Goal: Task Accomplishment & Management: Use online tool/utility

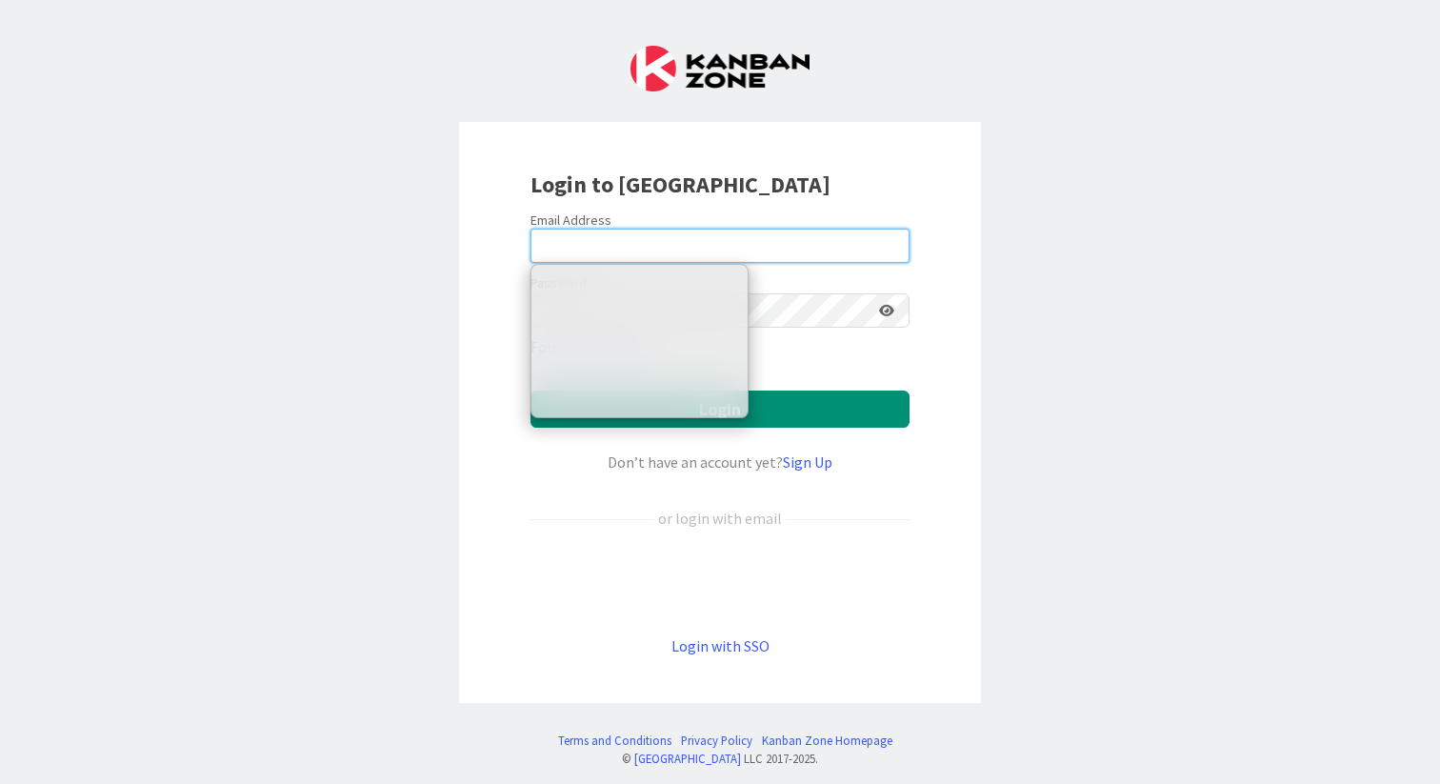
type input "[MEDICAL_DATA][EMAIL_ADDRESS][DOMAIN_NAME]"
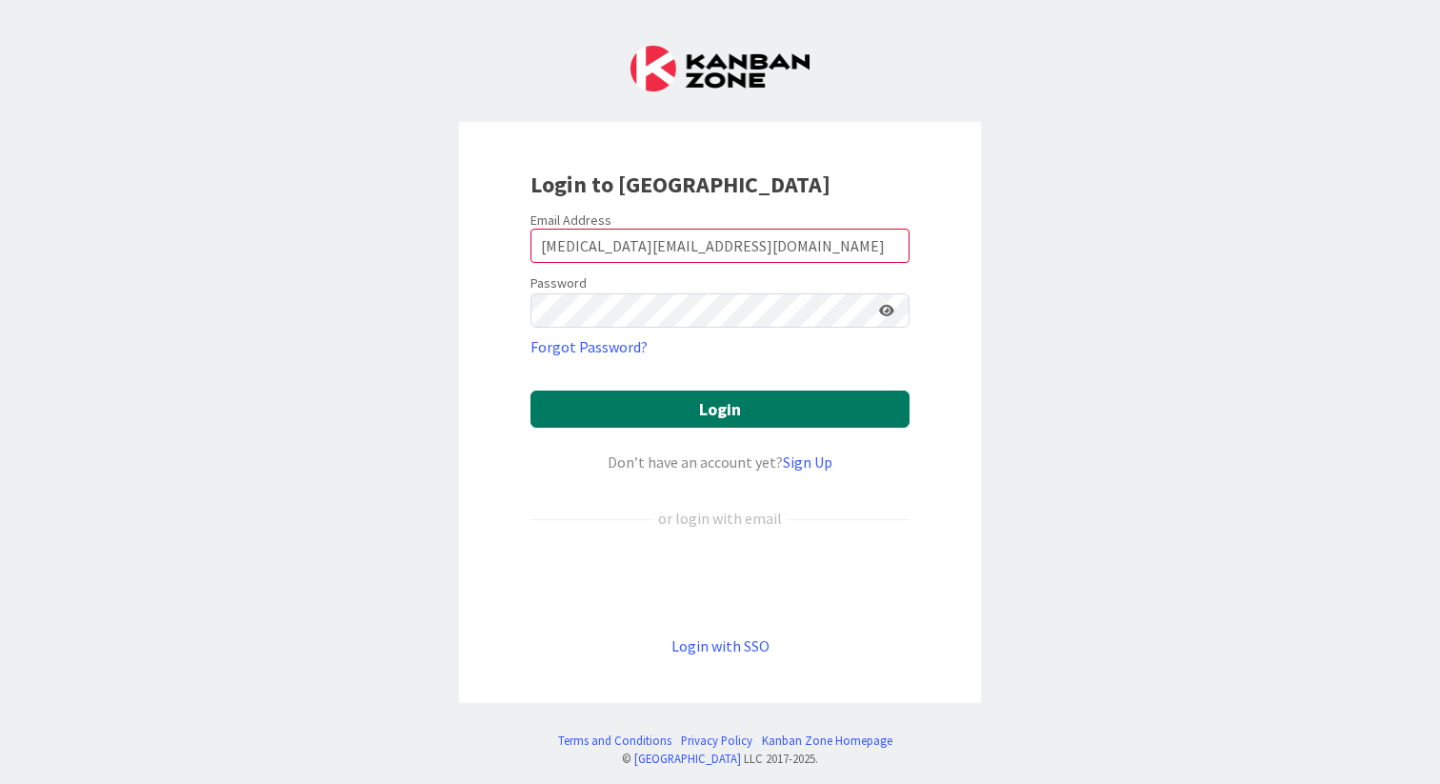
click at [722, 411] on button "Login" at bounding box center [719, 408] width 379 height 37
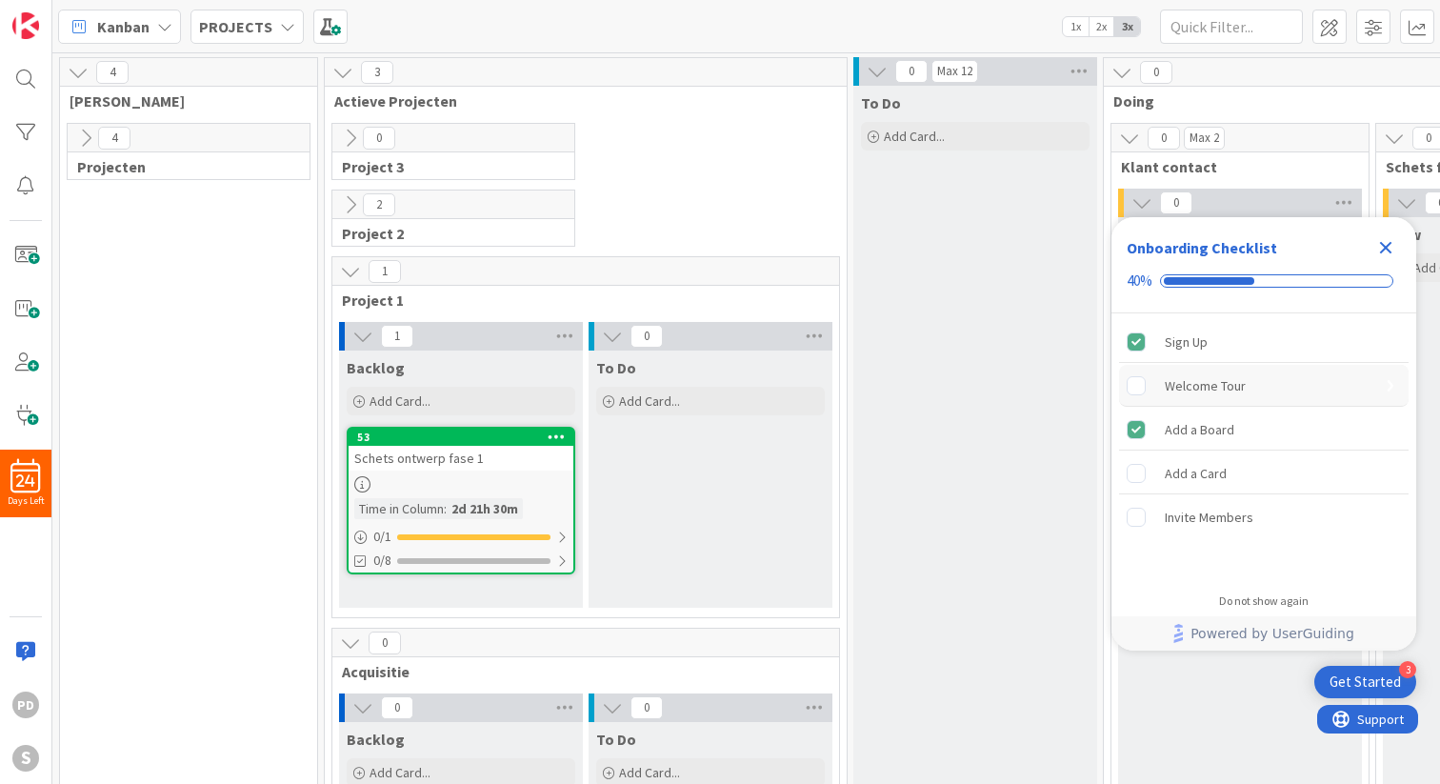
click at [1209, 384] on div "Welcome Tour" at bounding box center [1204, 385] width 81 height 23
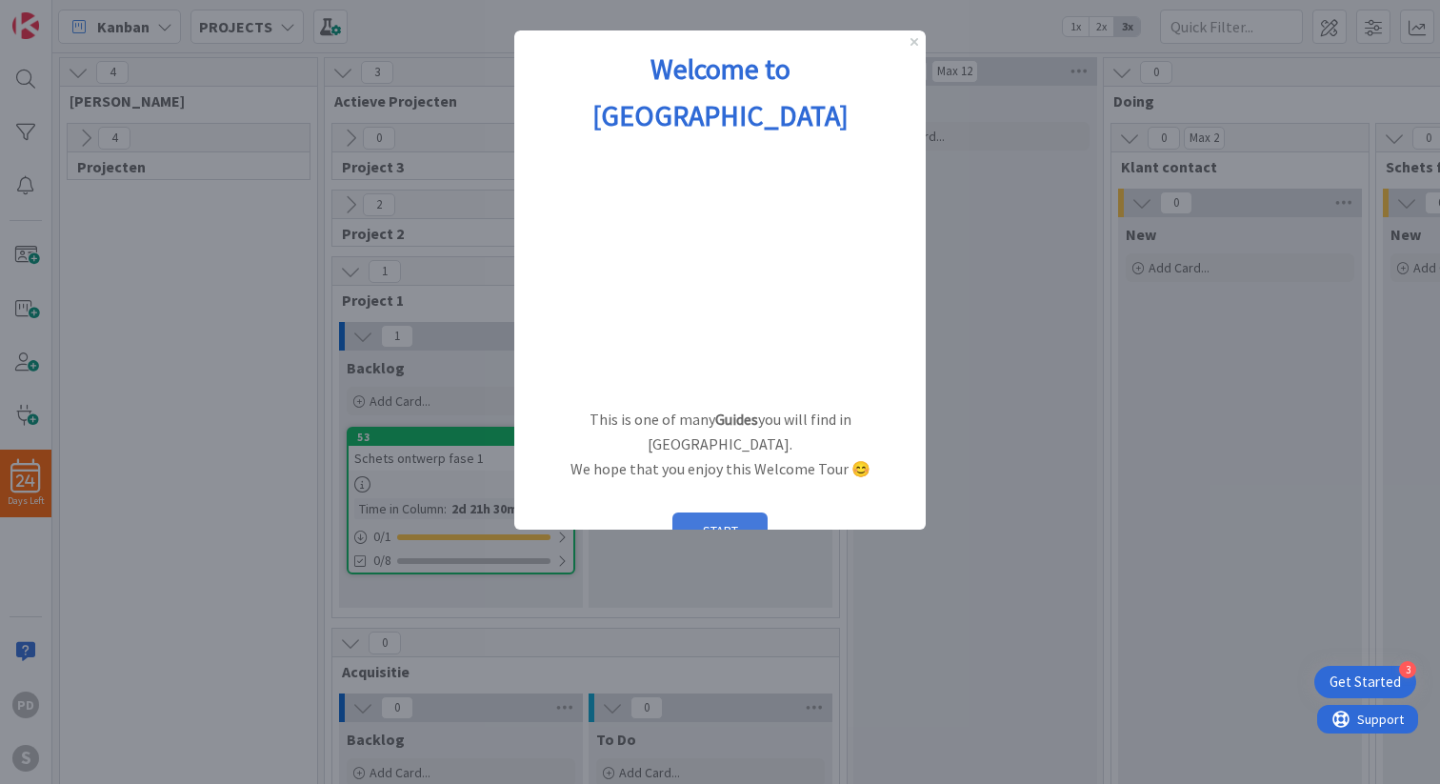
click at [723, 512] on button "START" at bounding box center [719, 530] width 95 height 36
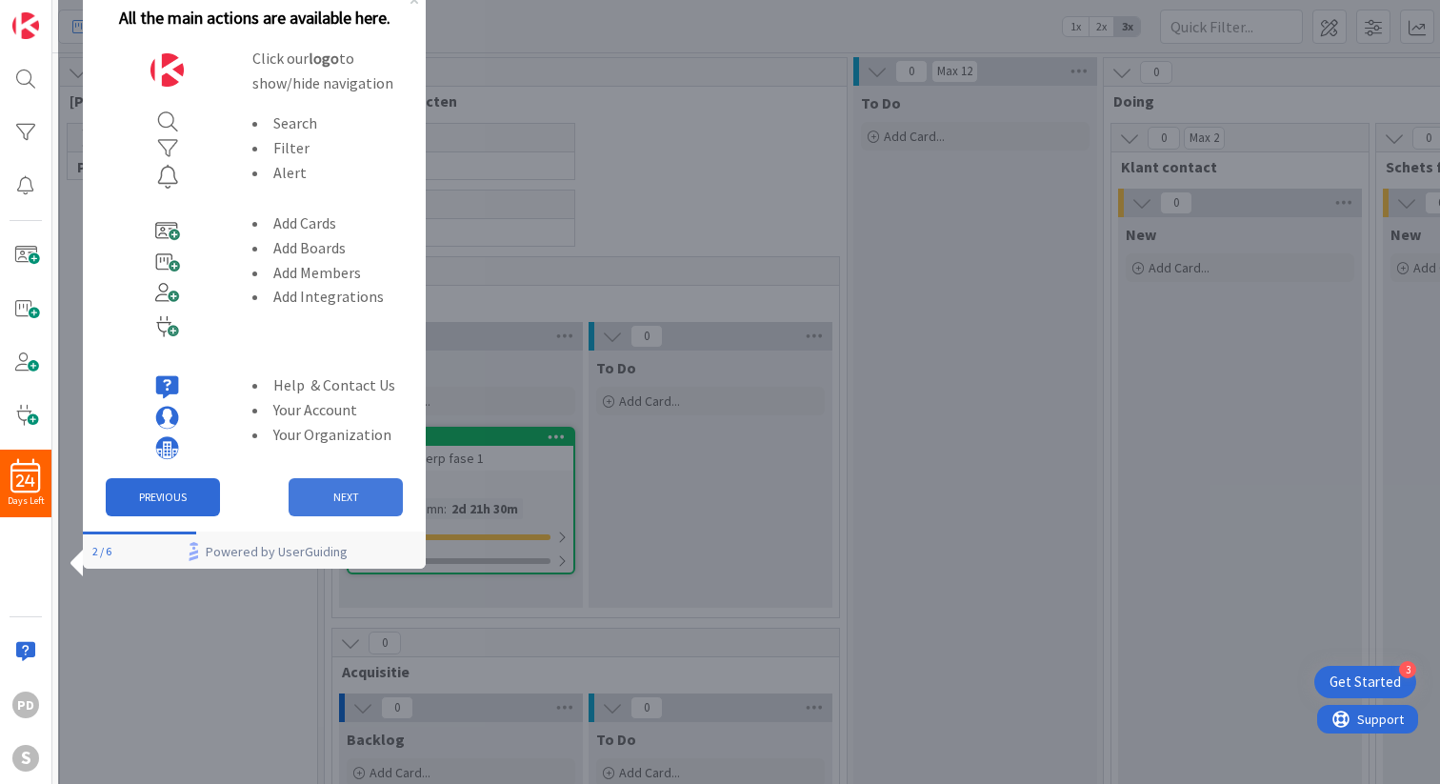
click at [325, 500] on button "NEXT" at bounding box center [346, 497] width 114 height 38
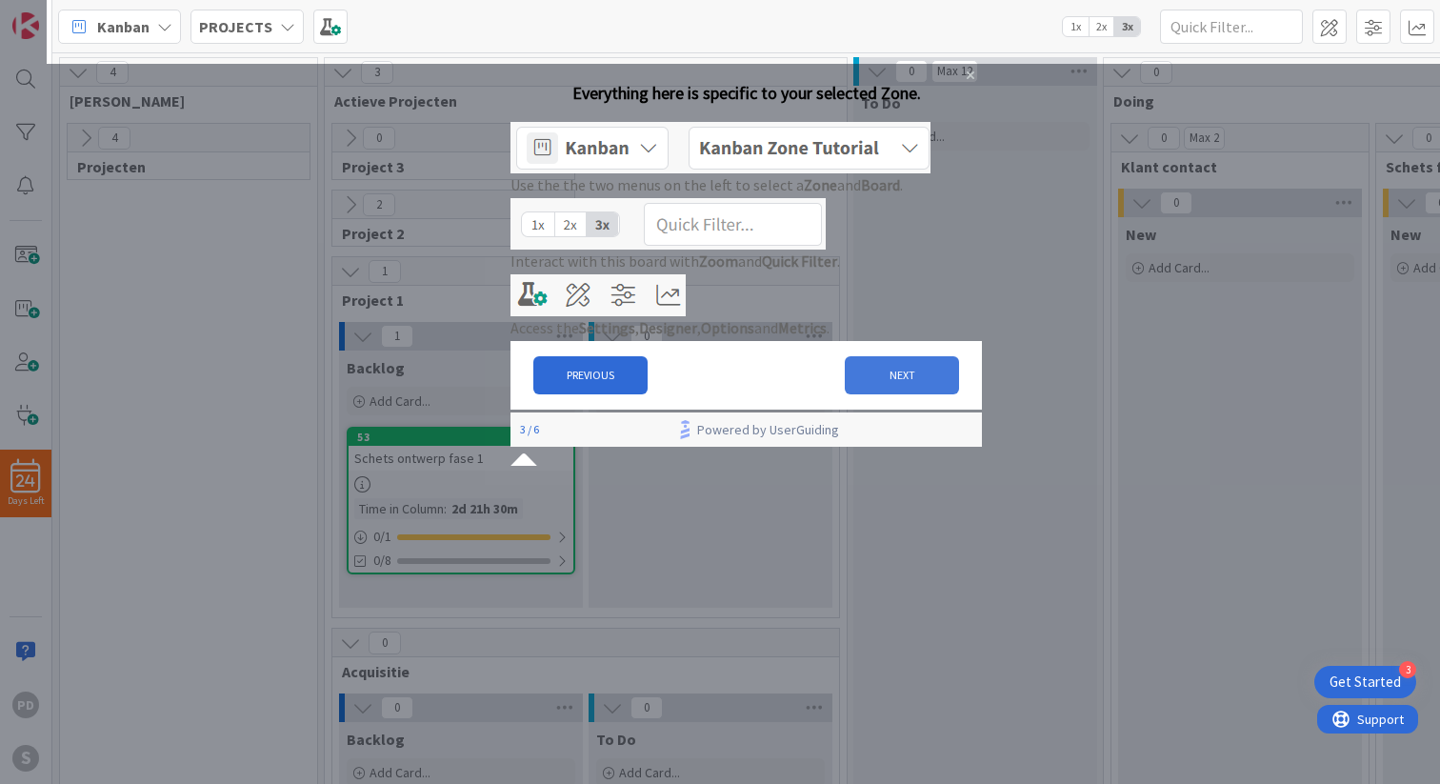
click at [884, 394] on button "NEXT" at bounding box center [902, 375] width 114 height 38
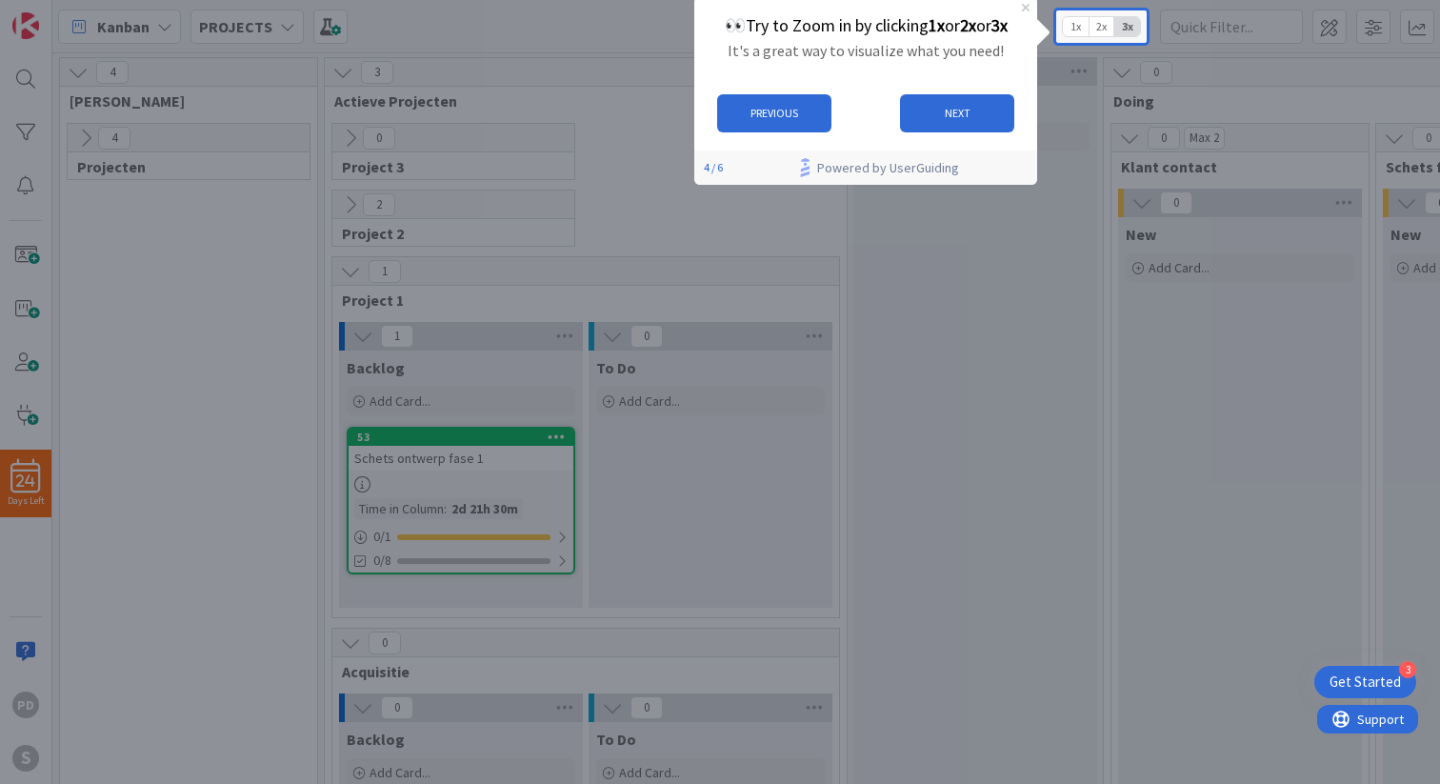
click at [1096, 28] on span "2x" at bounding box center [1101, 26] width 26 height 19
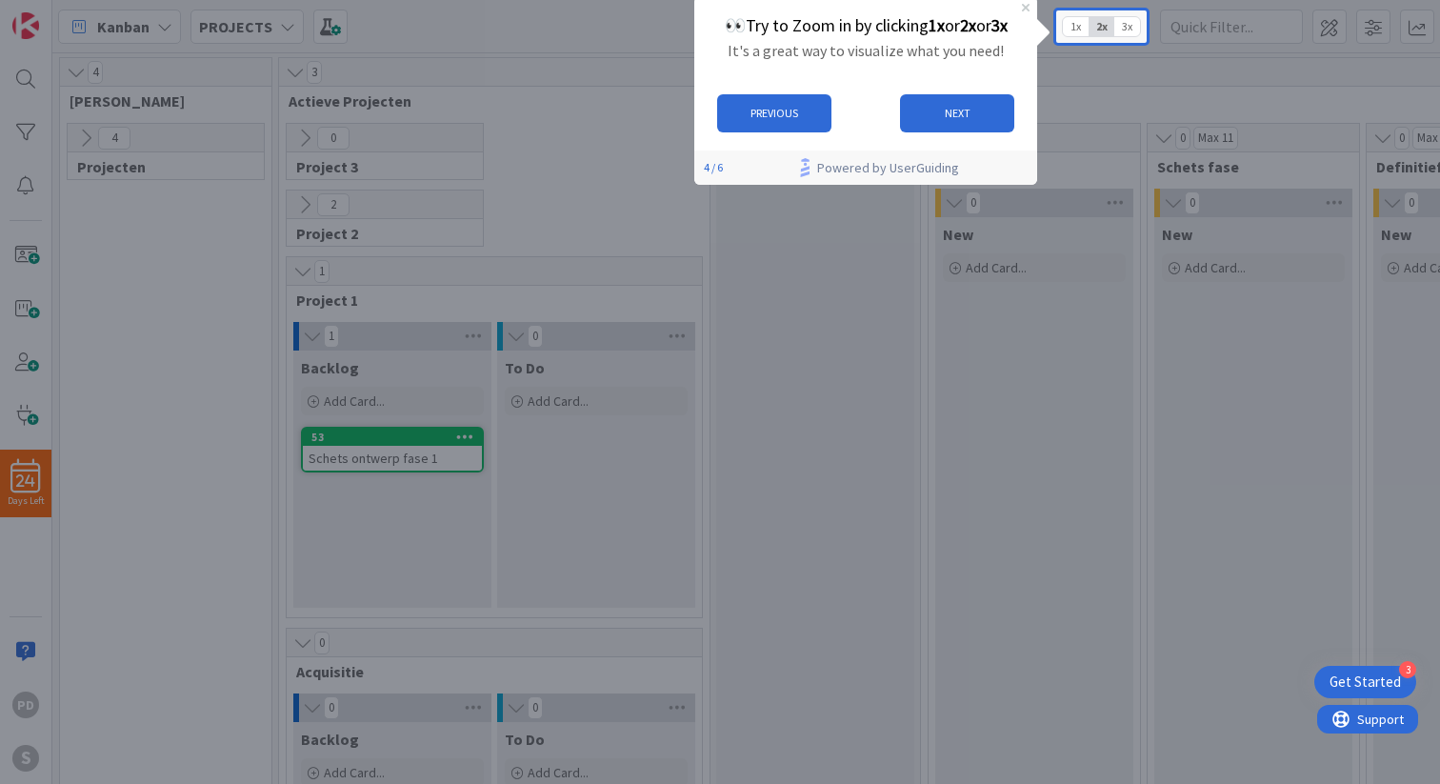
click at [1074, 27] on span "1x" at bounding box center [1076, 26] width 26 height 19
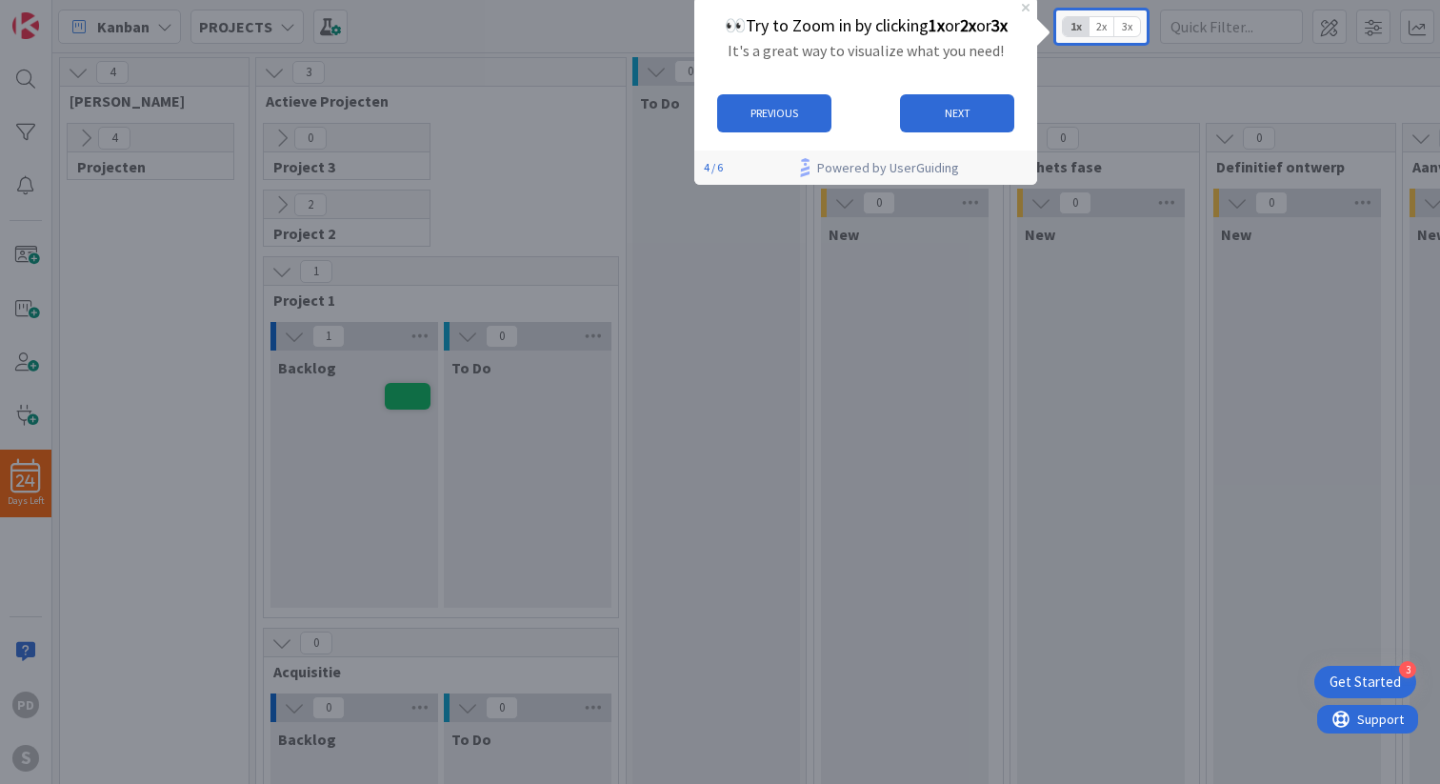
click at [1129, 30] on span "3x" at bounding box center [1127, 26] width 26 height 19
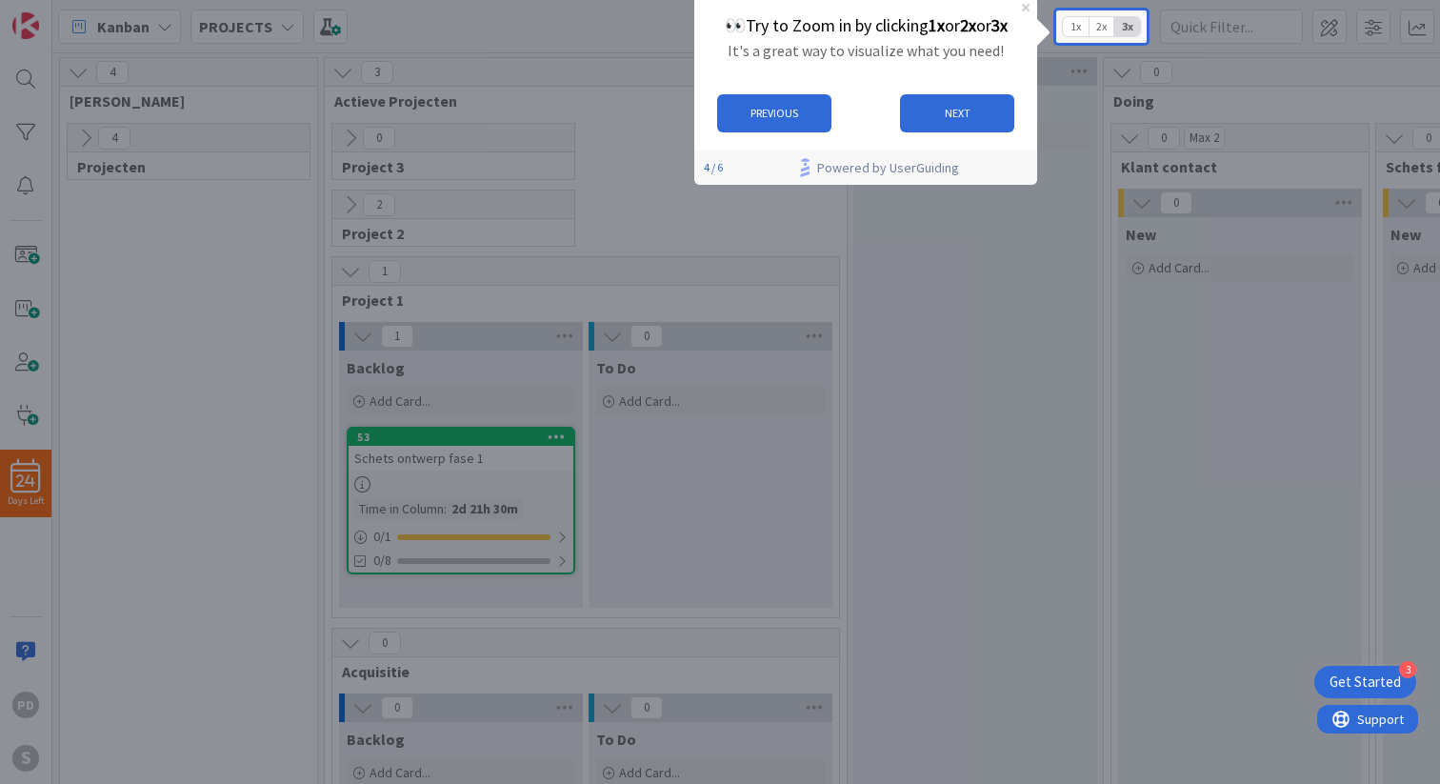
click at [1075, 28] on span "1x" at bounding box center [1076, 26] width 26 height 19
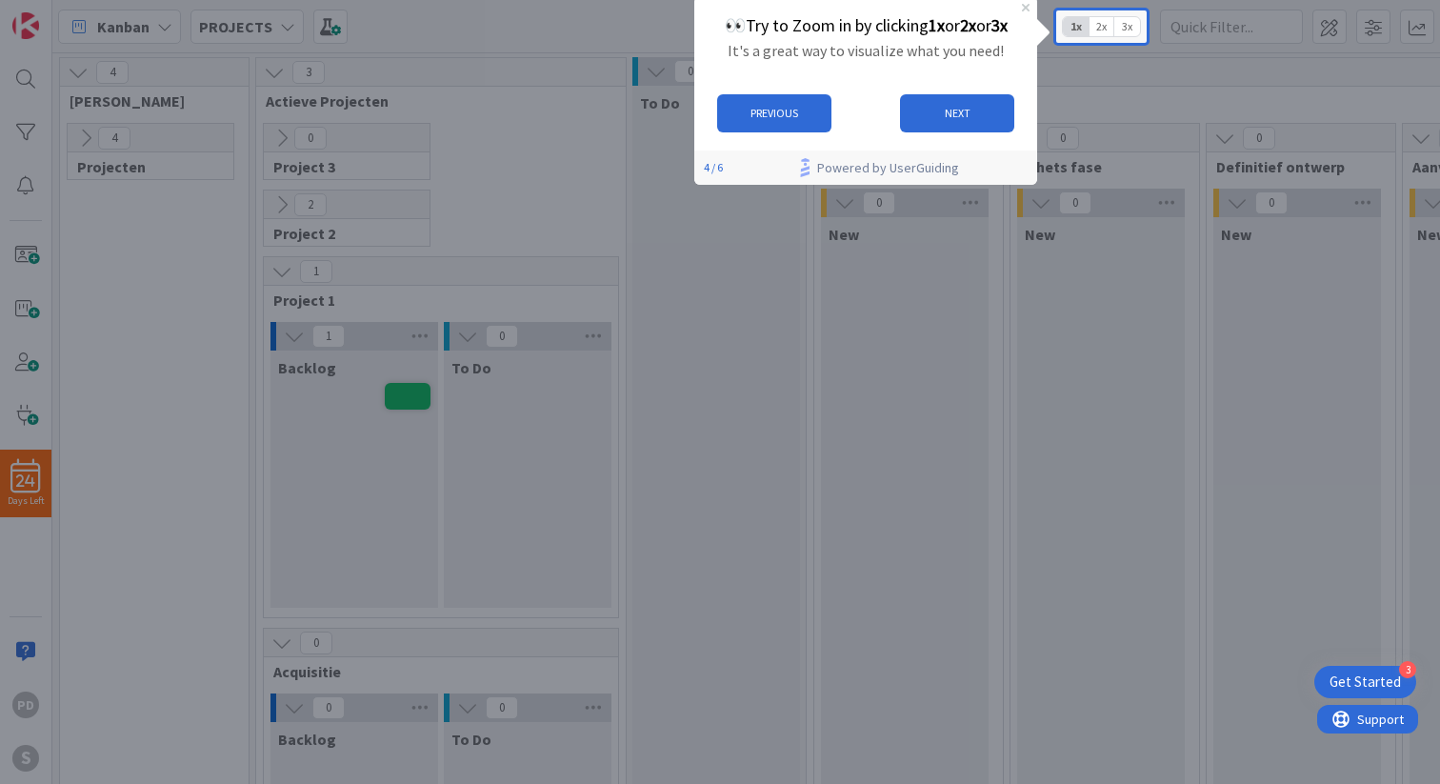
click at [1101, 28] on span "2x" at bounding box center [1101, 26] width 26 height 19
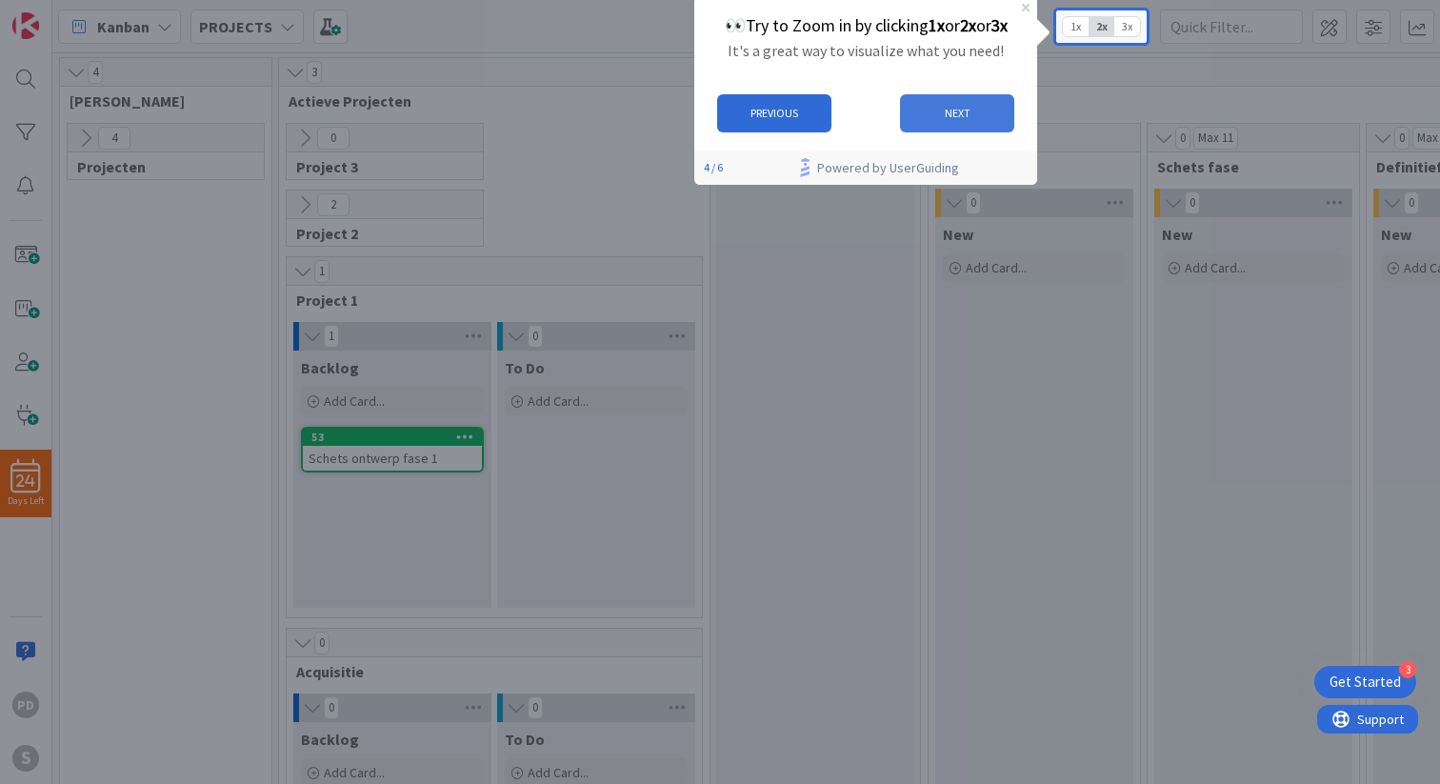
click at [956, 112] on button "NEXT" at bounding box center [957, 113] width 114 height 38
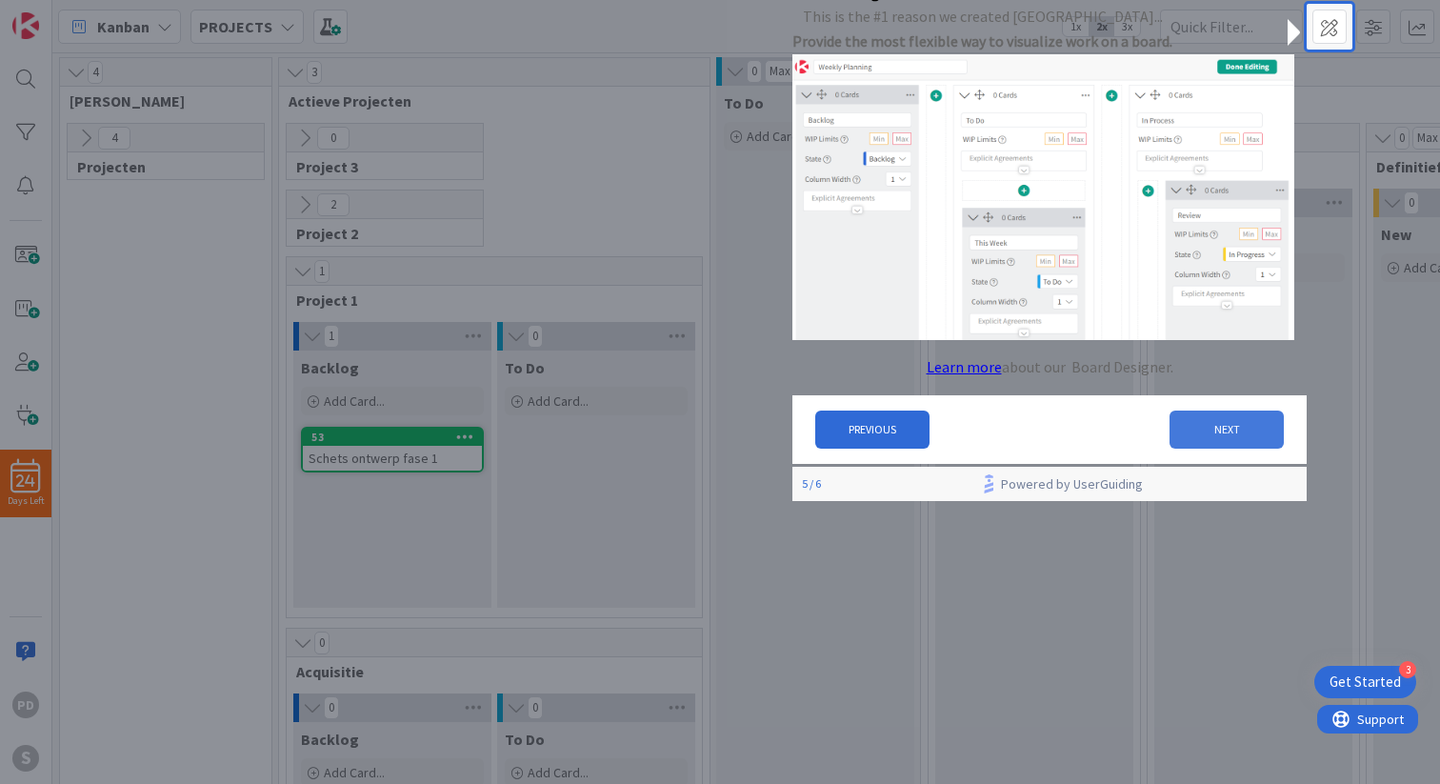
click at [1189, 438] on button "NEXT" at bounding box center [1226, 429] width 114 height 38
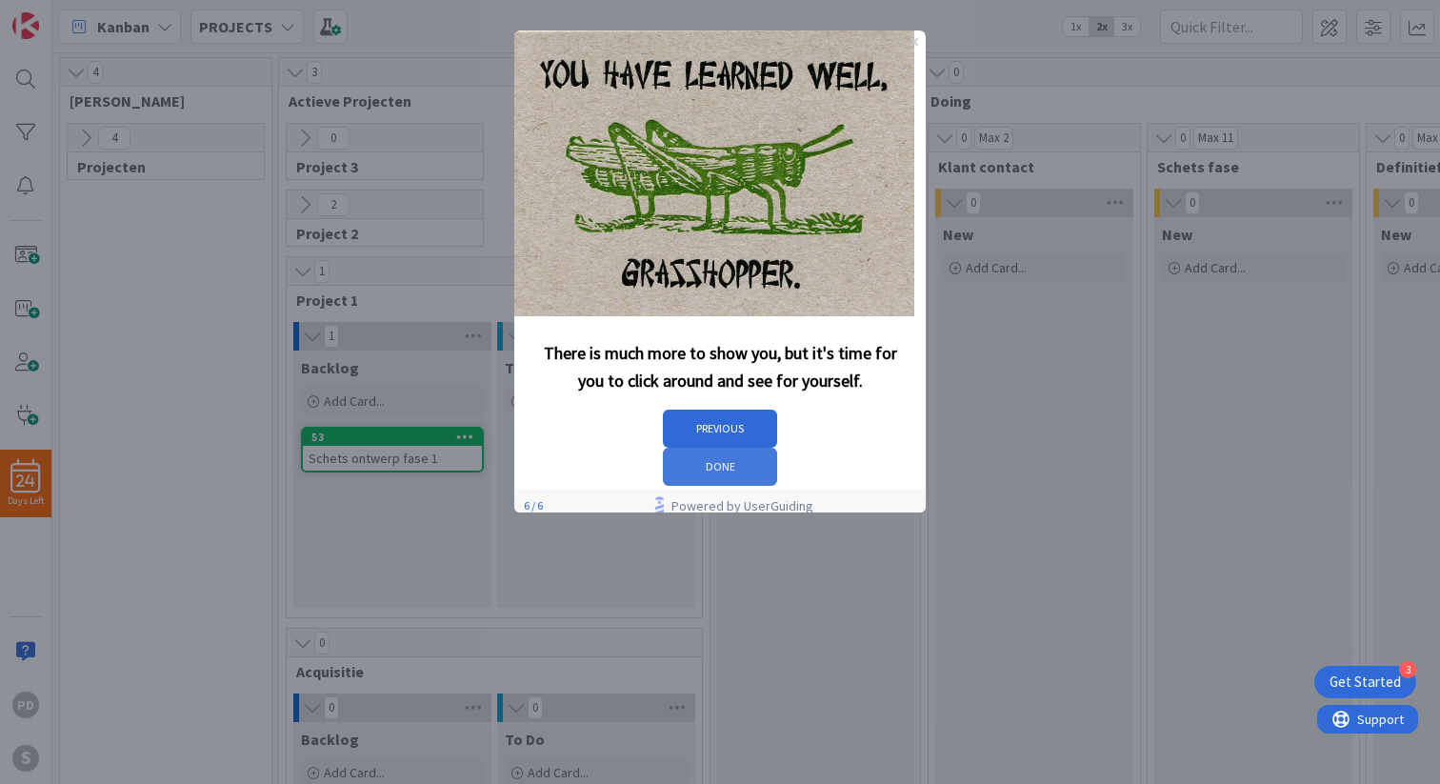
click at [777, 448] on button "DONE" at bounding box center [720, 467] width 114 height 38
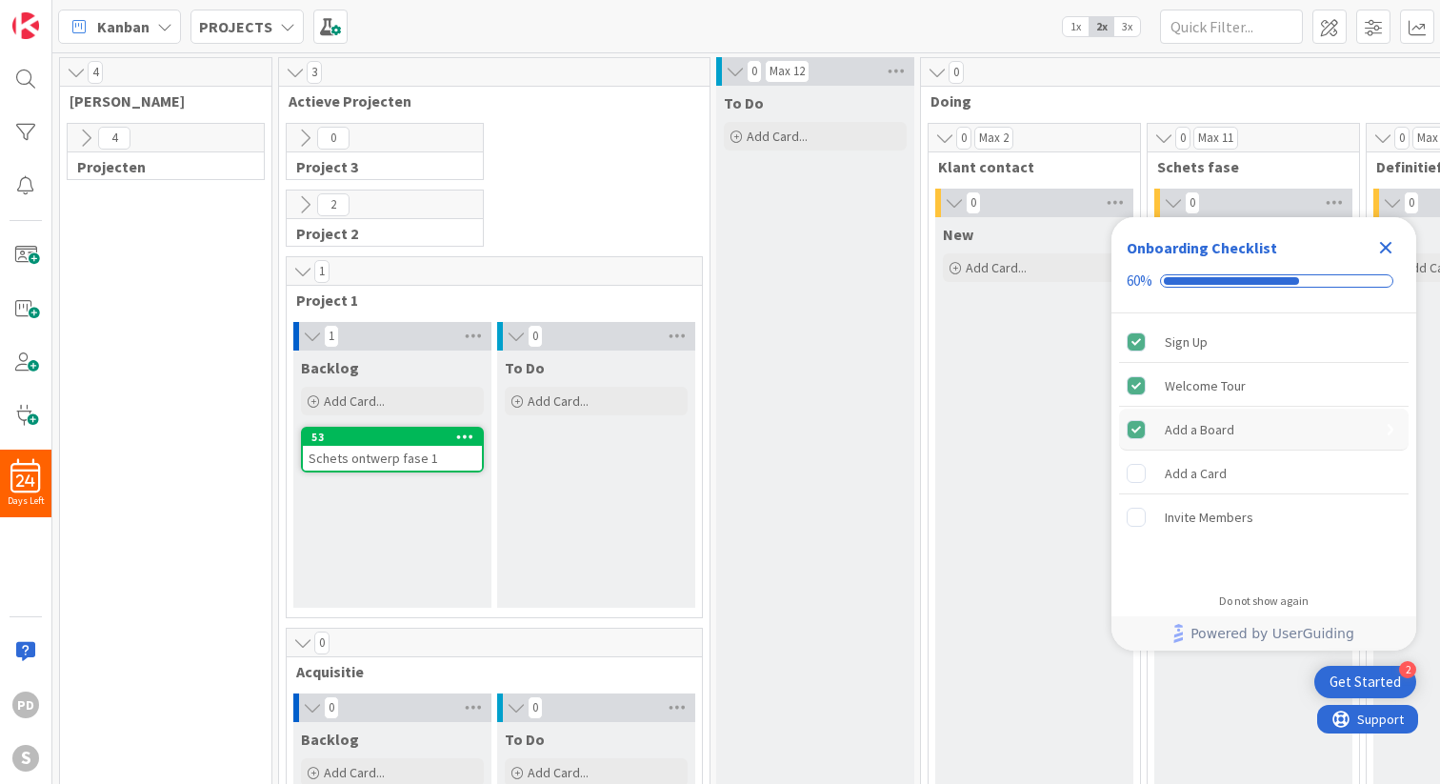
click at [1191, 429] on div "Add a Board" at bounding box center [1199, 429] width 70 height 23
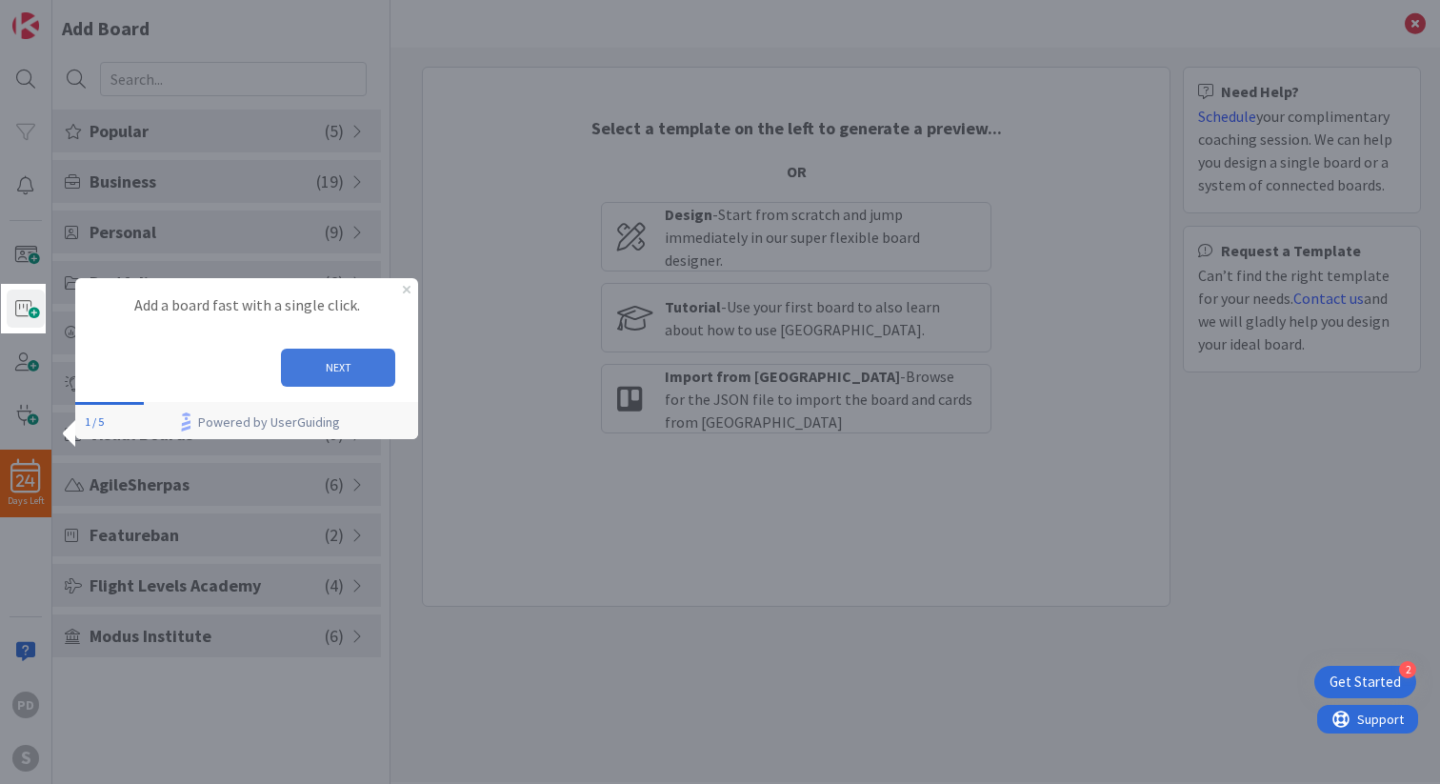
click at [329, 376] on button "NEXT" at bounding box center [338, 367] width 114 height 38
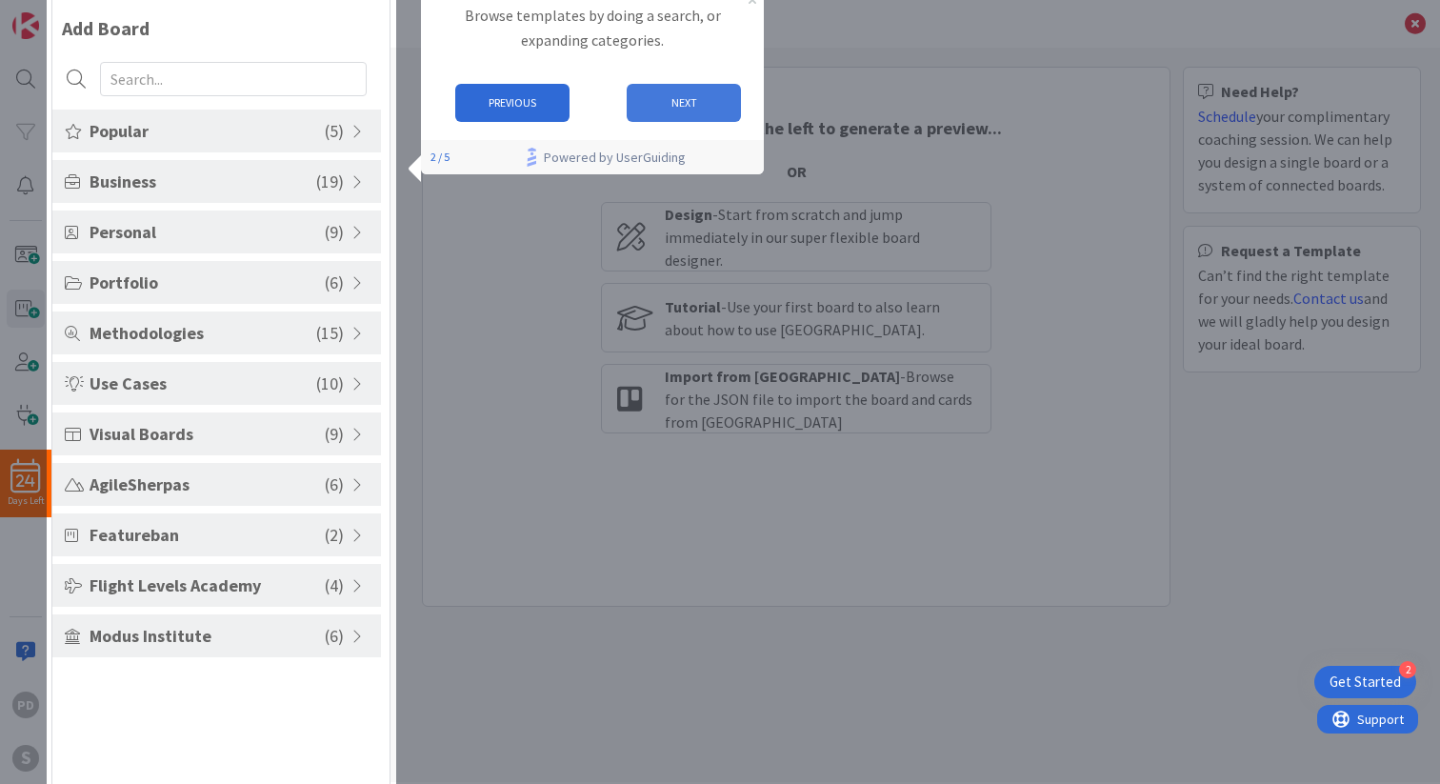
click at [681, 102] on button "NEXT" at bounding box center [684, 103] width 114 height 38
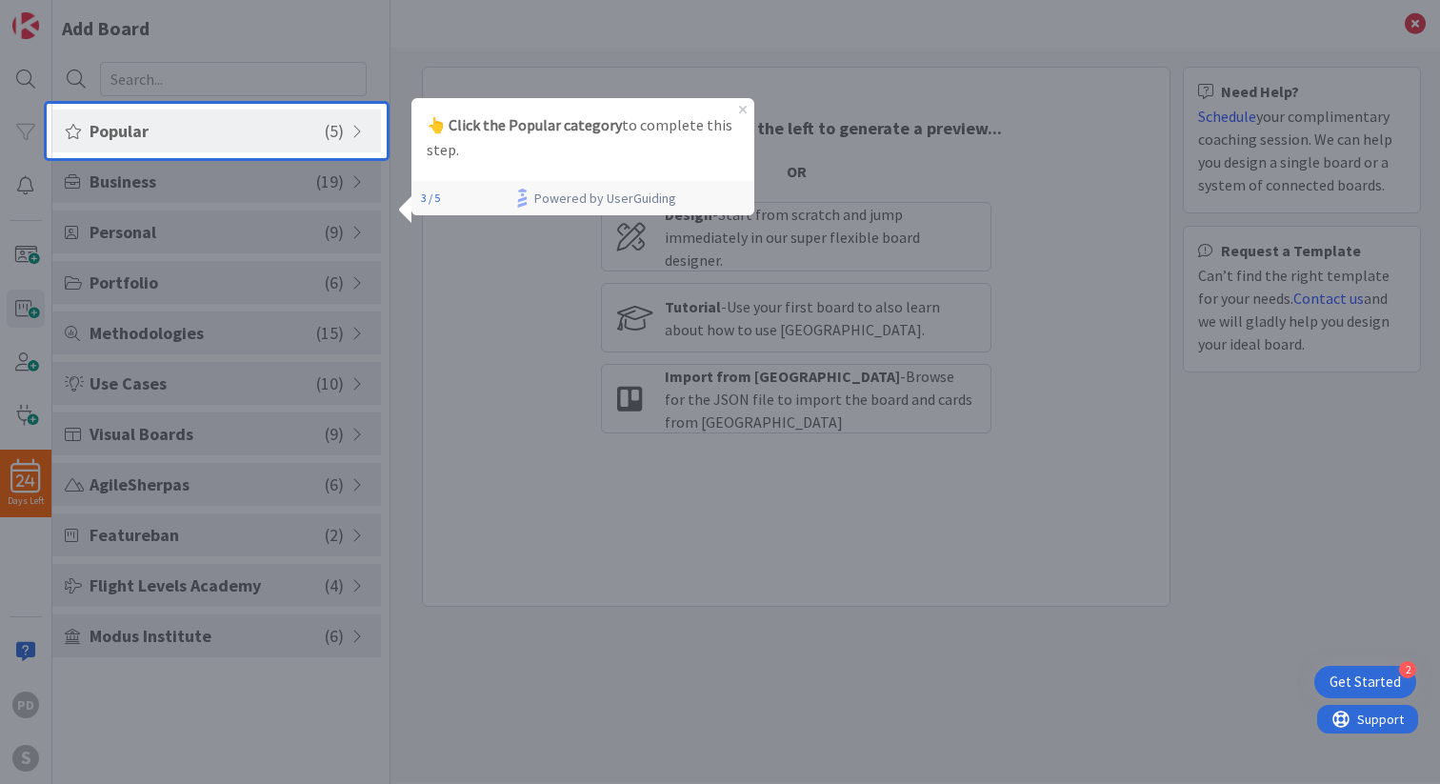
click at [242, 136] on span "Popular" at bounding box center [207, 131] width 235 height 26
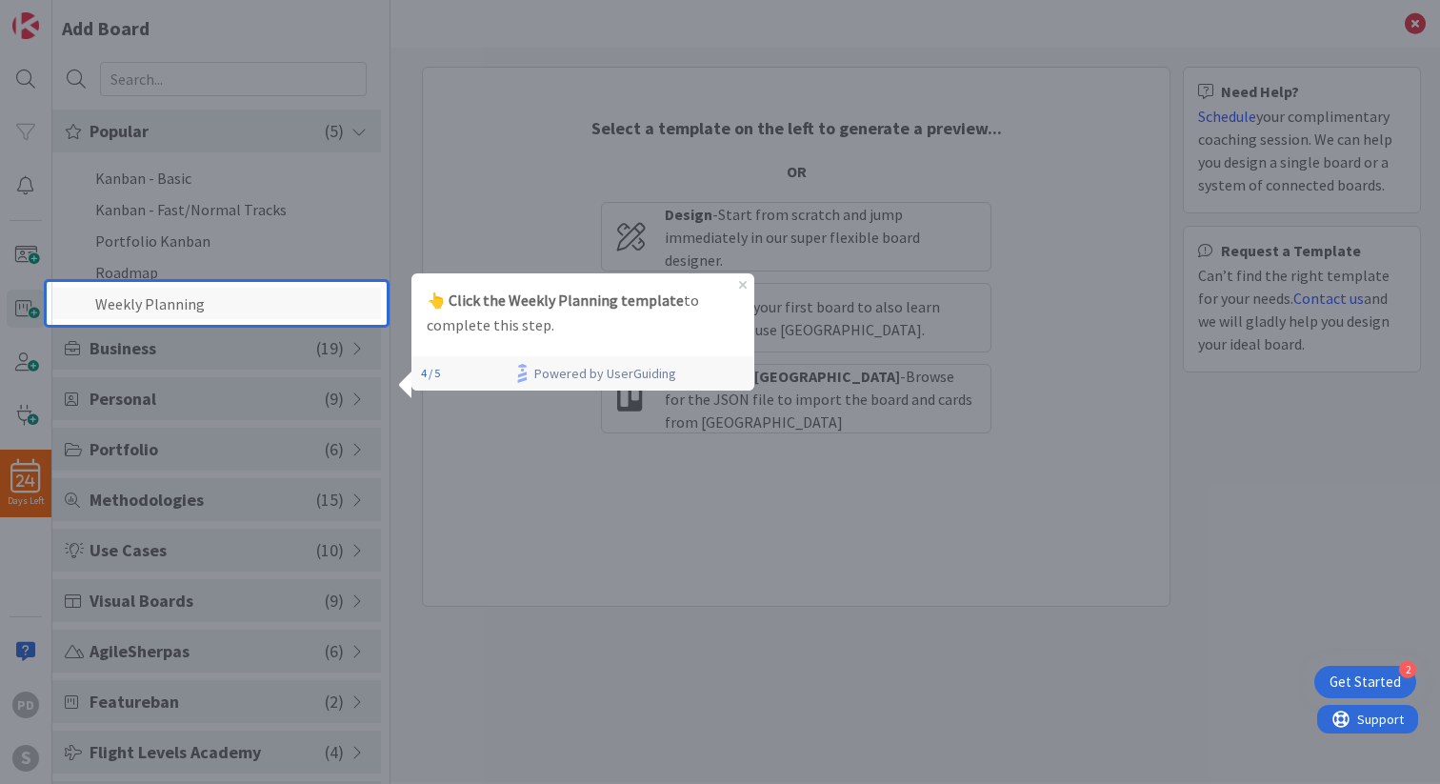
click at [209, 301] on li "Weekly Planning" at bounding box center [216, 303] width 328 height 31
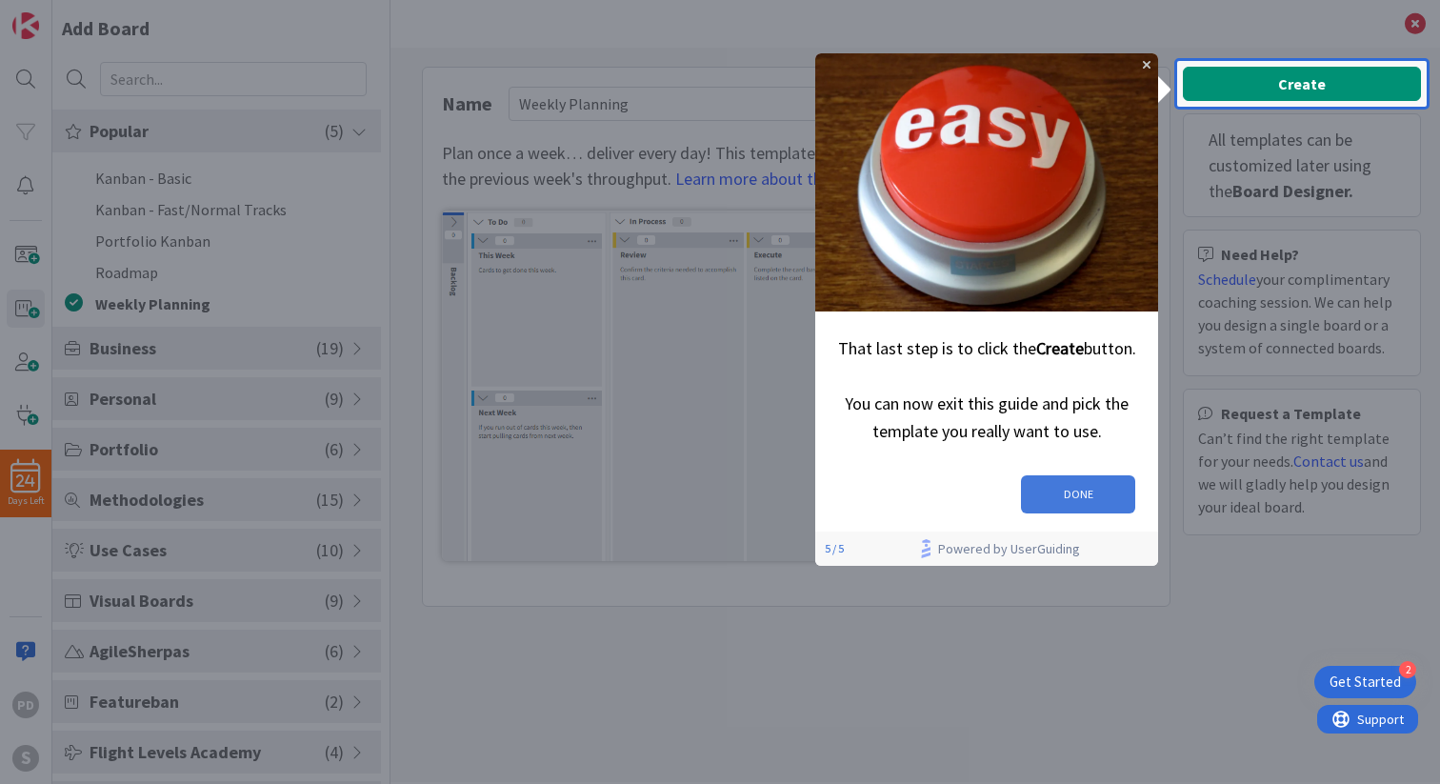
click at [1035, 482] on button "DONE" at bounding box center [1078, 494] width 114 height 38
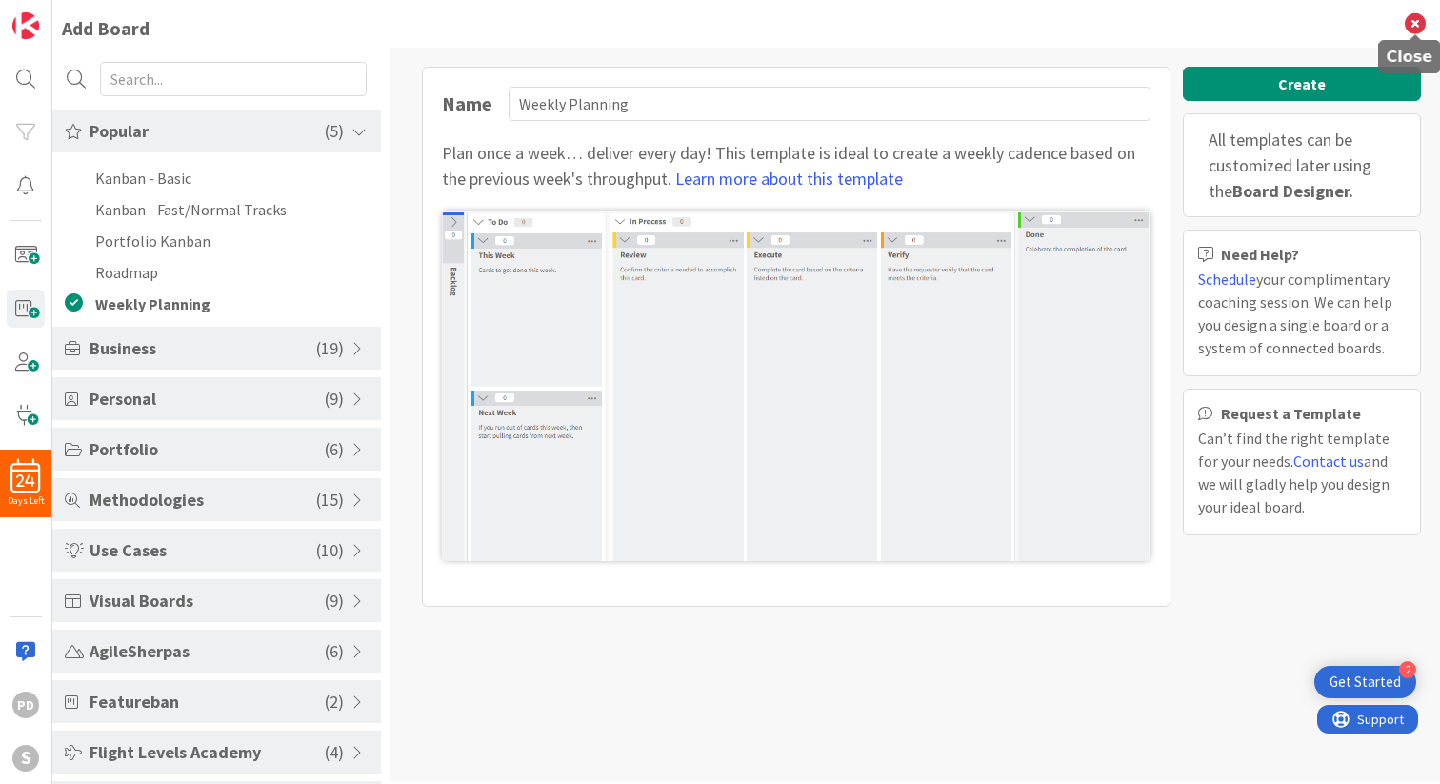
click at [1415, 21] on icon at bounding box center [1414, 23] width 21 height 21
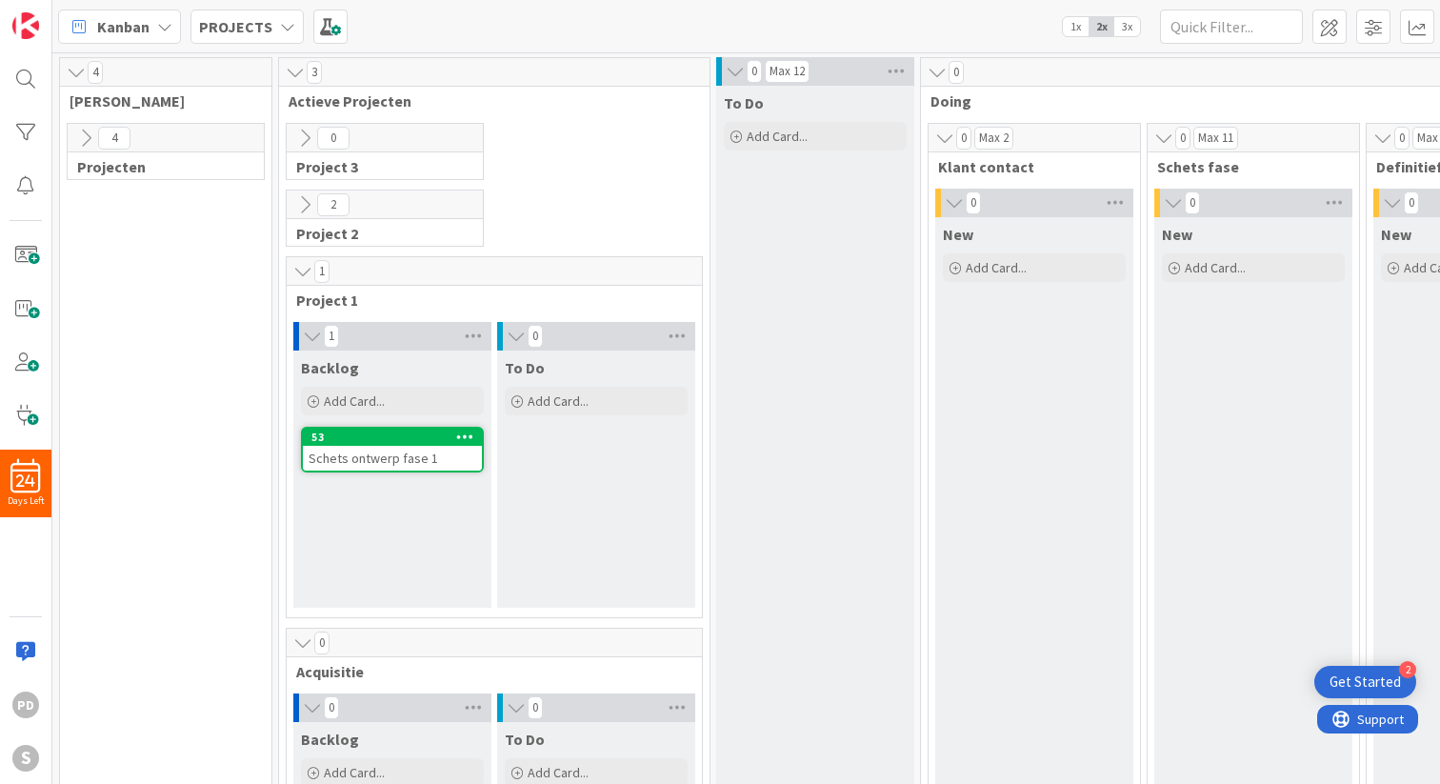
click at [1355, 684] on div "Get Started" at bounding box center [1364, 681] width 71 height 19
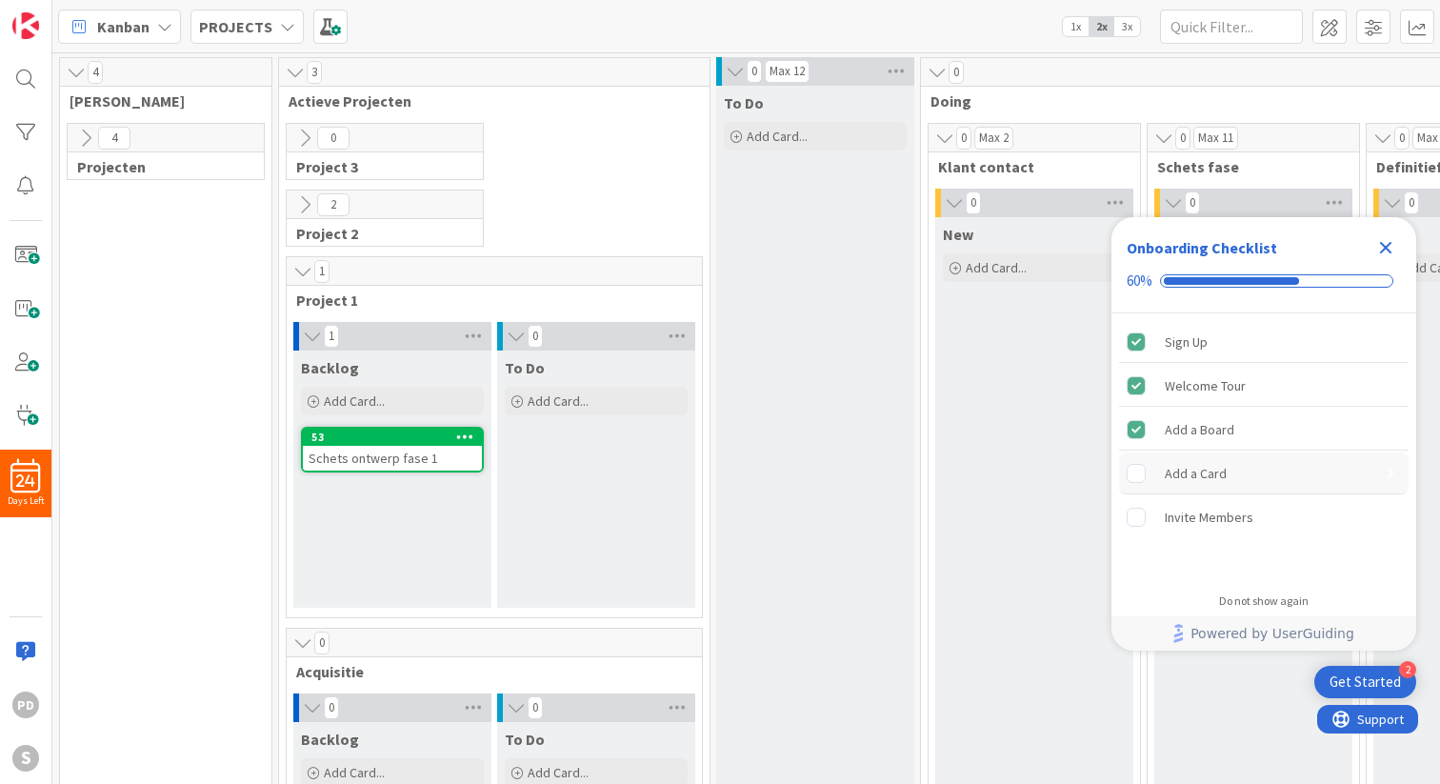
click at [1186, 477] on div "Add a Card" at bounding box center [1195, 473] width 62 height 23
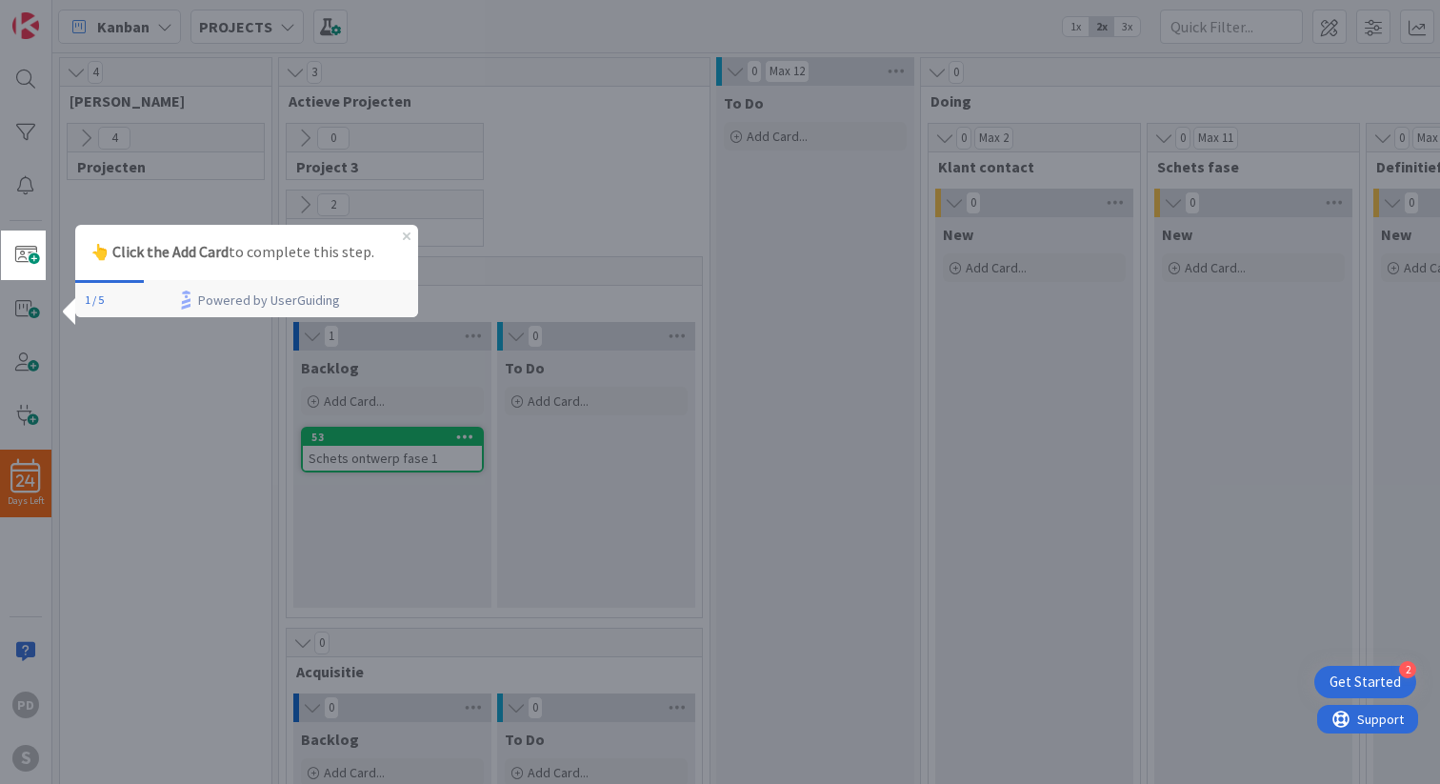
click at [273, 259] on p "👆 Click the Add Card to complete this step." at bounding box center [246, 252] width 312 height 25
click at [21, 261] on span at bounding box center [26, 255] width 38 height 38
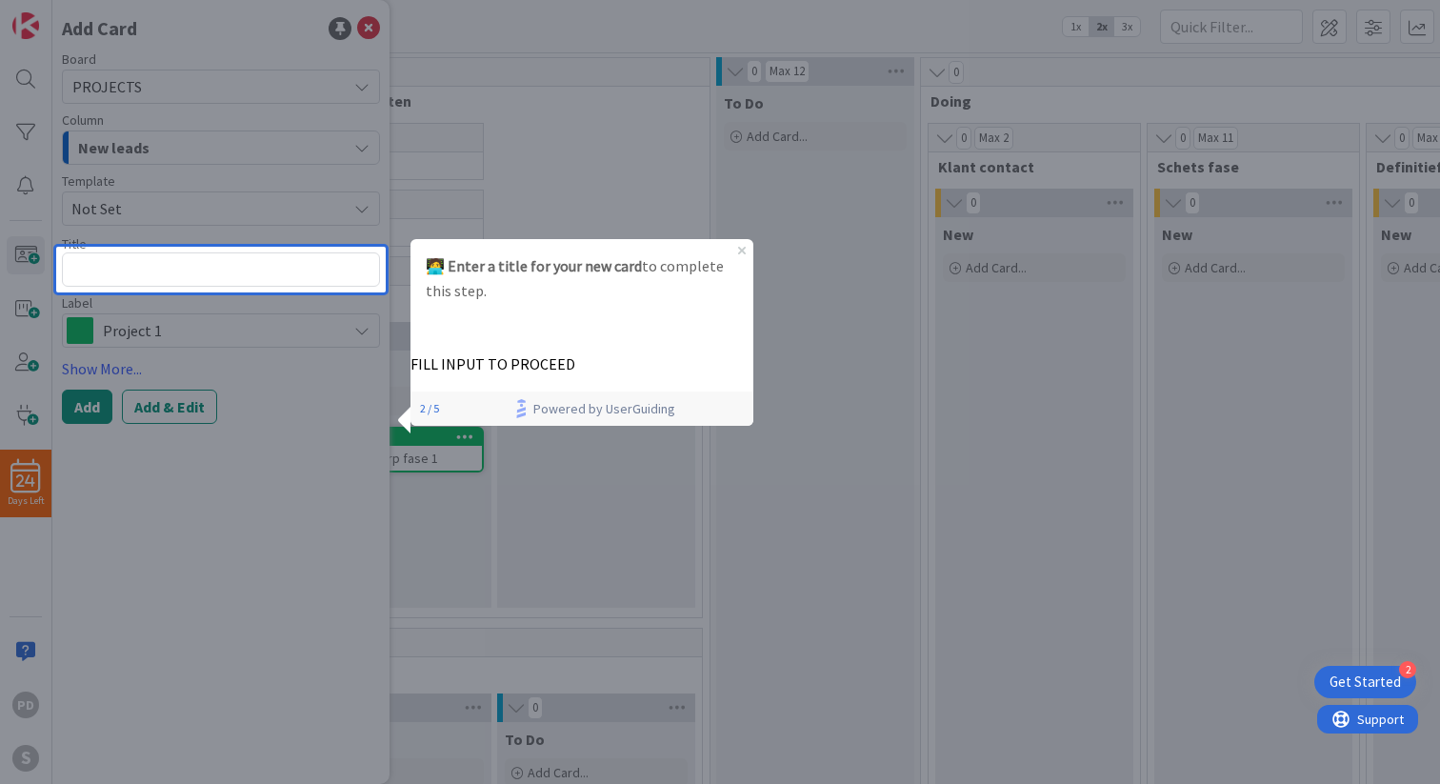
click at [422, 334] on icon at bounding box center [415, 328] width 11 height 11
click at [269, 267] on textarea at bounding box center [221, 269] width 318 height 34
type textarea "x"
type textarea "p"
type textarea "x"
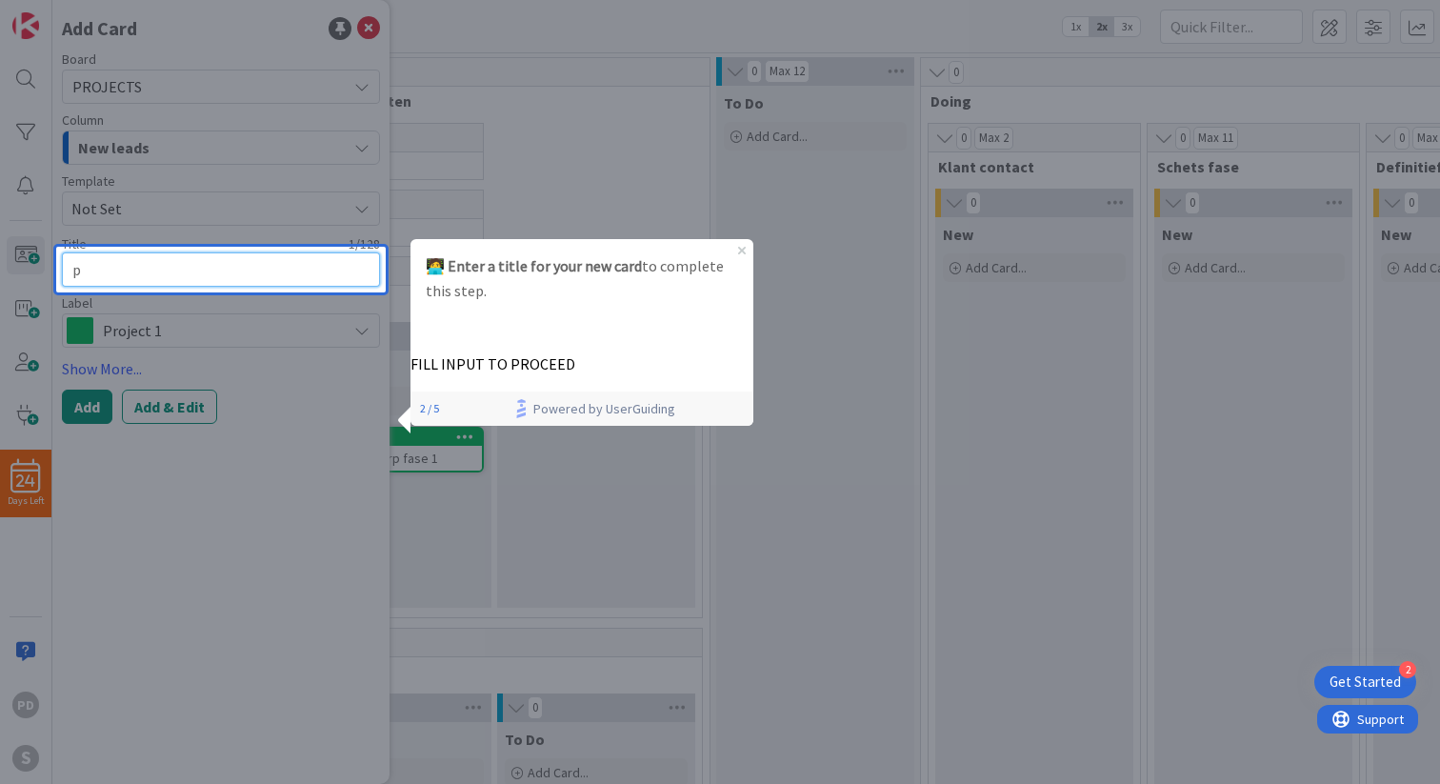
type textarea "pr"
type textarea "x"
type textarea "pro"
type textarea "x"
type textarea "proj"
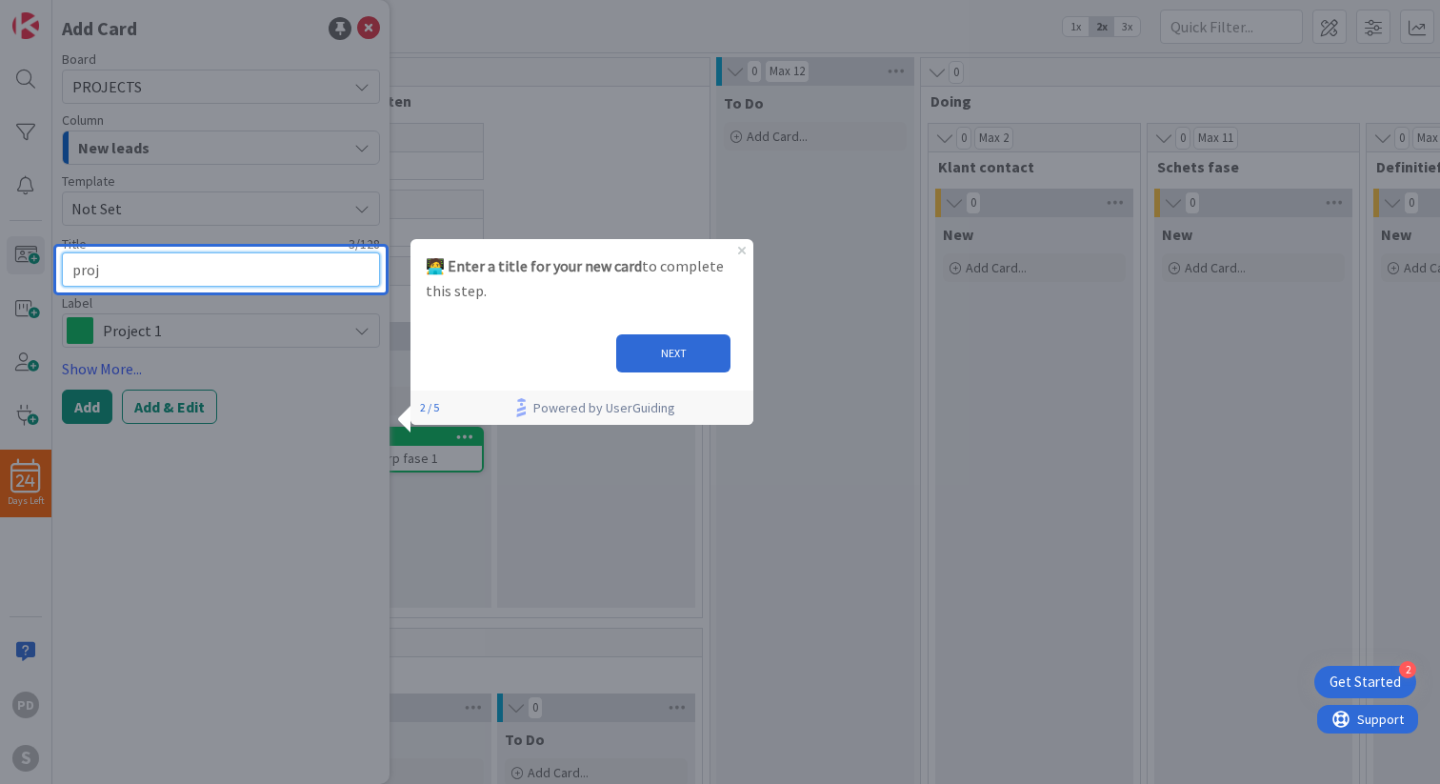
type textarea "x"
type textarea "proje"
type textarea "x"
type textarea "projec"
type textarea "x"
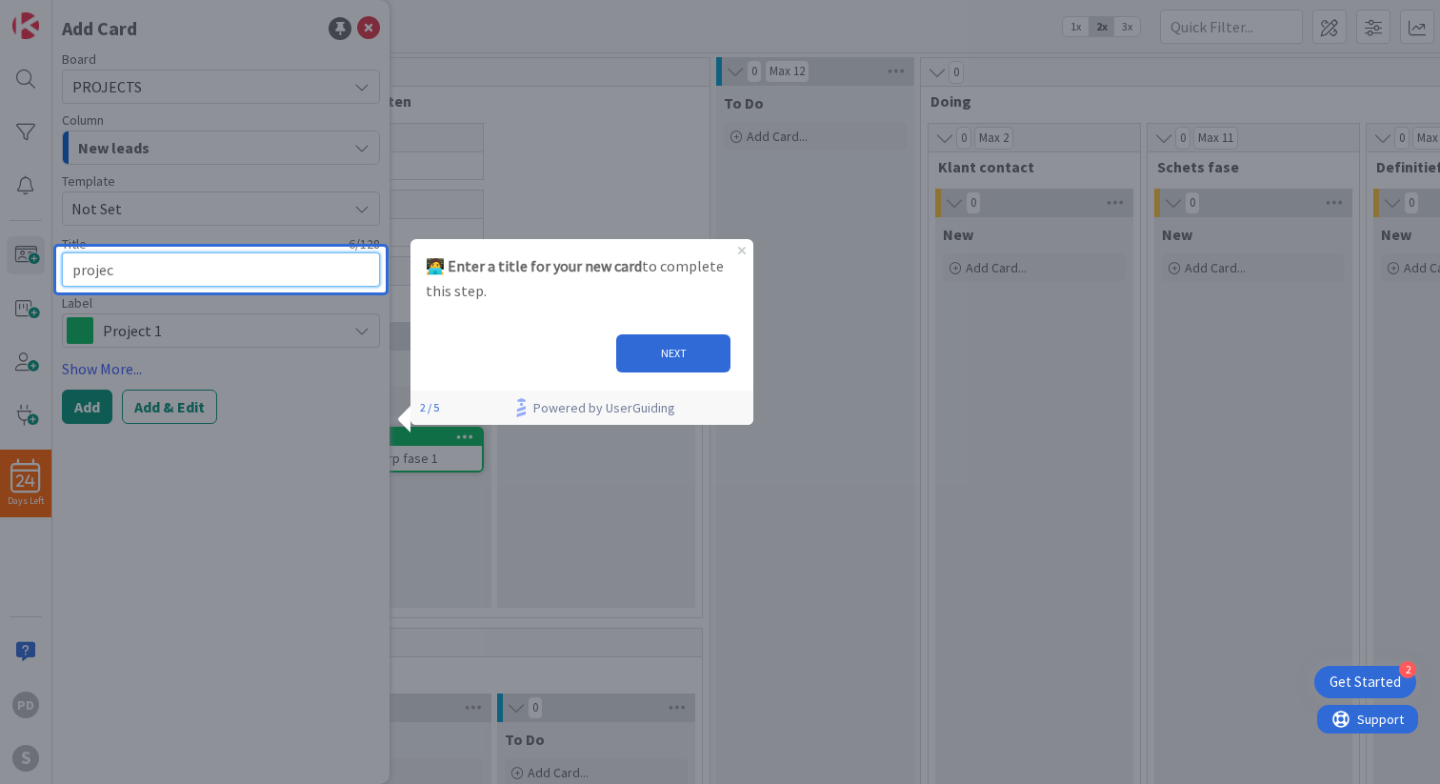
type textarea "project"
type textarea "x"
type textarea "projectp"
type textarea "x"
type textarea "projectpl"
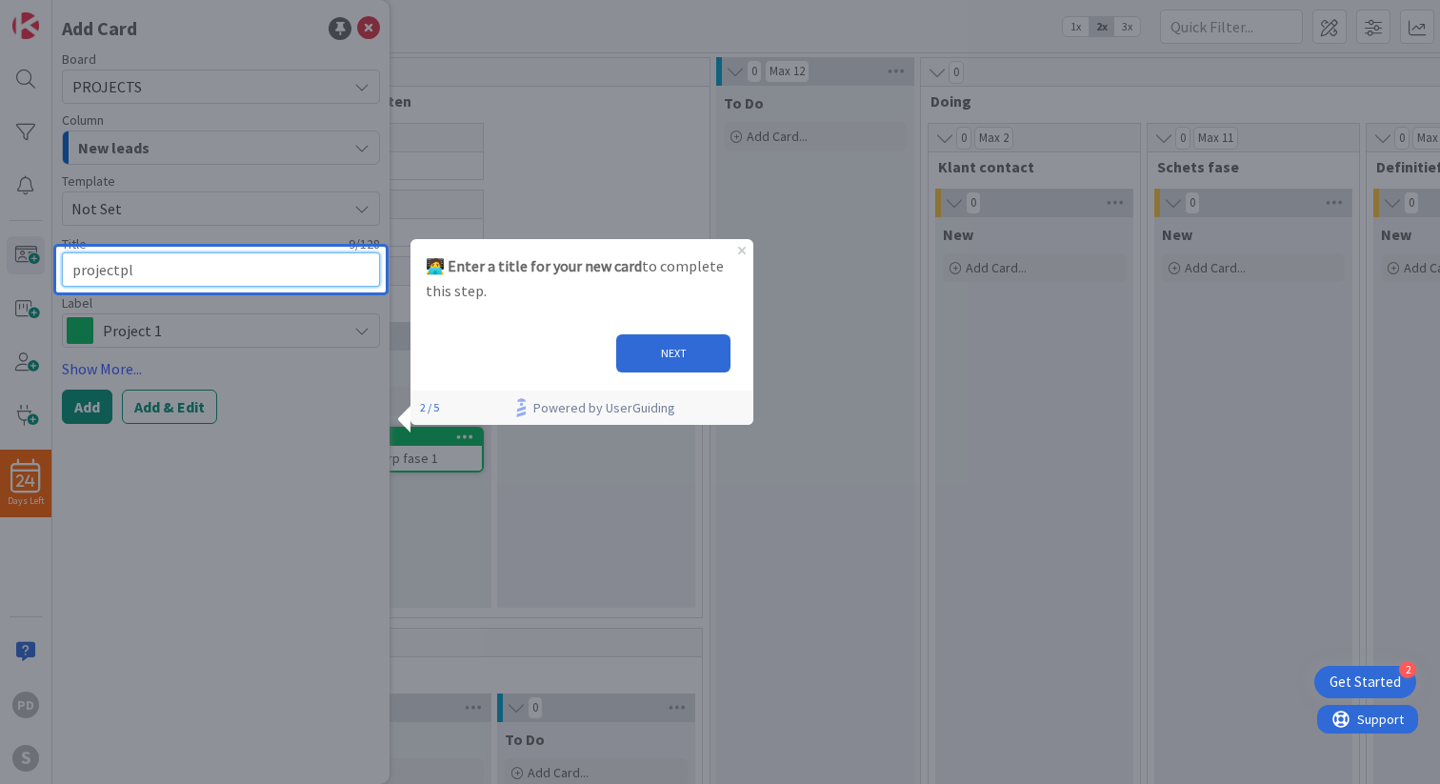
type textarea "x"
type textarea "projectpla"
type textarea "x"
type textarea "projectplan"
type textarea "x"
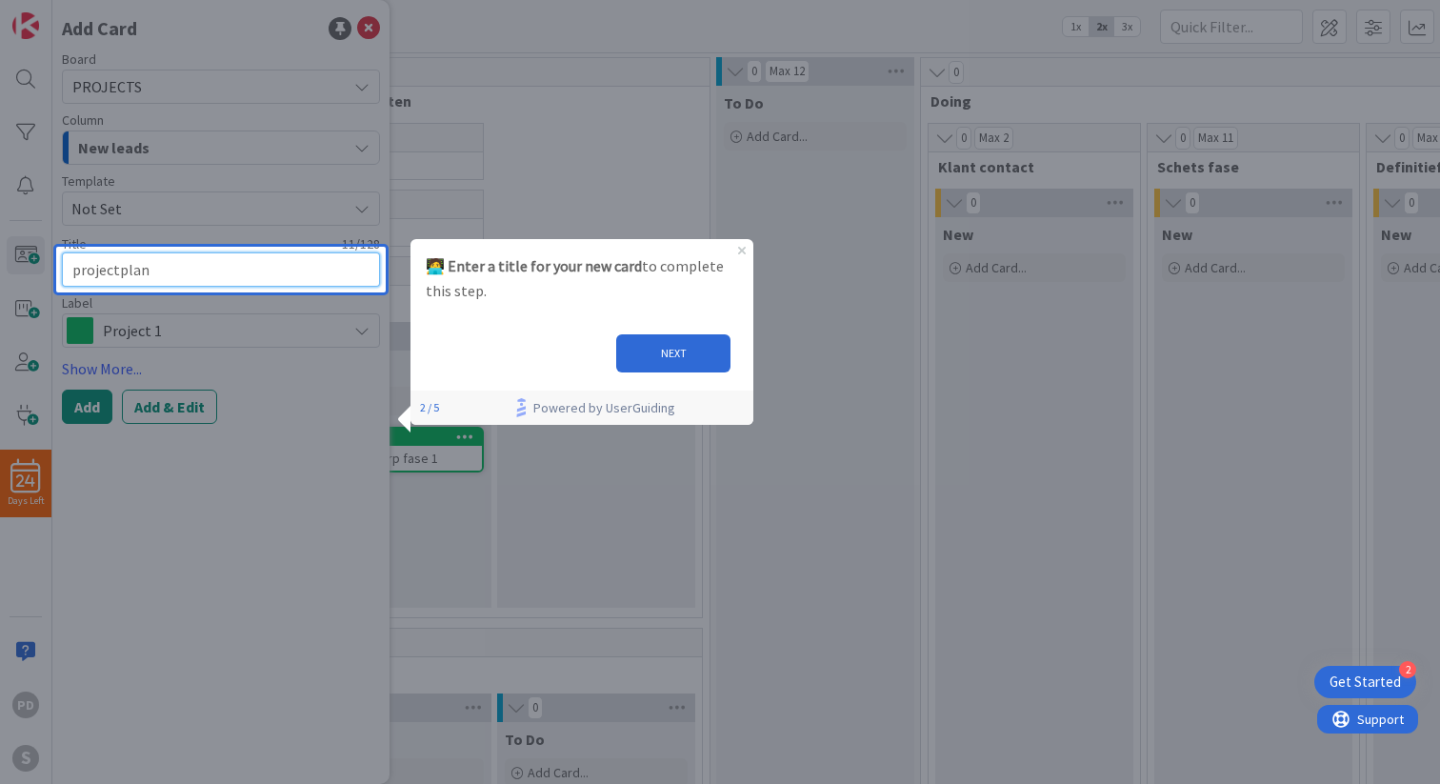
type textarea "projectplann"
type textarea "x"
type textarea "projectplanni"
type textarea "x"
type textarea "projectplannin"
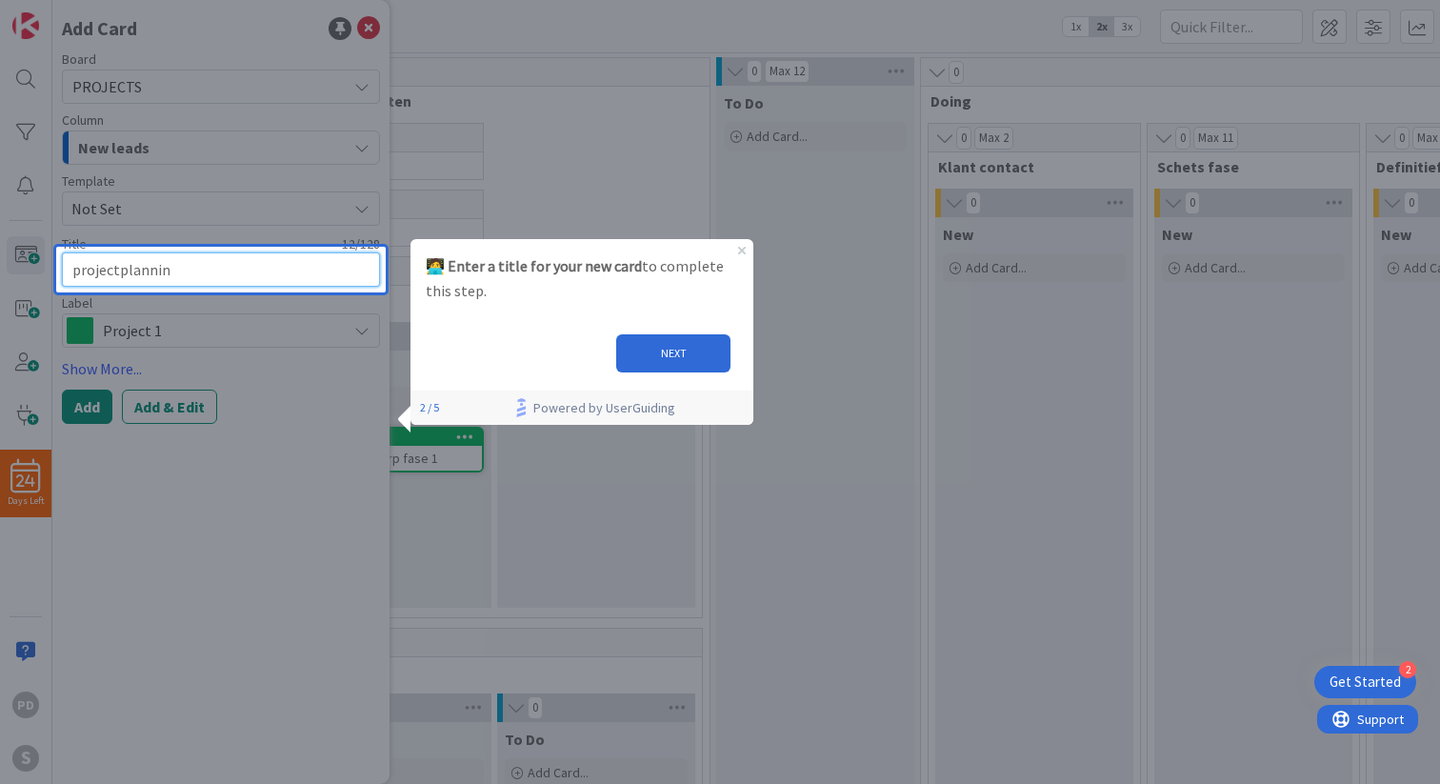
type textarea "x"
type textarea "projectplanning"
click at [670, 350] on button "NEXT" at bounding box center [673, 353] width 114 height 38
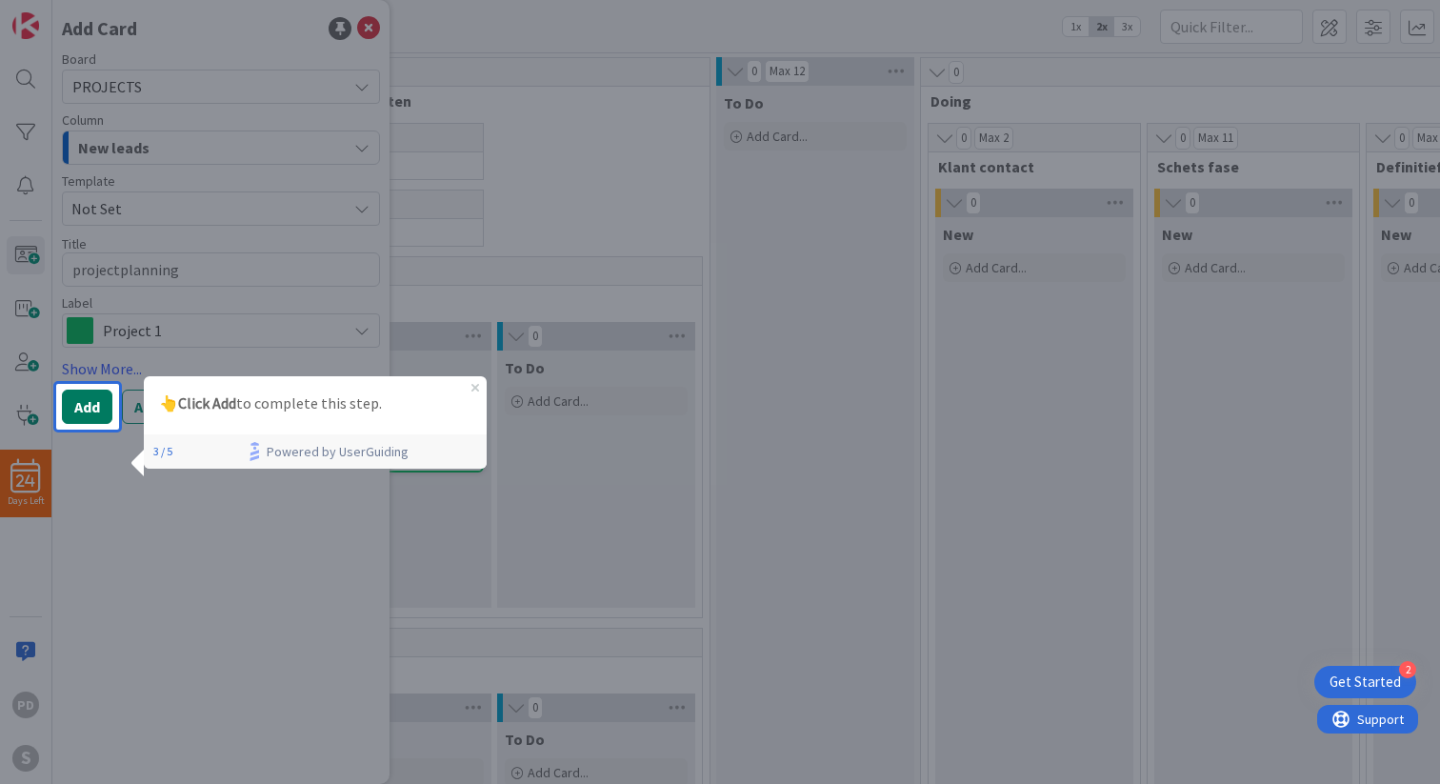
click at [77, 418] on button "Add" at bounding box center [87, 406] width 50 height 34
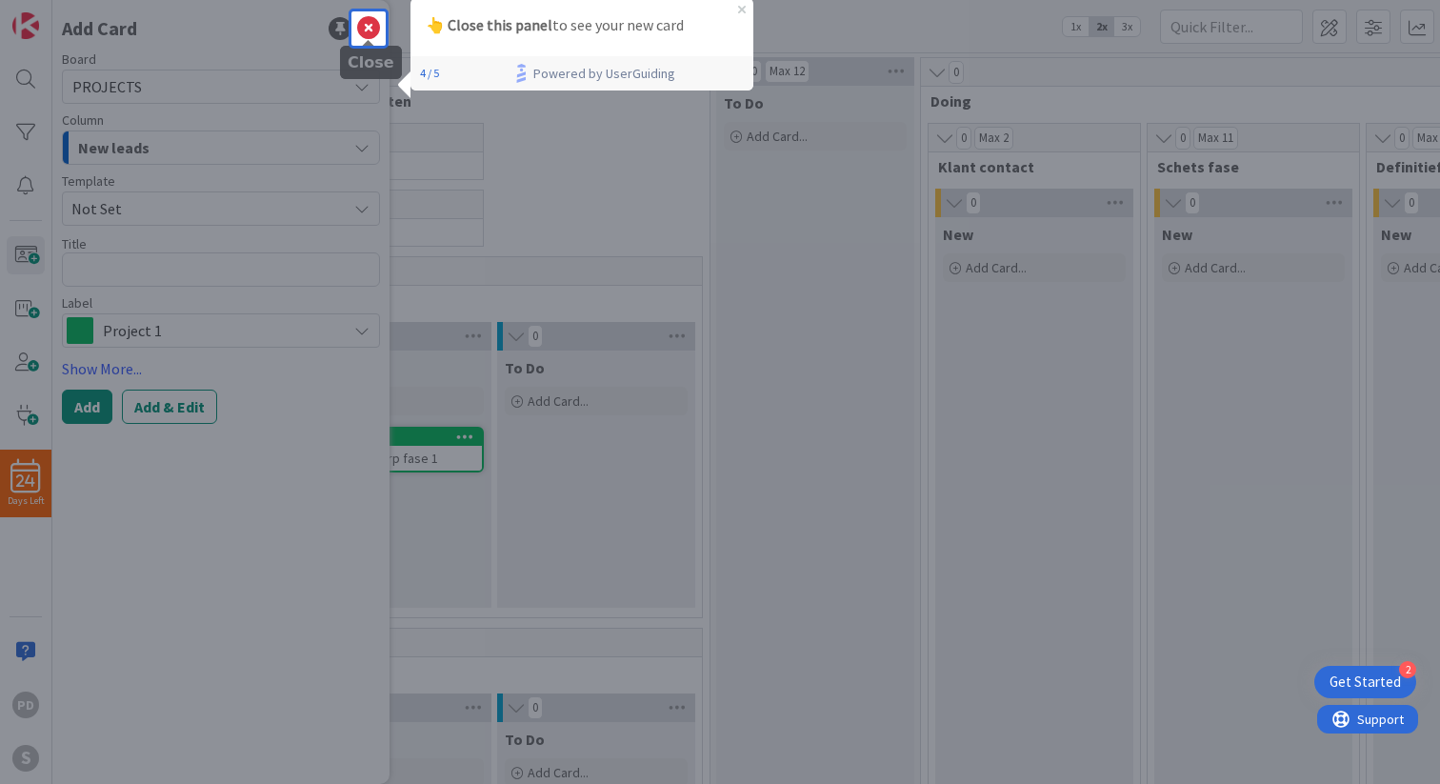
click at [368, 30] on icon at bounding box center [368, 28] width 23 height 23
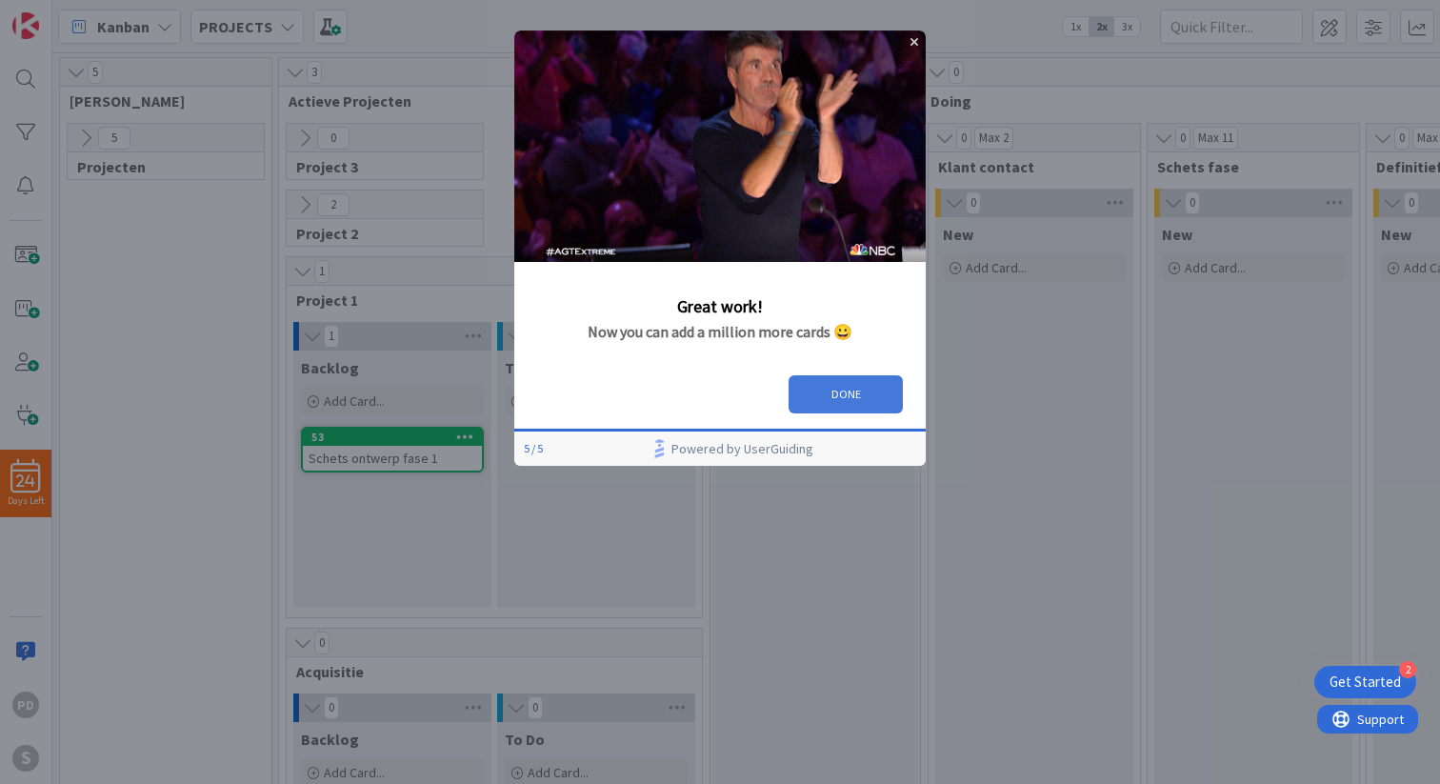
click at [852, 394] on button "DONE" at bounding box center [845, 394] width 114 height 38
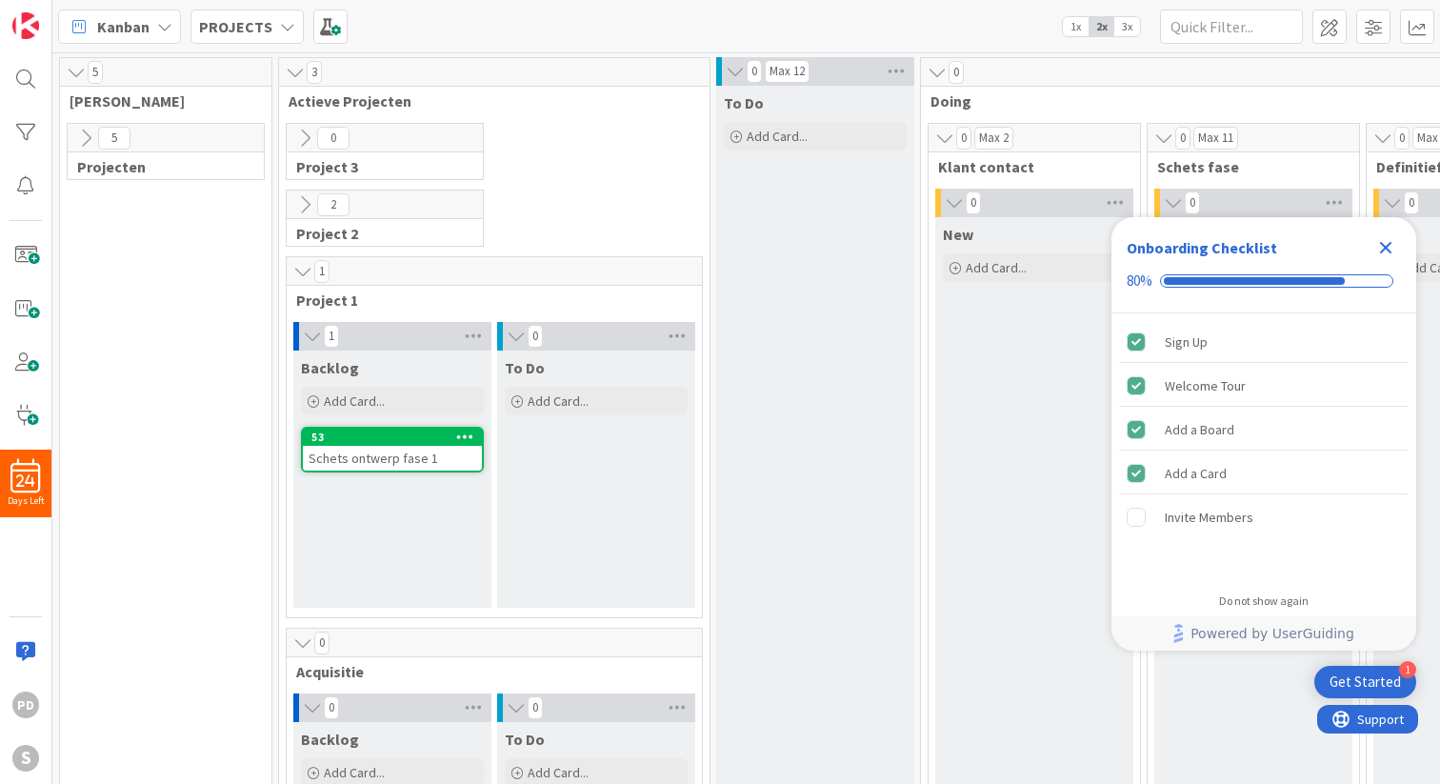
click at [85, 135] on icon at bounding box center [85, 138] width 21 height 21
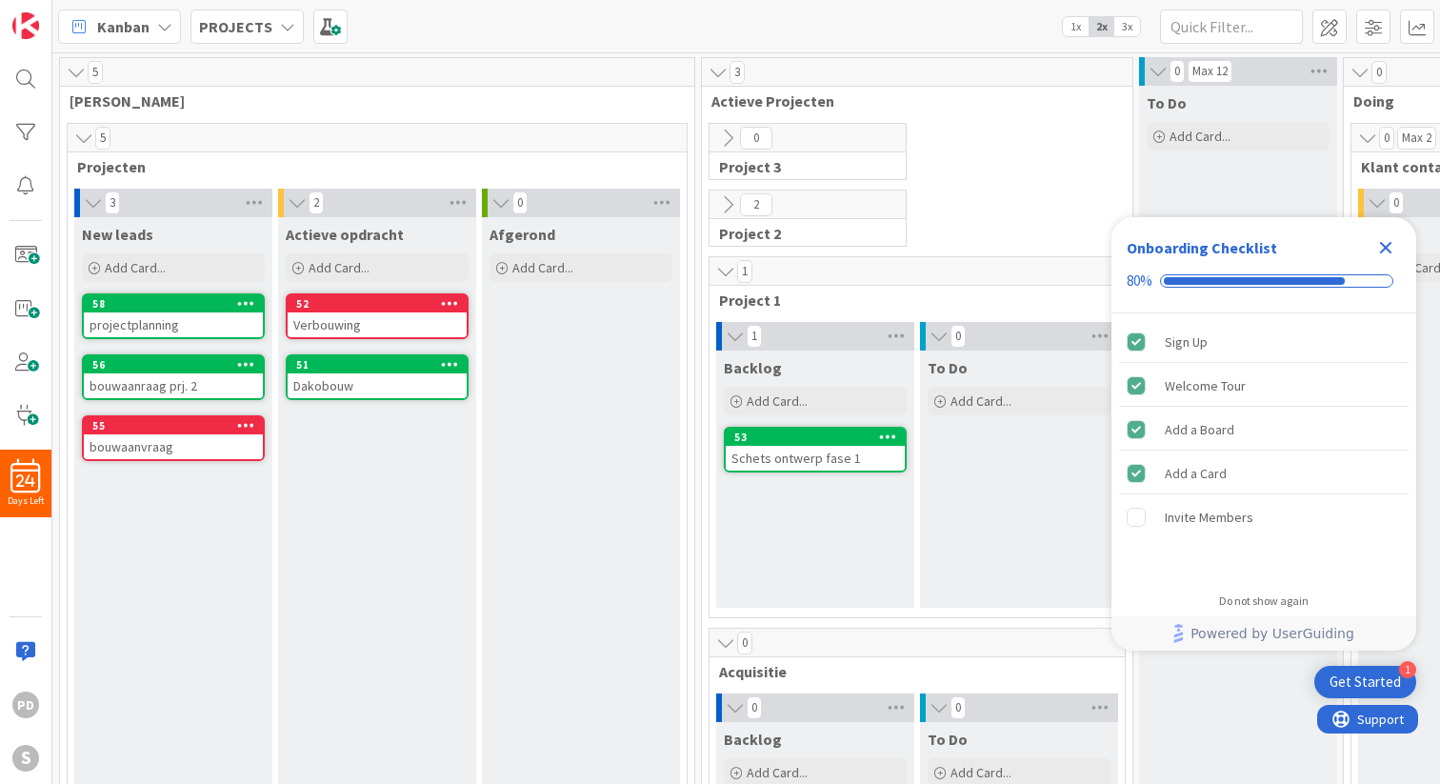
click at [251, 309] on icon at bounding box center [246, 302] width 18 height 13
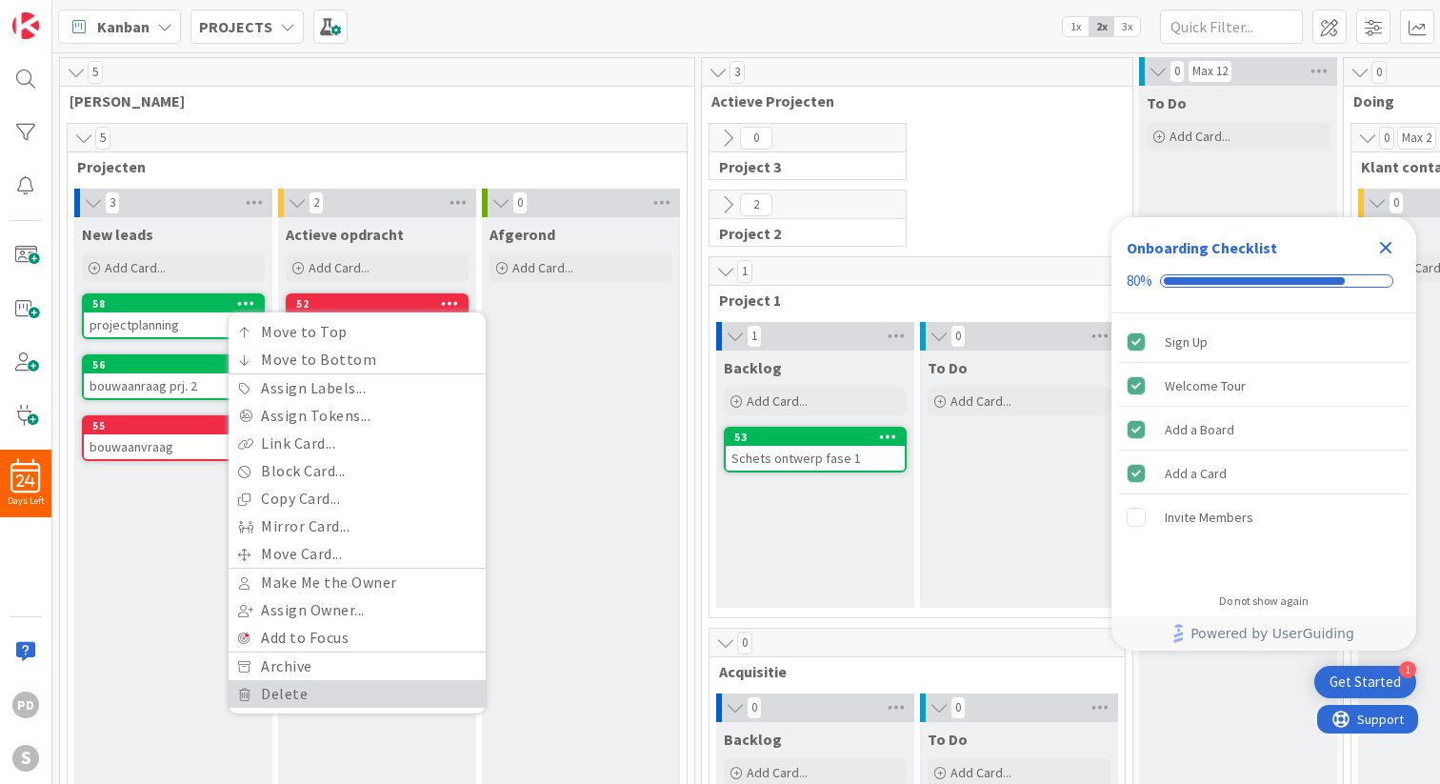
click at [292, 691] on link "Delete" at bounding box center [357, 694] width 257 height 28
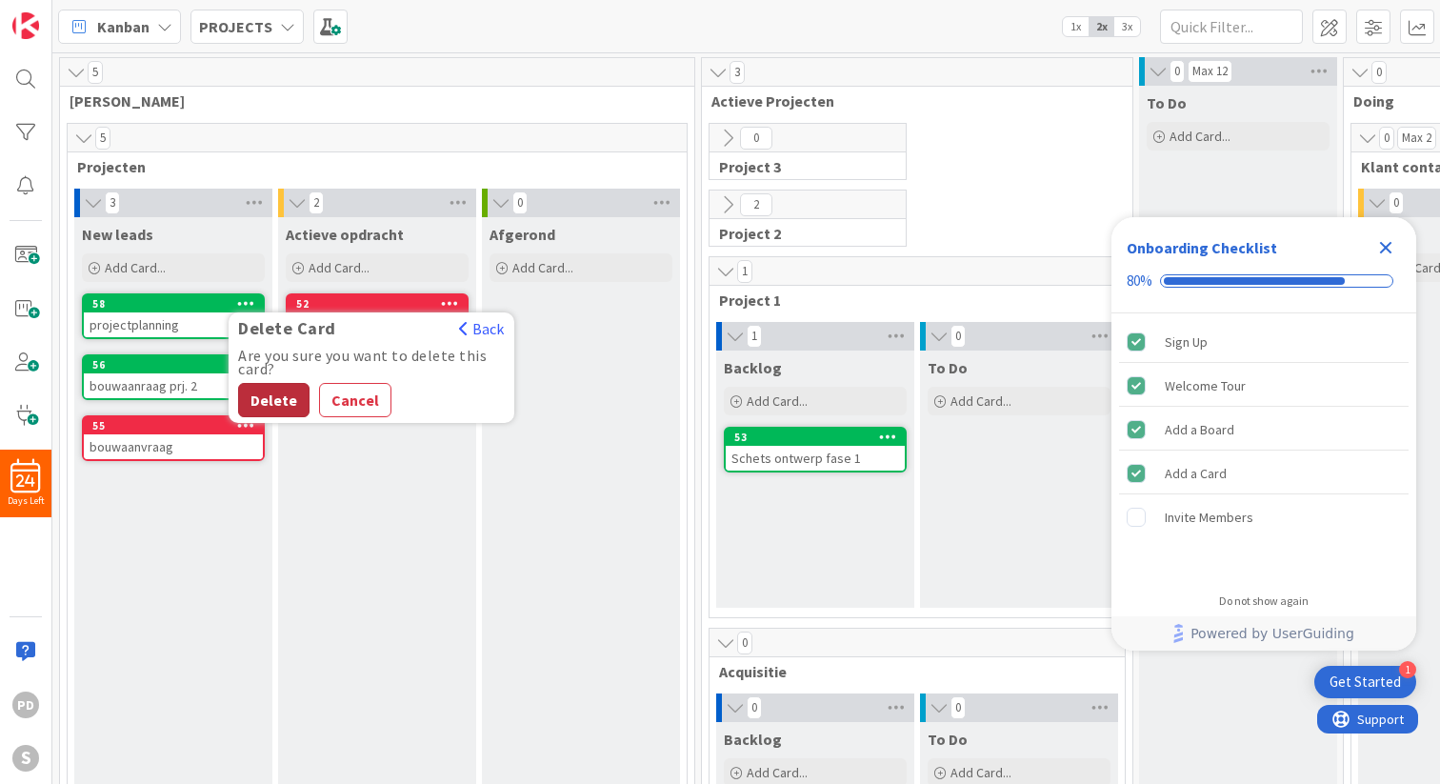
click at [272, 401] on button "Delete" at bounding box center [273, 400] width 71 height 34
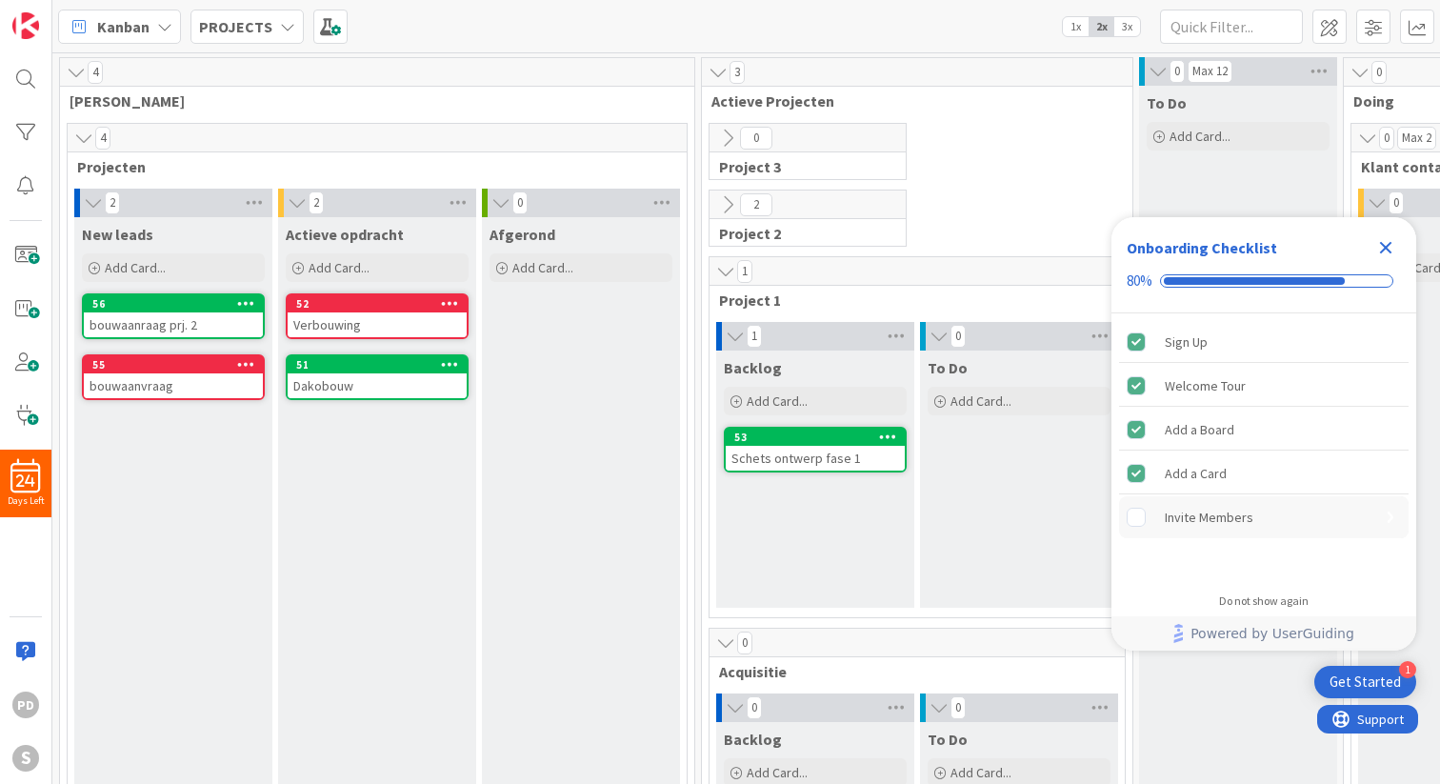
click at [1228, 517] on div "Invite Members" at bounding box center [1208, 517] width 89 height 23
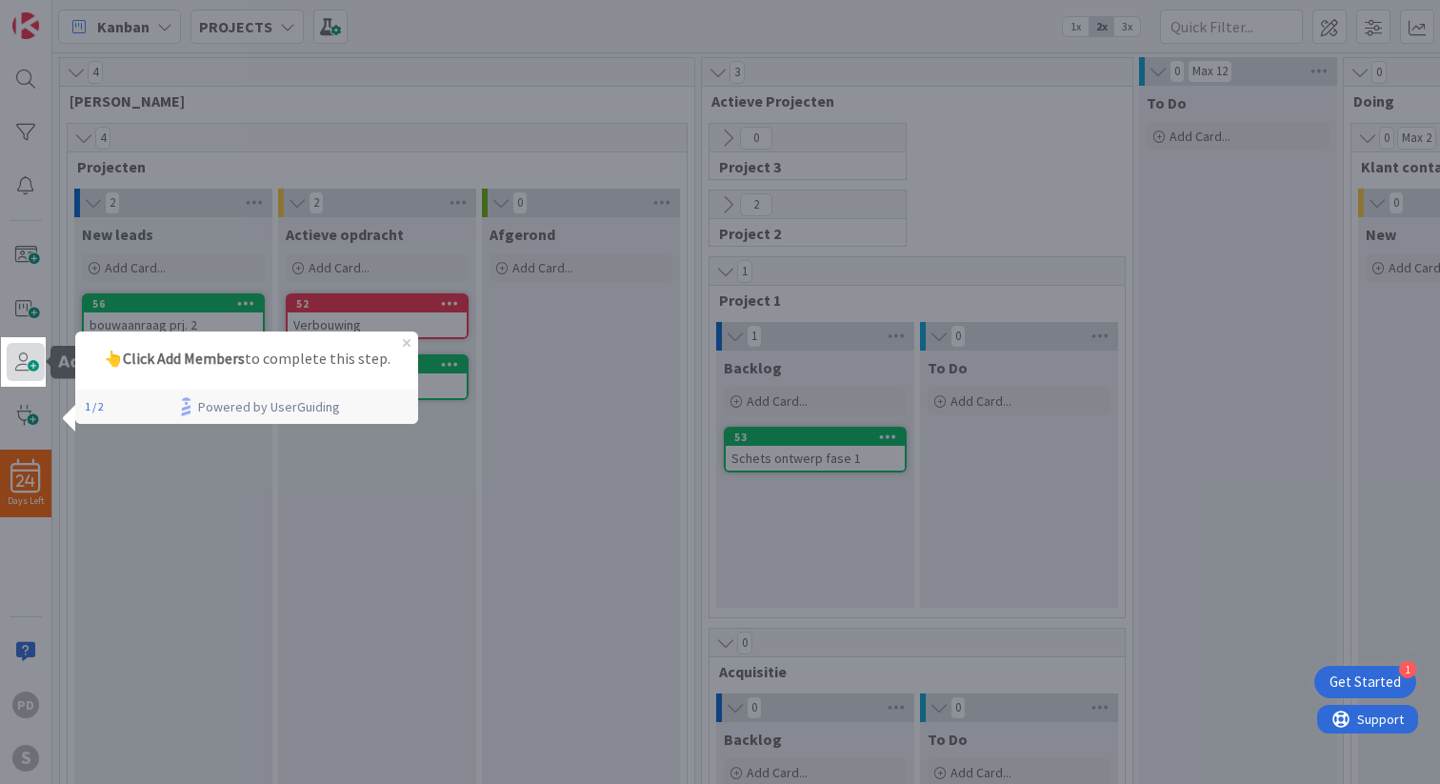
click at [19, 360] on span at bounding box center [26, 362] width 38 height 38
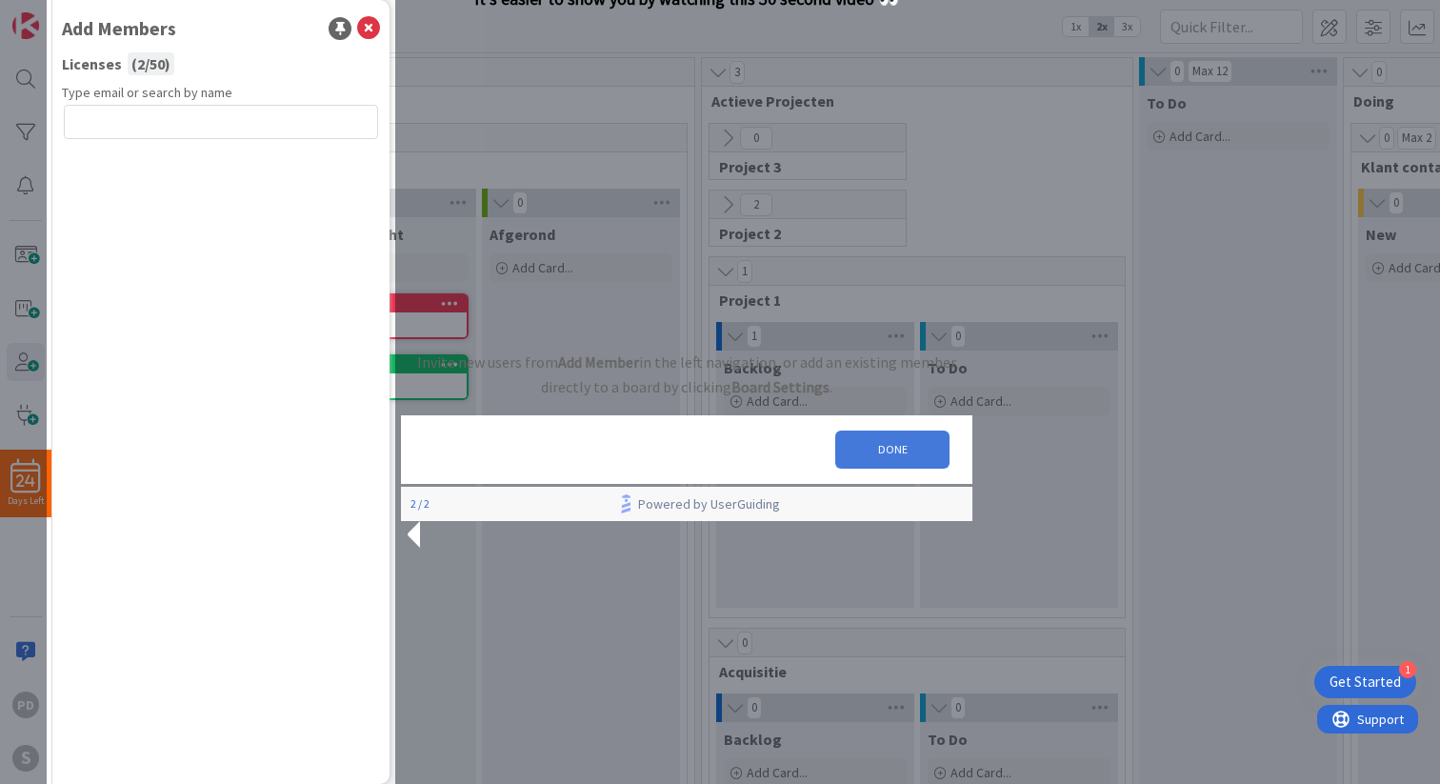
click at [870, 468] on button "DONE" at bounding box center [892, 449] width 114 height 38
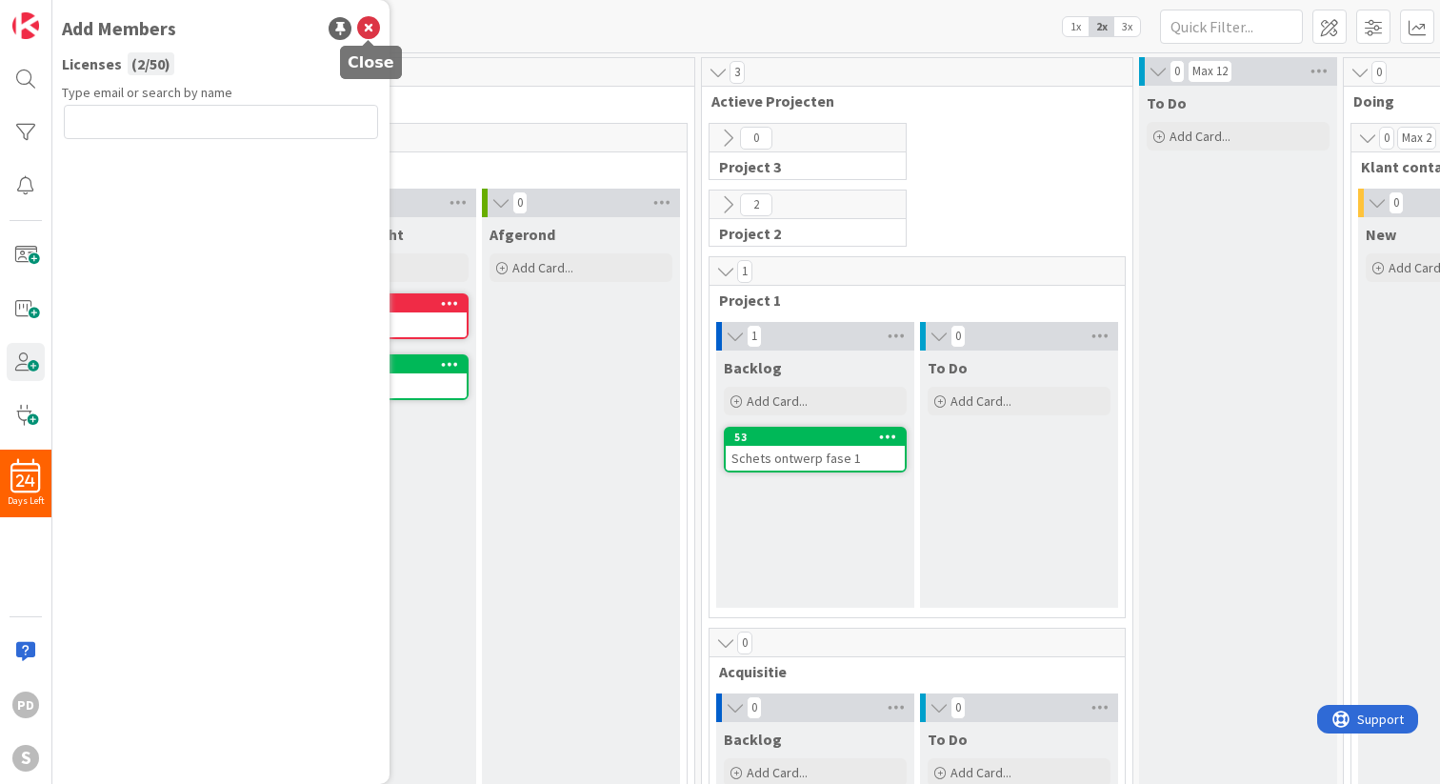
click at [369, 25] on icon at bounding box center [368, 28] width 23 height 23
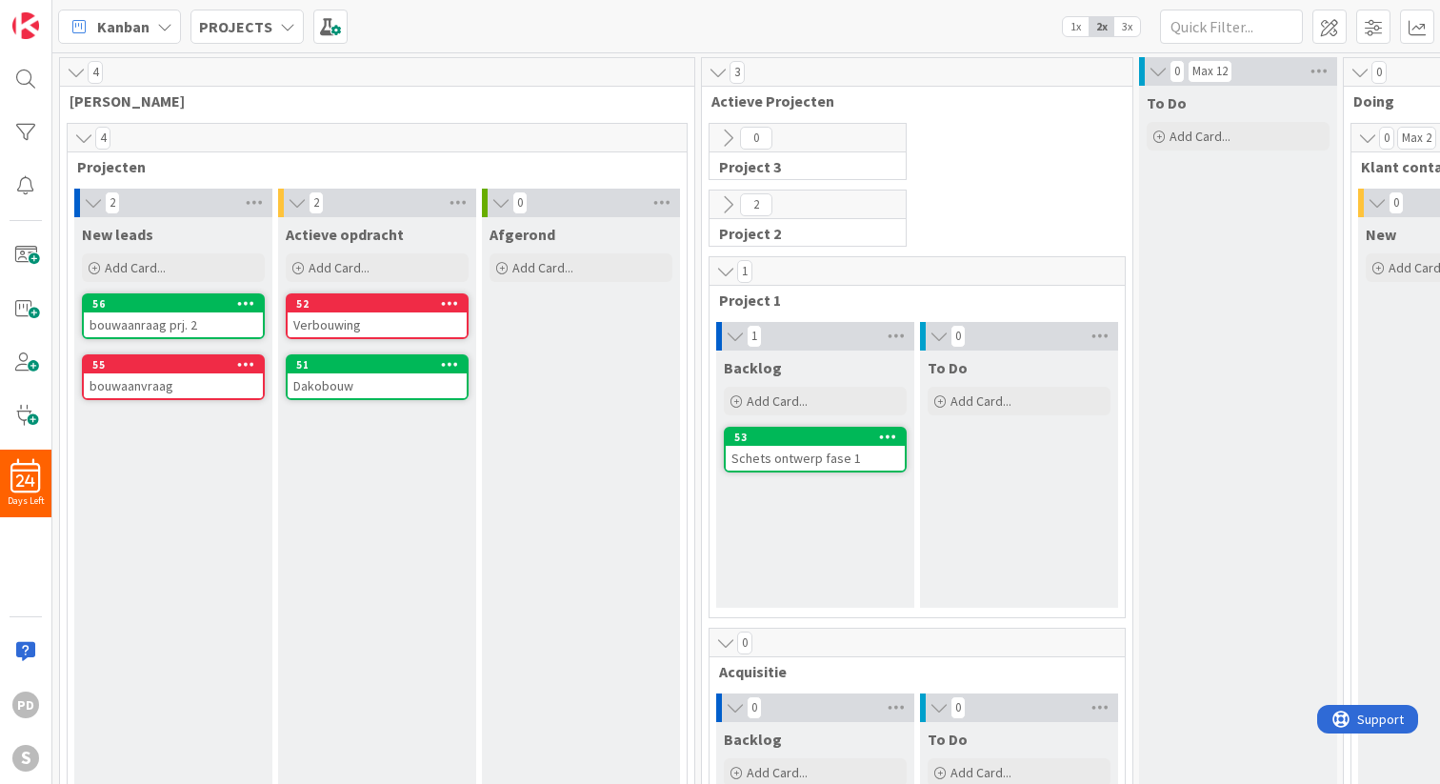
click at [350, 467] on div "Actieve opdracht Add Card... 52 Verbouwing 51 Dakobouw" at bounding box center [377, 598] width 198 height 762
click at [328, 269] on span "Add Card..." at bounding box center [339, 267] width 61 height 17
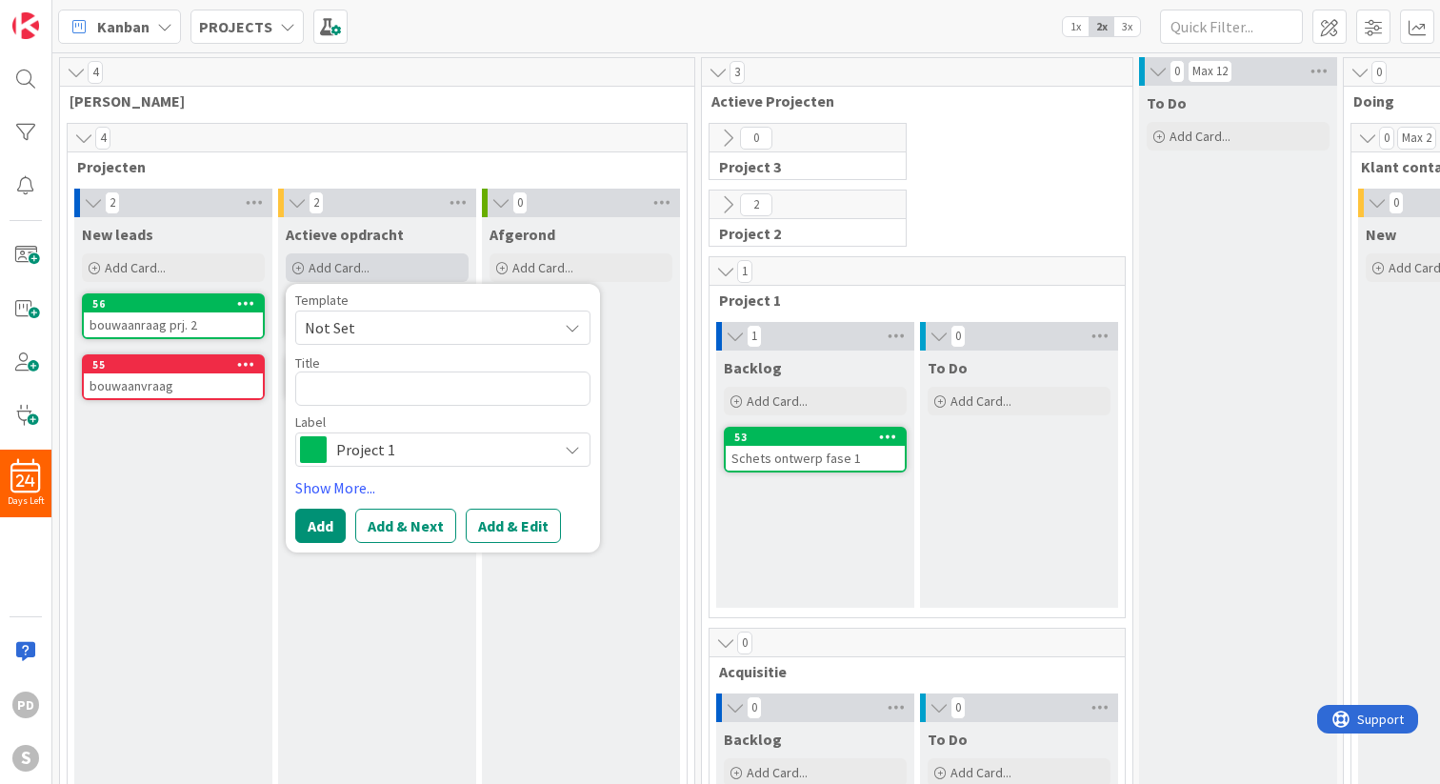
type textarea "x"
type textarea "W"
type textarea "x"
type textarea "We"
type textarea "x"
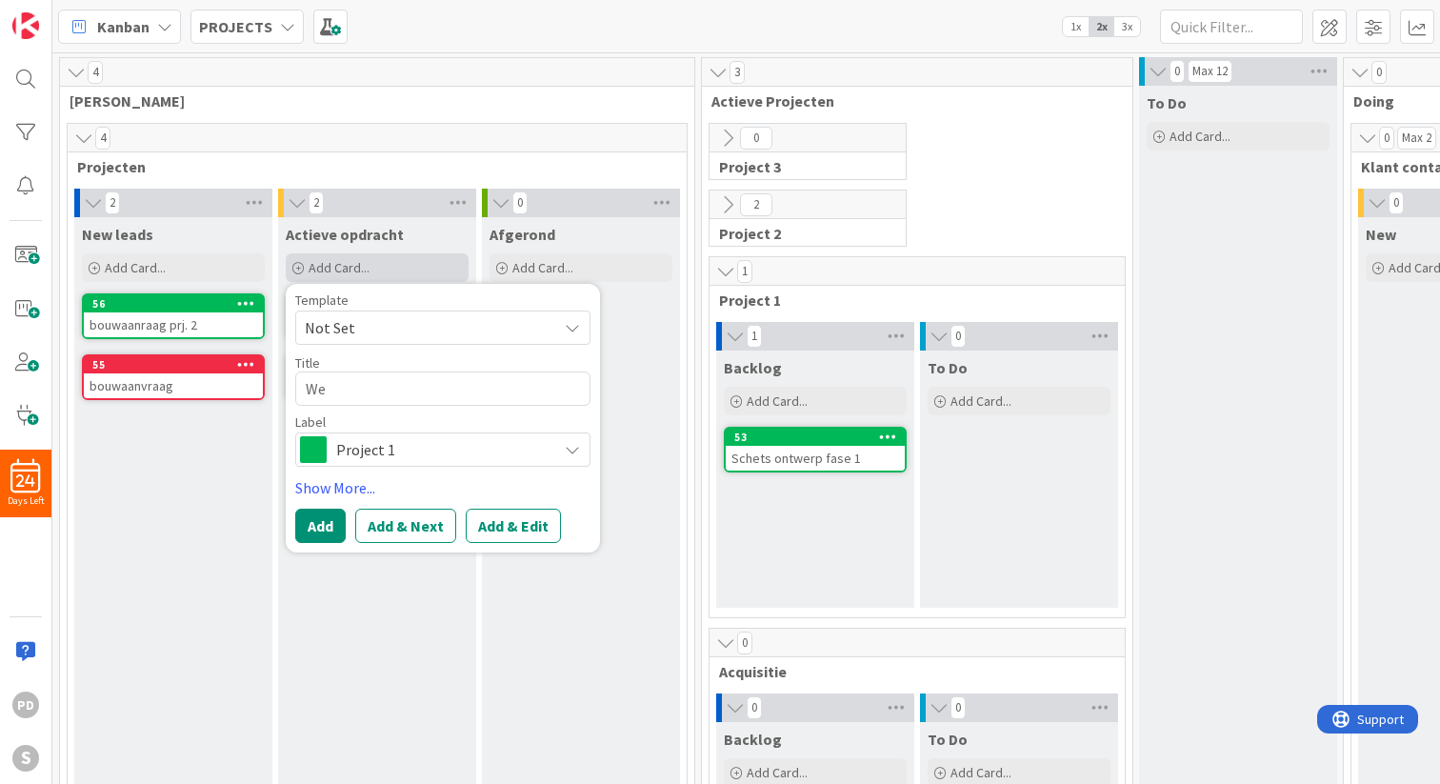
type textarea "W"
type textarea "x"
type textarea "K"
type textarea "x"
type textarea "Ka"
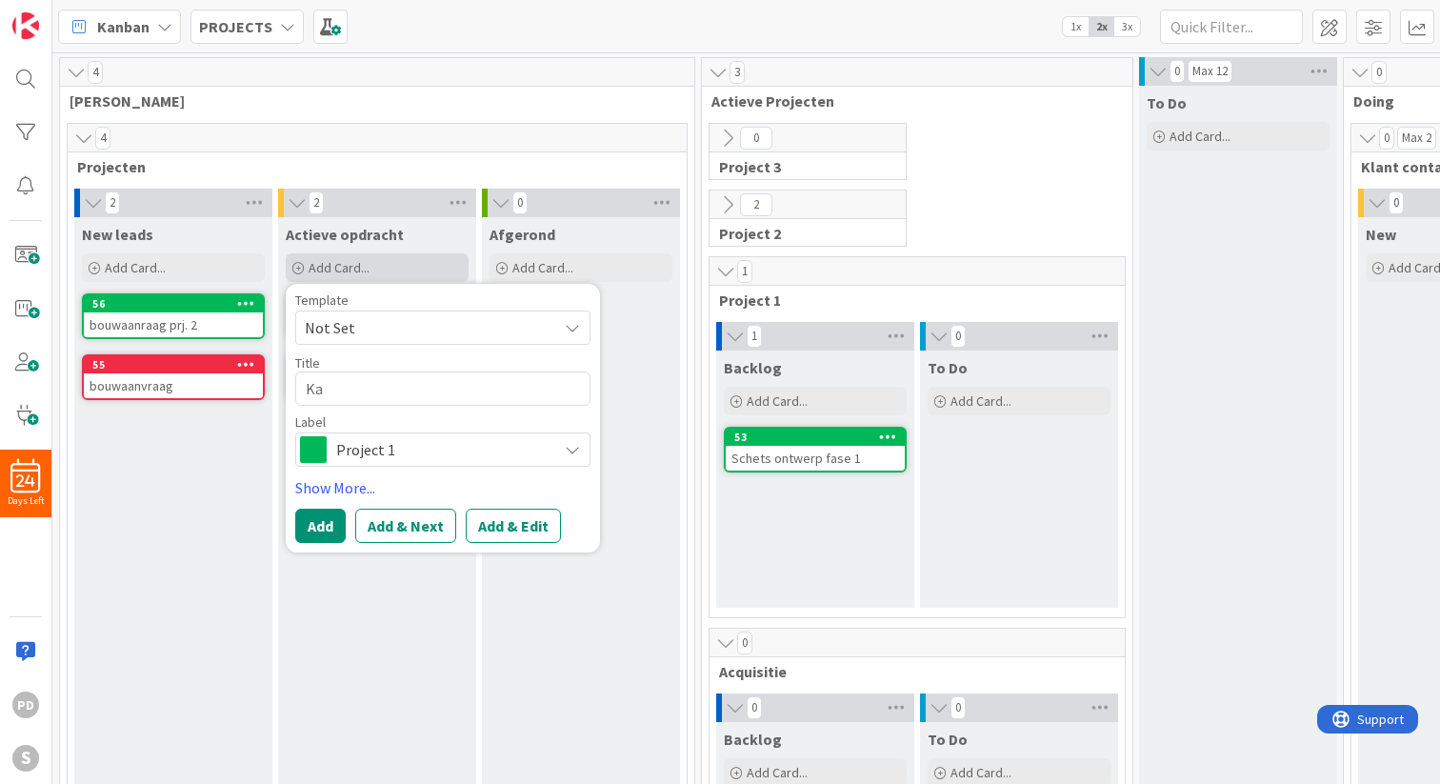
type textarea "x"
type textarea "[PERSON_NAME]"
type textarea "x"
type textarea "Kana"
type textarea "x"
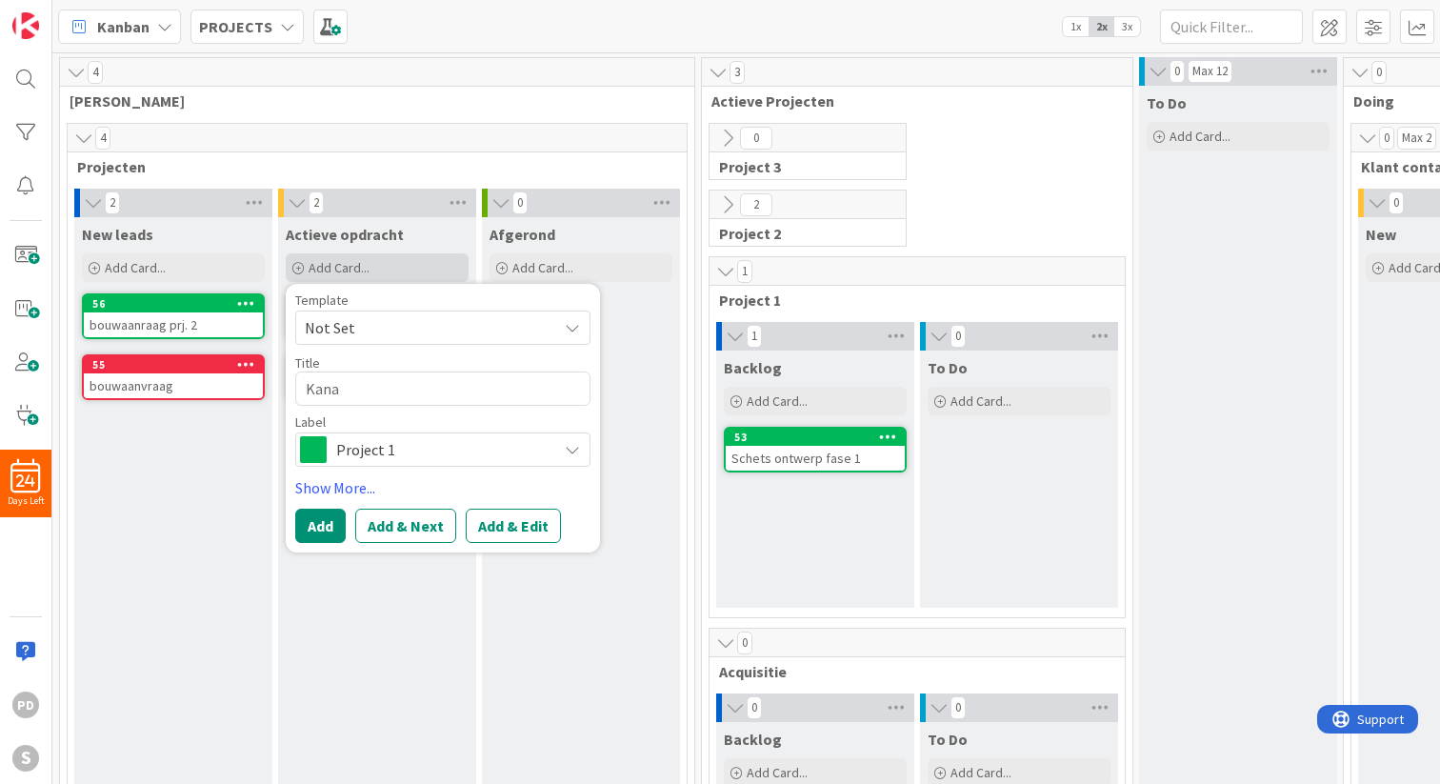
type textarea "[PERSON_NAME]"
type textarea "x"
type textarea "Kanb"
type textarea "x"
type textarea "Kanba"
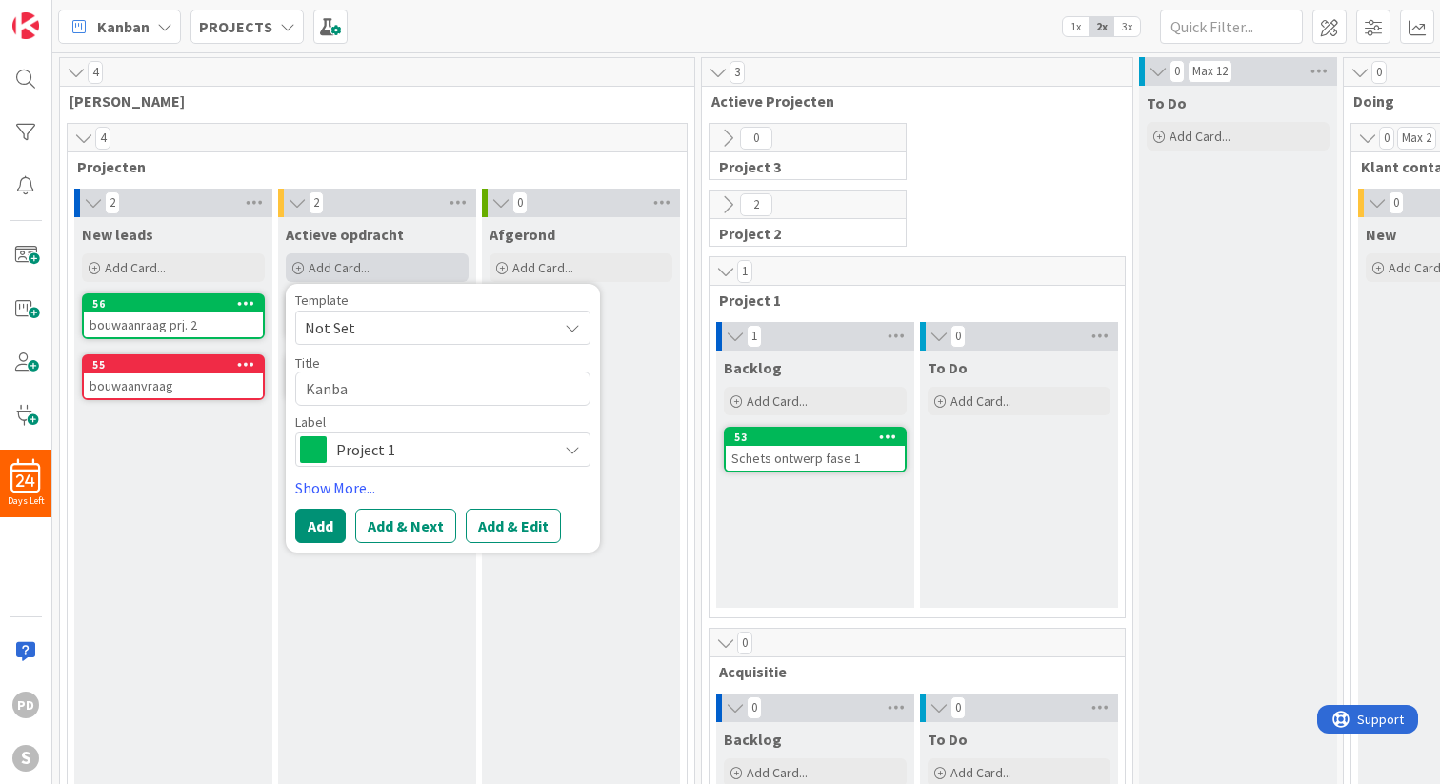
type textarea "x"
type textarea "Kanban"
type textarea "x"
type textarea "Kanba"
type textarea "x"
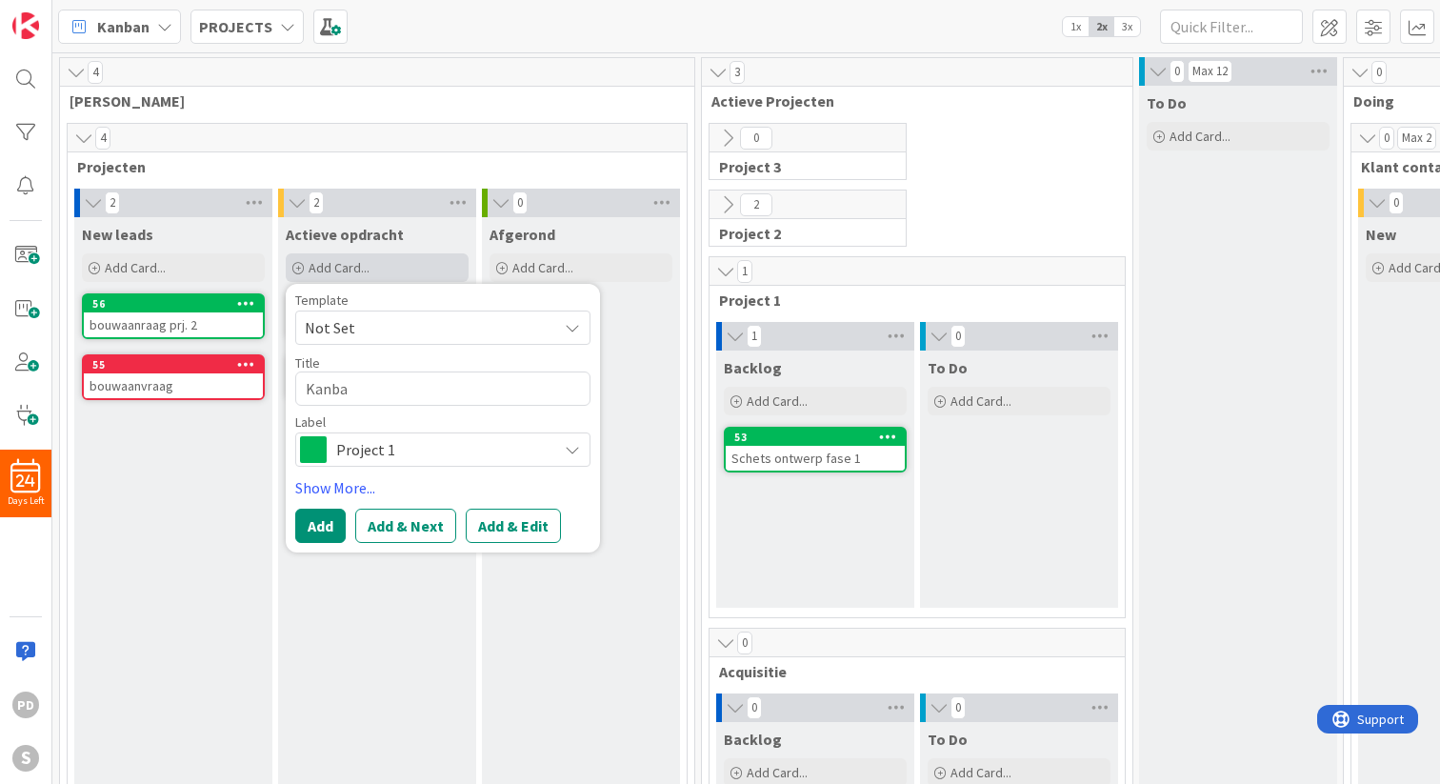
type textarea "Kanb"
type textarea "x"
type textarea "[PERSON_NAME]"
type textarea "x"
type textarea "Ka"
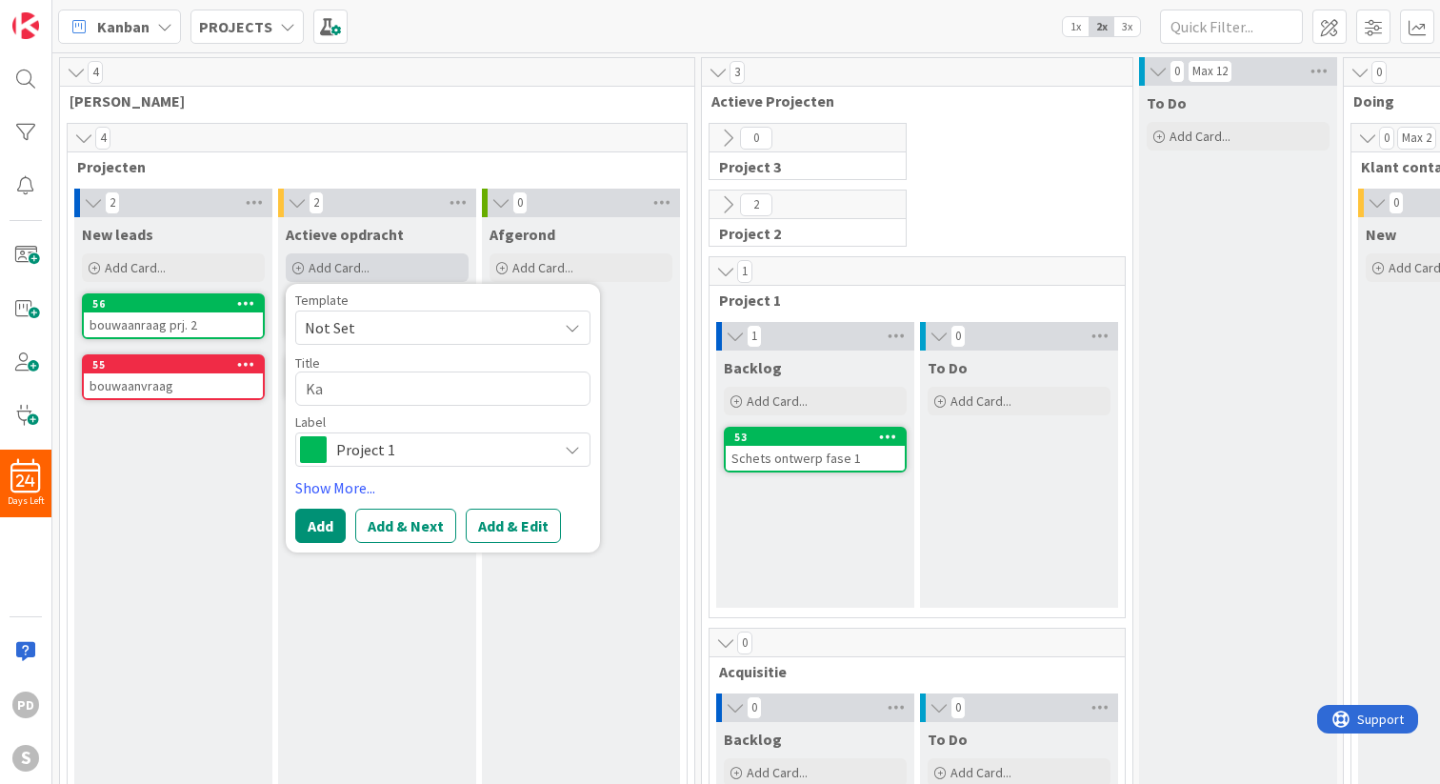
type textarea "x"
type textarea "K"
type textarea "x"
type textarea "W"
type textarea "x"
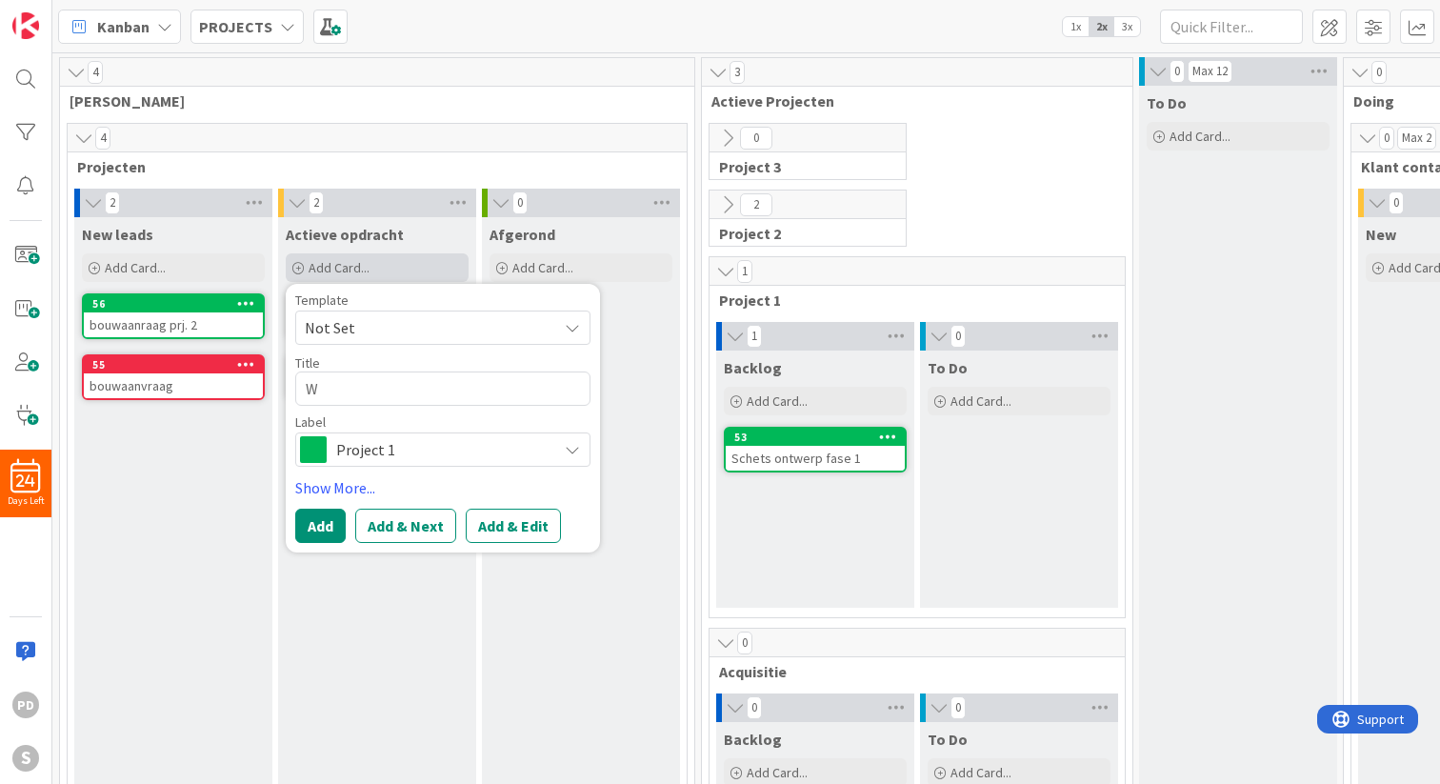
type textarea "We"
type textarea "x"
type textarea "Wee"
type textarea "x"
type textarea "Week"
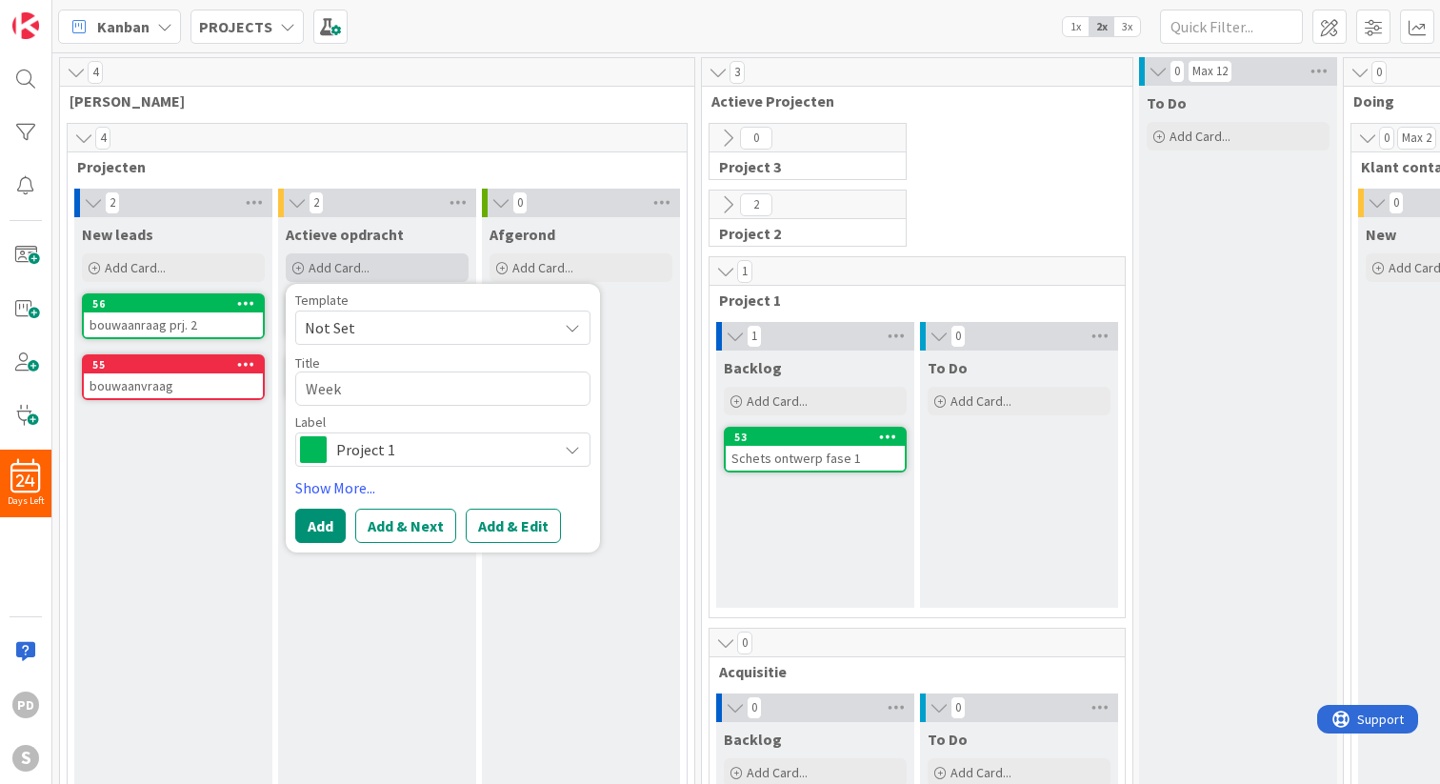
type textarea "x"
type textarea "Weekp"
type textarea "x"
type textarea "Weekpl"
type textarea "x"
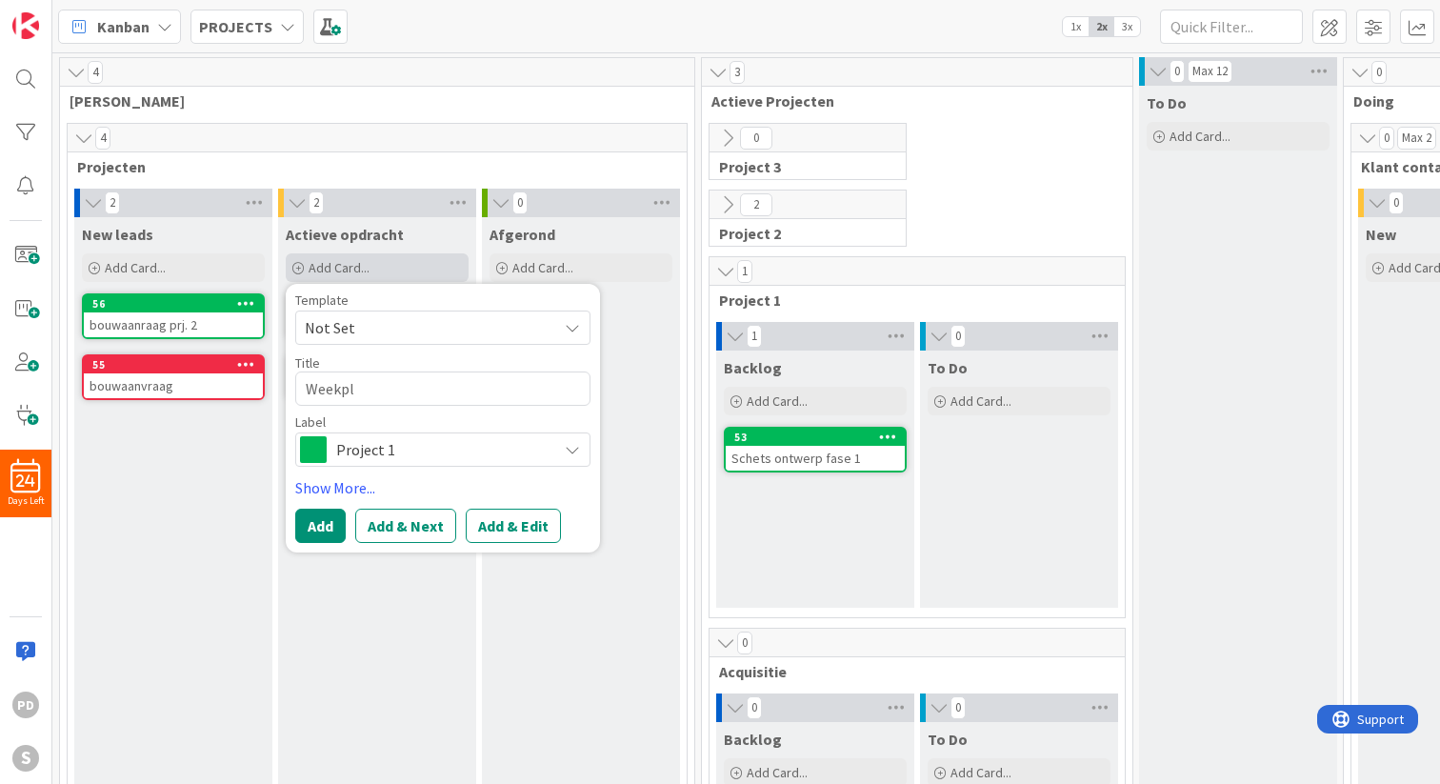
type textarea "Weekpla"
type textarea "x"
type textarea "Weekplan"
type textarea "x"
type textarea "Weekplann"
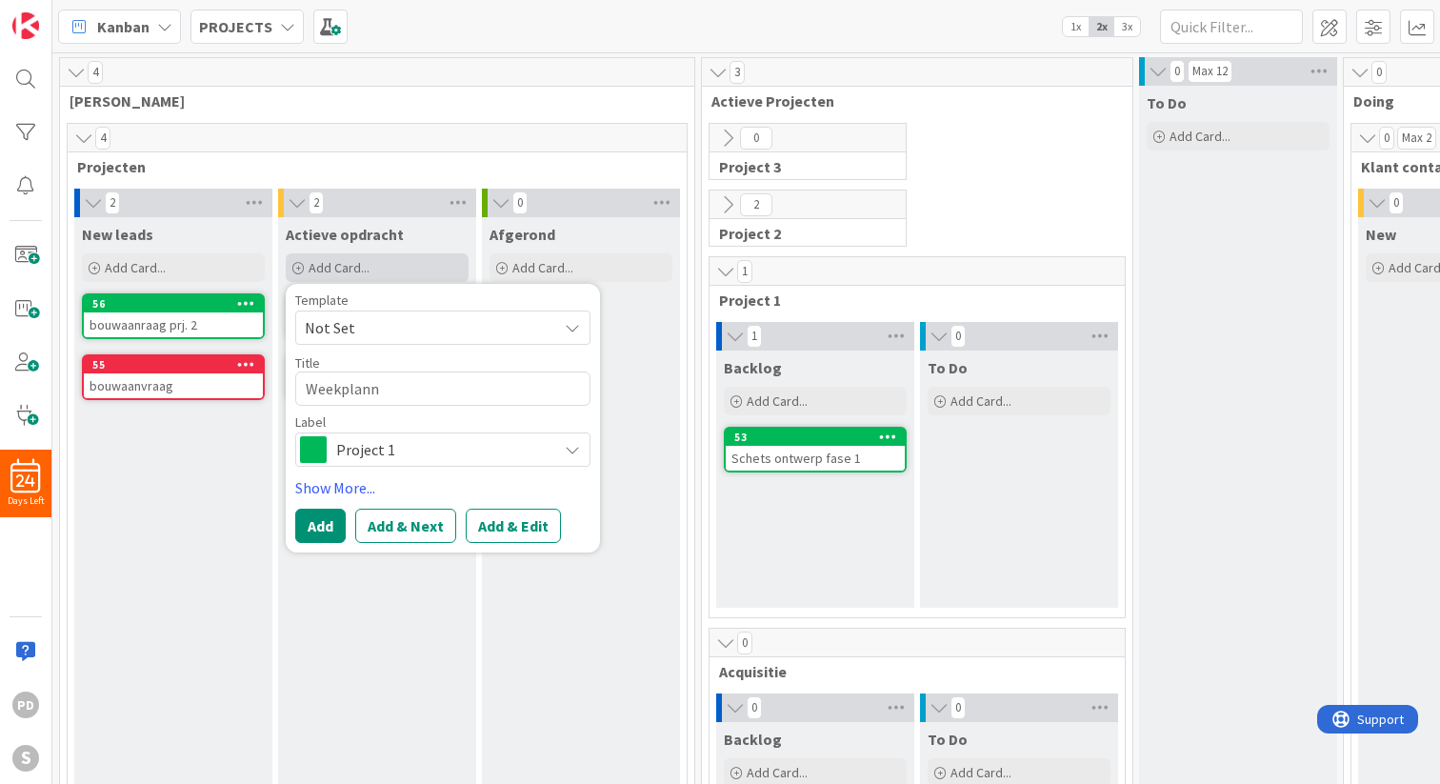
type textarea "x"
type textarea "Weekplanni"
type textarea "x"
type textarea "Weekplannin"
type textarea "x"
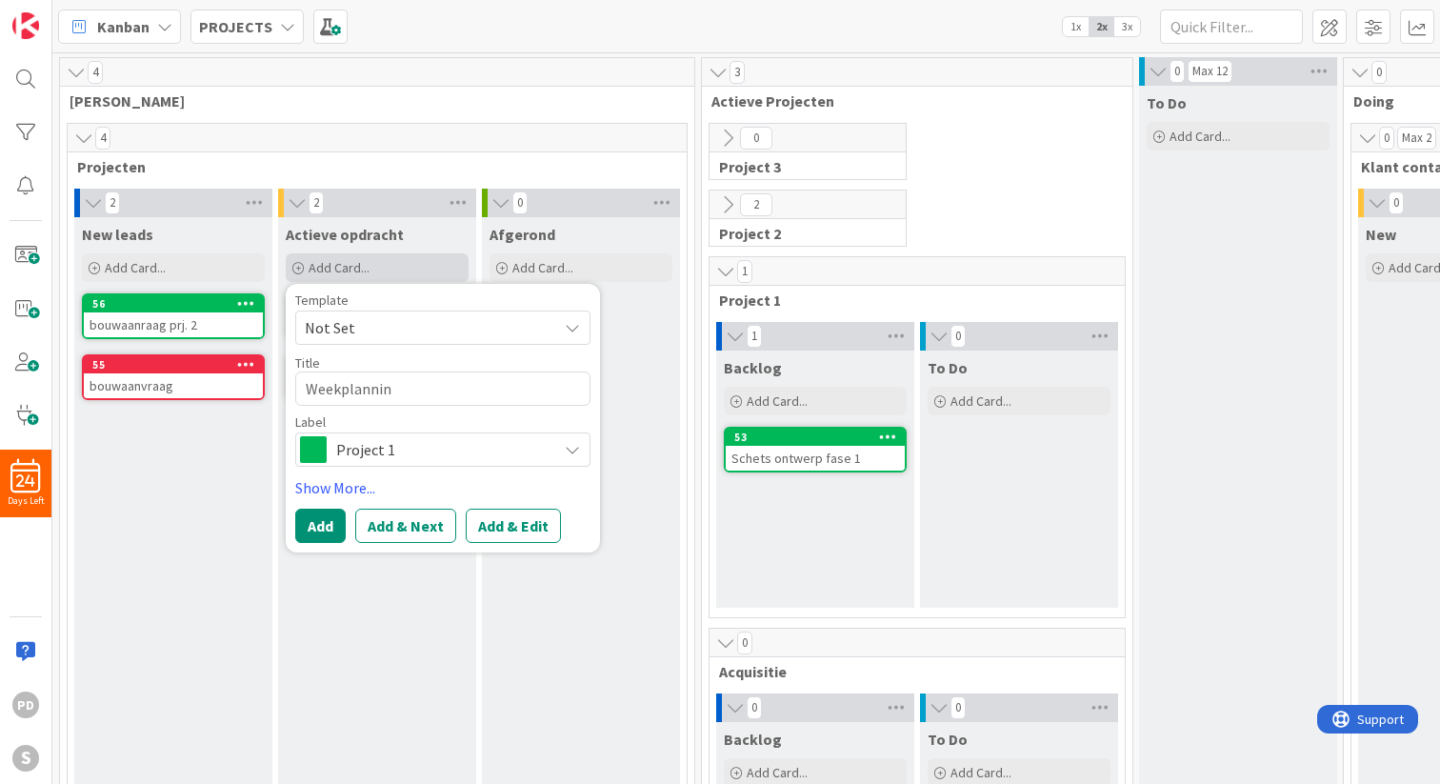
type textarea "Weekplanning"
type textarea "x"
type textarea "Weekplanning"
type textarea "x"
type textarea "Weekplanning m"
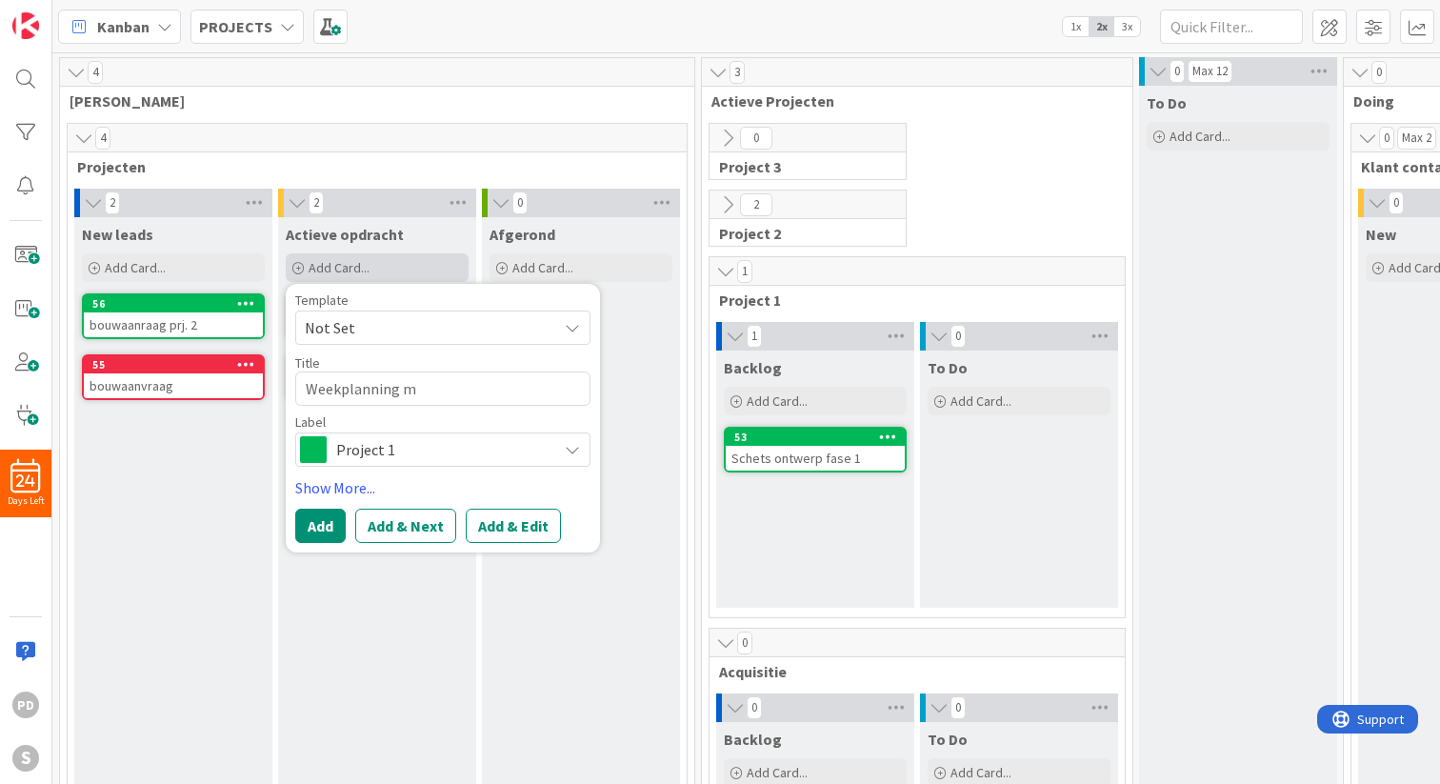
type textarea "x"
type textarea "Weekplanning ma"
type textarea "x"
type textarea "Weekplanning mak"
type textarea "x"
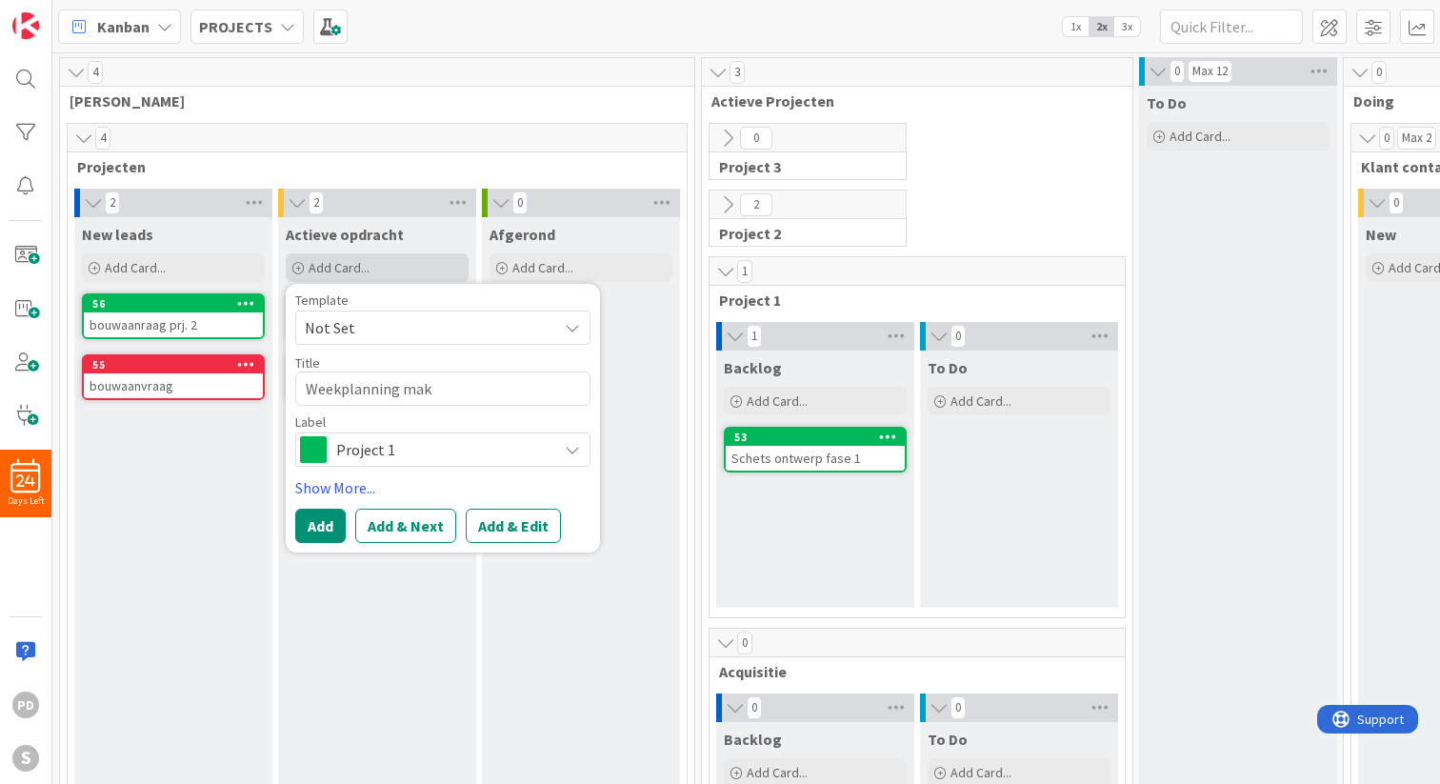
type textarea "Weekplanning ma"
type textarea "x"
type textarea "Weekplanning m"
type textarea "x"
type textarea "Weekplanning"
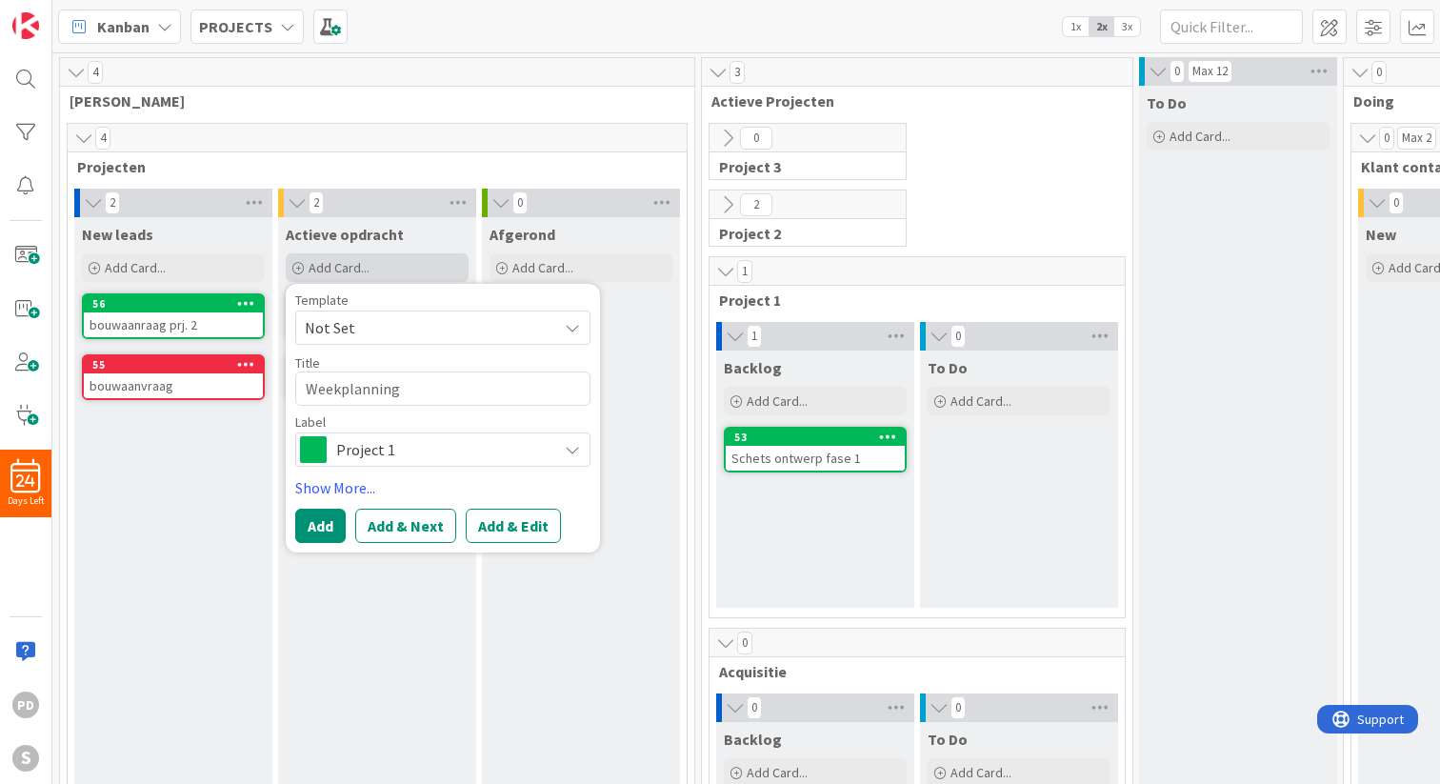
type textarea "x"
type textarea "Weekplanning"
type textarea "x"
type textarea "Weekplannin"
type textarea "x"
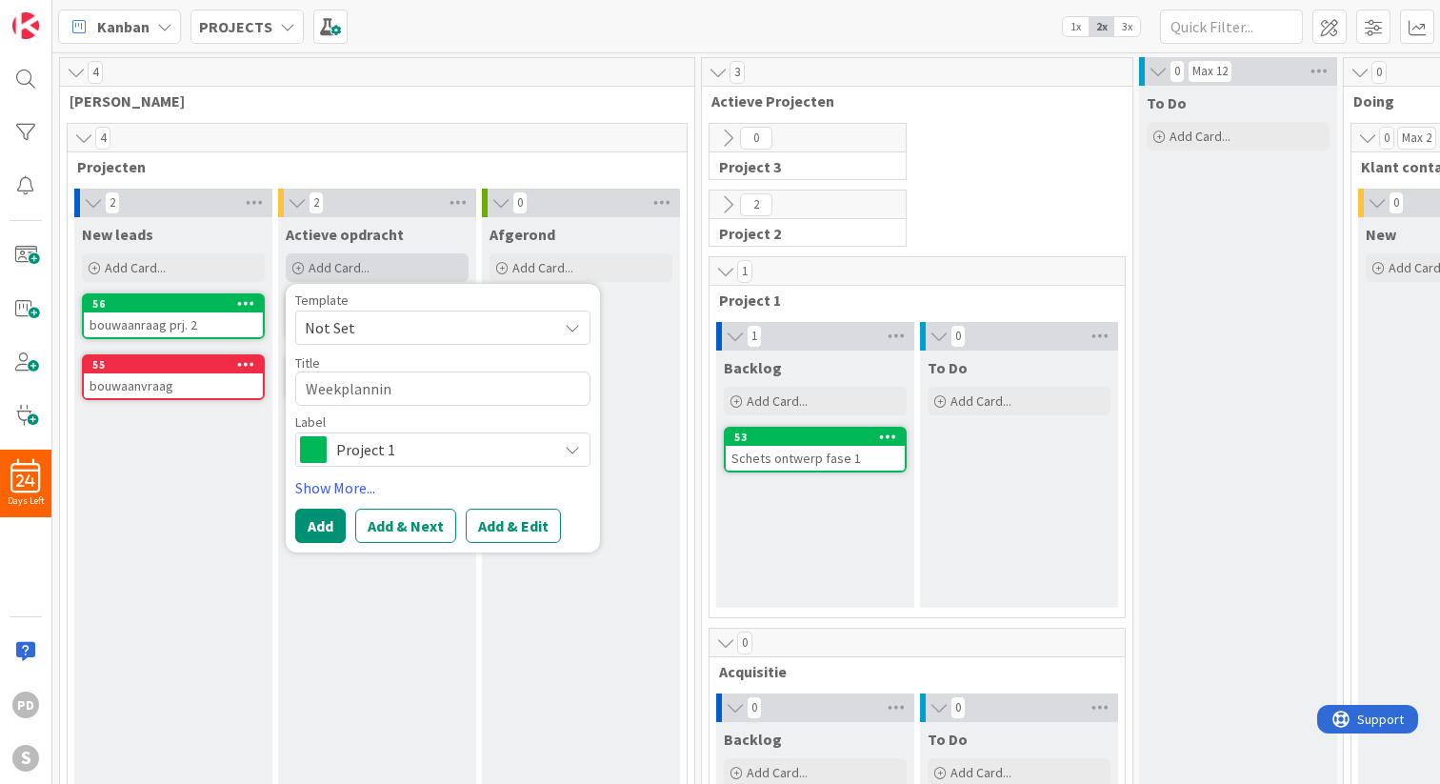
type textarea "Weekplanni"
type textarea "x"
type textarea "Weekplann"
type textarea "x"
type textarea "Weekplan"
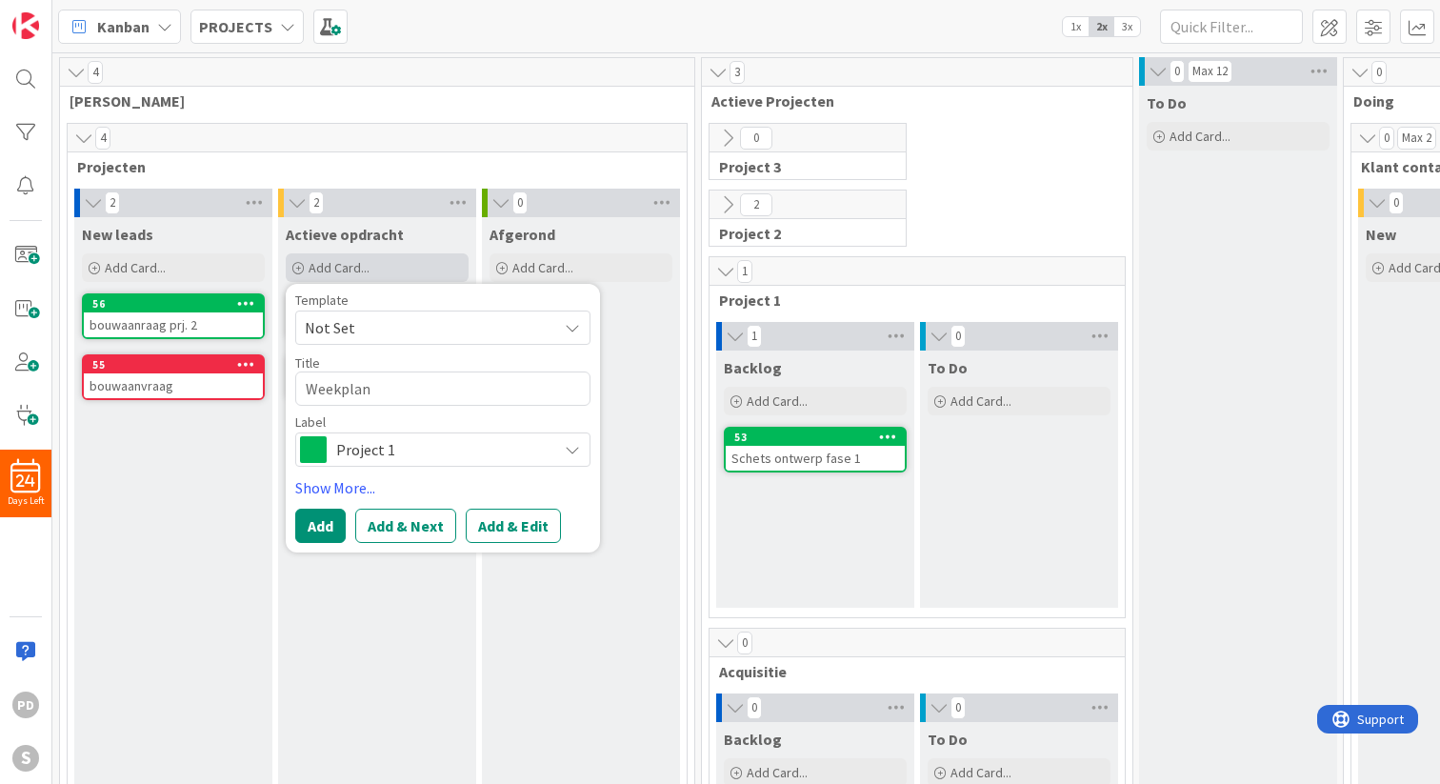
type textarea "x"
type textarea "Weekpla"
type textarea "x"
type textarea "Weekpl"
type textarea "x"
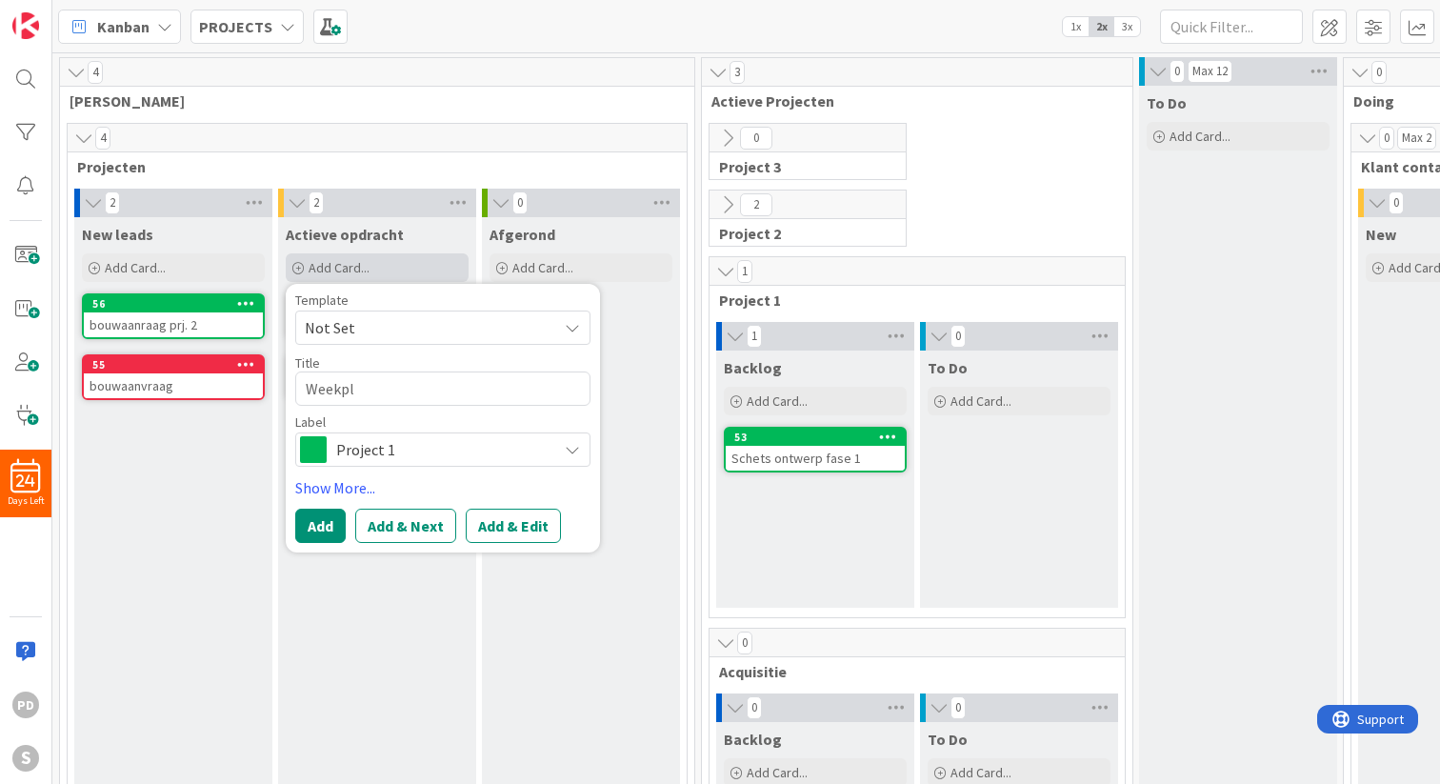
type textarea "Weekp"
type textarea "x"
type textarea "Week"
type textarea "x"
type textarea "Wee"
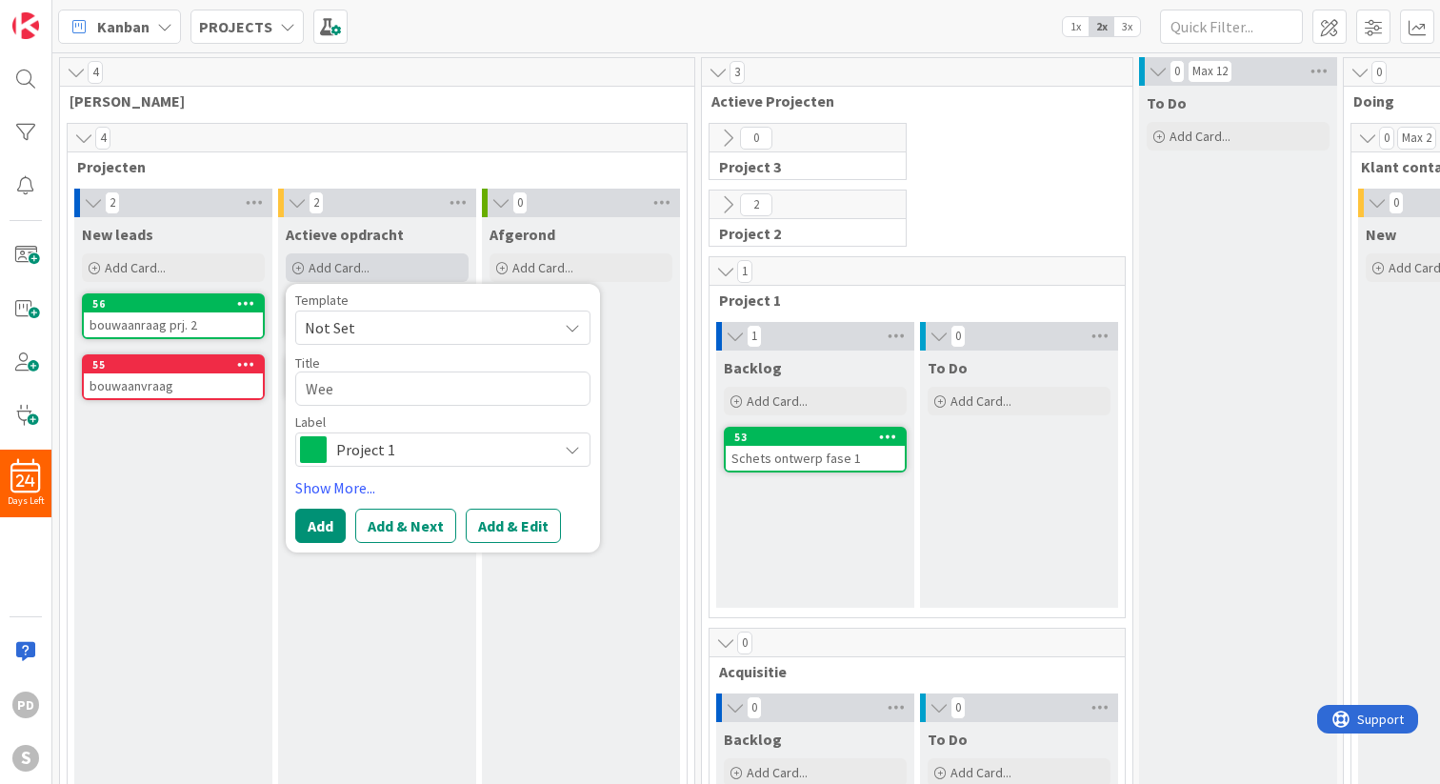
type textarea "x"
type textarea "We"
type textarea "x"
type textarea "W"
type textarea "x"
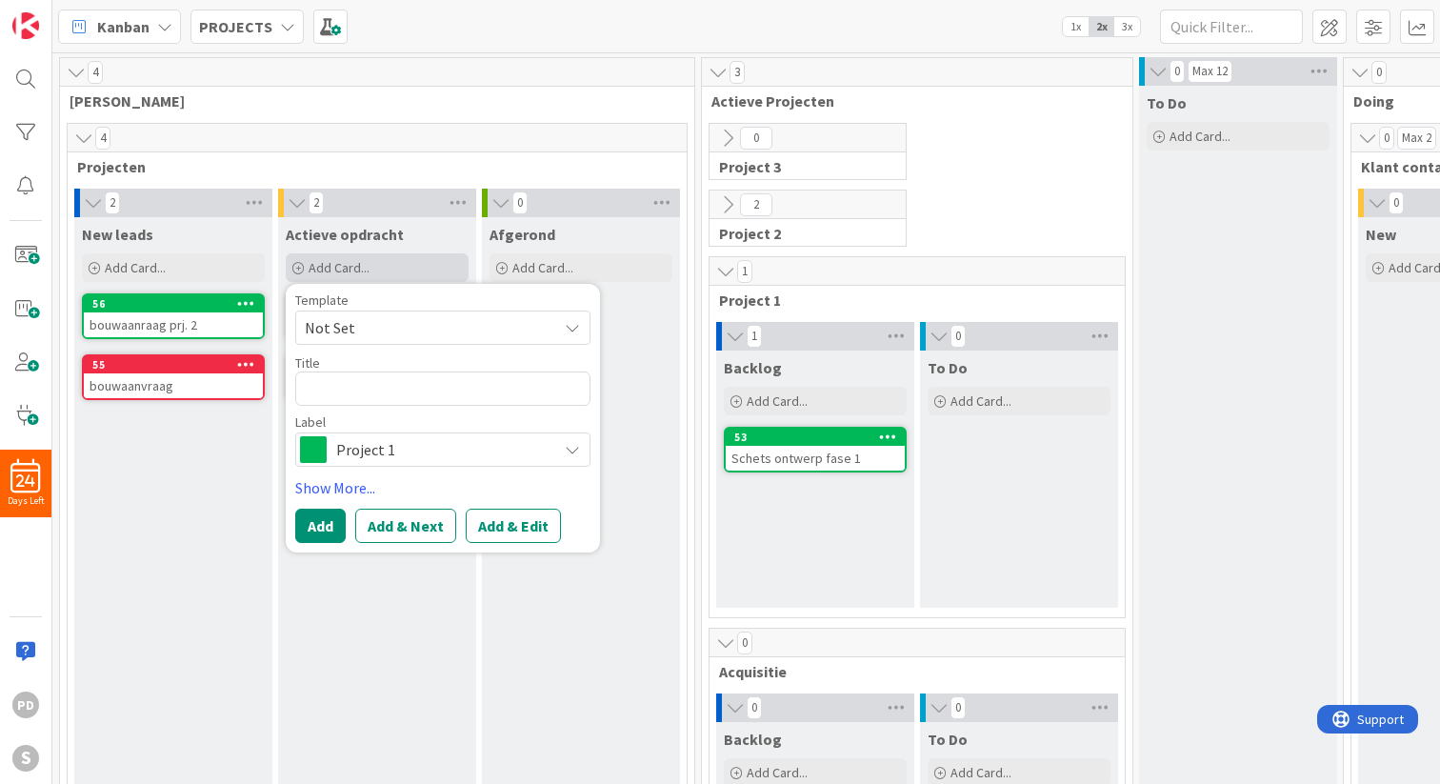
type textarea "O"
type textarea "x"
type textarea "Ol"
type textarea "x"
type textarea "Olm"
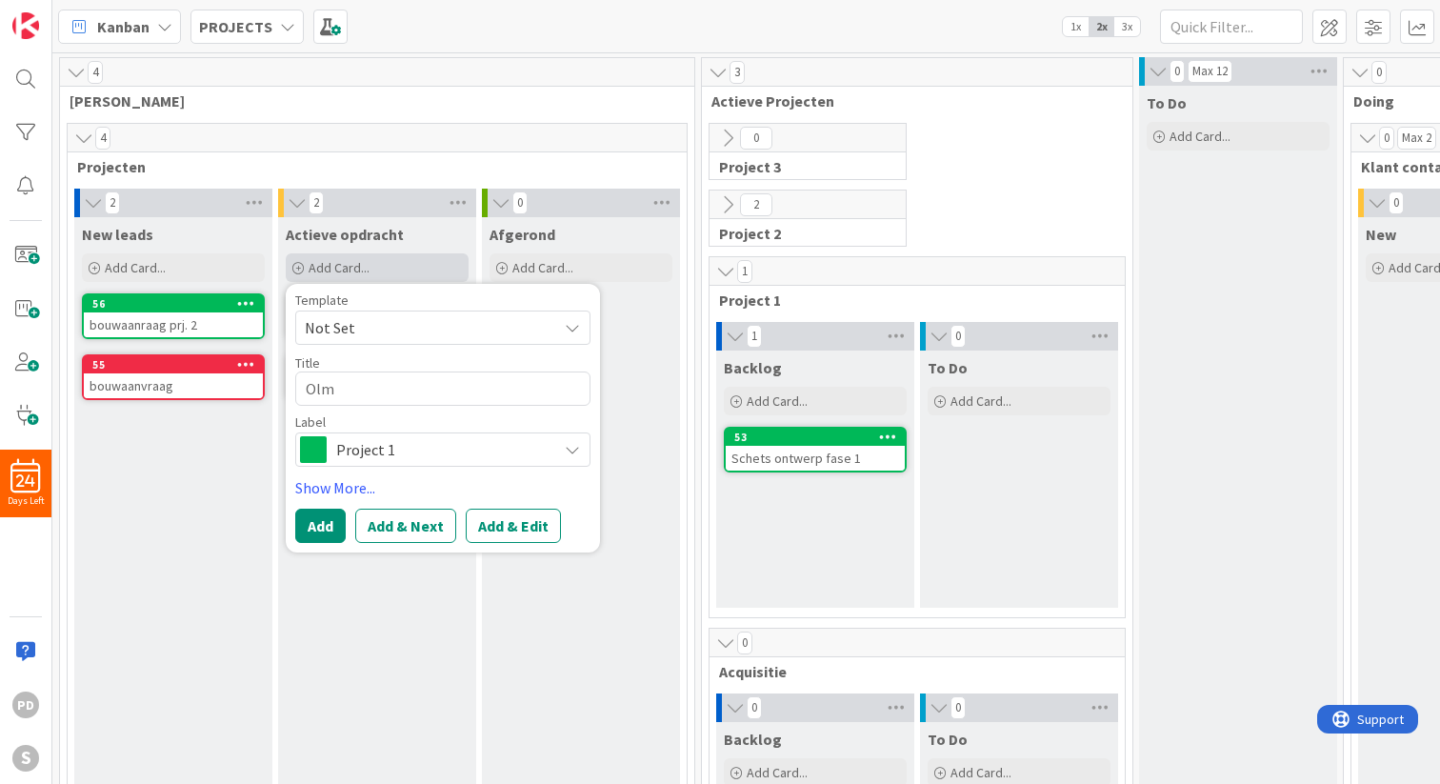
type textarea "x"
type textarea "Olmo"
type textarea "x"
type textarea "Olmo"
type textarea "x"
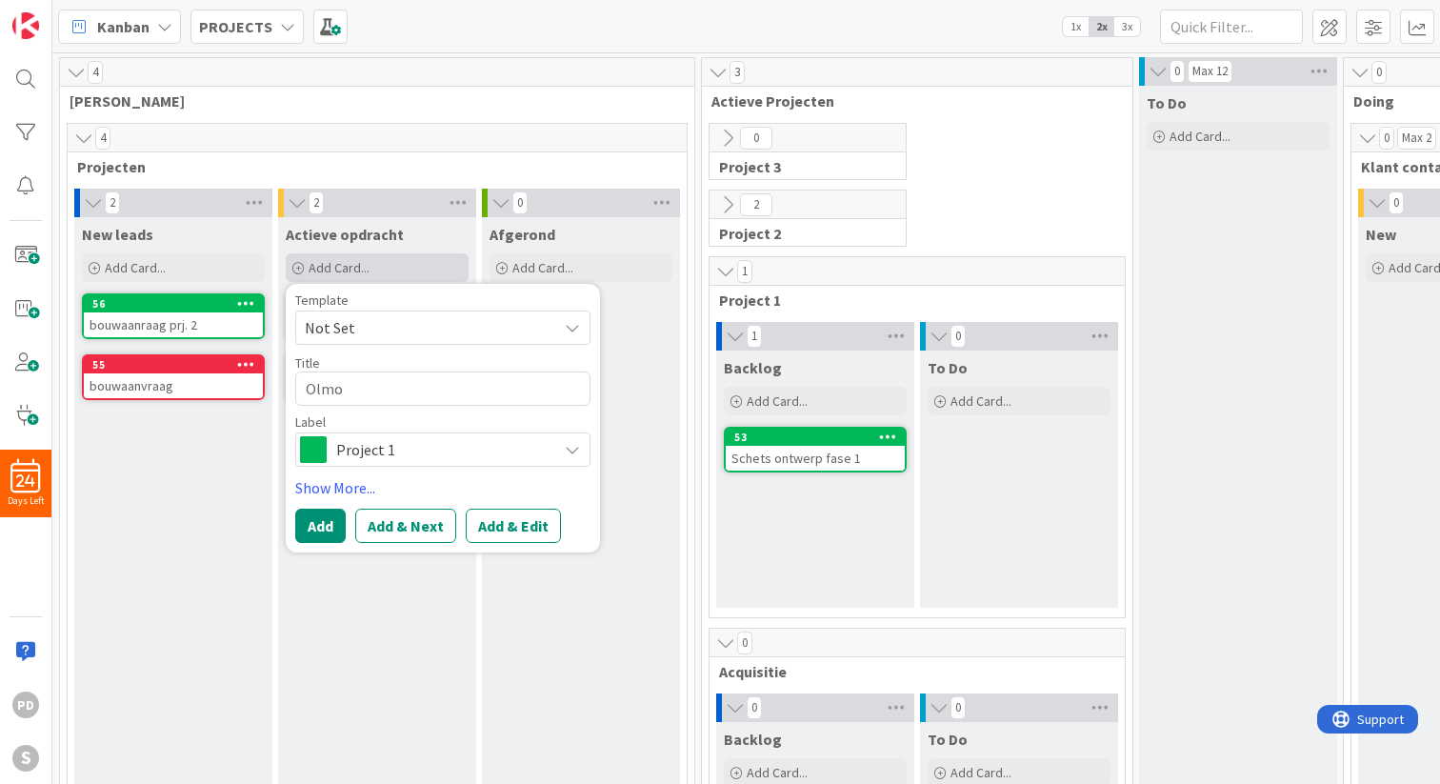
type textarea "Olmo n"
type textarea "x"
type textarea "Olmo ni"
type textarea "x"
type textarea "Olmo nie"
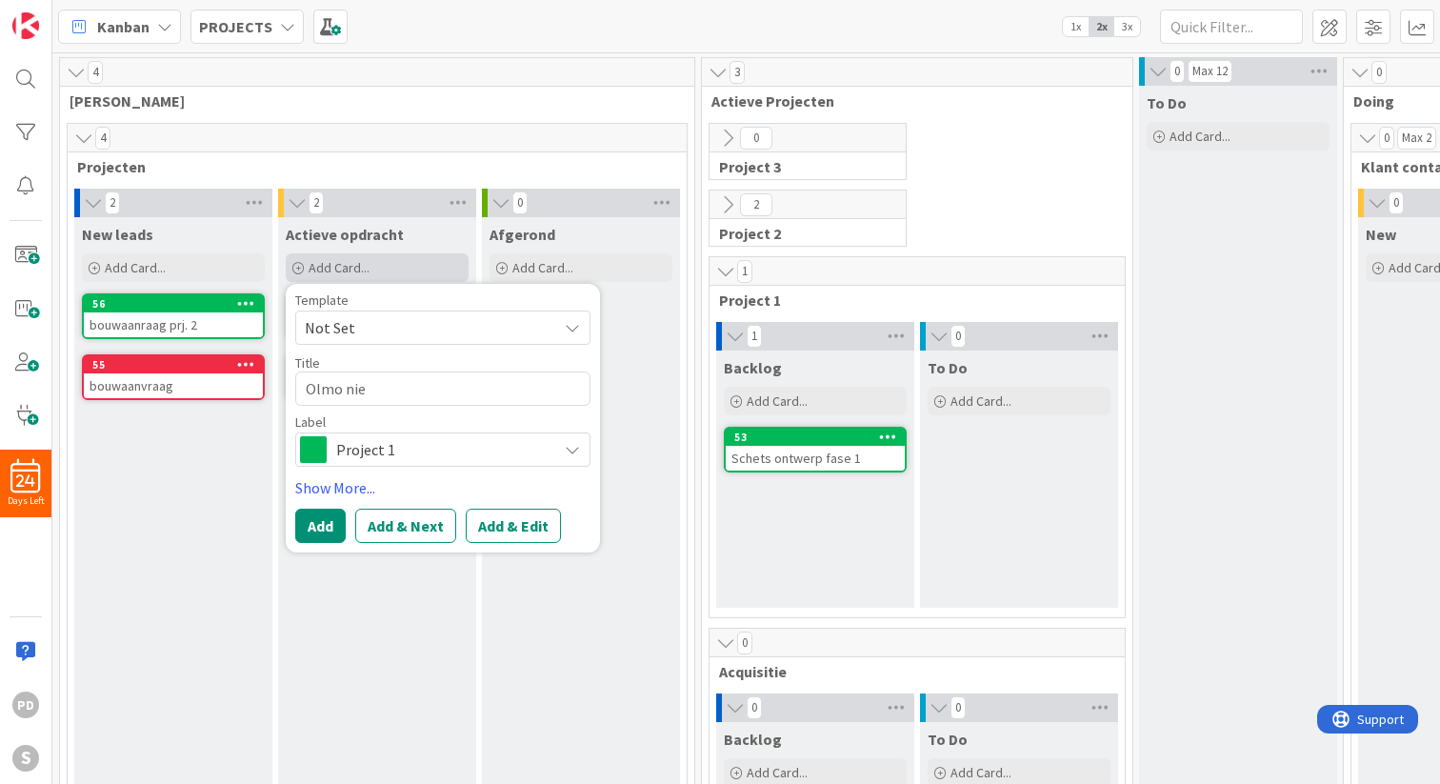
type textarea "x"
type textarea "Olmo nieu"
type textarea "x"
type textarea "Olmo nieuw"
type textarea "x"
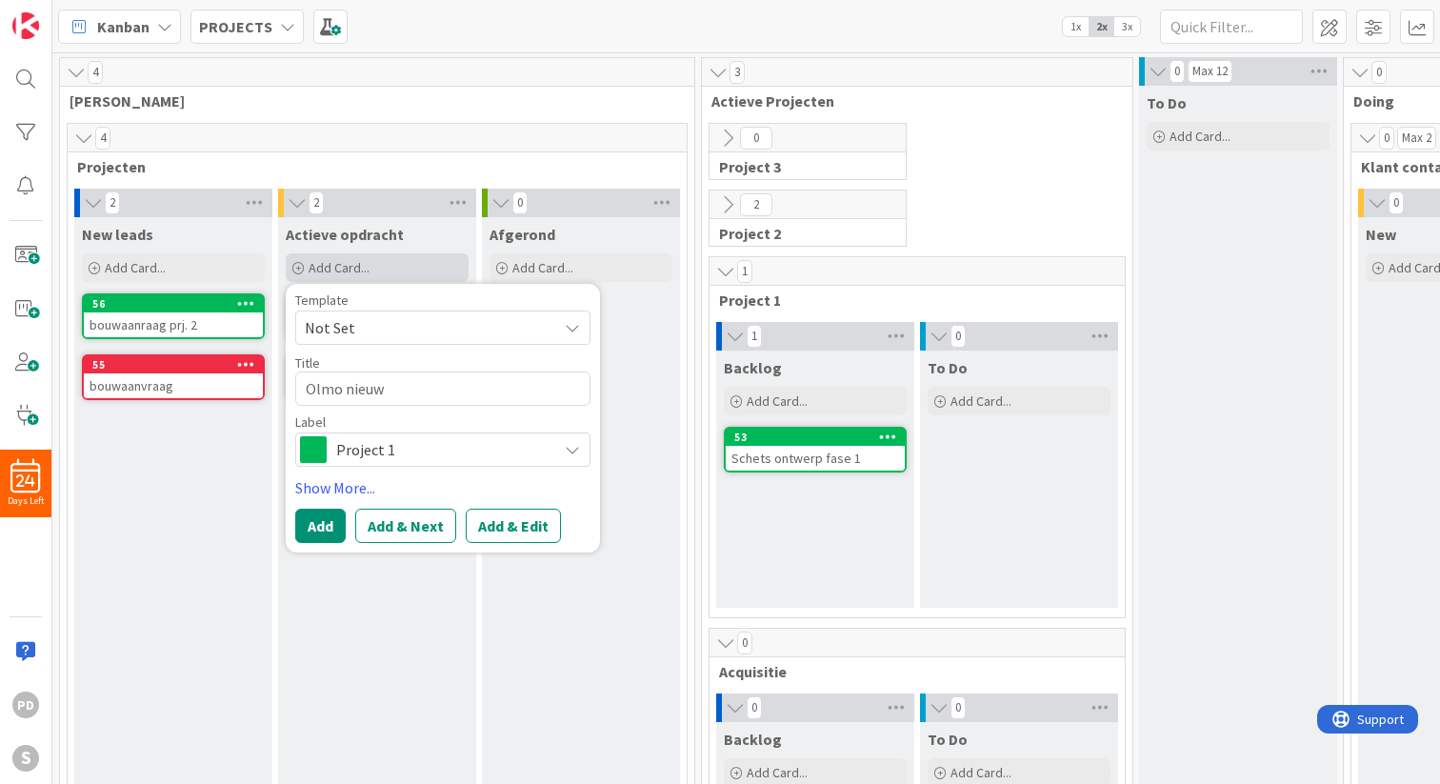
type textarea "Olmo nieuwe"
type textarea "x"
type textarea "Olmo nieuwe"
type textarea "x"
type textarea "Olmo nieuwe w"
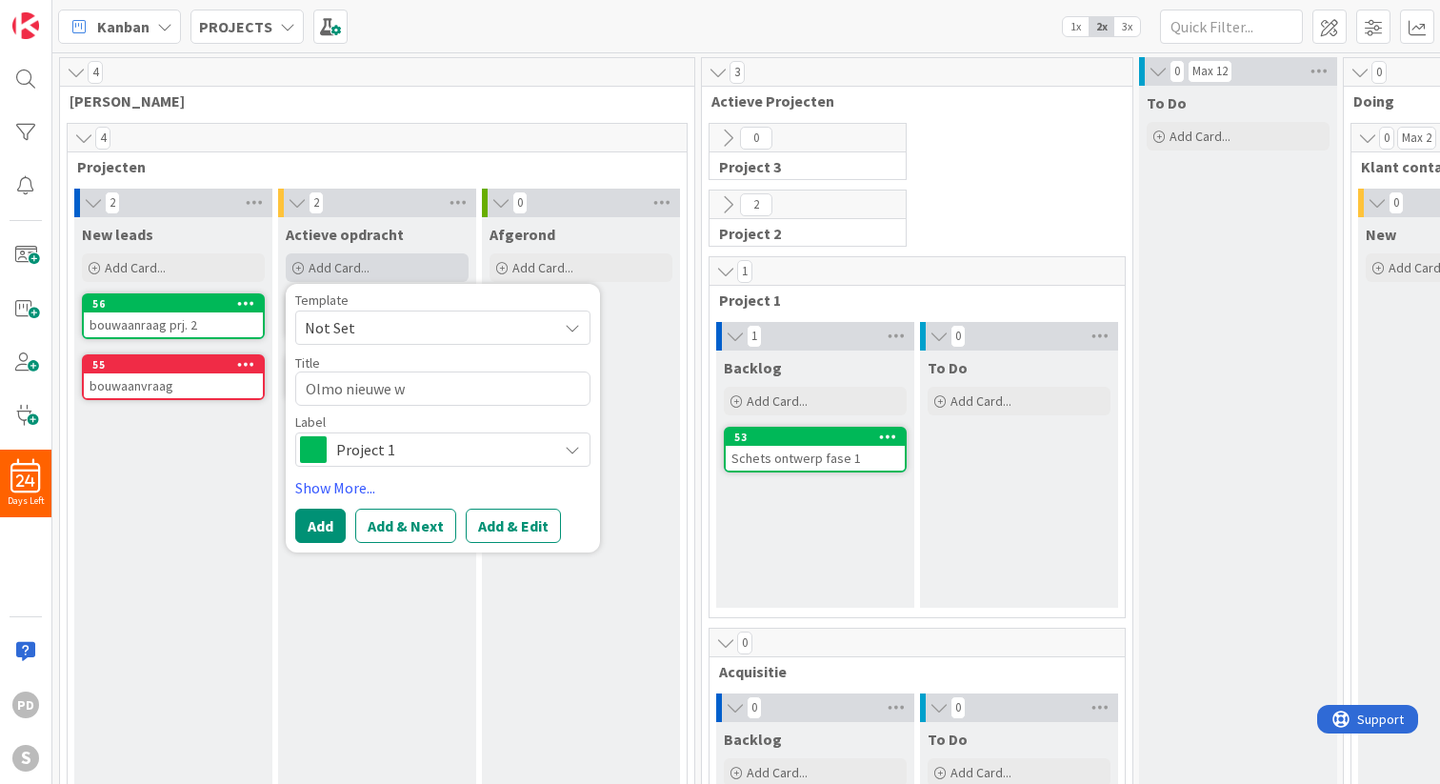
type textarea "x"
type textarea "Olmo nieuwe we"
type textarea "x"
type textarea "Olmo nieuwe wer"
type textarea "x"
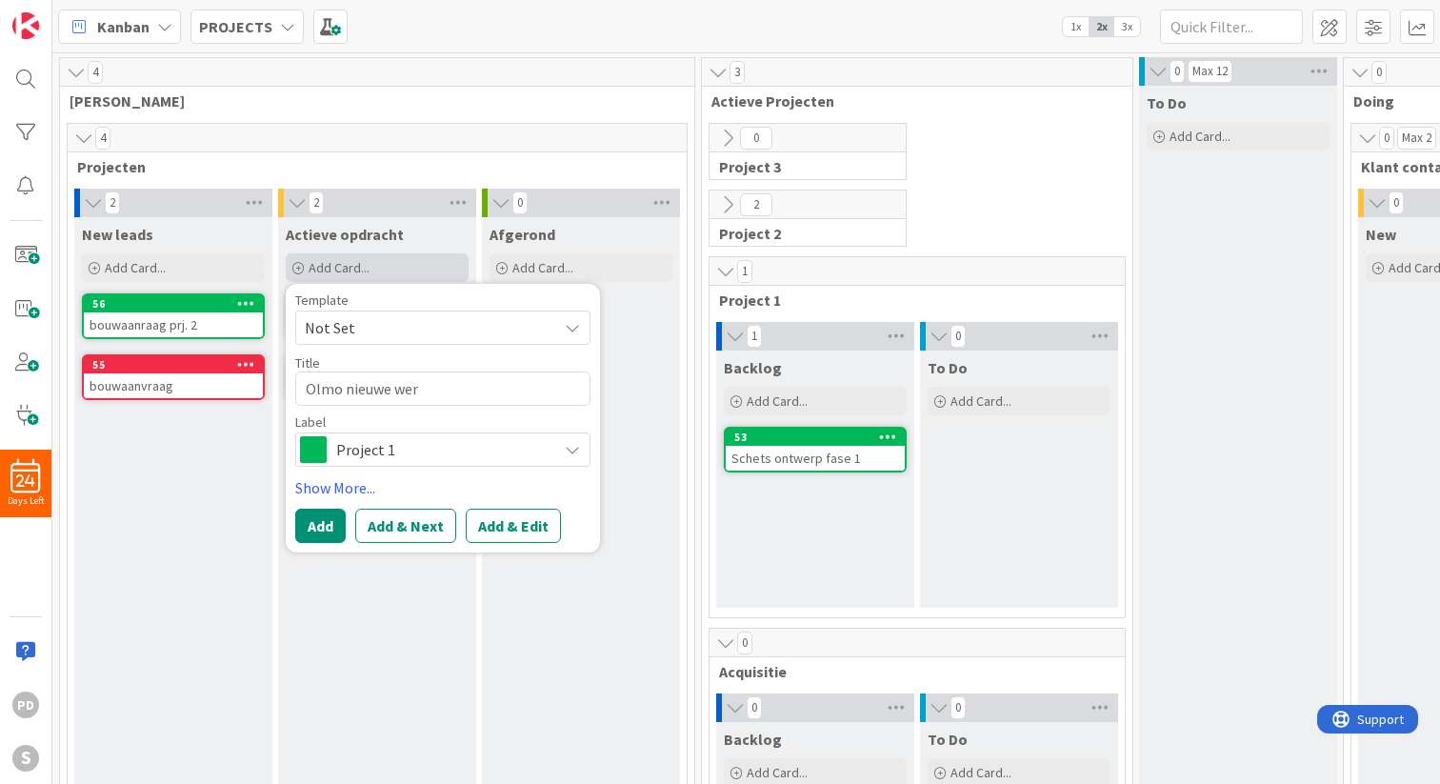
type textarea "Olmo nieuwe werk"
type textarea "x"
type textarea "Olmo nieuwe werkm"
type textarea "x"
type textarea "Olmo nieuwe werkme"
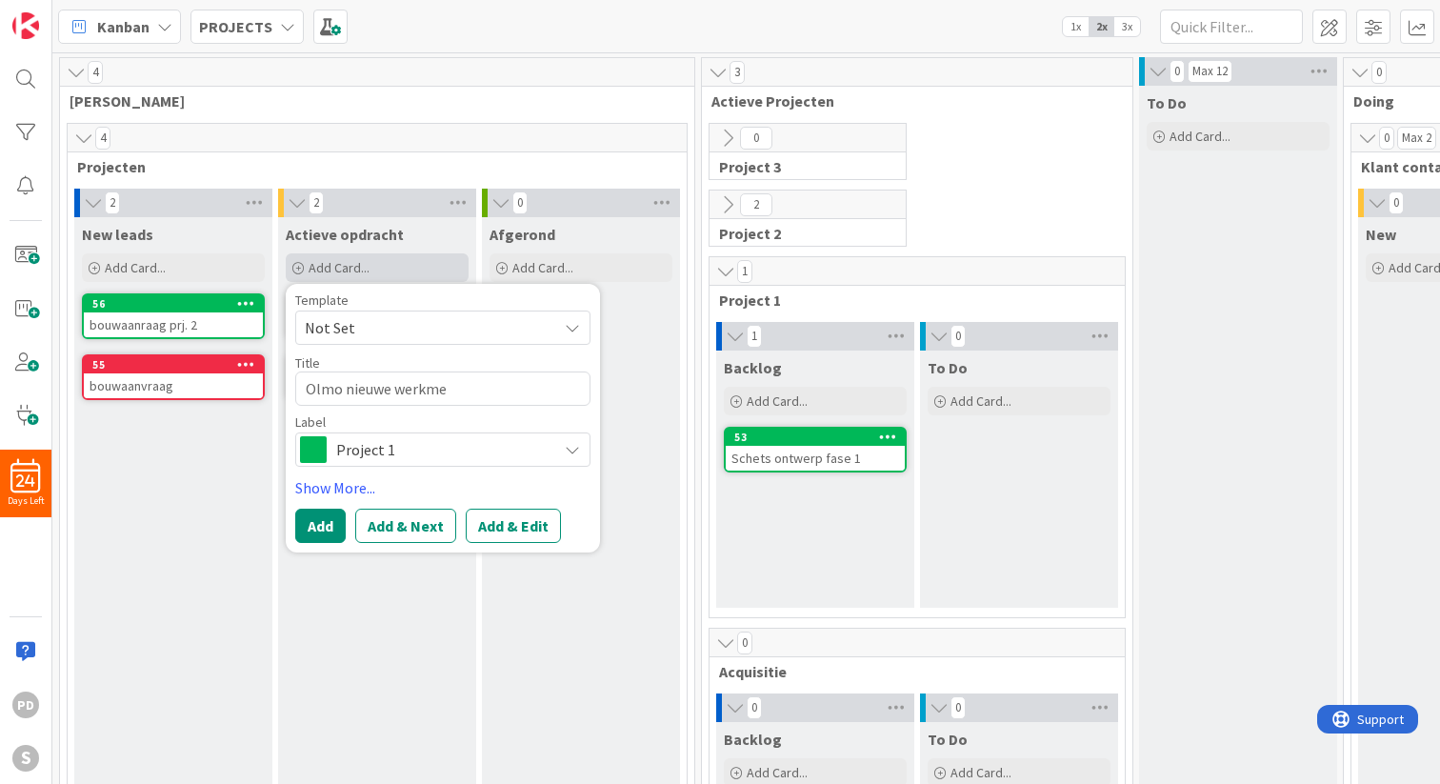
type textarea "x"
type textarea "Olmo nieuwe werkmet"
type textarea "x"
type textarea "Olmo nieuwe werkmeth"
type textarea "x"
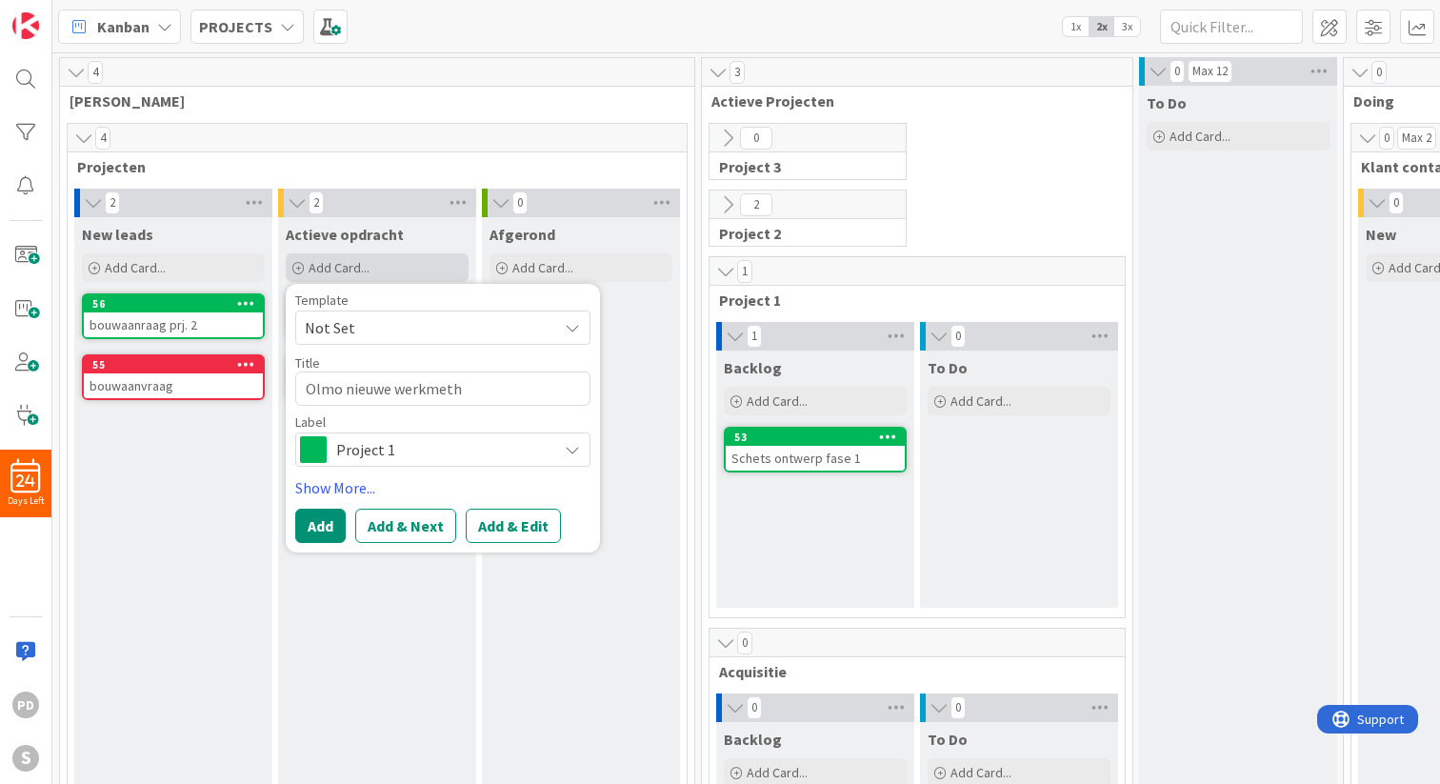
type textarea "Olmo nieuwe werkmetho"
type textarea "x"
type textarea "Olmo nieuwe werkmethod"
type textarea "x"
type textarea "Olmo nieuwe werkmethodi"
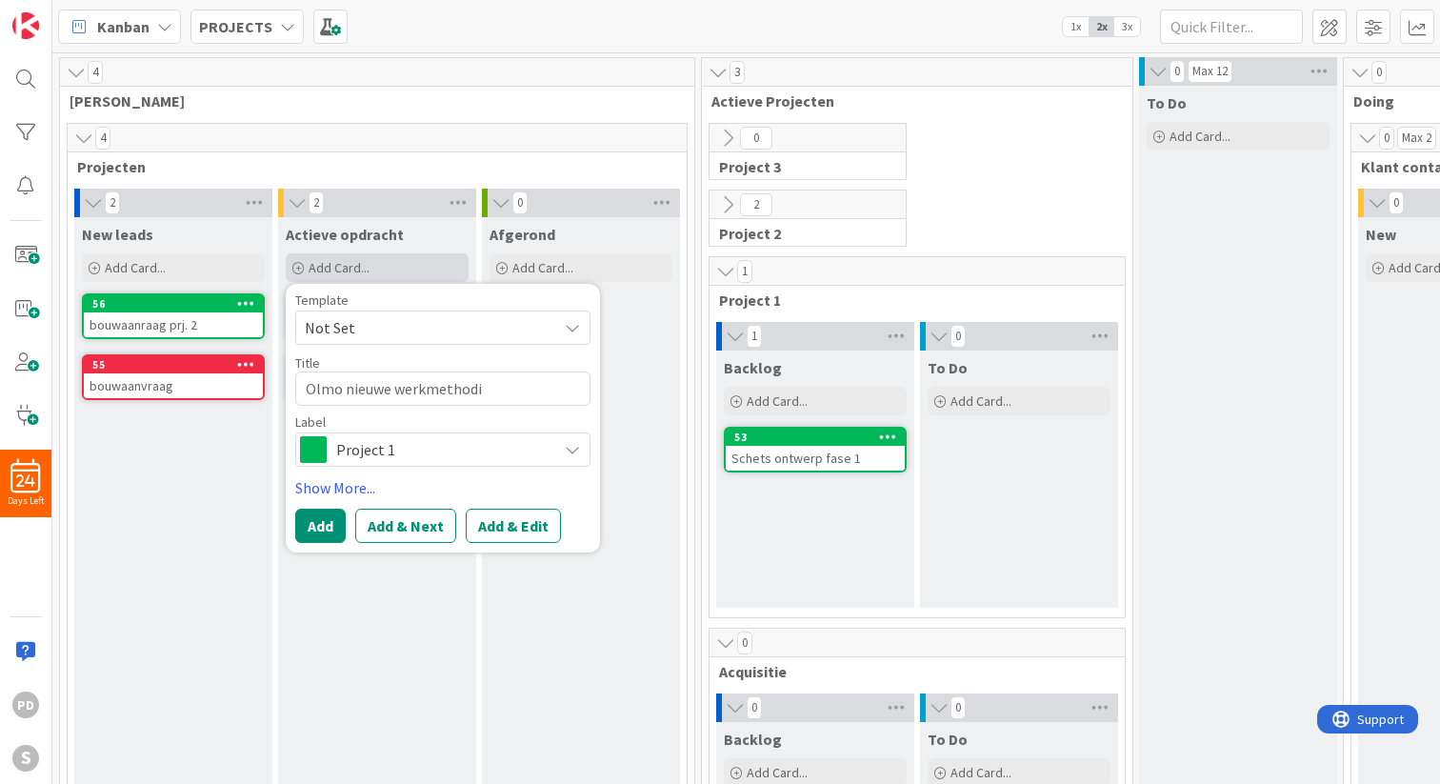
type textarea "x"
type textarea "Olmo nieuwe werkmethodie"
type textarea "x"
type textarea "Olmo nieuwe werkmethodiek"
click at [340, 389] on textarea "Olmo nieuwe werkmethodiek" at bounding box center [442, 388] width 295 height 34
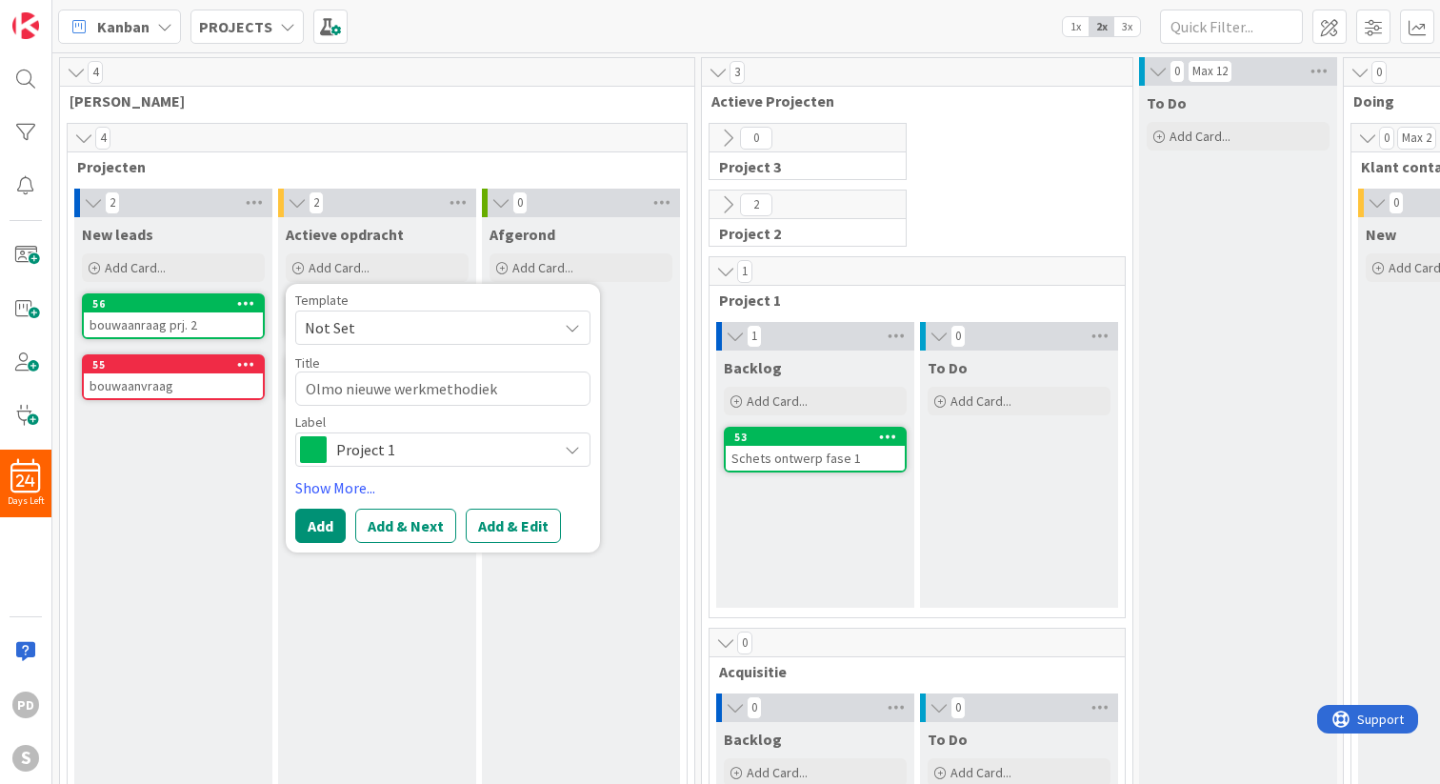
type textarea "x"
type textarea "[PERSON_NAME] nieuwe werkmethodiek"
type textarea "x"
type textarea "[PERSON_NAME] nieuwe werkmethodiek"
click at [435, 444] on span "Project 1" at bounding box center [441, 449] width 211 height 27
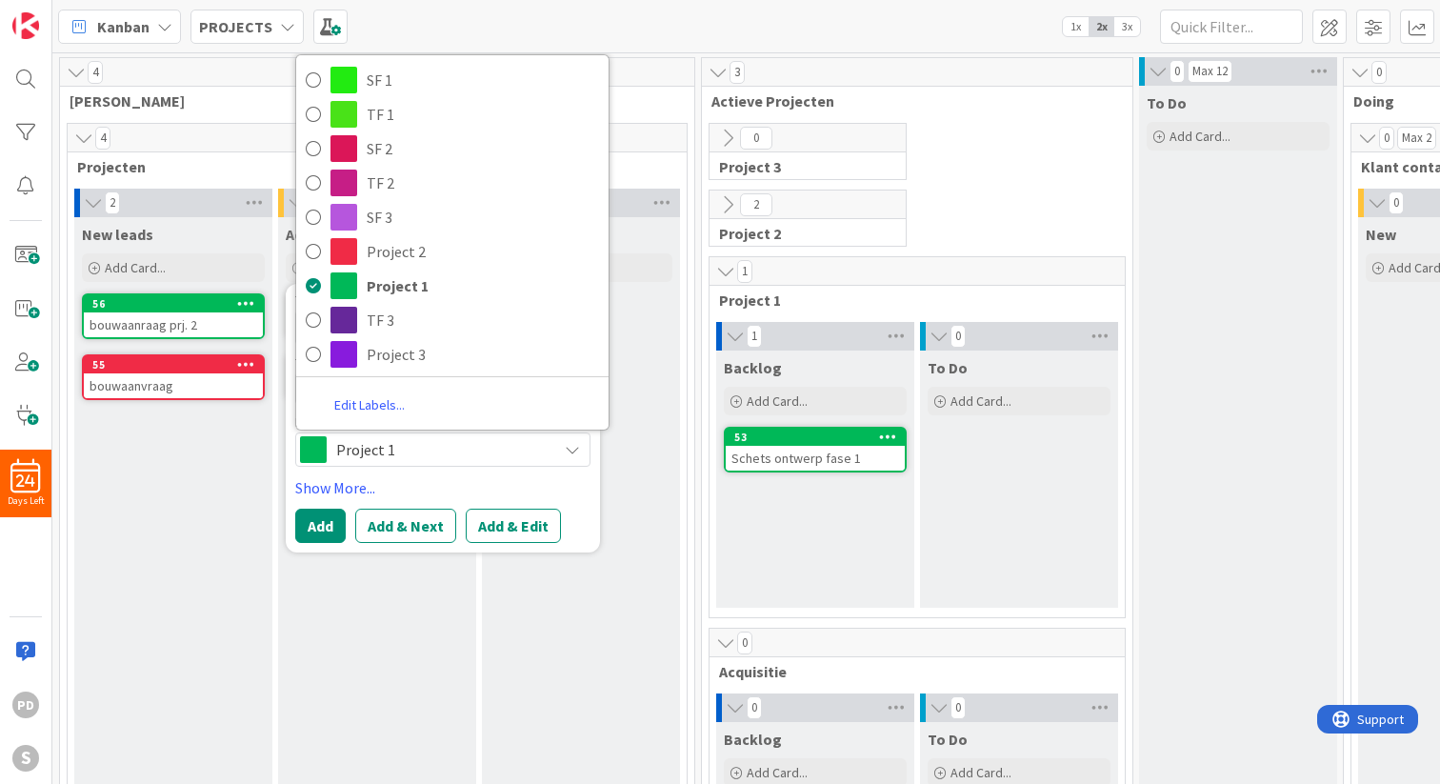
click at [367, 402] on link "Edit Labels..." at bounding box center [369, 405] width 147 height 34
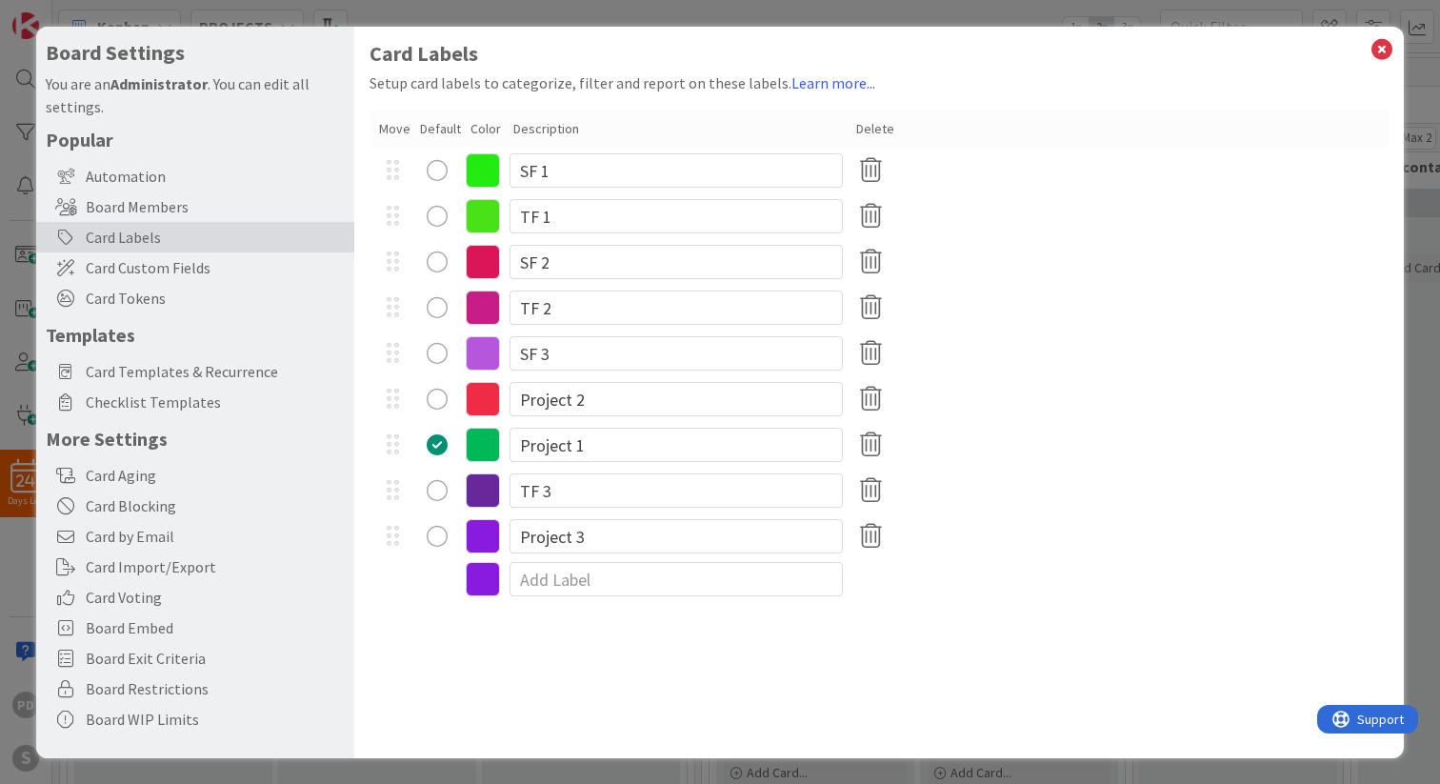
type textarea "x"
click at [568, 581] on input at bounding box center [675, 579] width 333 height 34
type input "Leren Kanbannen"
click at [673, 643] on div "Card Labels Setup card labels to categorize, filter and report on these labels.…" at bounding box center [878, 392] width 1049 height 731
click at [436, 585] on div "radio" at bounding box center [437, 581] width 21 height 21
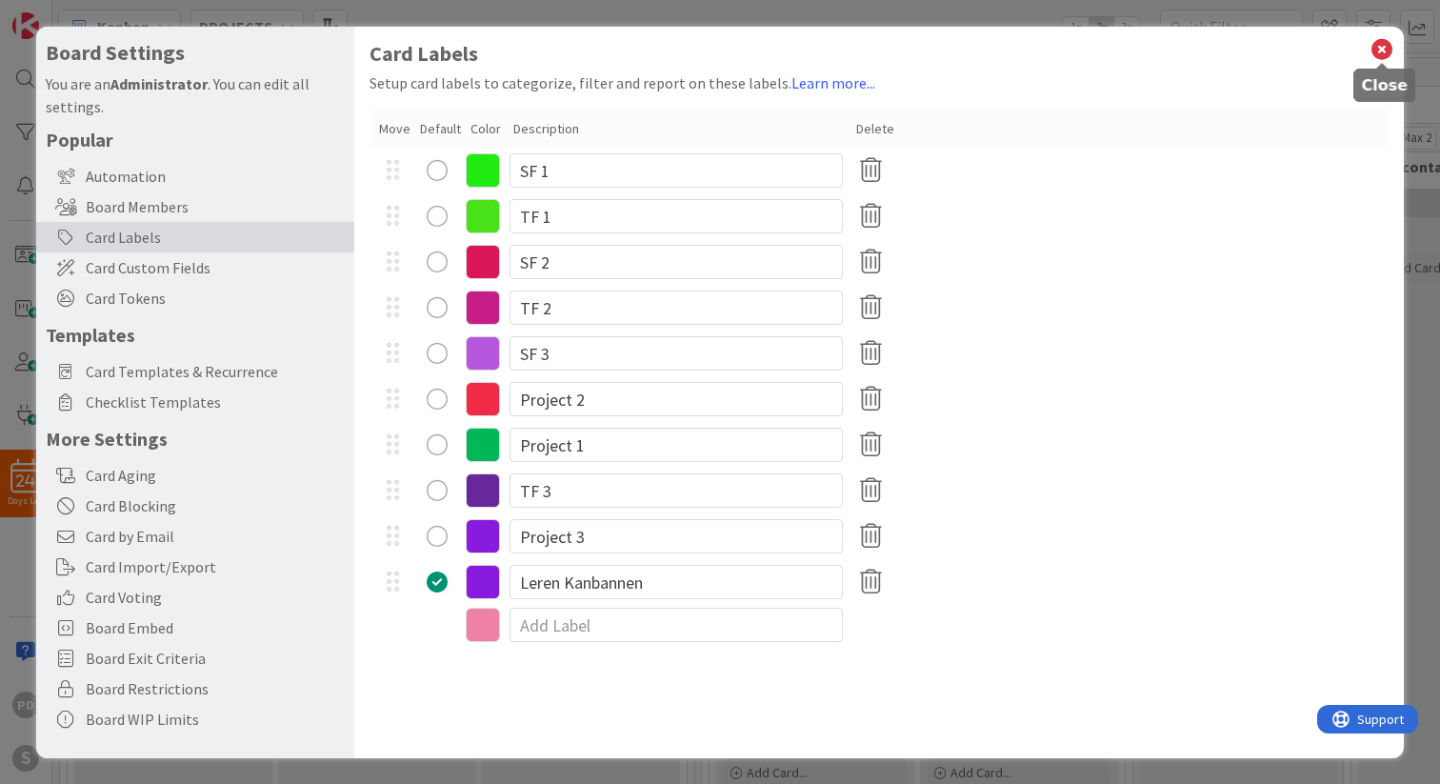
click at [1384, 50] on icon at bounding box center [1381, 49] width 25 height 27
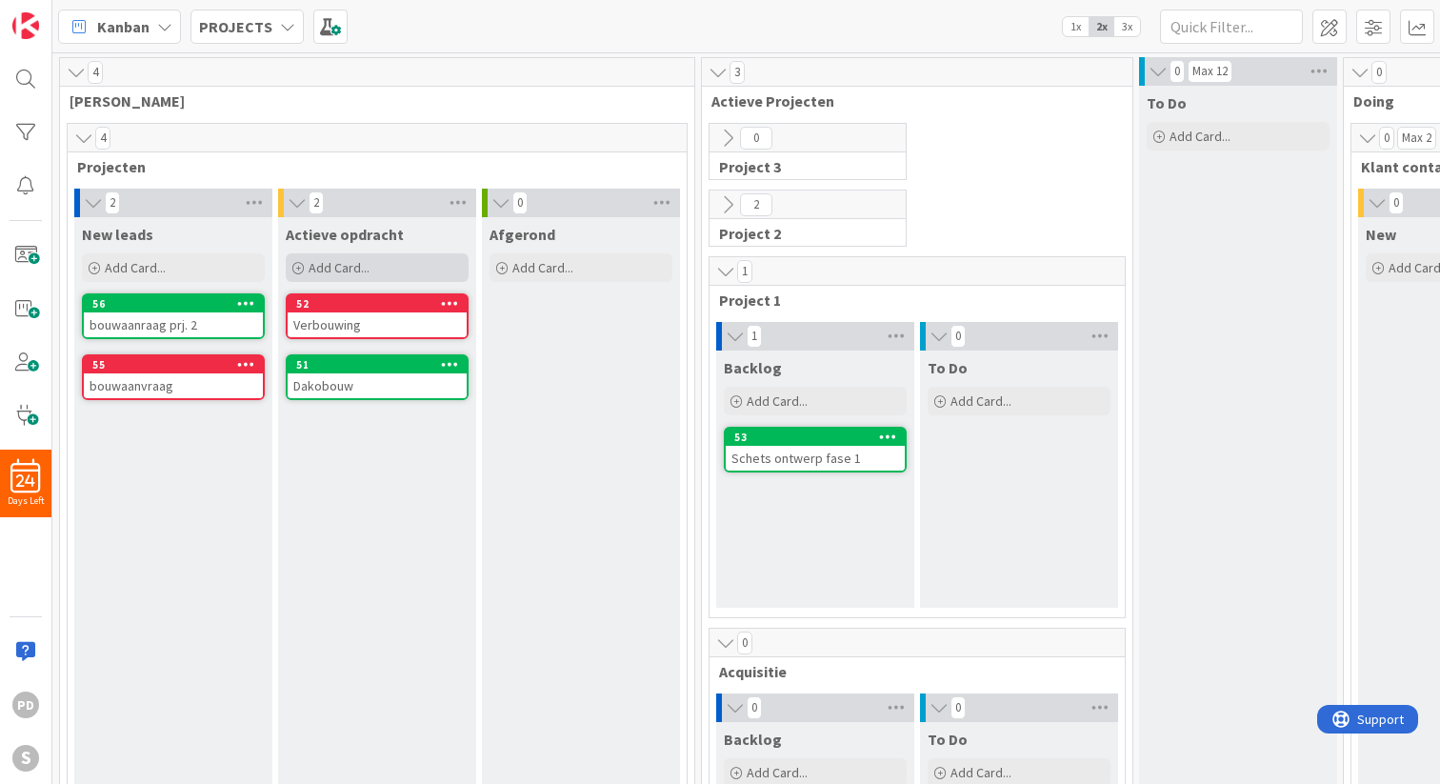
click at [392, 273] on div "Add Card..." at bounding box center [377, 267] width 183 height 29
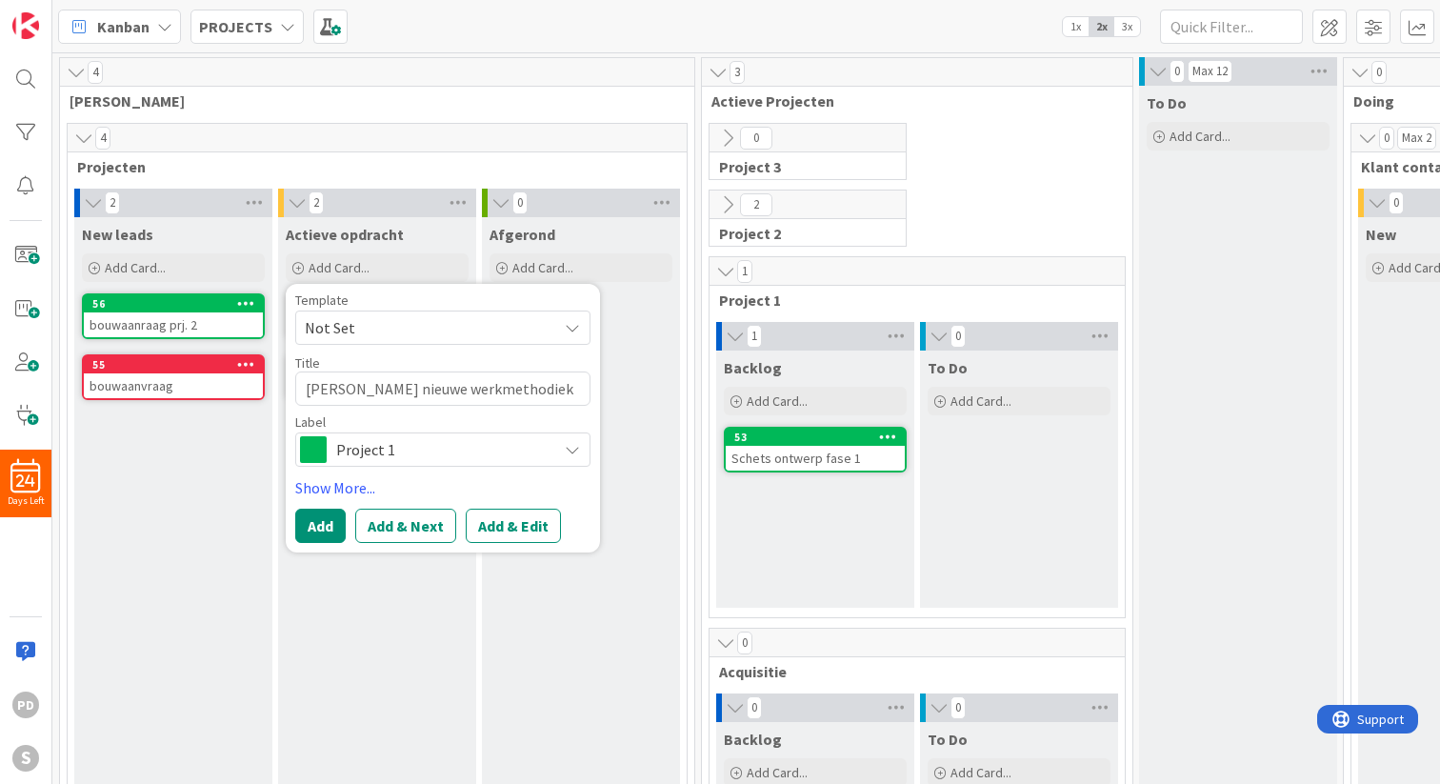
click at [414, 448] on span "Project 1" at bounding box center [441, 449] width 211 height 27
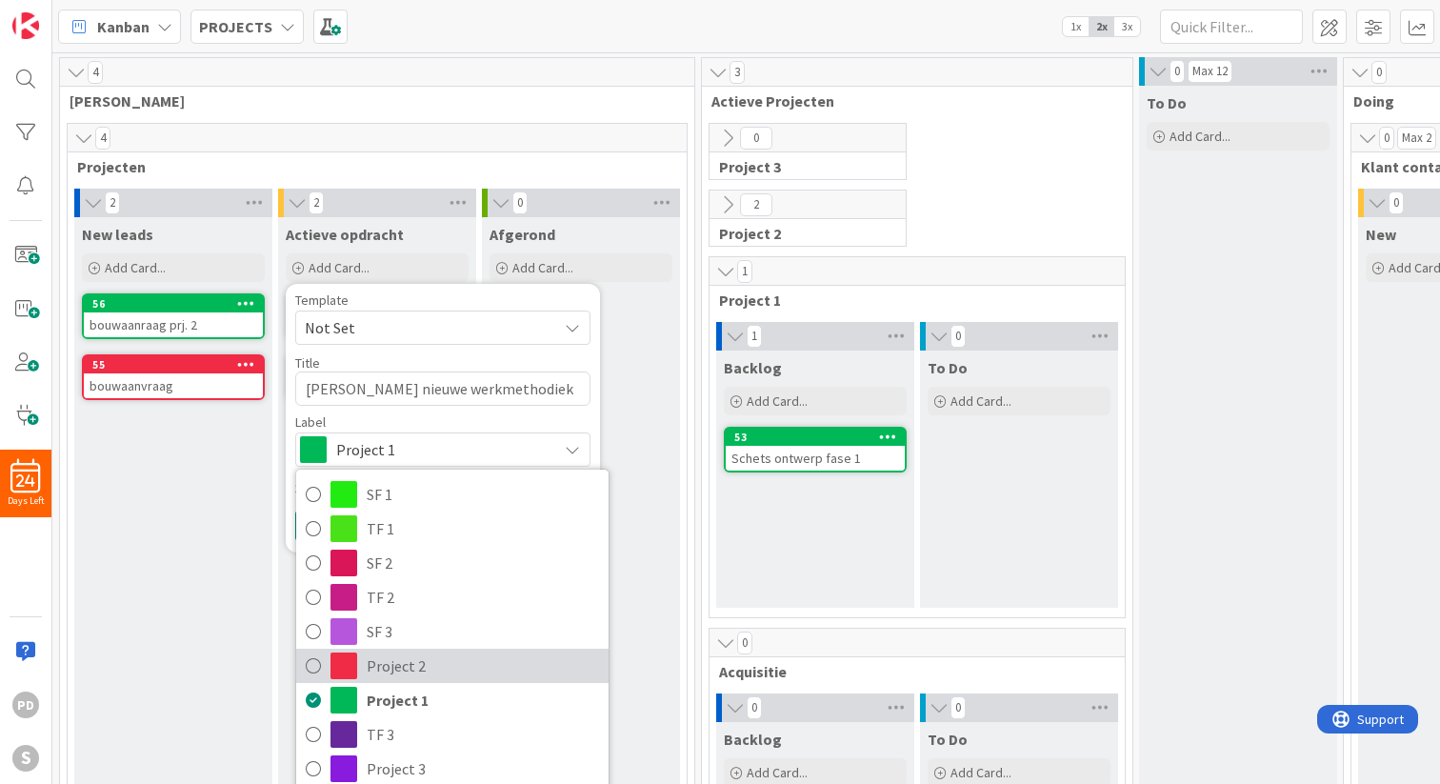
scroll to position [30, 0]
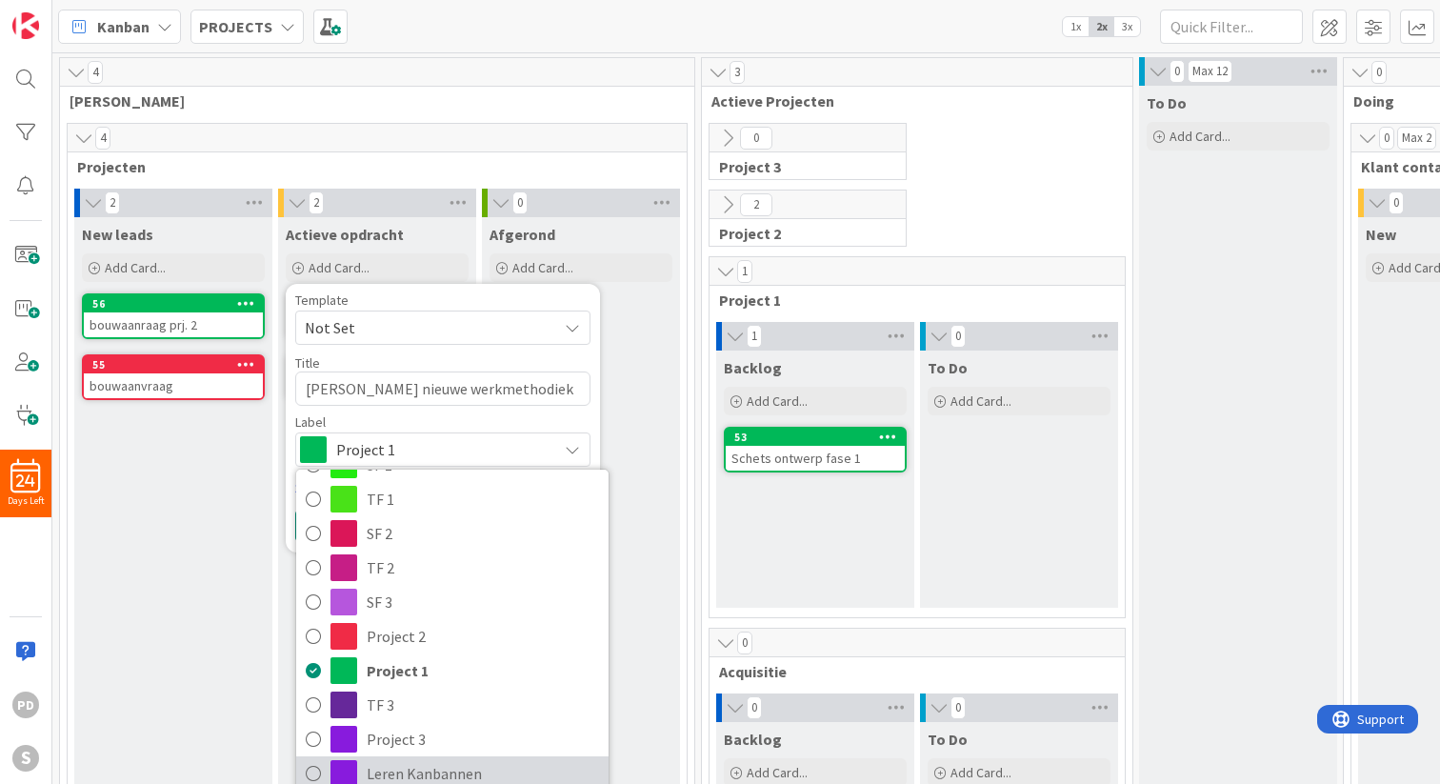
click at [404, 776] on span "Leren Kanbannen" at bounding box center [483, 773] width 232 height 29
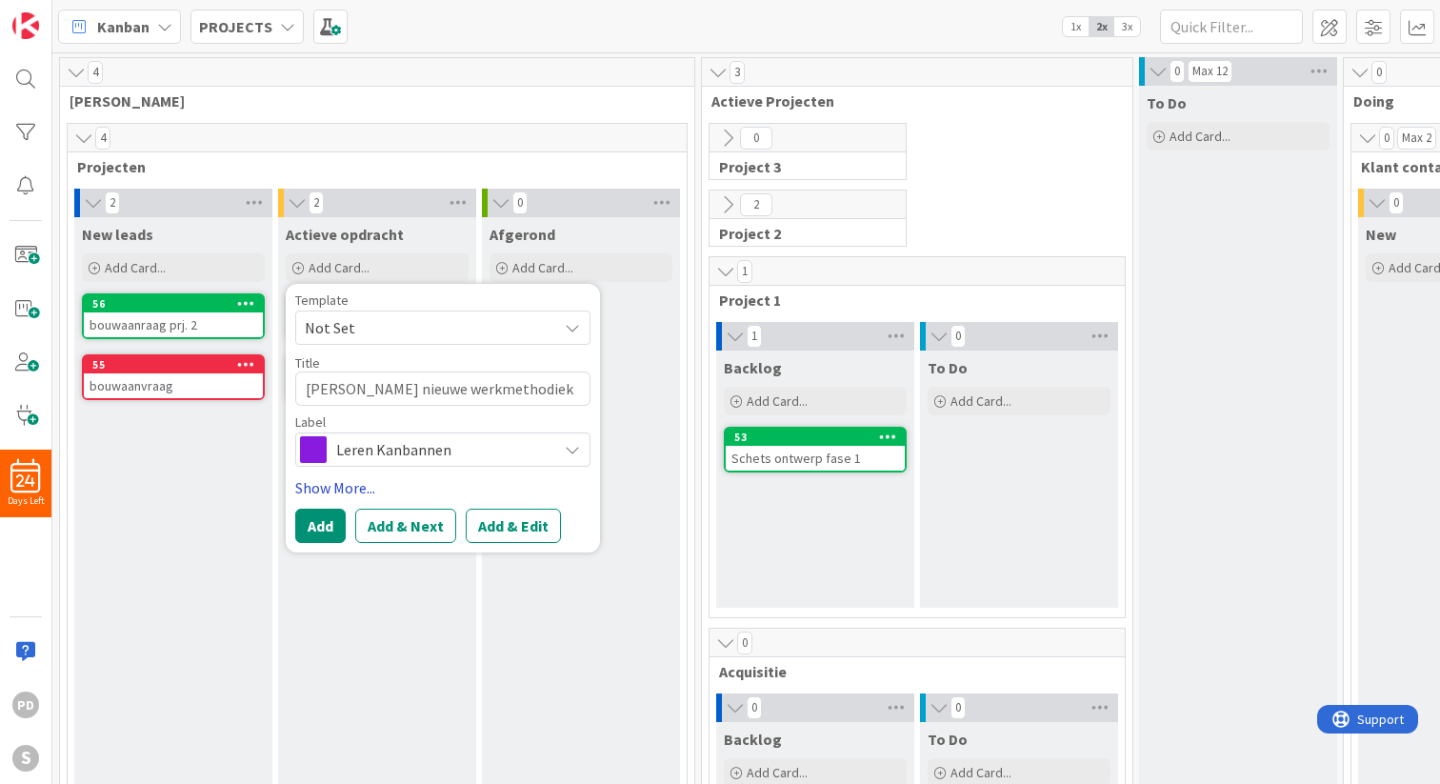
click at [335, 488] on link "Show More..." at bounding box center [442, 487] width 295 height 23
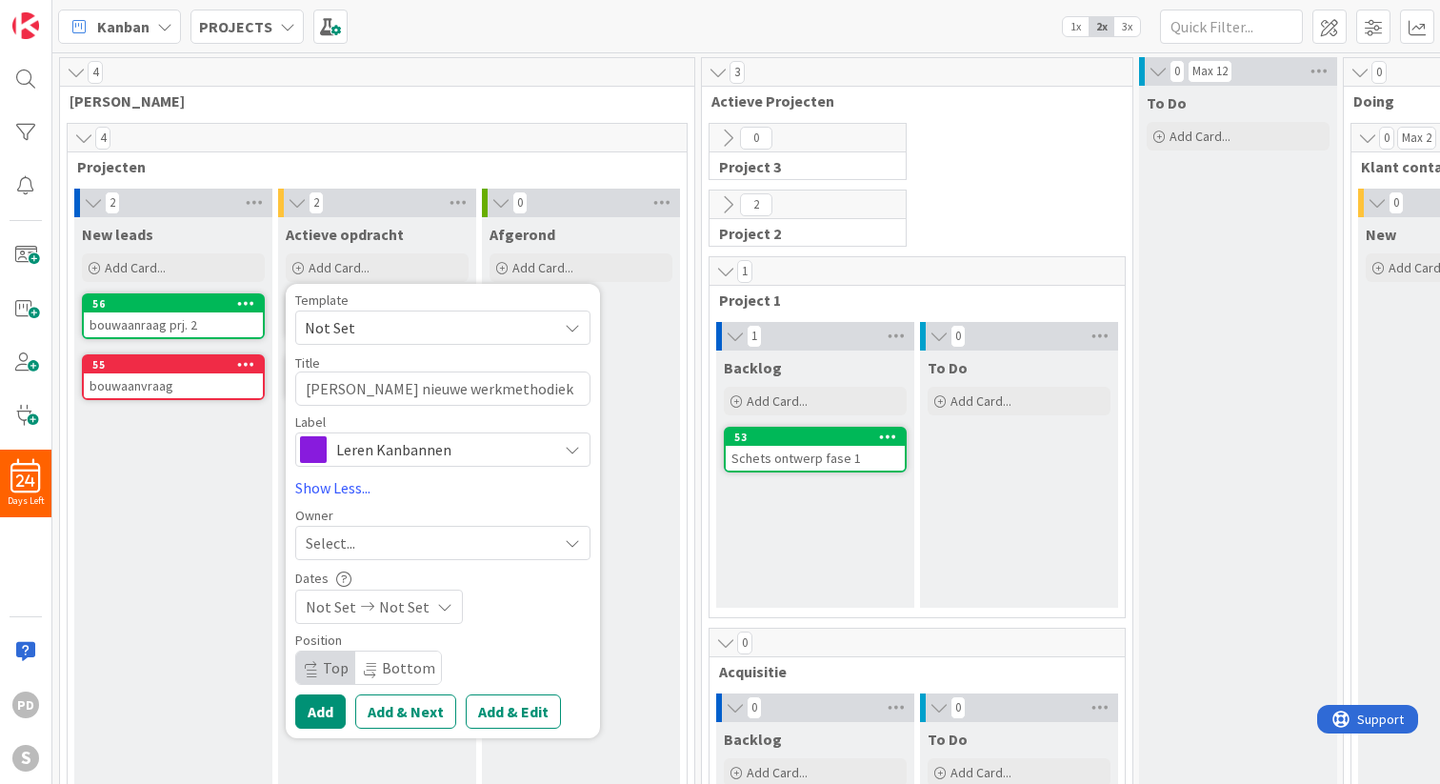
click at [375, 544] on div "Select..." at bounding box center [431, 542] width 251 height 23
click at [510, 617] on div "Not Set Not Set" at bounding box center [442, 606] width 295 height 34
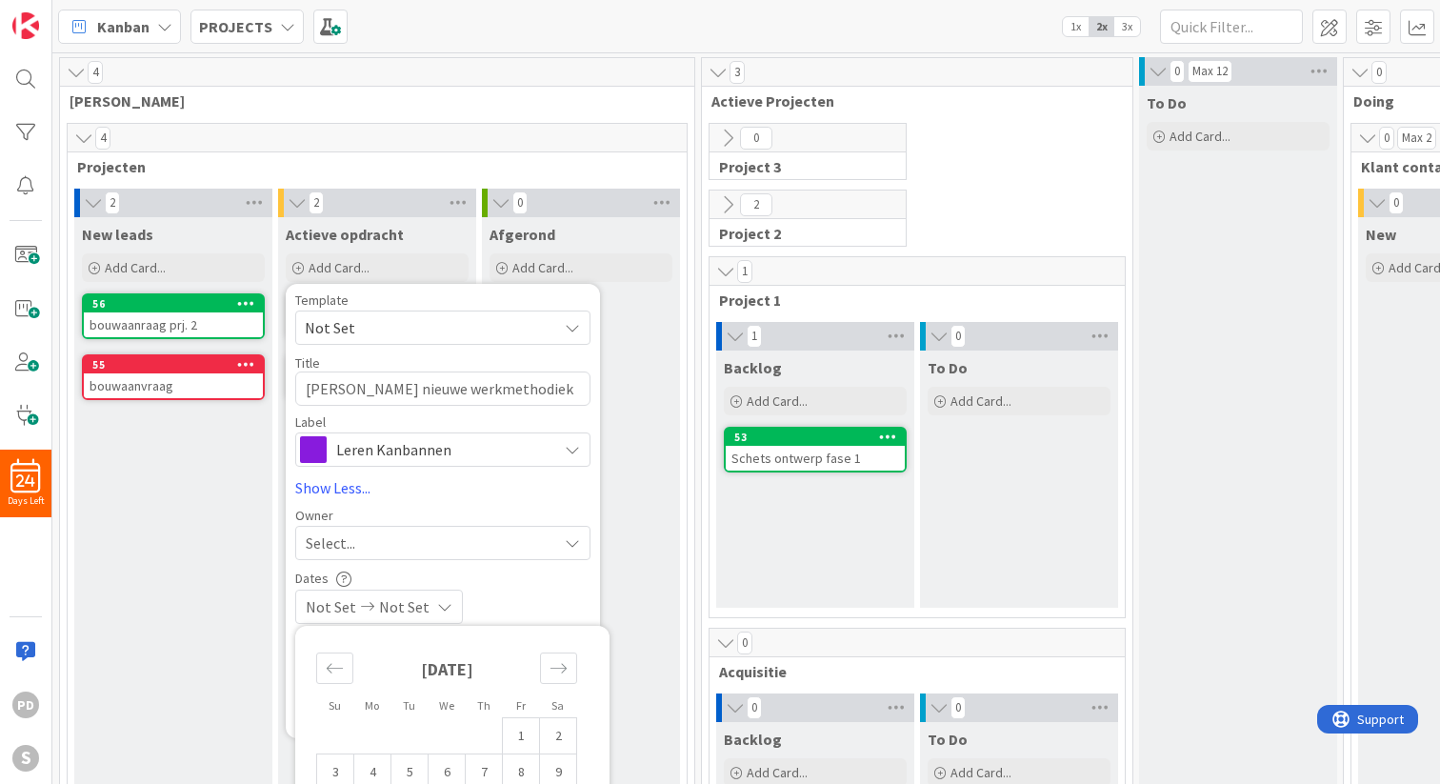
click at [503, 589] on div "Not Set Not Set" at bounding box center [442, 606] width 295 height 34
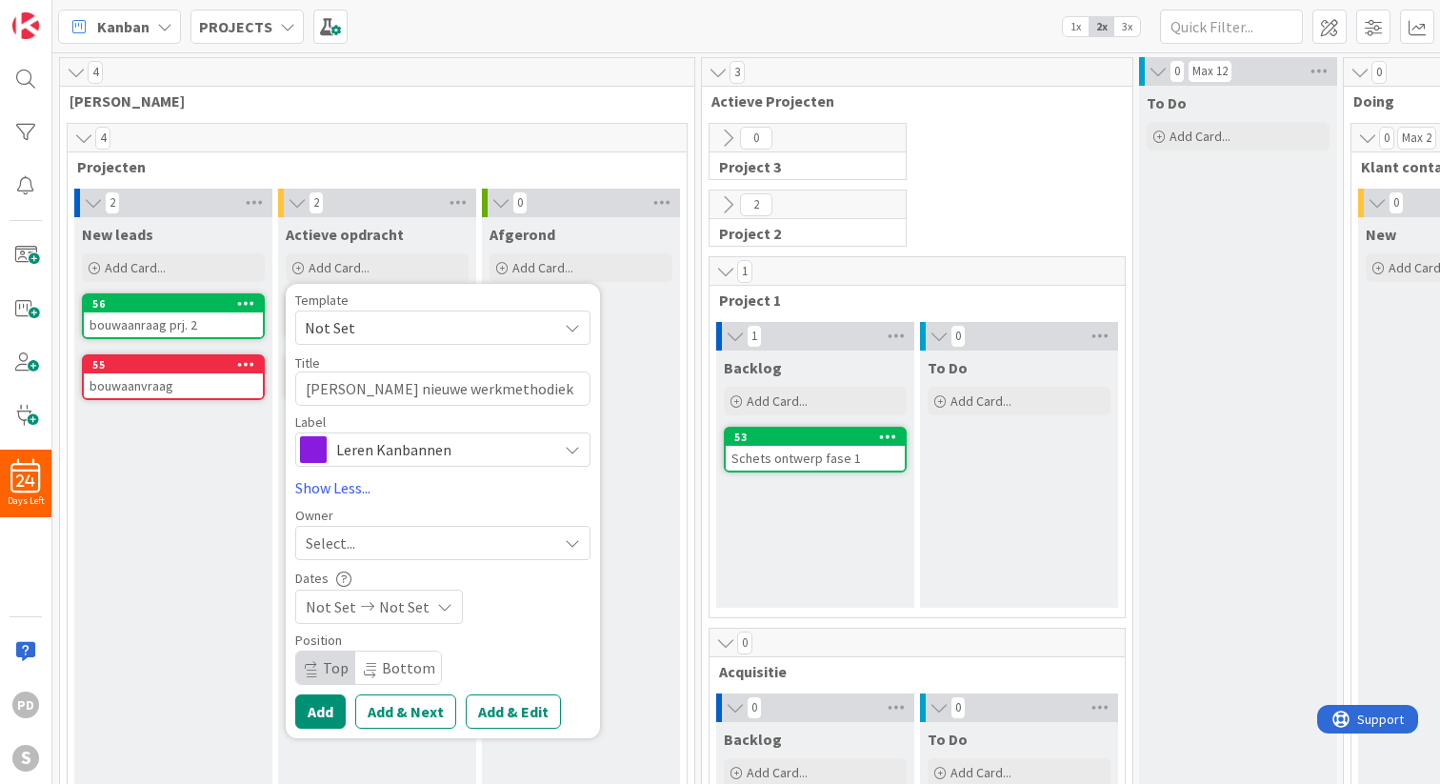
click at [323, 664] on span "Top" at bounding box center [336, 667] width 26 height 19
click at [374, 322] on span "Not Set" at bounding box center [424, 327] width 238 height 25
click at [371, 490] on link "Edit Card Templates" at bounding box center [362, 487] width 133 height 34
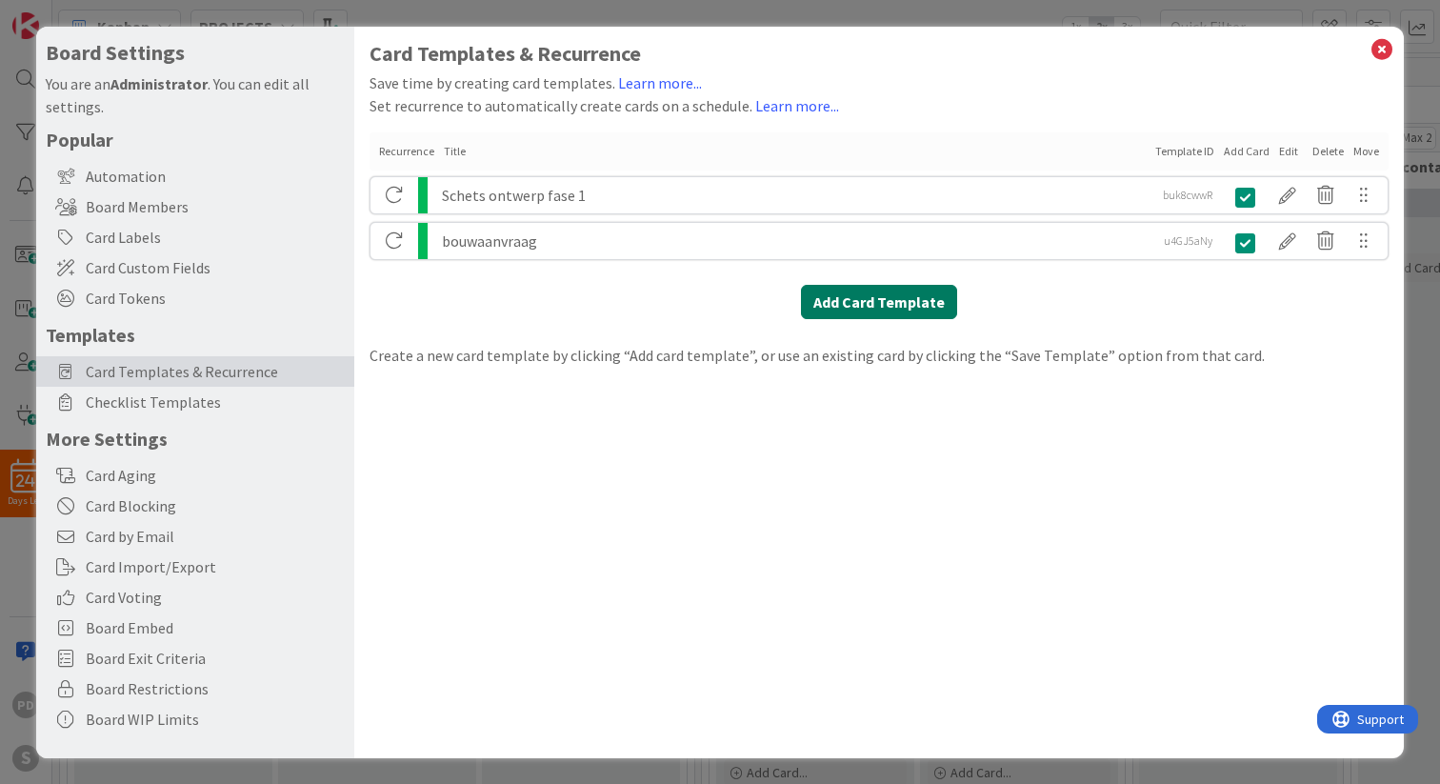
click at [862, 305] on button "Add Card Template" at bounding box center [879, 302] width 156 height 34
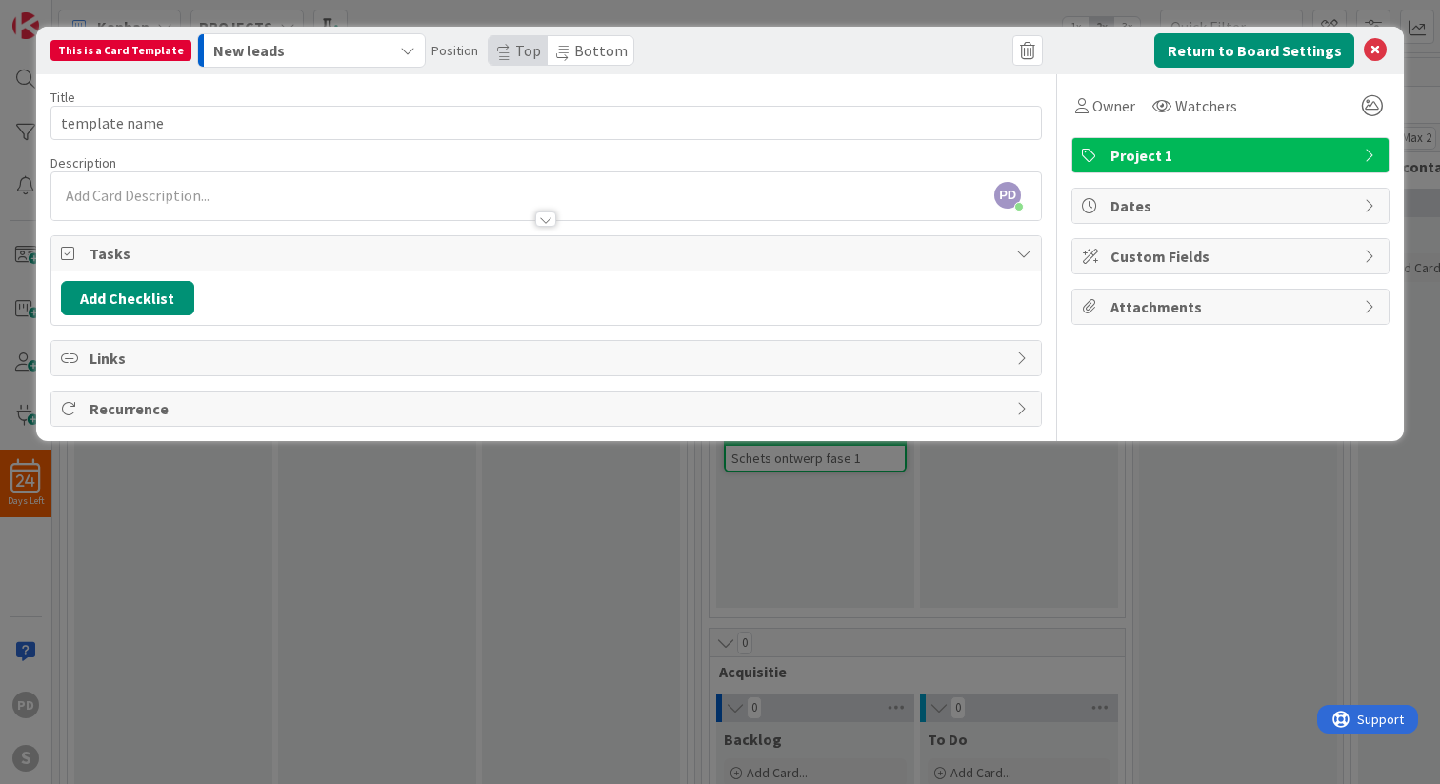
click at [403, 47] on icon "button" at bounding box center [407, 50] width 15 height 15
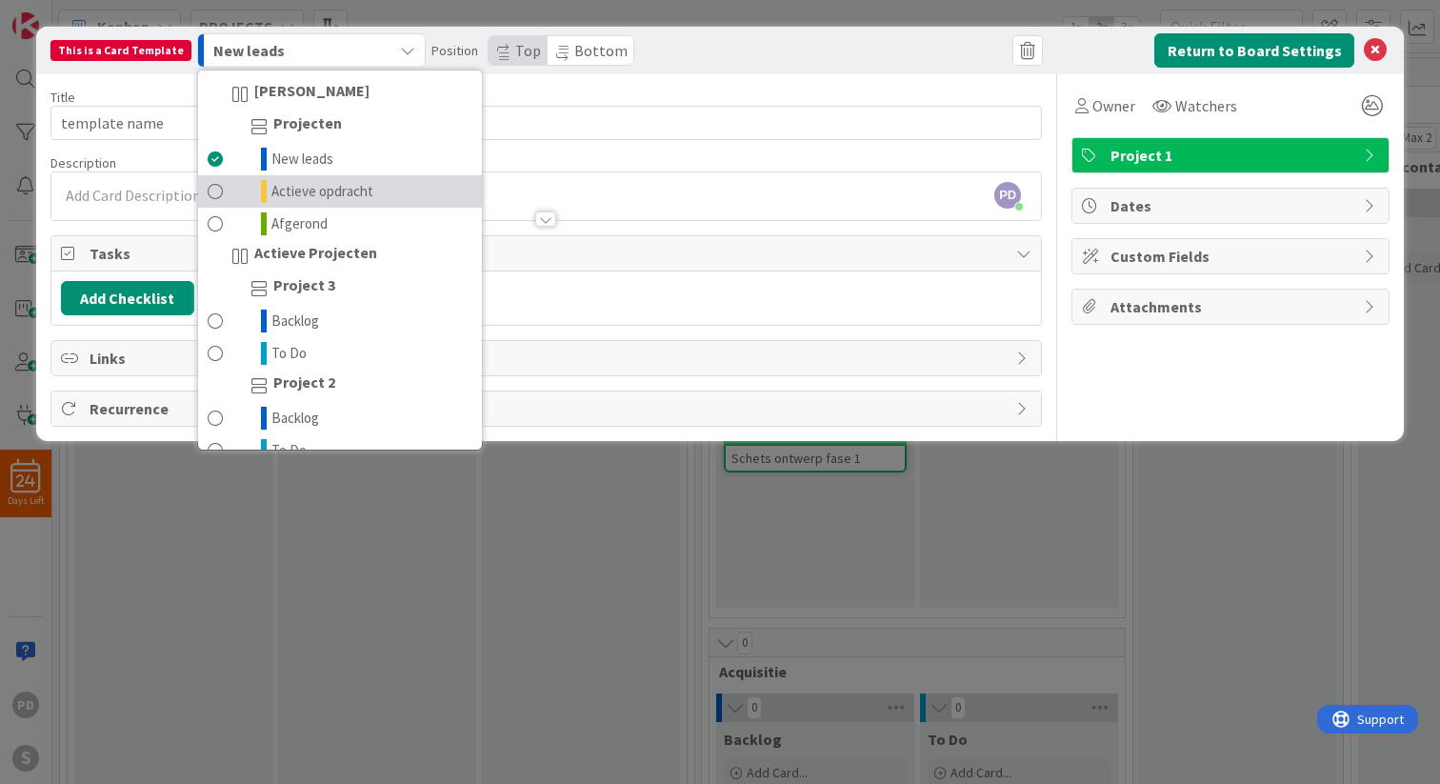
click at [306, 189] on span "Actieve opdracht" at bounding box center [322, 191] width 102 height 23
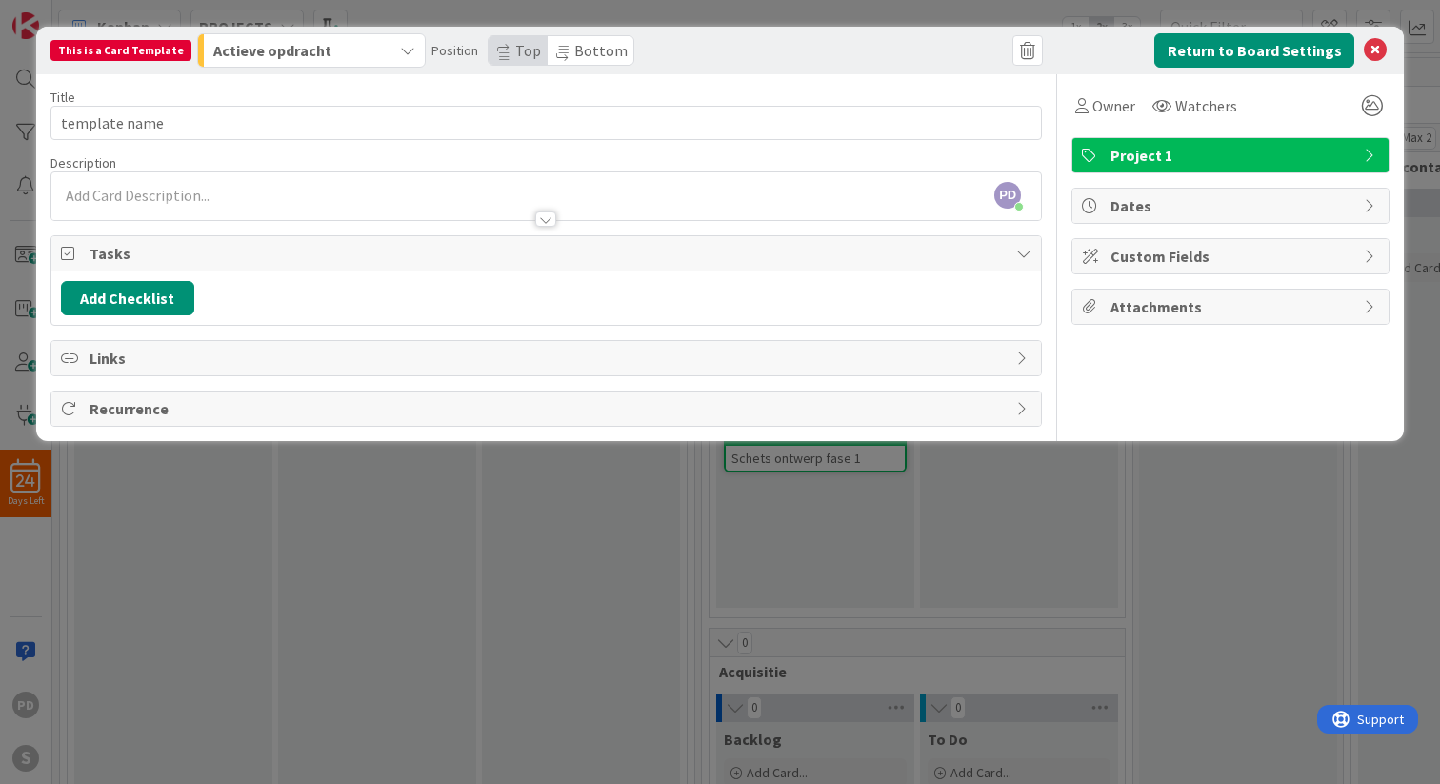
type textarea "x"
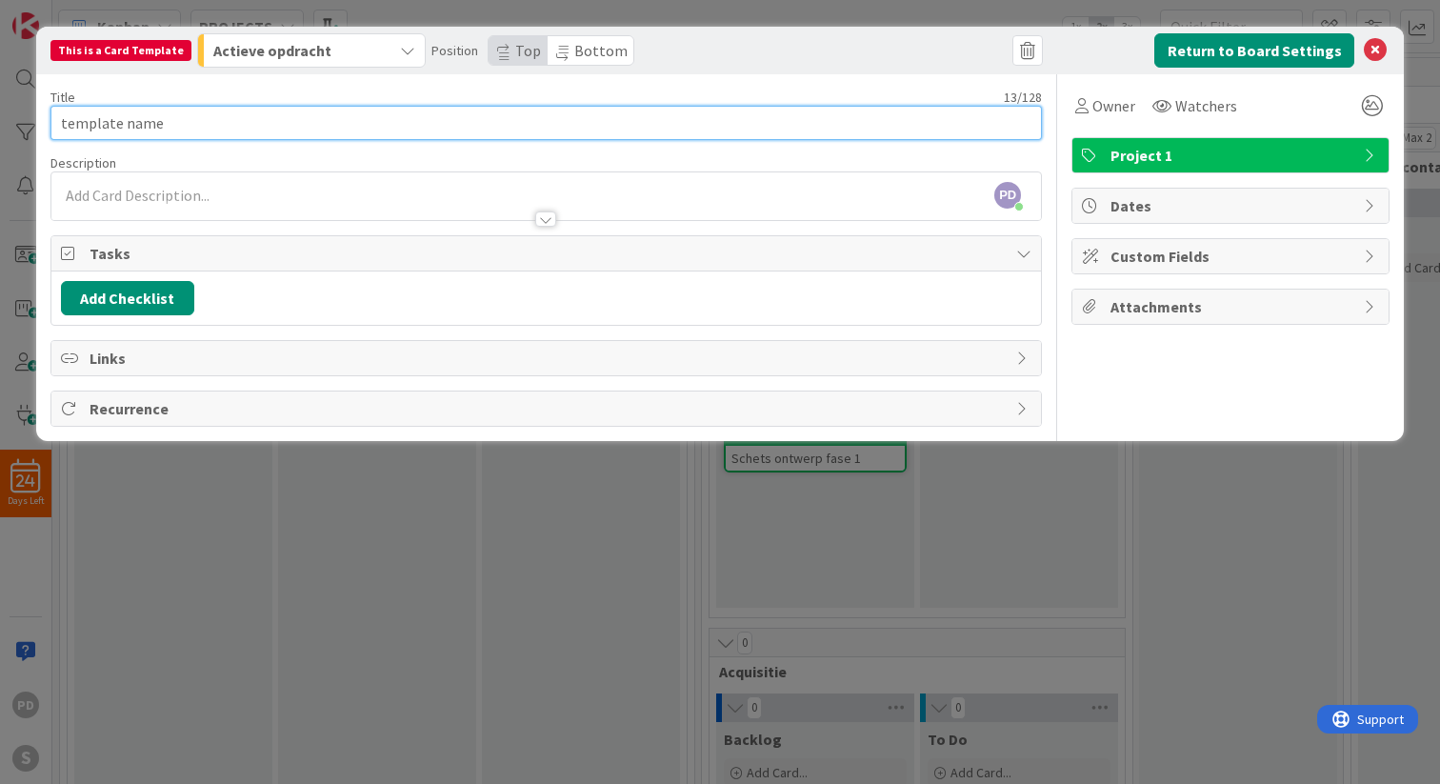
click at [169, 125] on input "template name" at bounding box center [545, 123] width 991 height 34
type input "Werkmethodiek"
type textarea "x"
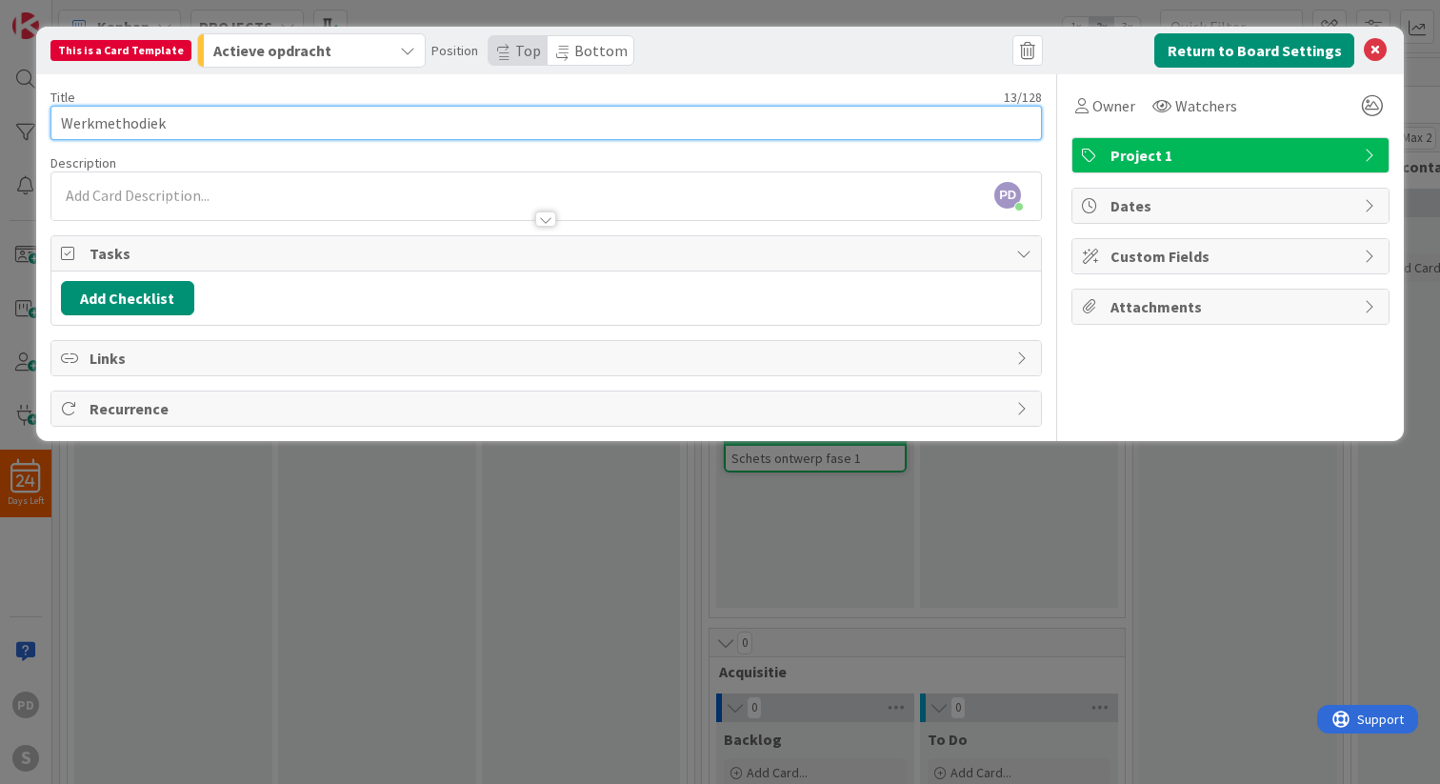
click at [62, 120] on input "Werkmethodiek" at bounding box center [545, 123] width 991 height 34
type input "OlmoWerkmethodiek"
type textarea "x"
type input "[PERSON_NAME]"
type textarea "x"
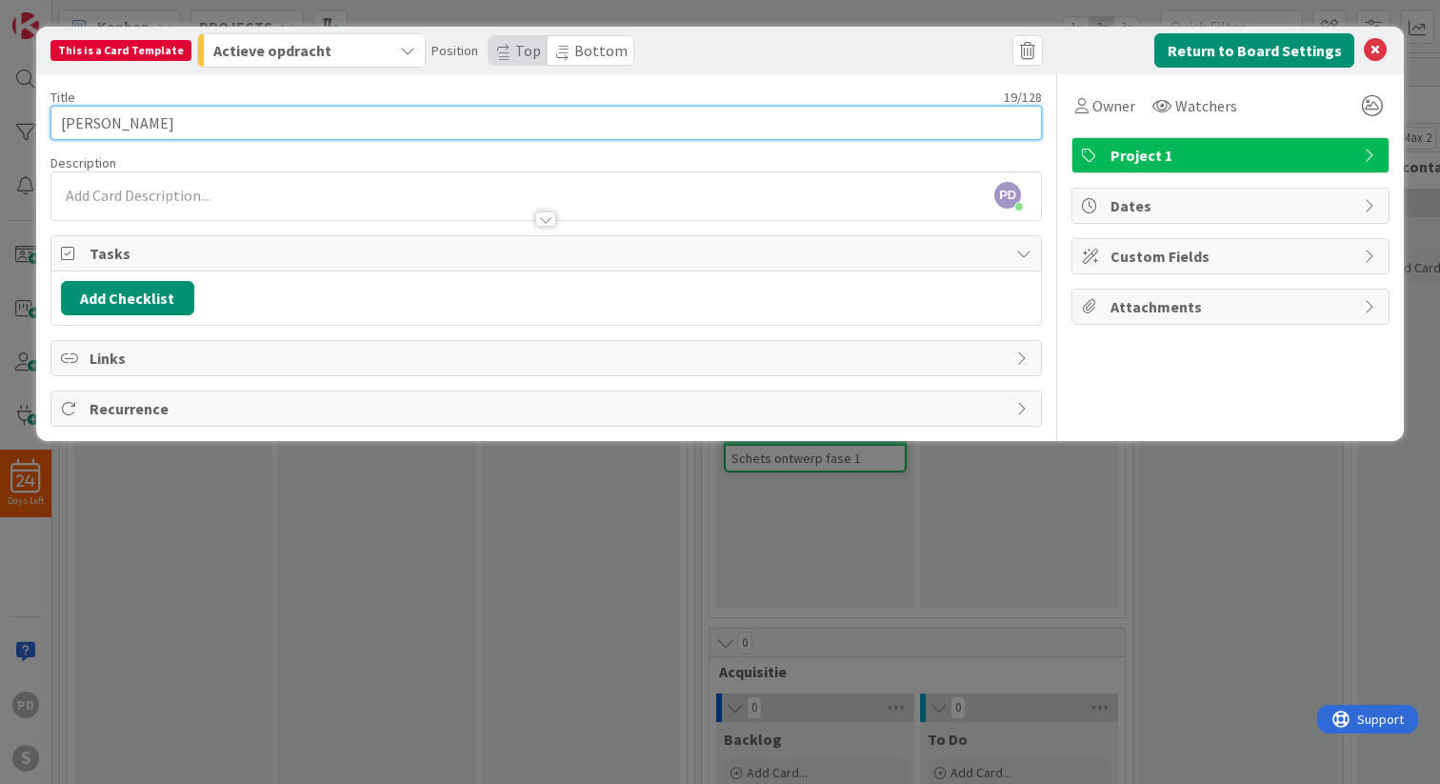
type input "[PERSON_NAME] Werkmethodiek"
type textarea "x"
type input "[PERSON_NAME] Werkmethodiek"
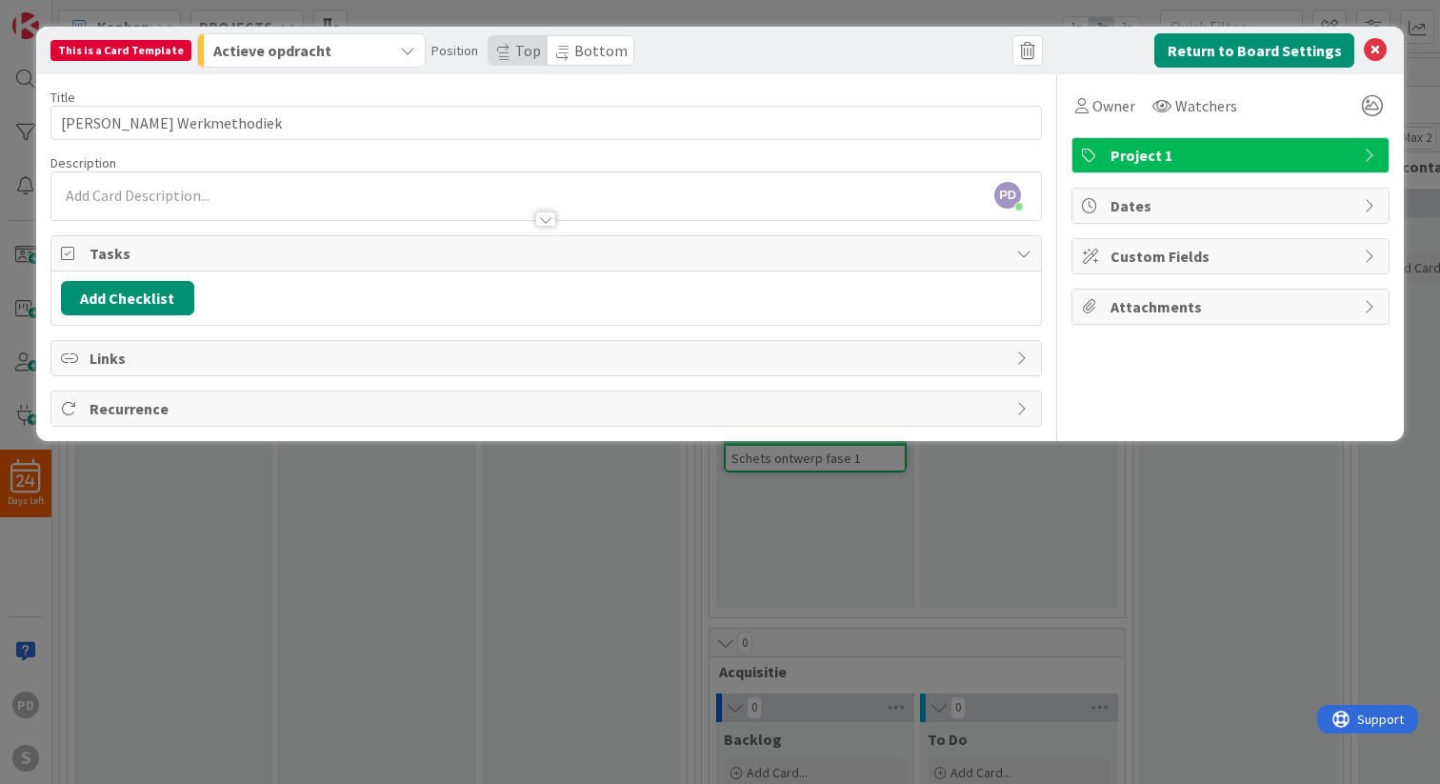
click at [253, 187] on div "PD [PERSON_NAME] just joined" at bounding box center [545, 196] width 989 height 48
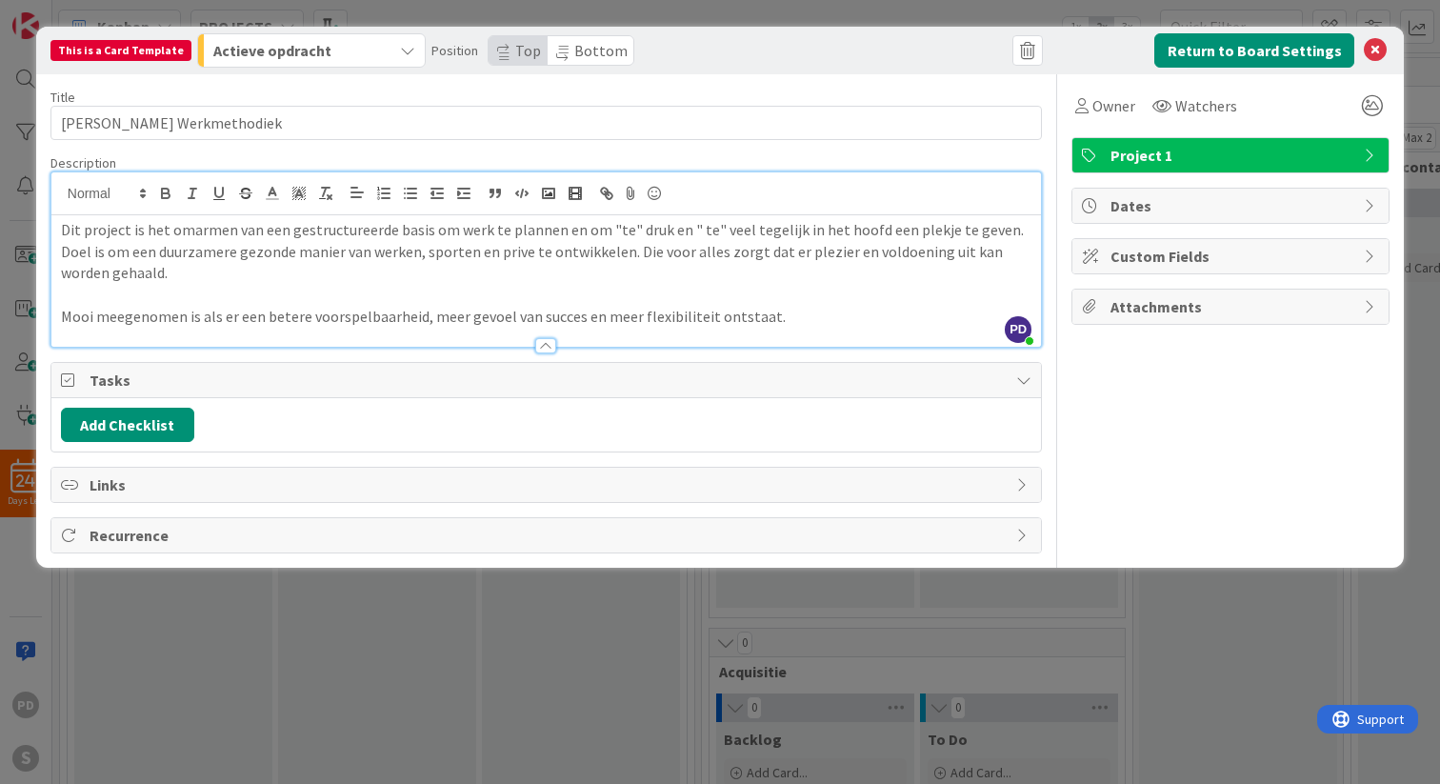
click at [417, 318] on p "Mooi meegenomen is als er een betere voorspelbaarheid, meer gevoel van succes e…" at bounding box center [546, 317] width 970 height 22
click at [914, 306] on p "Mooi meegenomen is als er een betere voorspelbaarheid van het werk, meer gevoel…" at bounding box center [546, 317] width 970 height 22
click at [1265, 155] on span "Project 1" at bounding box center [1232, 155] width 244 height 23
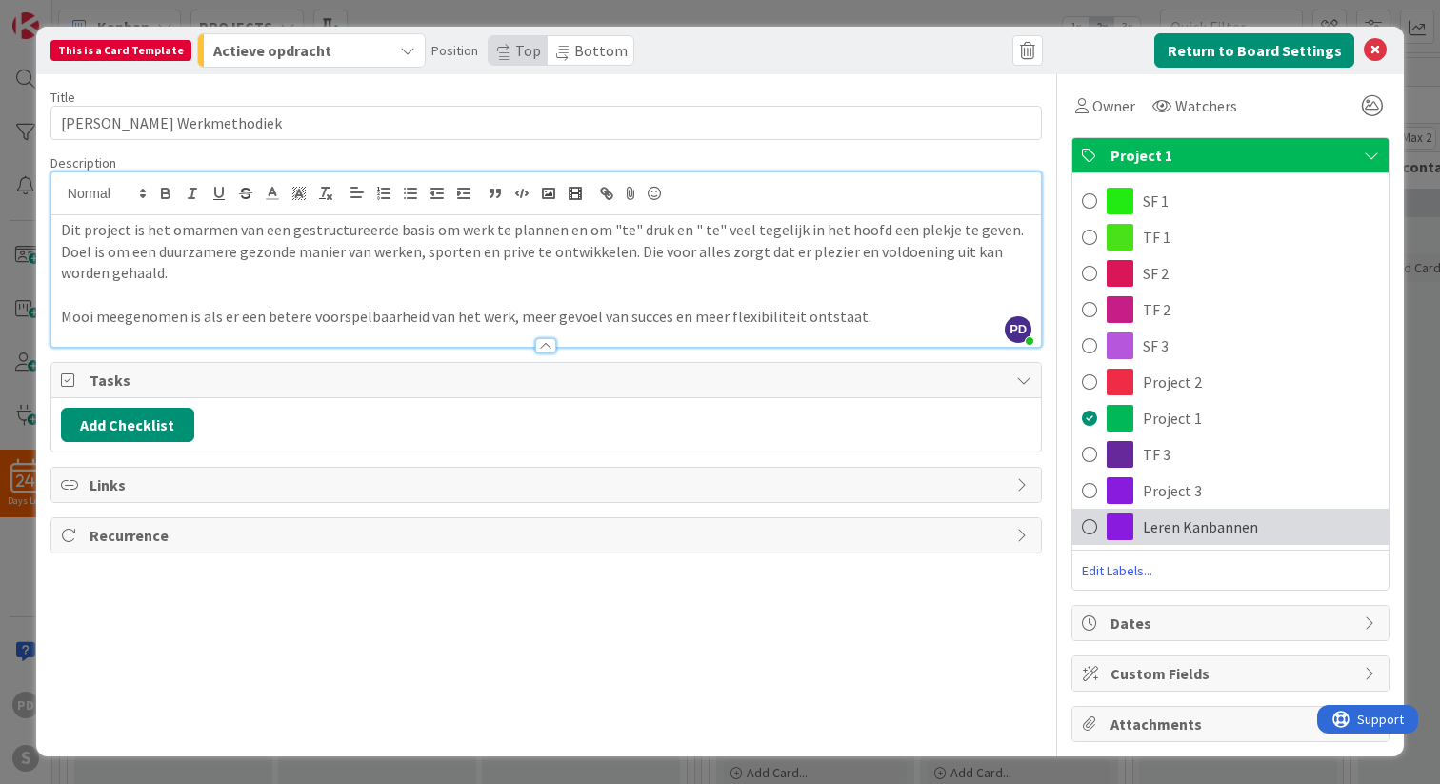
click at [1225, 530] on span "Leren Kanbannen" at bounding box center [1200, 526] width 115 height 23
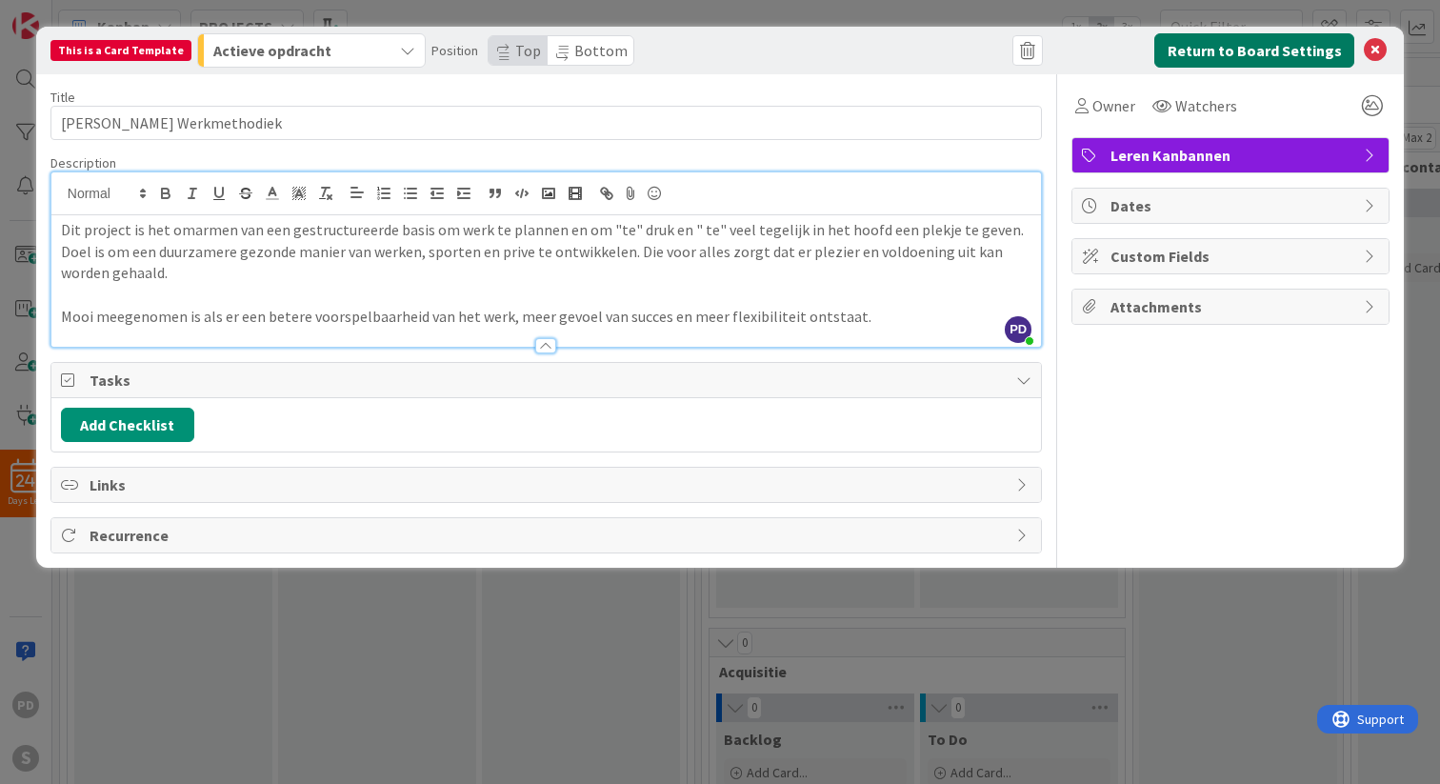
click at [1278, 53] on button "Return to Board Settings" at bounding box center [1254, 50] width 200 height 34
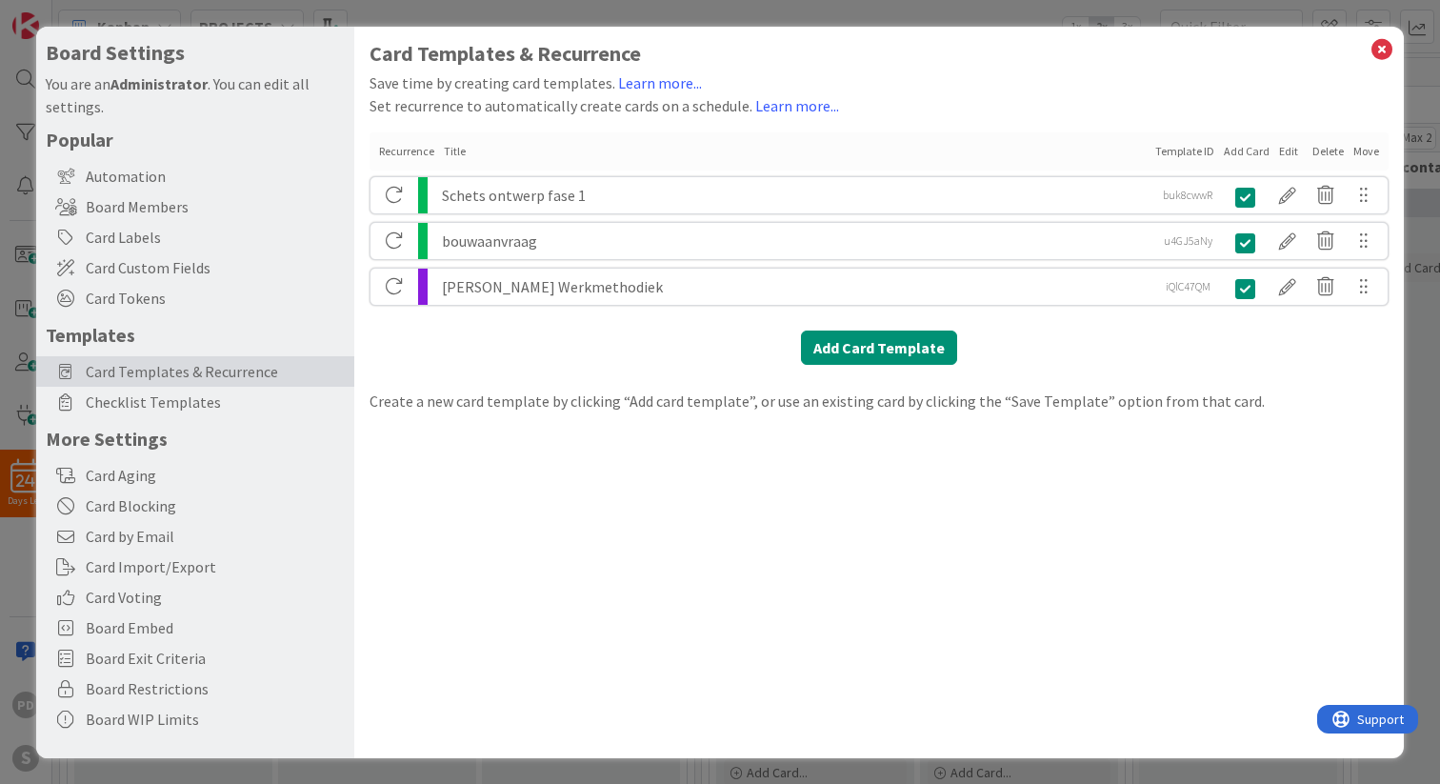
click at [777, 291] on div "[PERSON_NAME] Werkmethodiek" at bounding box center [795, 287] width 707 height 36
click at [1383, 48] on icon at bounding box center [1381, 49] width 25 height 27
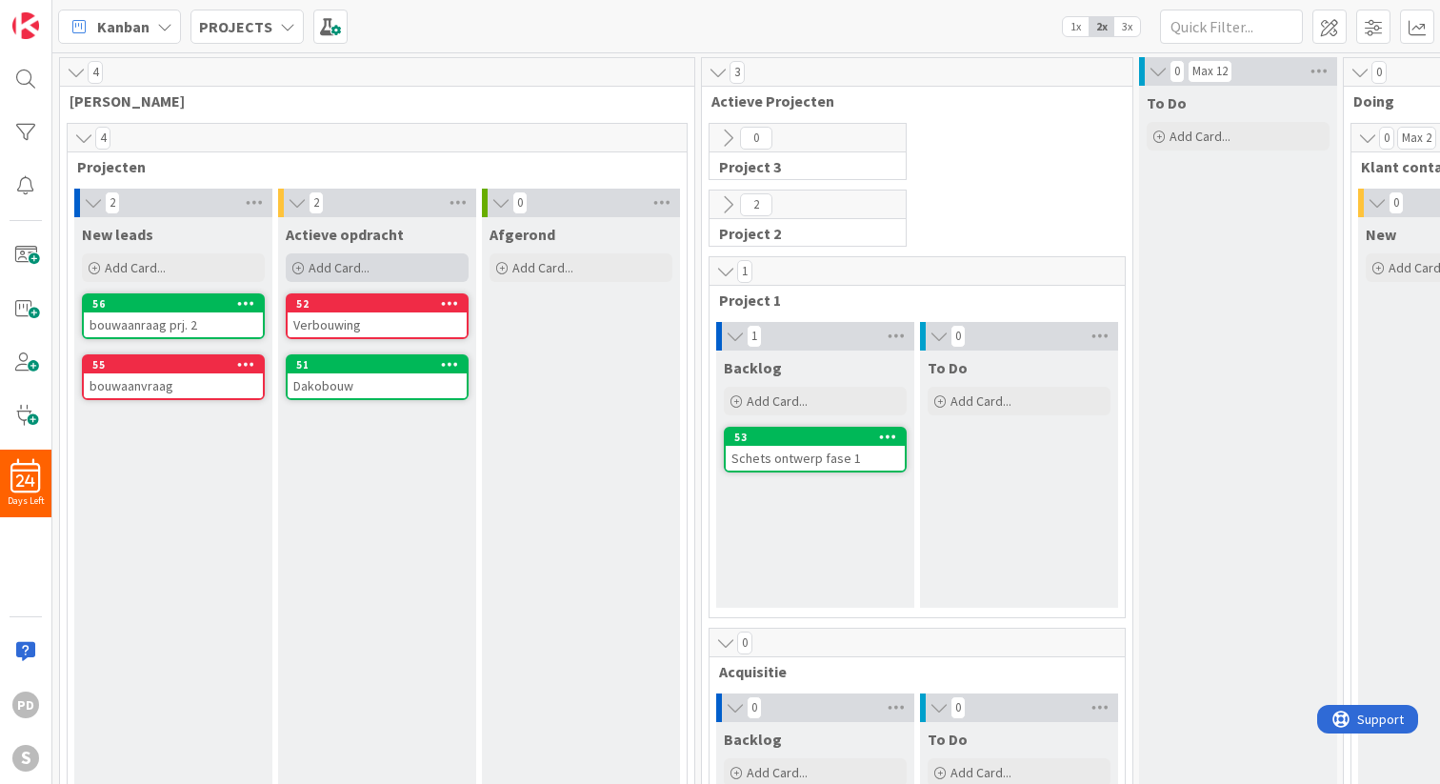
click at [339, 253] on div "Add Card..." at bounding box center [377, 267] width 183 height 29
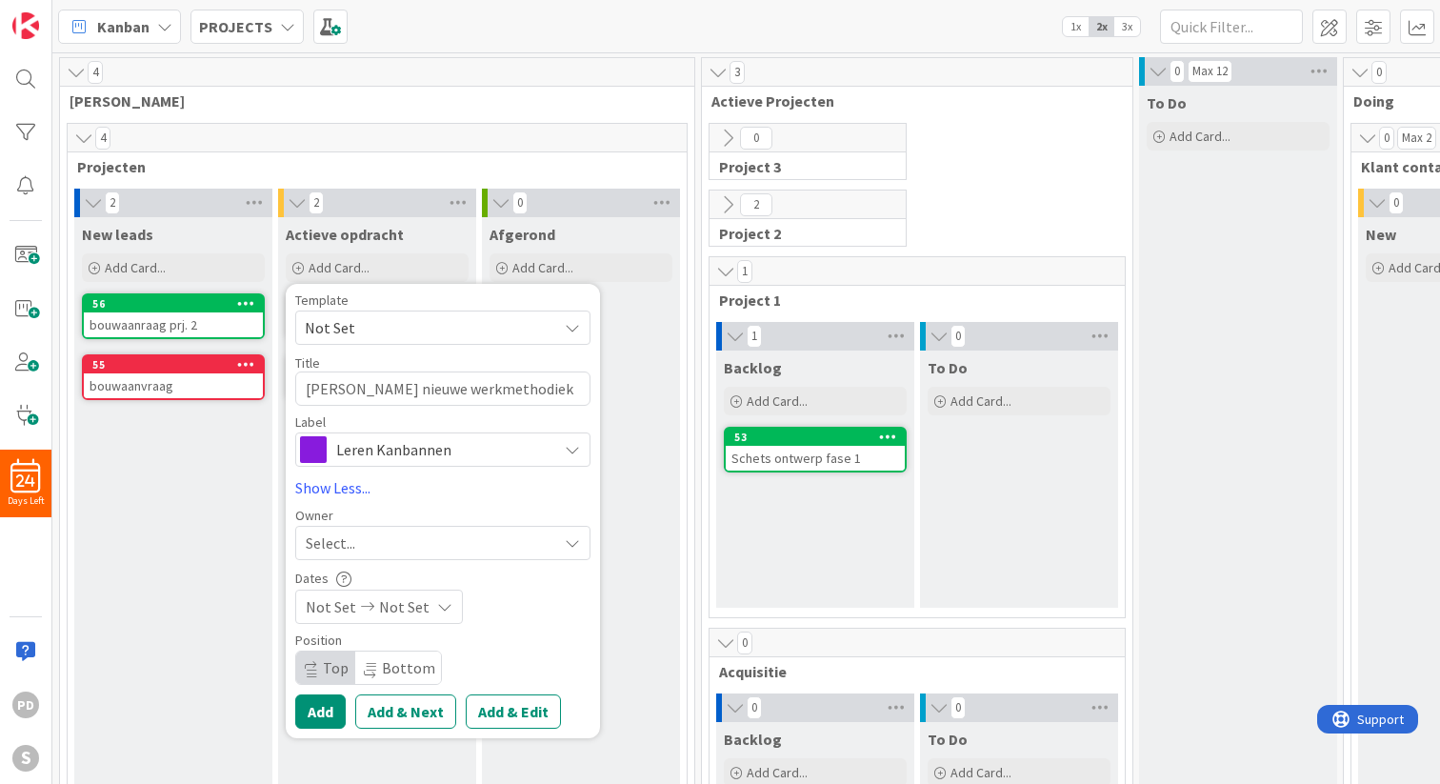
click at [395, 327] on span "Not Set" at bounding box center [424, 327] width 238 height 25
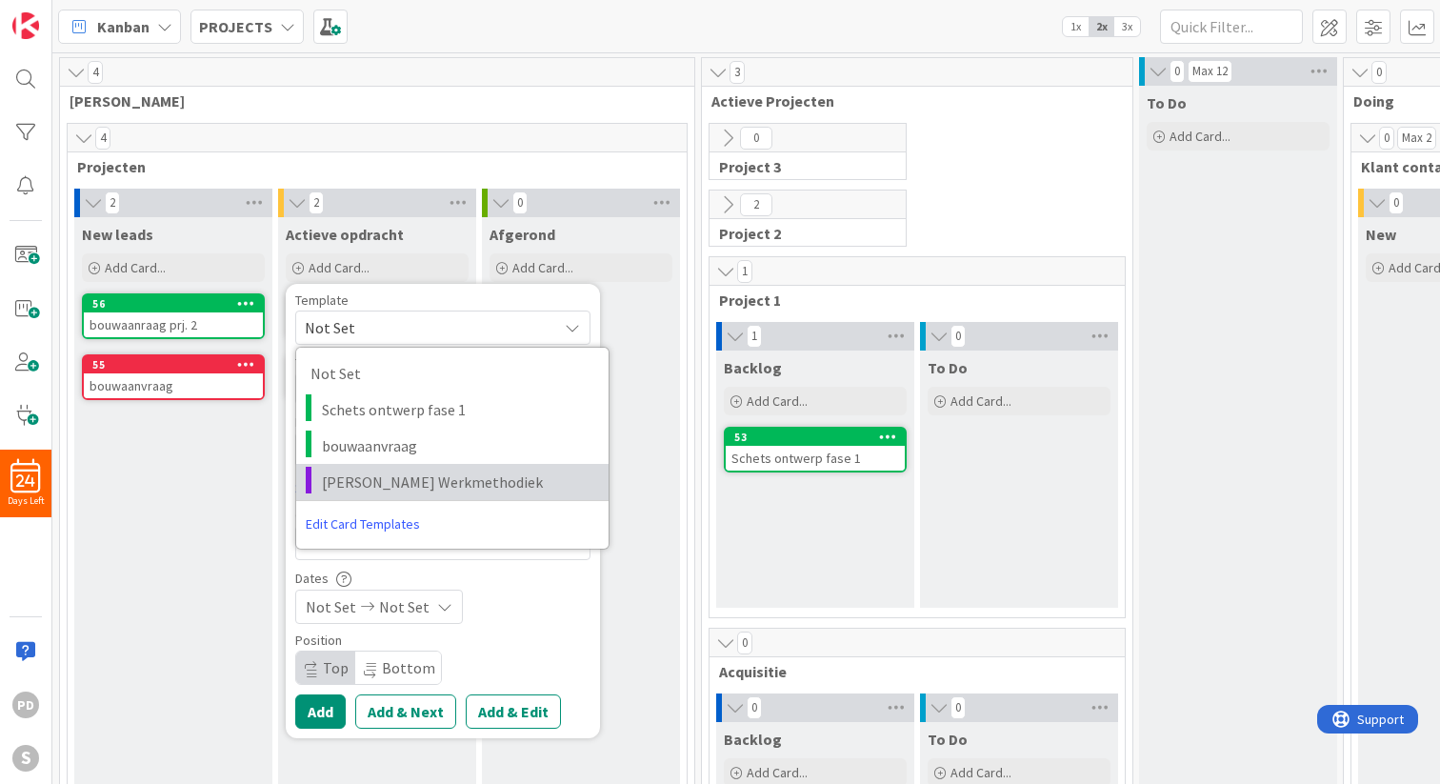
click at [388, 475] on span "[PERSON_NAME] Werkmethodiek" at bounding box center [458, 481] width 272 height 25
type textarea "x"
type textarea "[PERSON_NAME] Werkmethodiek"
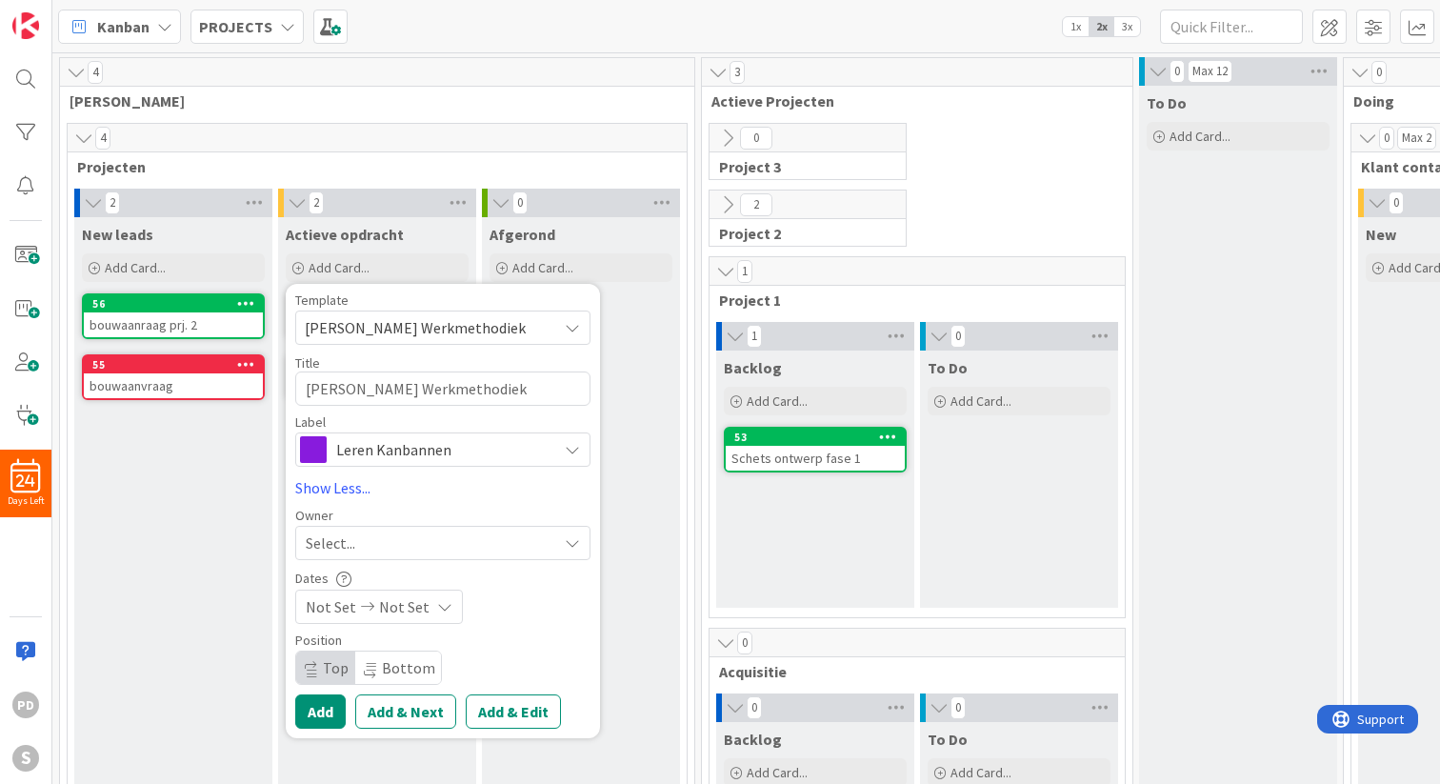
click at [472, 542] on div "Select..." at bounding box center [431, 542] width 251 height 23
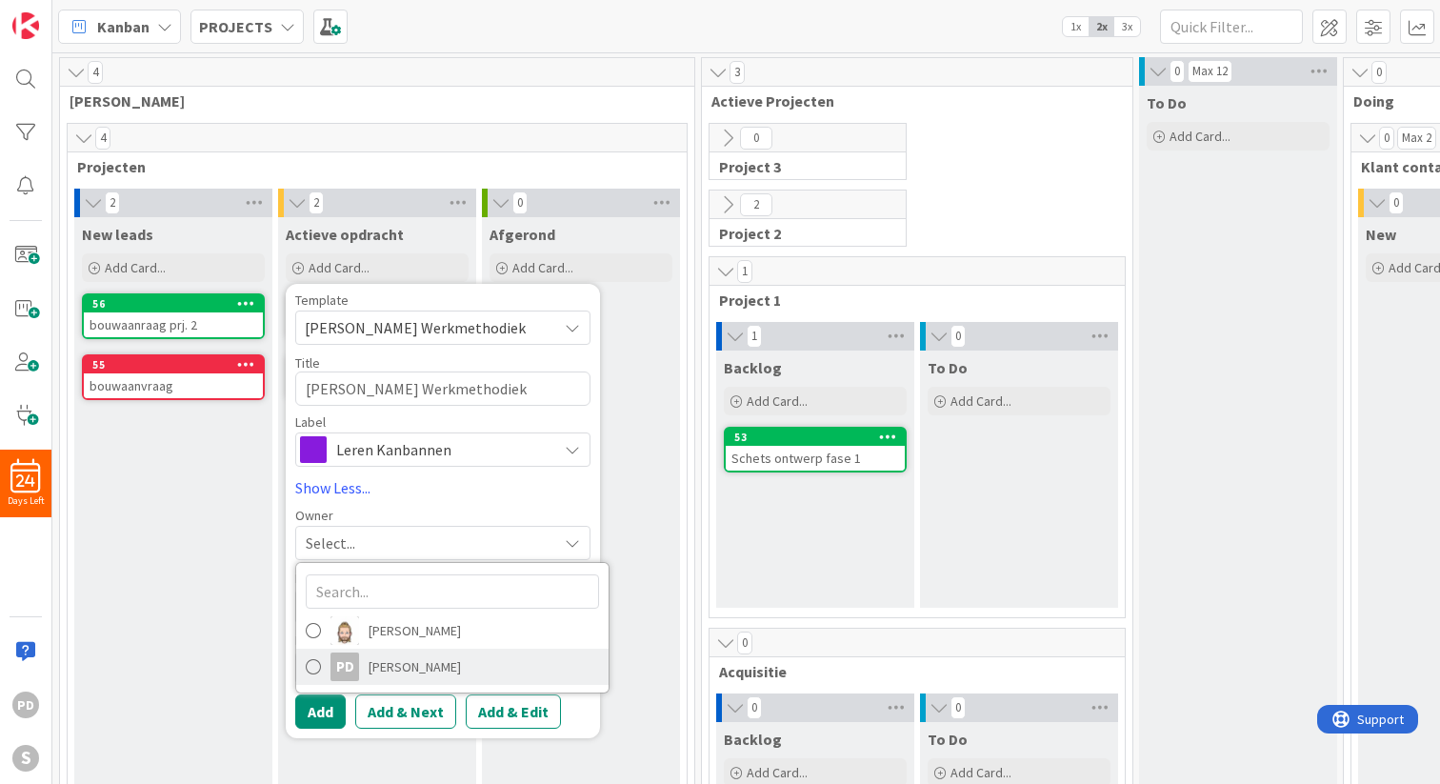
click at [428, 677] on link "pd [PERSON_NAME]" at bounding box center [452, 666] width 312 height 36
type textarea "x"
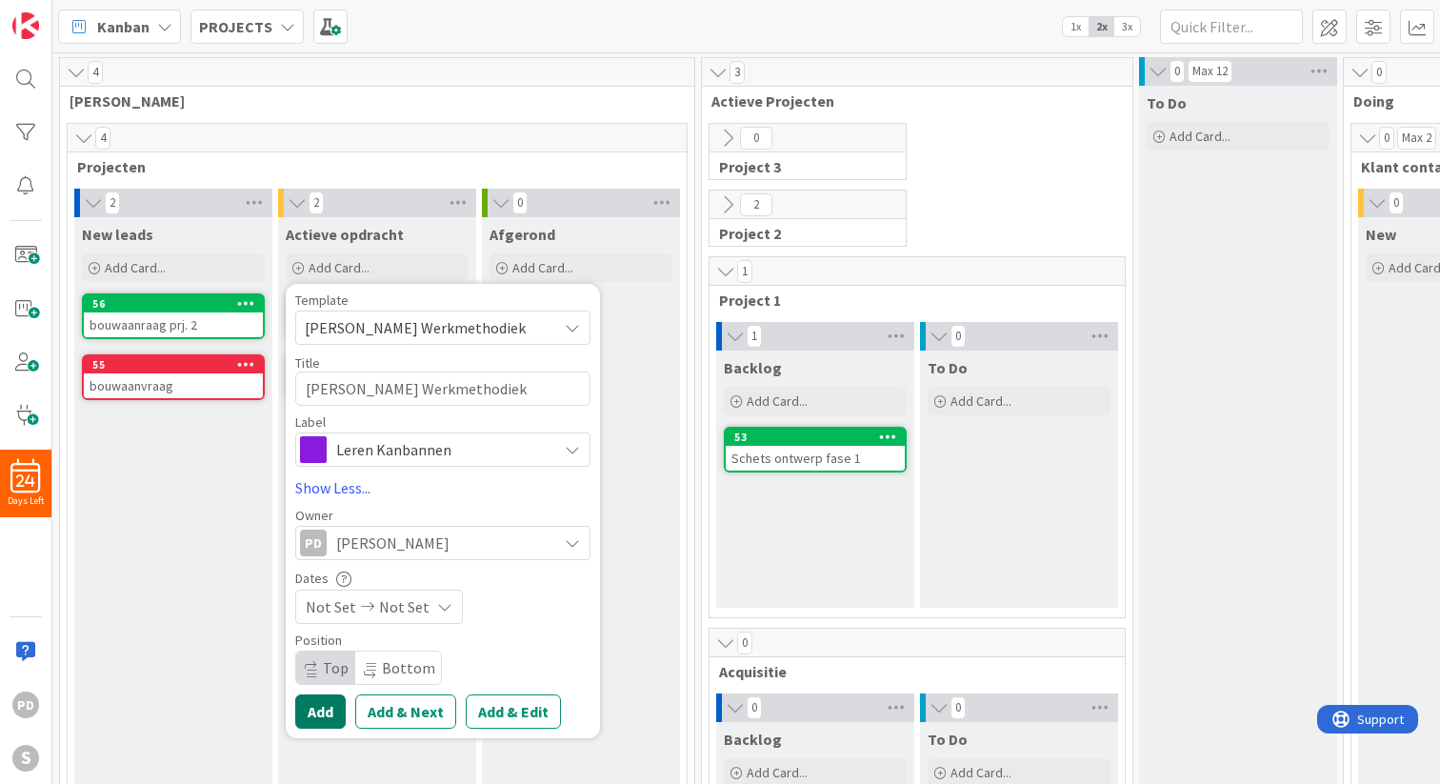
click at [327, 718] on button "Add" at bounding box center [320, 711] width 50 height 34
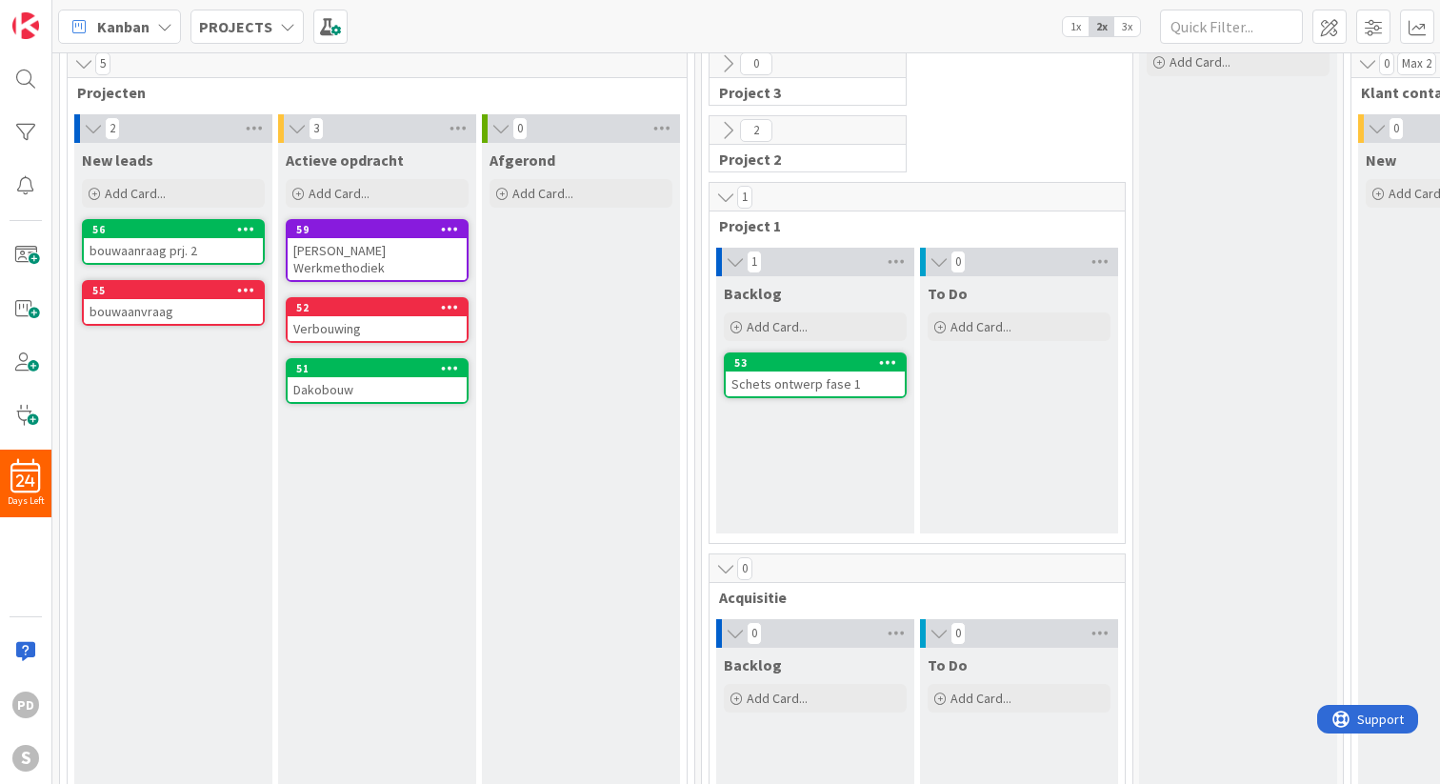
scroll to position [0, 0]
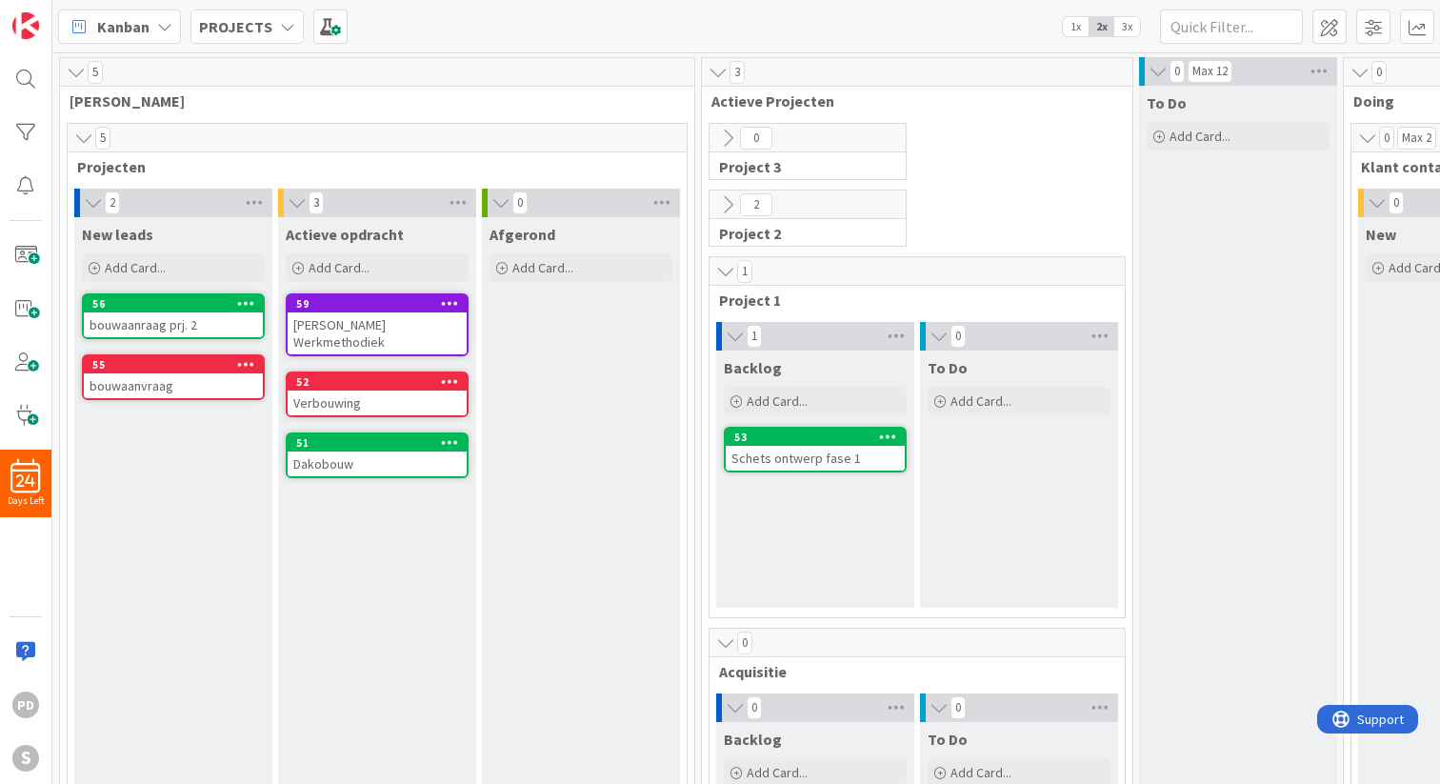
click at [798, 292] on span "Project 1" at bounding box center [910, 299] width 382 height 19
click at [886, 441] on icon at bounding box center [888, 435] width 18 height 13
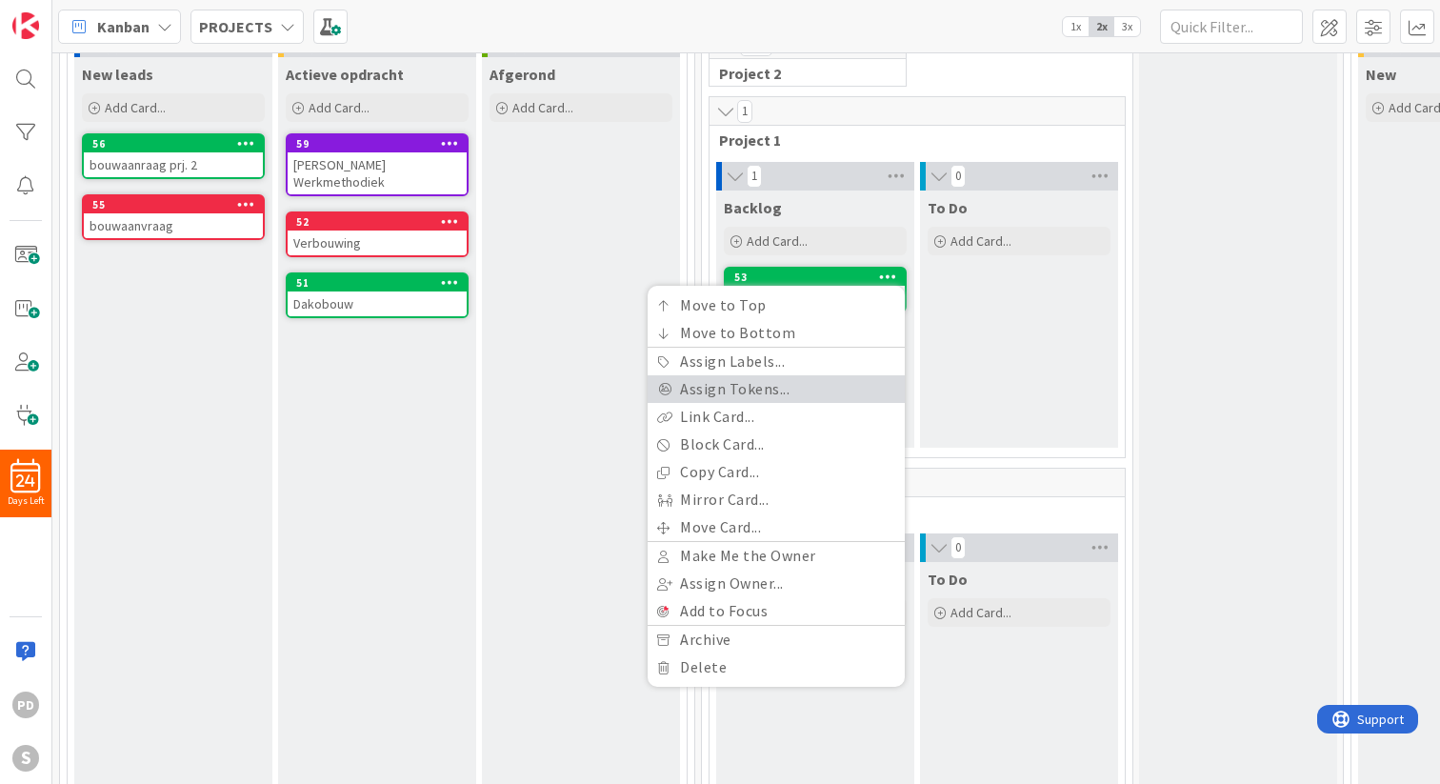
scroll to position [163, 0]
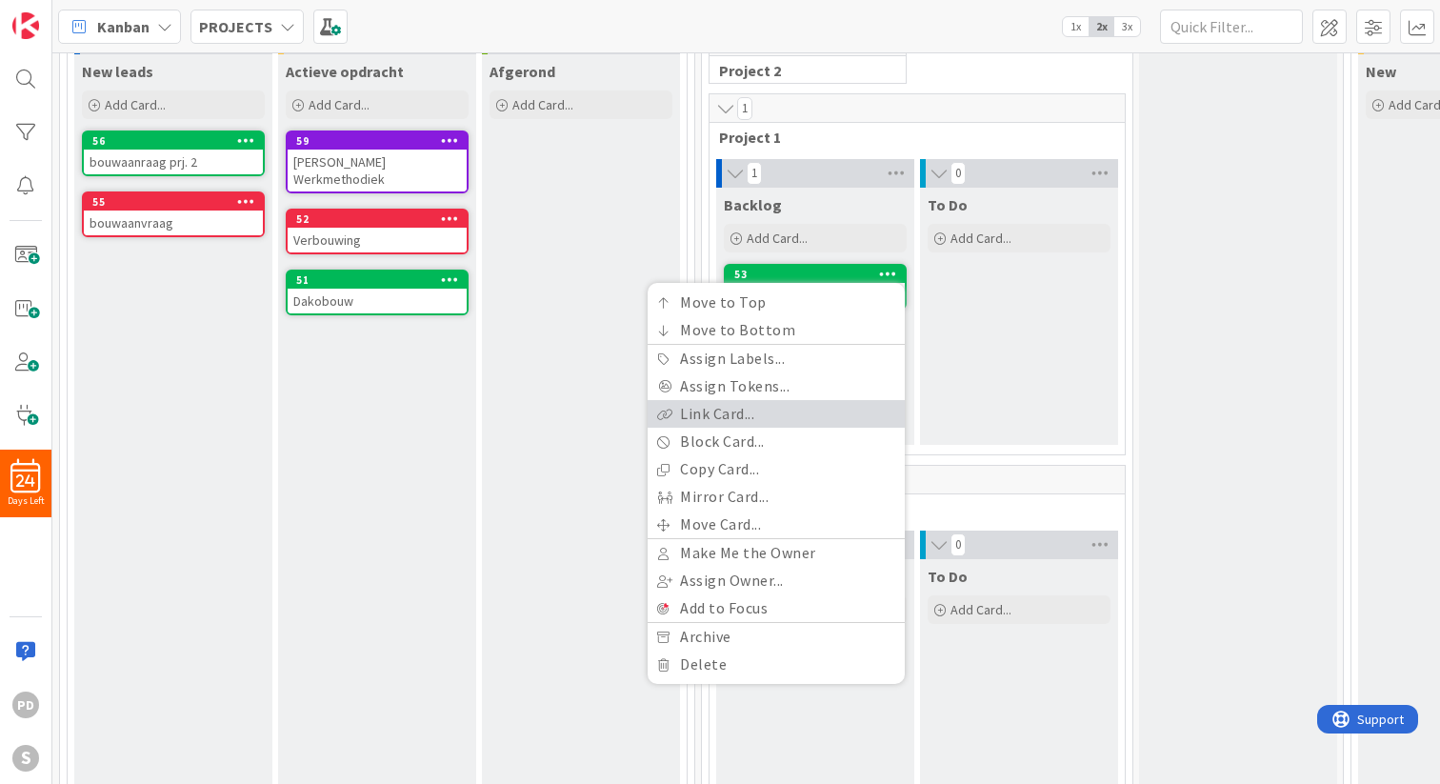
click at [737, 417] on link "Link Card..." at bounding box center [775, 414] width 257 height 28
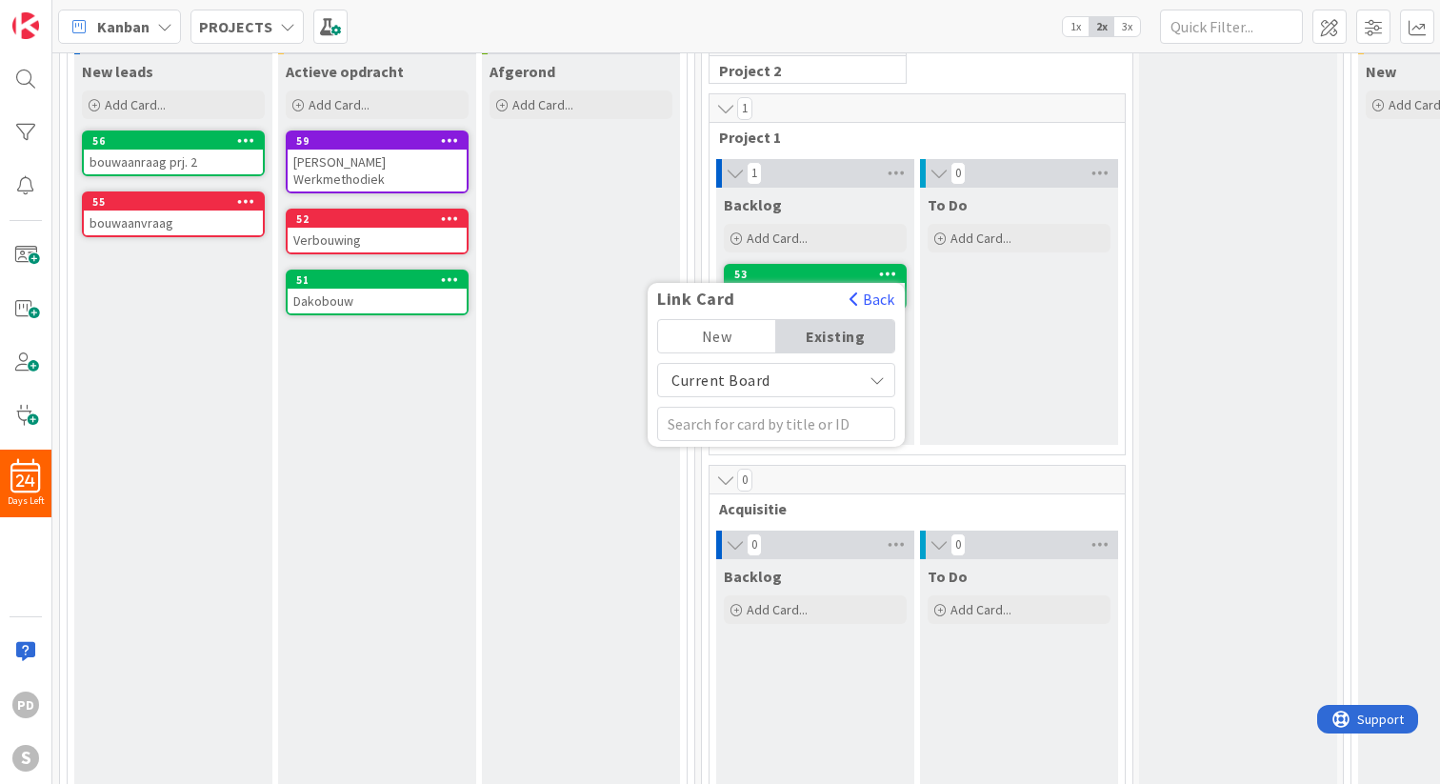
click at [825, 383] on span "Current Board" at bounding box center [759, 380] width 185 height 27
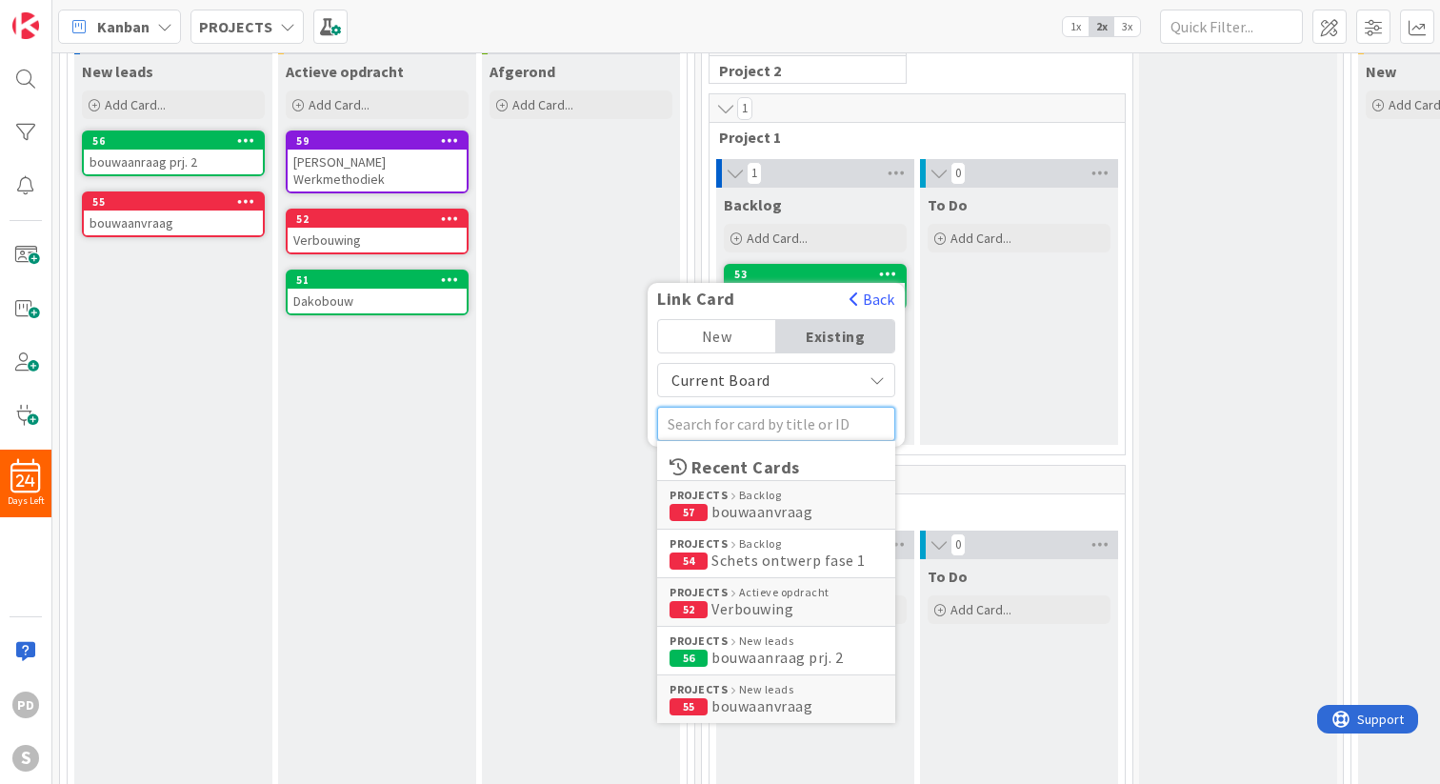
click at [812, 426] on input "text" at bounding box center [776, 424] width 238 height 34
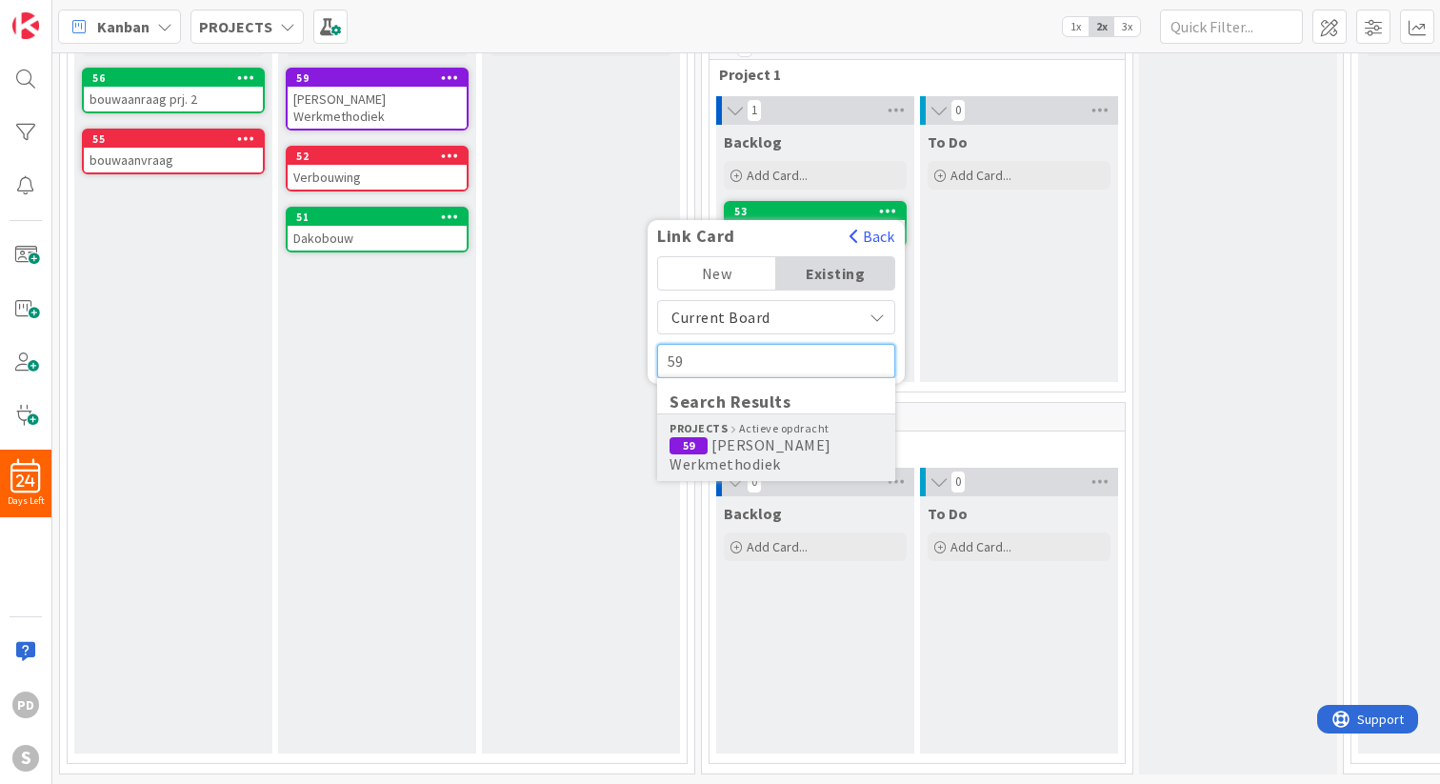
type input "59"
click at [796, 448] on span "[PERSON_NAME] Werkmethodiek" at bounding box center [750, 454] width 162 height 38
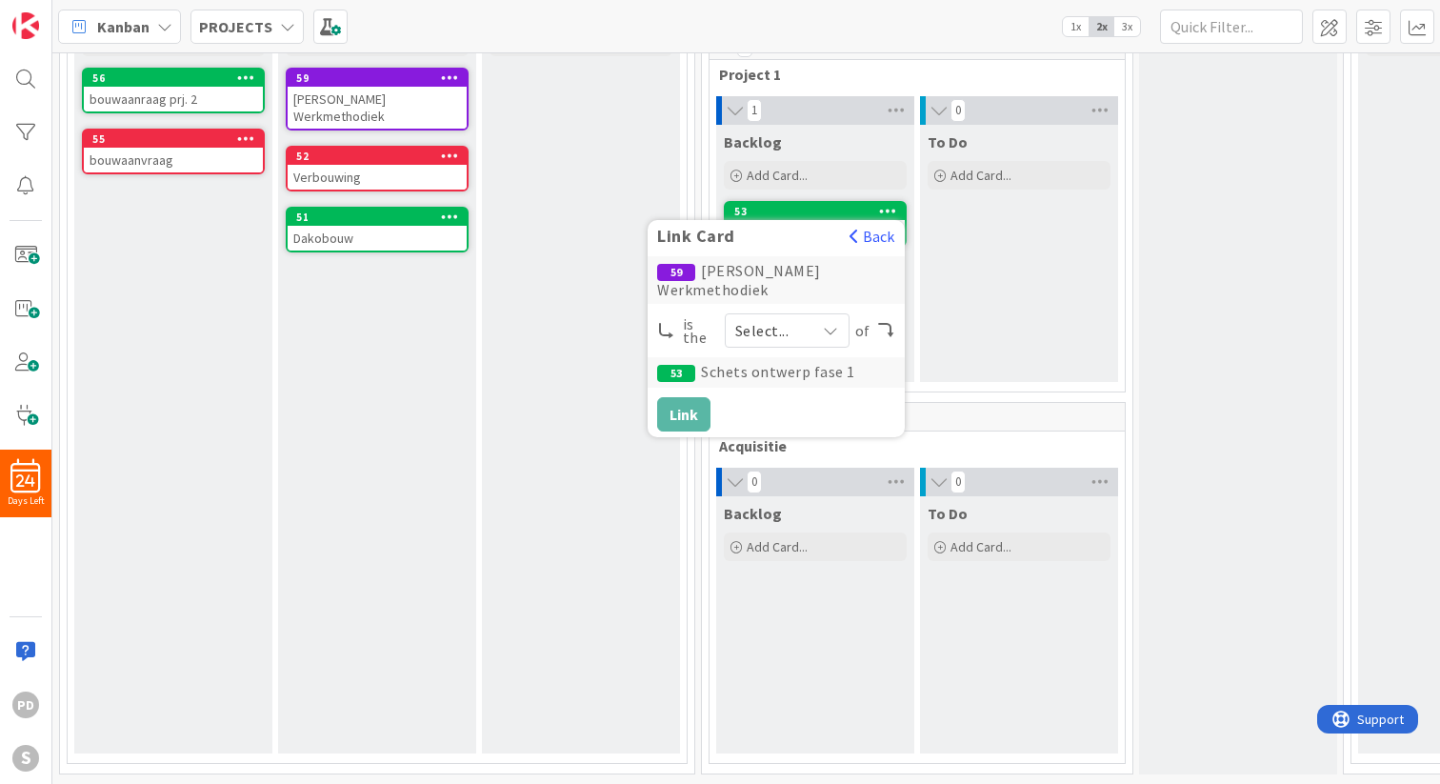
click at [829, 323] on icon at bounding box center [831, 330] width 16 height 15
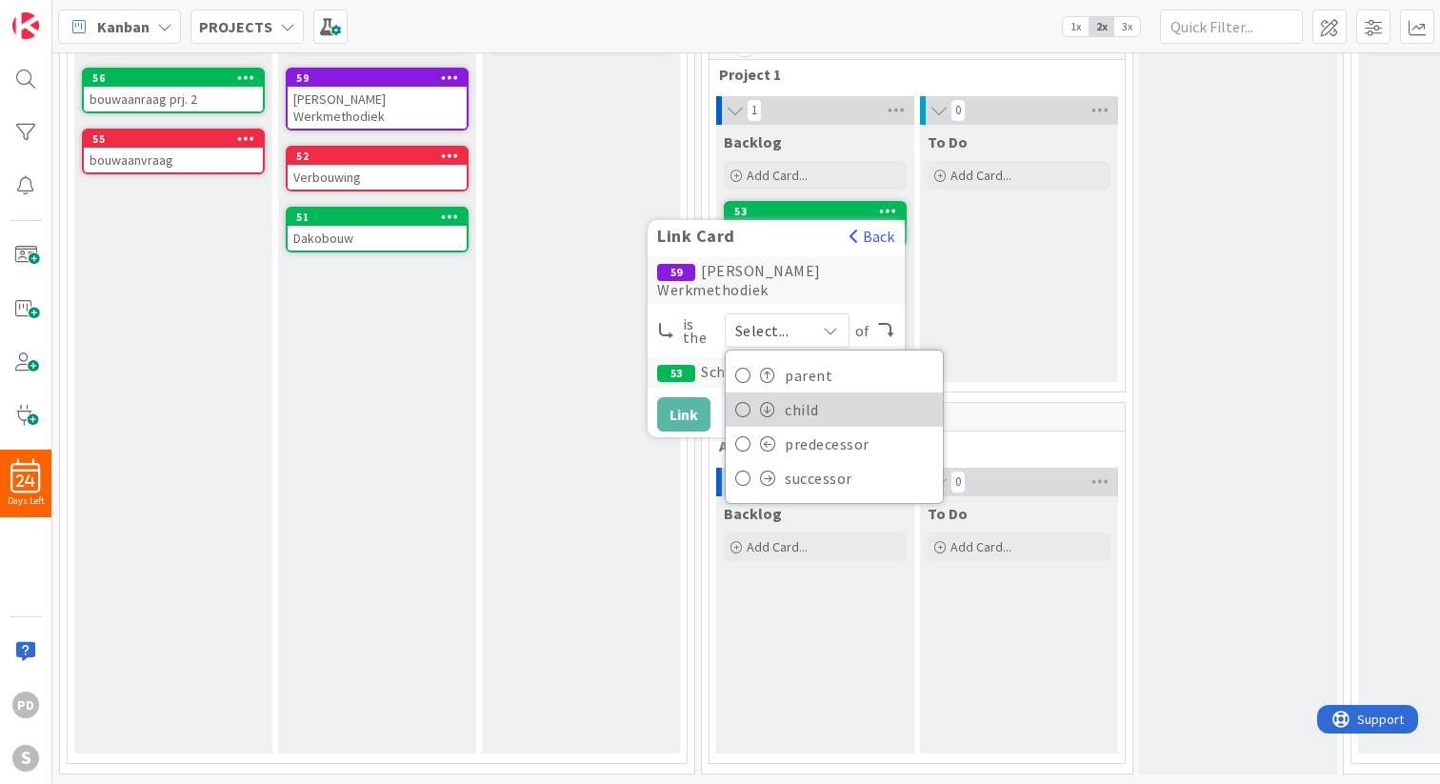
click at [801, 395] on span "child" at bounding box center [859, 409] width 149 height 29
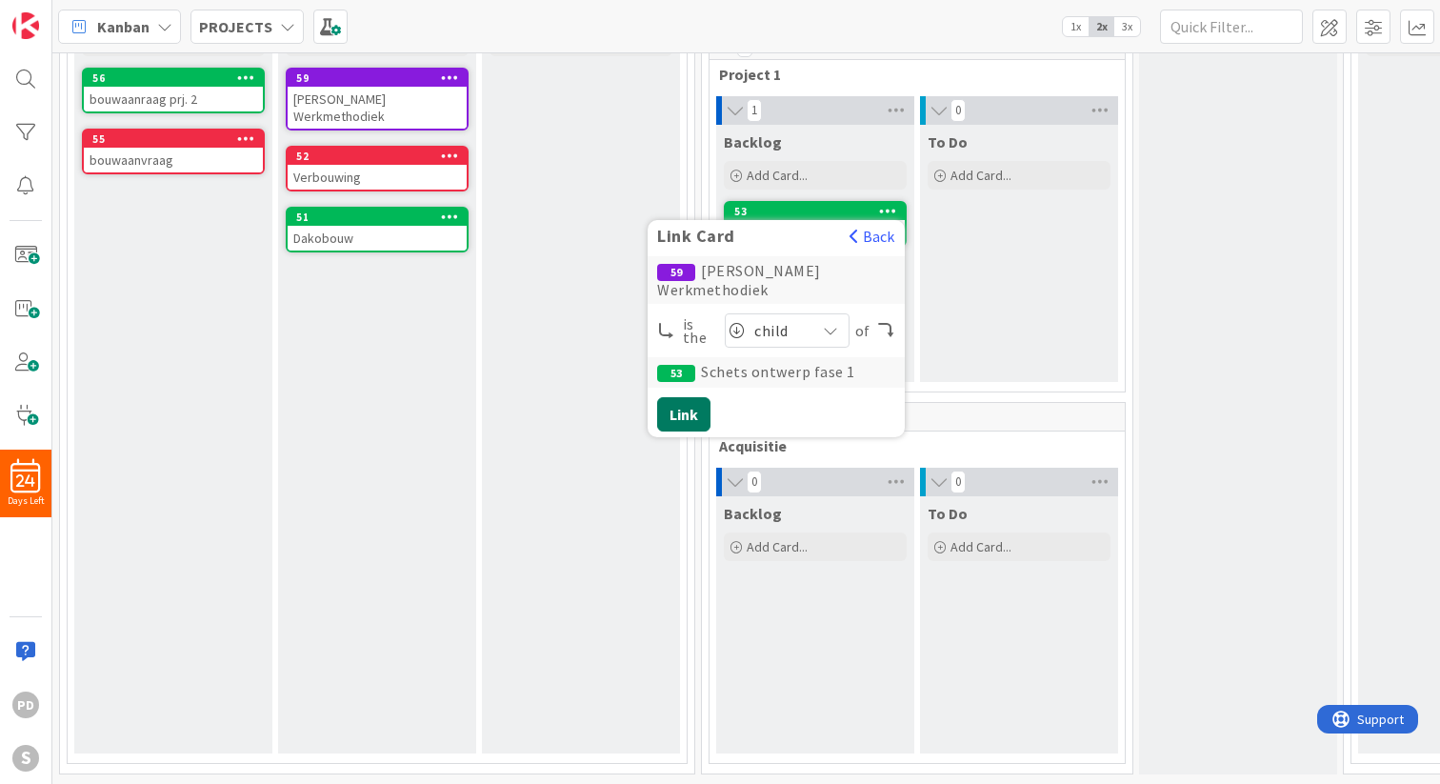
click at [683, 397] on button "Link" at bounding box center [683, 414] width 53 height 34
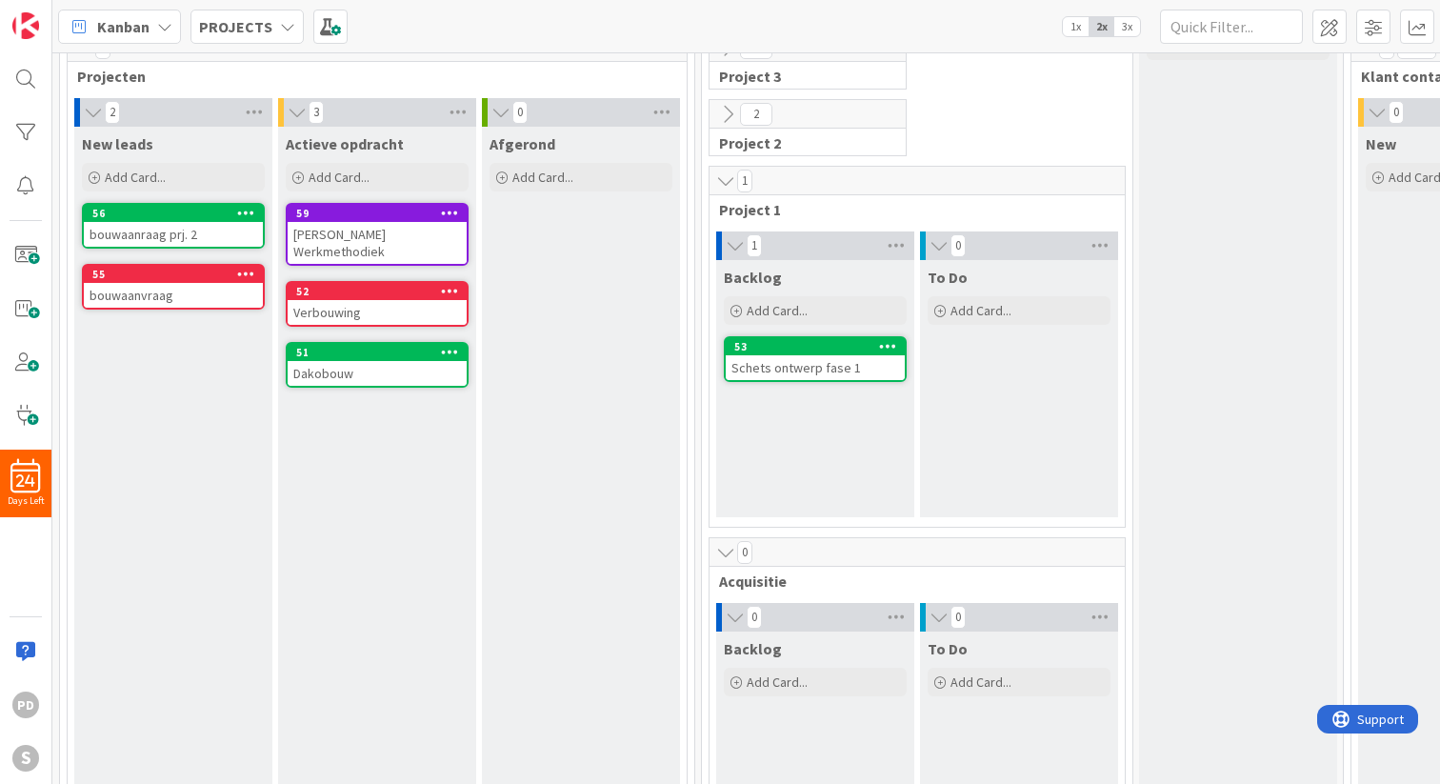
scroll to position [76, 0]
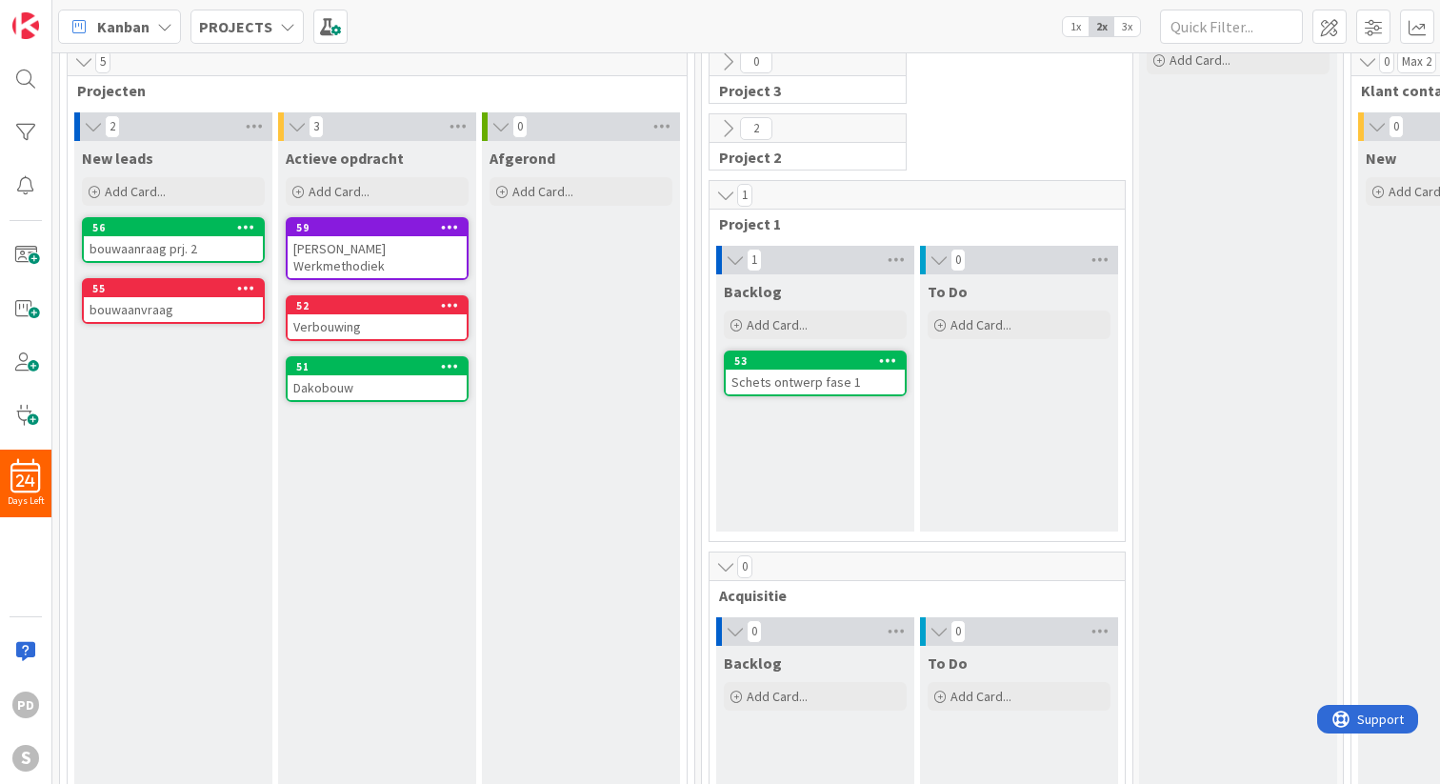
click at [884, 361] on icon at bounding box center [888, 359] width 18 height 13
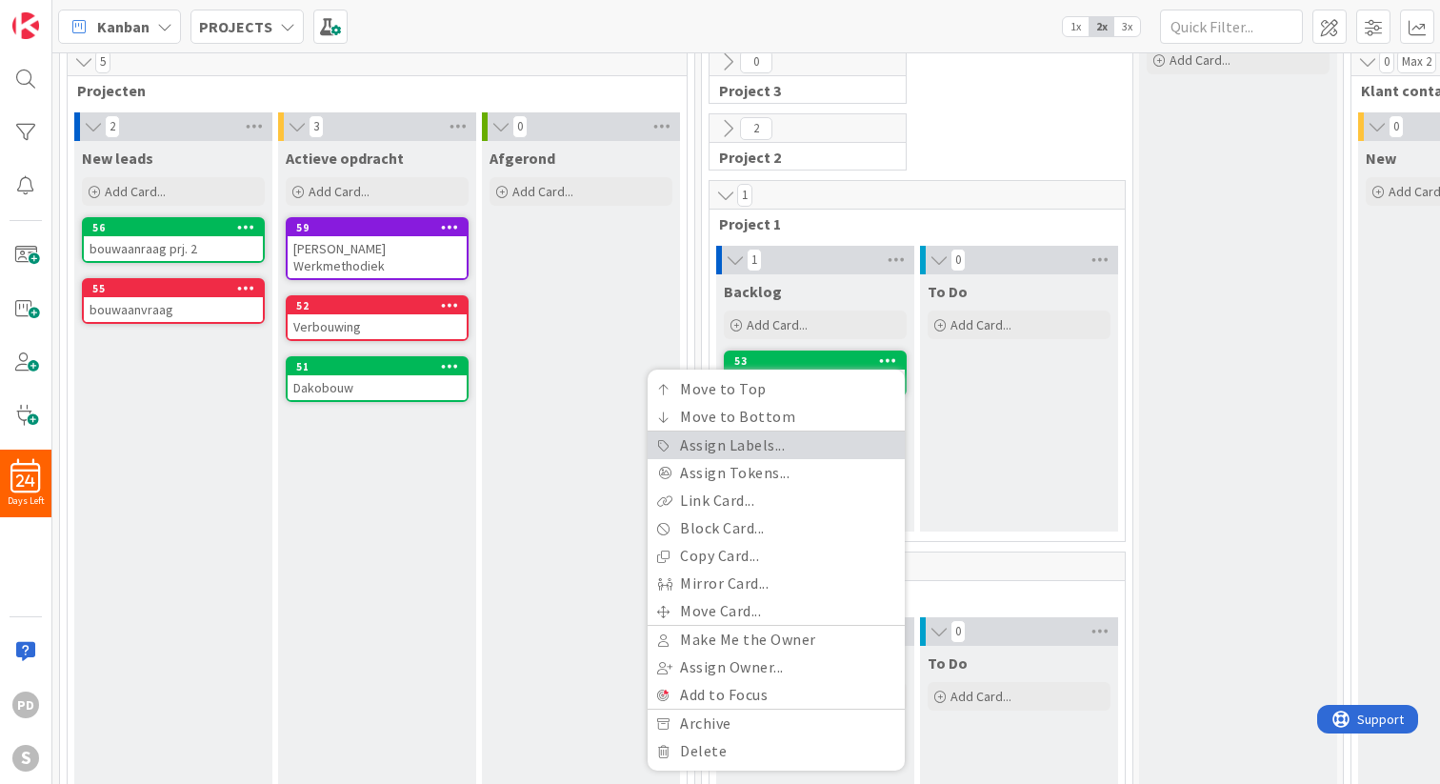
click at [762, 441] on link "Assign Labels..." at bounding box center [775, 445] width 257 height 28
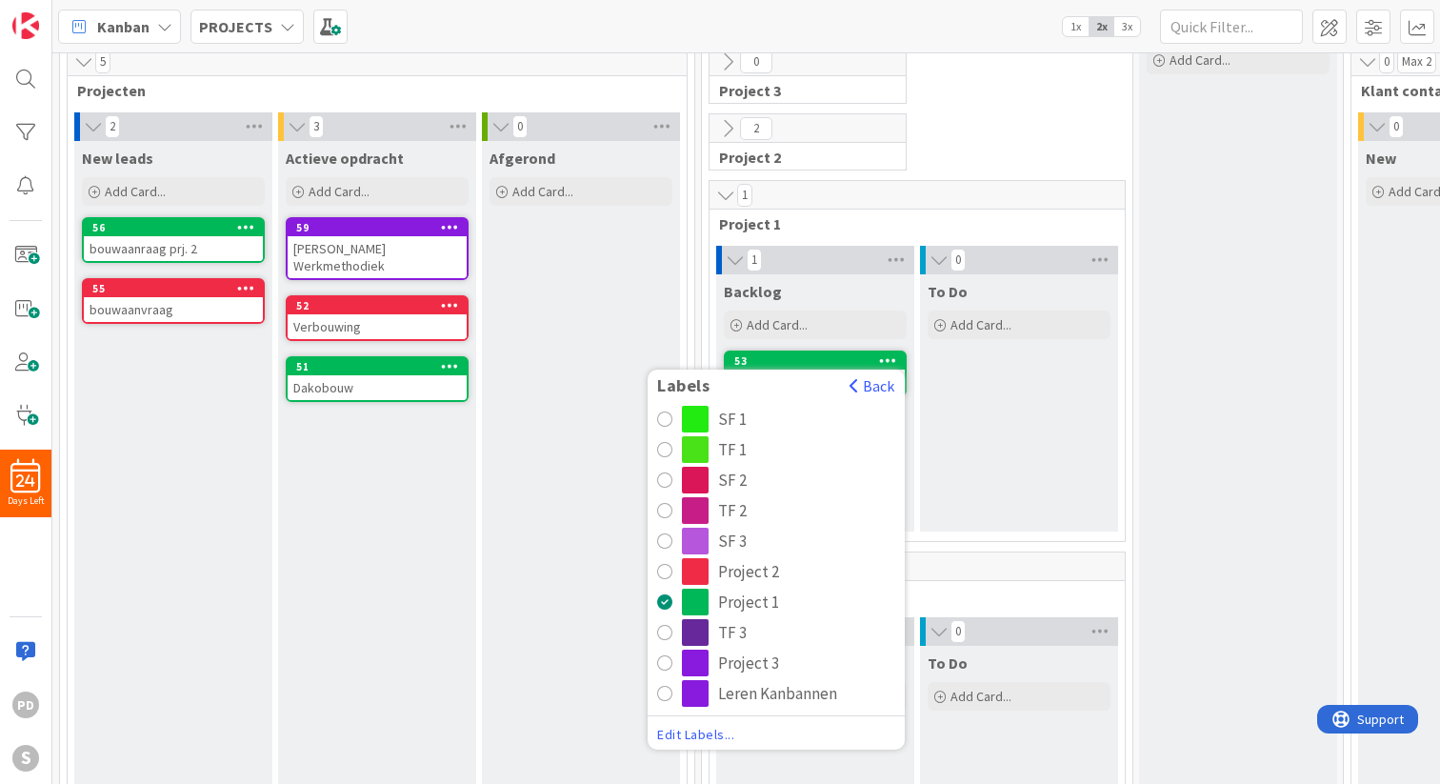
click at [750, 693] on div "Leren Kanbannen" at bounding box center [777, 693] width 119 height 27
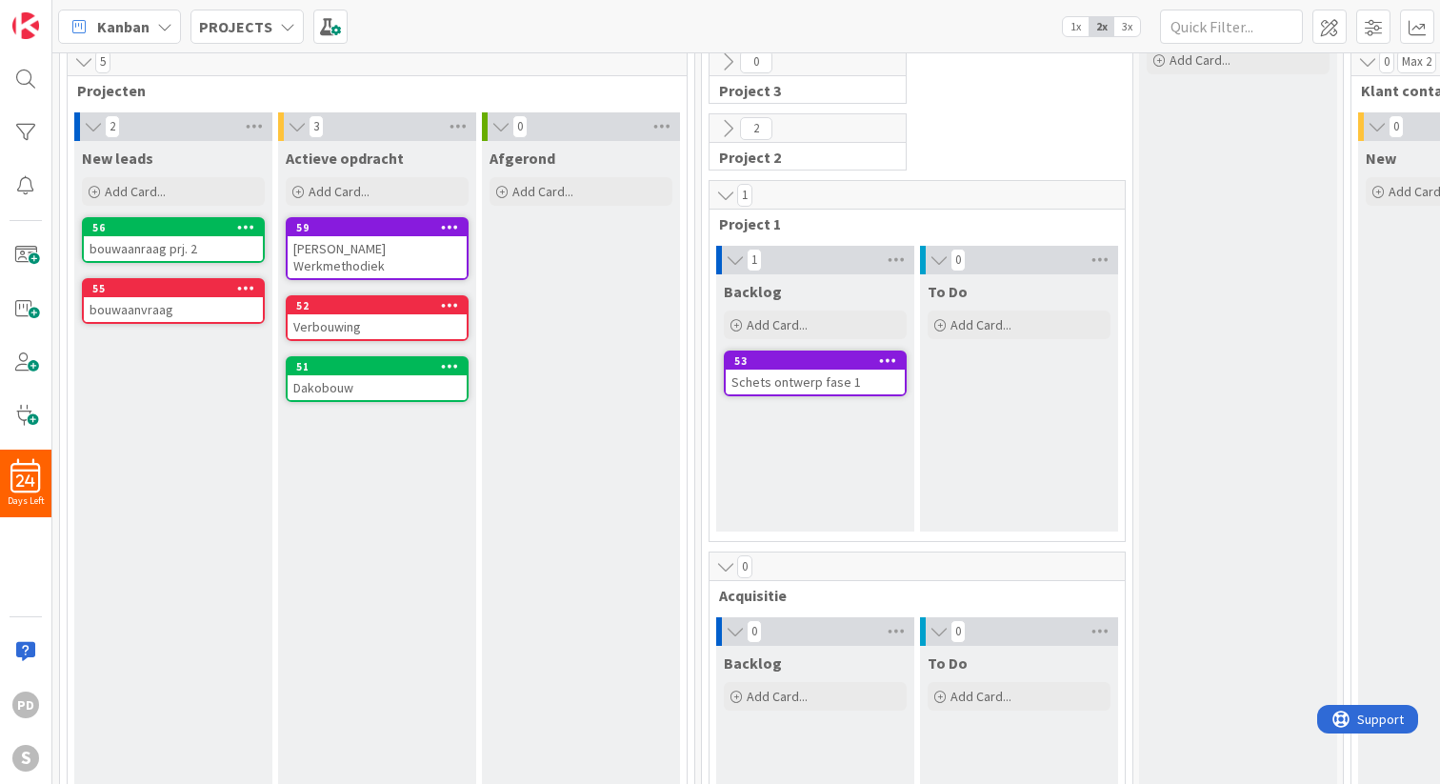
click at [810, 393] on div "Schets ontwerp fase 1" at bounding box center [815, 381] width 179 height 25
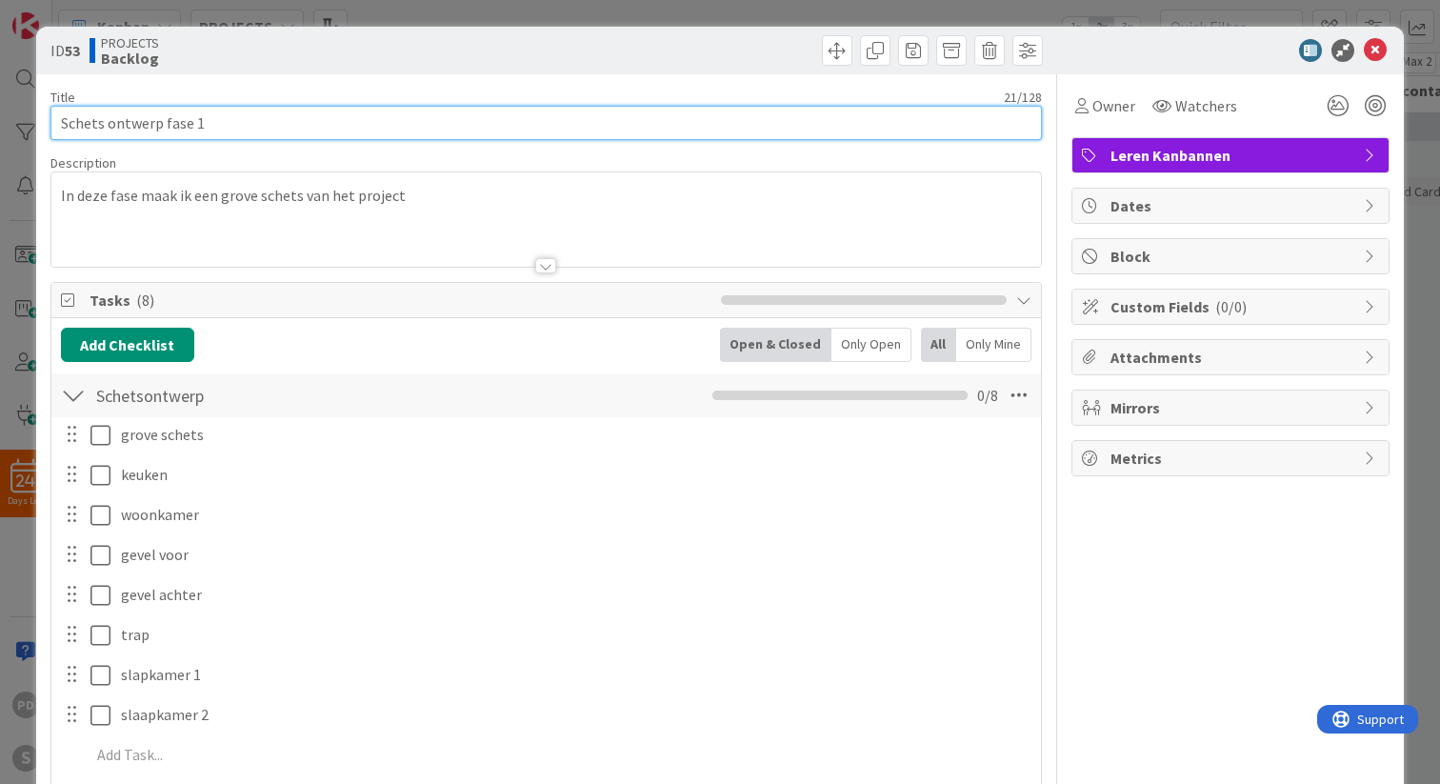
click at [221, 122] on input "Schets ontwerp fase 1" at bounding box center [545, 123] width 991 height 34
type input "Weekplanning maken"
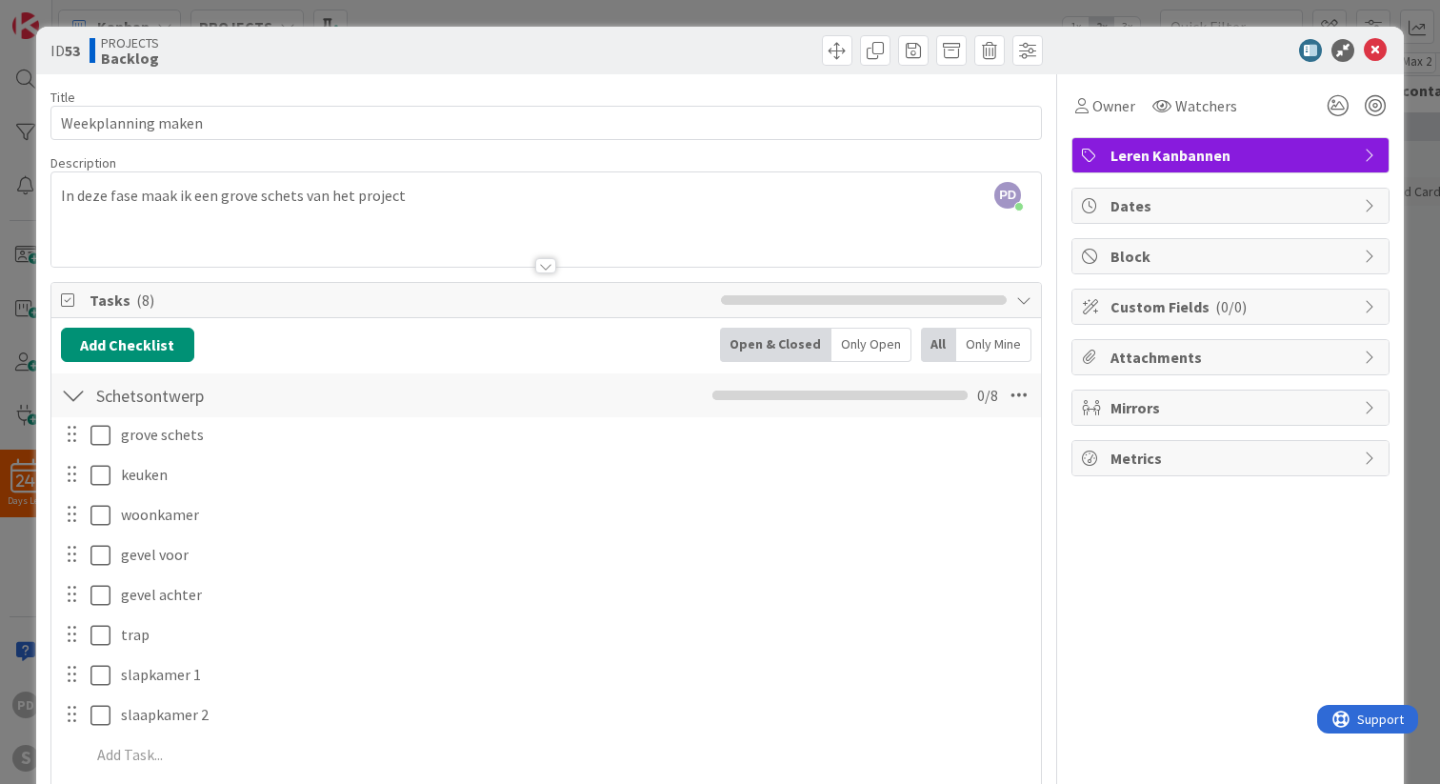
click at [148, 195] on div "PD [PERSON_NAME] just joined In deze fase maak ik een grove schets van het proj…" at bounding box center [545, 219] width 989 height 94
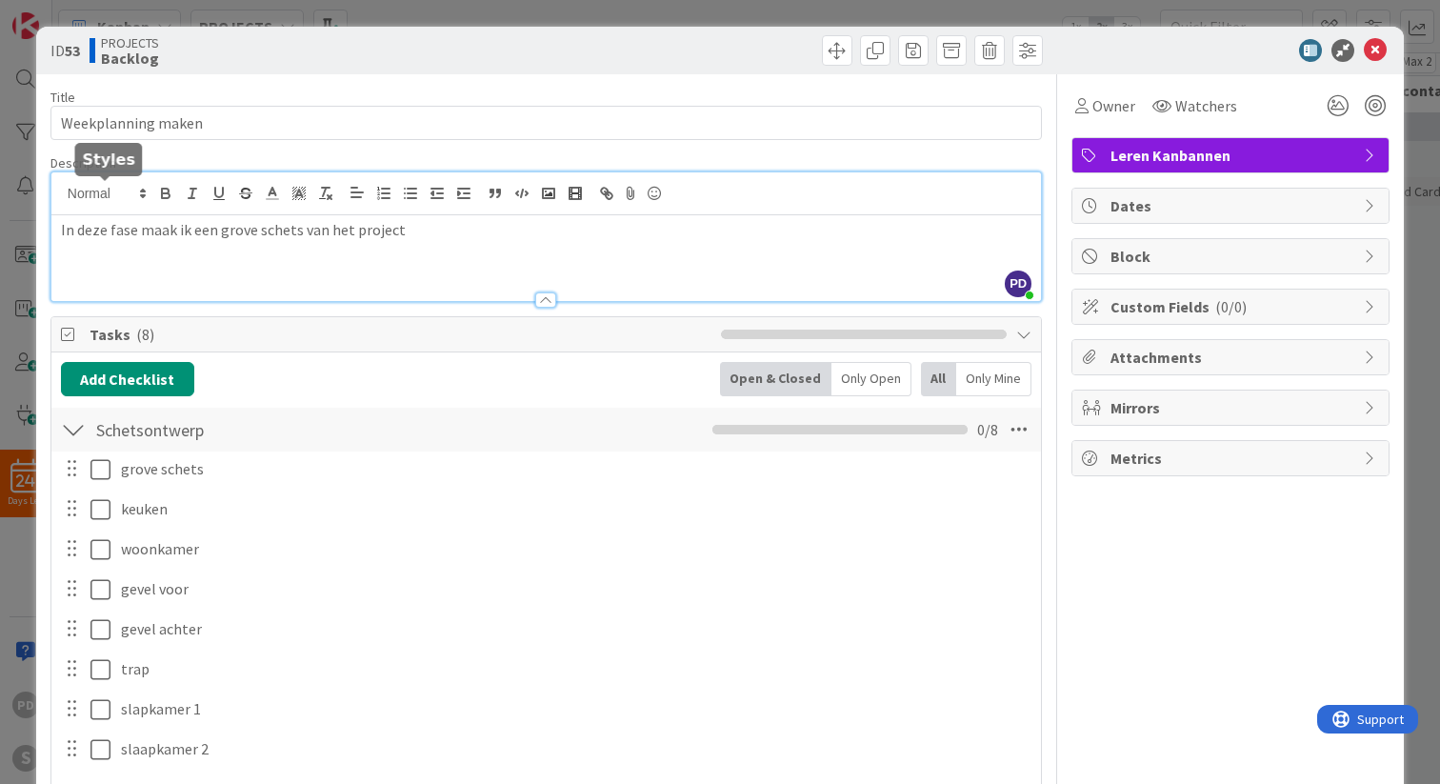
click at [148, 195] on icon at bounding box center [142, 193] width 17 height 17
click at [160, 234] on p "In deze fase maak ik een grove schets van het project" at bounding box center [546, 230] width 970 height 22
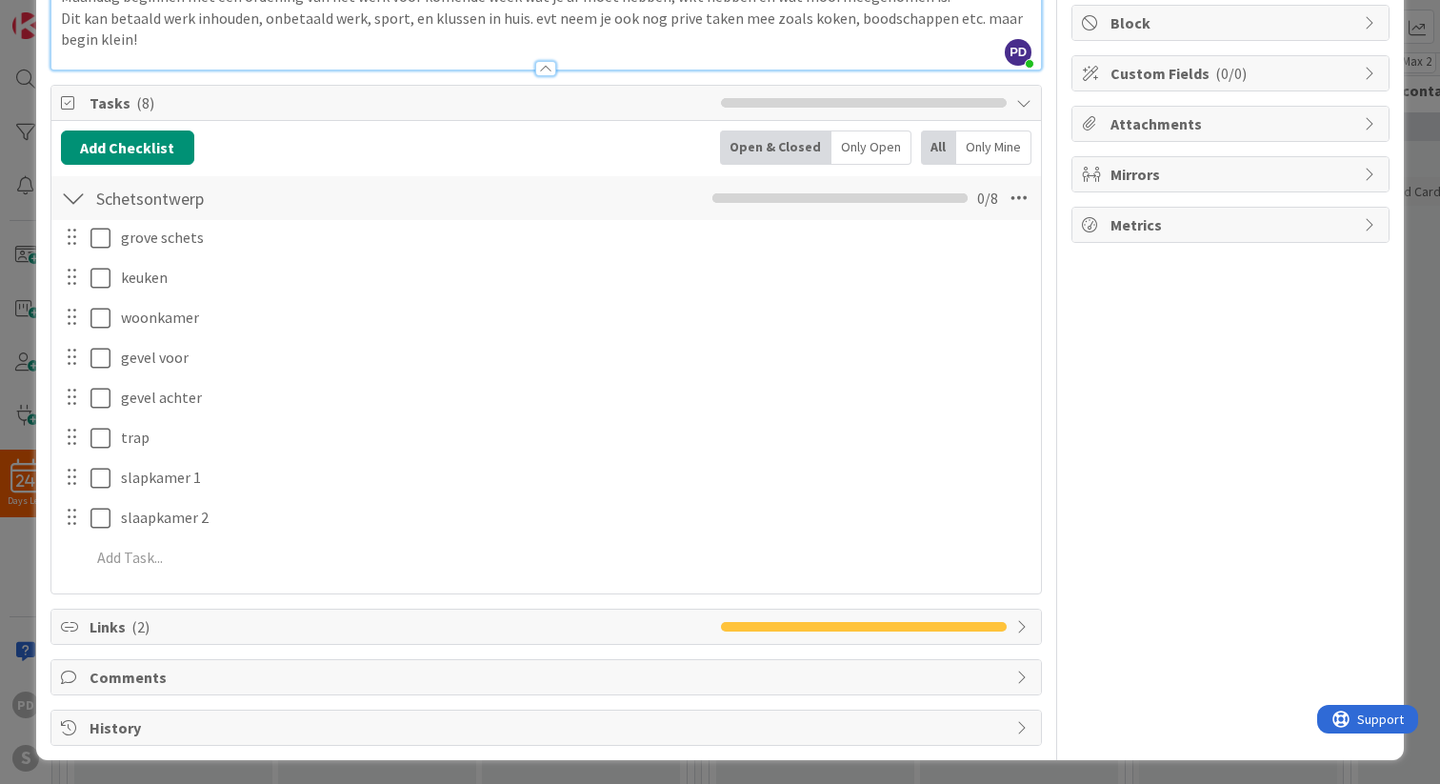
scroll to position [236, 0]
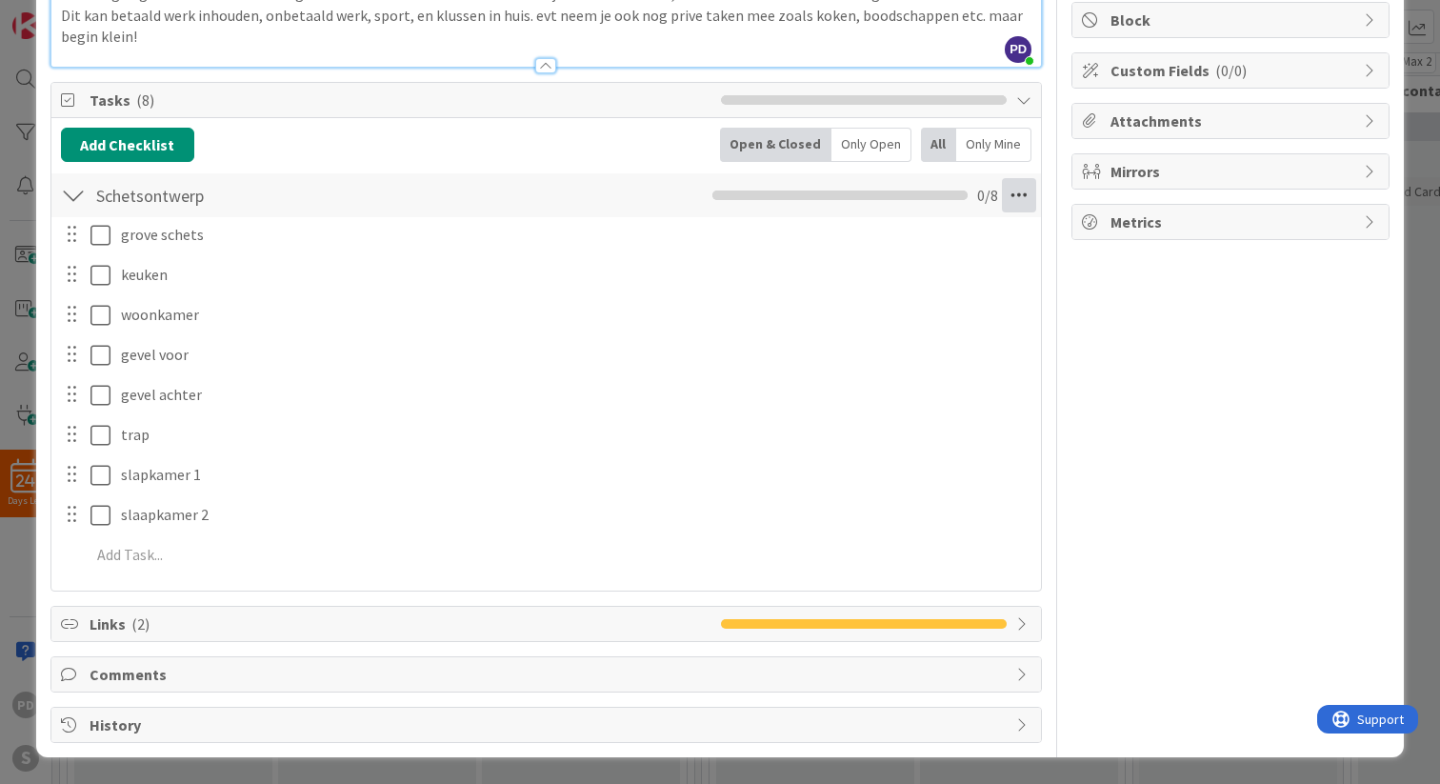
click at [1030, 202] on icon at bounding box center [1019, 195] width 34 height 34
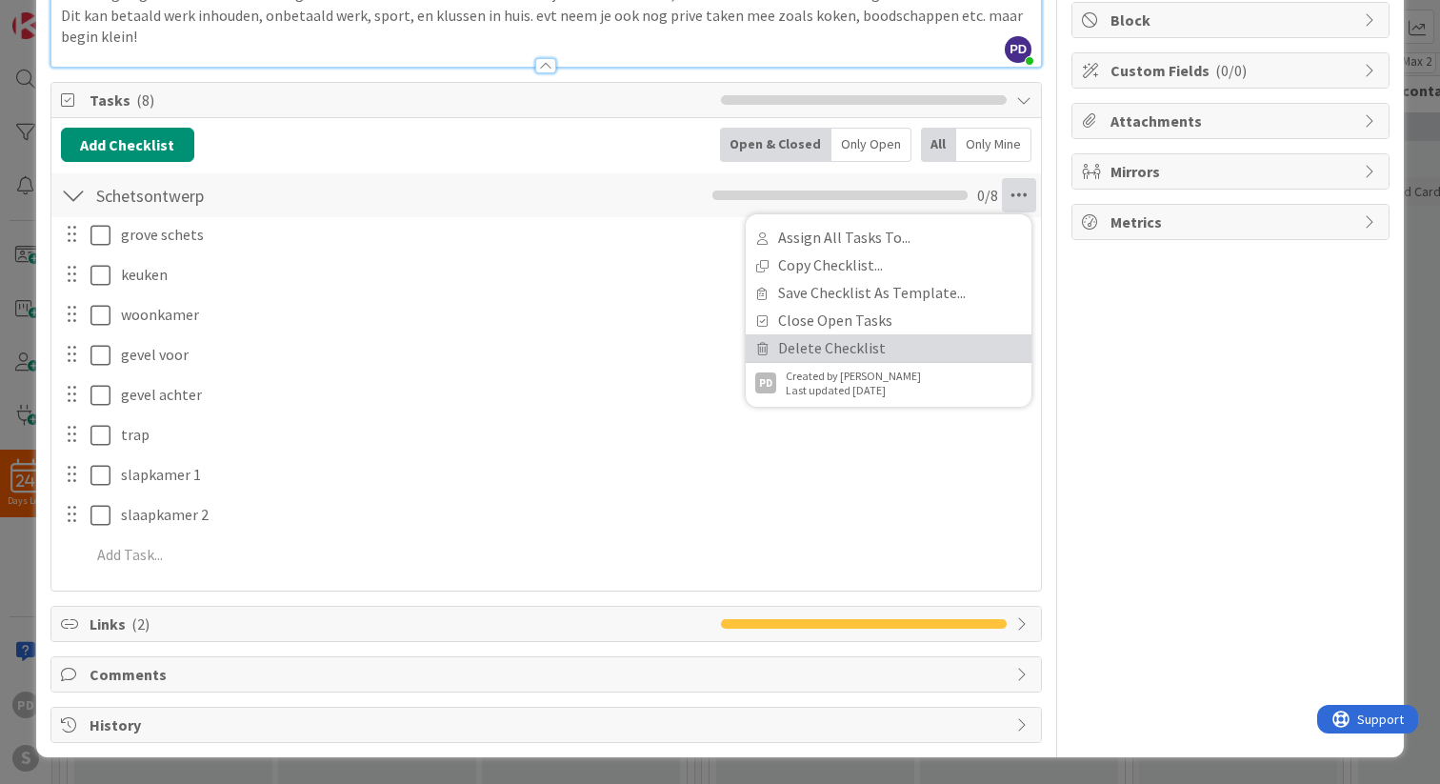
click at [877, 350] on link "Delete Checklist" at bounding box center [889, 348] width 286 height 28
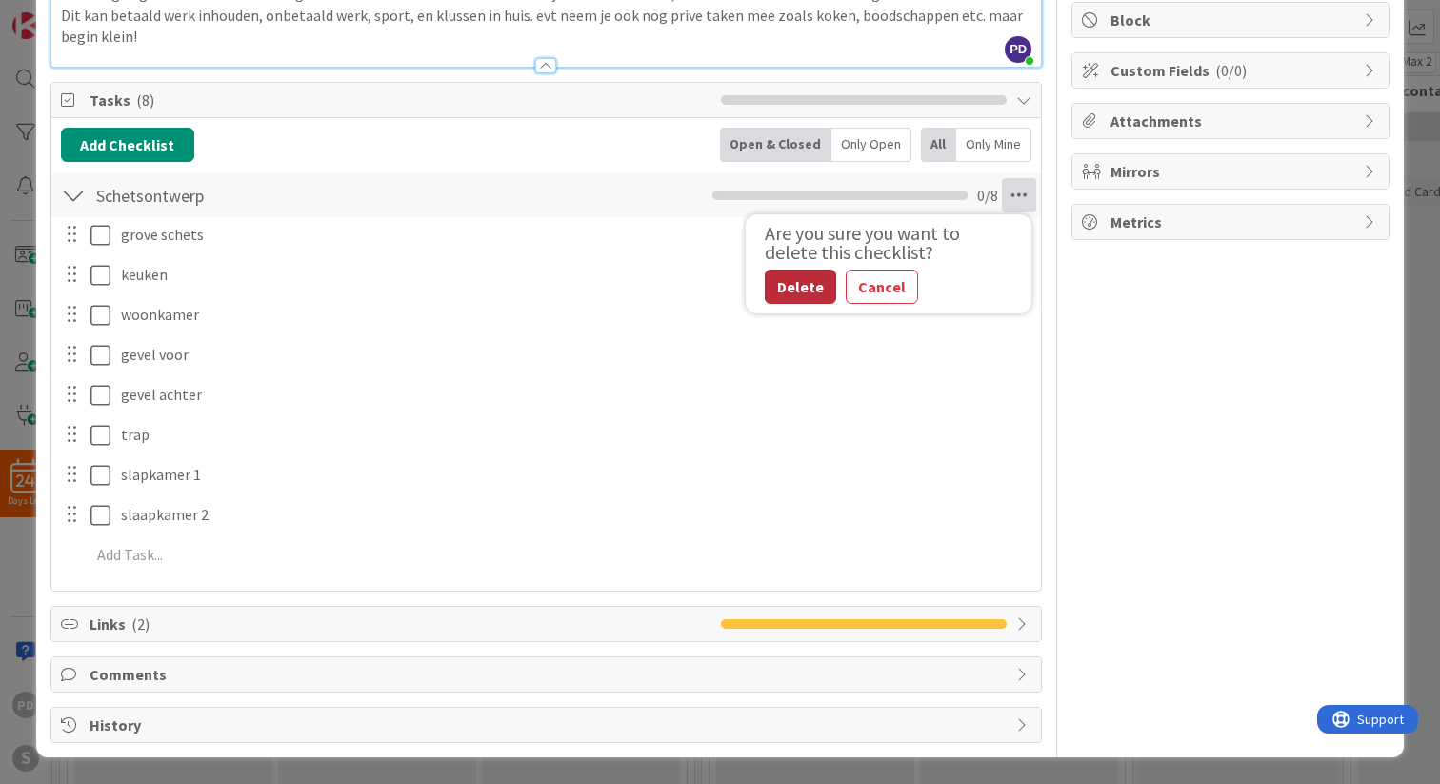
click at [797, 290] on button "Delete" at bounding box center [800, 286] width 71 height 34
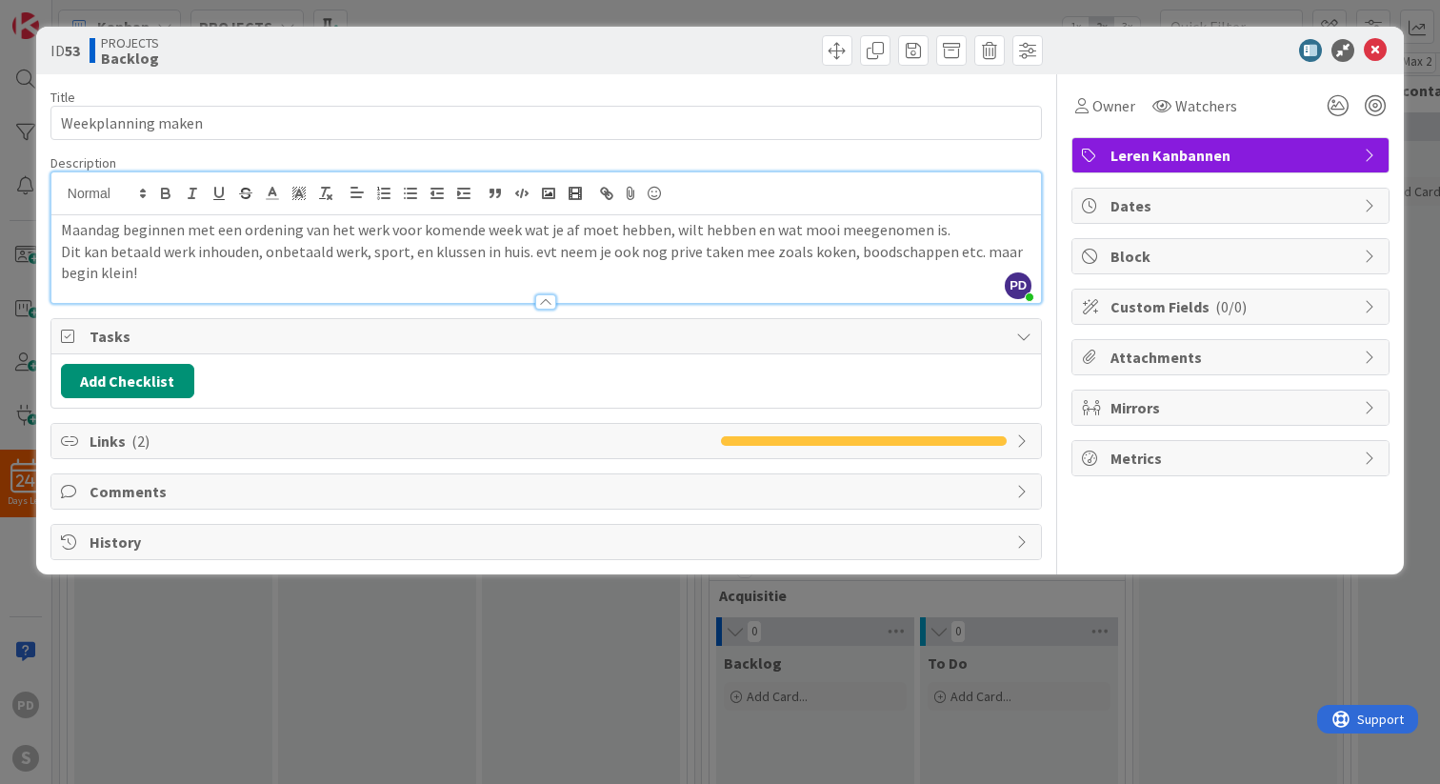
scroll to position [0, 0]
click at [112, 373] on button "Add Checklist" at bounding box center [127, 381] width 133 height 34
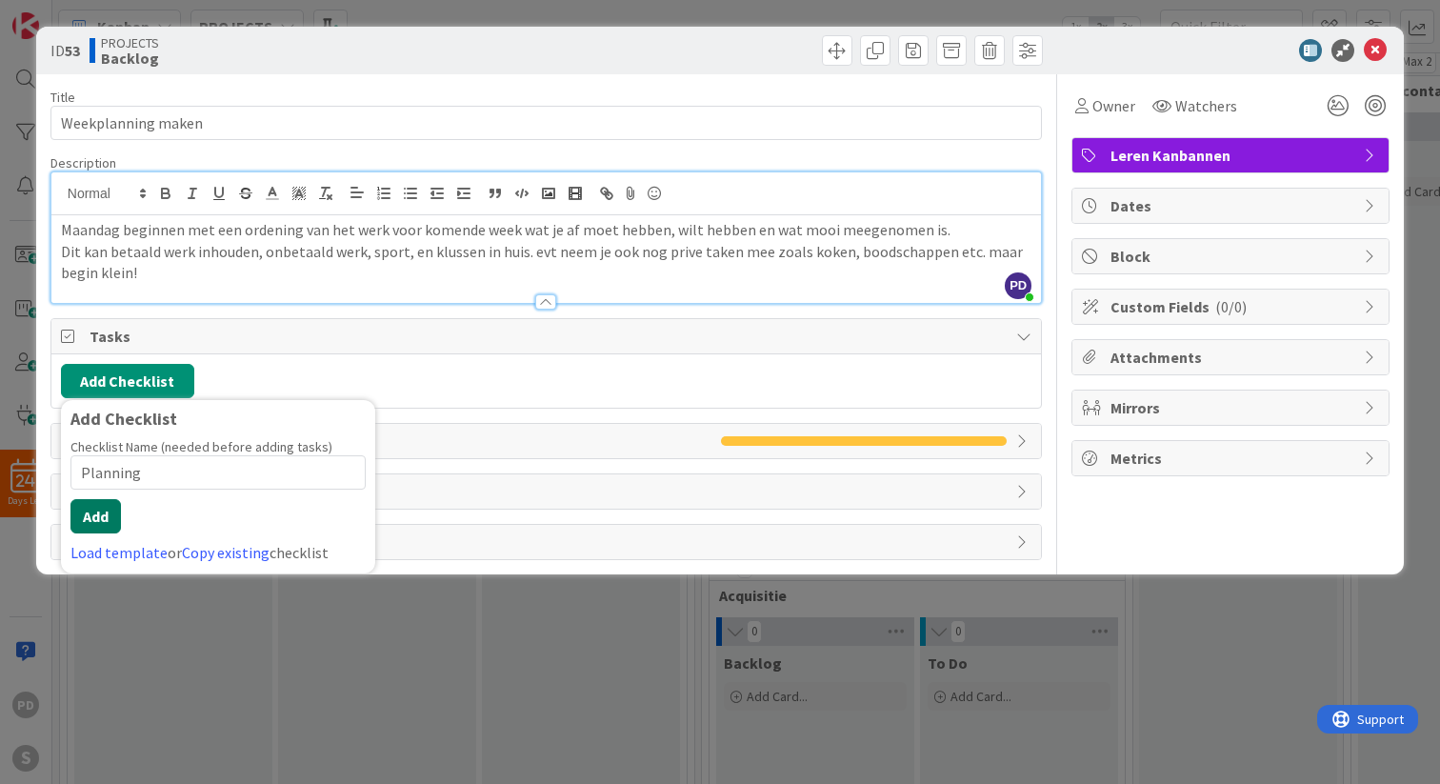
click at [100, 521] on button "Add" at bounding box center [95, 516] width 50 height 34
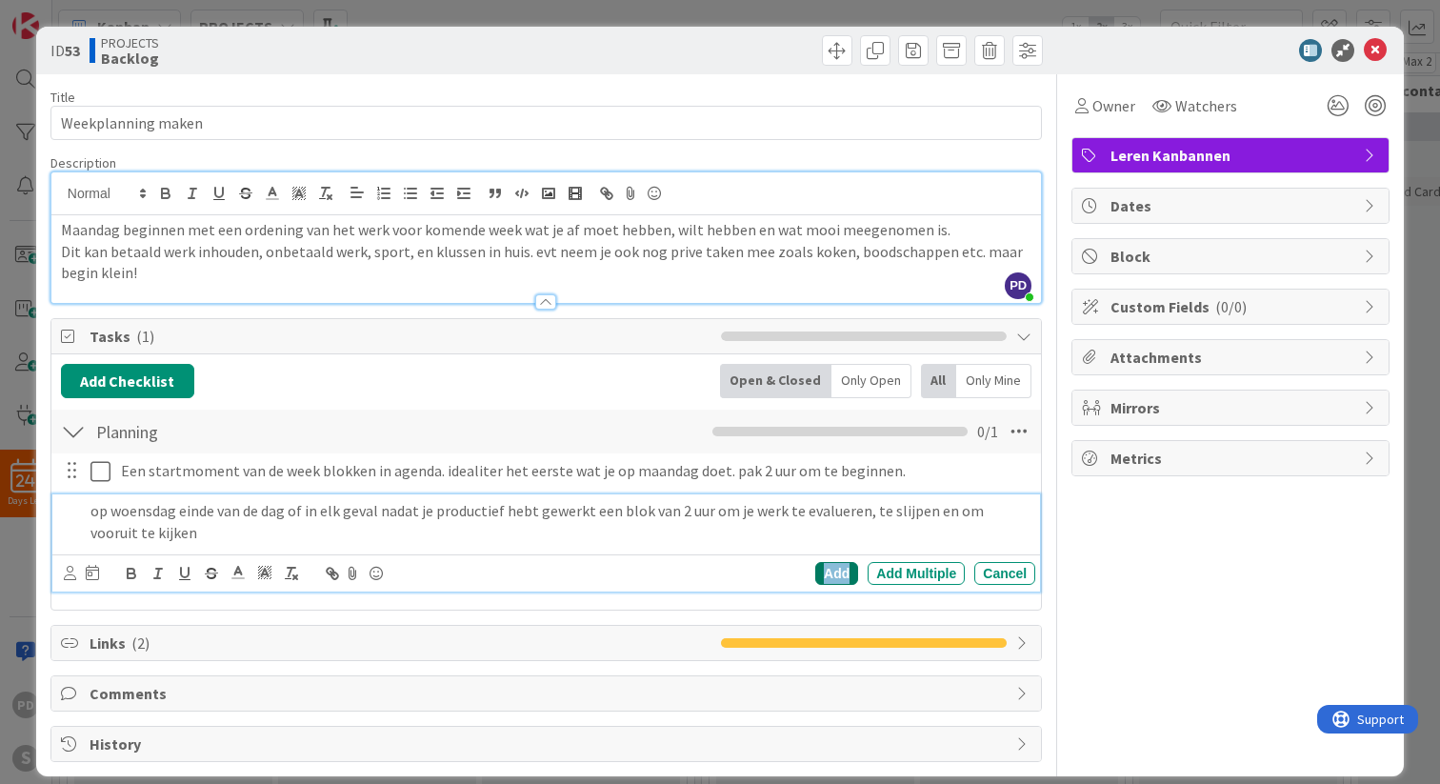
click at [844, 569] on div "Add" at bounding box center [836, 573] width 43 height 23
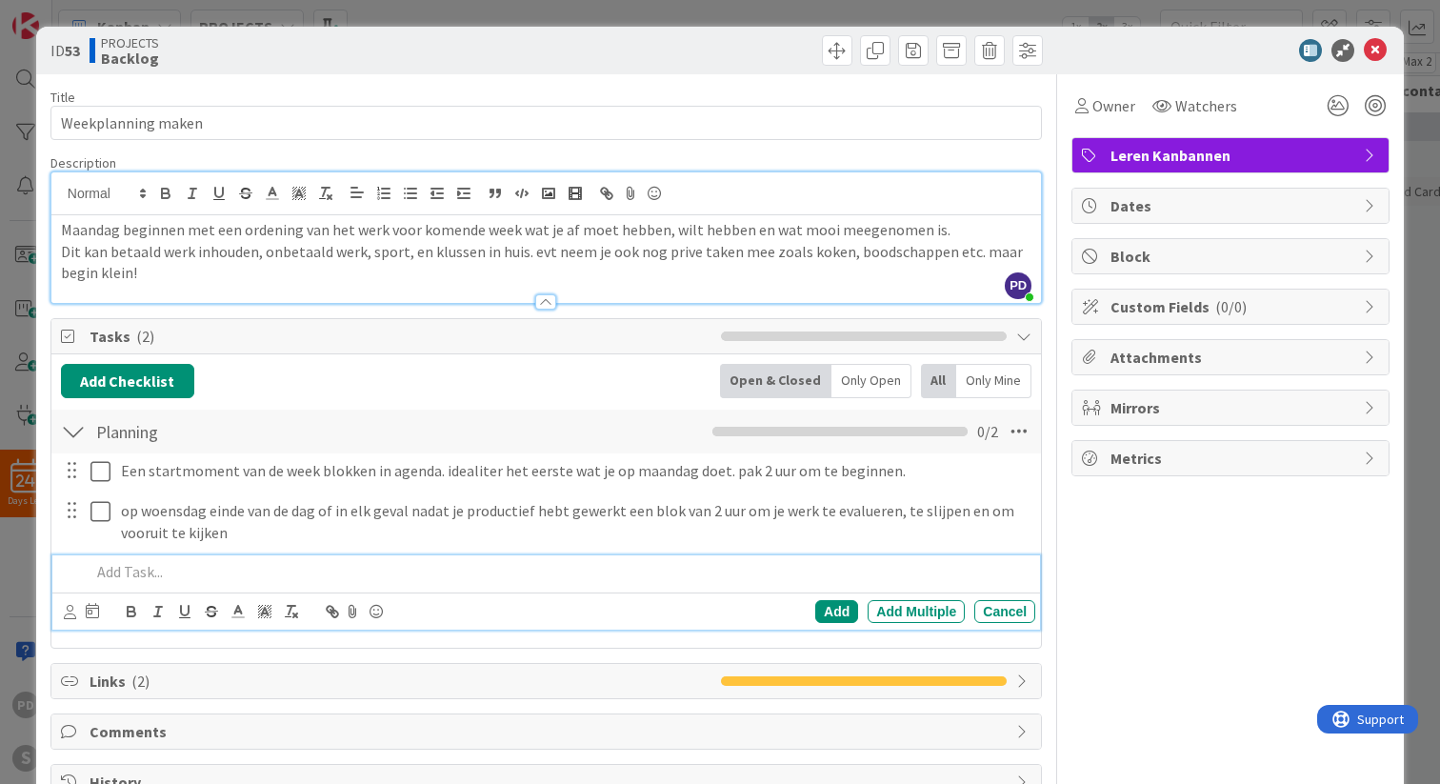
click at [189, 579] on p at bounding box center [558, 572] width 937 height 22
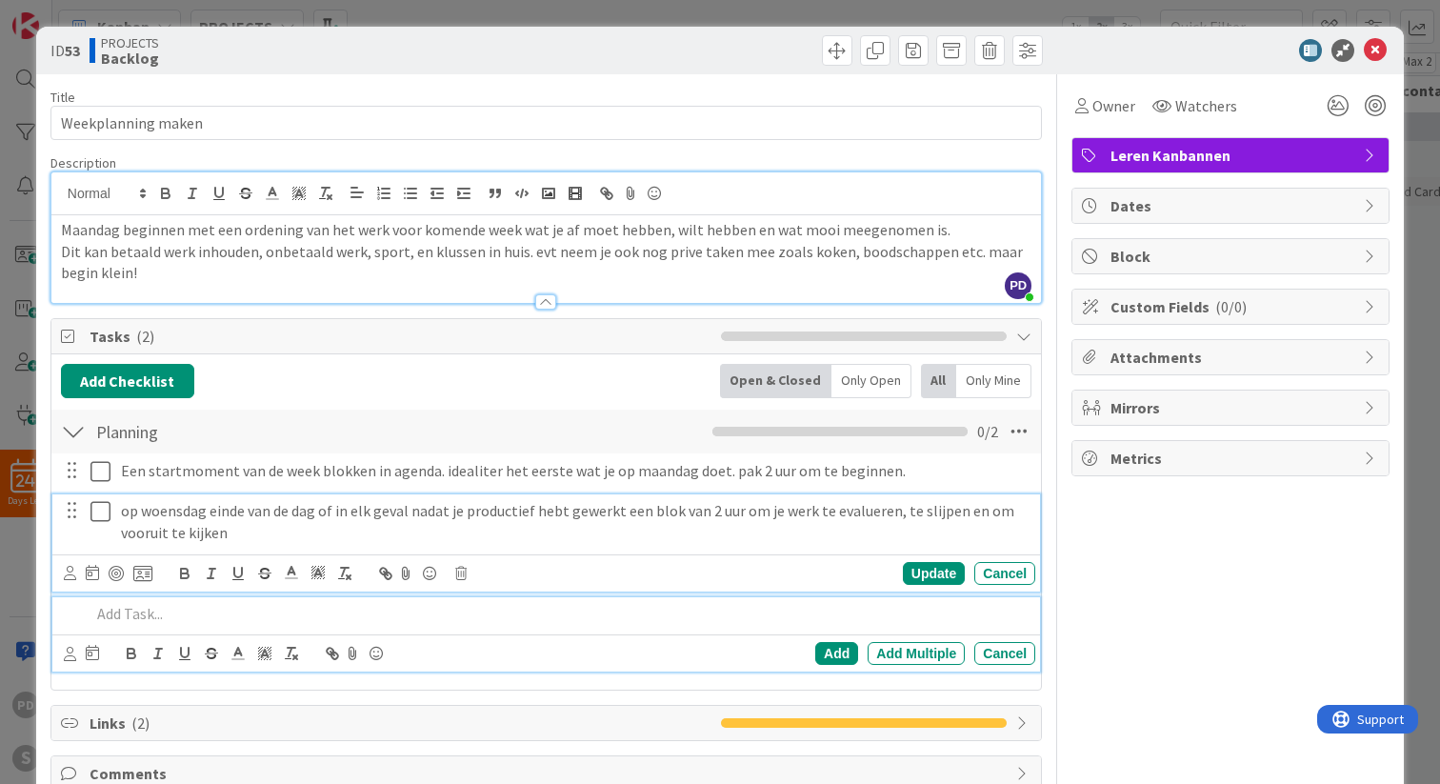
click at [250, 542] on p "op woensdag einde van de dag of in elk geval nadat je productief hebt gewerkt e…" at bounding box center [574, 521] width 906 height 43
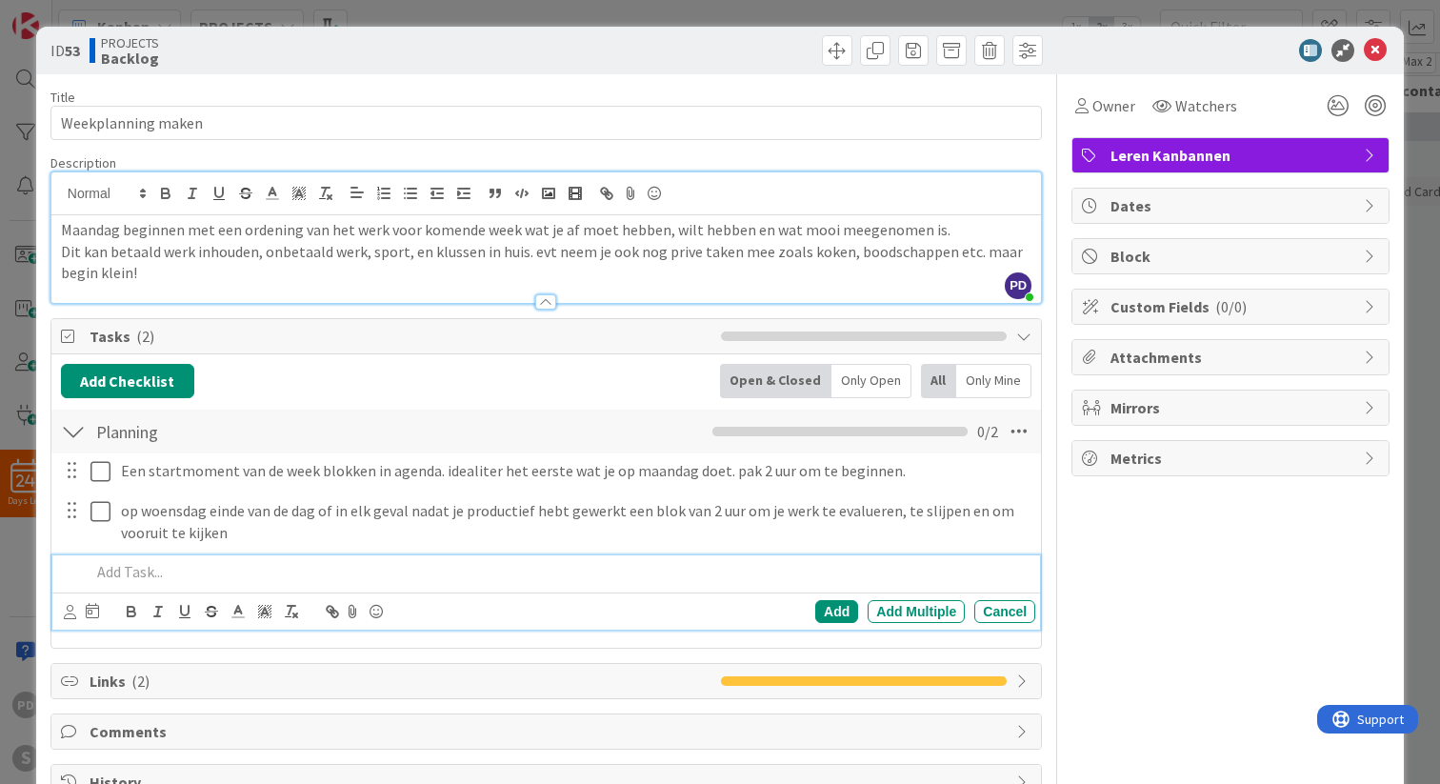
click at [140, 576] on p at bounding box center [558, 572] width 937 height 22
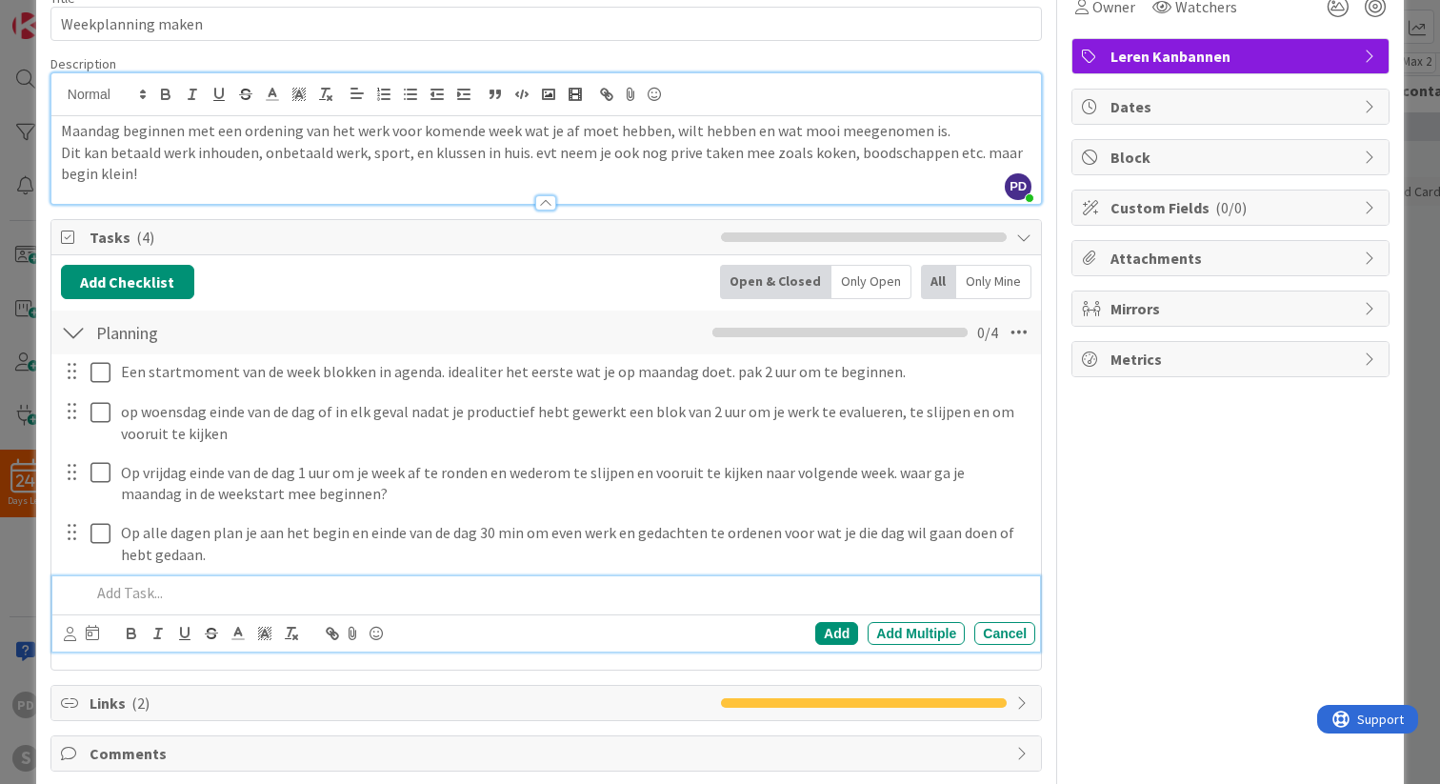
scroll to position [178, 0]
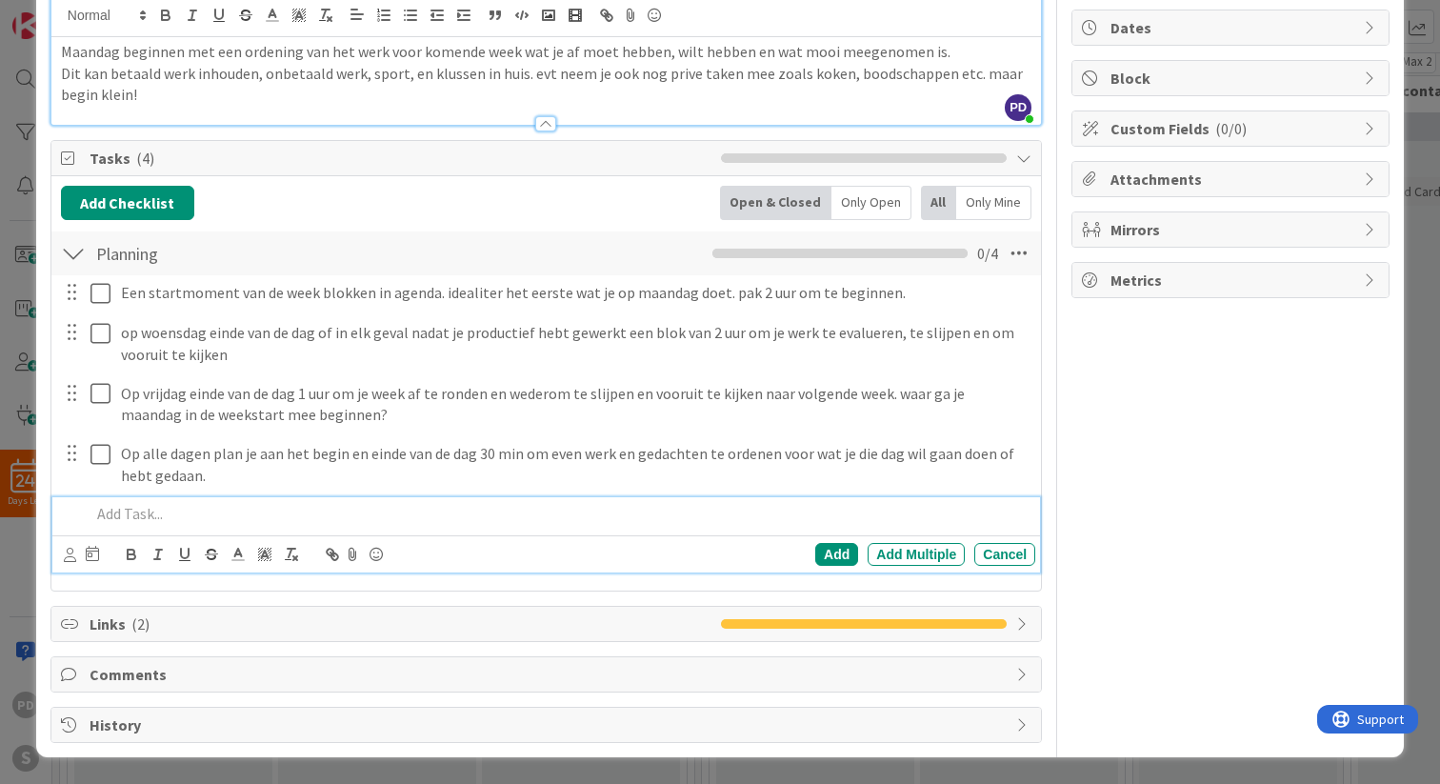
click at [1027, 624] on icon at bounding box center [1023, 623] width 15 height 15
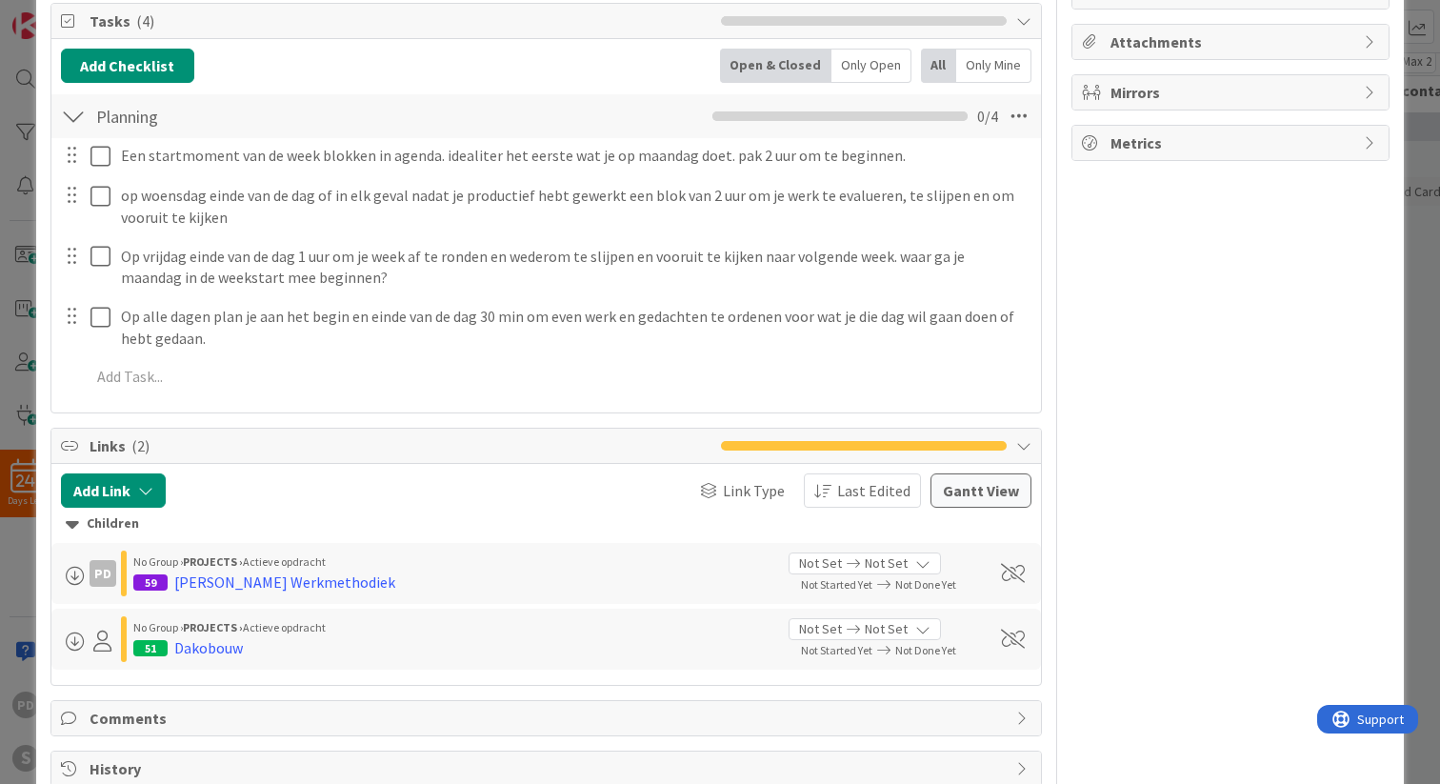
scroll to position [328, 0]
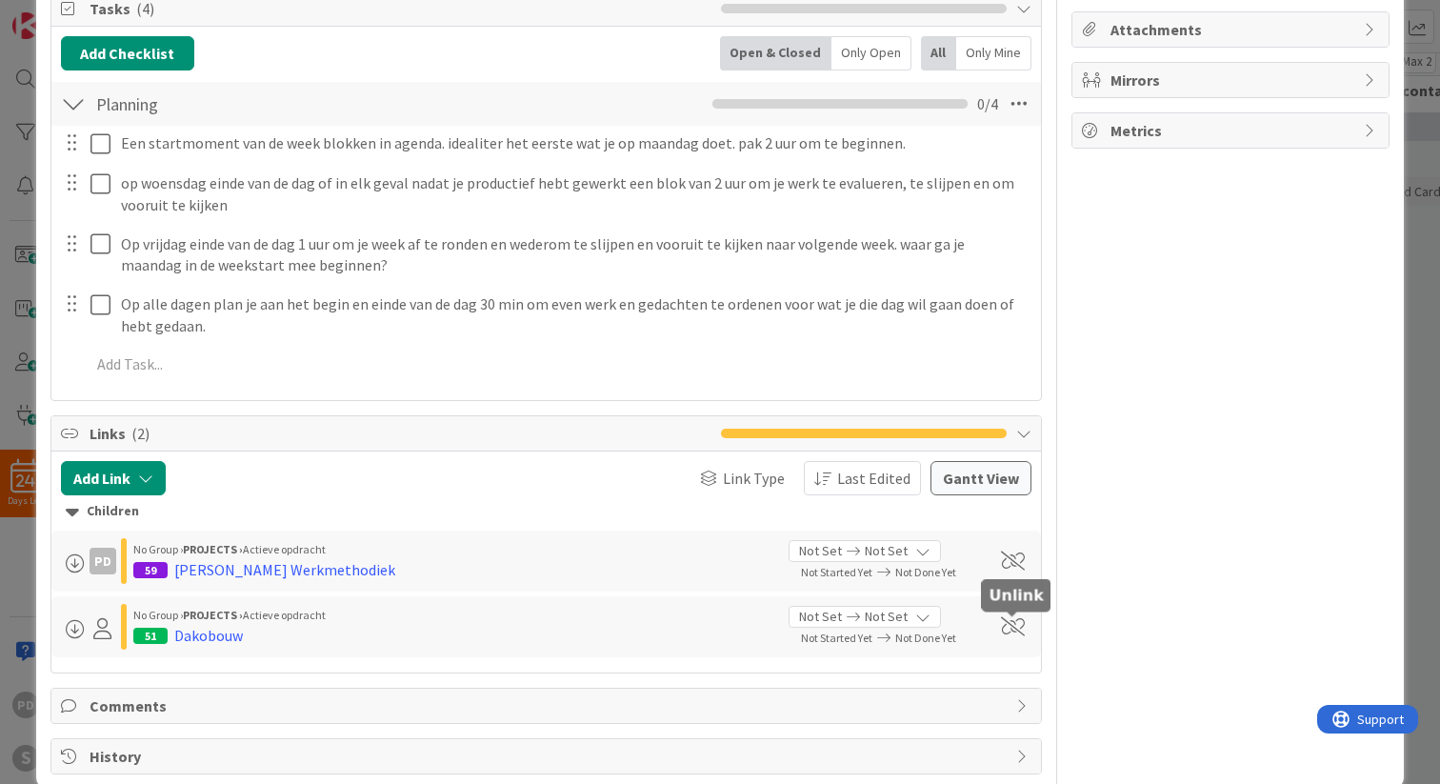
click at [1013, 629] on span at bounding box center [1013, 626] width 24 height 19
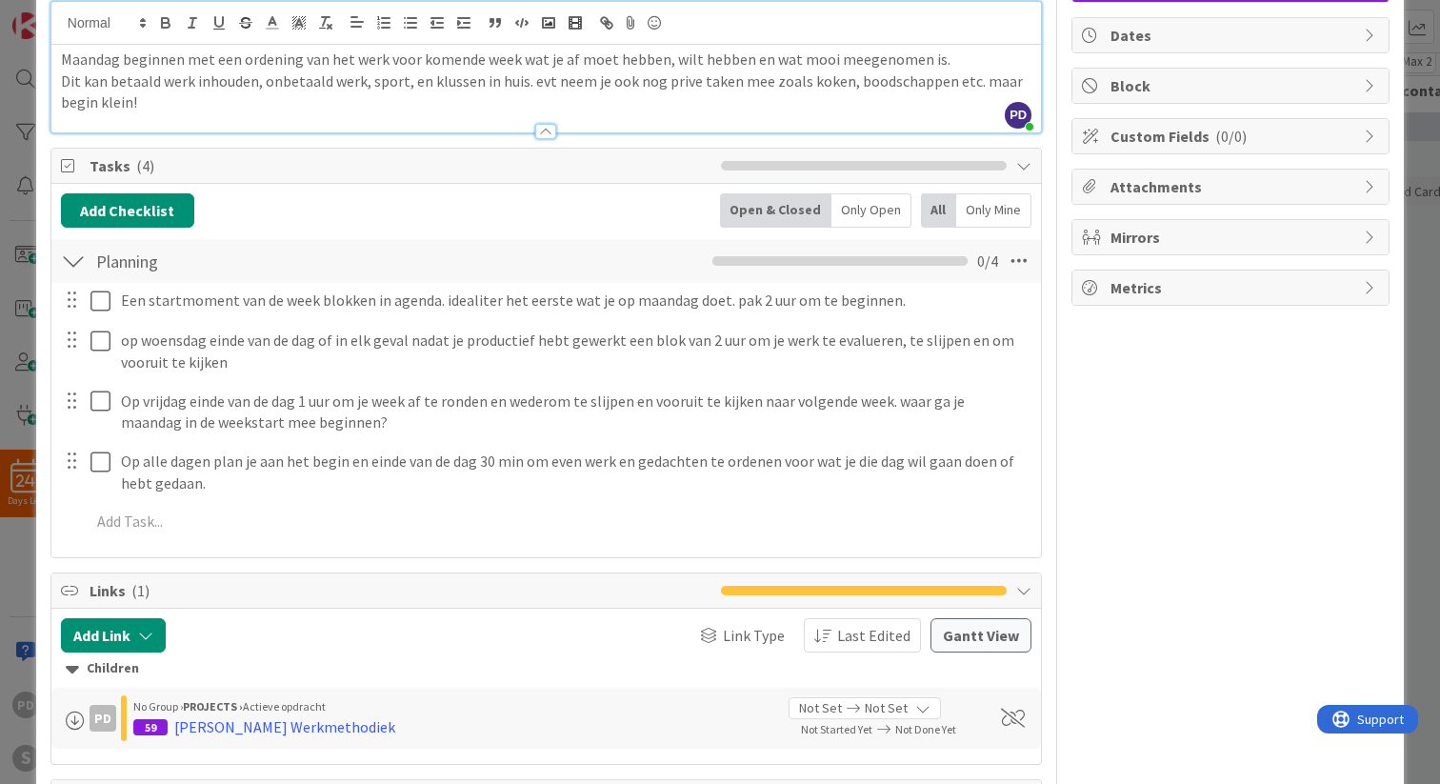
scroll to position [0, 0]
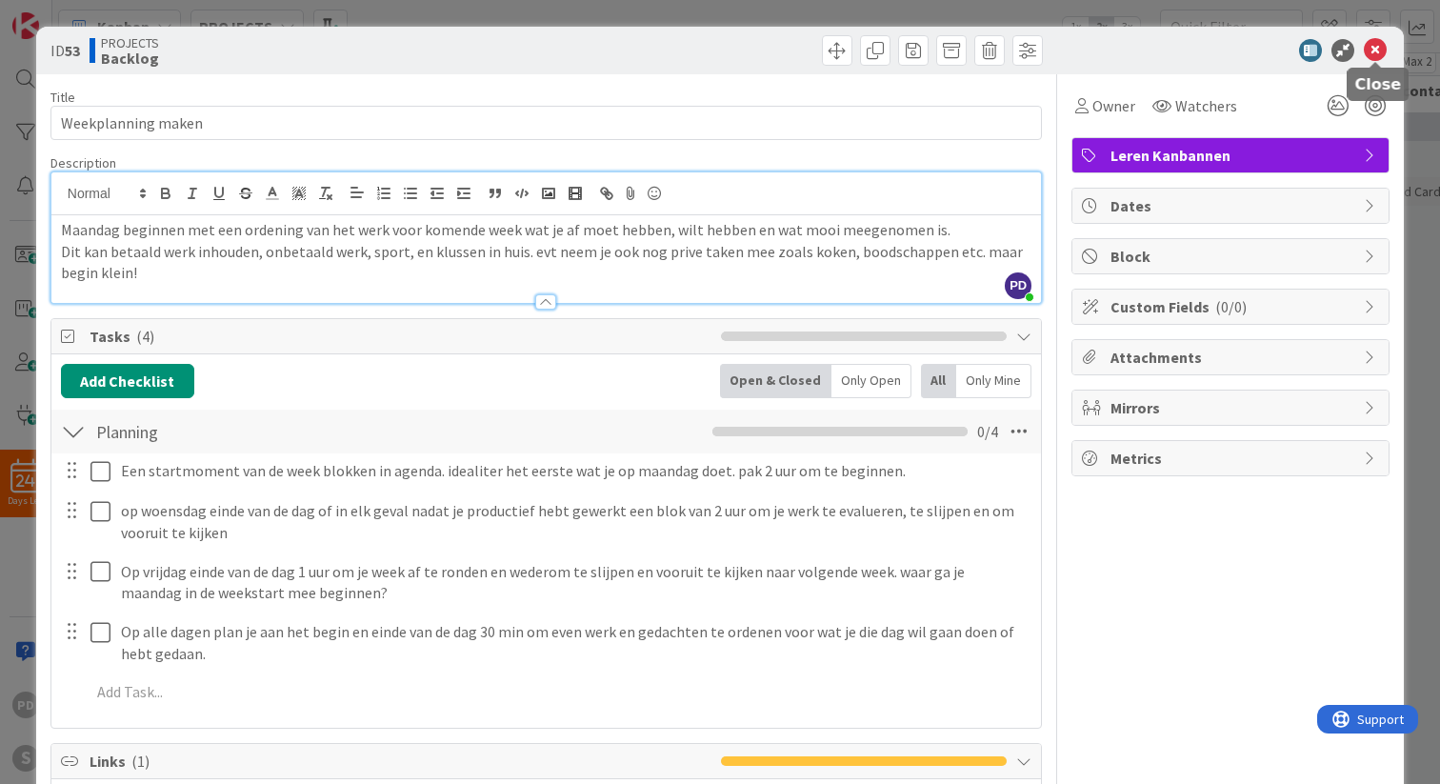
click at [1375, 50] on icon at bounding box center [1375, 50] width 23 height 23
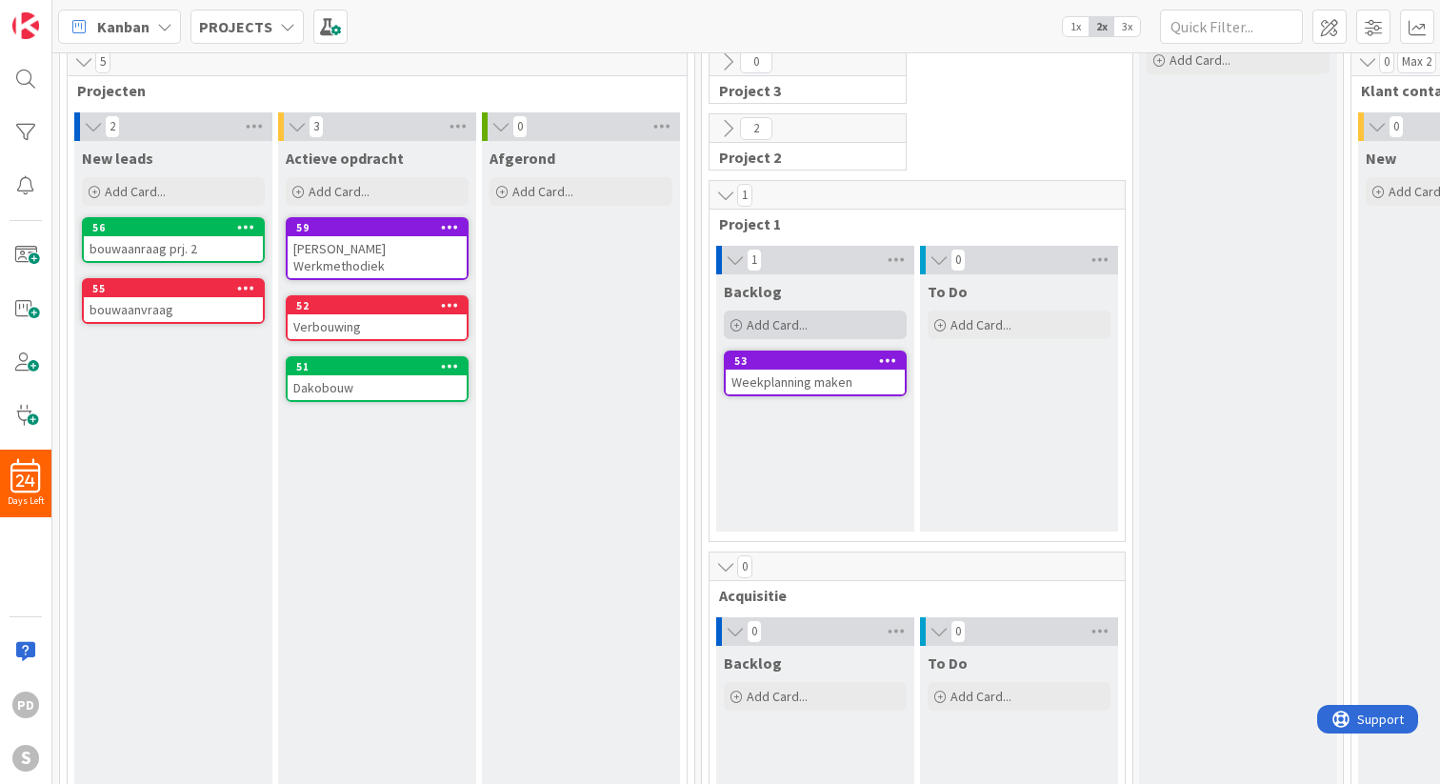
click at [780, 328] on span "Add Card..." at bounding box center [776, 324] width 61 height 17
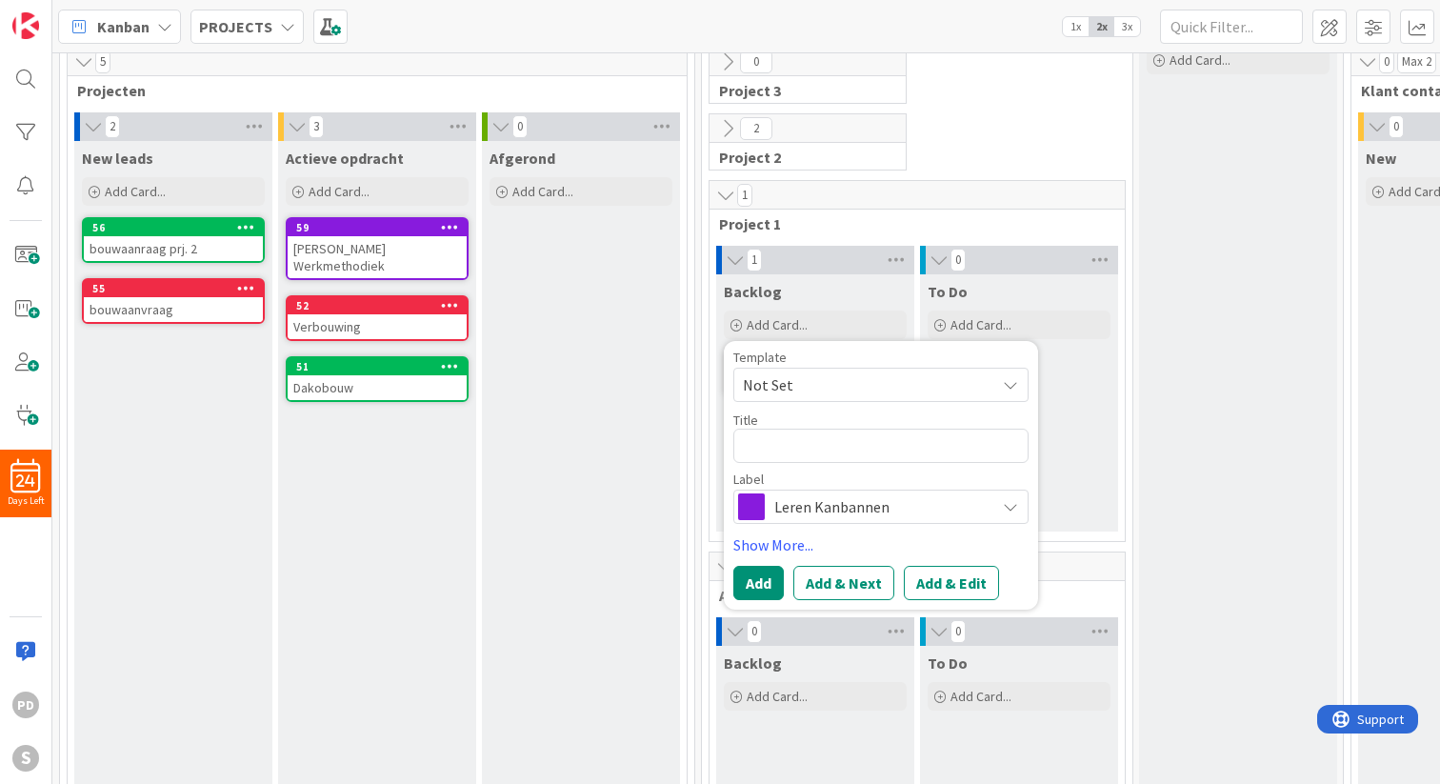
click at [845, 383] on span "Not Set" at bounding box center [862, 384] width 238 height 25
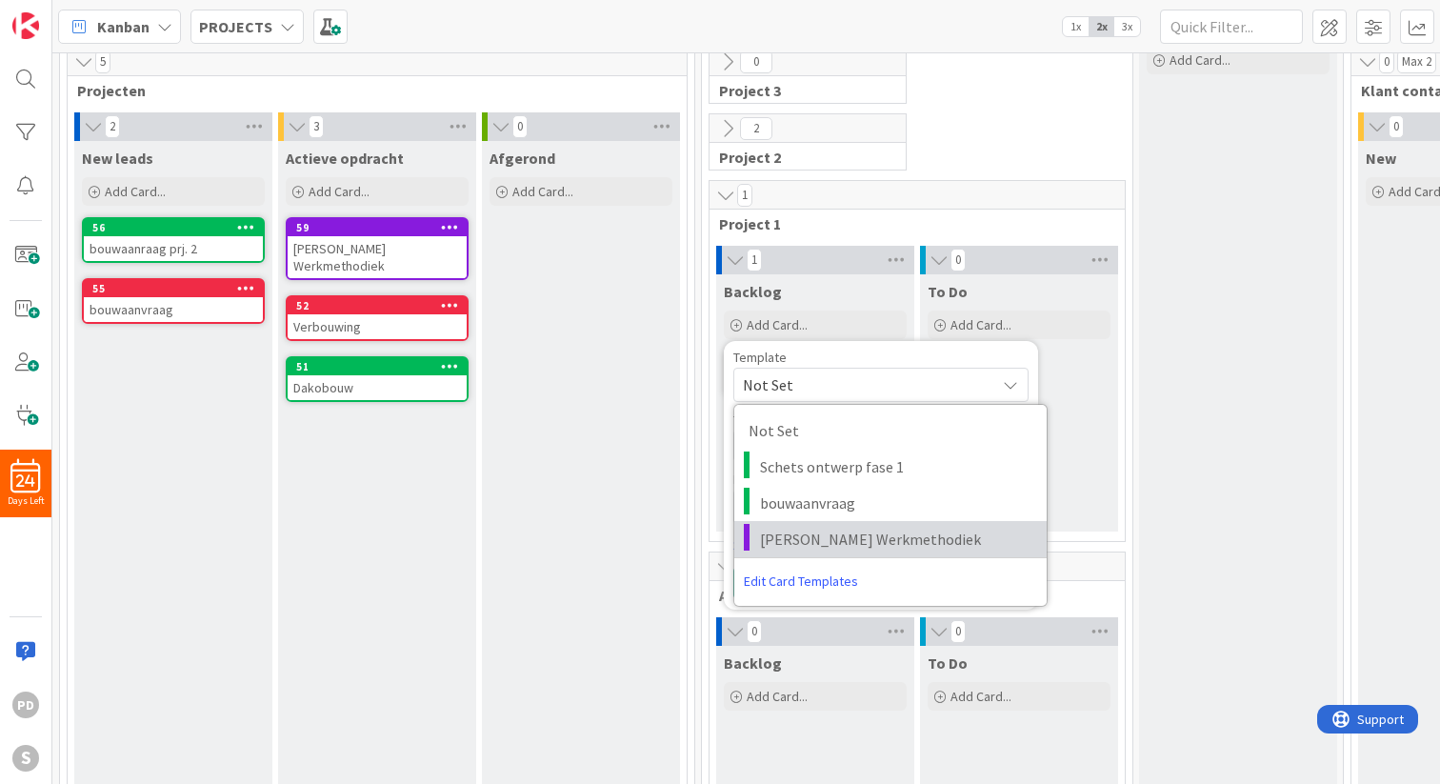
click at [816, 542] on span "[PERSON_NAME] Werkmethodiek" at bounding box center [896, 539] width 272 height 25
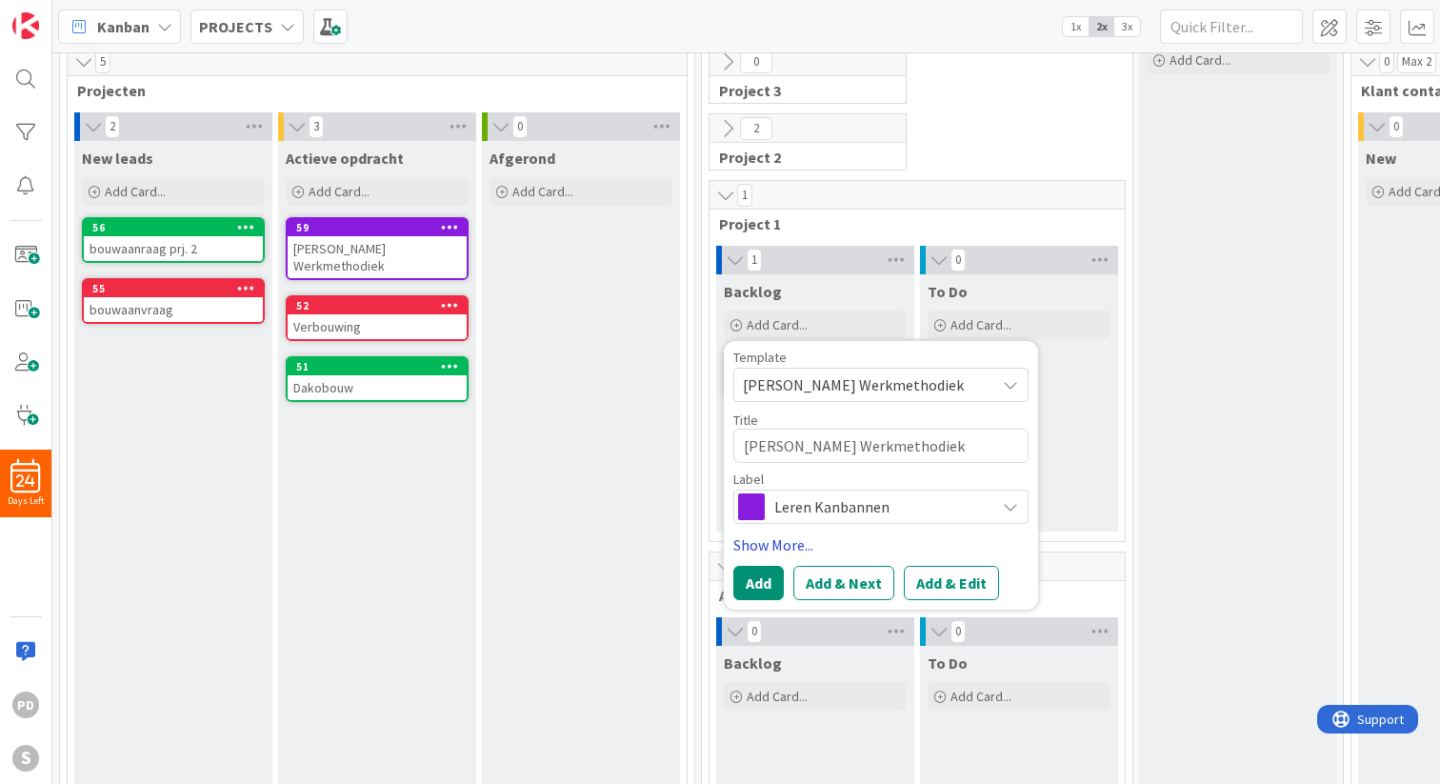
click at [776, 546] on link "Show More..." at bounding box center [880, 544] width 295 height 23
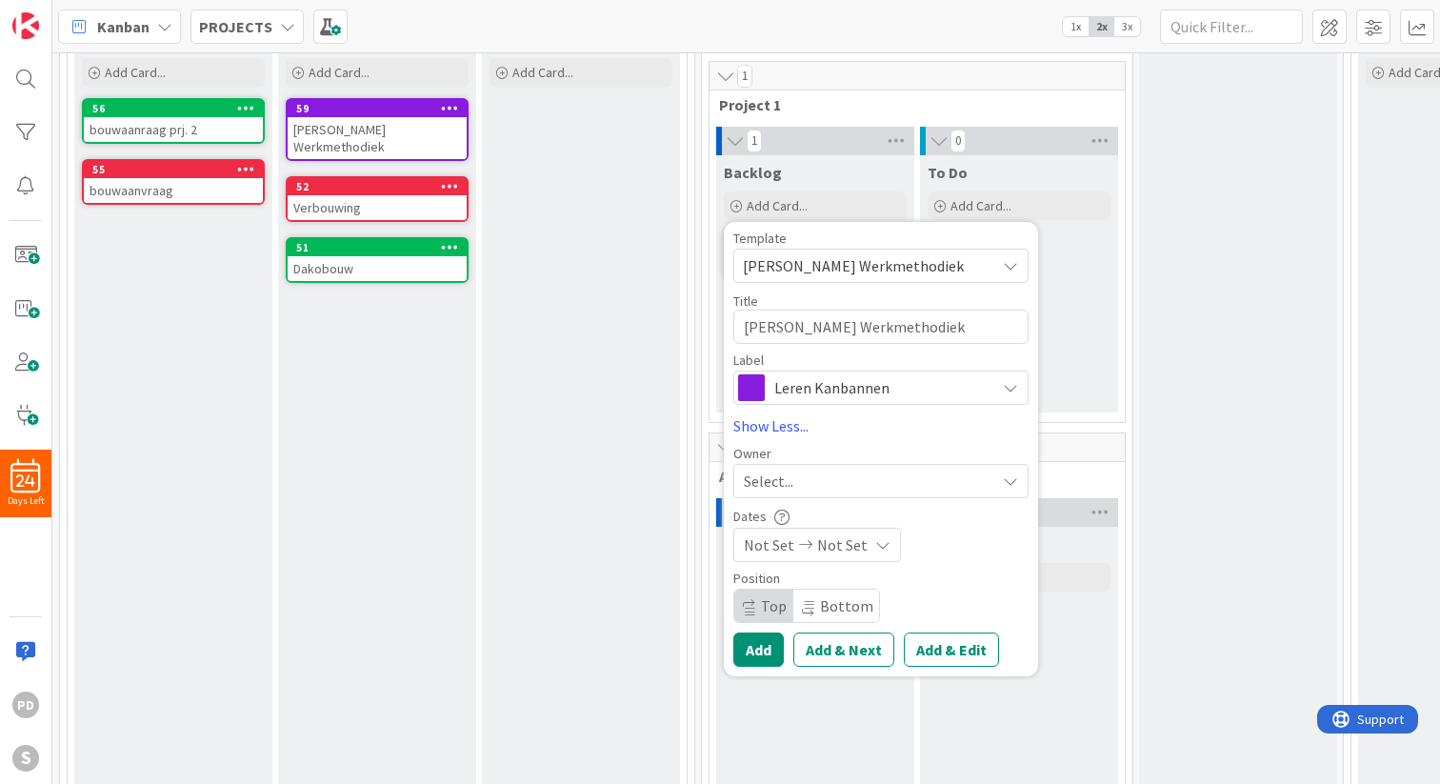
scroll to position [197, 0]
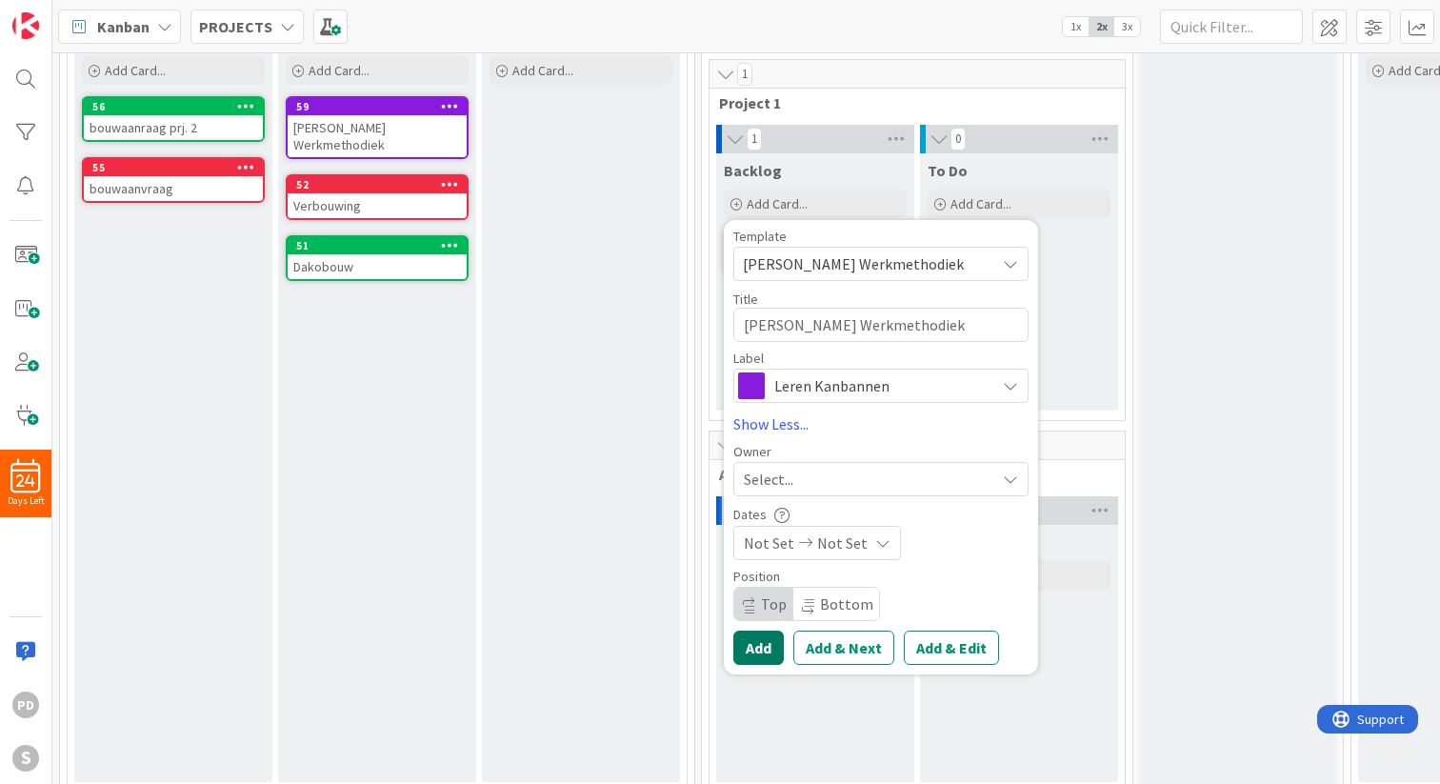
click at [760, 648] on button "Add" at bounding box center [758, 647] width 50 height 34
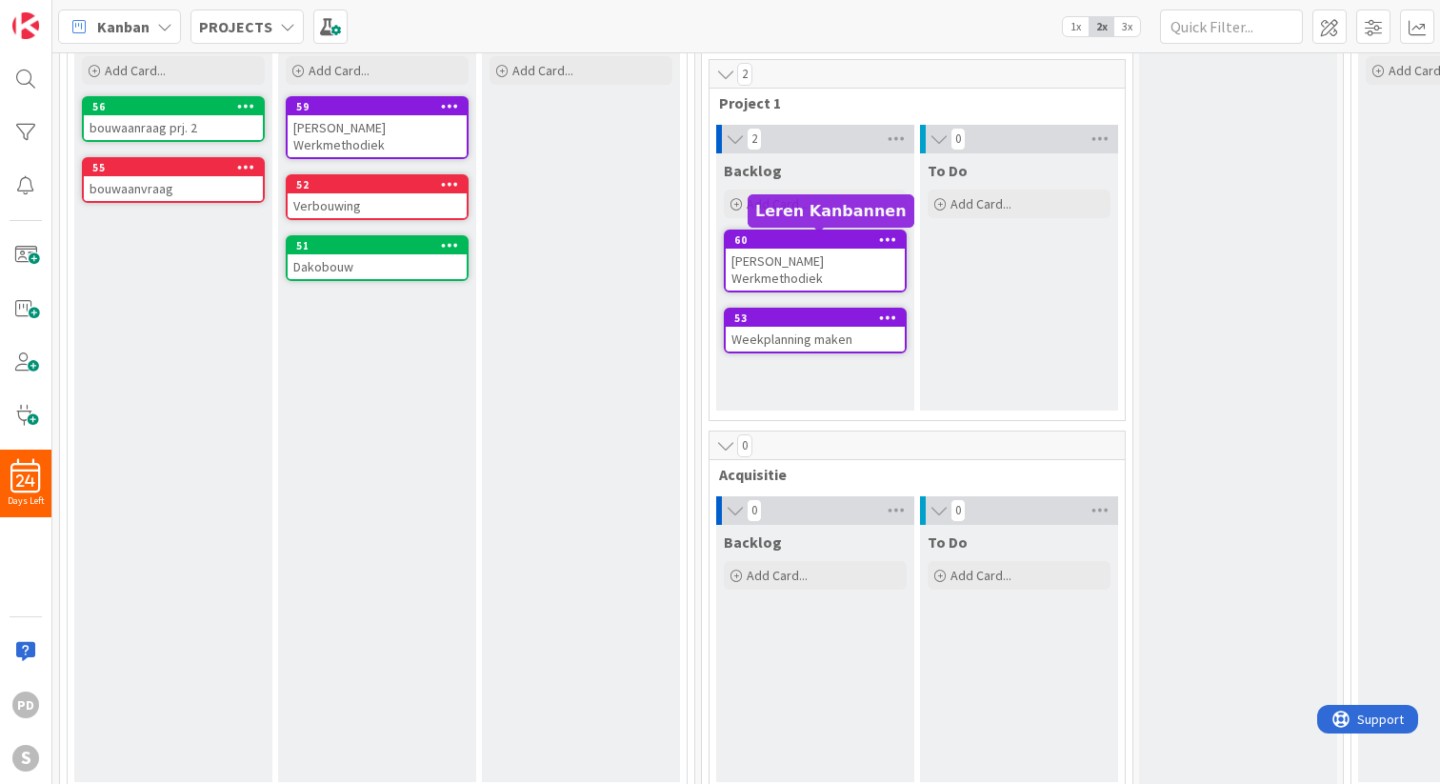
click at [803, 238] on div "60" at bounding box center [819, 239] width 170 height 13
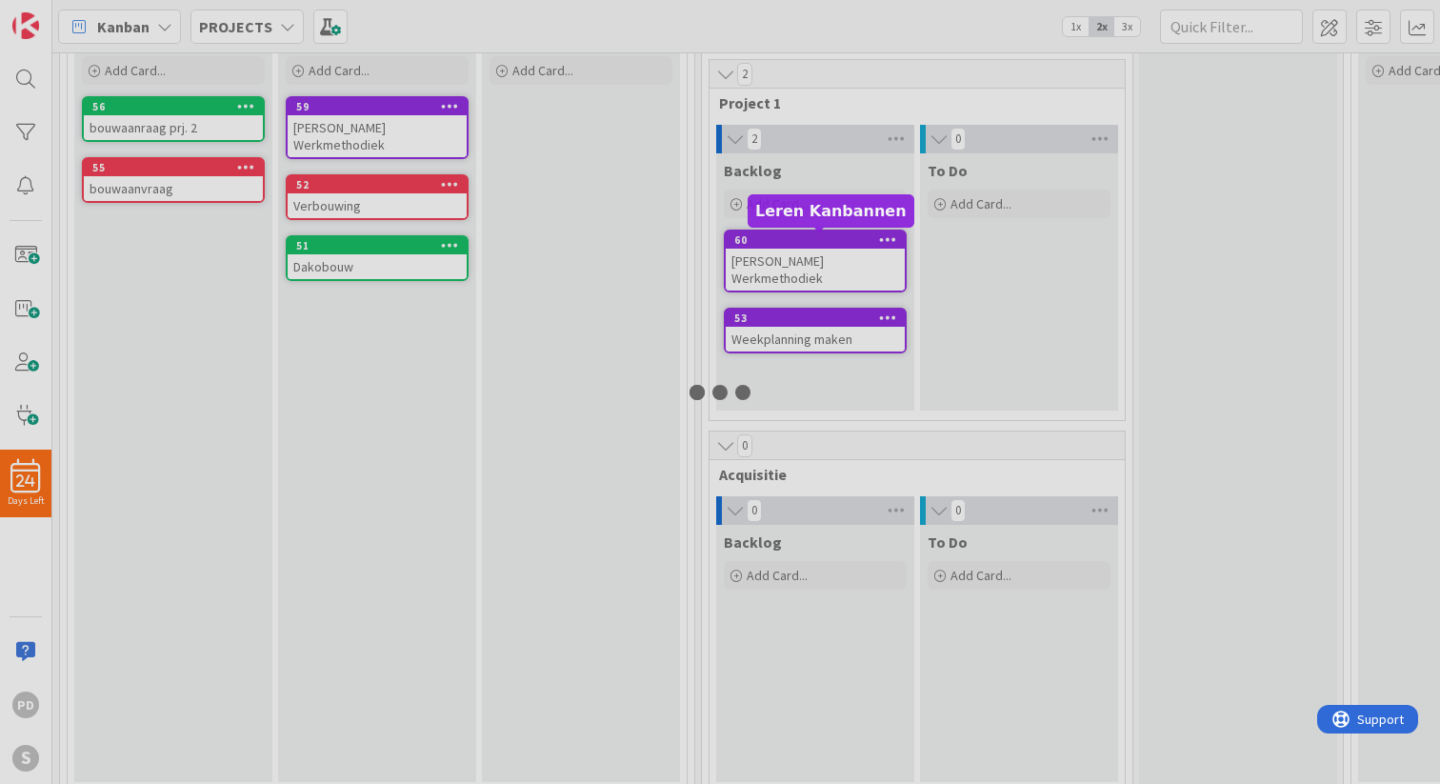
click at [803, 238] on div at bounding box center [720, 392] width 1440 height 784
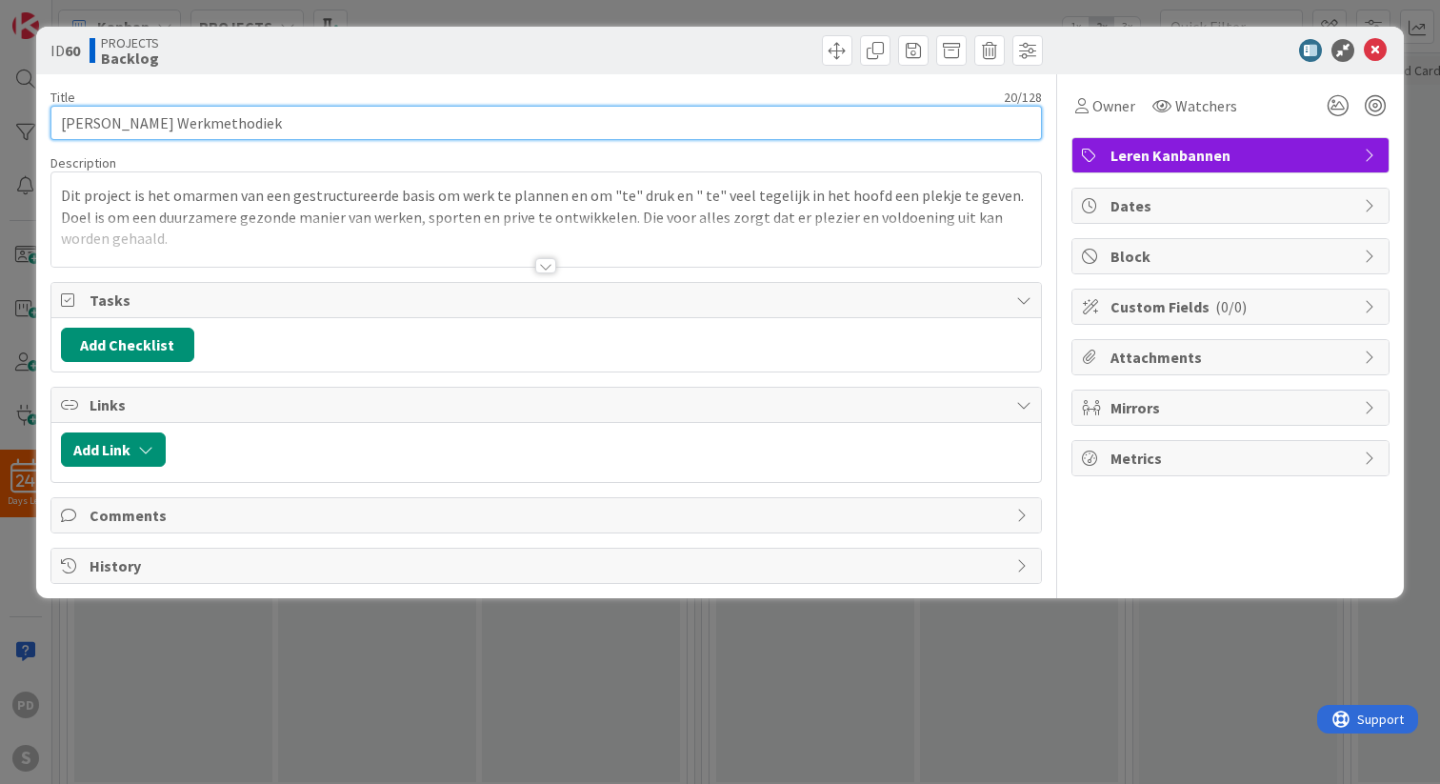
click at [292, 123] on input "[PERSON_NAME] Werkmethodiek" at bounding box center [545, 123] width 991 height 34
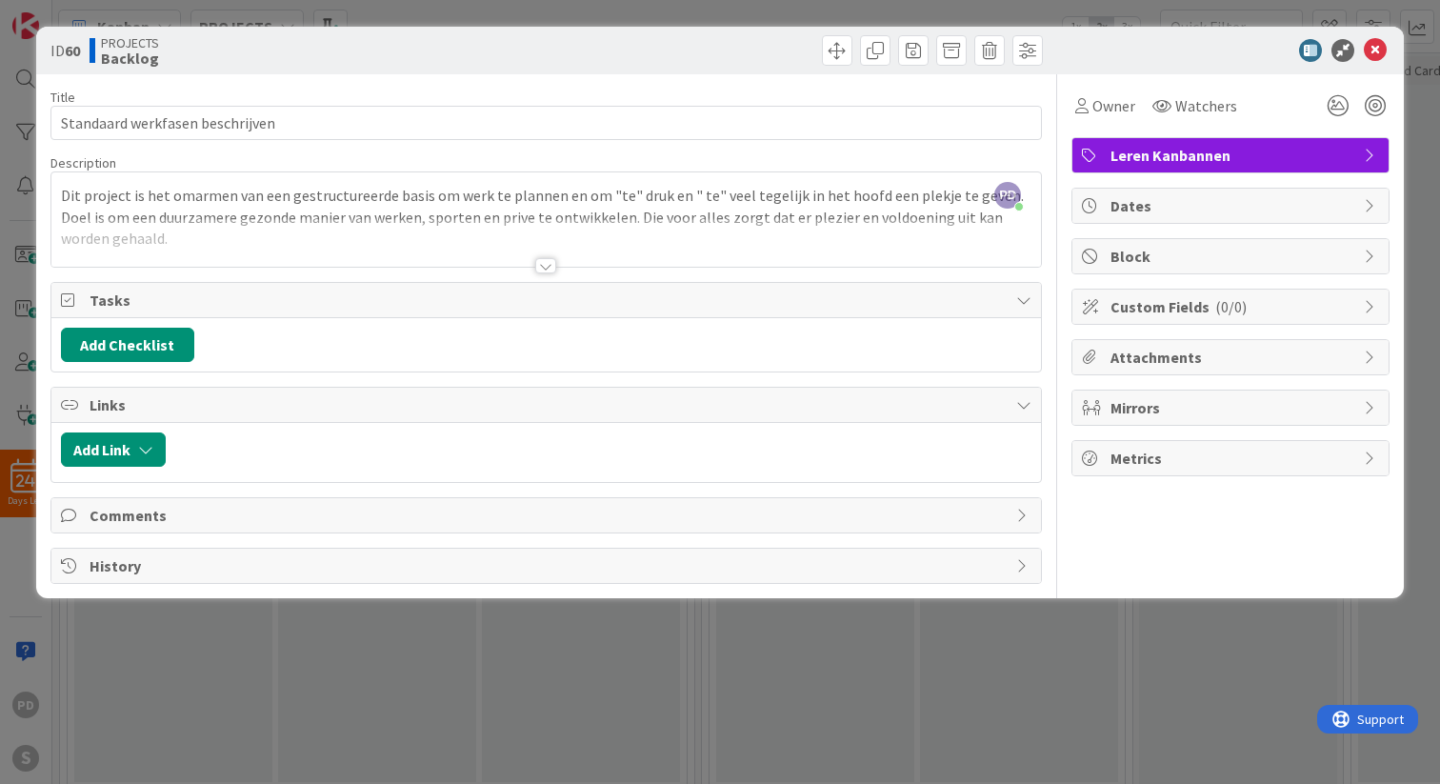
click at [240, 190] on div "PD [PERSON_NAME] just joined Dit project is het omarmen van een gestructureerde…" at bounding box center [545, 219] width 989 height 94
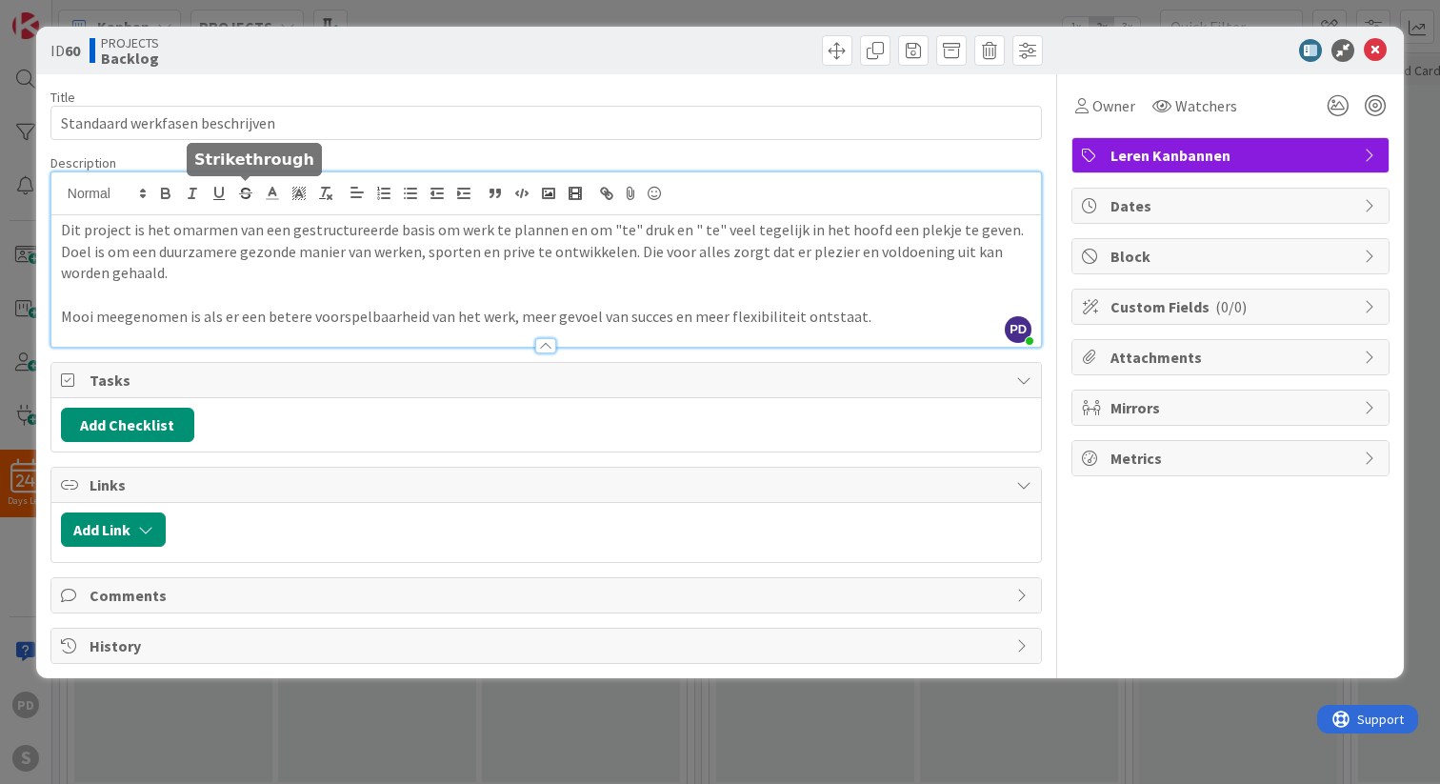
click at [240, 190] on icon "button" at bounding box center [245, 193] width 17 height 17
click at [217, 236] on p "Dit project is het omarmen v ﻿ an een gestructureerde basis om werk te plannen …" at bounding box center [546, 230] width 970 height 22
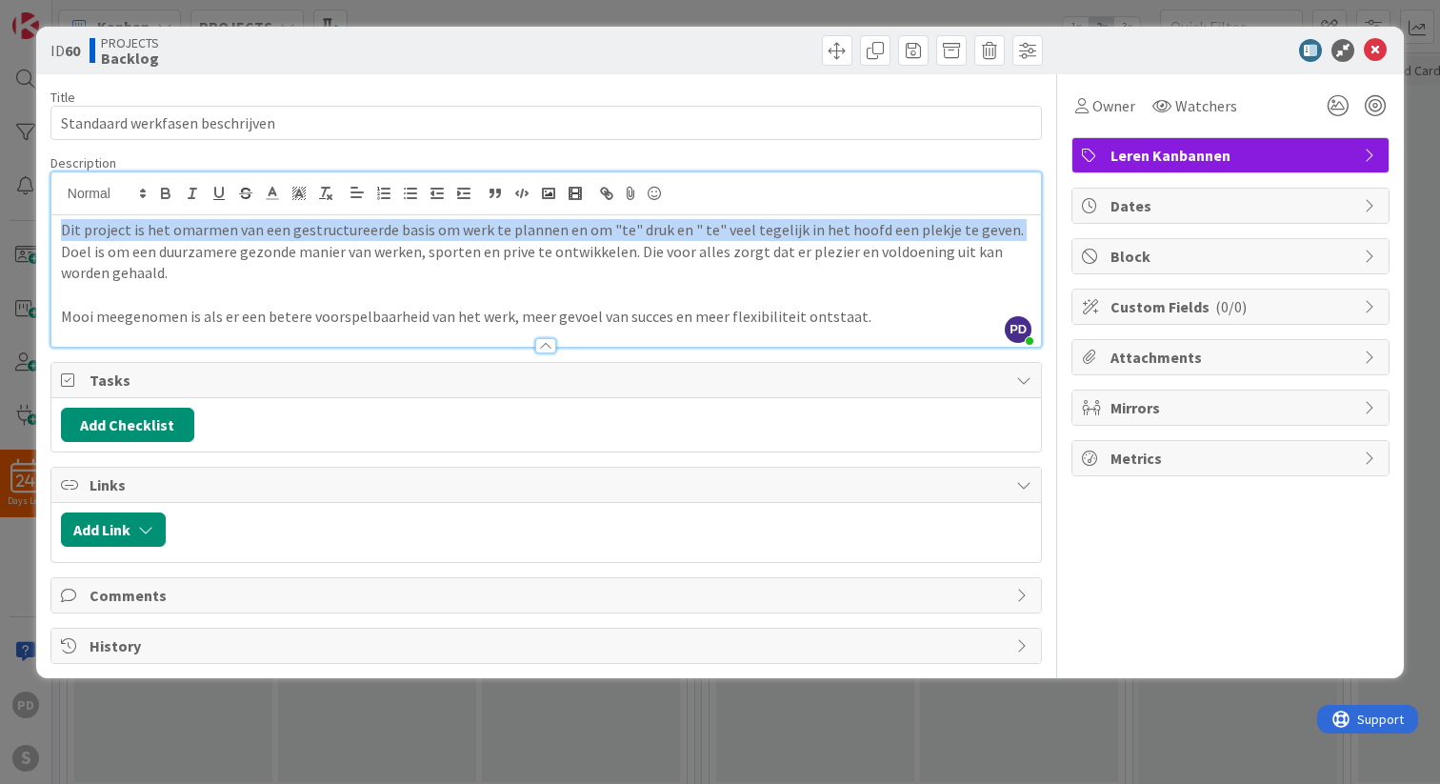
click at [217, 236] on p "Dit project is het omarmen van een gestructureerde basis om werk te plannen en …" at bounding box center [546, 230] width 970 height 22
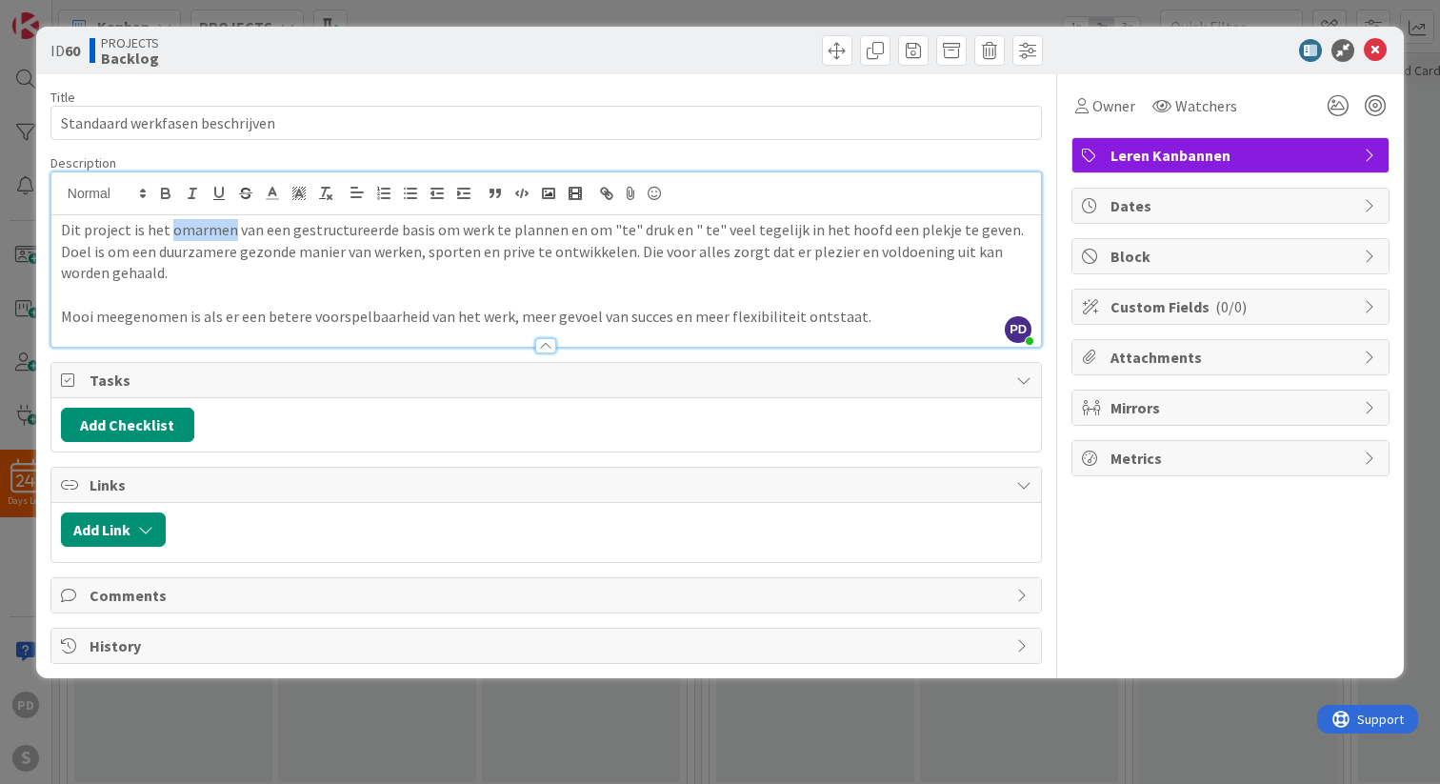
click at [217, 236] on p "Dit project is het omarmen van een gestructureerde basis om werk te plannen en …" at bounding box center [546, 230] width 970 height 22
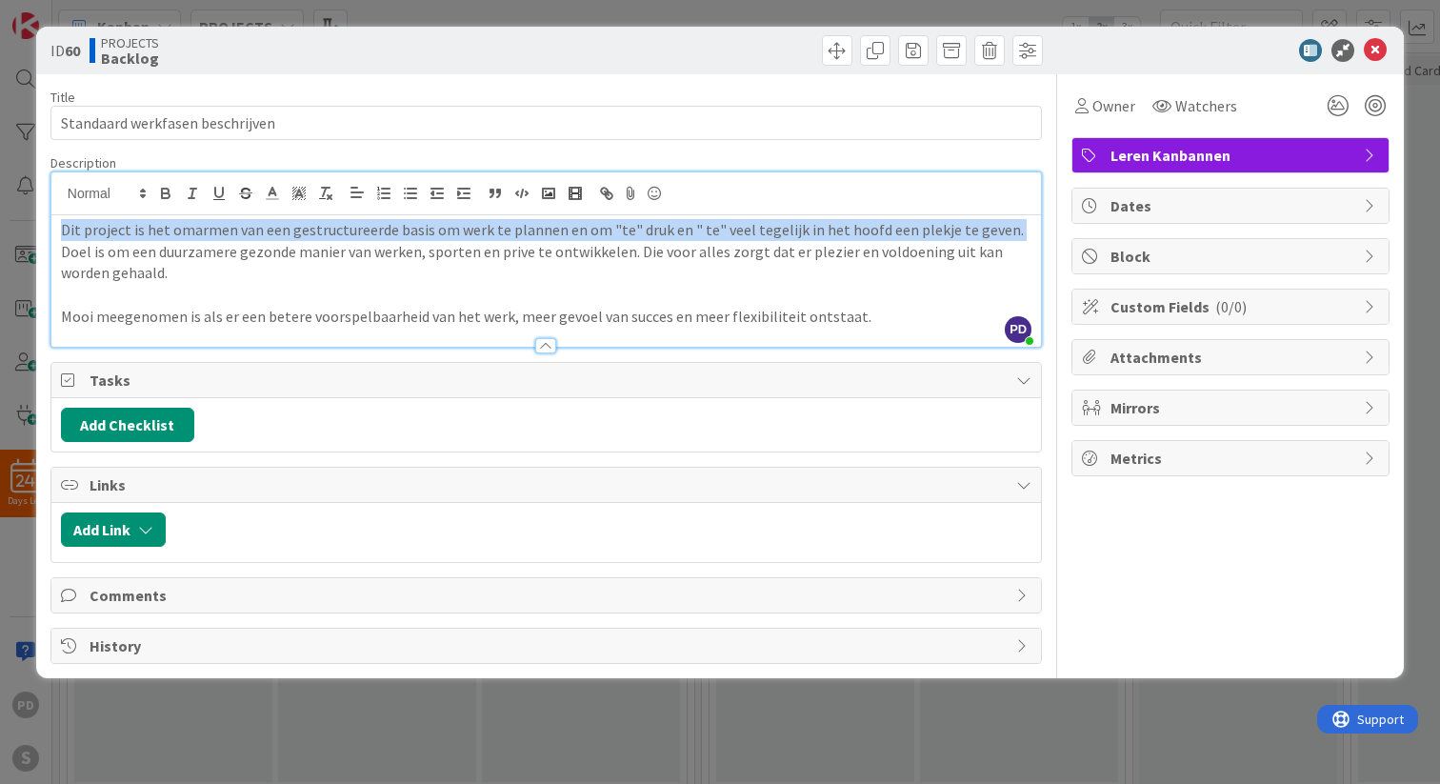
click at [217, 236] on p "Dit project is het omarmen van een gestructureerde basis om werk te plannen en …" at bounding box center [546, 230] width 970 height 22
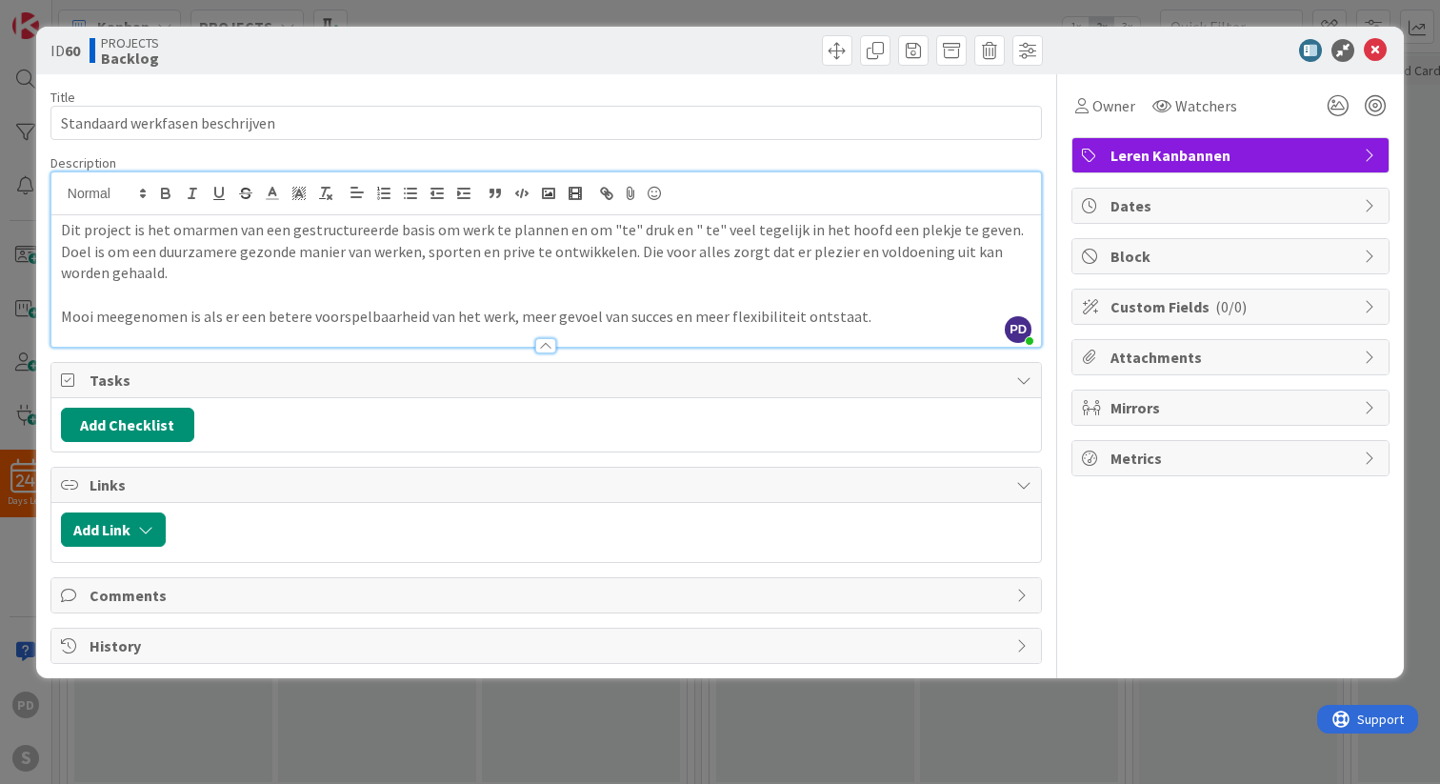
click at [197, 272] on p "Doel is om een duurzamere gezonde manier van werken, sporten en prive te ontwik…" at bounding box center [546, 262] width 970 height 43
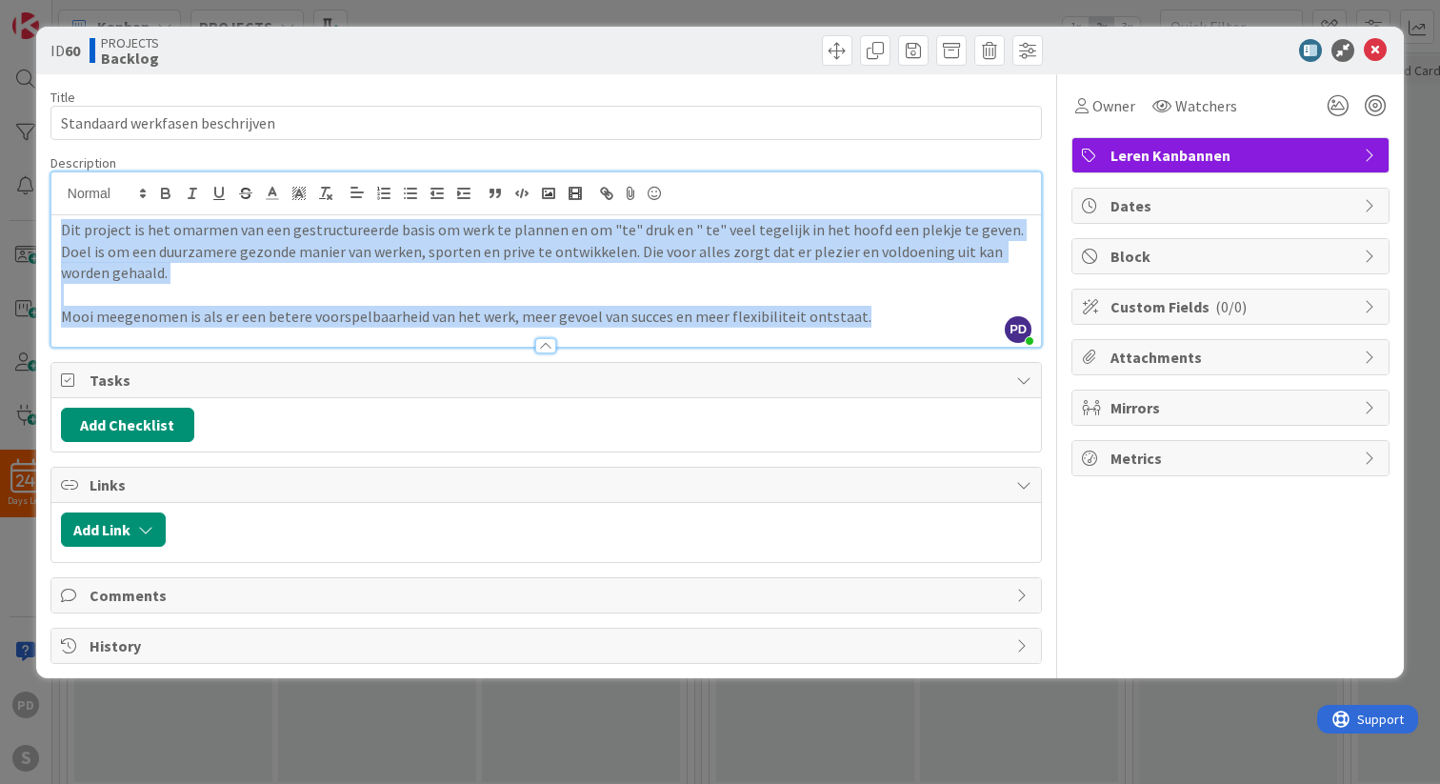
drag, startPoint x: 865, startPoint y: 315, endPoint x: 50, endPoint y: 229, distance: 818.7
click at [51, 229] on div "Dit project is het omarmen van een gestructureerde basis om werk te plannen en …" at bounding box center [545, 280] width 989 height 131
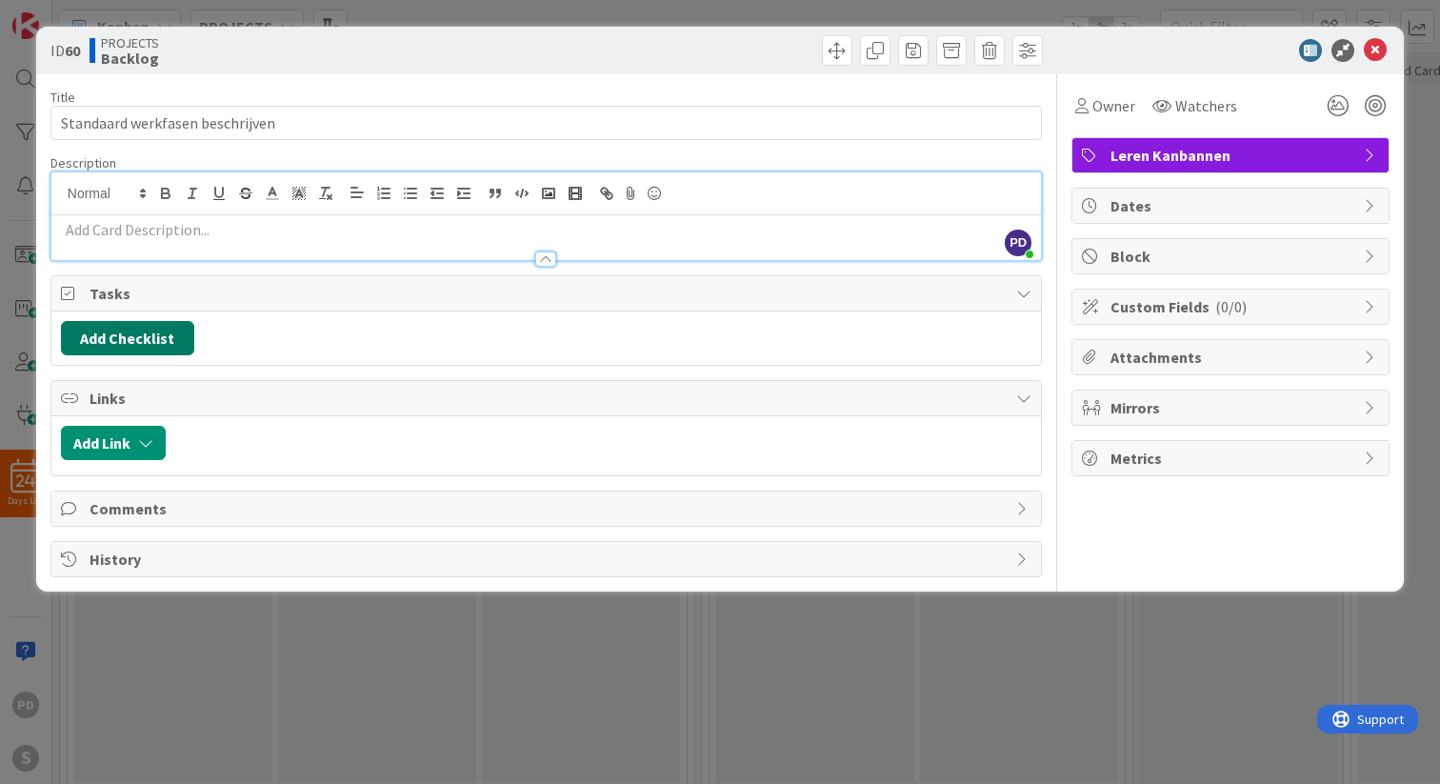
click at [107, 333] on button "Add Checklist" at bounding box center [127, 338] width 133 height 34
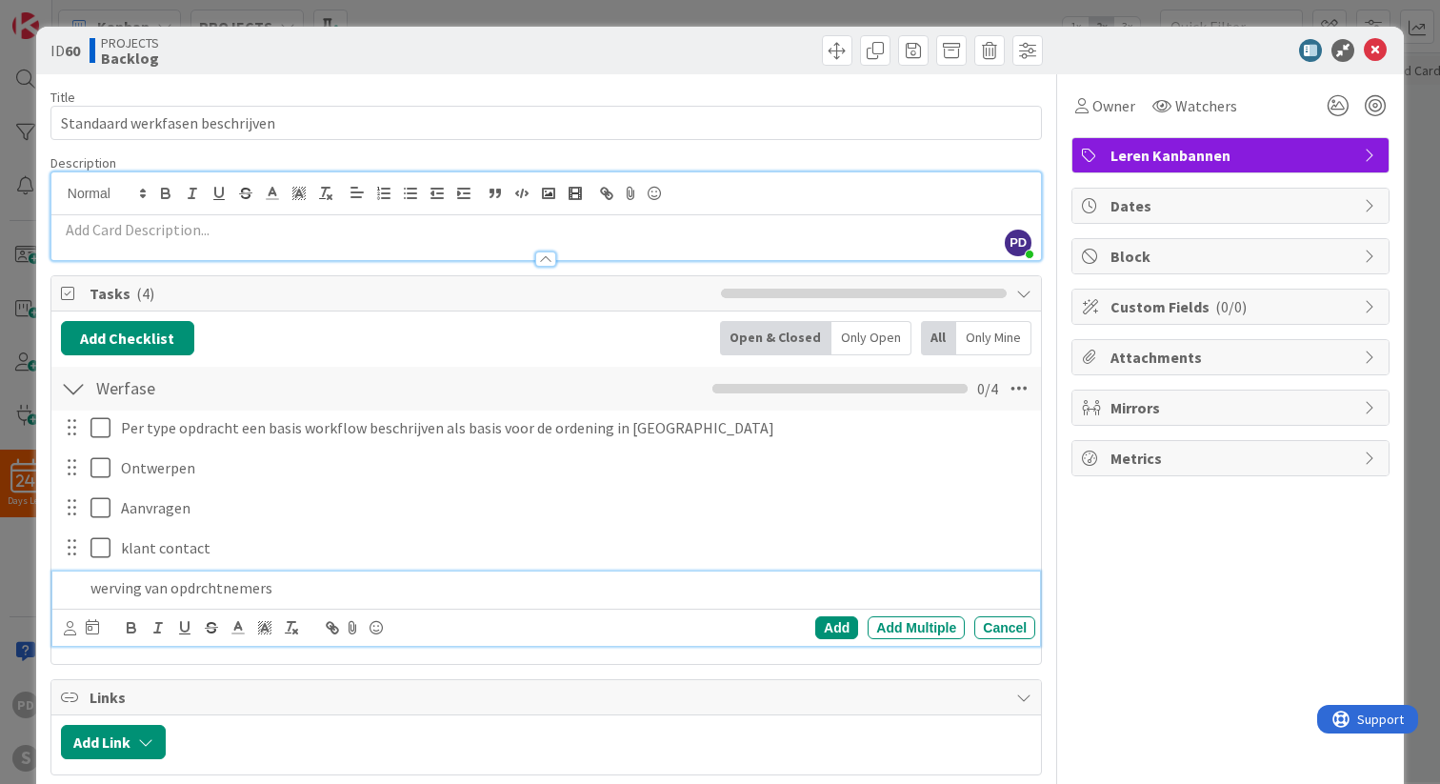
click at [202, 587] on p "werving van opdrchtnemers" at bounding box center [558, 588] width 937 height 22
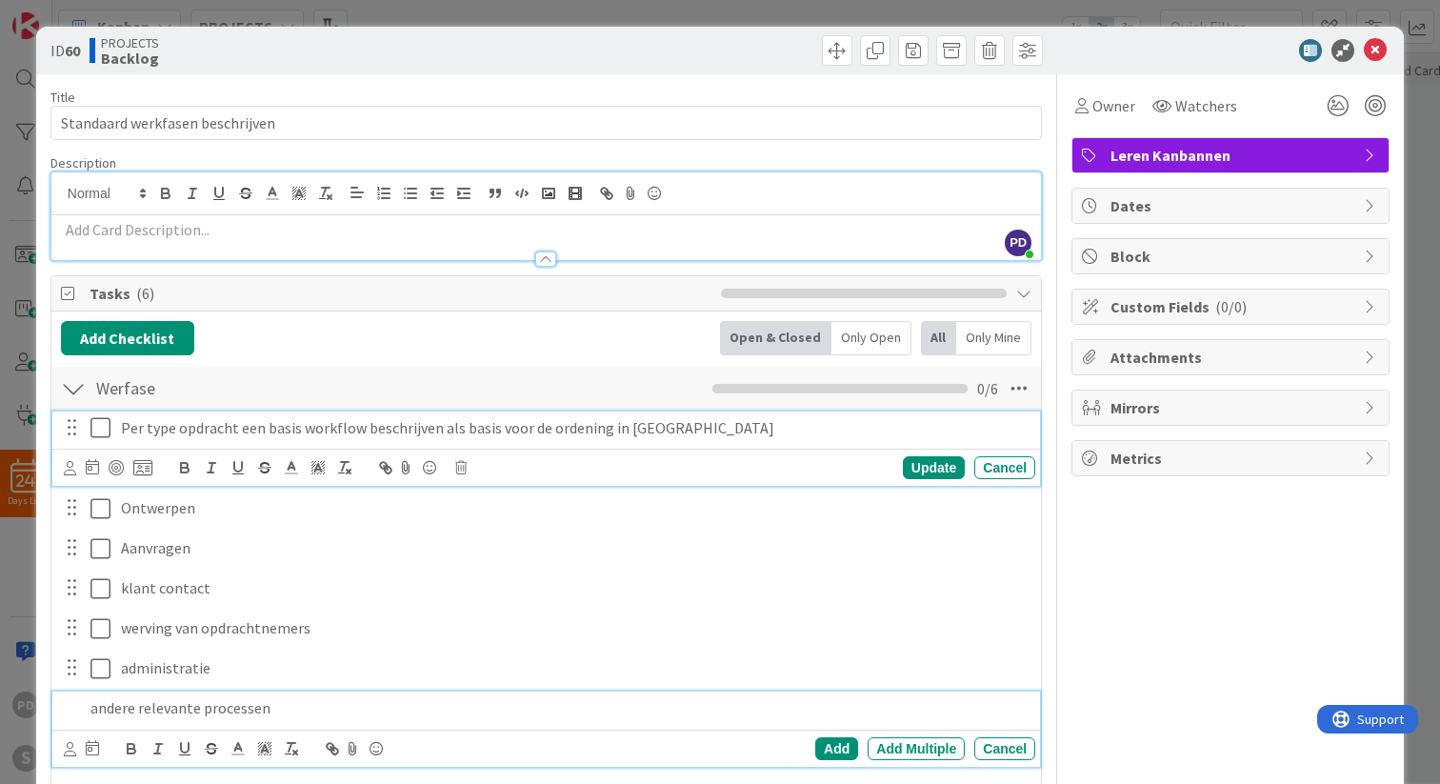
click at [356, 428] on p "Per type opdracht een basis workflow beschrijven als basis voor de ordening in …" at bounding box center [574, 428] width 906 height 22
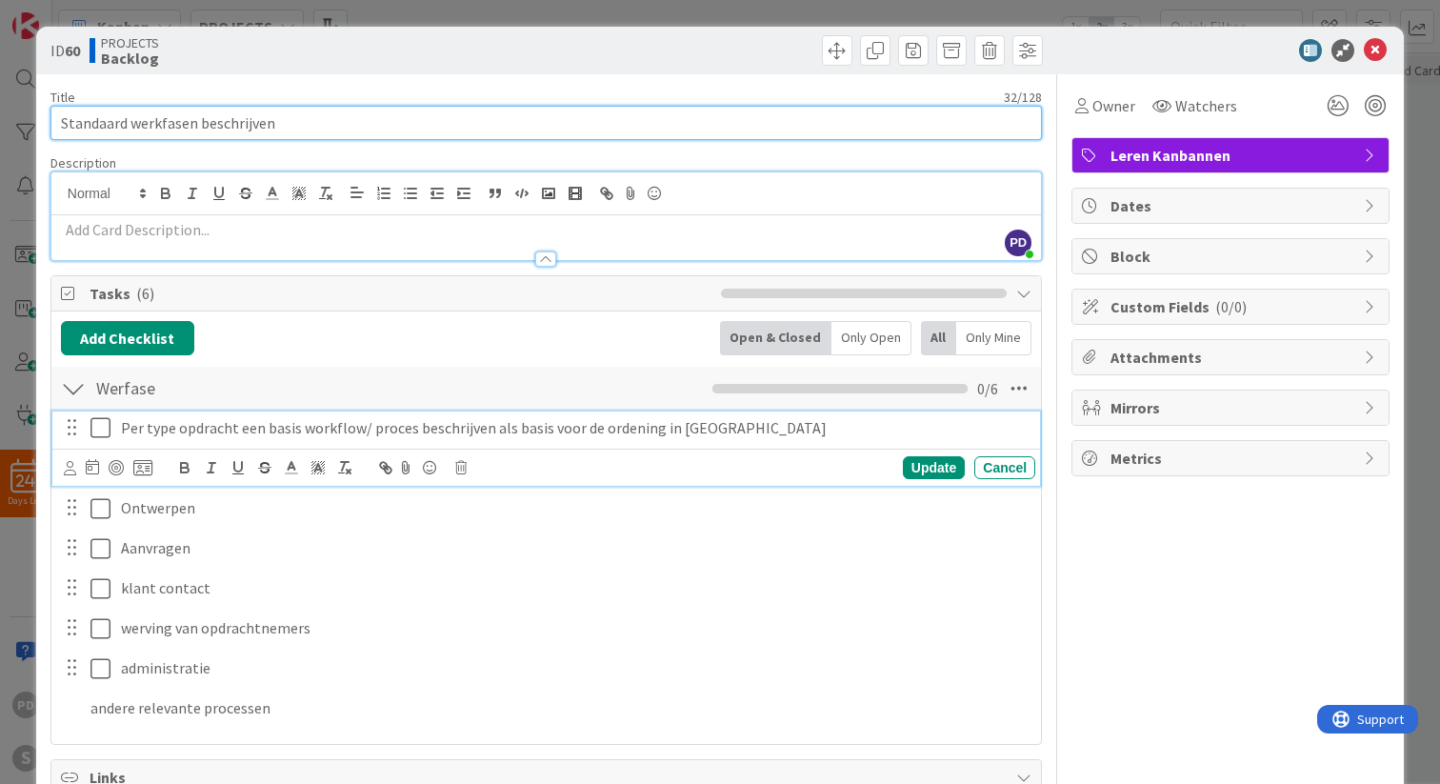
click at [192, 123] on input "Standaard werkfasen beschrijven" at bounding box center [545, 123] width 991 height 34
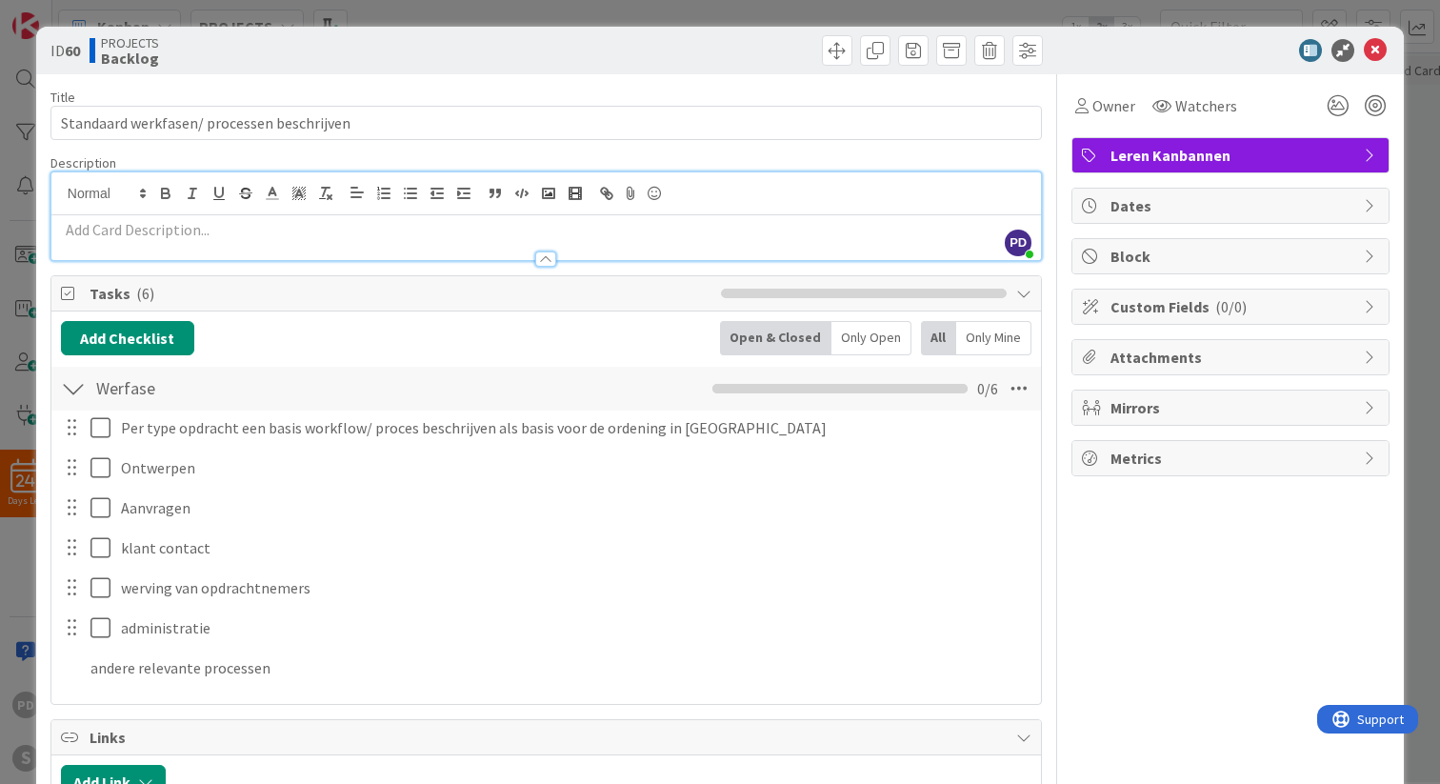
click at [290, 245] on div at bounding box center [545, 250] width 989 height 20
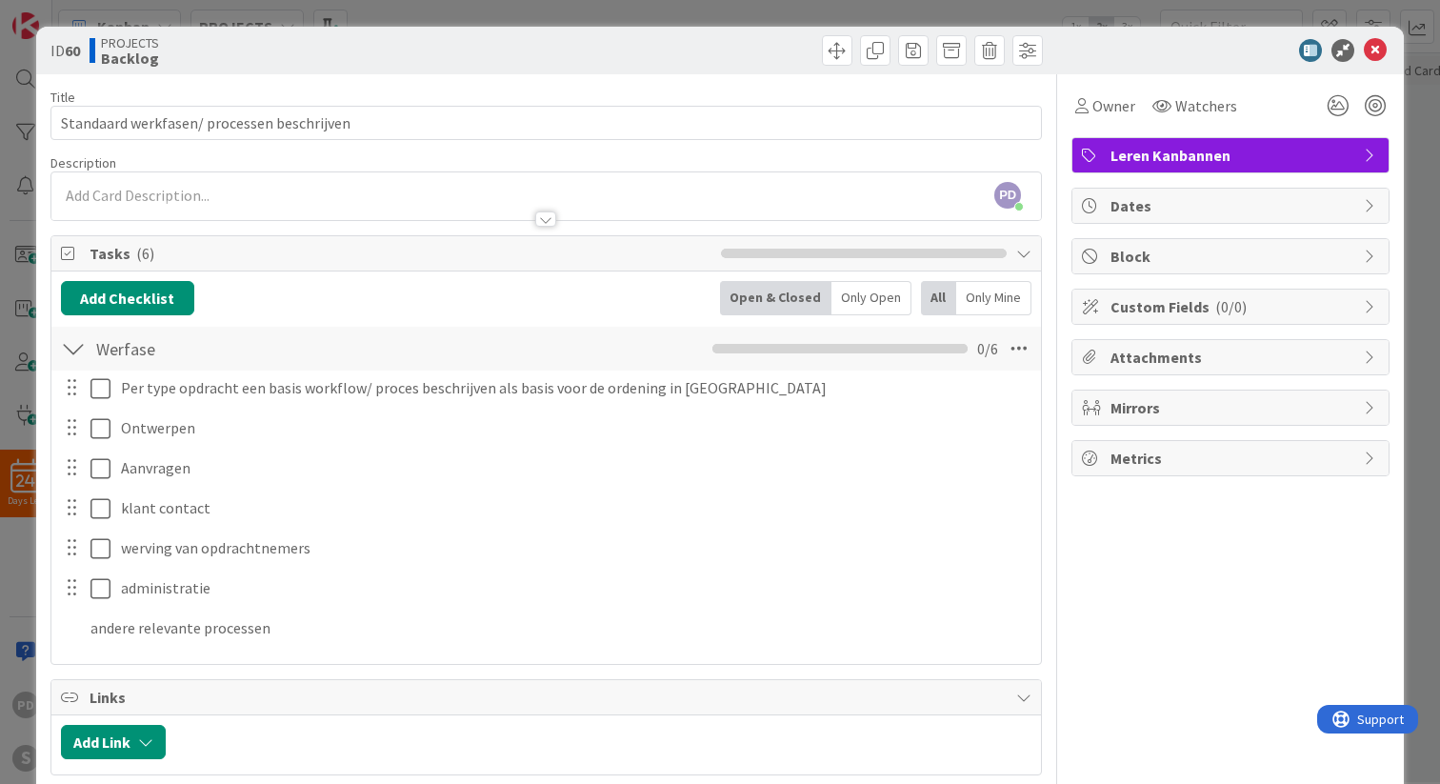
click at [193, 193] on p at bounding box center [546, 196] width 970 height 22
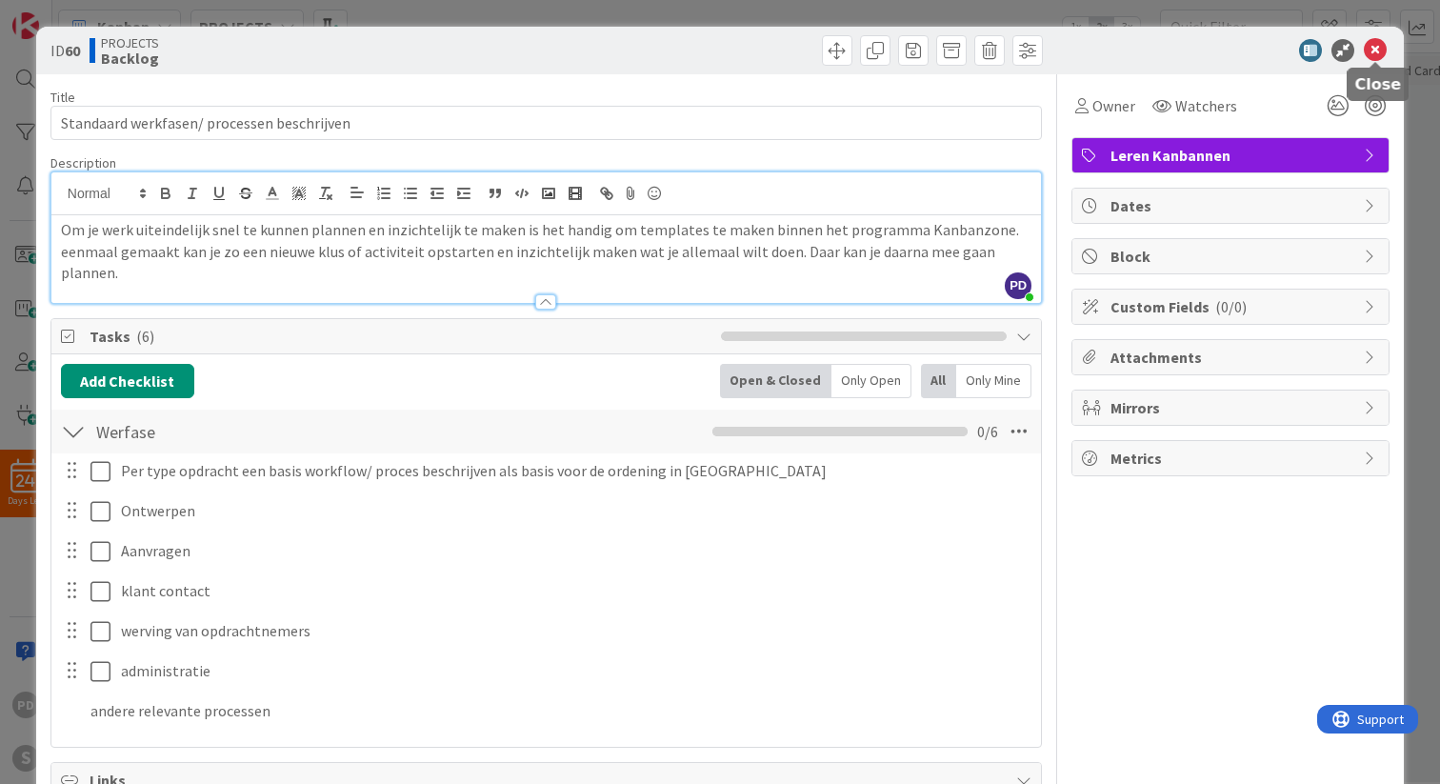
click at [1377, 47] on icon at bounding box center [1375, 50] width 23 height 23
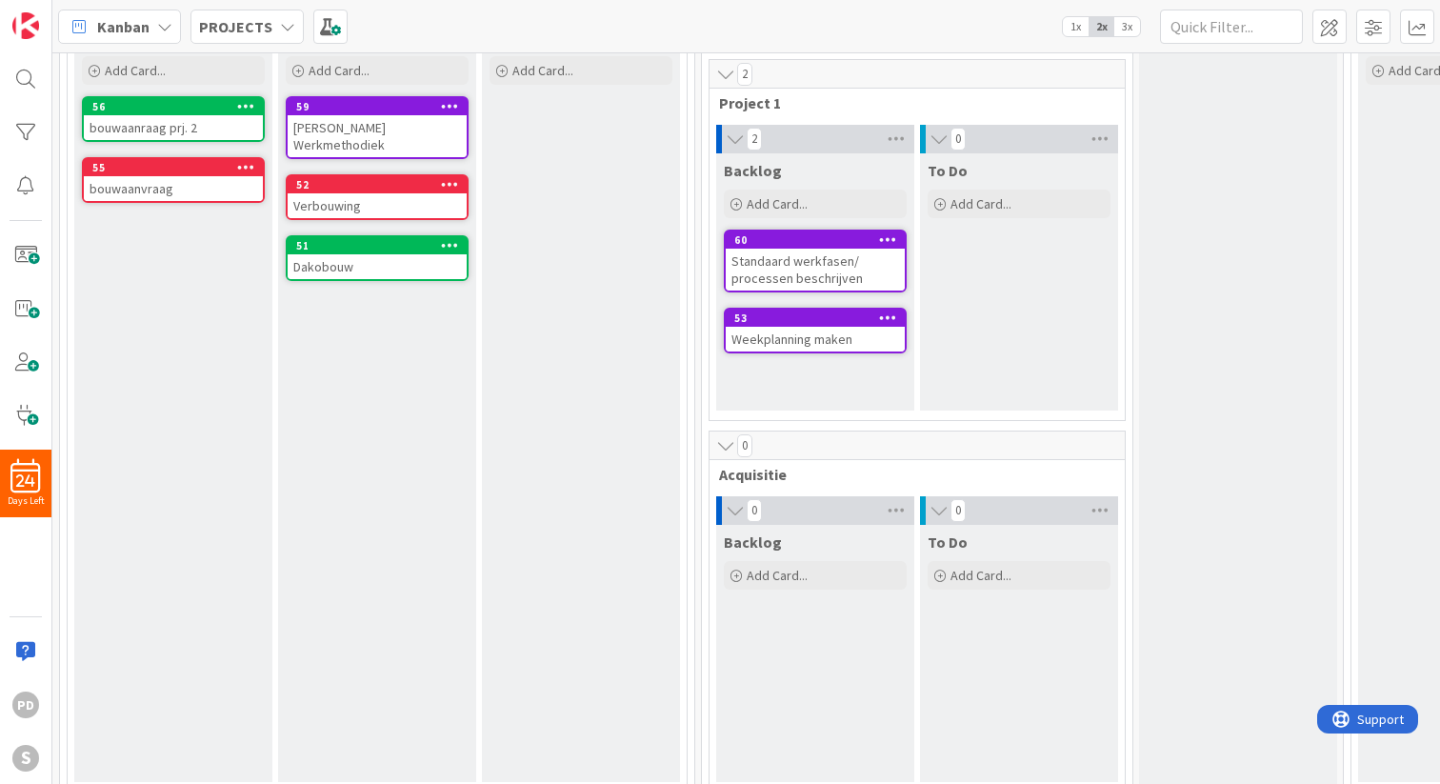
click at [1128, 28] on span "3x" at bounding box center [1127, 26] width 26 height 19
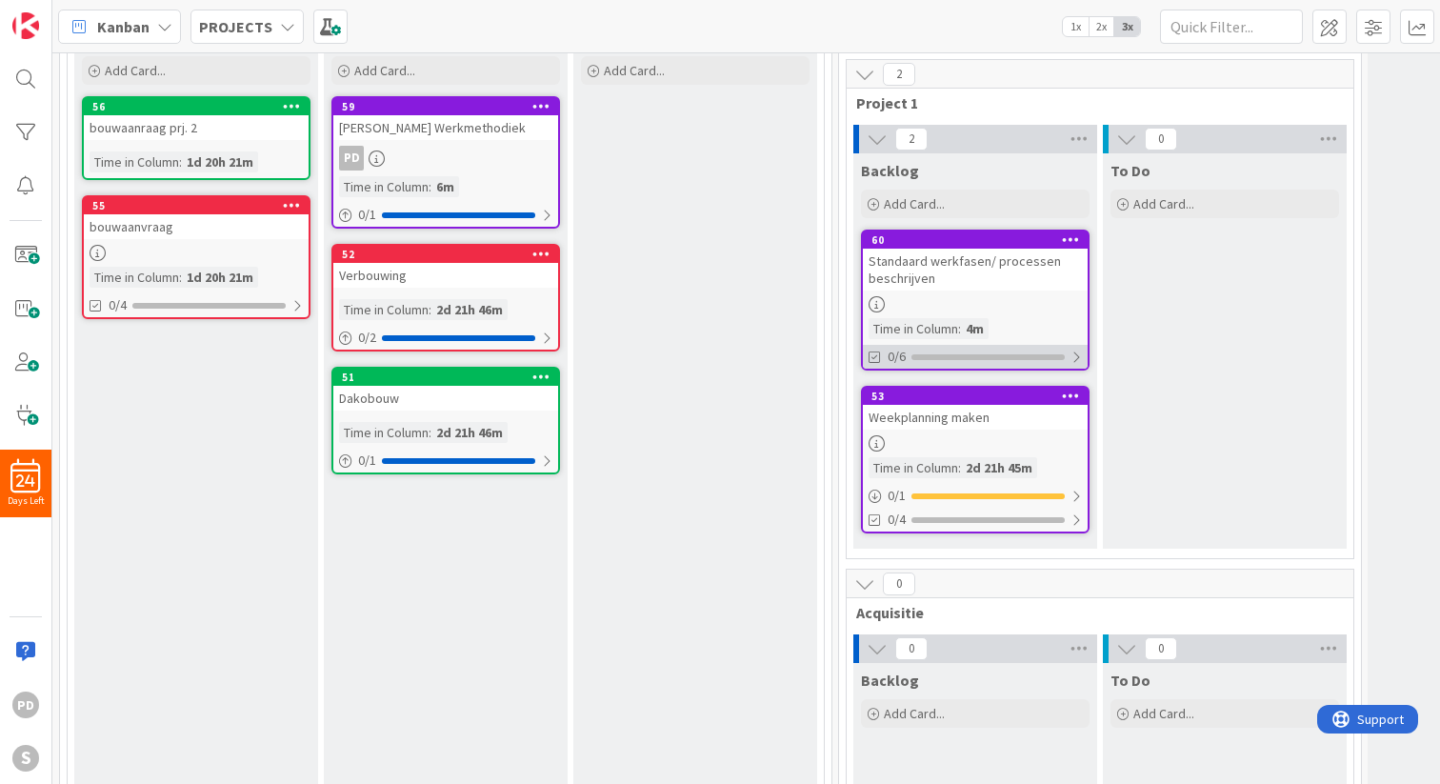
click at [1075, 355] on div at bounding box center [1075, 356] width 11 height 15
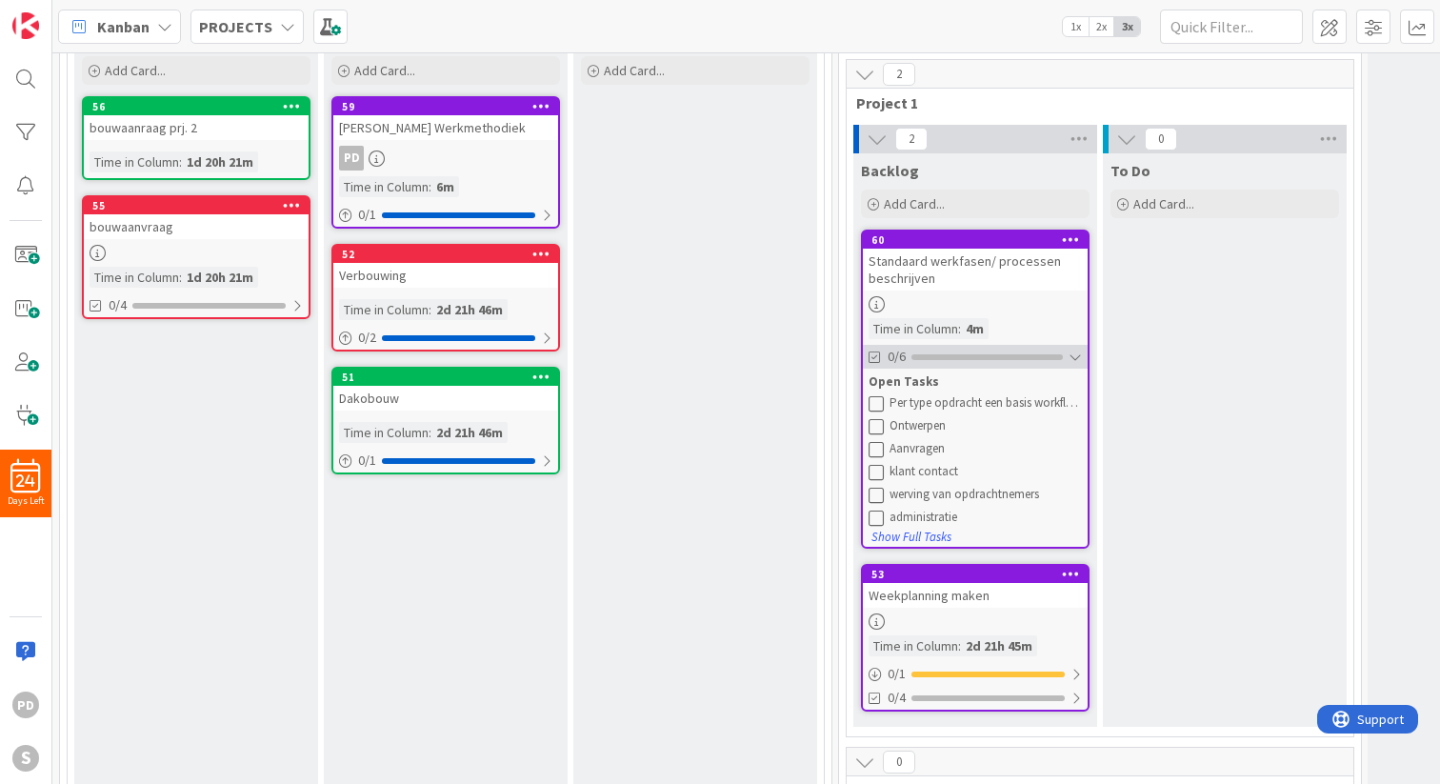
click at [1075, 355] on div at bounding box center [1074, 356] width 13 height 15
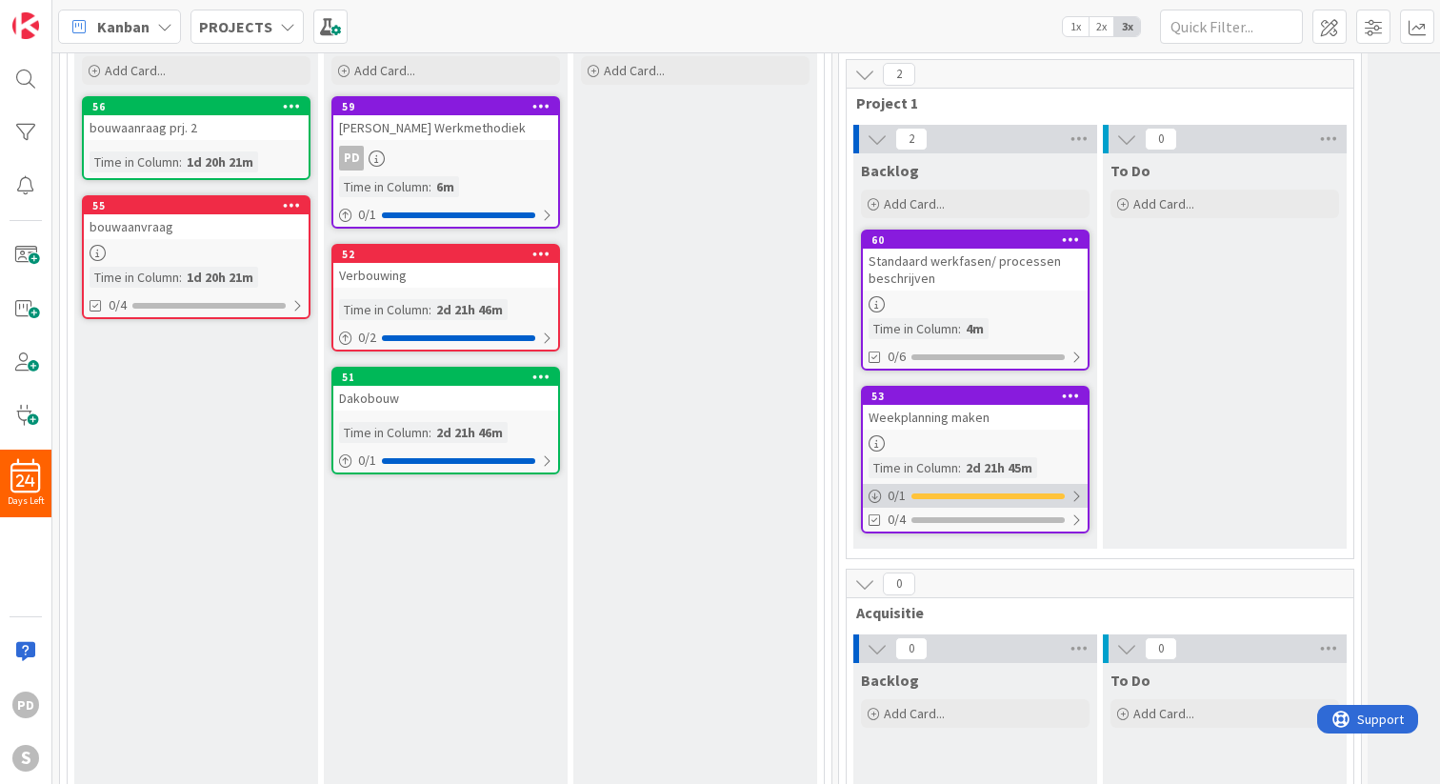
click at [1078, 497] on div at bounding box center [1075, 495] width 11 height 15
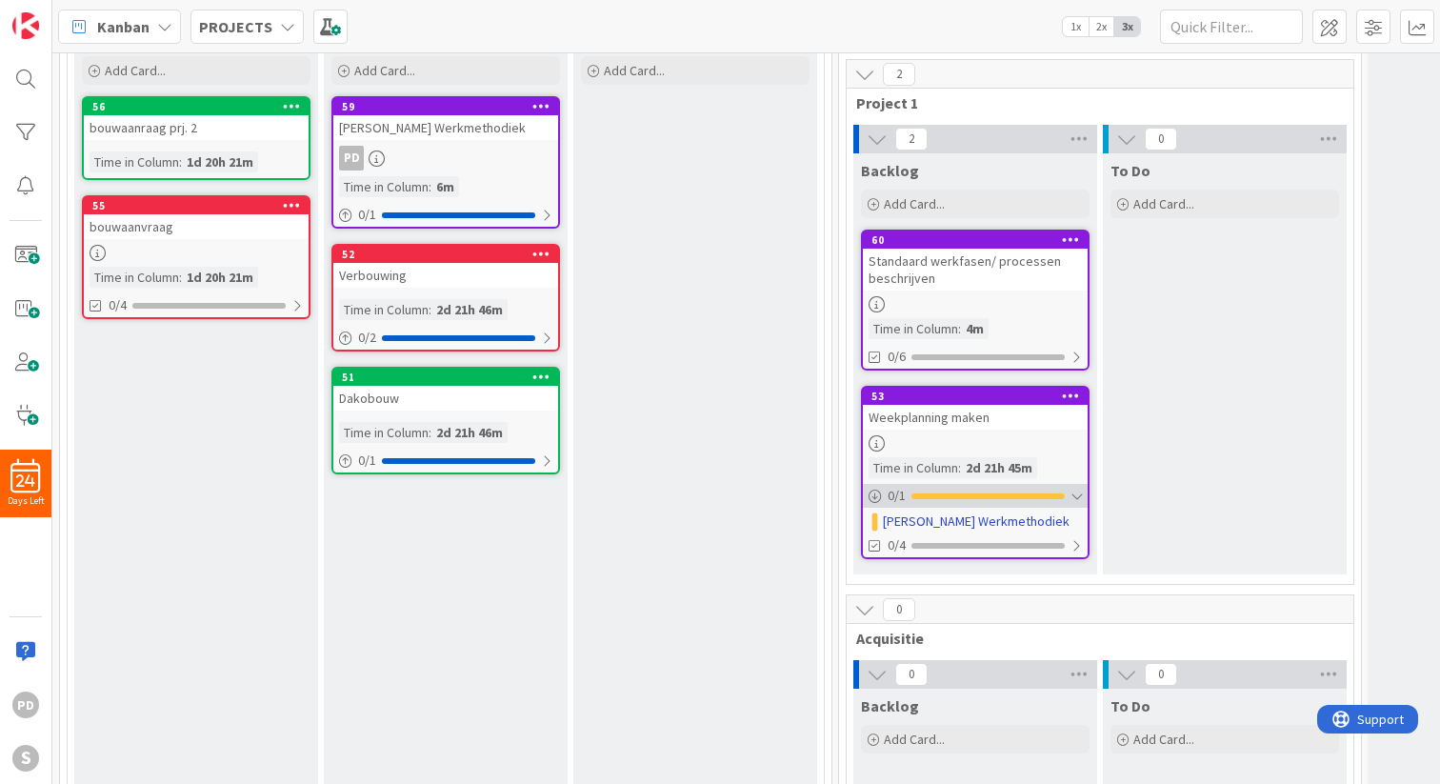
click at [1078, 497] on div at bounding box center [1075, 495] width 11 height 15
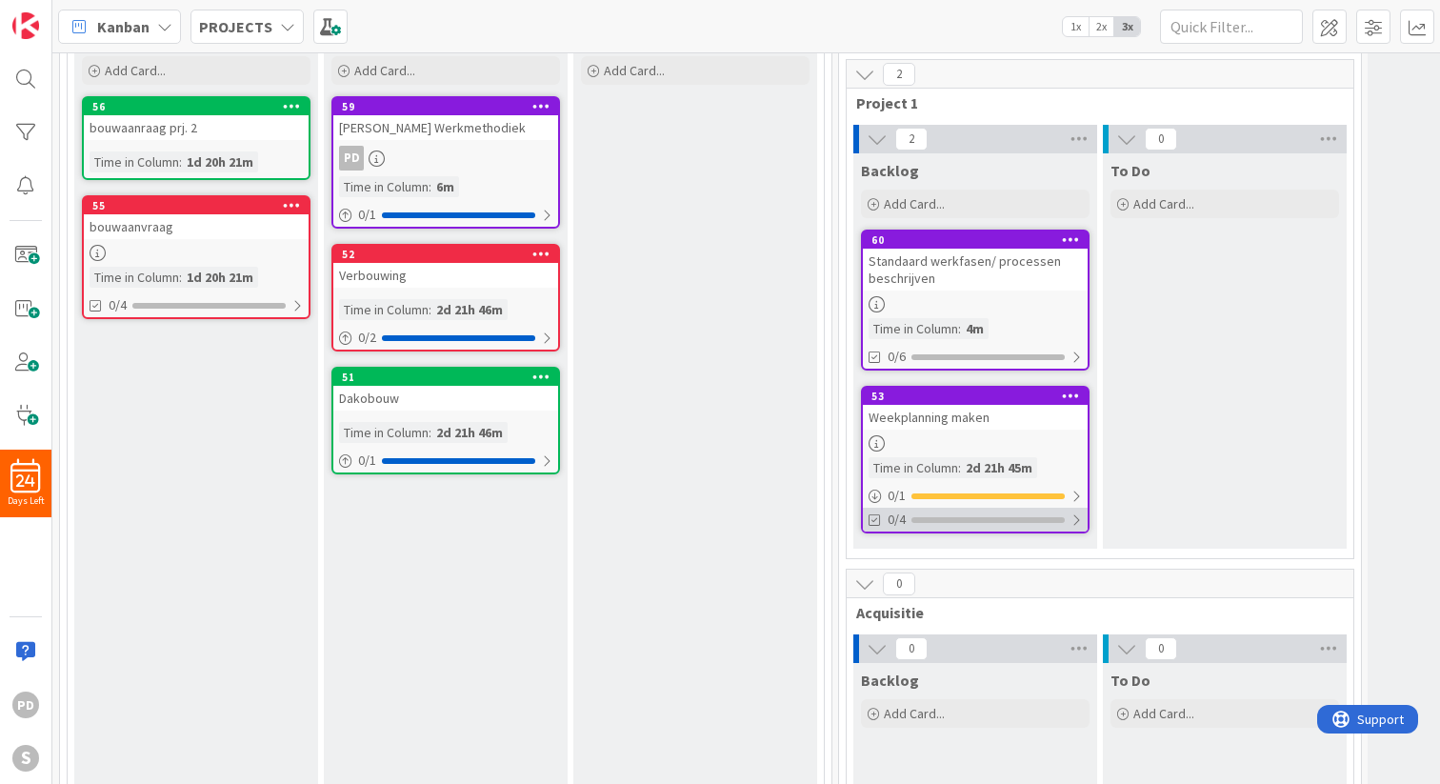
click at [1076, 522] on div at bounding box center [1075, 519] width 11 height 15
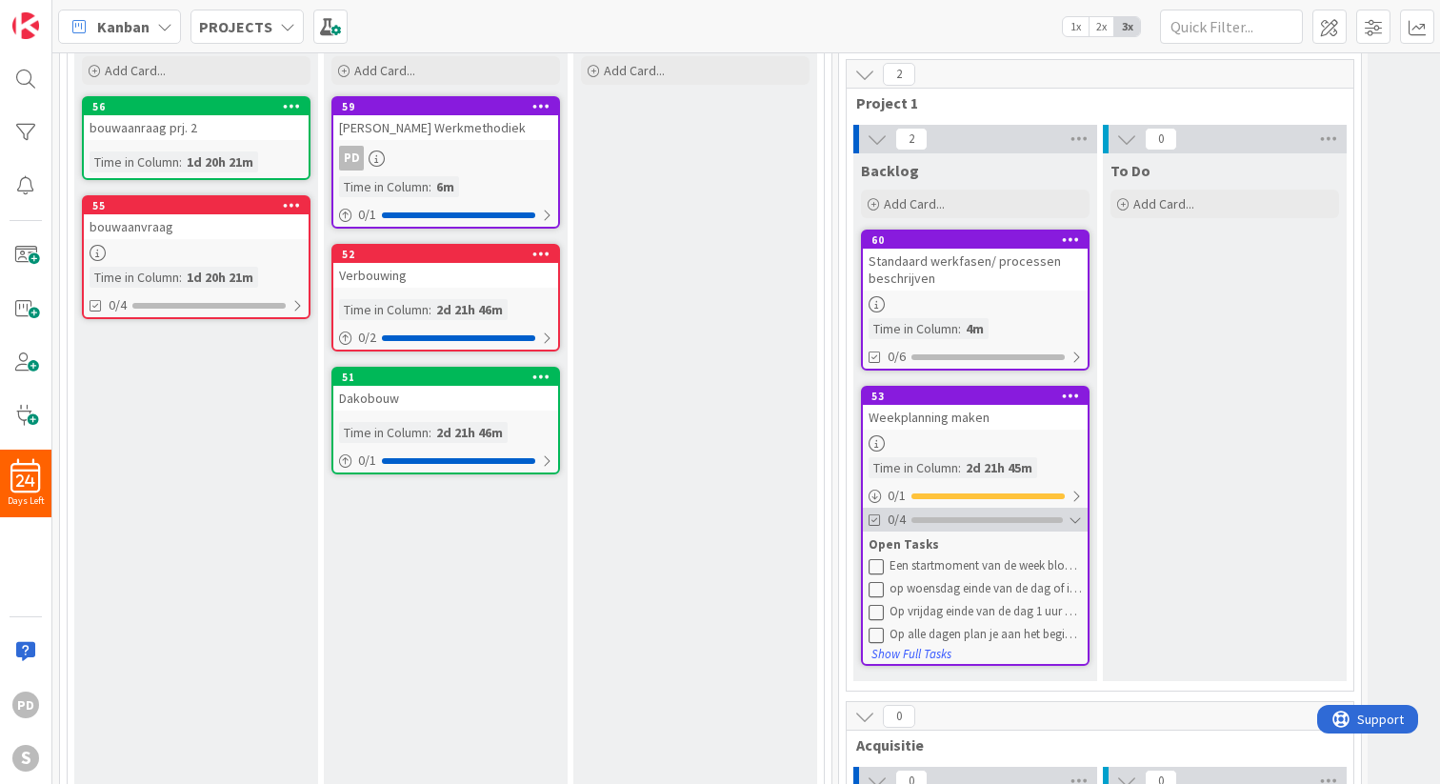
click at [1077, 521] on div at bounding box center [1074, 519] width 13 height 15
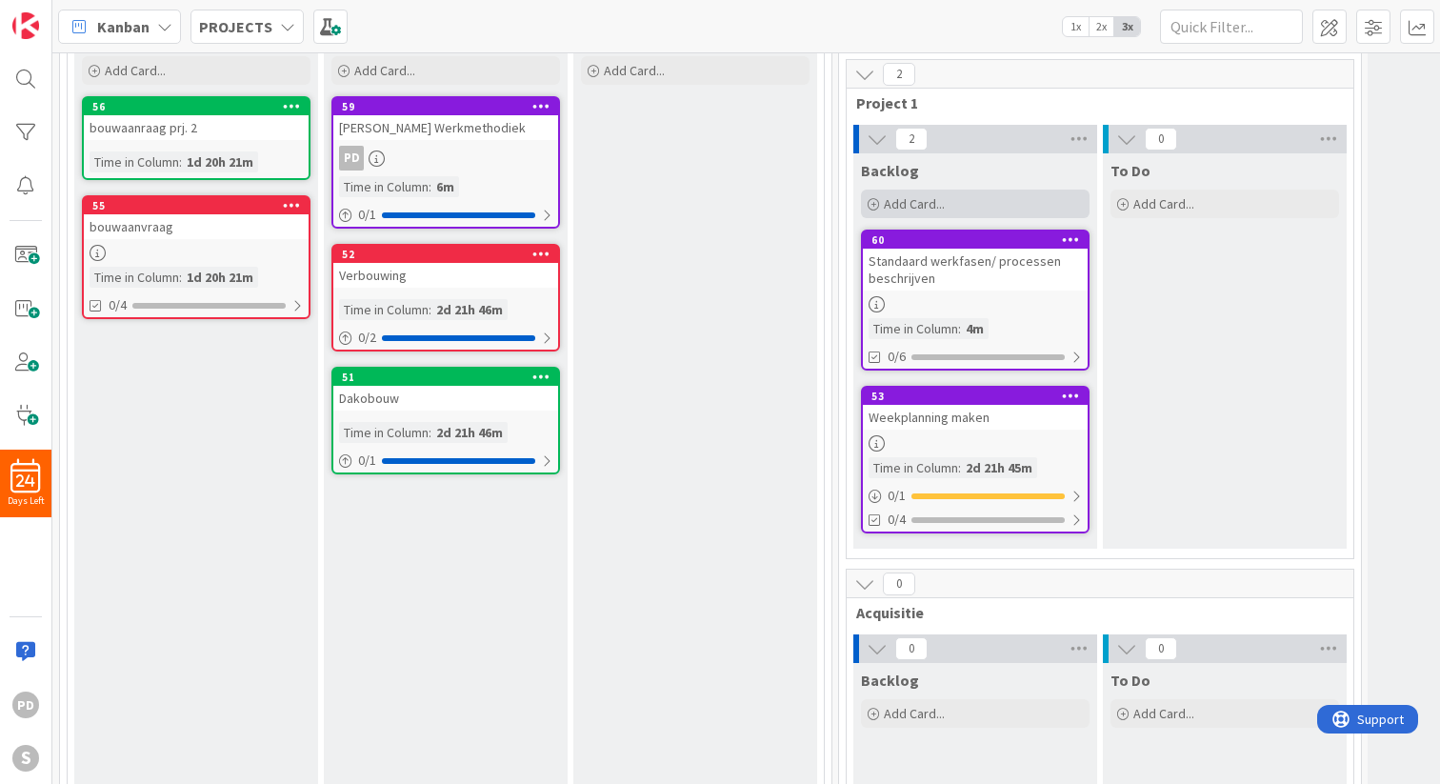
click at [906, 206] on span "Add Card..." at bounding box center [914, 203] width 61 height 17
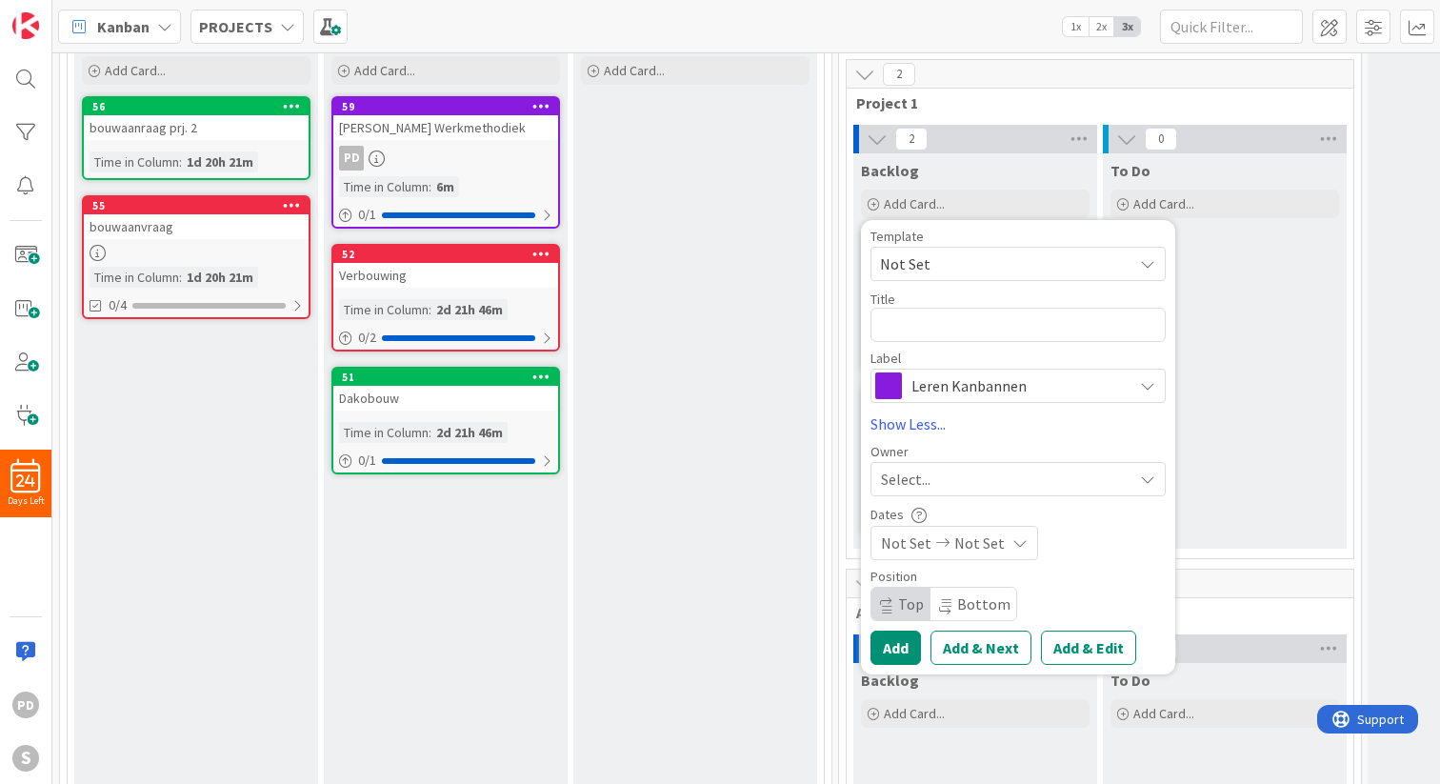
click at [963, 258] on span "Not Set" at bounding box center [999, 263] width 238 height 25
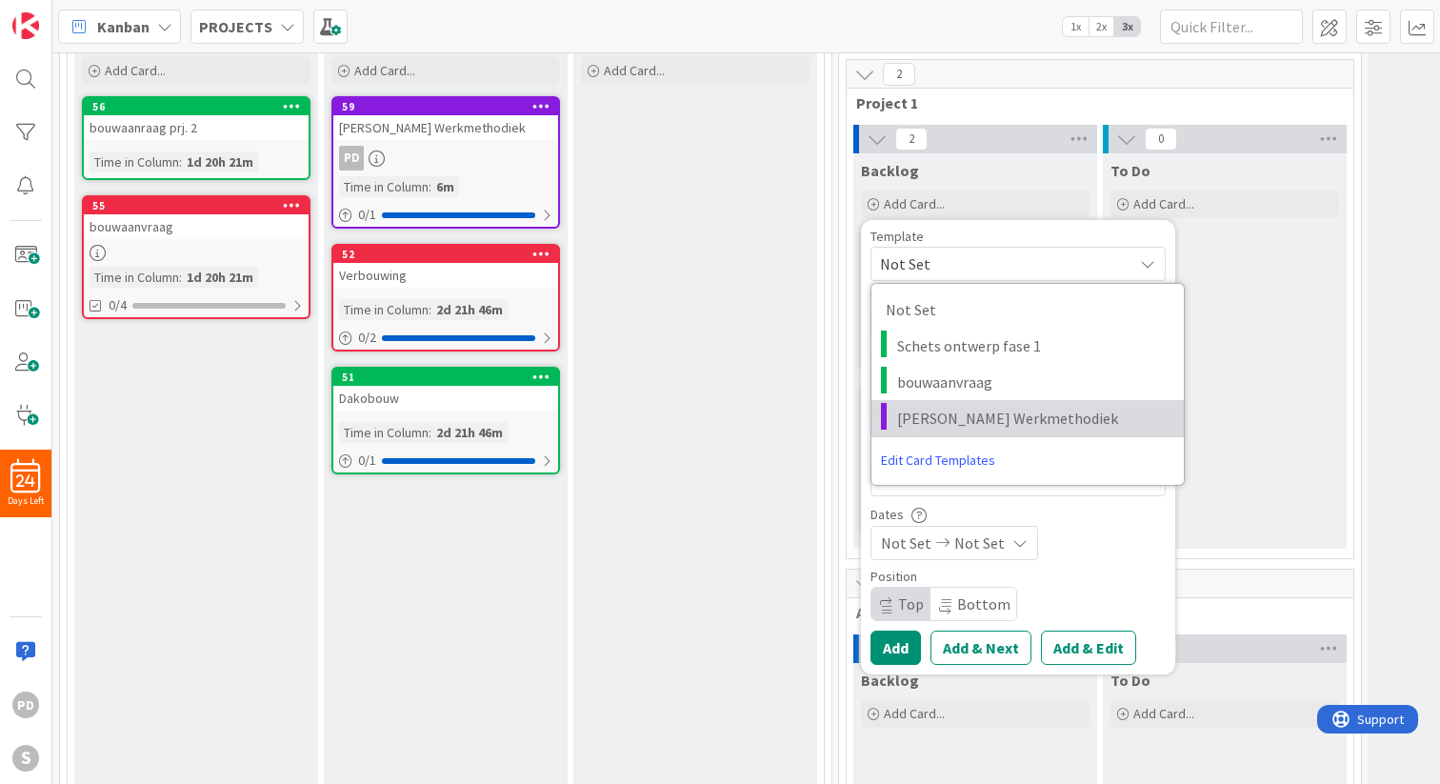
click at [943, 423] on span "[PERSON_NAME] Werkmethodiek" at bounding box center [1033, 418] width 272 height 25
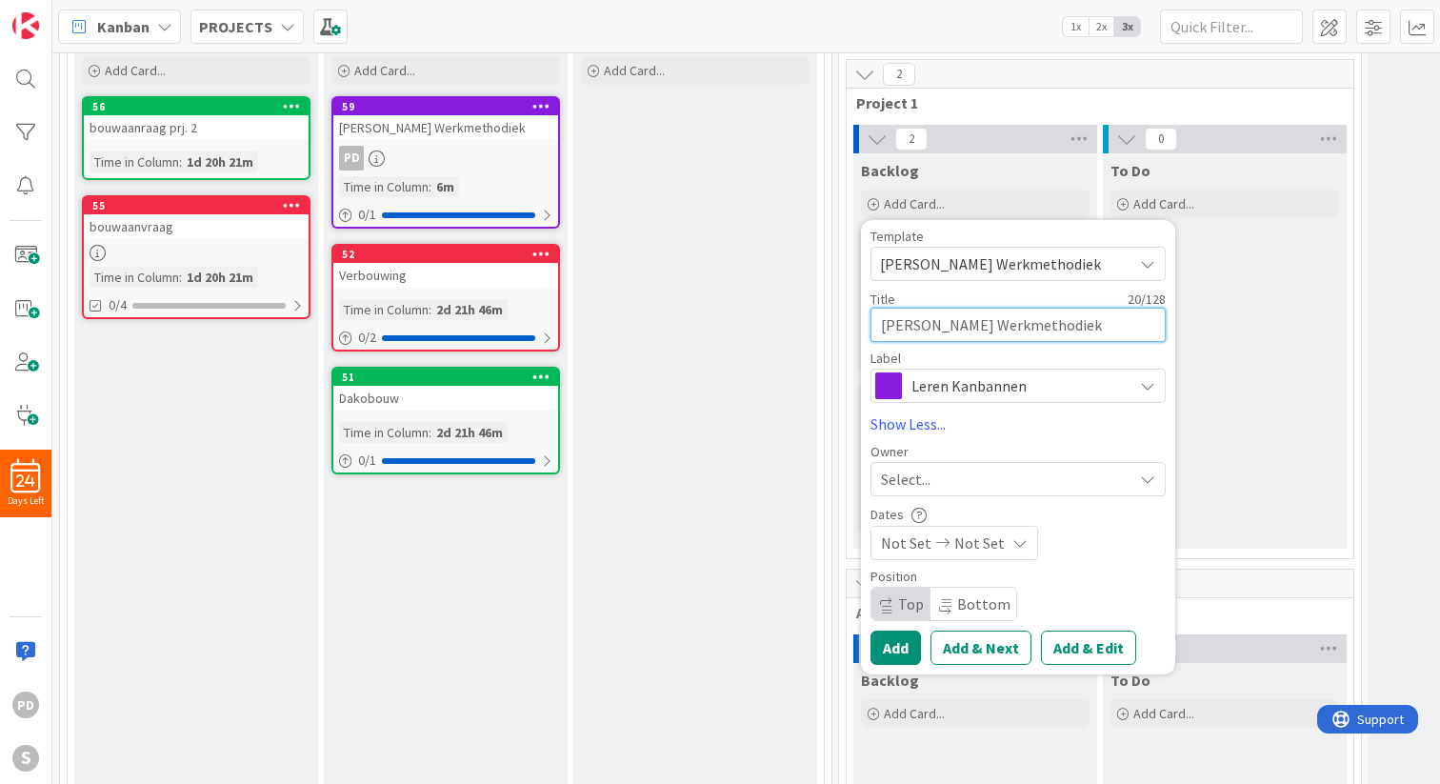
click at [975, 322] on textarea "[PERSON_NAME] Werkmethodiek" at bounding box center [1017, 325] width 295 height 34
click at [897, 646] on button "Add" at bounding box center [895, 647] width 50 height 34
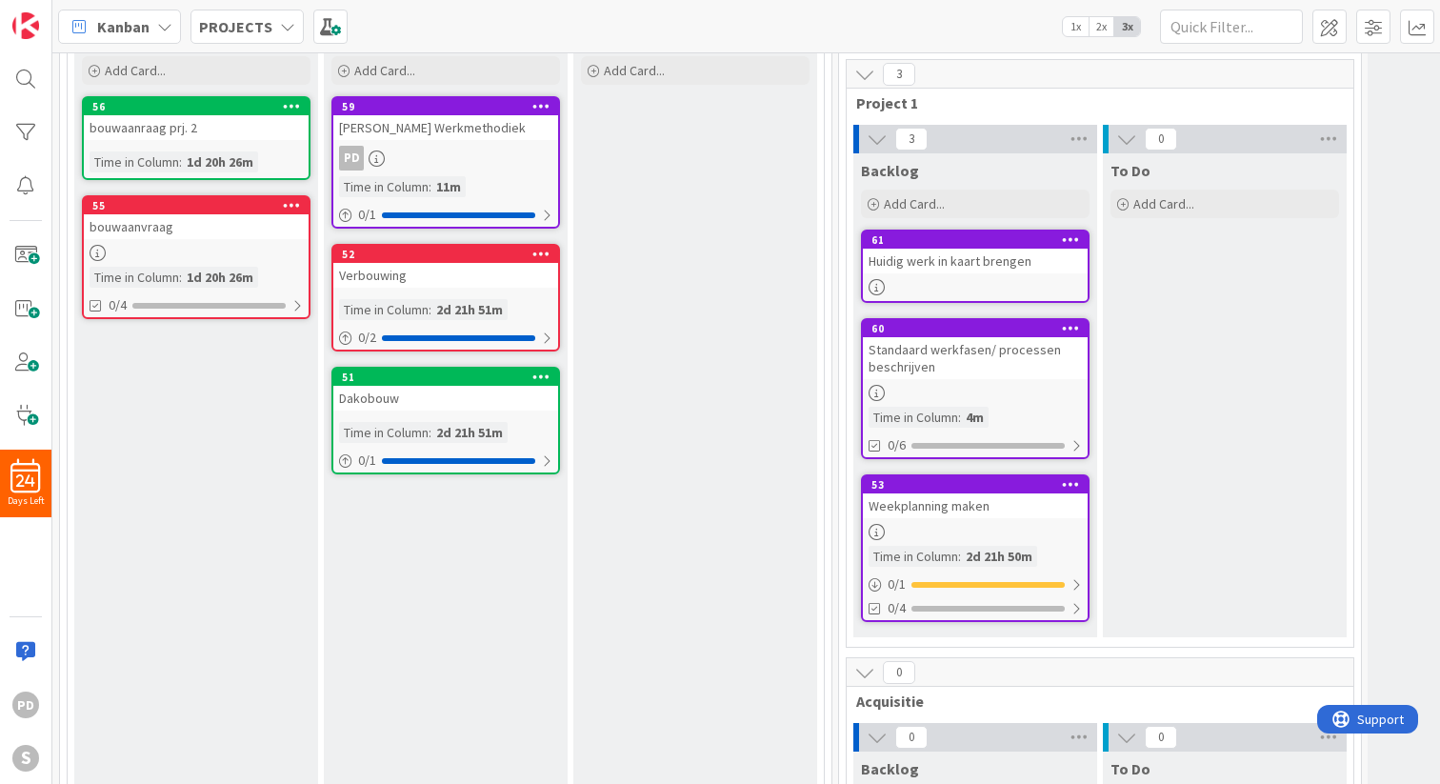
click at [955, 252] on div "Huidig werk in kaart brengen" at bounding box center [975, 261] width 225 height 25
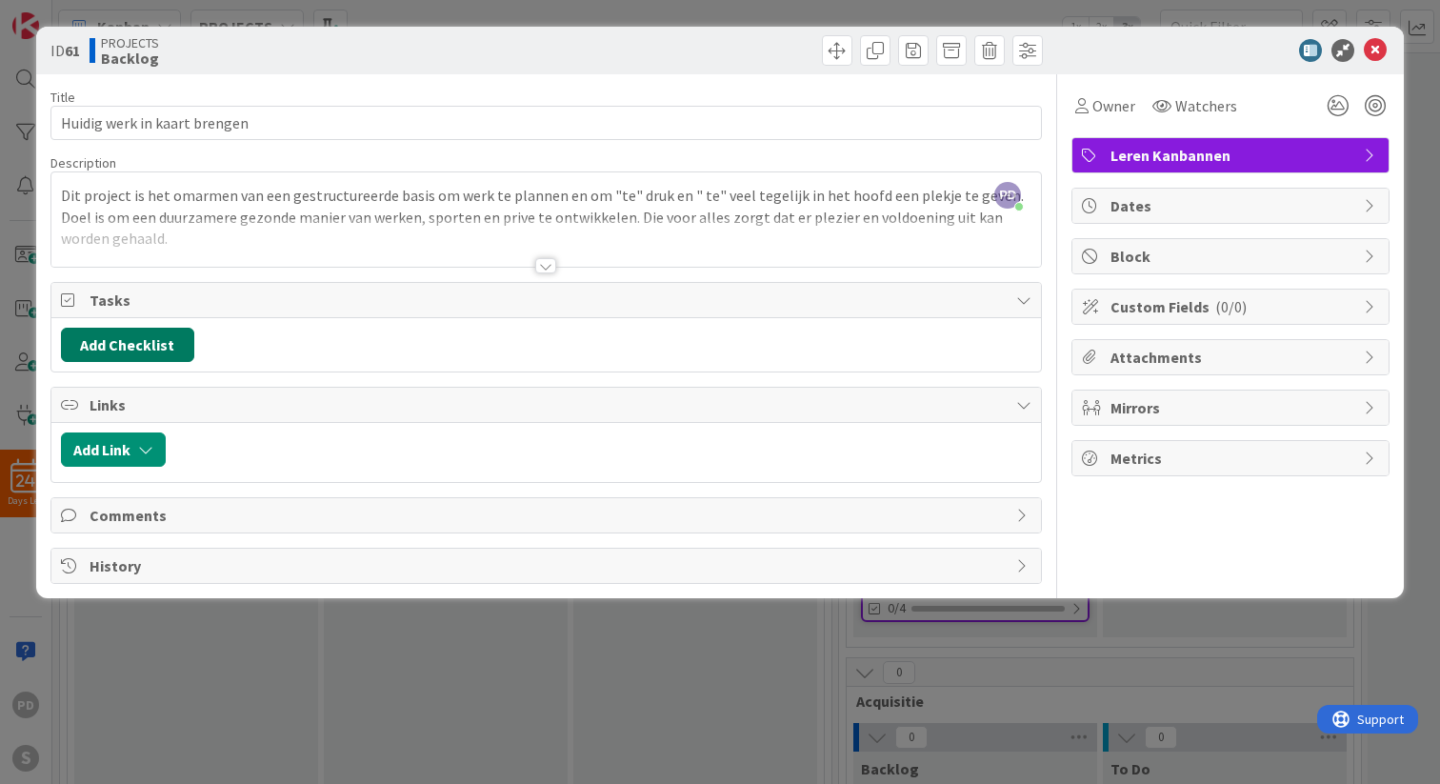
click at [130, 346] on button "Add Checklist" at bounding box center [127, 345] width 133 height 34
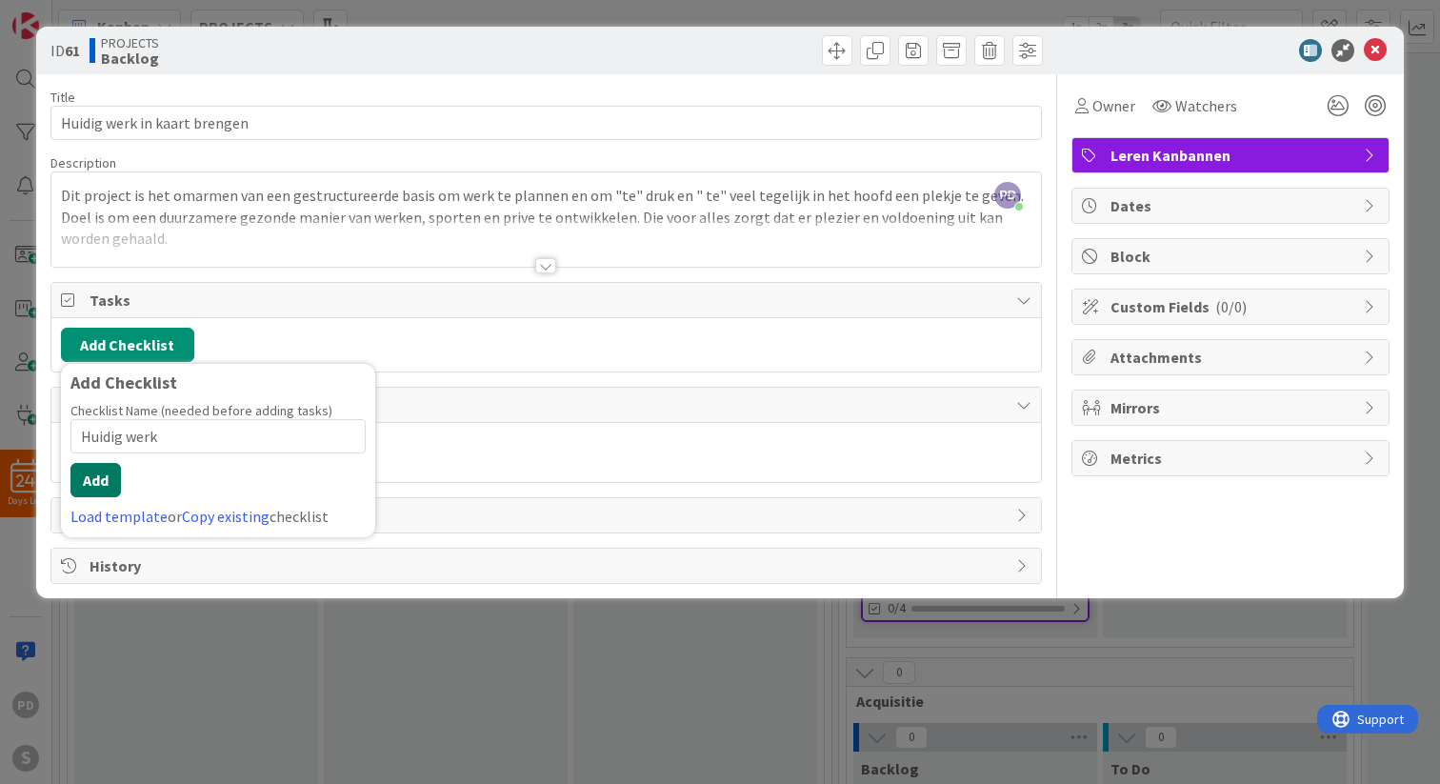
click at [93, 484] on button "Add" at bounding box center [95, 480] width 50 height 34
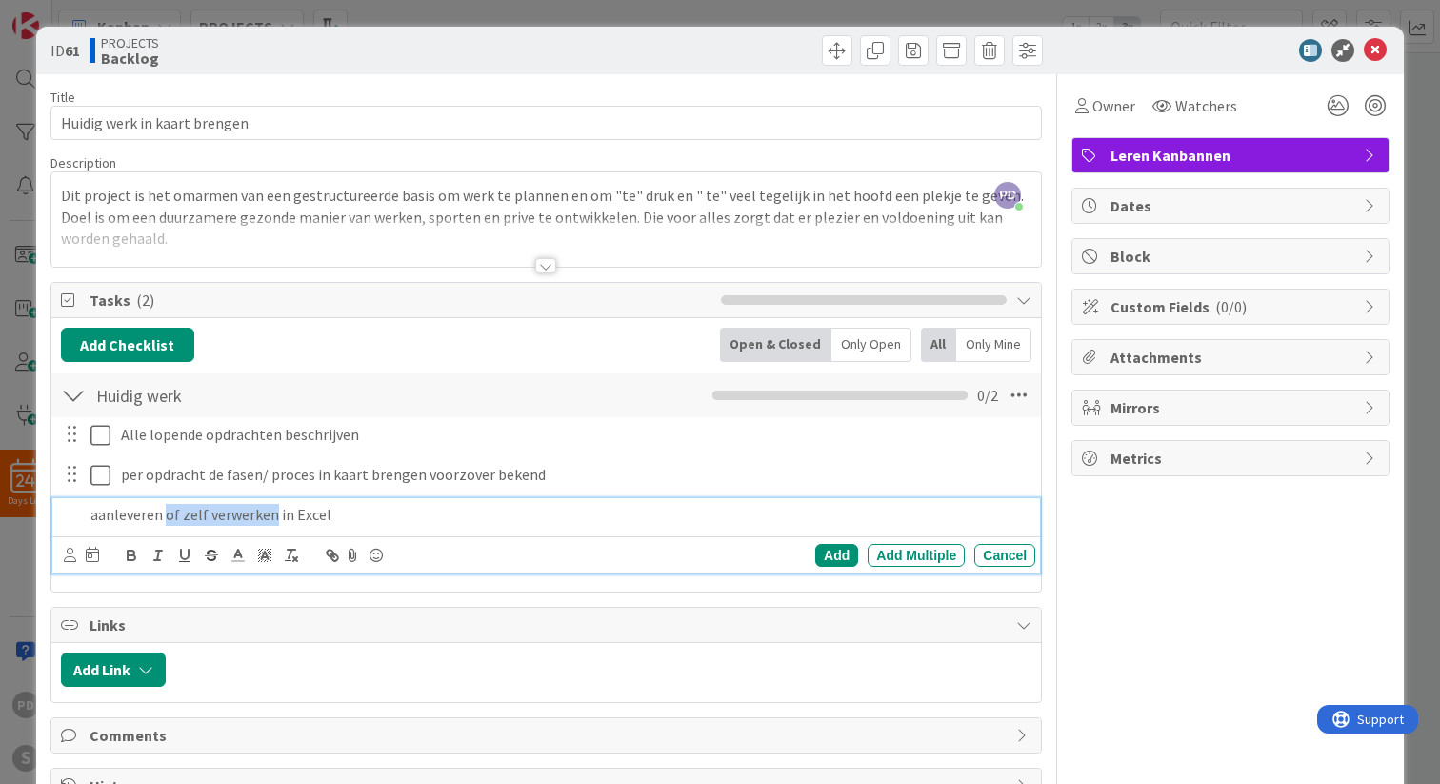
drag, startPoint x: 163, startPoint y: 515, endPoint x: 272, endPoint y: 514, distance: 109.5
click at [272, 514] on p "aanleveren of zelf verwerken in Excel" at bounding box center [558, 515] width 937 height 22
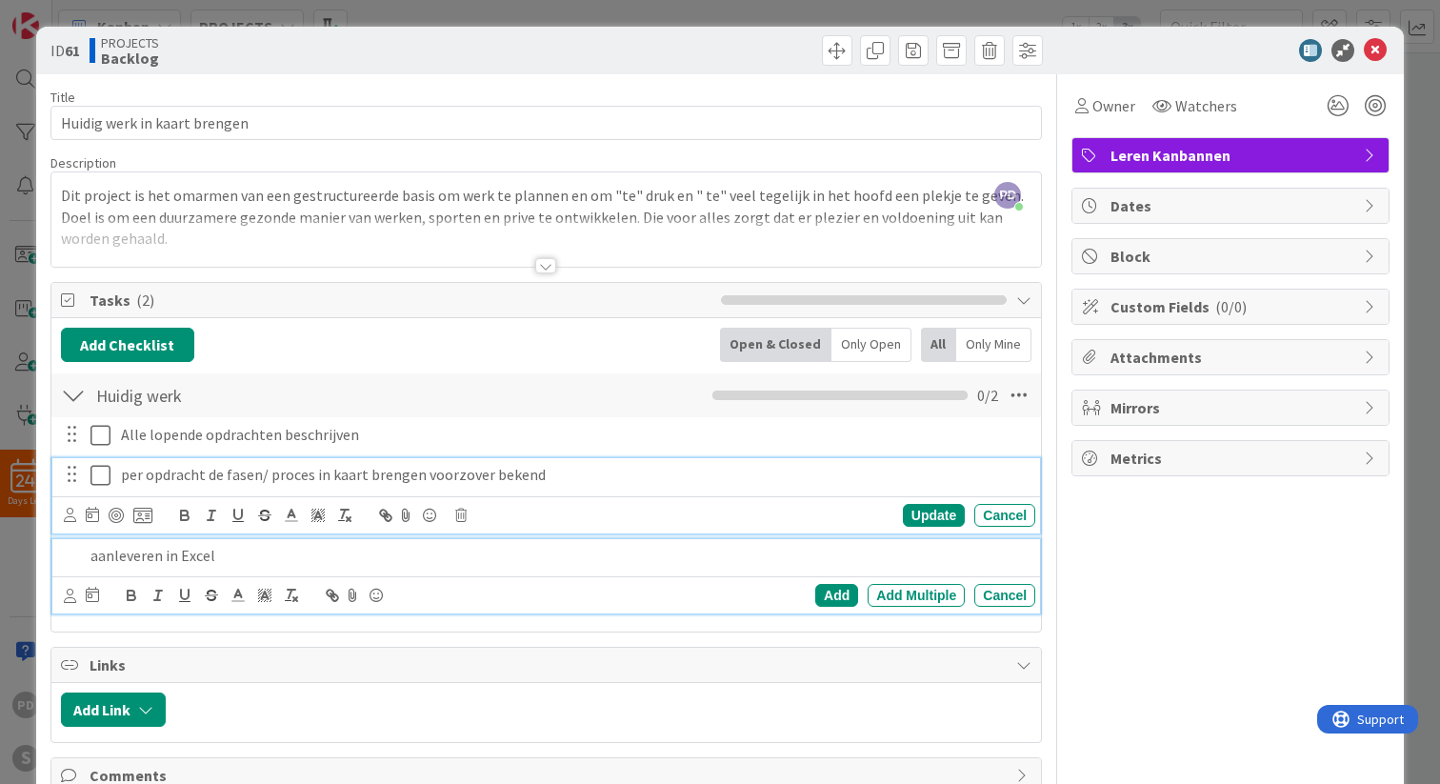
click at [712, 463] on div "per opdracht de fasen/ proces in kaart brengen voorzover bekend" at bounding box center [574, 474] width 922 height 33
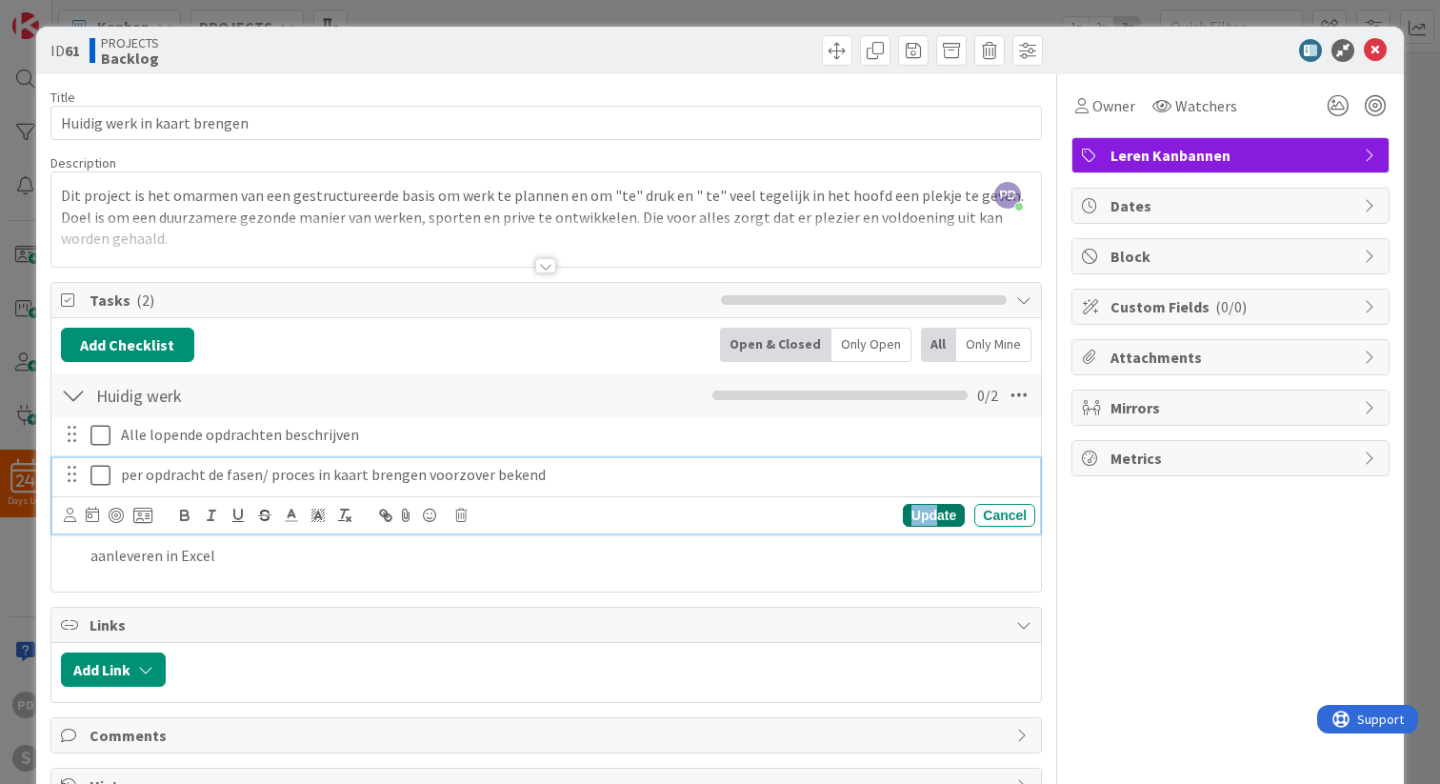
click at [932, 509] on div "Update" at bounding box center [934, 515] width 62 height 23
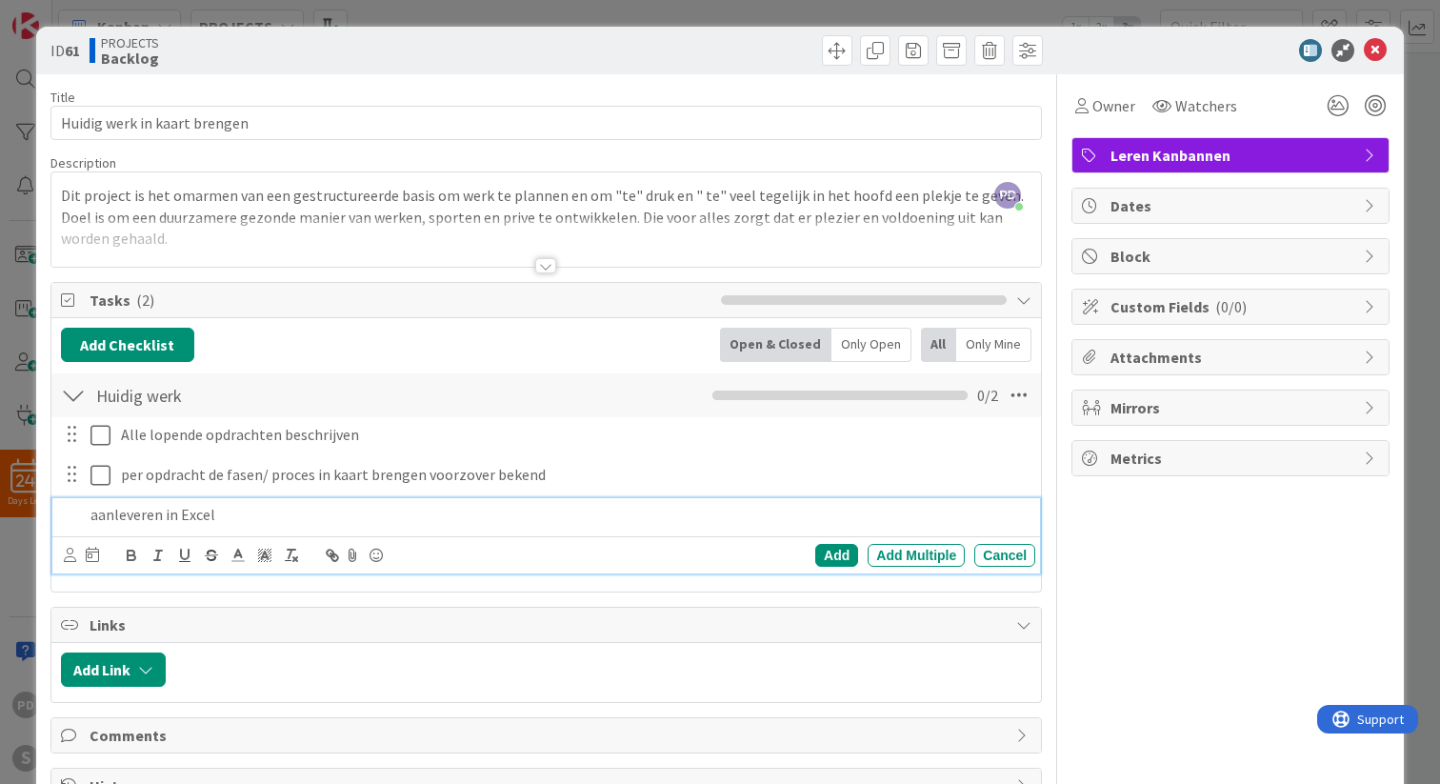
click at [256, 503] on div "aanleveren in Excel" at bounding box center [559, 514] width 952 height 33
click at [248, 512] on p "aanleveren in Excel" at bounding box center [558, 515] width 937 height 22
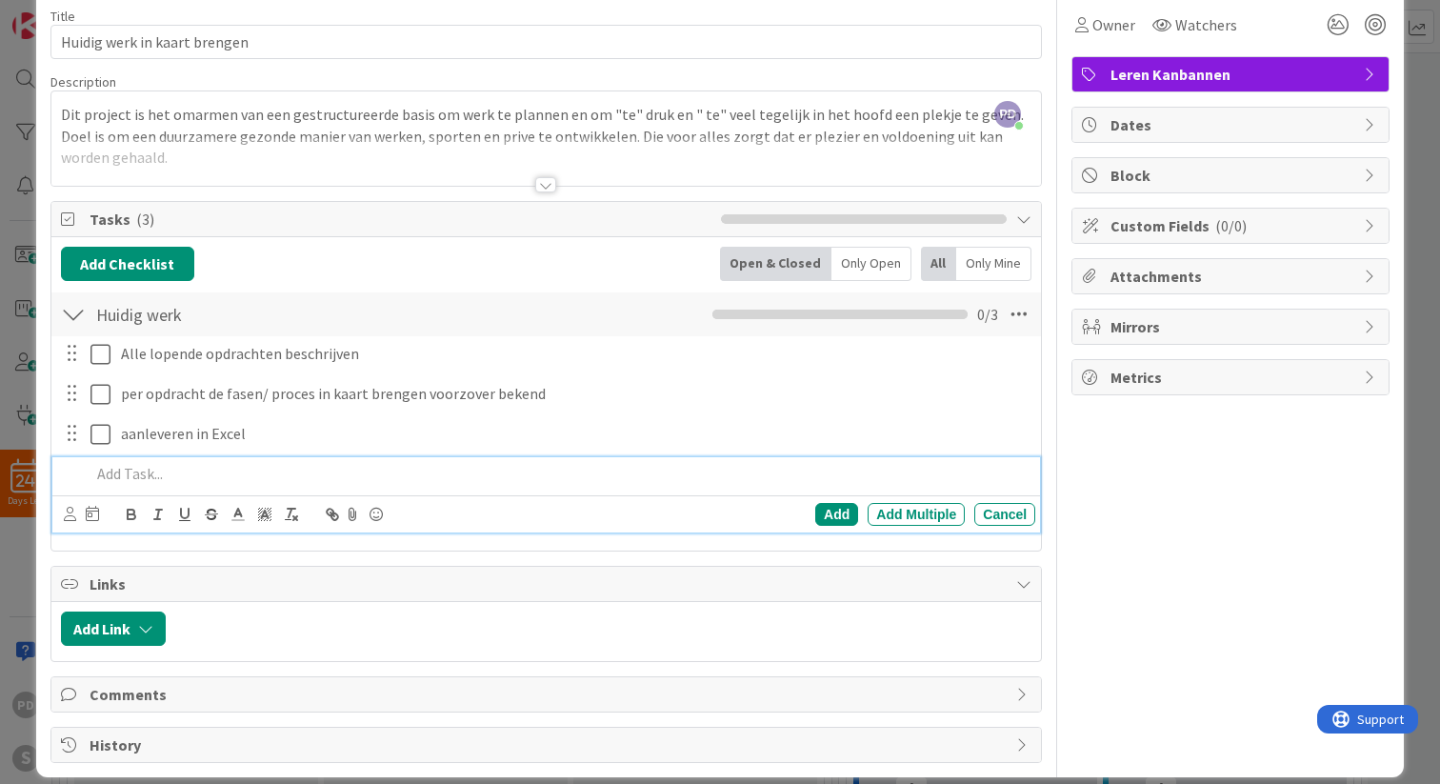
scroll to position [80, 0]
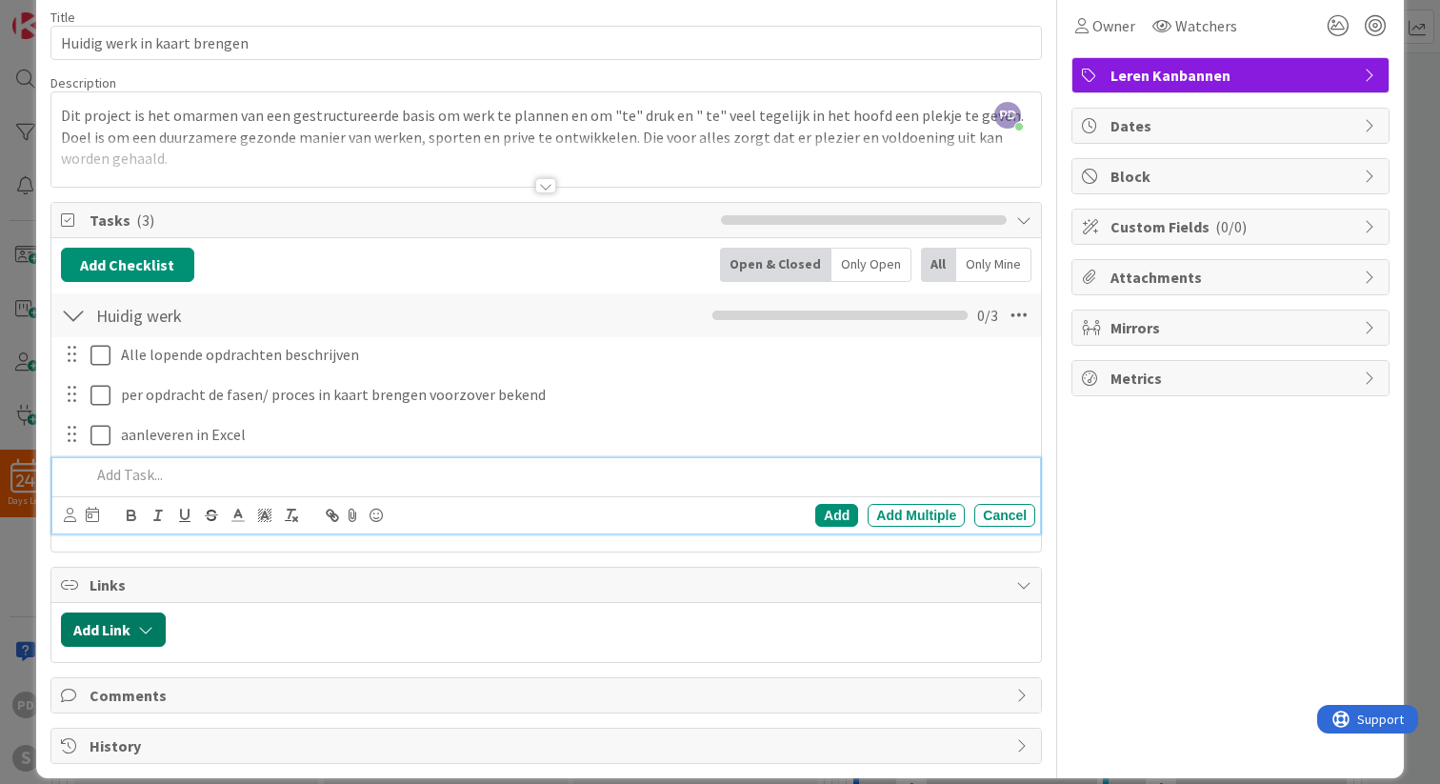
click at [149, 627] on icon "button" at bounding box center [145, 629] width 15 height 15
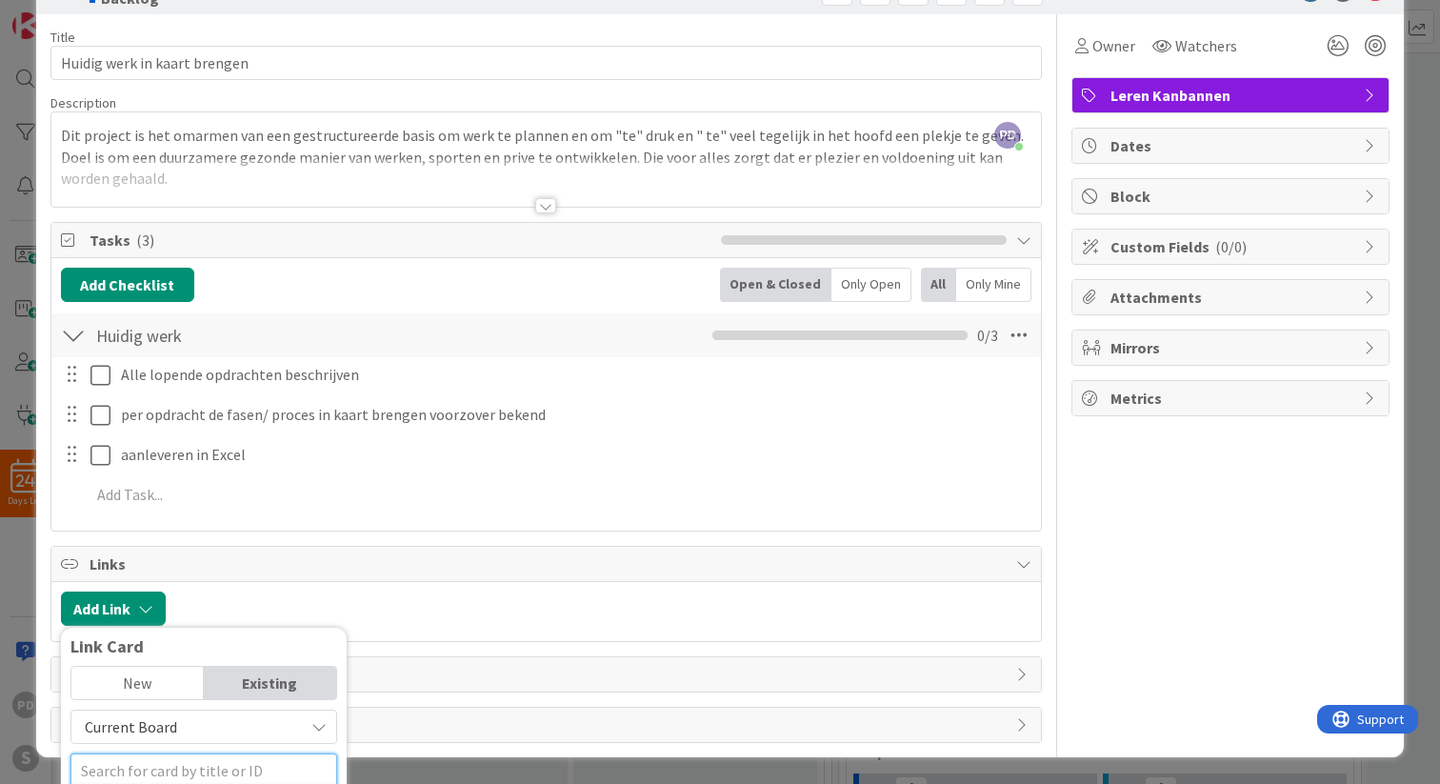
click at [195, 582] on div "Add Link Link Card New Existing Current Board Recent Cards PROJECTS Backlog 60 …" at bounding box center [545, 611] width 989 height 59
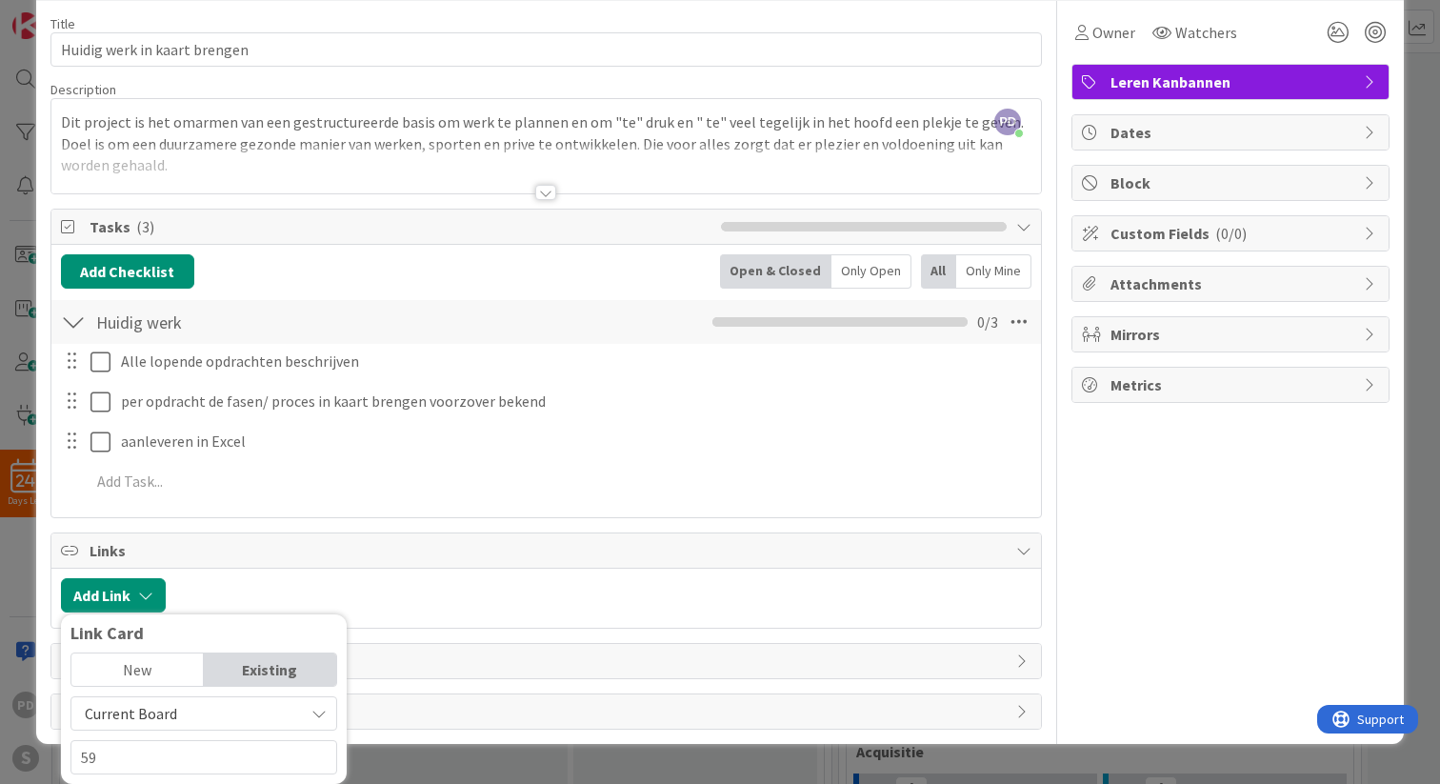
click at [251, 668] on div "Existing" at bounding box center [270, 669] width 132 height 32
click at [165, 757] on input "59" at bounding box center [203, 757] width 267 height 34
click at [469, 585] on div at bounding box center [603, 595] width 856 height 34
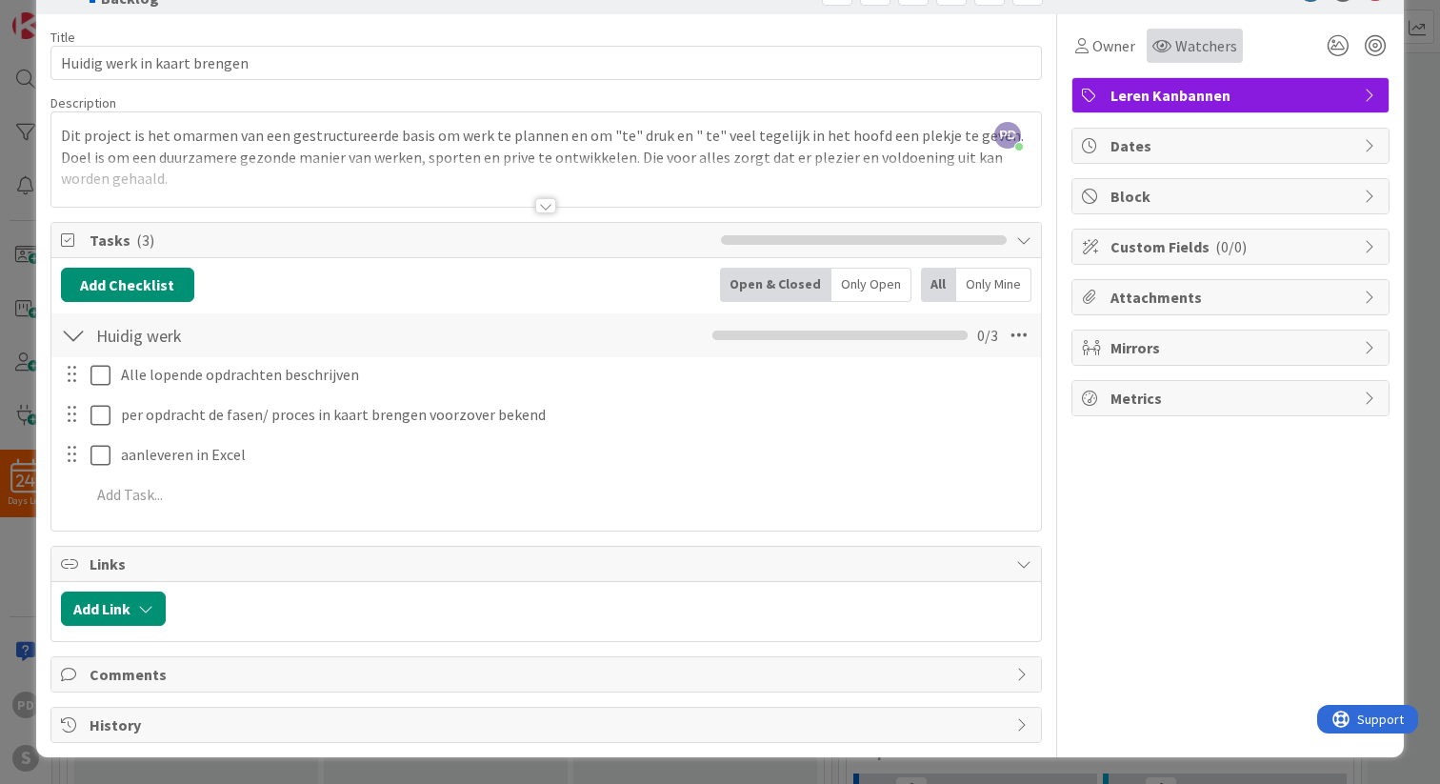
scroll to position [0, 0]
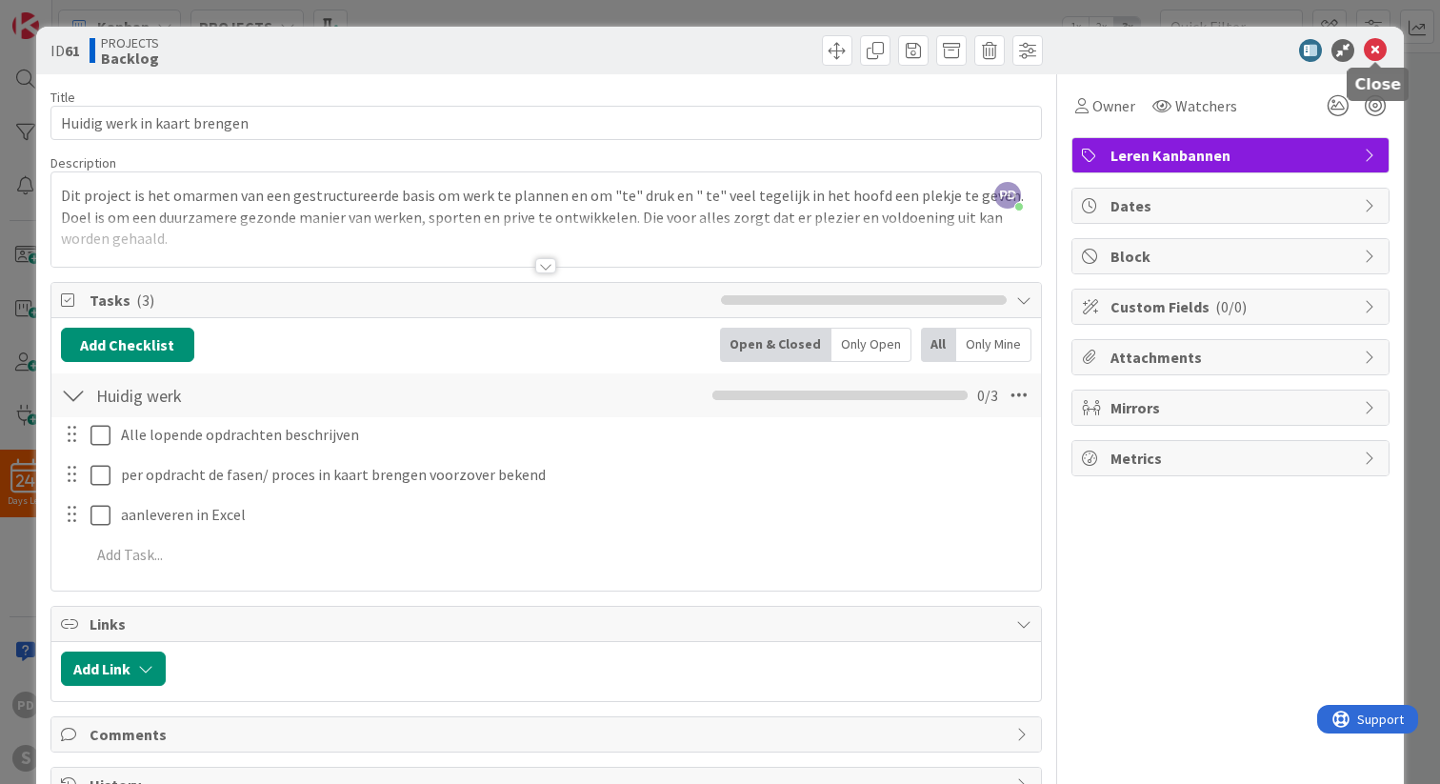
click at [1377, 50] on icon at bounding box center [1375, 50] width 23 height 23
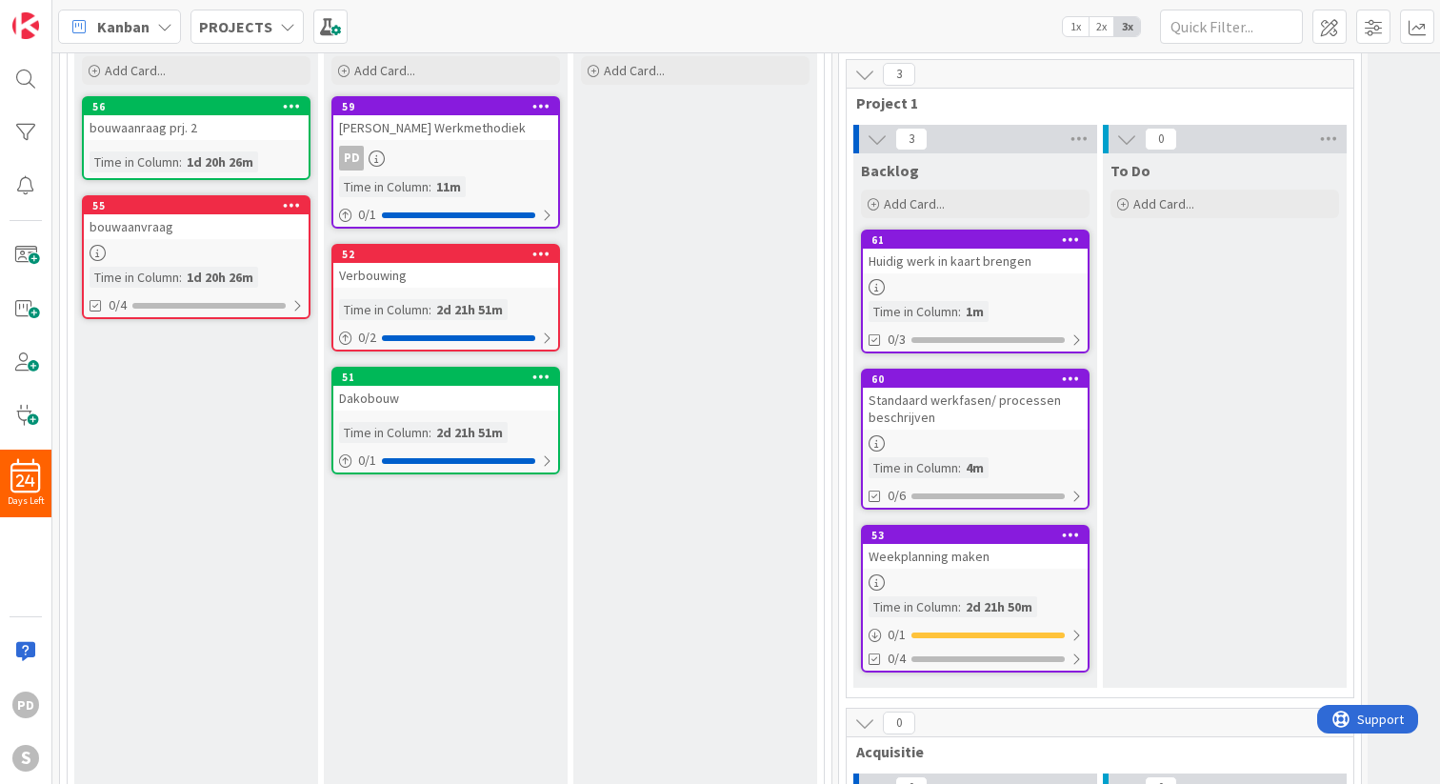
click at [1066, 240] on icon at bounding box center [1071, 238] width 18 height 13
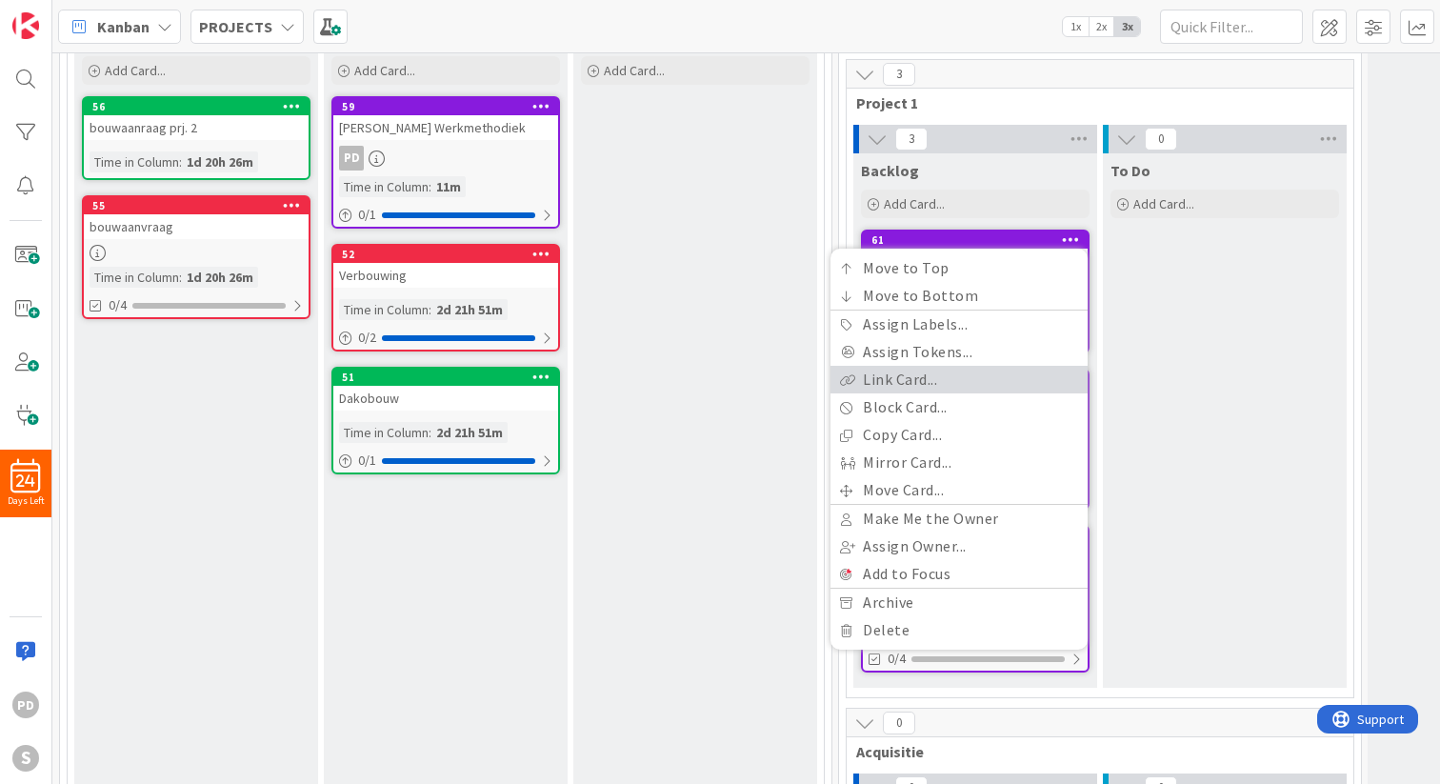
click at [896, 379] on link "Link Card..." at bounding box center [958, 380] width 257 height 28
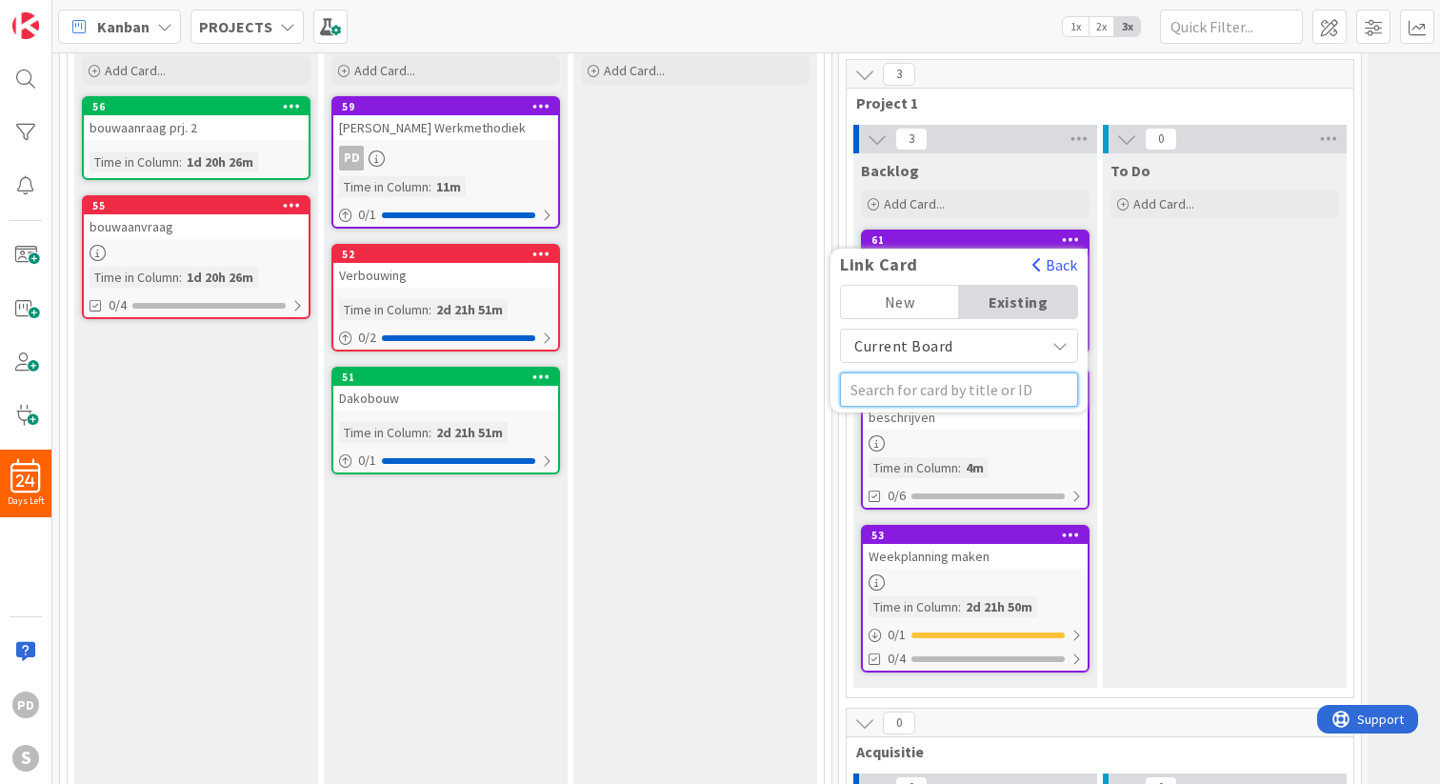
click at [928, 388] on input "text" at bounding box center [959, 389] width 238 height 34
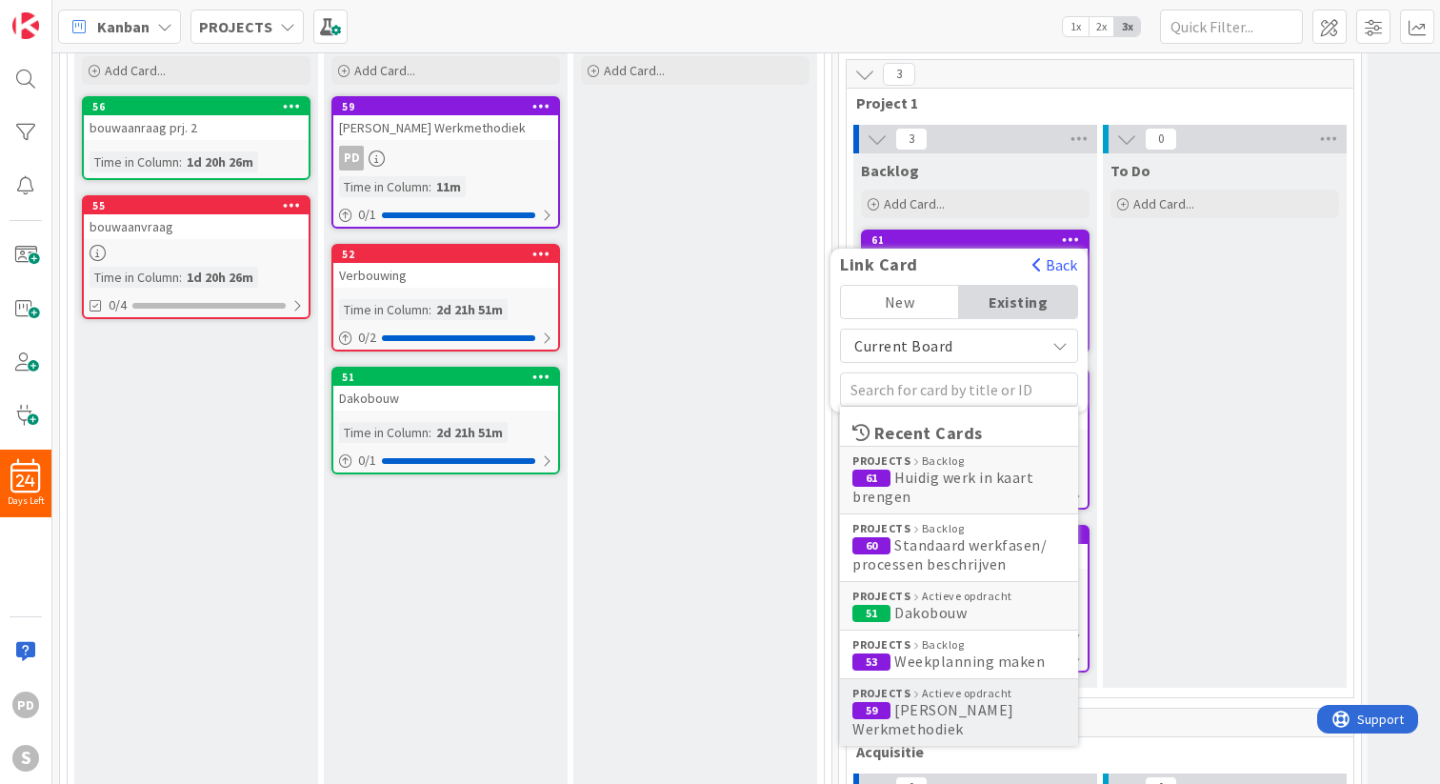
click at [943, 704] on span "[PERSON_NAME] Werkmethodiek" at bounding box center [933, 719] width 162 height 38
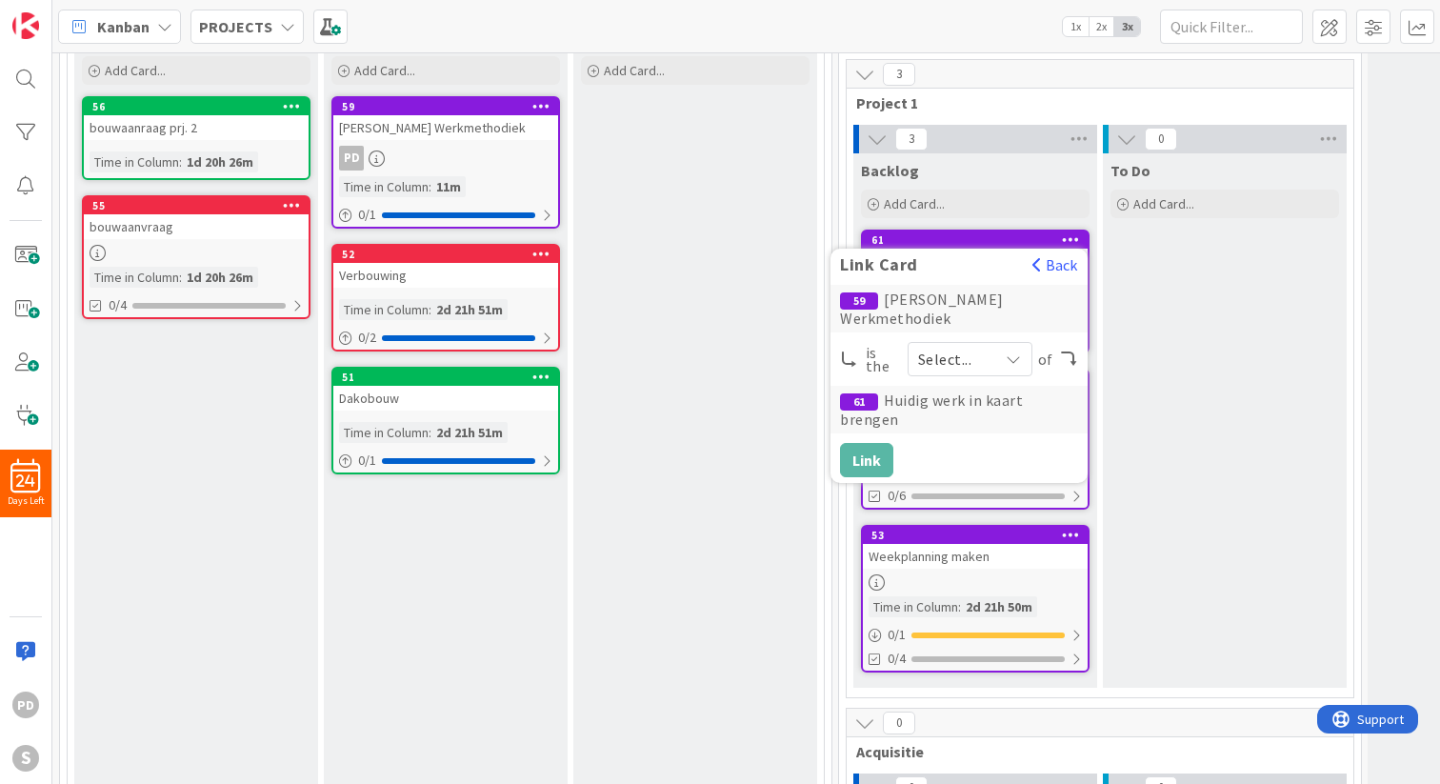
click at [971, 346] on span "Select..." at bounding box center [953, 359] width 70 height 27
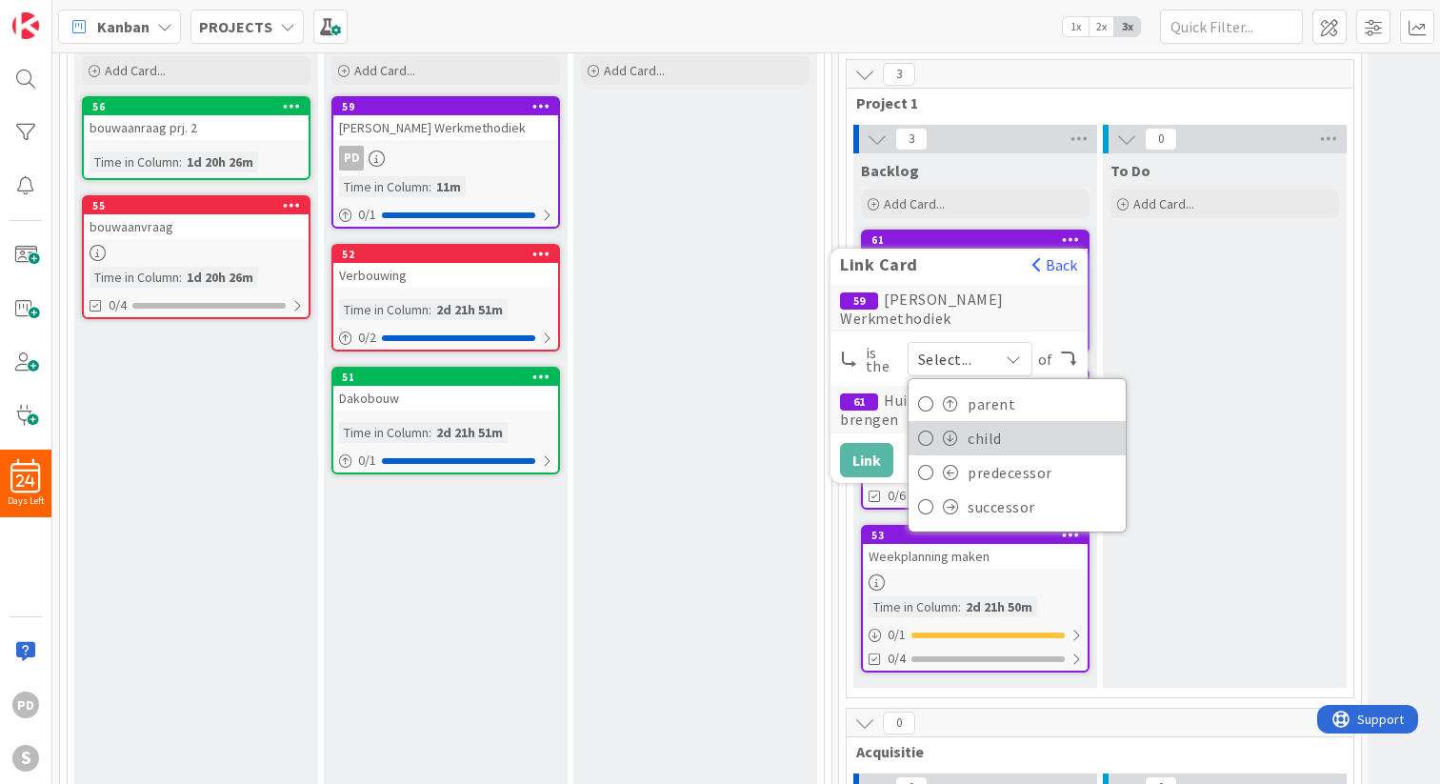
click at [962, 421] on link "child" at bounding box center [1016, 438] width 217 height 34
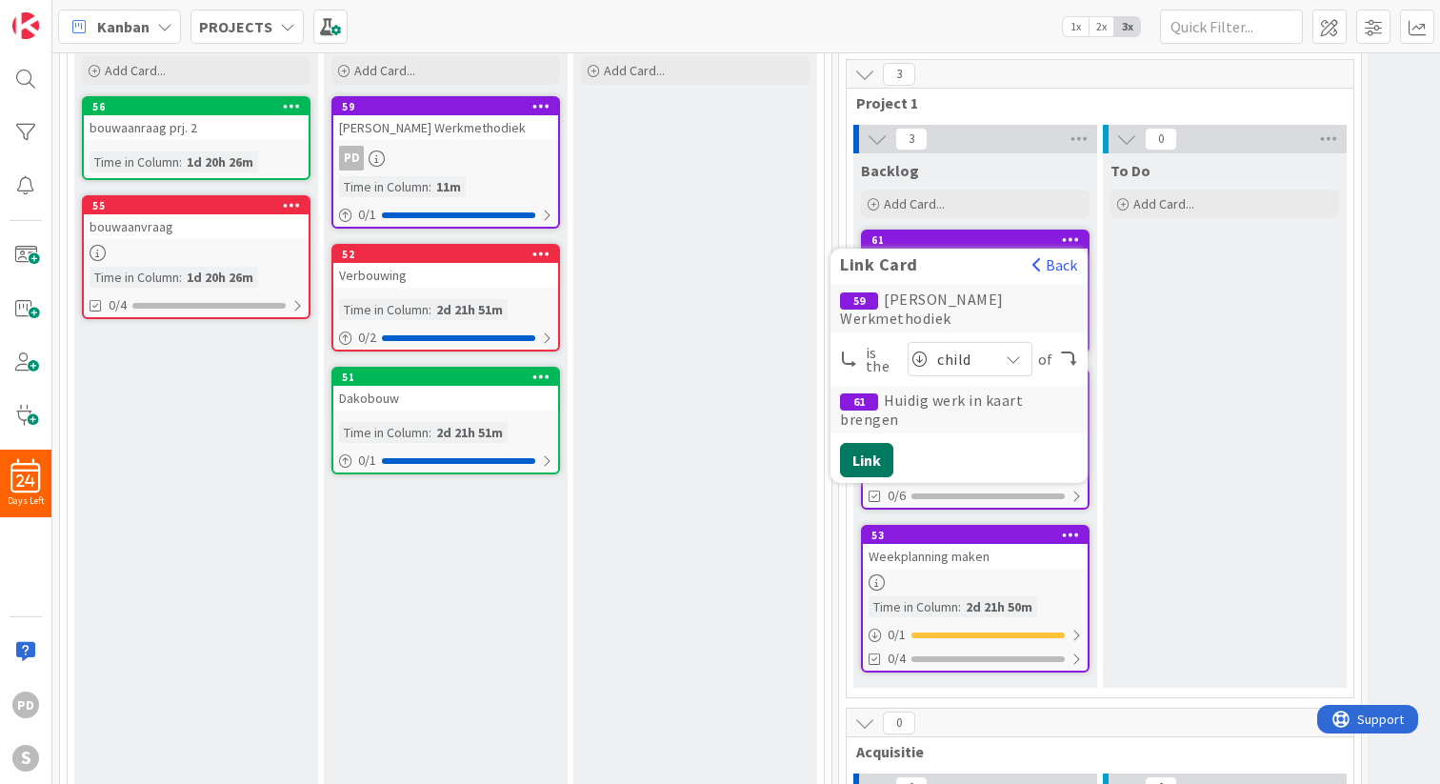
click at [871, 443] on button "Link" at bounding box center [866, 460] width 53 height 34
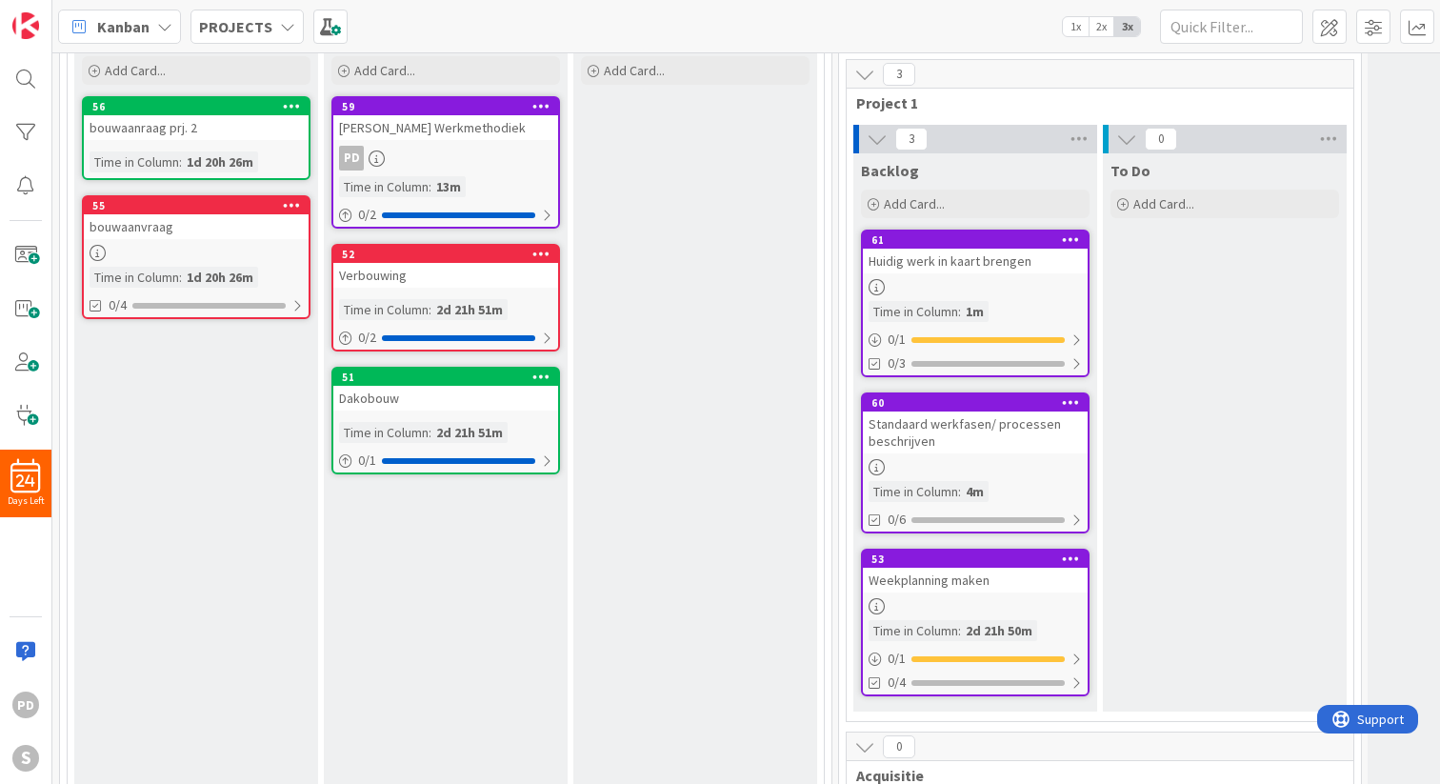
click at [1067, 396] on icon at bounding box center [1071, 401] width 18 height 13
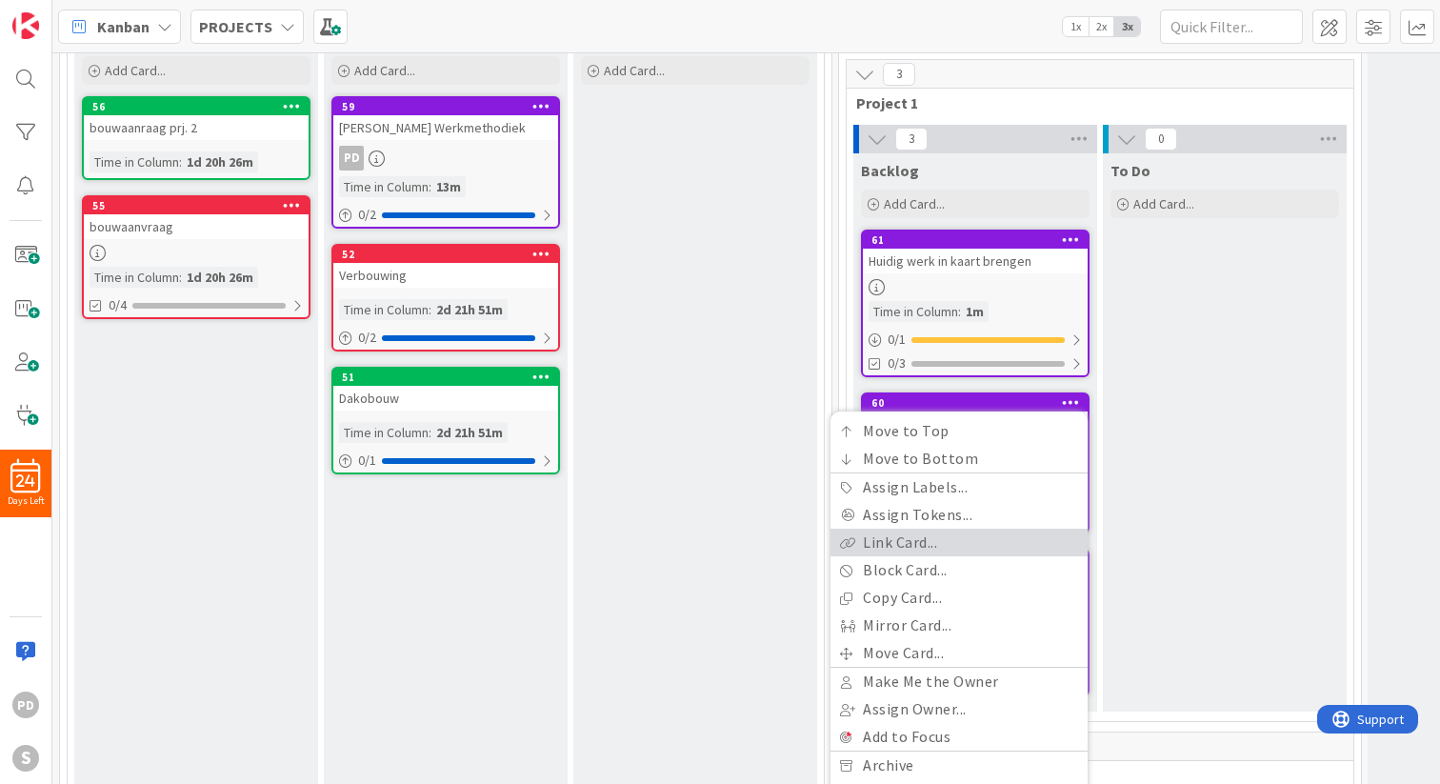
click at [962, 542] on link "Link Card..." at bounding box center [958, 542] width 257 height 28
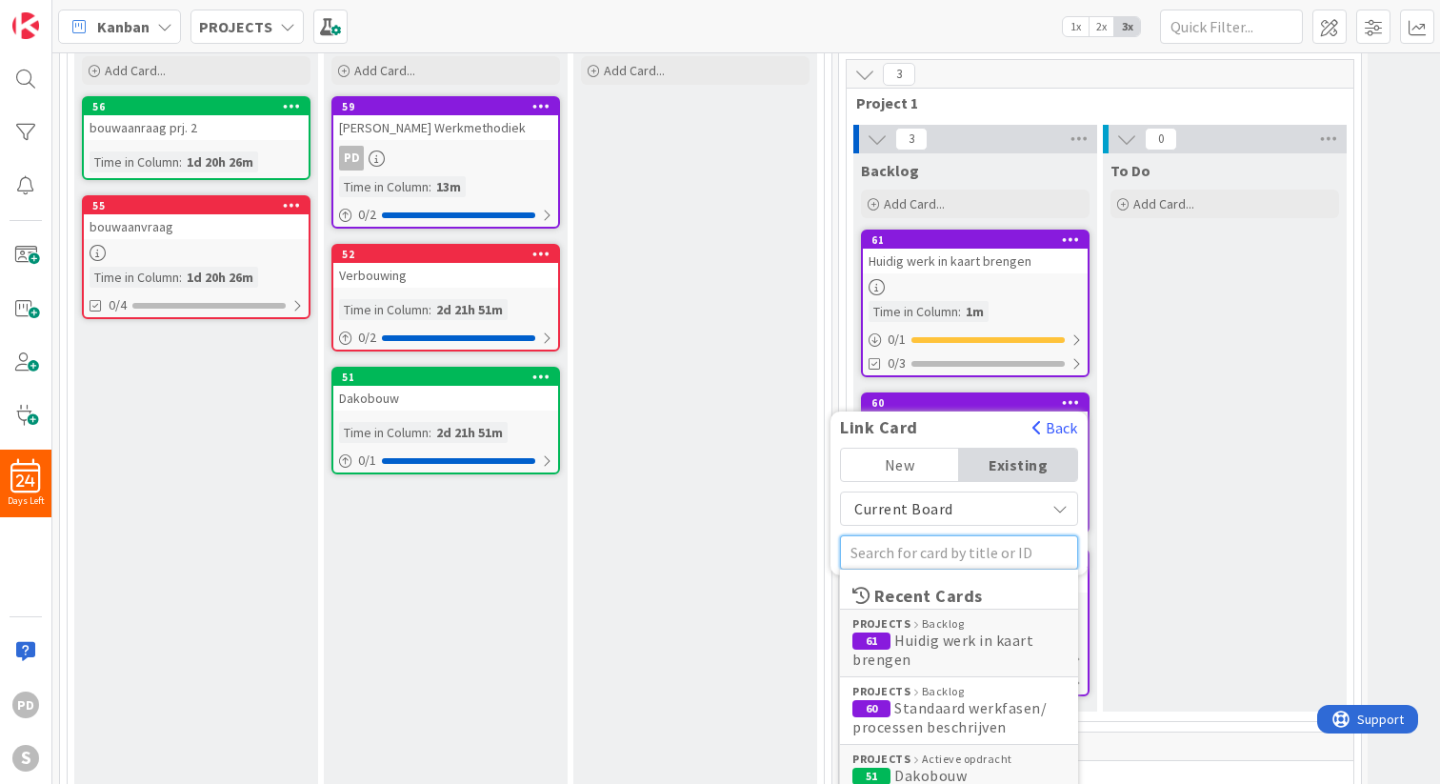
click at [985, 556] on input "text" at bounding box center [959, 552] width 238 height 34
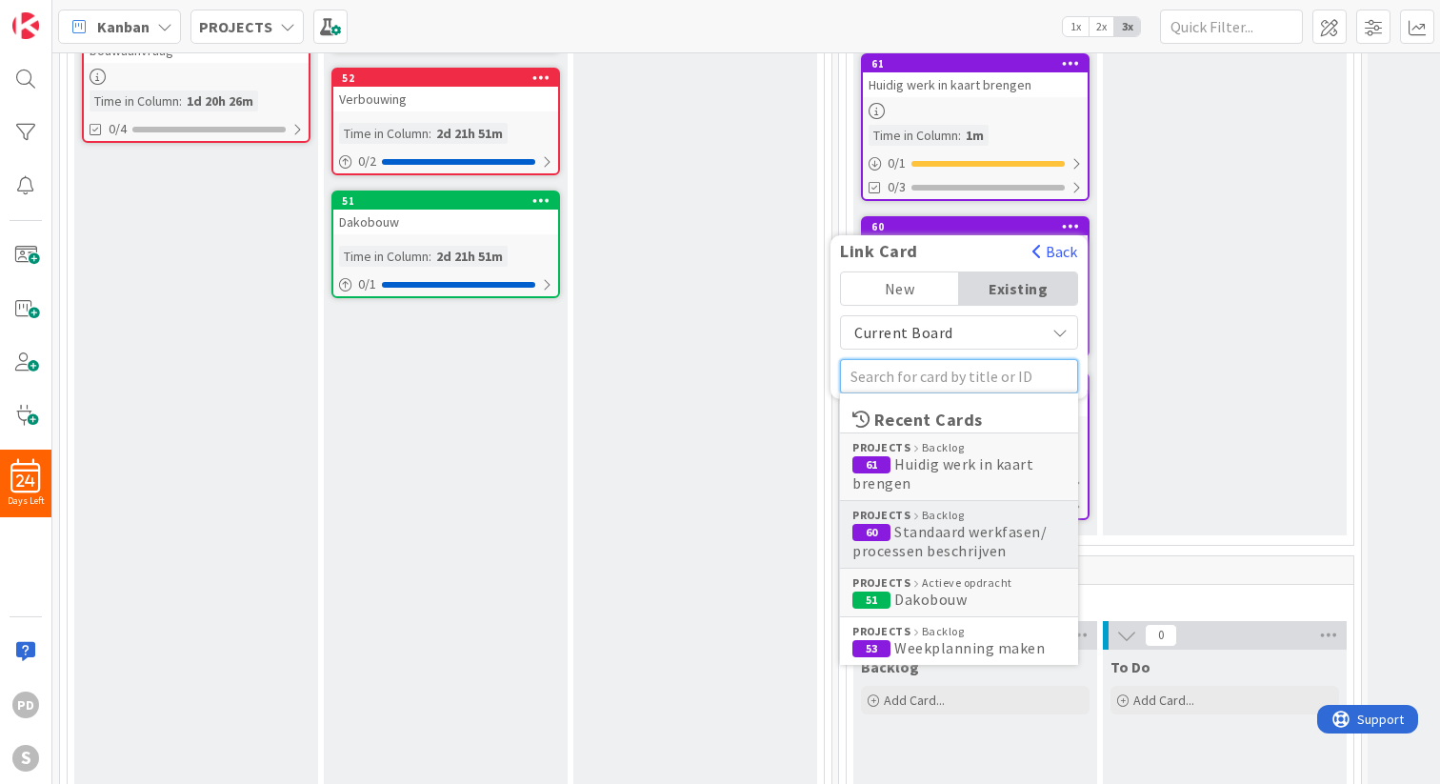
scroll to position [388, 0]
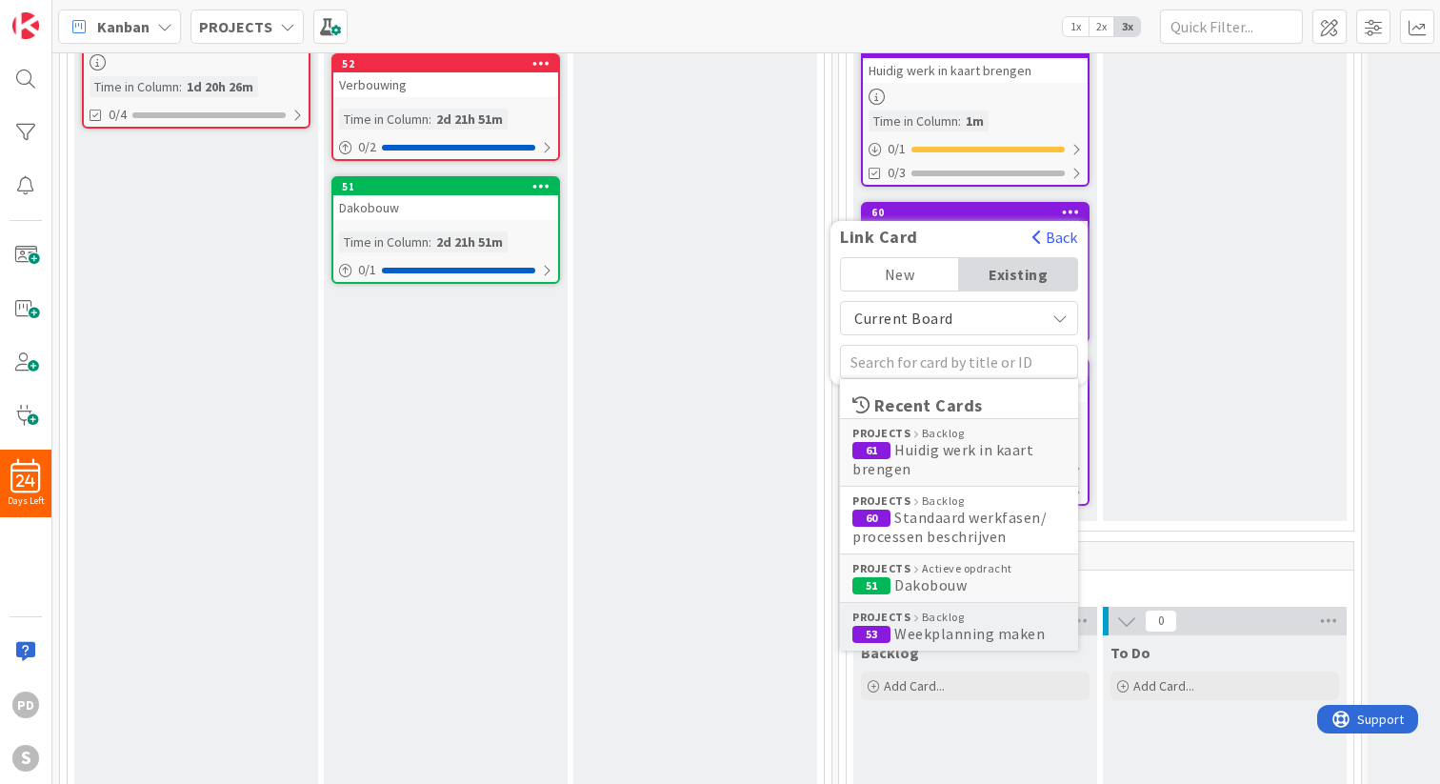
click at [968, 628] on span "Weekplanning maken" at bounding box center [969, 633] width 150 height 19
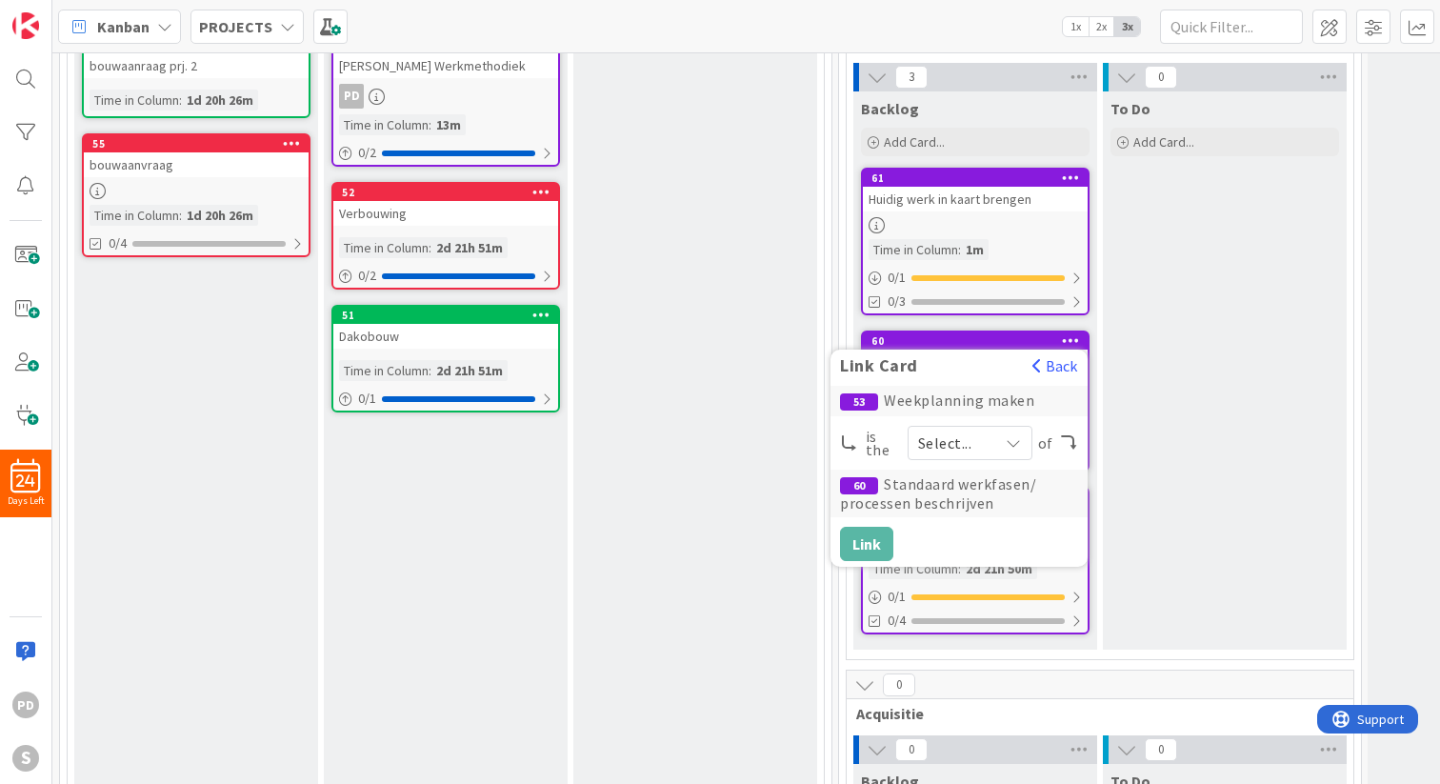
scroll to position [239, 0]
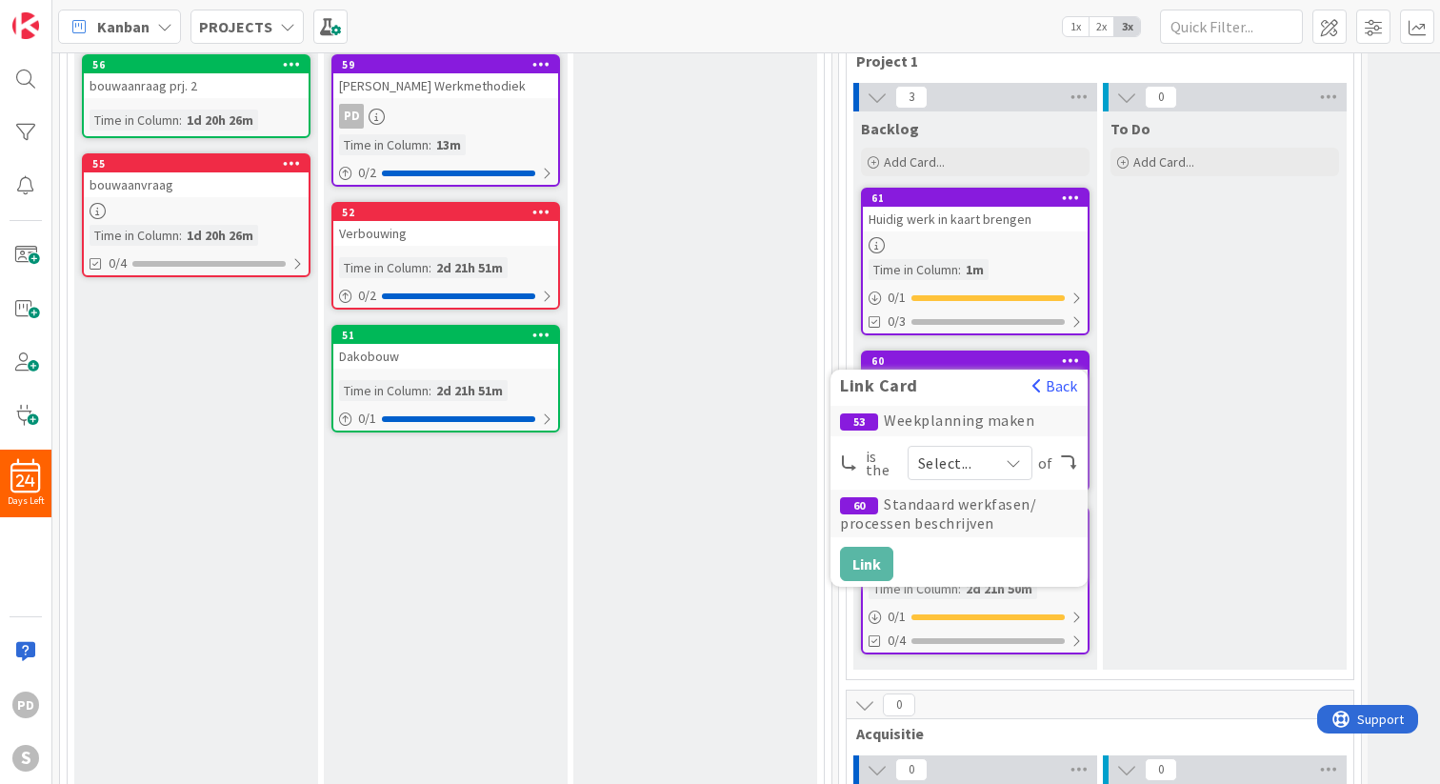
click at [997, 421] on div "53 Weekplanning maken" at bounding box center [958, 421] width 257 height 30
click at [1045, 389] on button "Back" at bounding box center [1054, 385] width 47 height 21
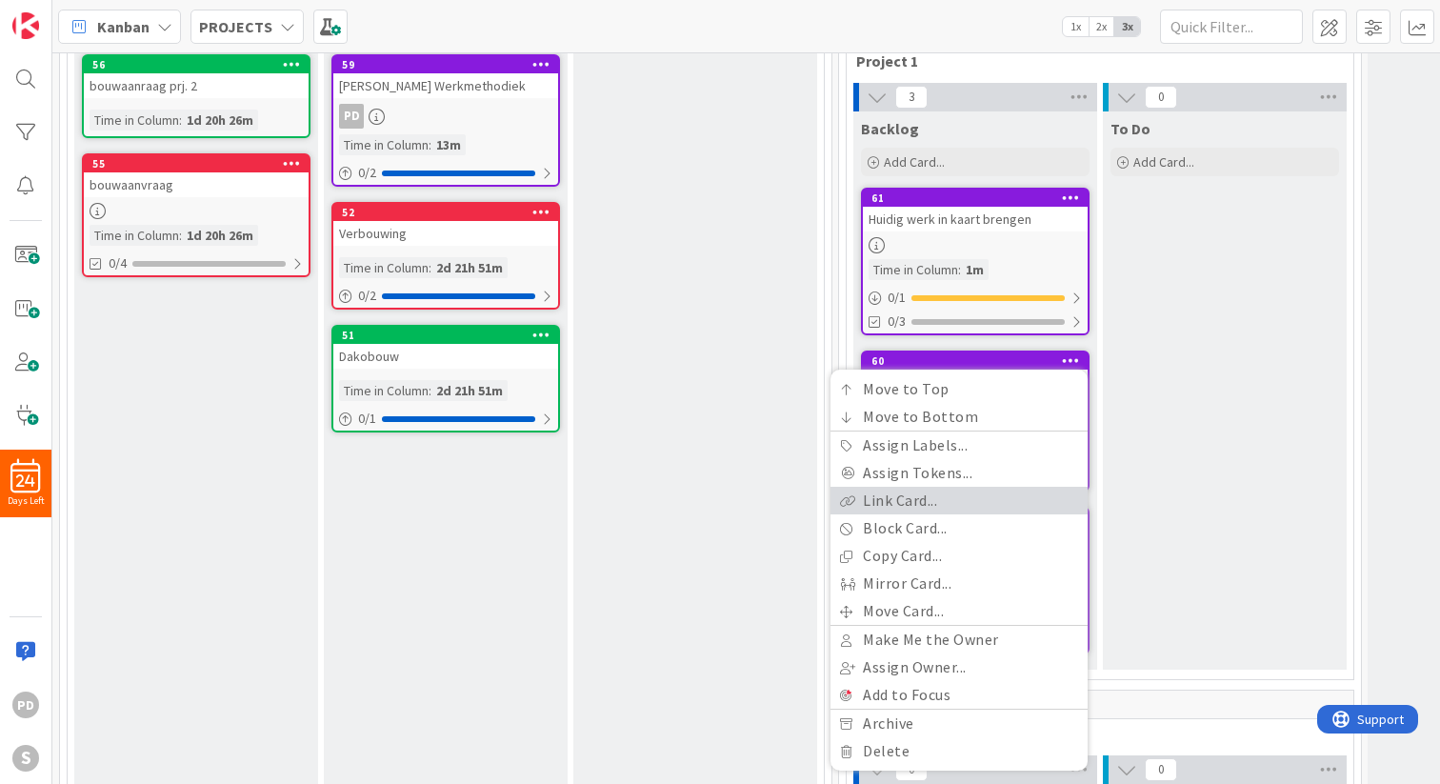
click at [903, 503] on link "Link Card..." at bounding box center [958, 501] width 257 height 28
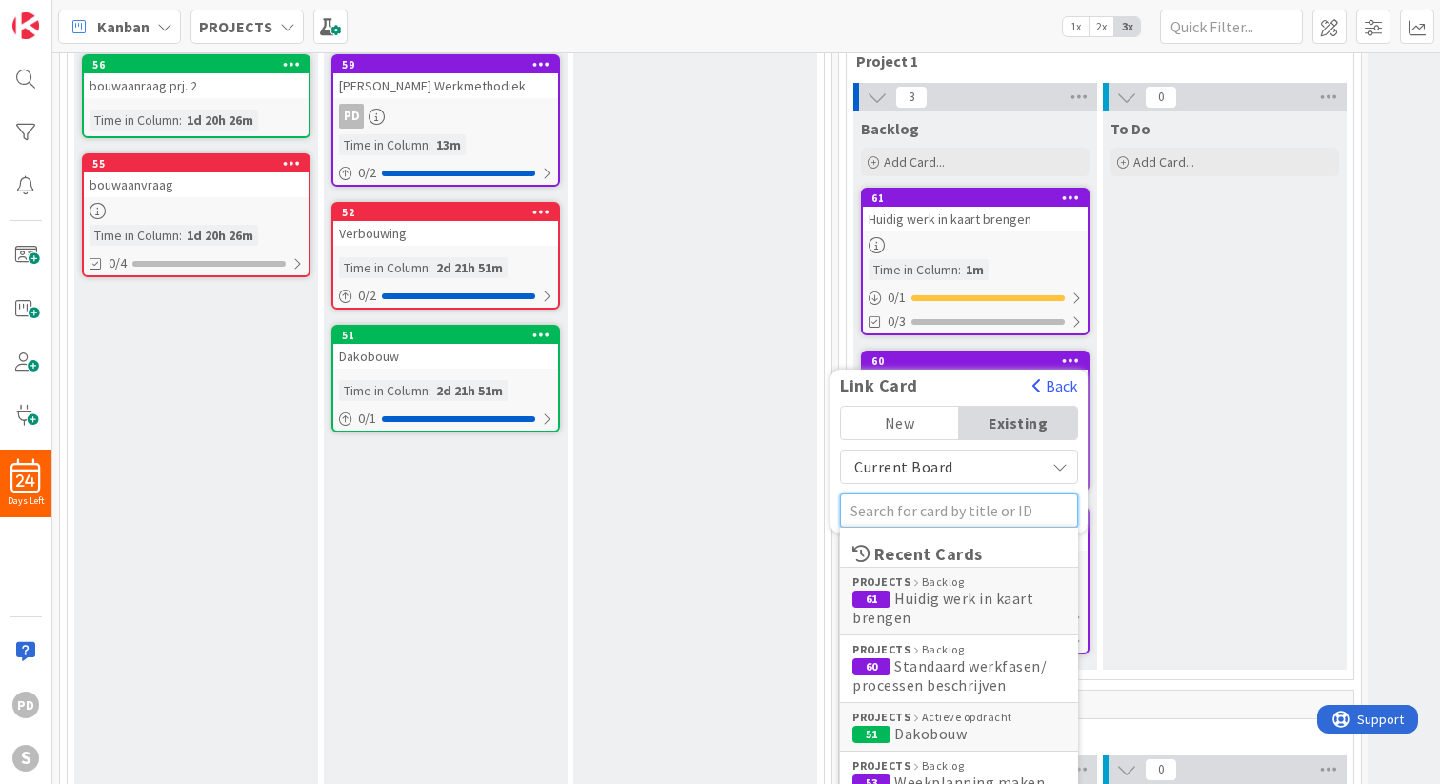
click at [958, 513] on input "text" at bounding box center [959, 510] width 238 height 34
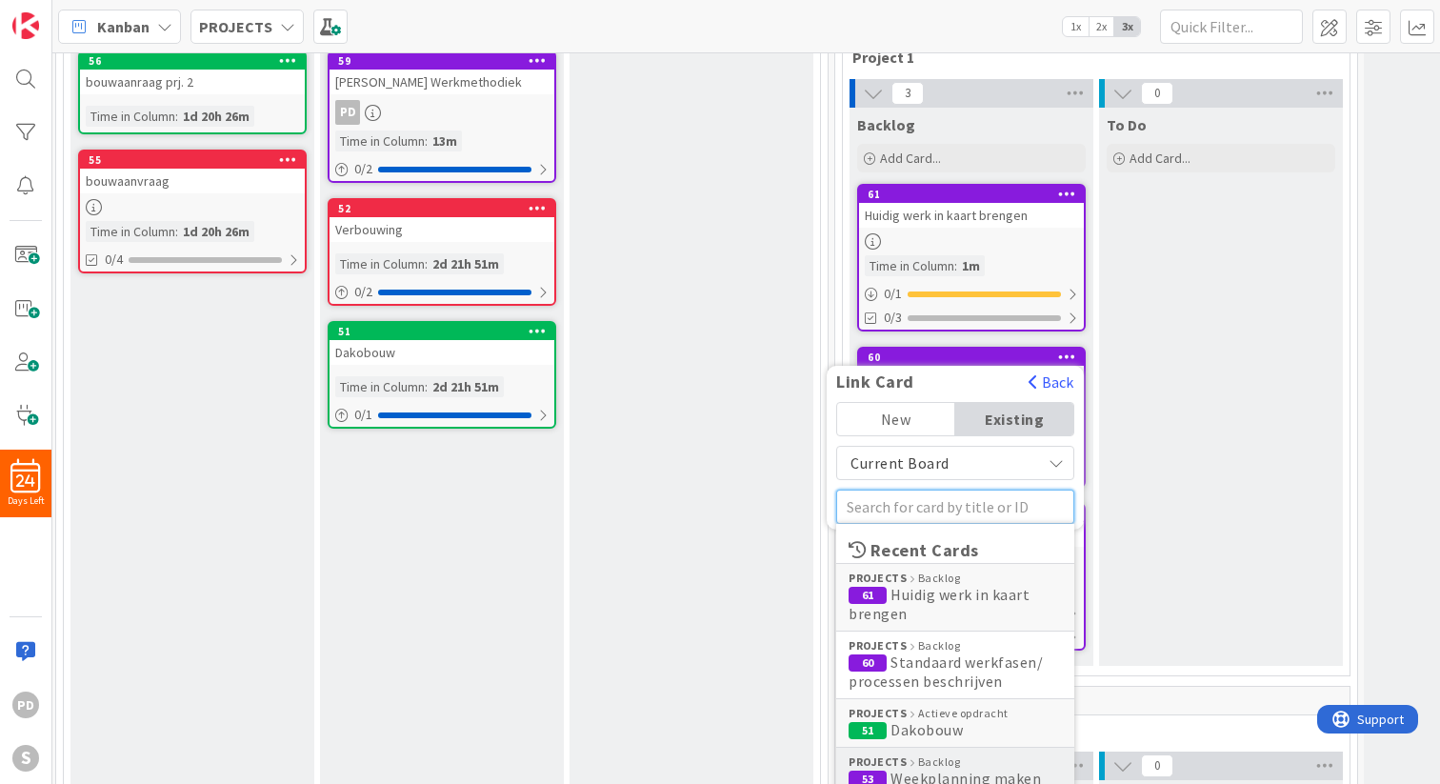
scroll to position [245, 4]
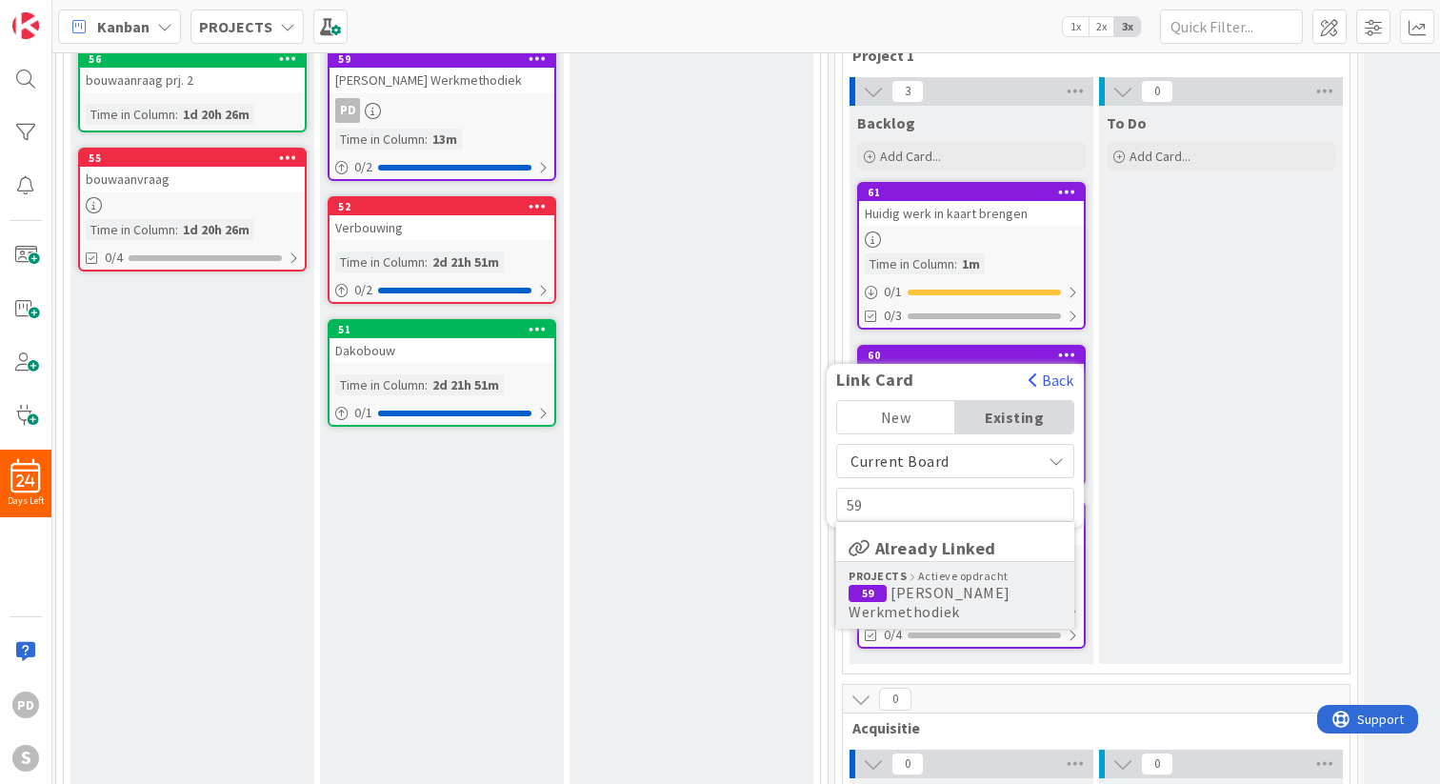
click at [931, 589] on span "[PERSON_NAME] Werkmethodiek" at bounding box center [929, 602] width 162 height 38
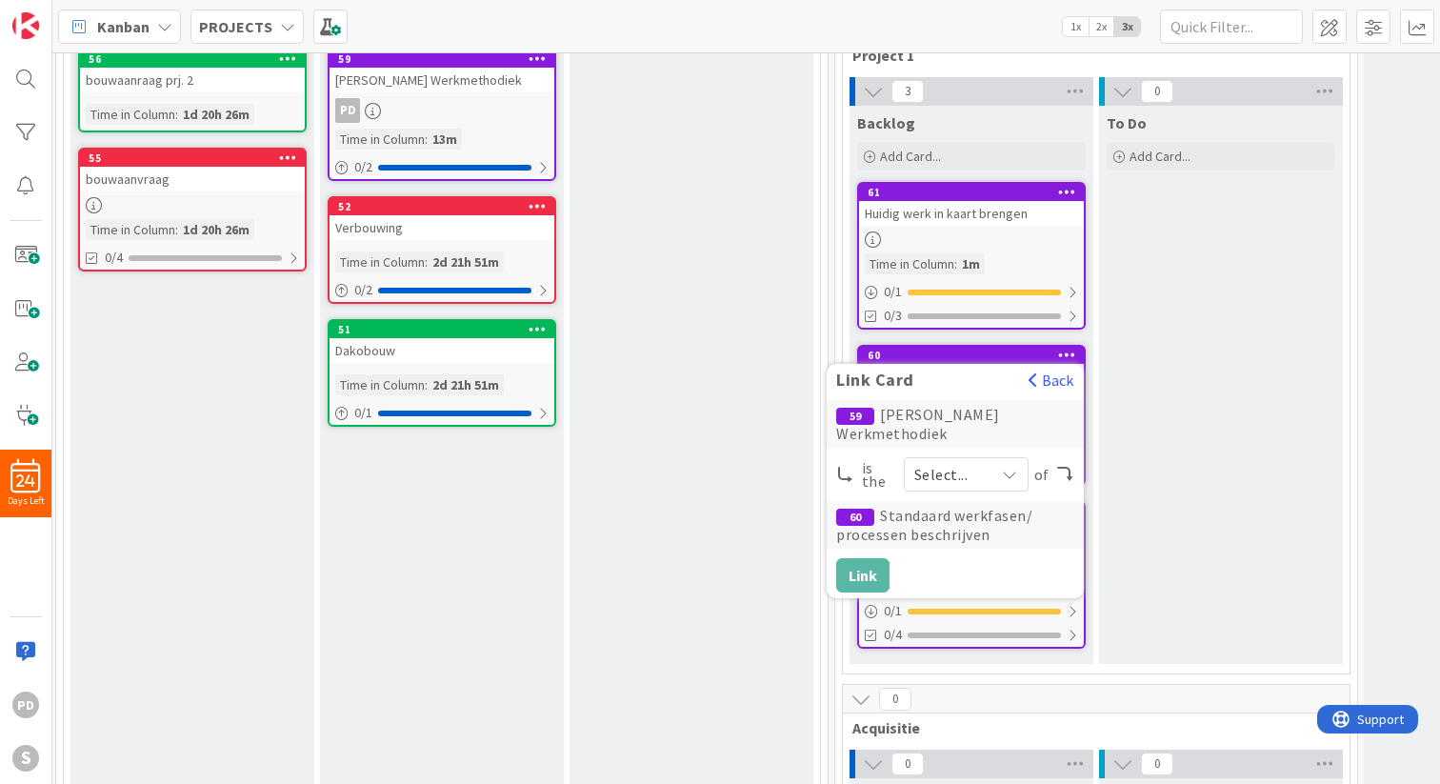
click at [969, 461] on span "Select..." at bounding box center [949, 474] width 70 height 27
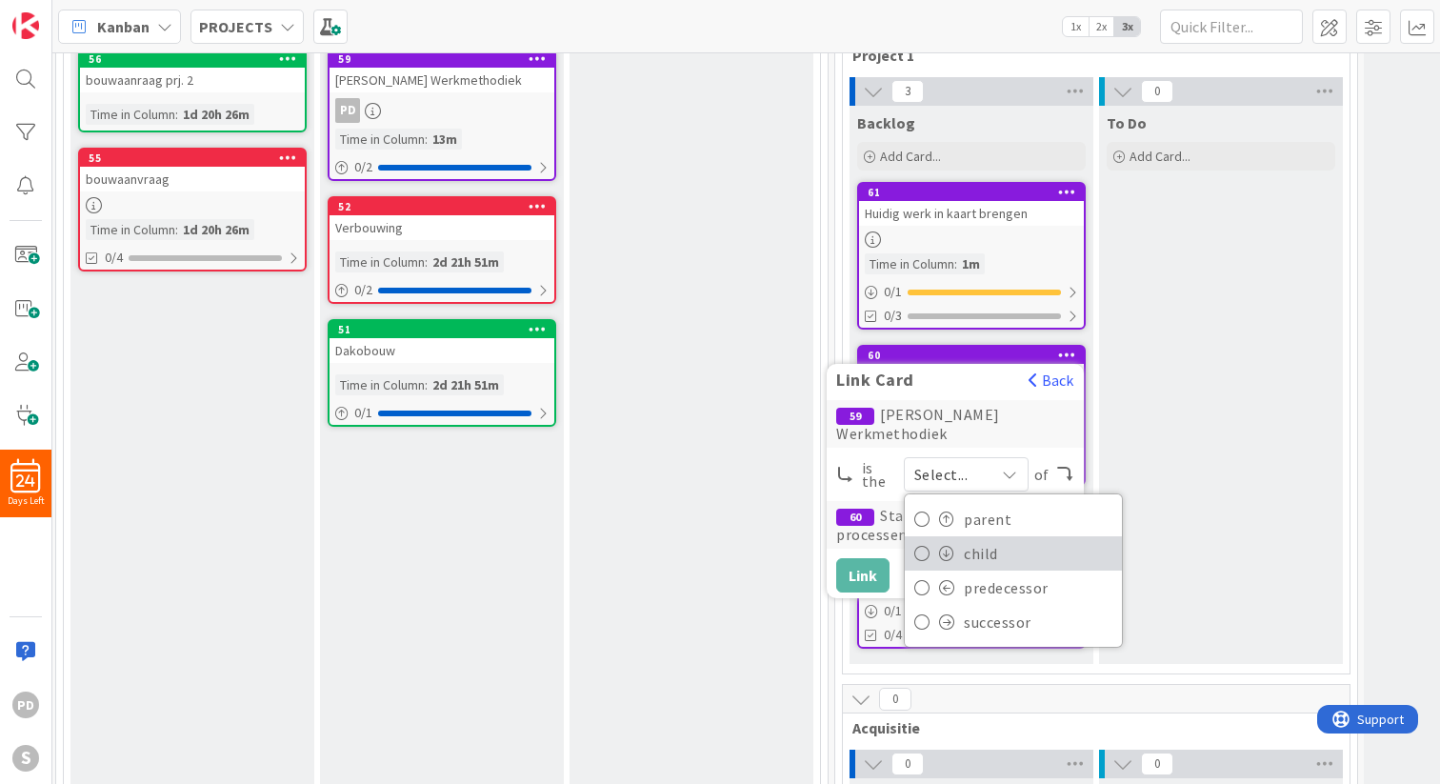
click at [965, 539] on span "child" at bounding box center [1038, 553] width 149 height 29
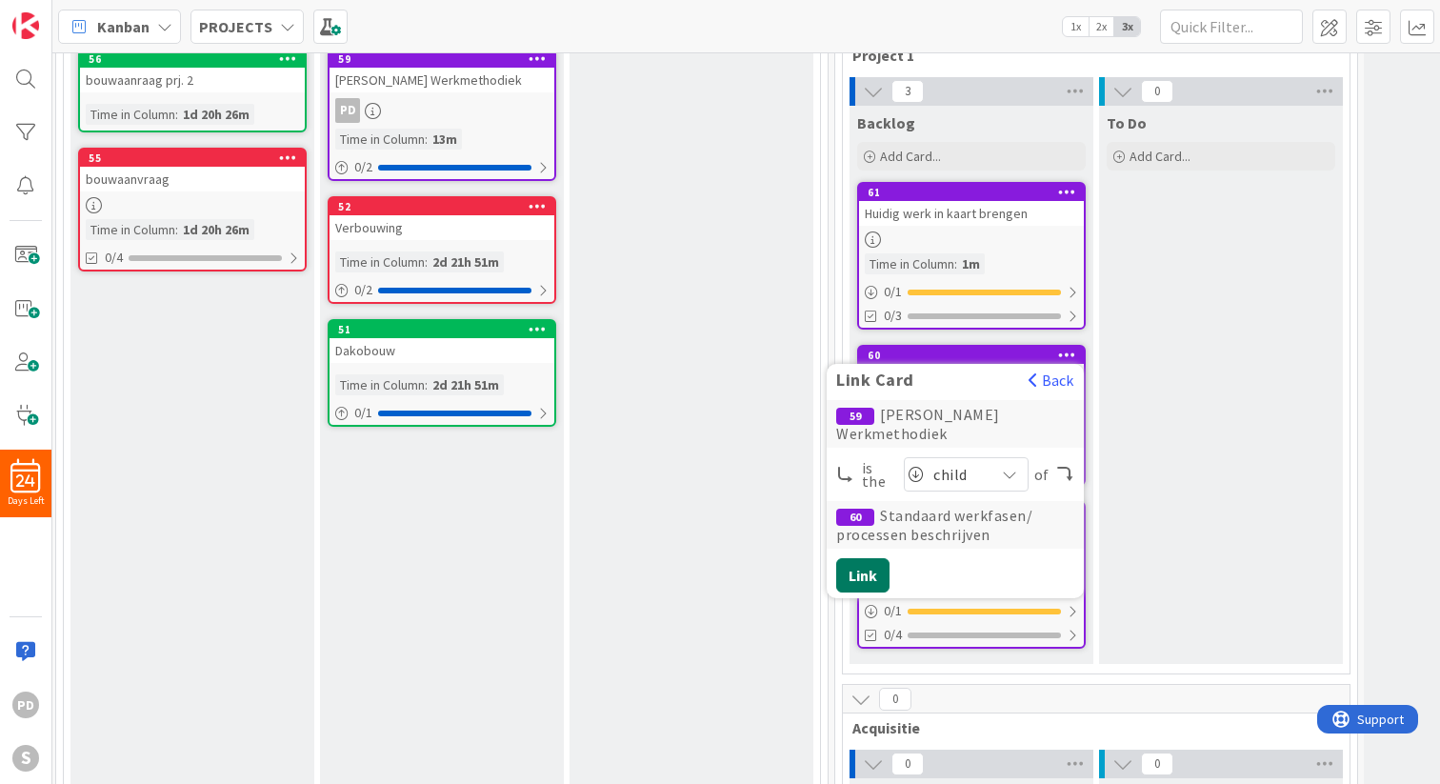
click at [867, 558] on button "Link" at bounding box center [862, 575] width 53 height 34
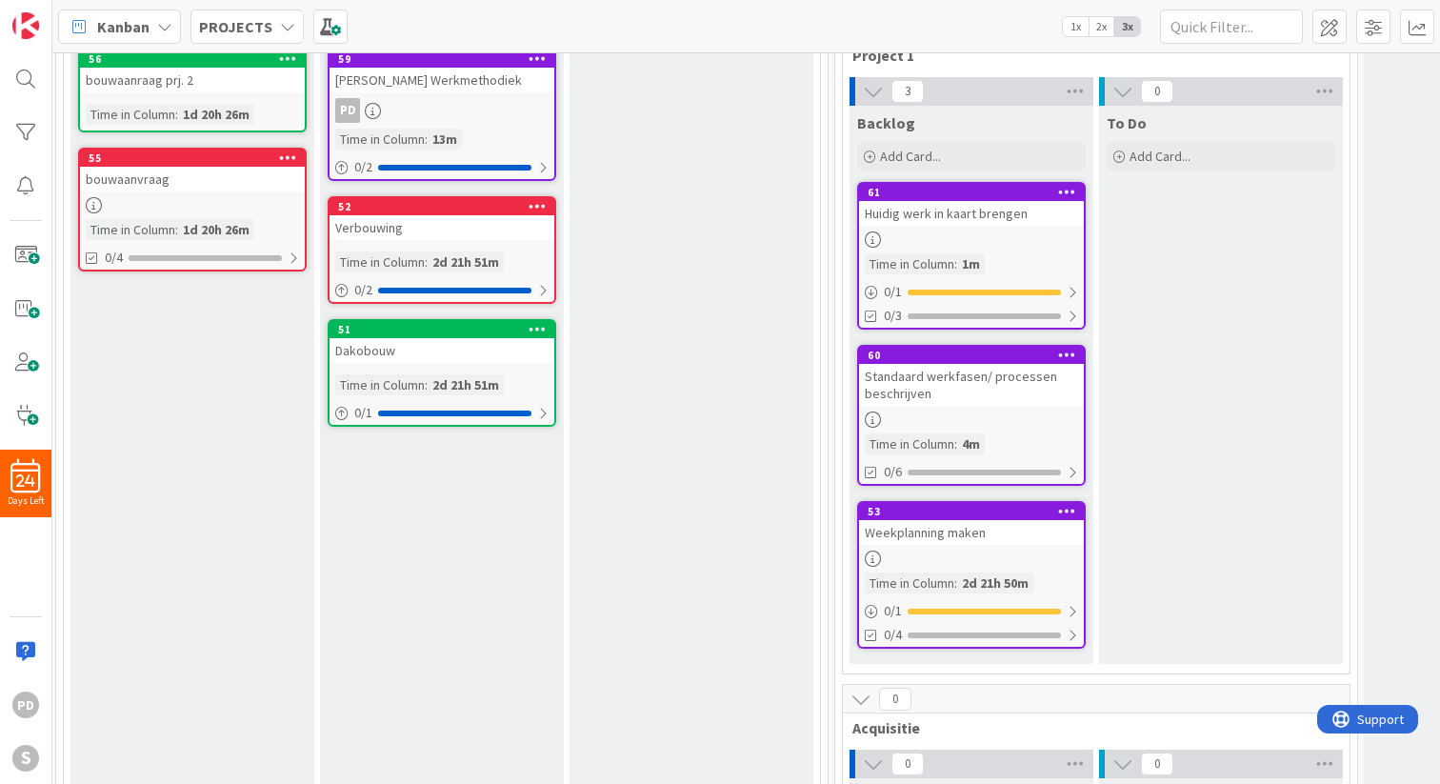
click at [1075, 189] on div at bounding box center [1066, 192] width 34 height 13
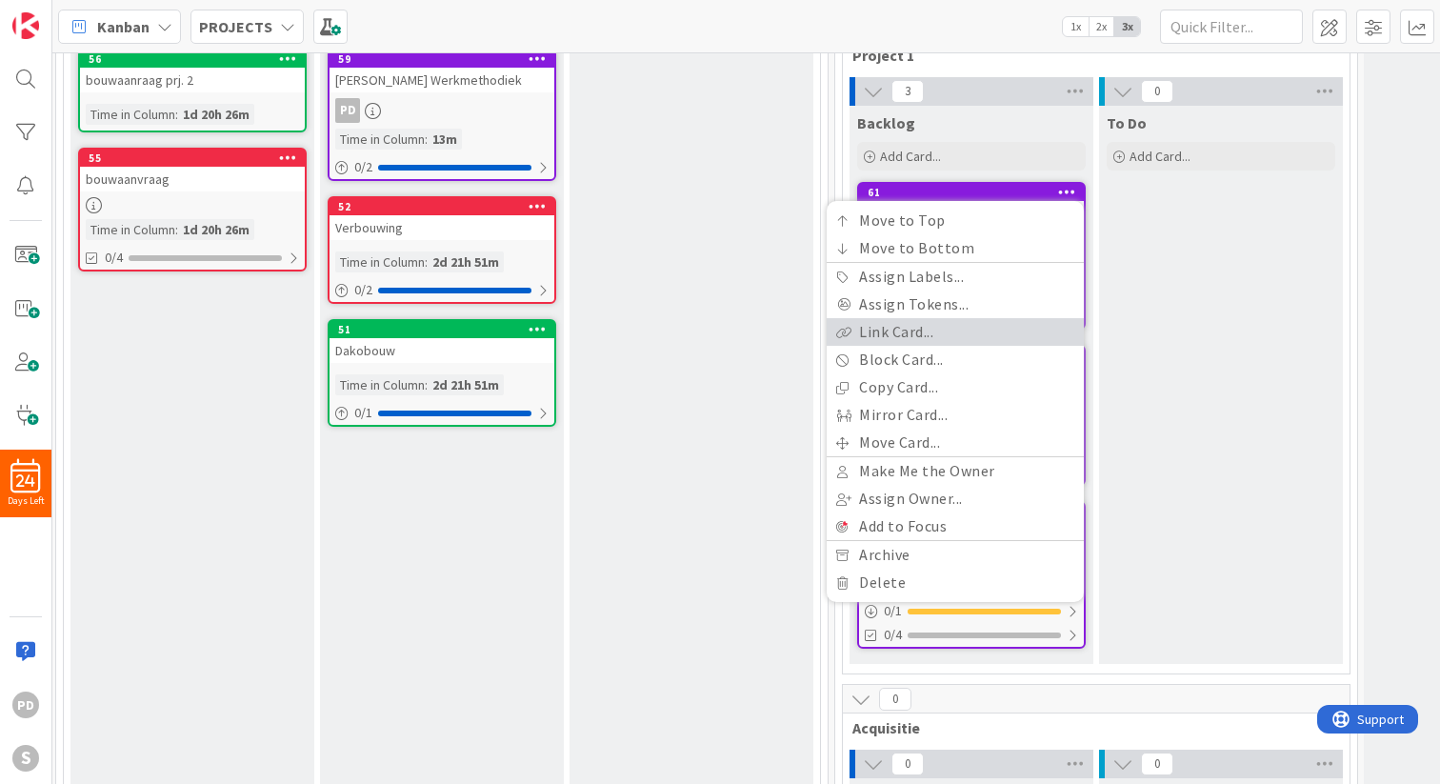
click at [946, 328] on link "Link Card..." at bounding box center [954, 332] width 257 height 28
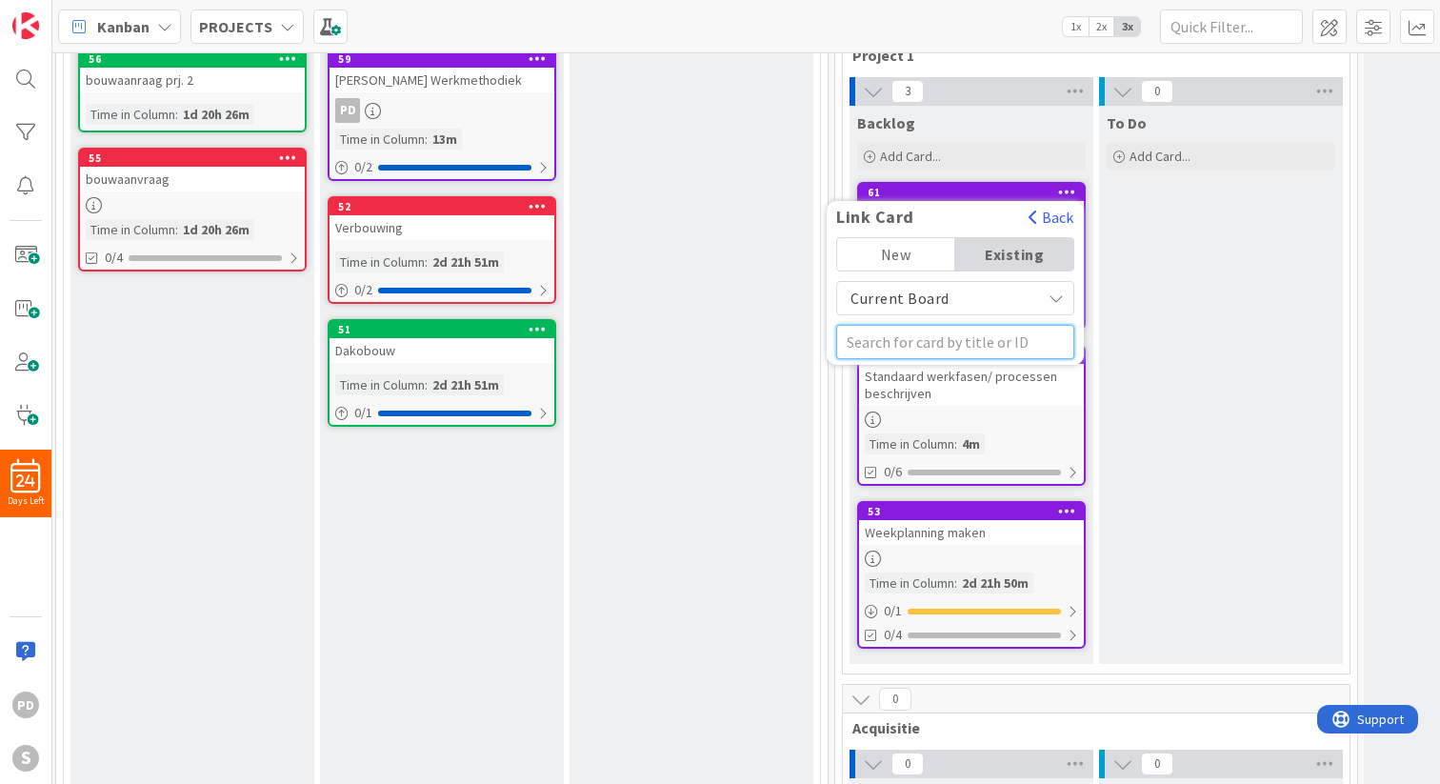
click at [957, 340] on input "text" at bounding box center [955, 342] width 238 height 34
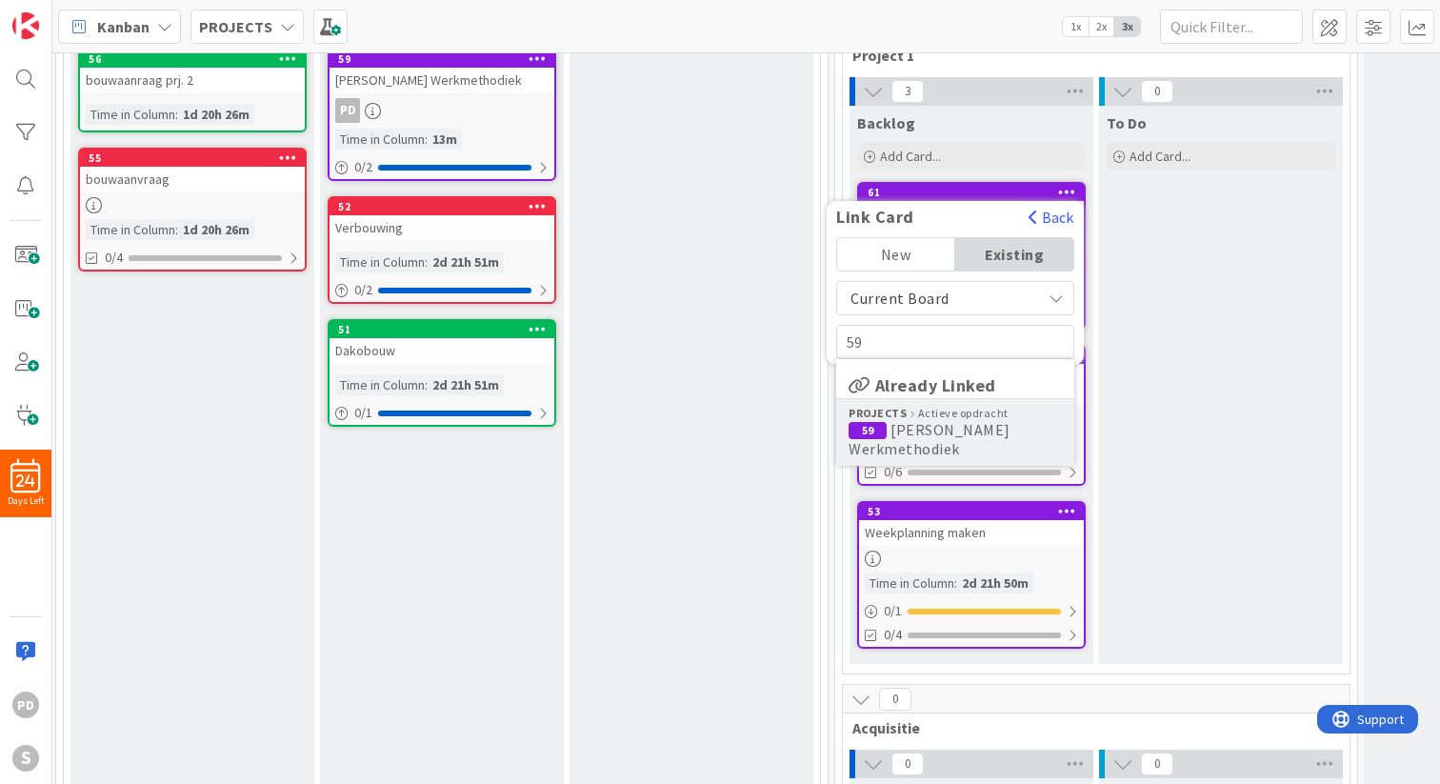
click at [925, 423] on span "[PERSON_NAME] Werkmethodiek" at bounding box center [929, 439] width 162 height 38
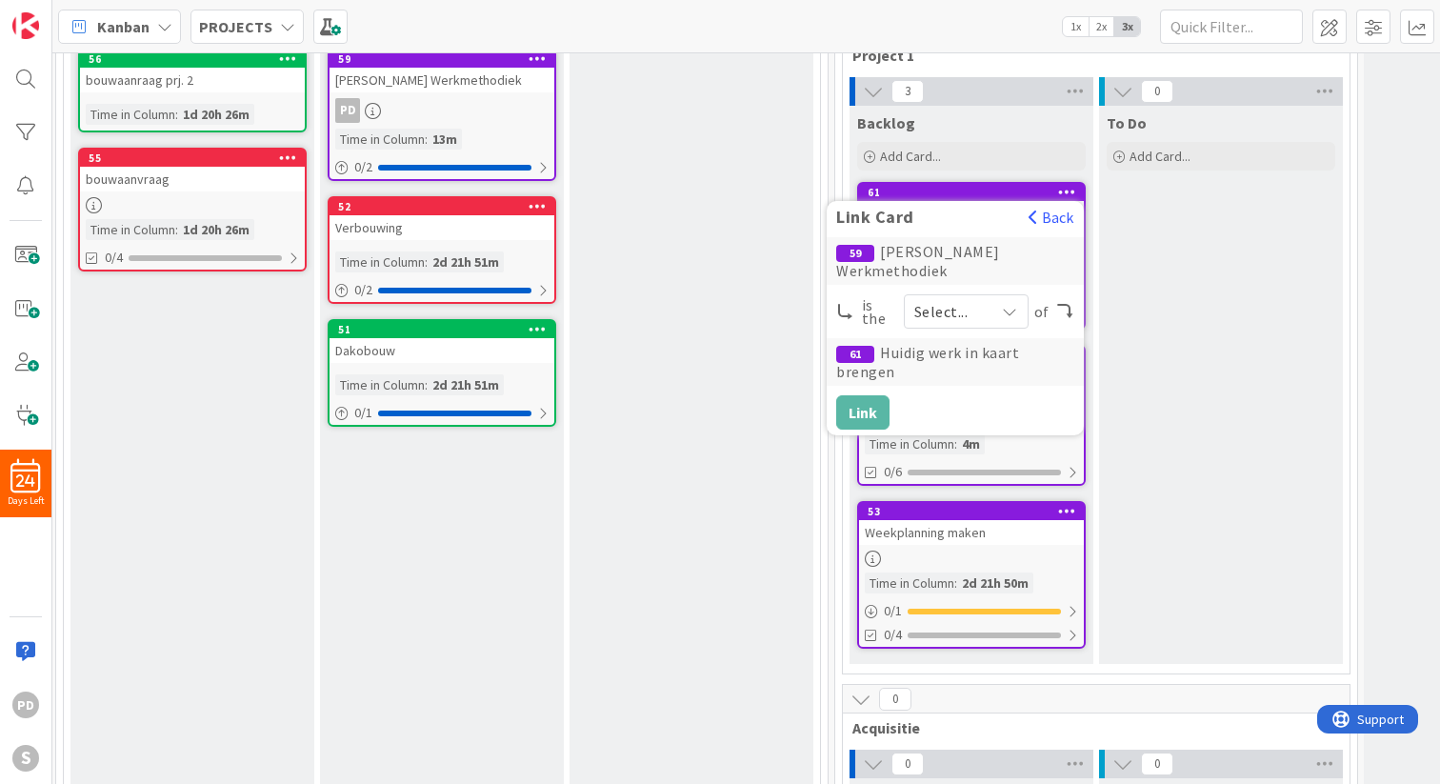
click at [961, 298] on span "Select..." at bounding box center [949, 311] width 70 height 27
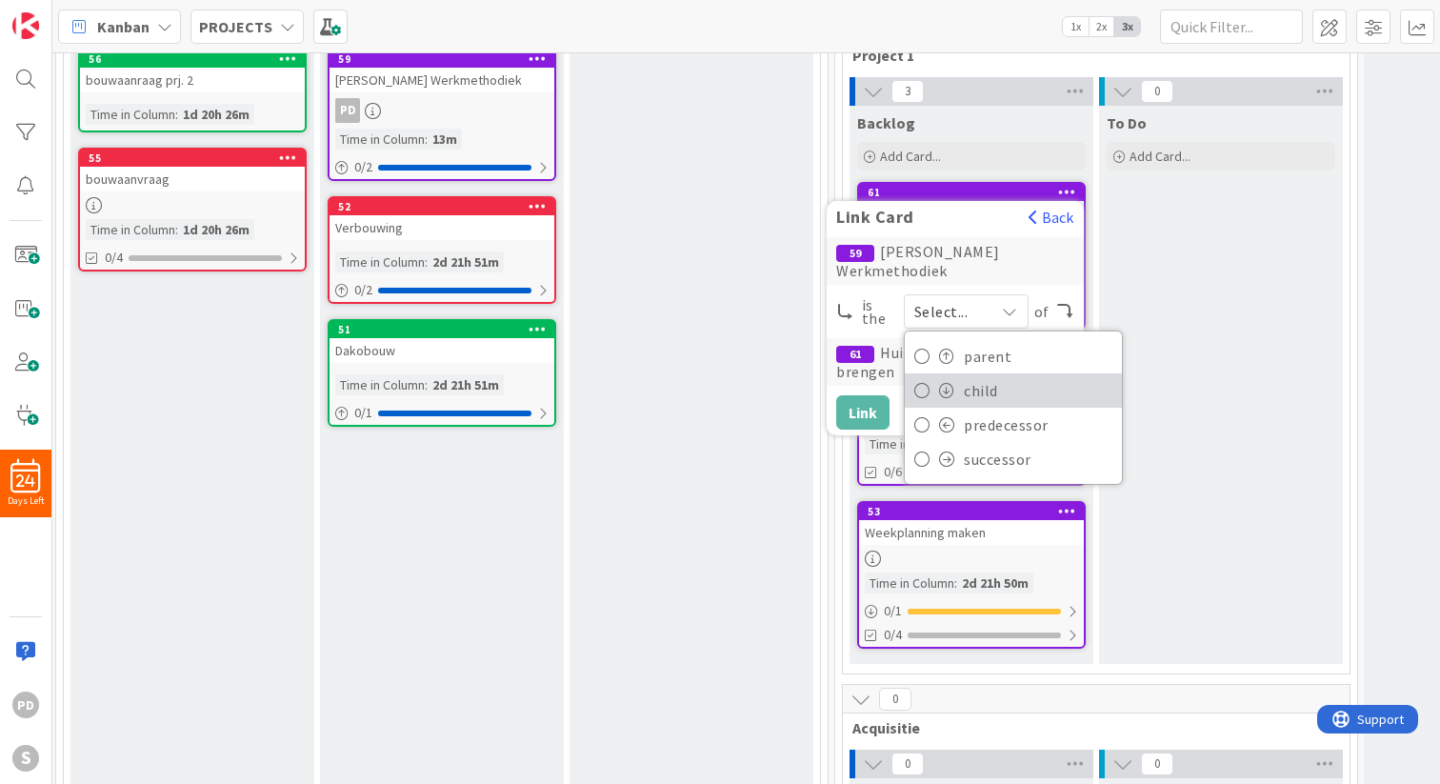
click at [964, 376] on span "child" at bounding box center [1038, 390] width 149 height 29
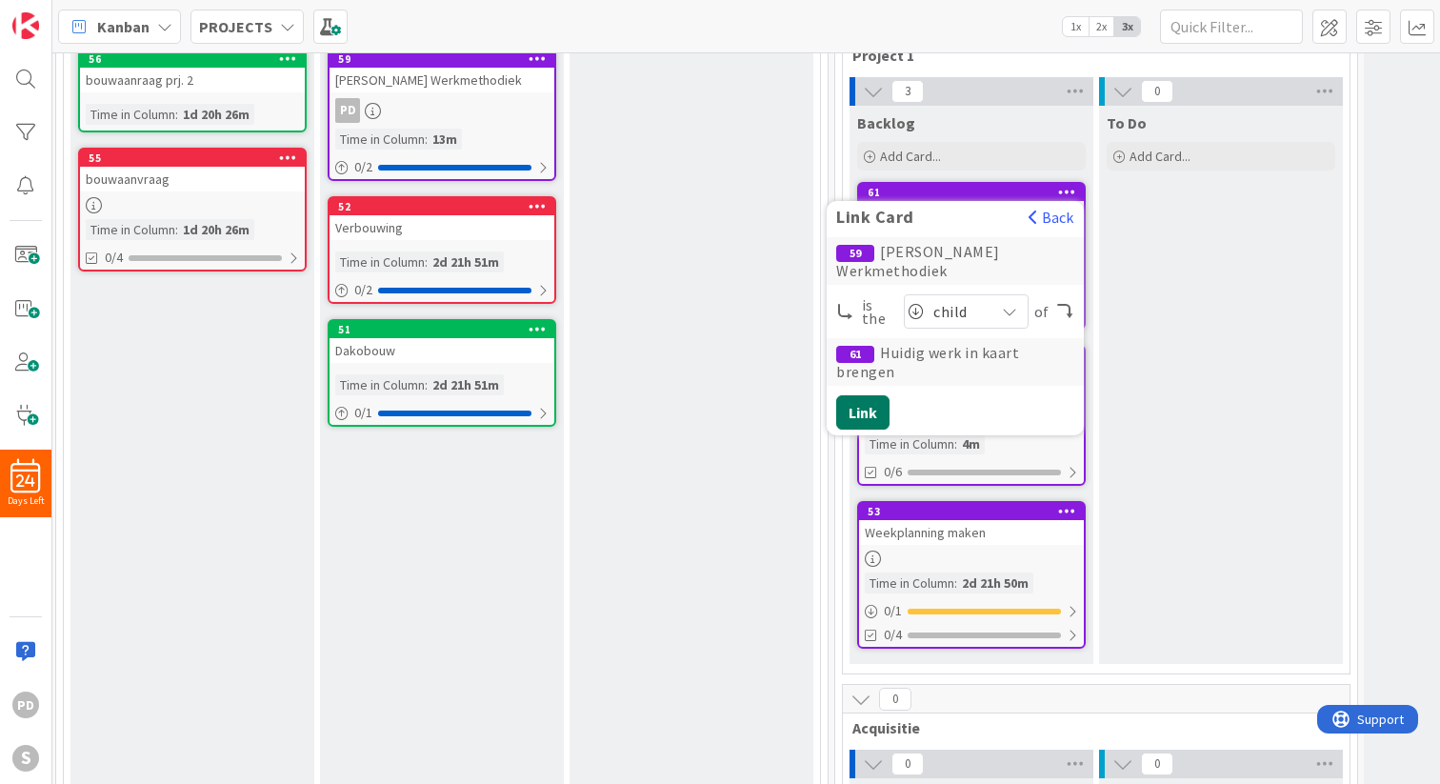
click at [859, 395] on button "Link" at bounding box center [862, 412] width 53 height 34
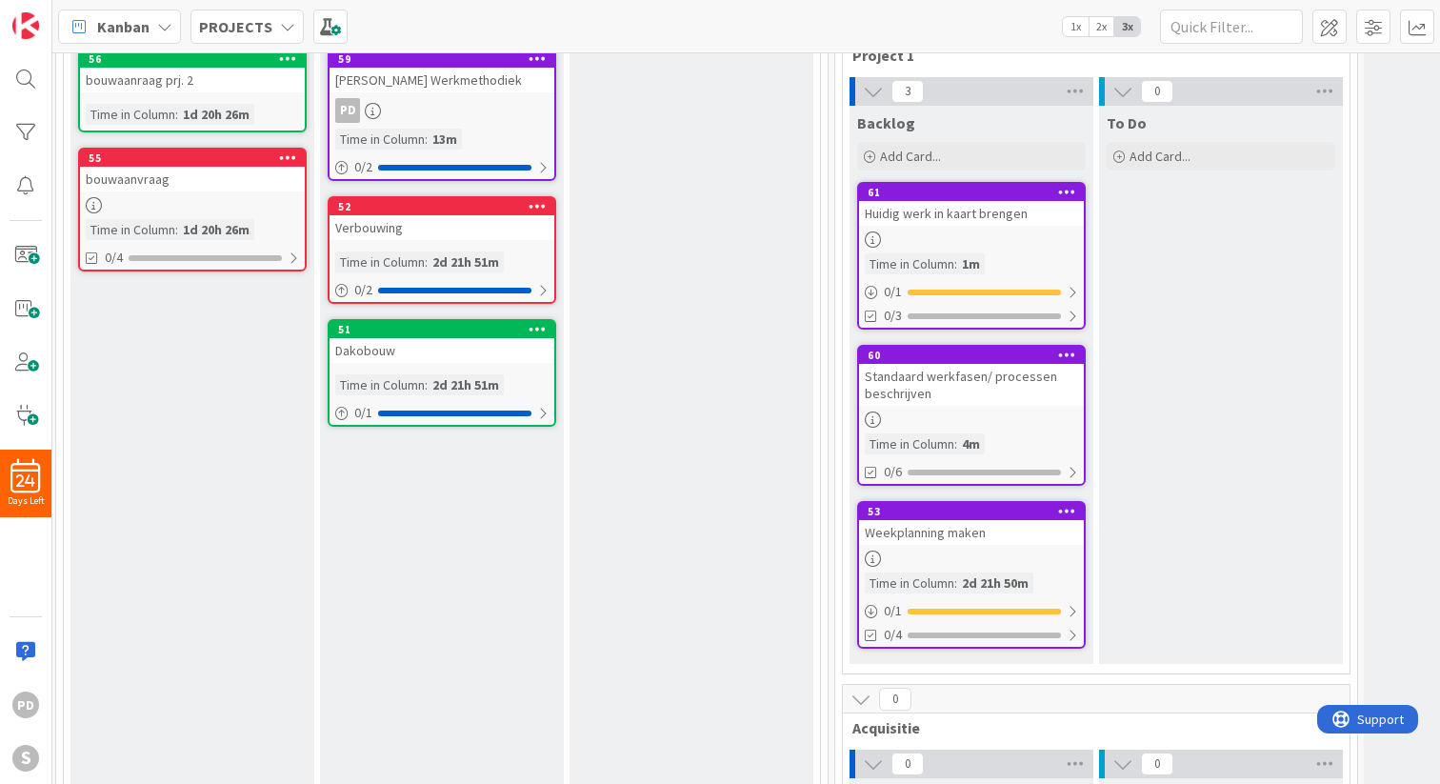
click at [1072, 189] on icon at bounding box center [1067, 191] width 18 height 13
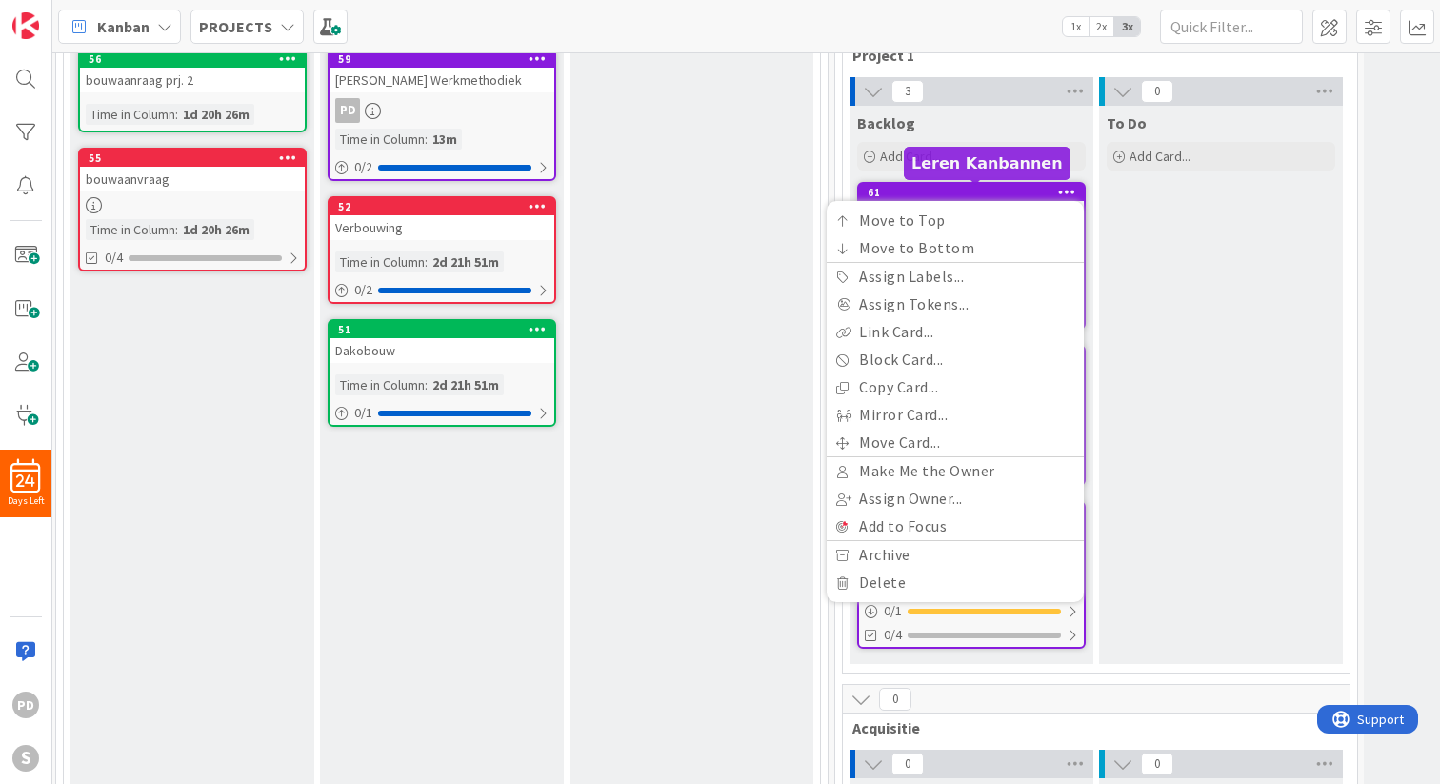
click at [965, 189] on div "61" at bounding box center [975, 192] width 216 height 13
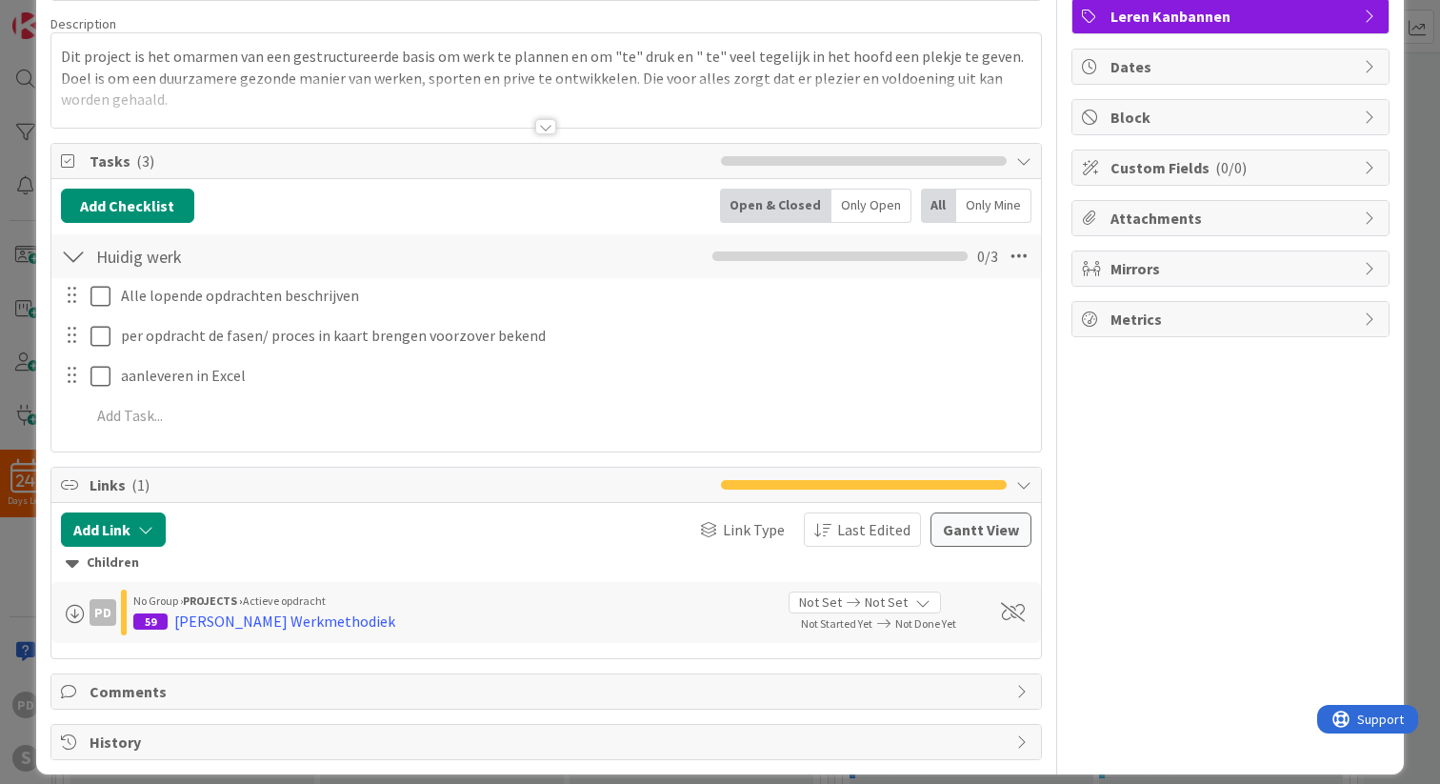
scroll to position [156, 0]
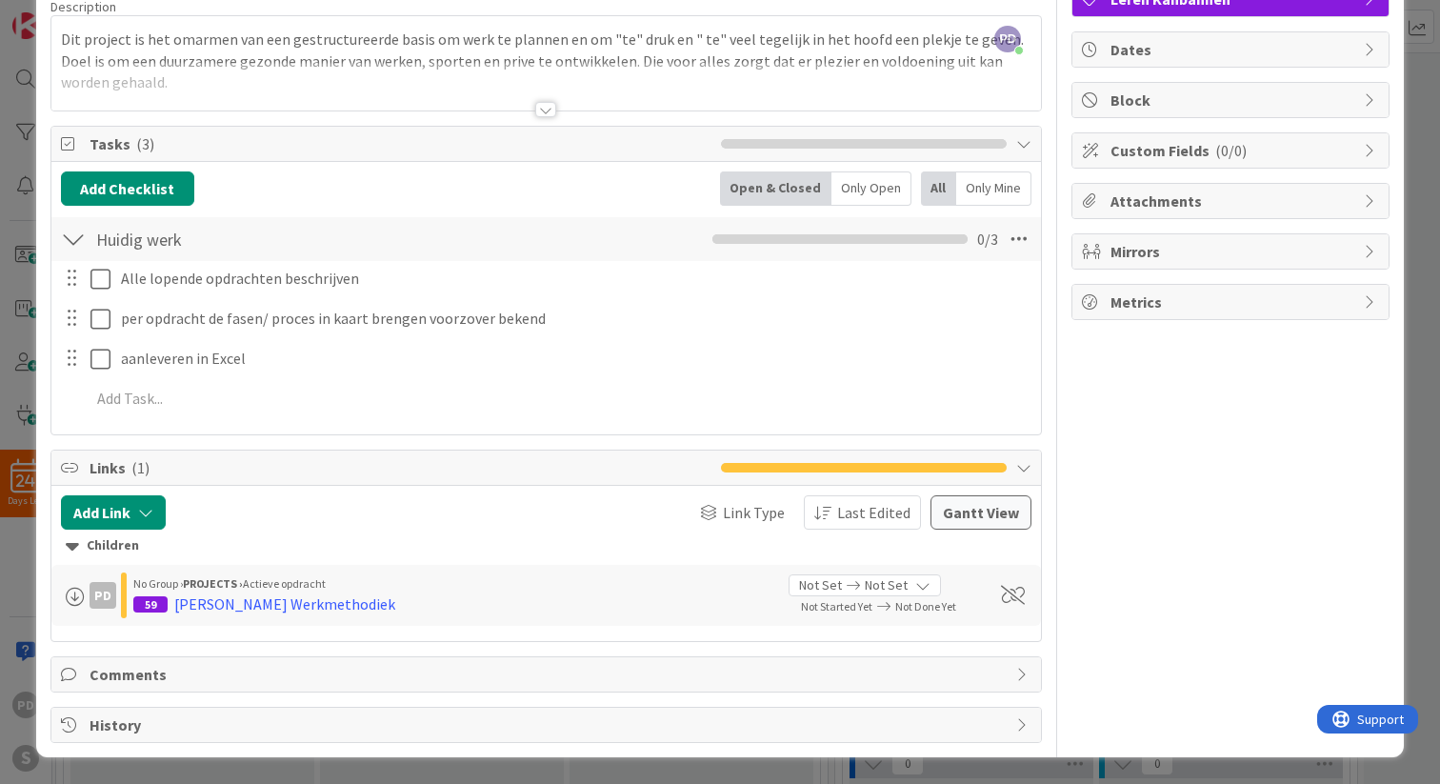
click at [102, 548] on div "Children" at bounding box center [546, 545] width 961 height 21
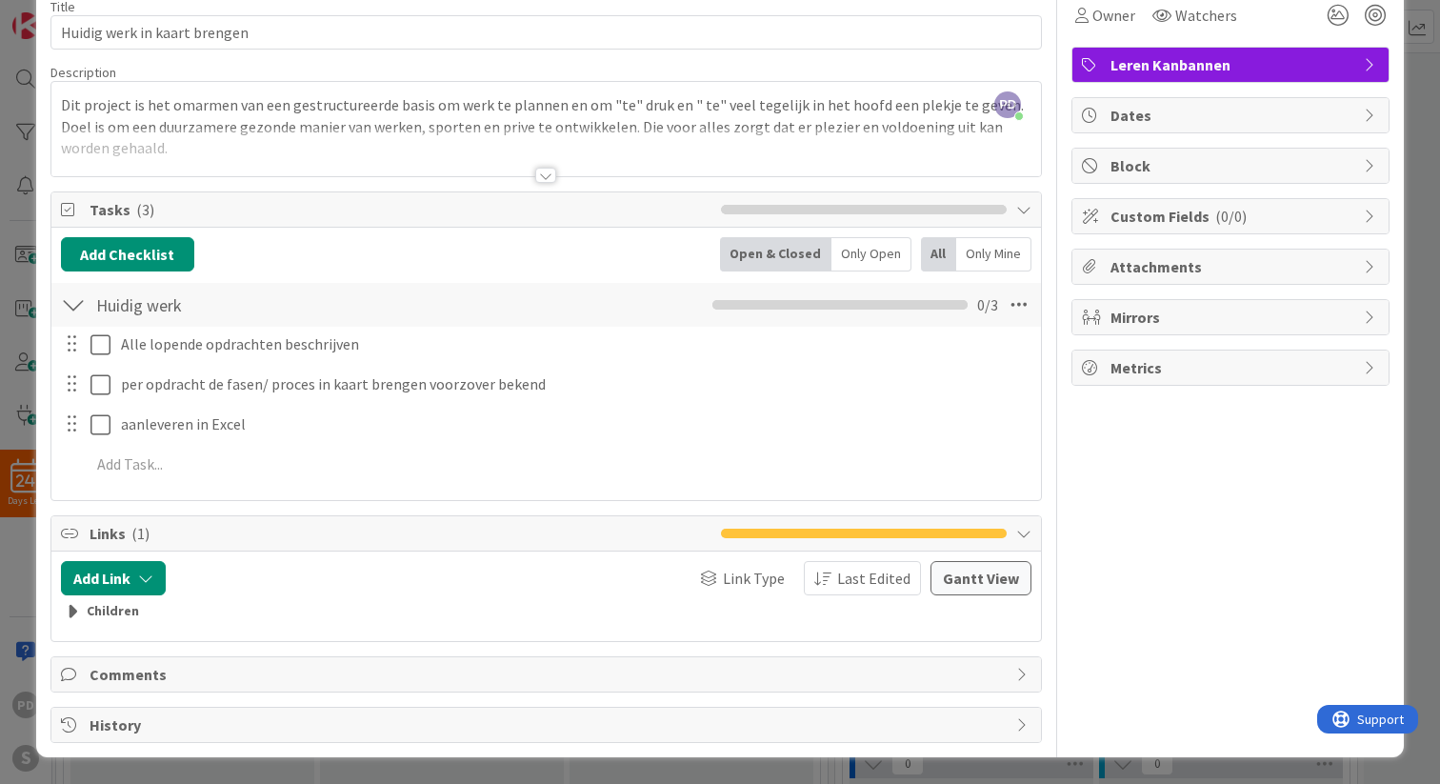
scroll to position [90, 0]
click at [98, 610] on div "Children" at bounding box center [546, 611] width 961 height 21
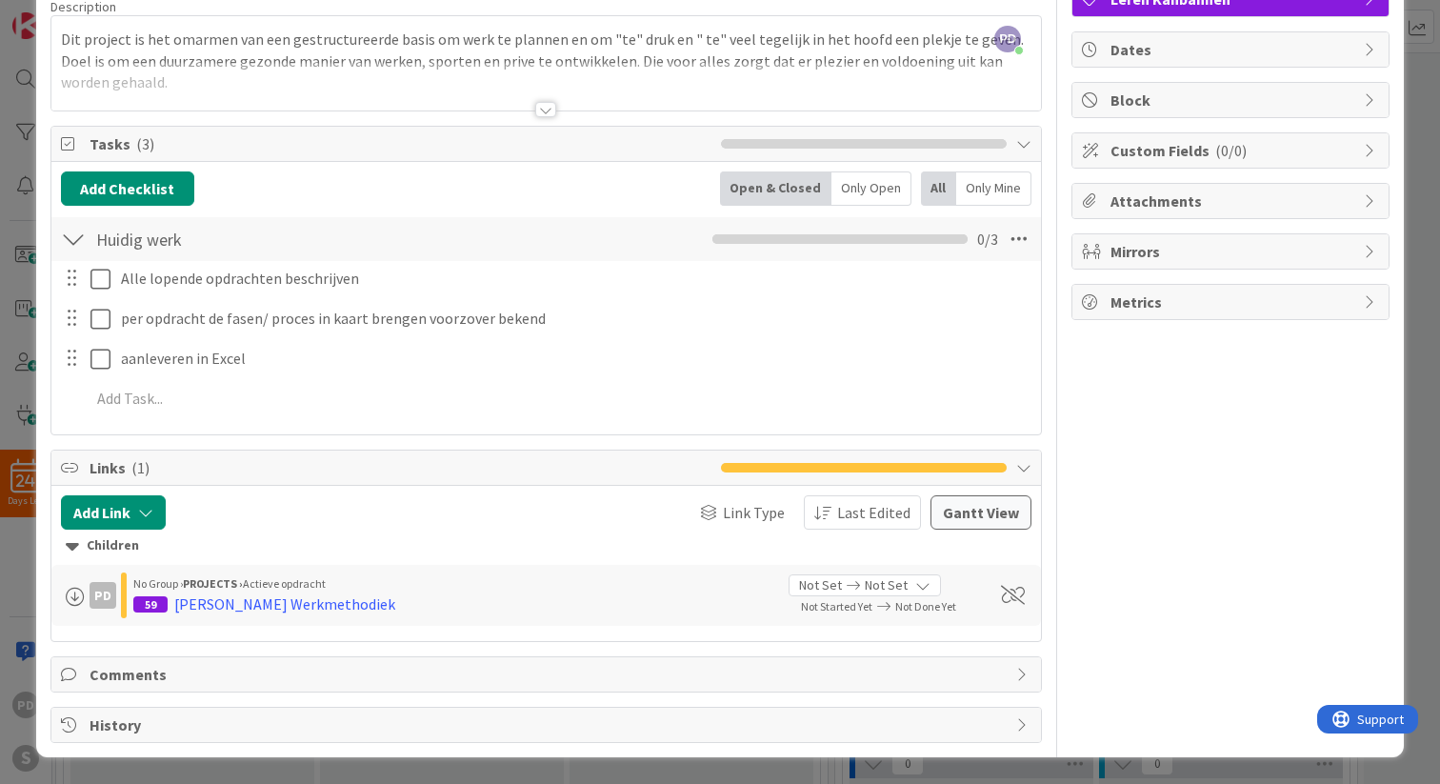
click at [1029, 470] on icon at bounding box center [1023, 467] width 15 height 15
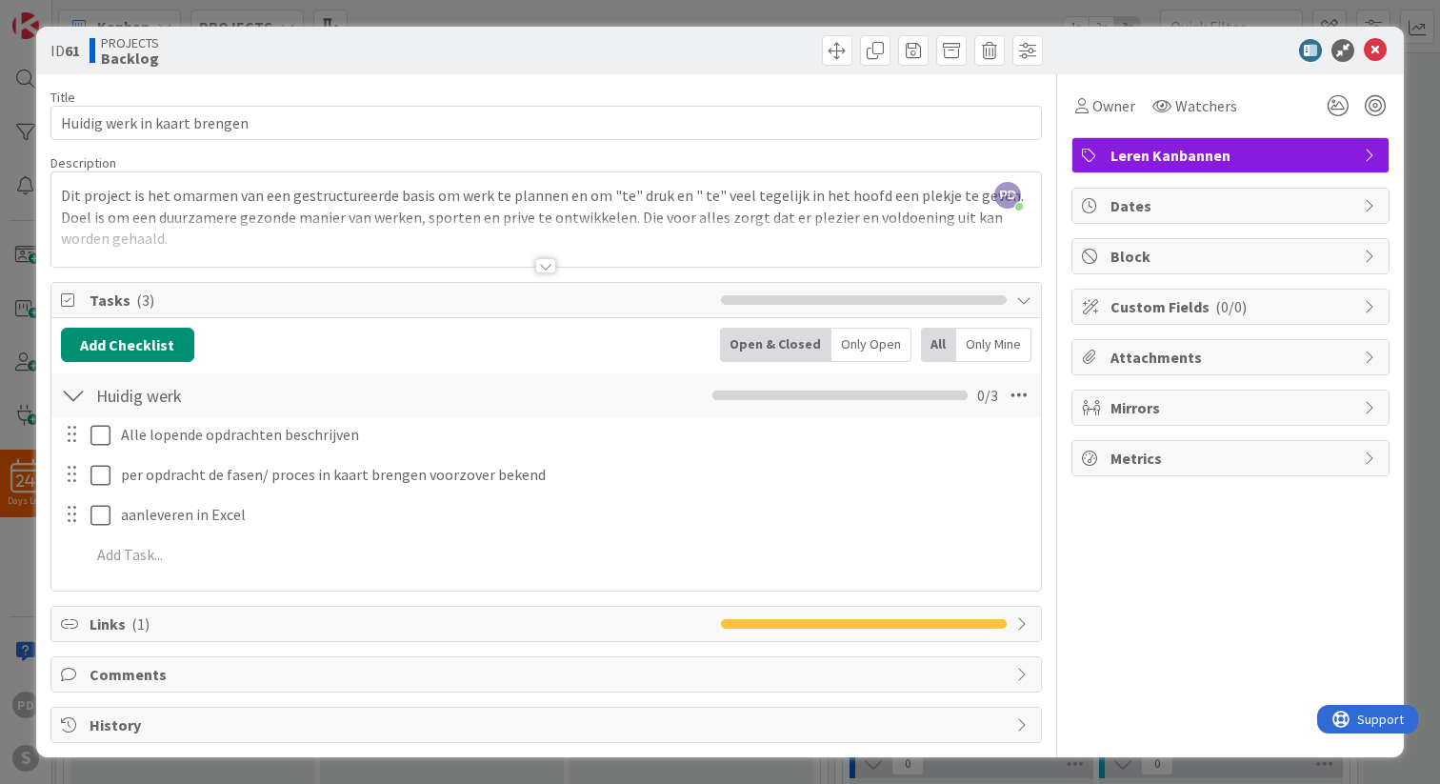
click at [1020, 623] on icon at bounding box center [1023, 623] width 15 height 15
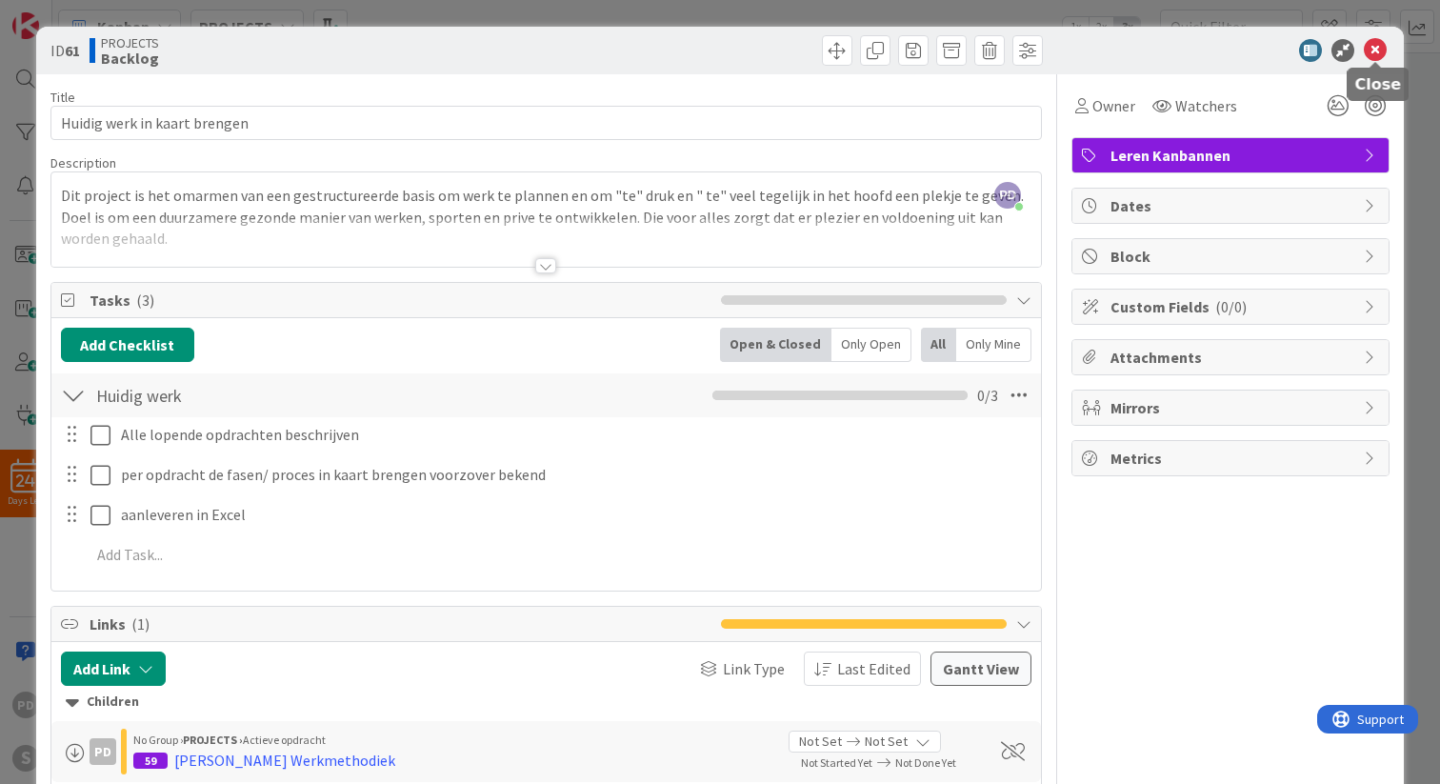
click at [1373, 51] on icon at bounding box center [1375, 50] width 23 height 23
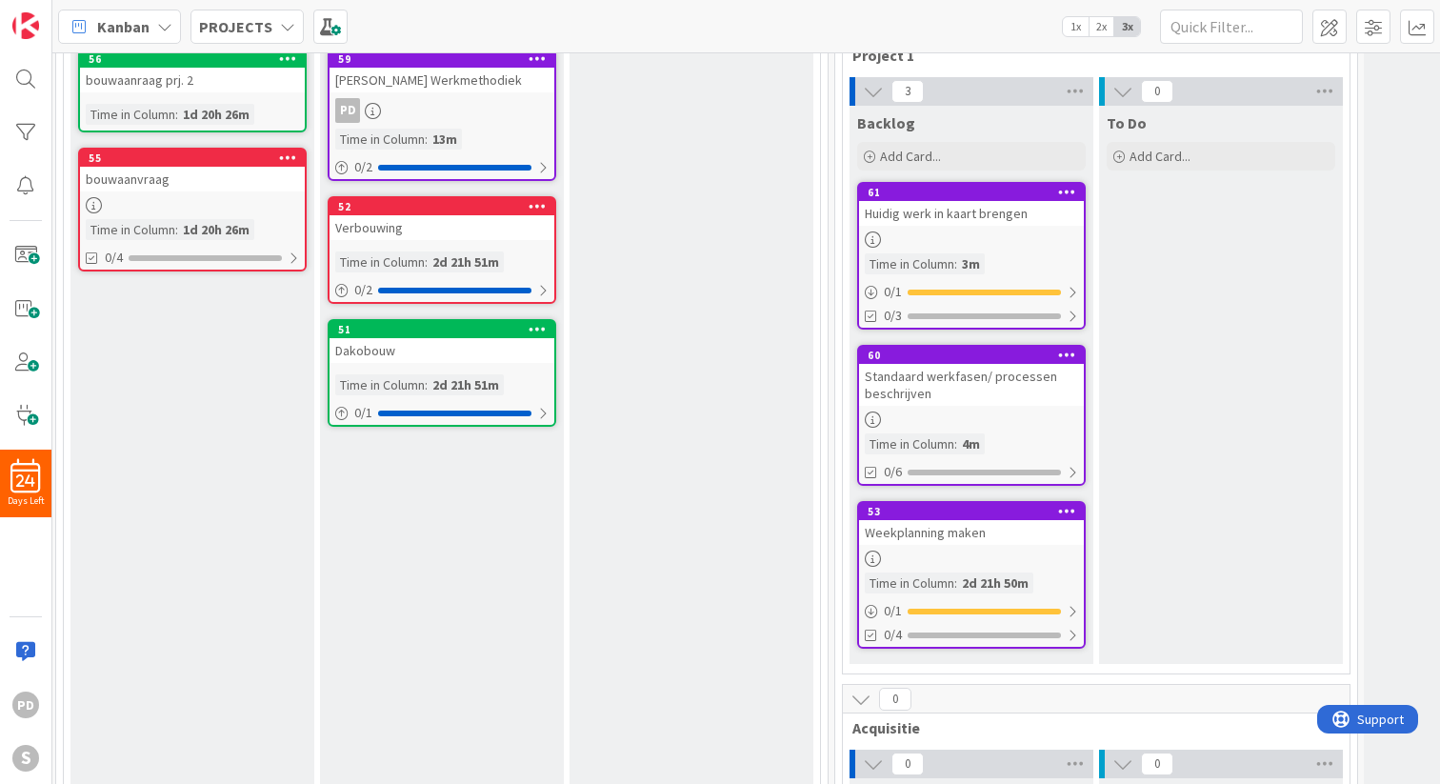
click at [1062, 514] on icon at bounding box center [1067, 510] width 18 height 13
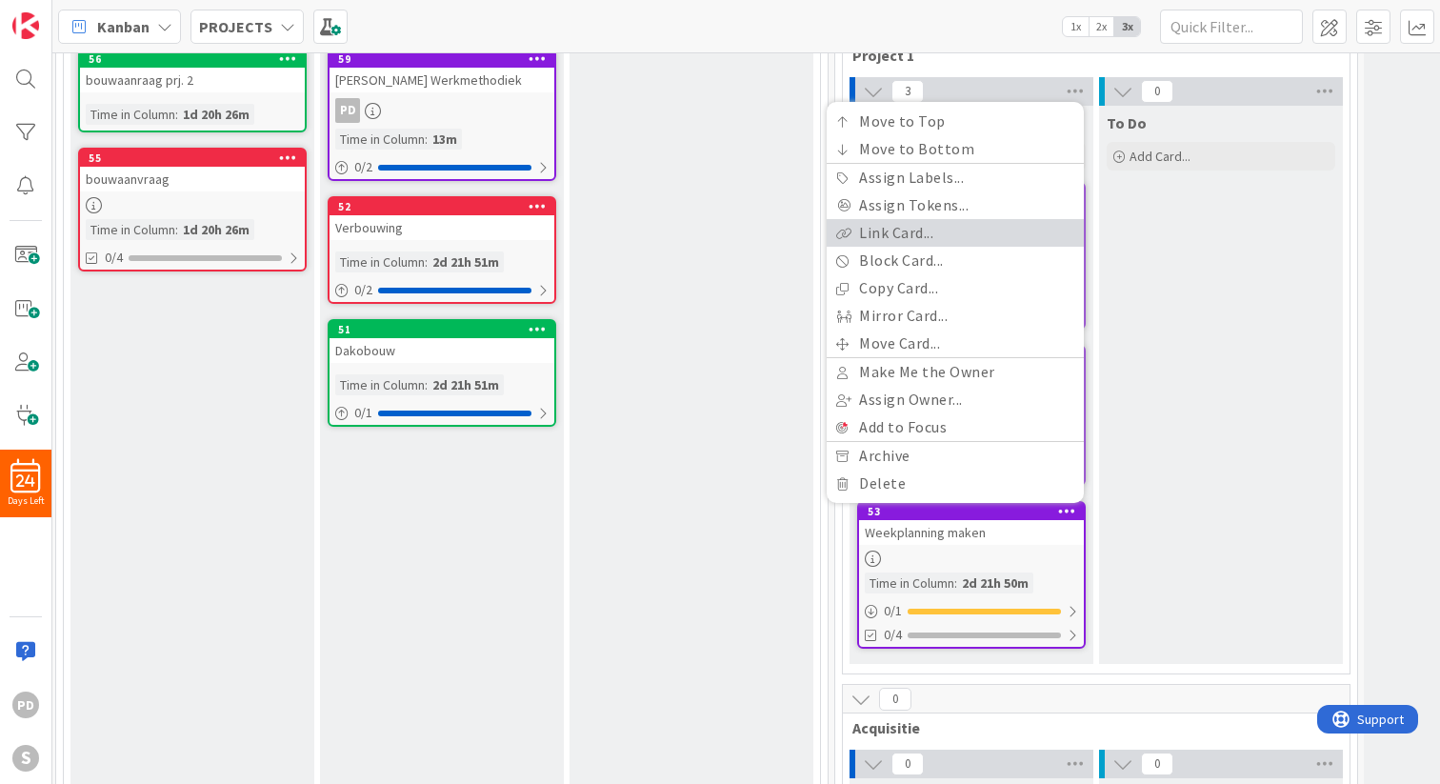
click at [926, 235] on link "Link Card..." at bounding box center [954, 233] width 257 height 28
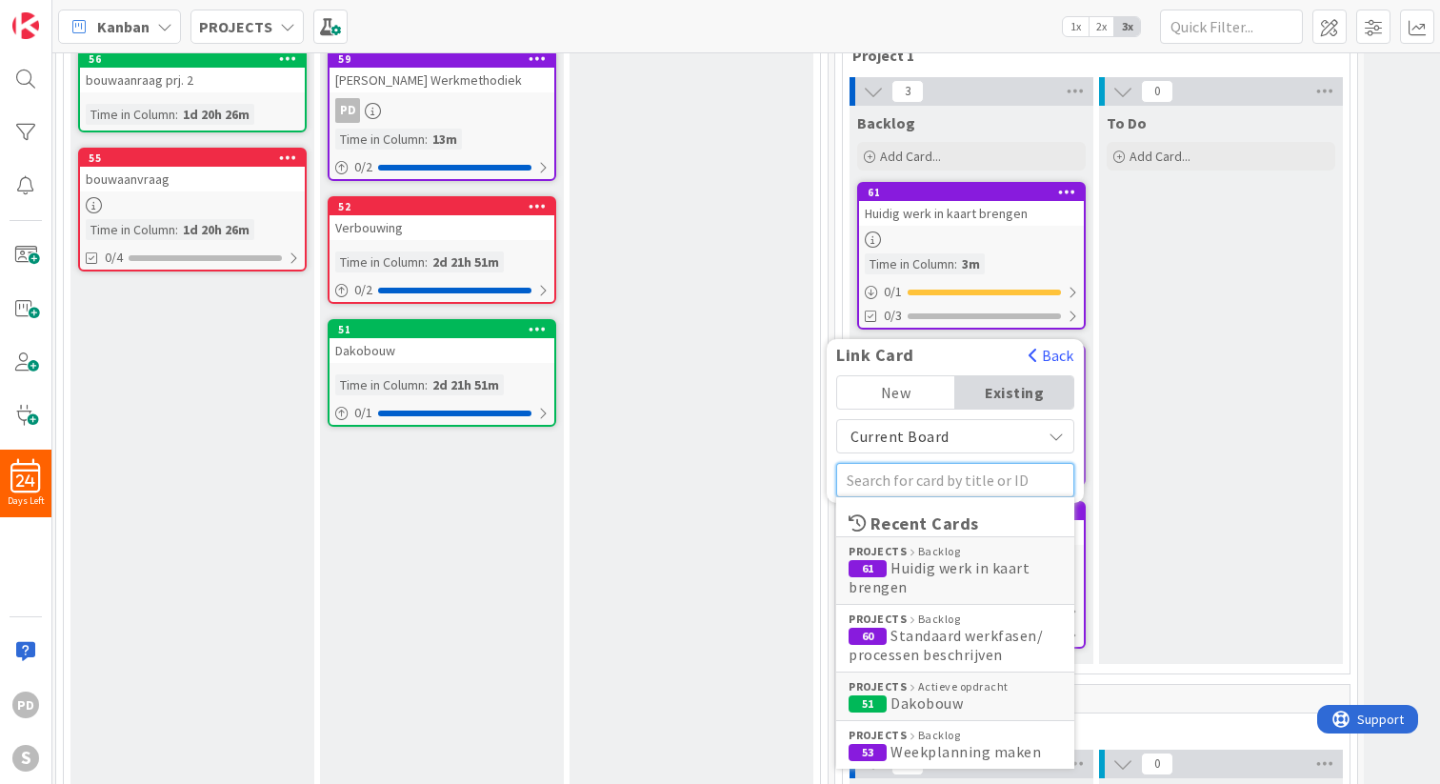
click at [904, 489] on input "text" at bounding box center [955, 480] width 238 height 34
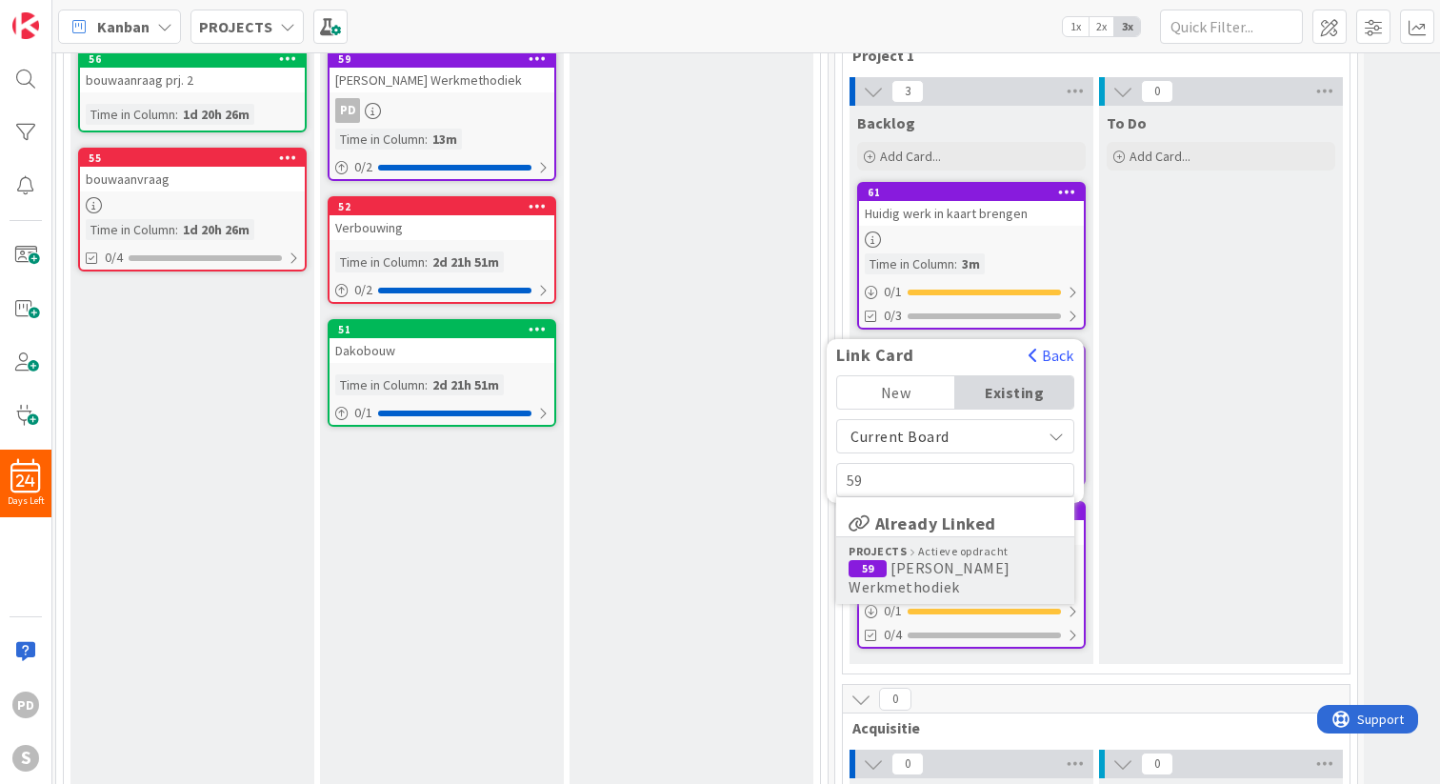
click at [941, 558] on span "[PERSON_NAME] Werkmethodiek" at bounding box center [929, 577] width 162 height 38
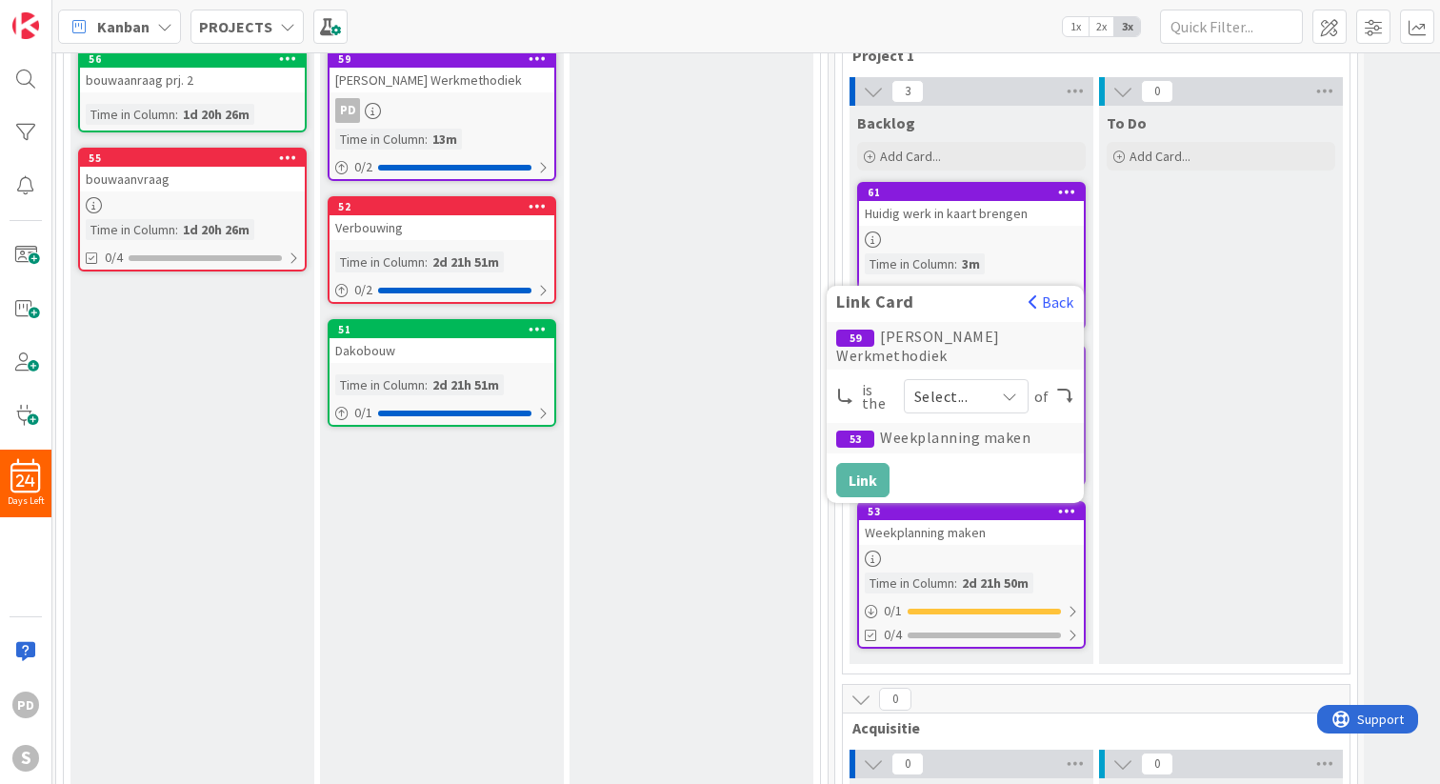
click at [963, 400] on span "Select..." at bounding box center [949, 396] width 70 height 27
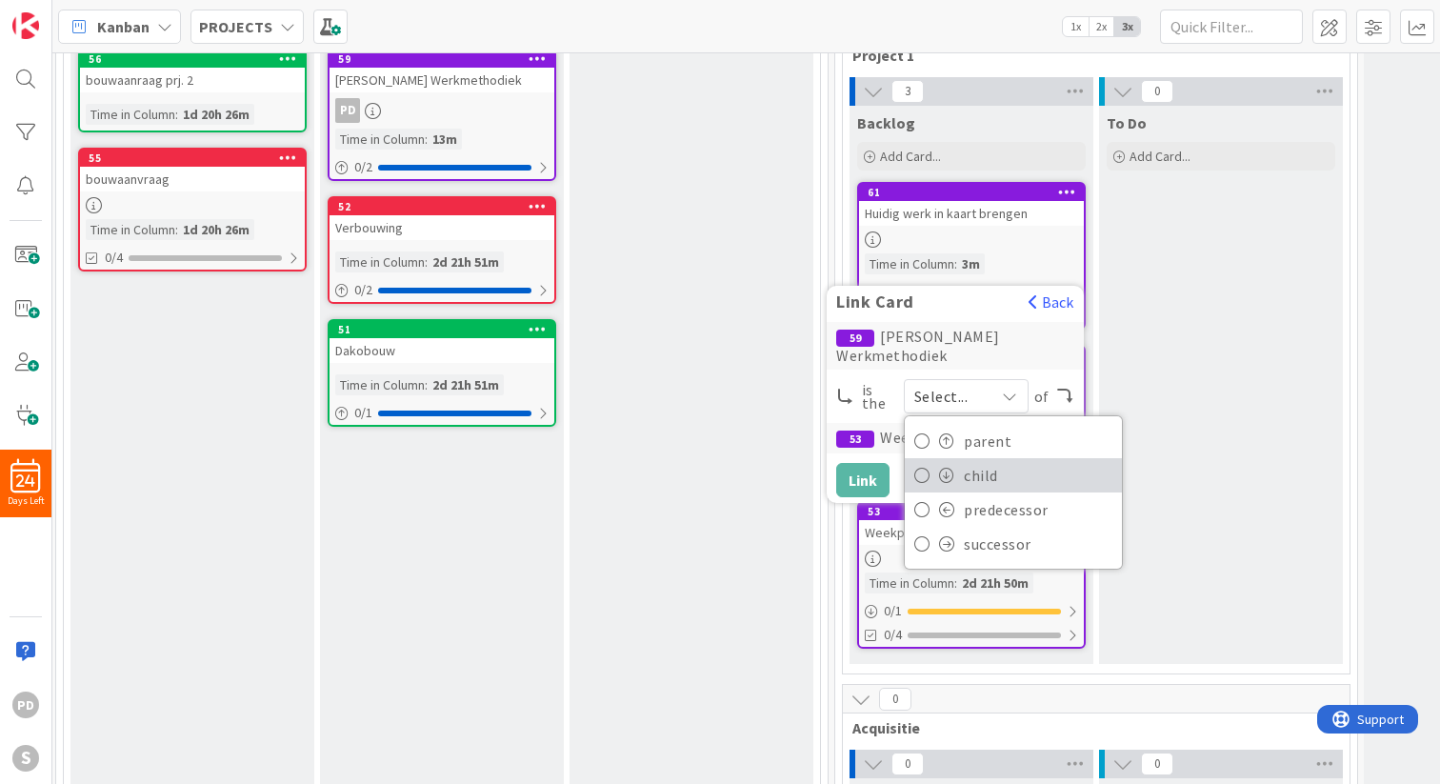
click at [960, 479] on link "child" at bounding box center [1013, 475] width 217 height 34
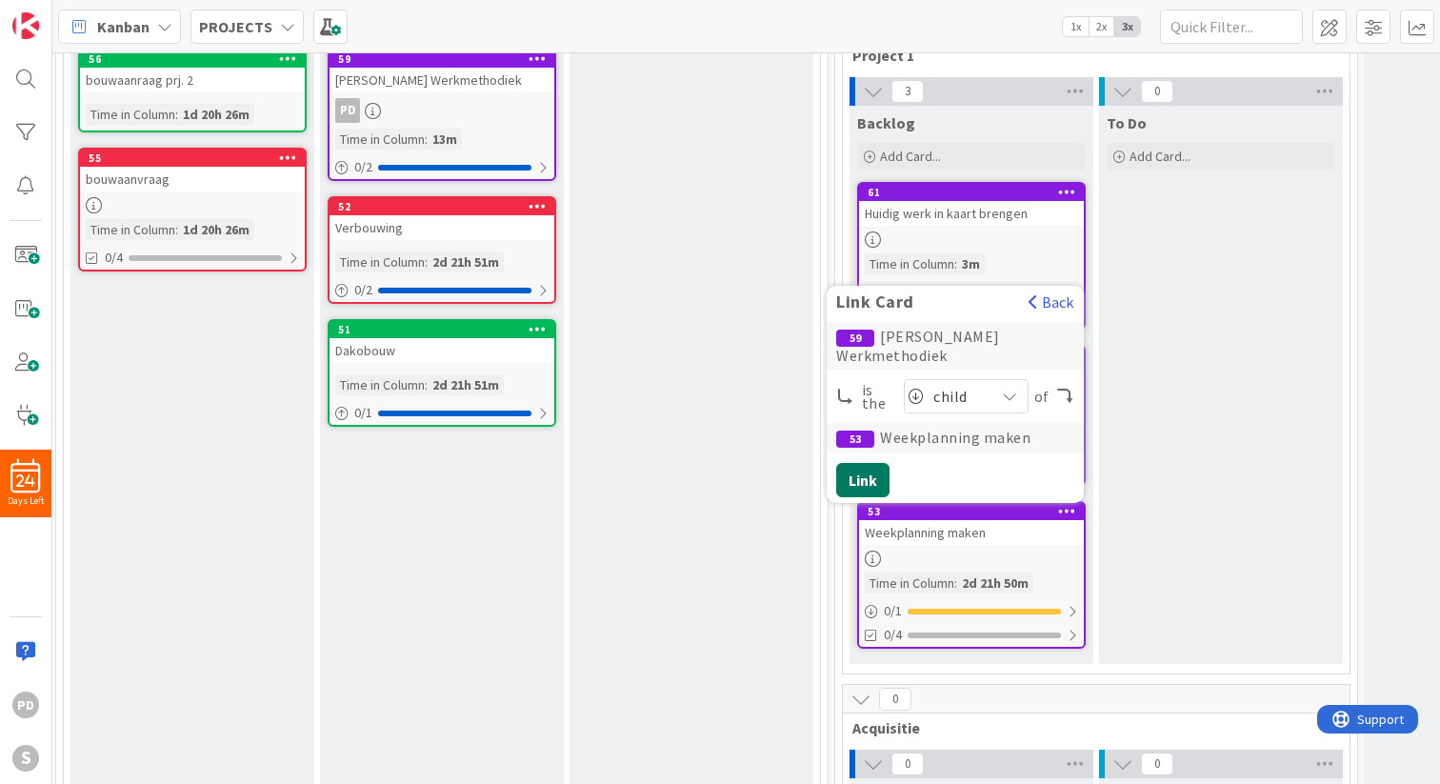
click at [861, 476] on button "Link" at bounding box center [862, 480] width 53 height 34
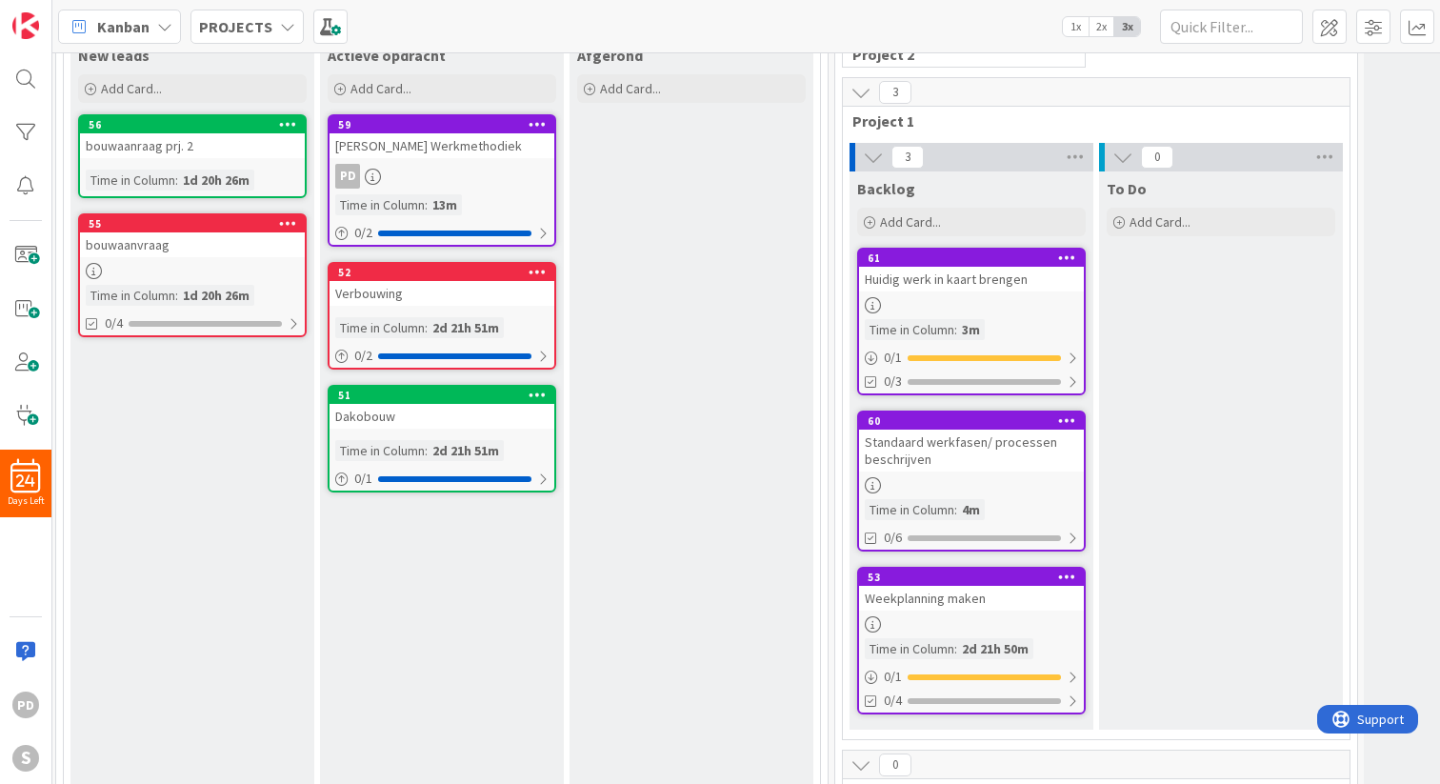
scroll to position [155, 4]
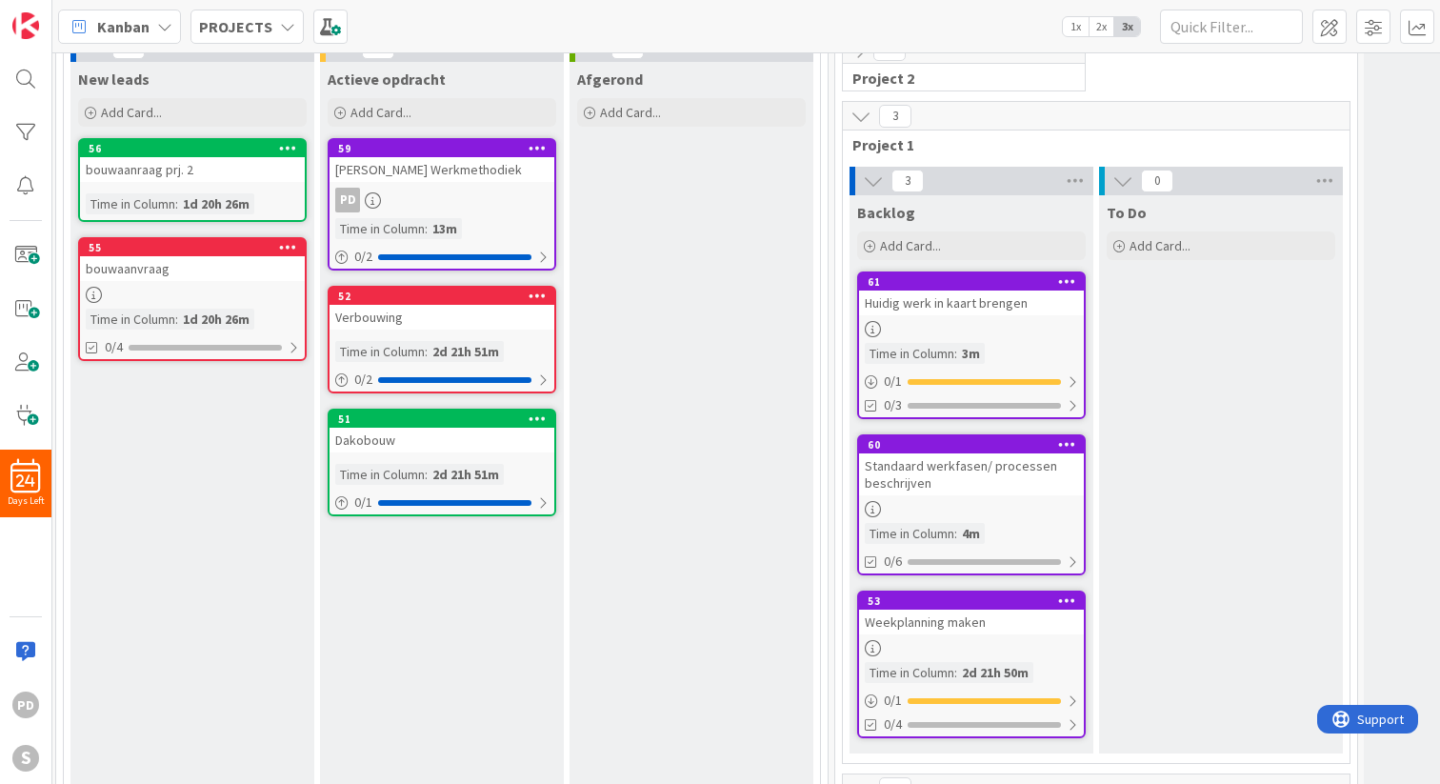
click at [1066, 444] on icon at bounding box center [1067, 443] width 18 height 13
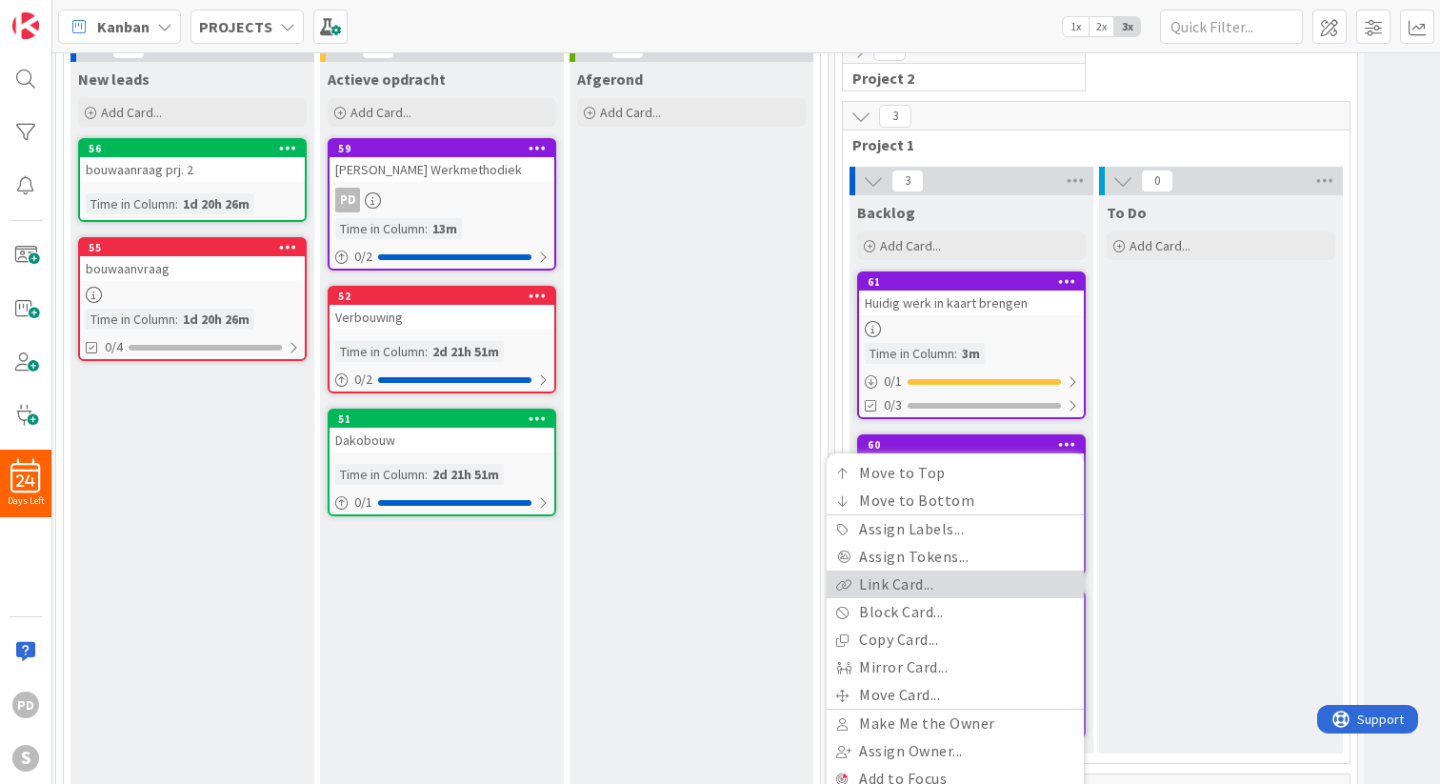
click at [915, 583] on link "Link Card..." at bounding box center [954, 584] width 257 height 28
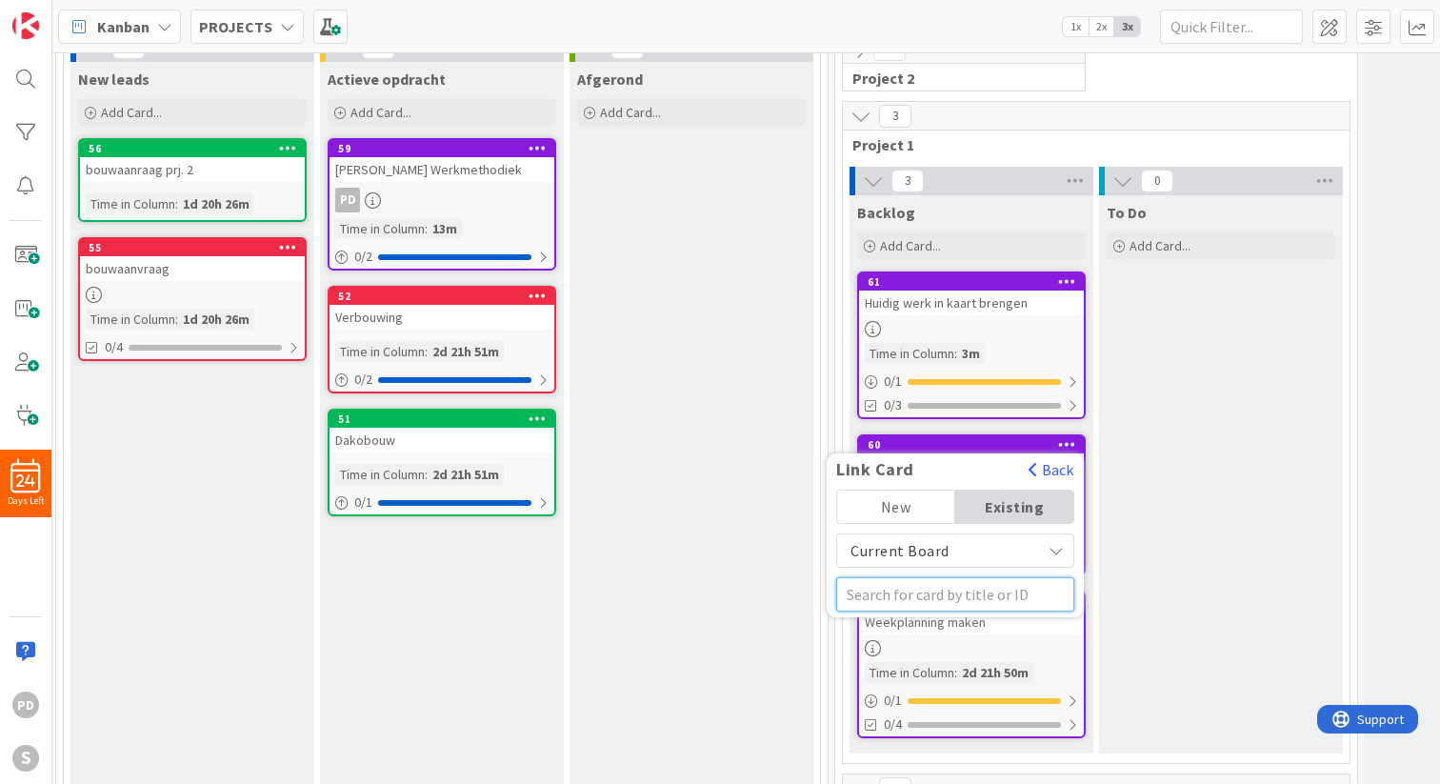
click at [936, 599] on input "text" at bounding box center [955, 594] width 238 height 34
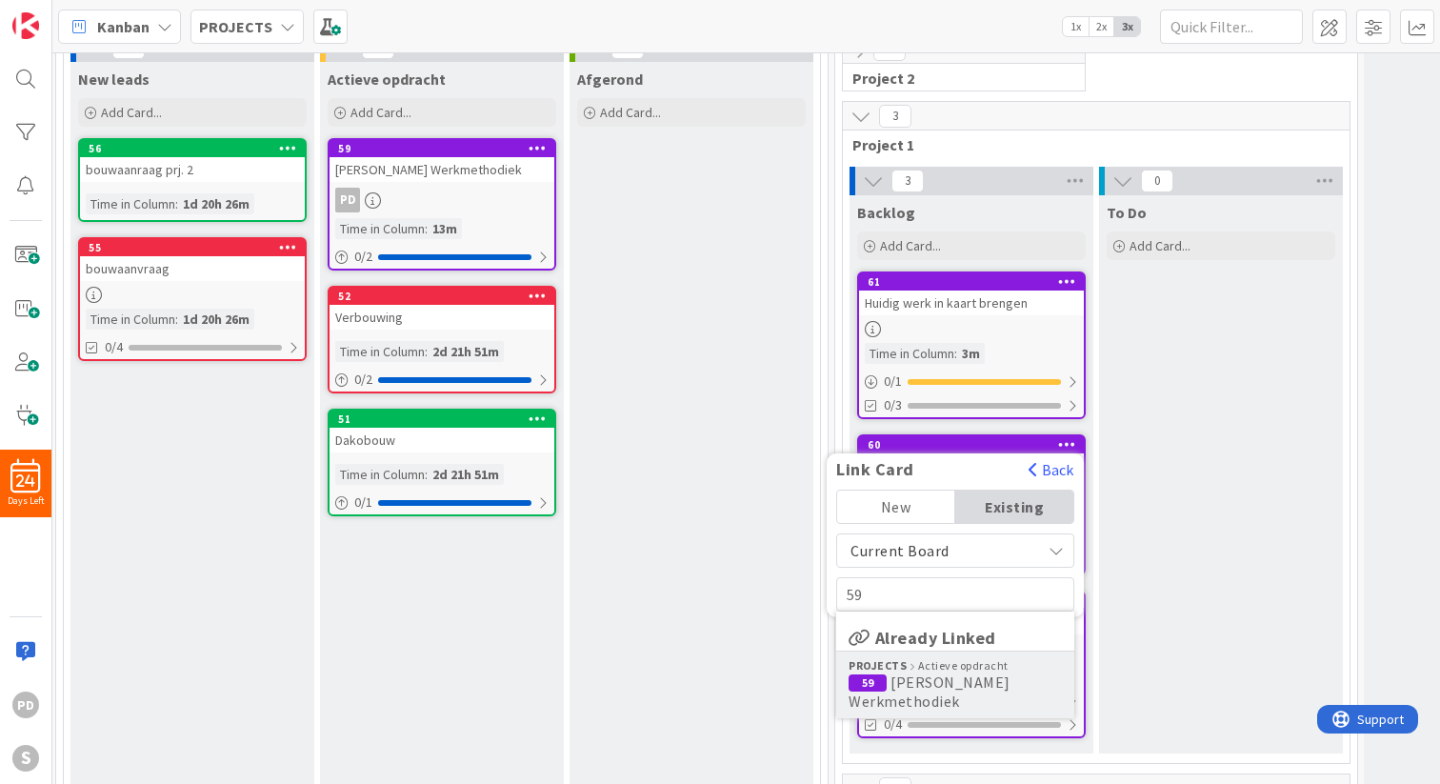
click at [923, 673] on span "[PERSON_NAME] Werkmethodiek" at bounding box center [929, 691] width 162 height 38
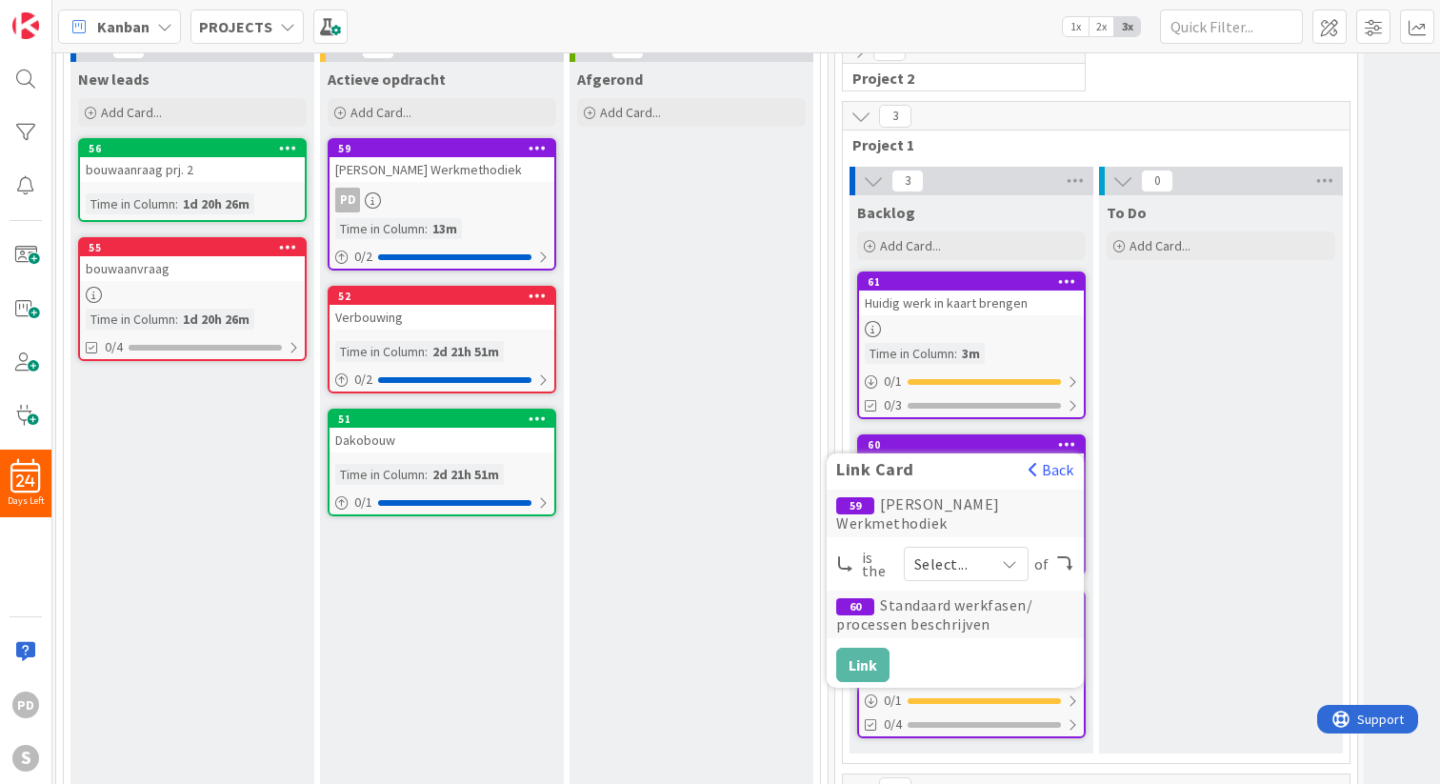
click at [958, 550] on span "Select..." at bounding box center [949, 563] width 70 height 27
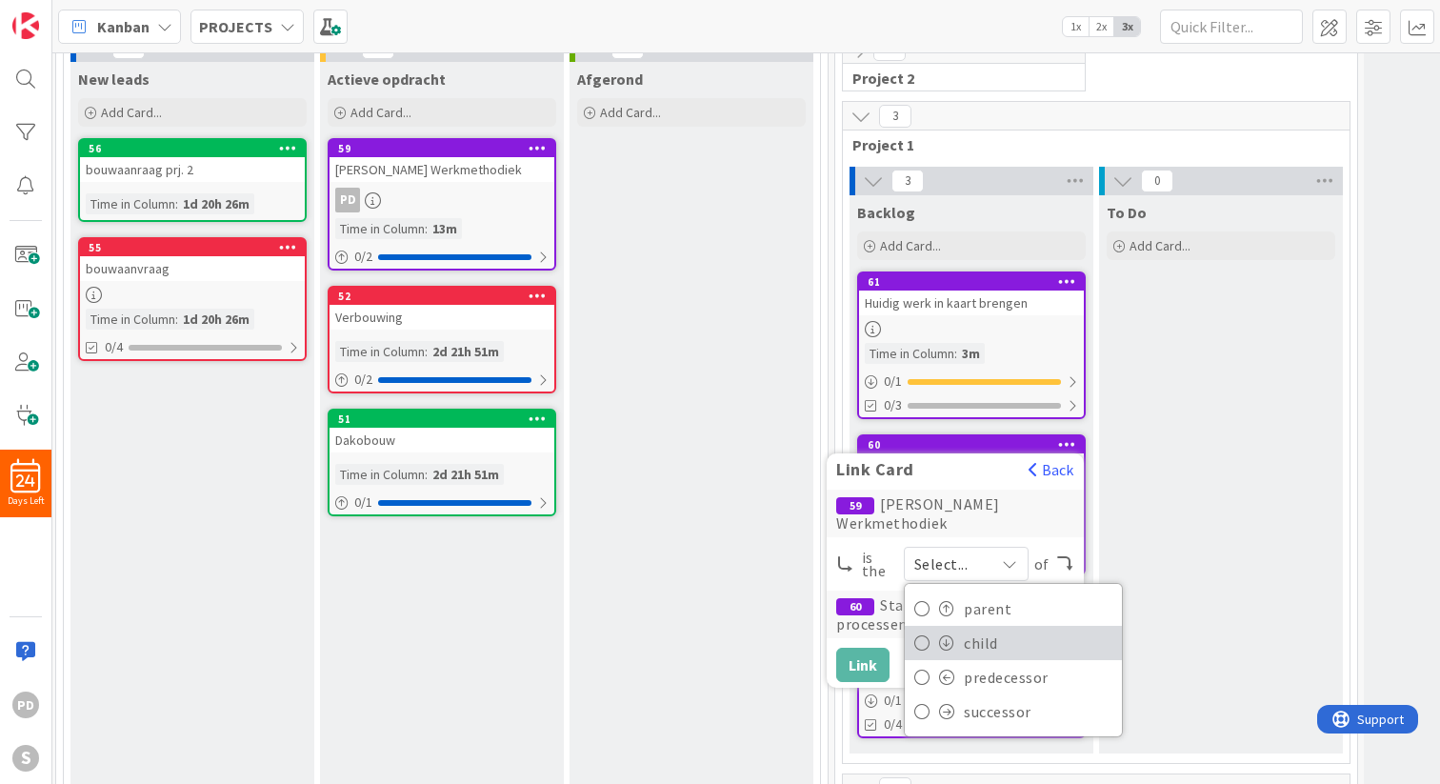
click at [958, 626] on link "child" at bounding box center [1013, 643] width 217 height 34
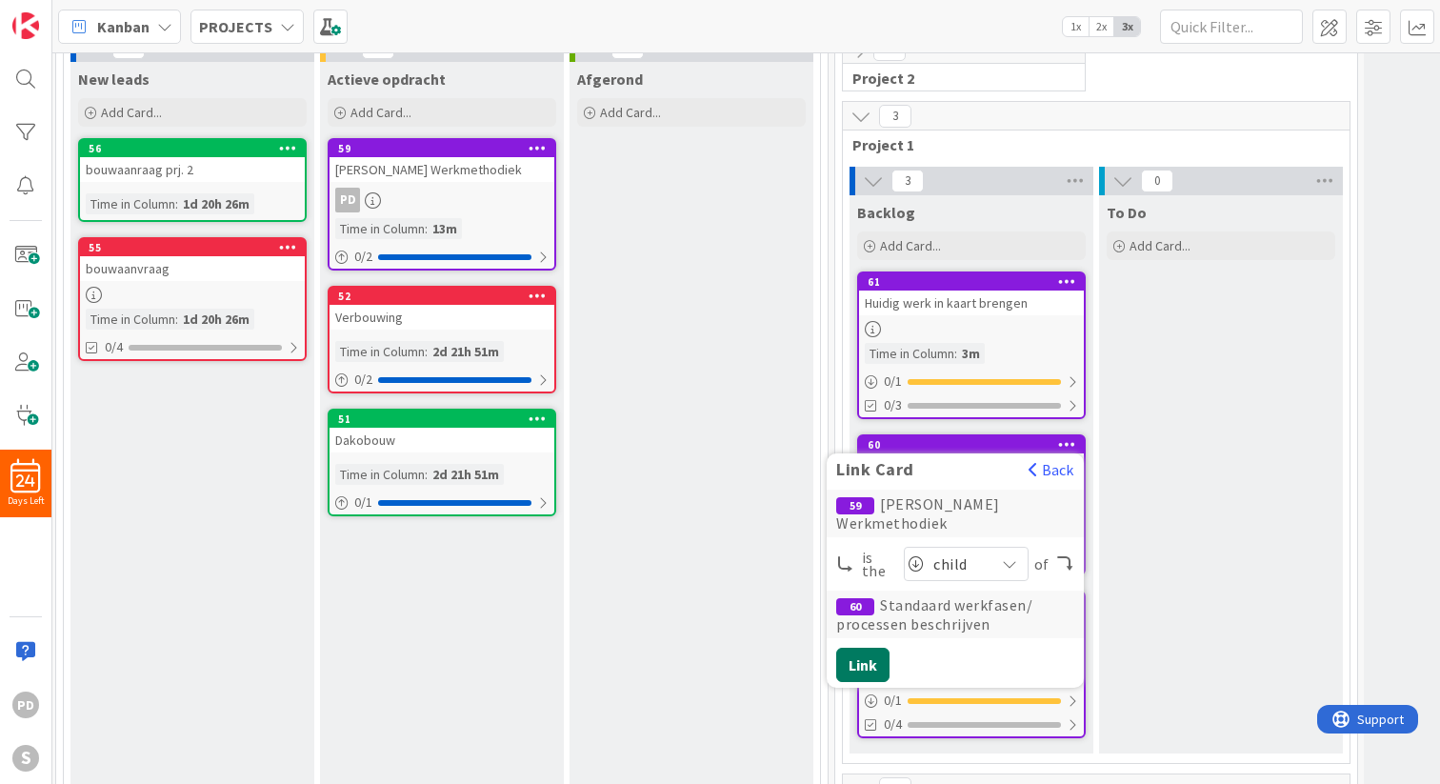
click at [864, 647] on button "Link" at bounding box center [862, 664] width 53 height 34
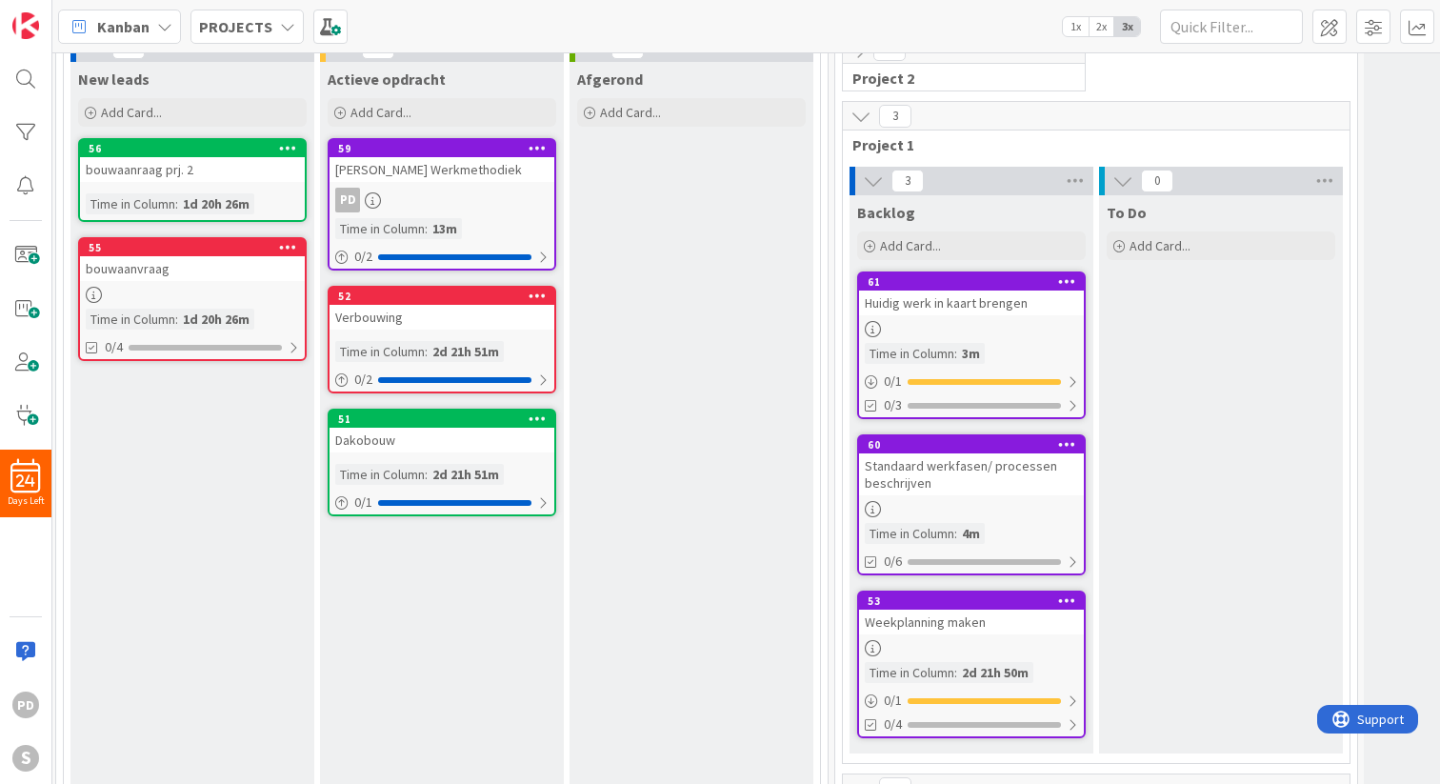
click at [1067, 286] on icon at bounding box center [1067, 280] width 18 height 13
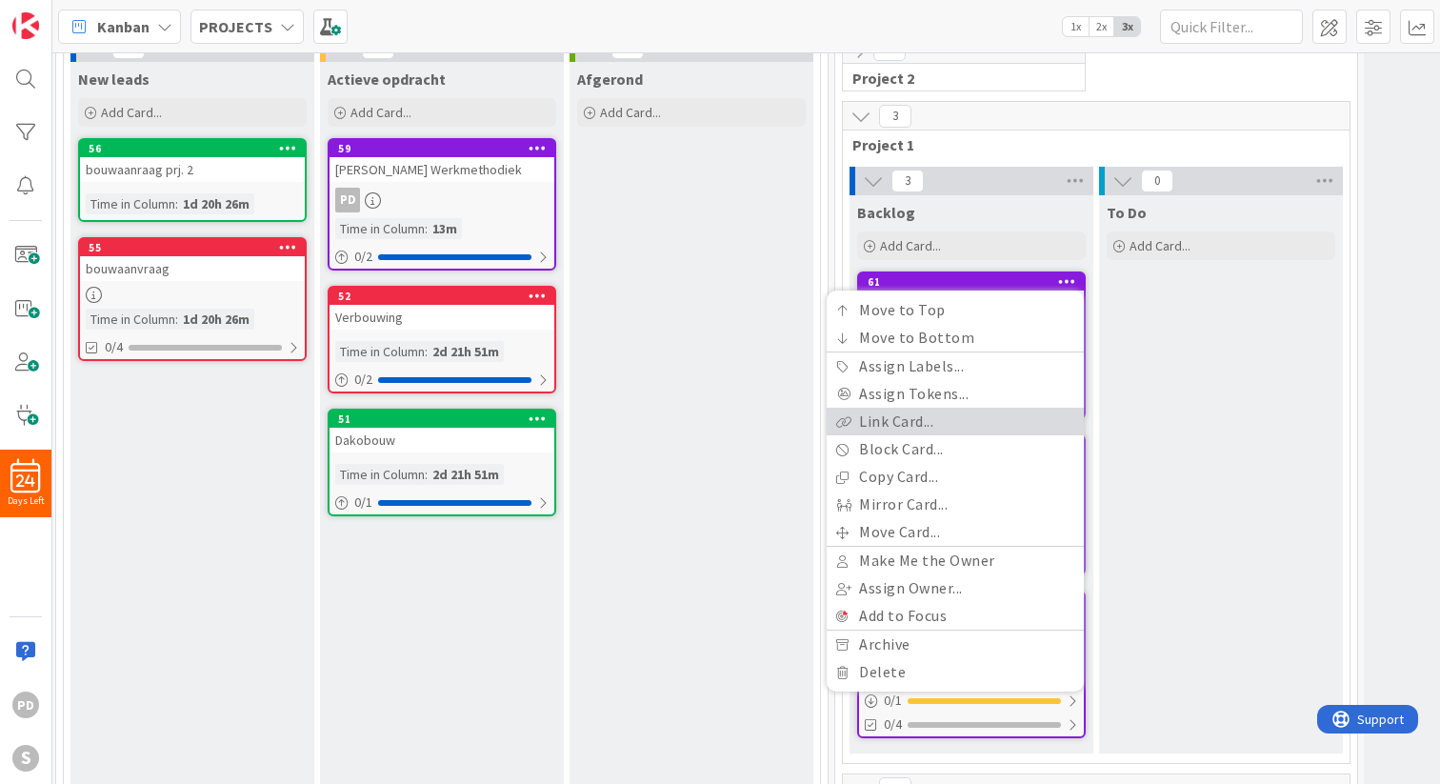
click at [940, 427] on link "Link Card..." at bounding box center [954, 422] width 257 height 28
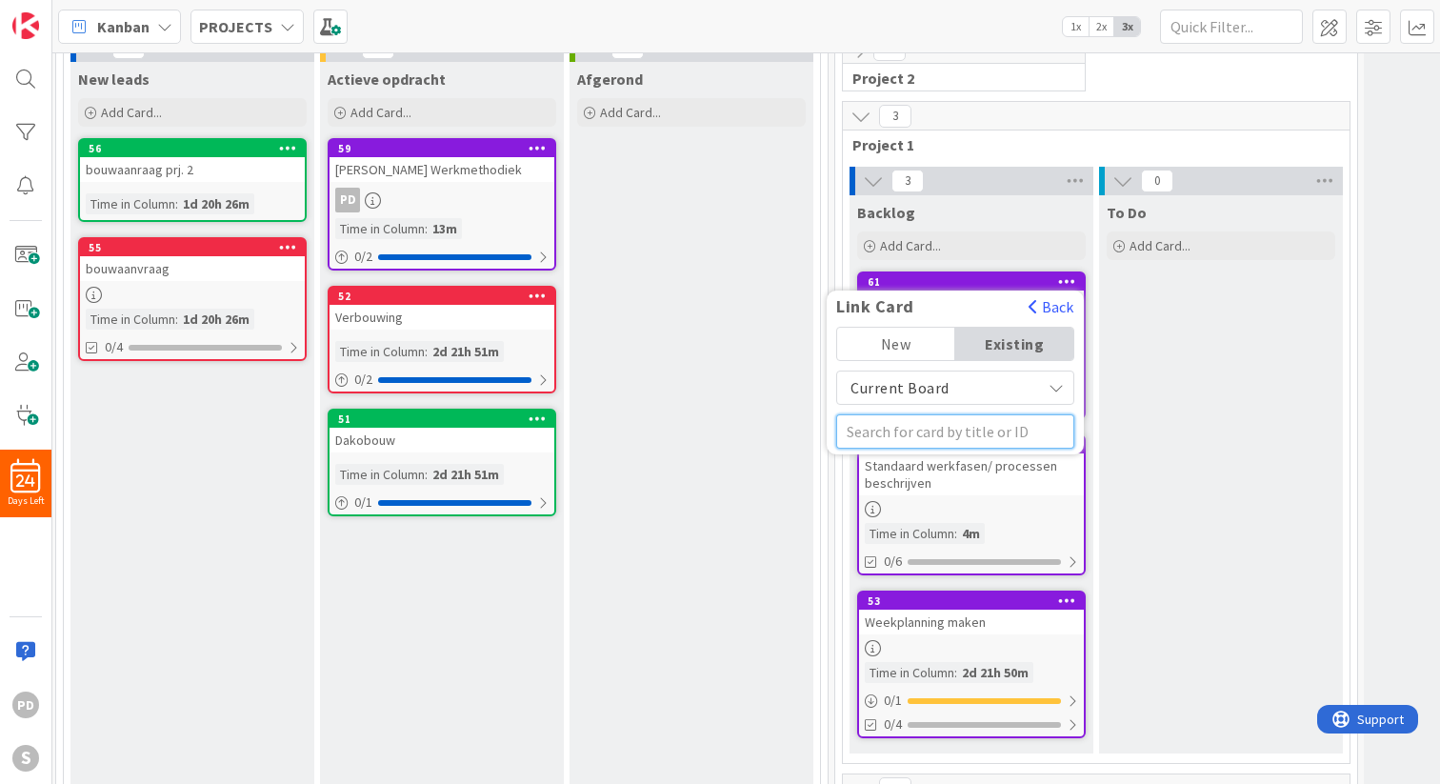
click at [938, 433] on input "text" at bounding box center [955, 431] width 238 height 34
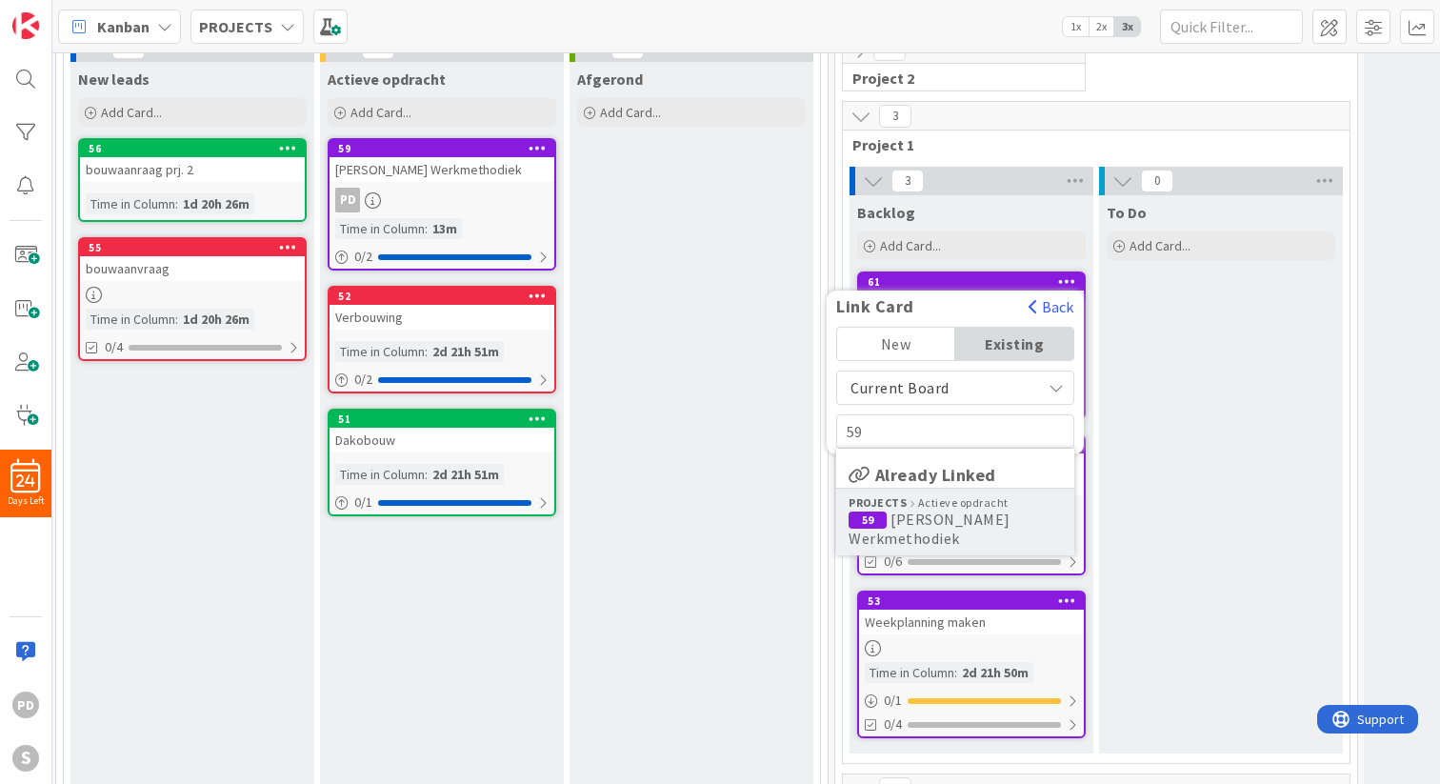
click at [924, 513] on span "[PERSON_NAME] Werkmethodiek" at bounding box center [929, 528] width 162 height 38
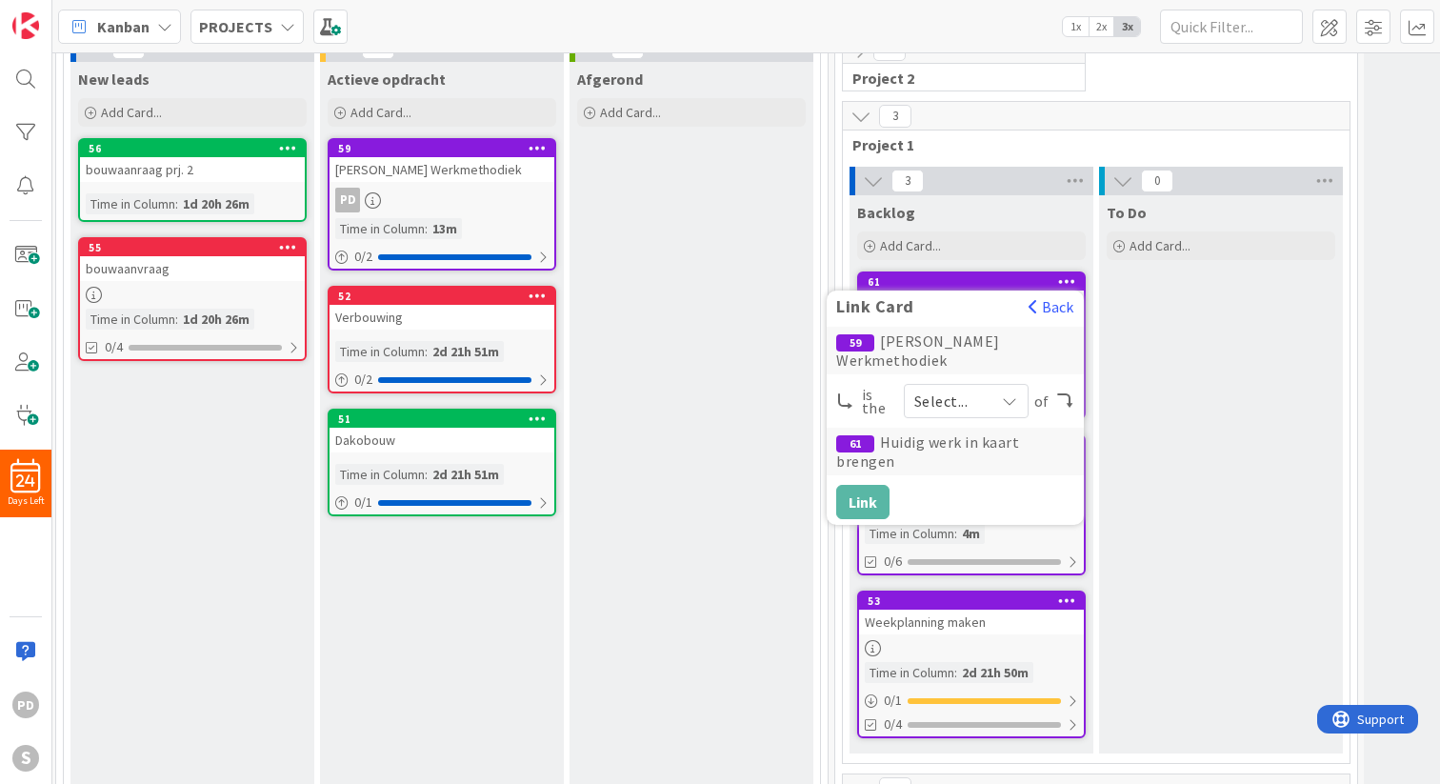
click at [978, 388] on span "Select..." at bounding box center [949, 401] width 70 height 27
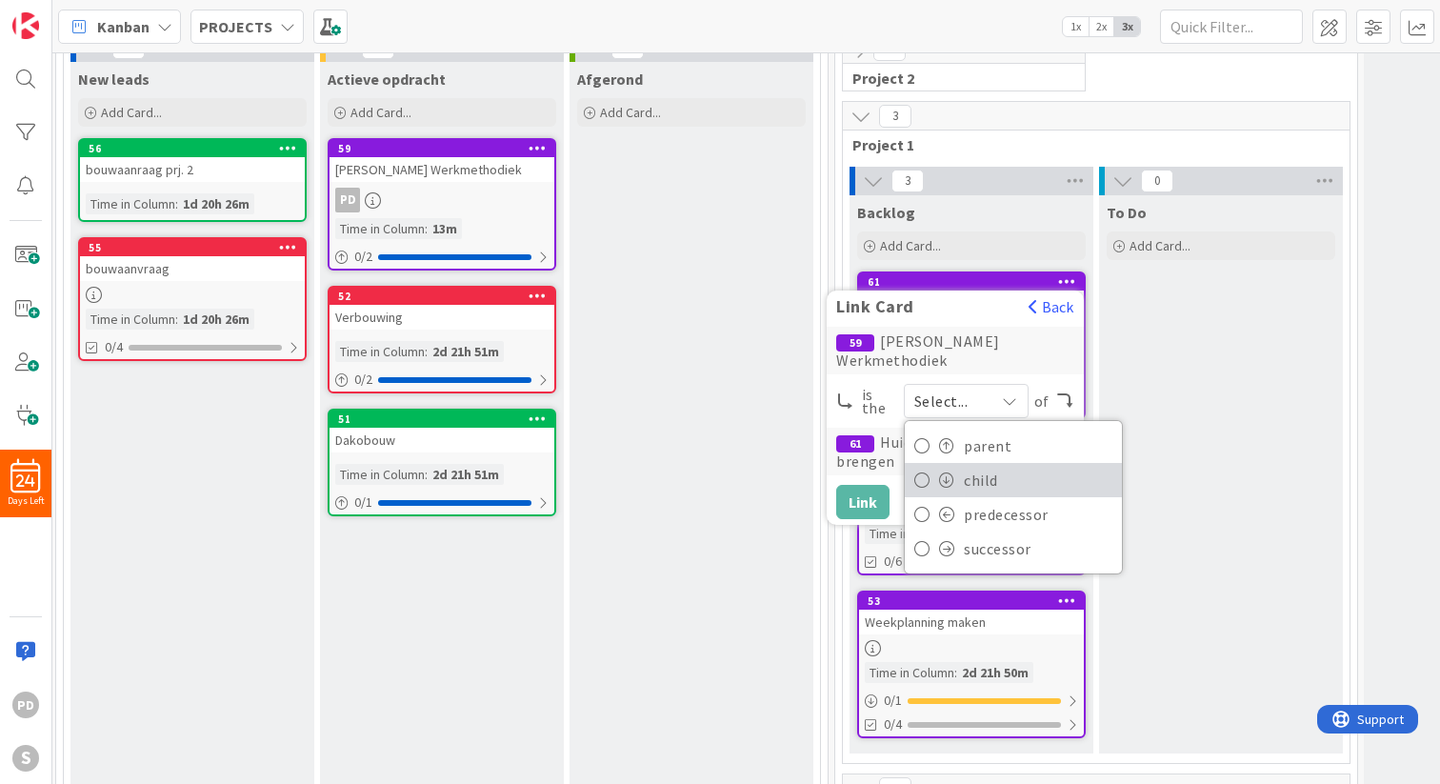
click at [971, 466] on span "child" at bounding box center [1038, 480] width 149 height 29
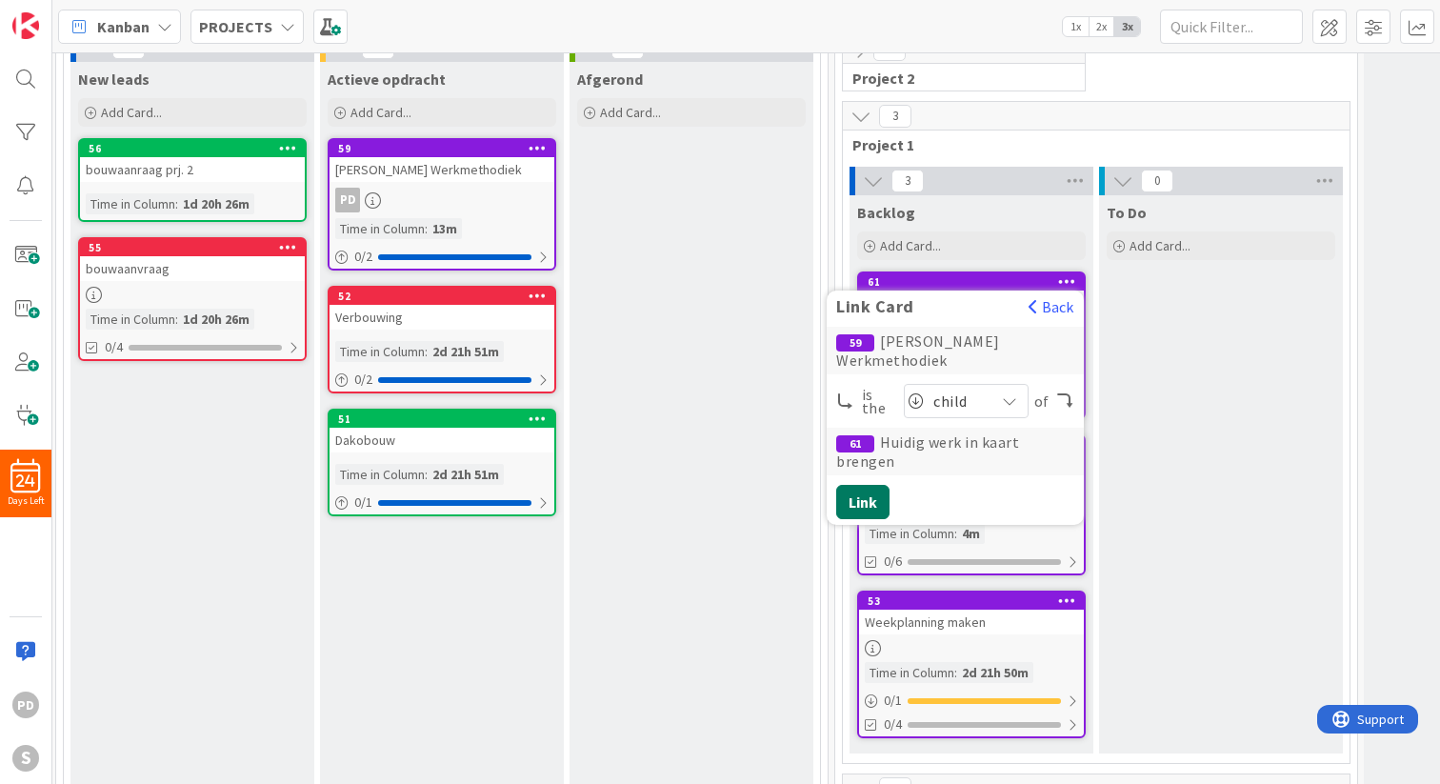
click at [860, 485] on button "Link" at bounding box center [862, 502] width 53 height 34
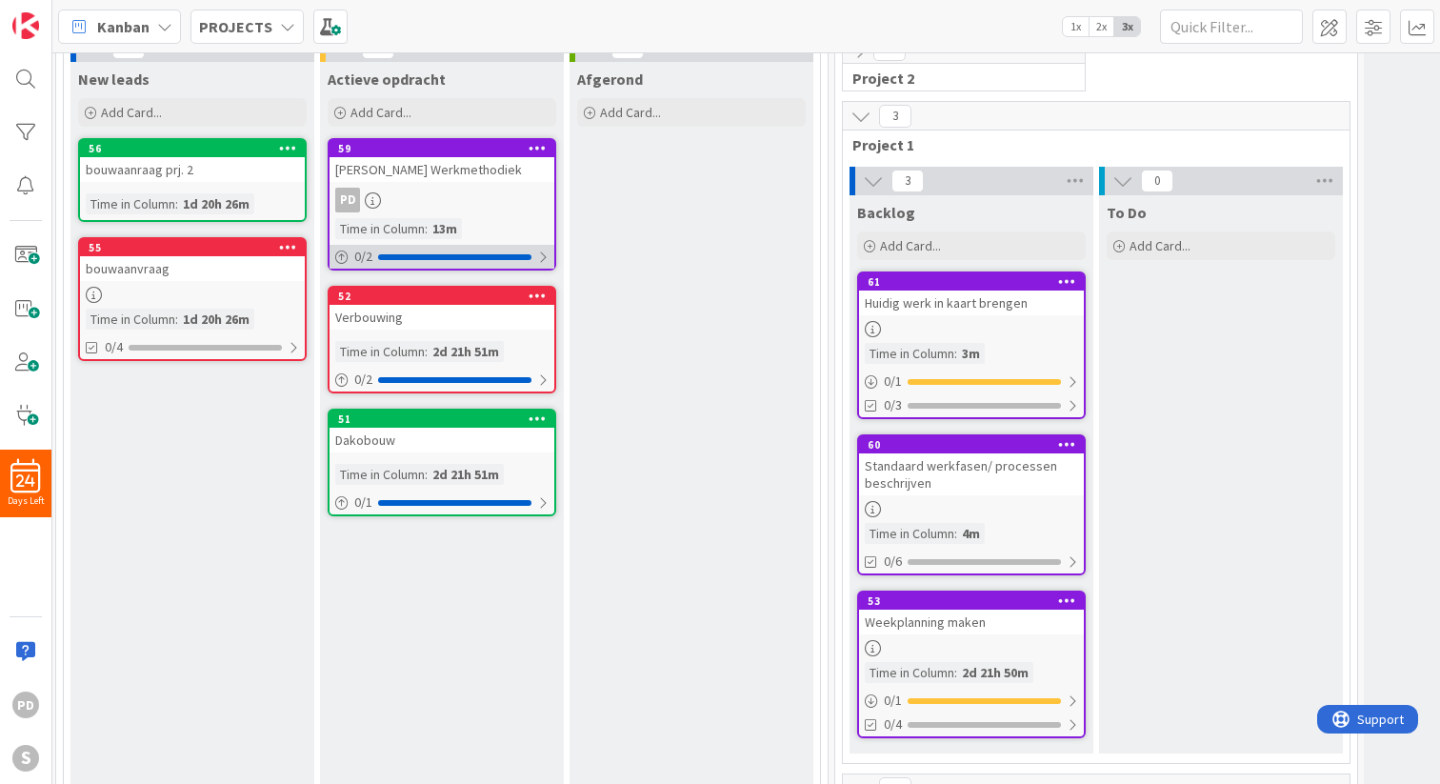
click at [541, 250] on div at bounding box center [542, 256] width 11 height 15
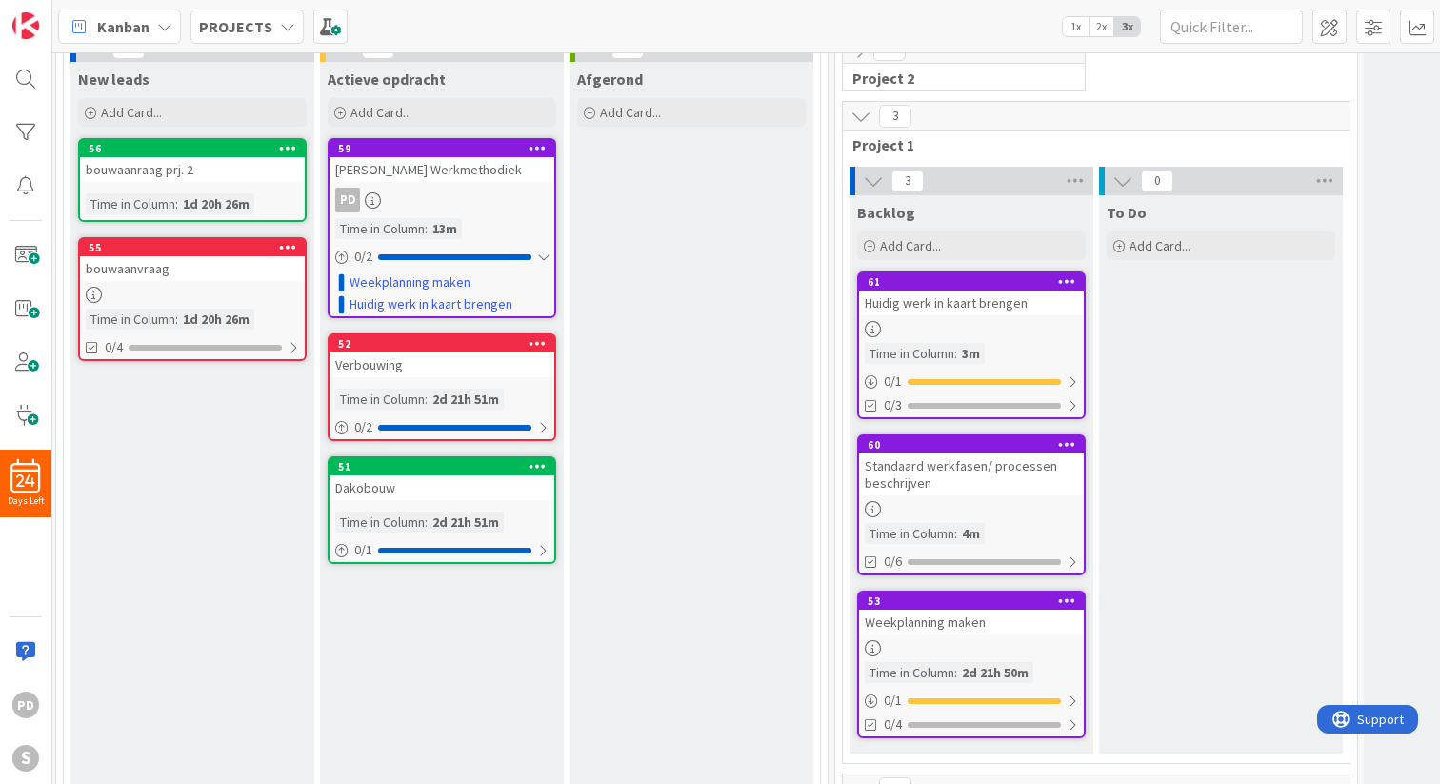
click at [994, 458] on div "Standaard werkfasen/ processen beschrijven" at bounding box center [971, 474] width 225 height 42
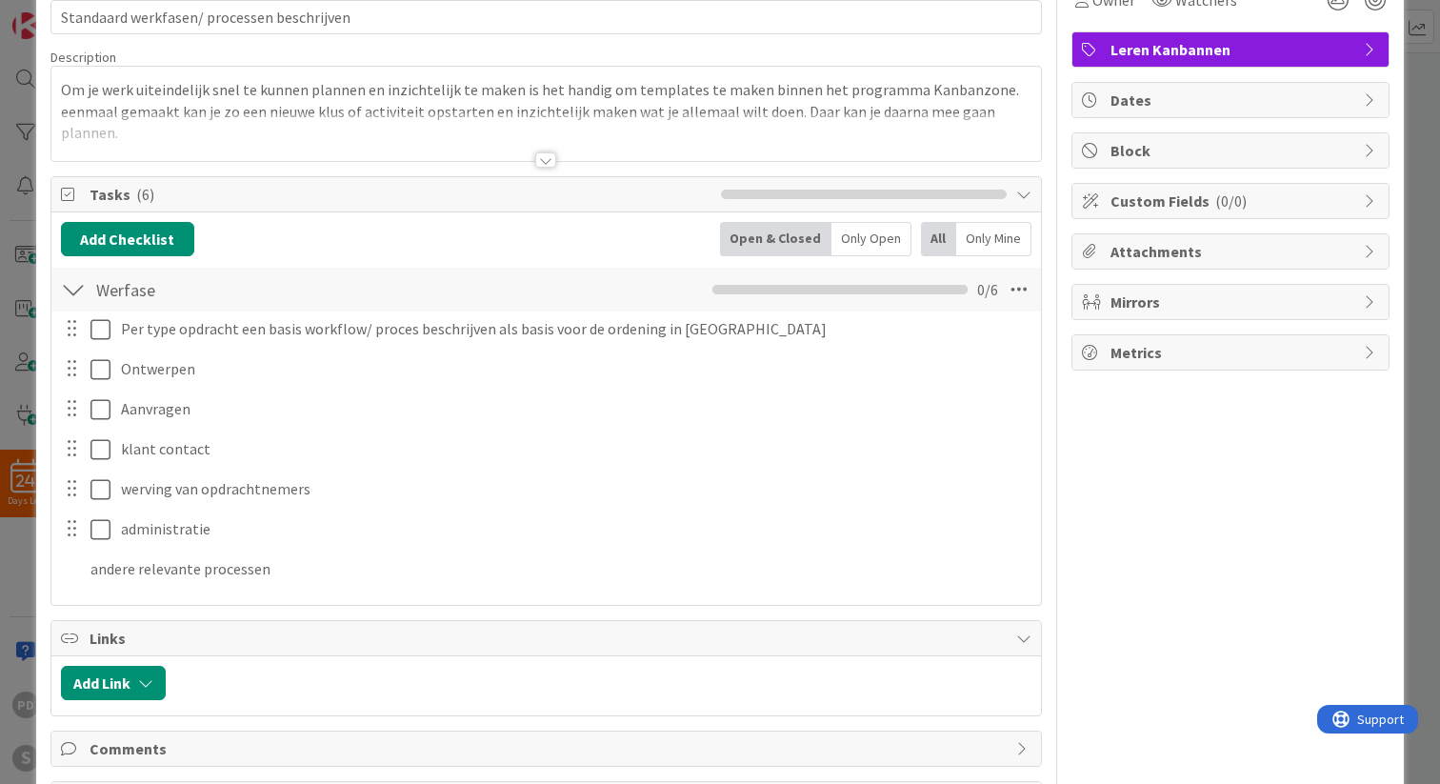
scroll to position [180, 0]
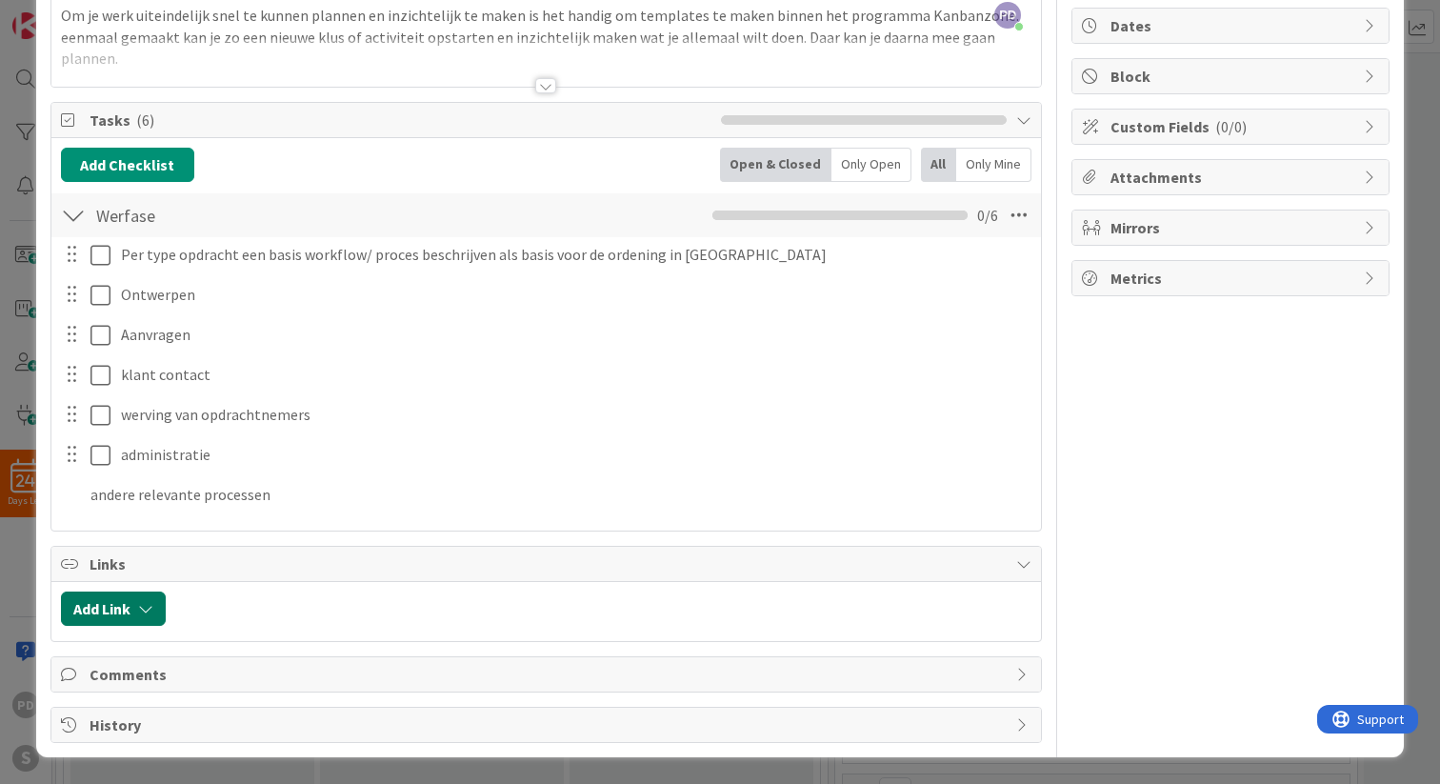
click at [145, 603] on icon "button" at bounding box center [145, 608] width 15 height 15
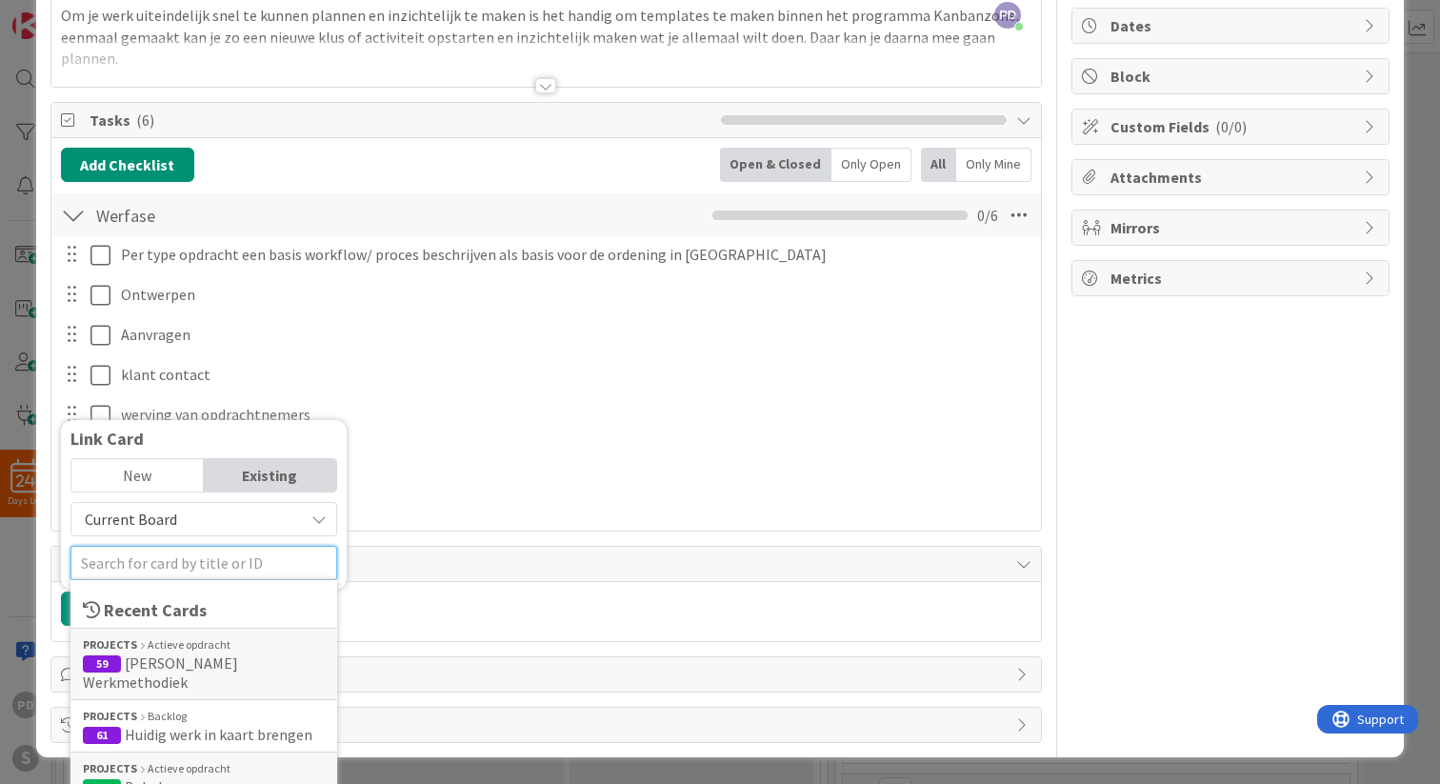
click at [179, 564] on input "text" at bounding box center [203, 563] width 267 height 34
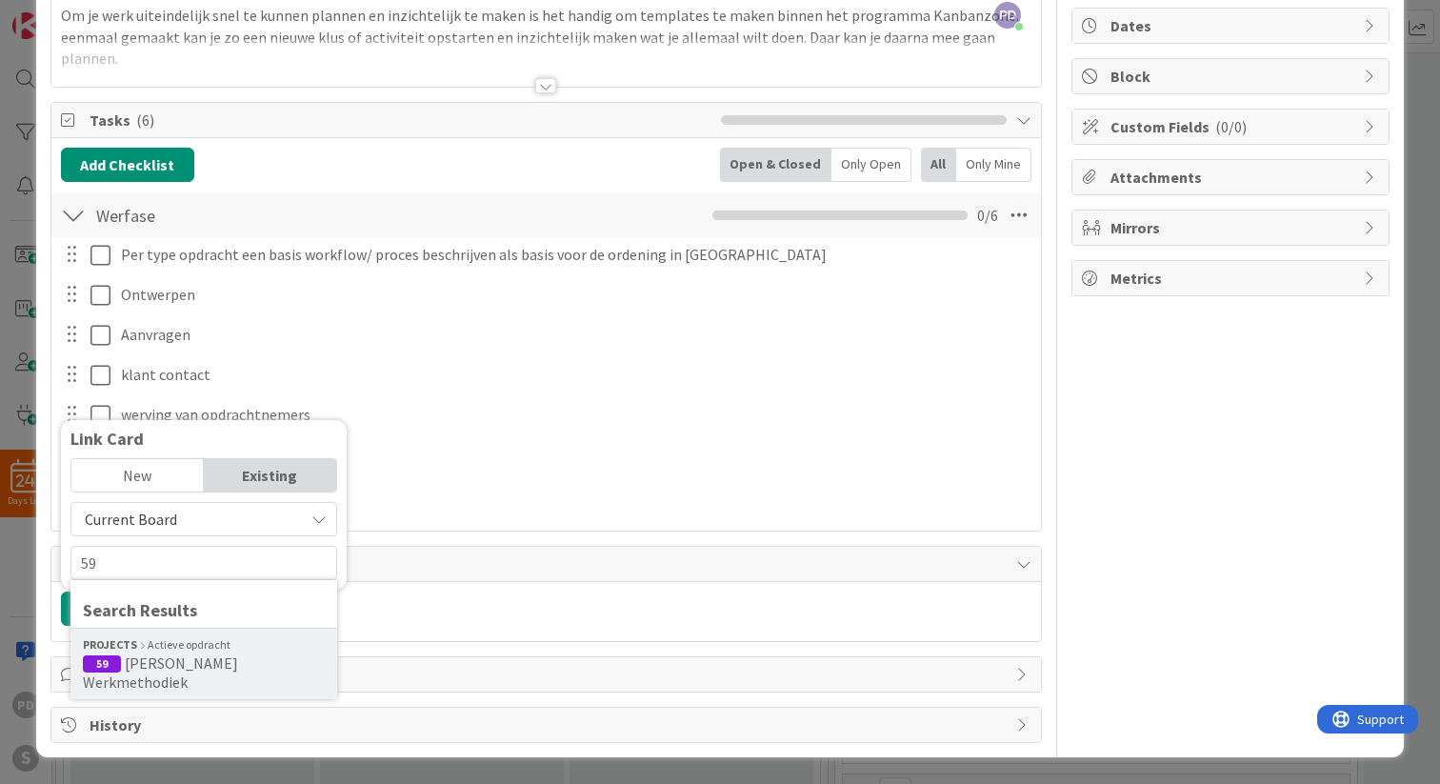
click at [151, 663] on span "[PERSON_NAME] Werkmethodiek" at bounding box center [160, 672] width 155 height 38
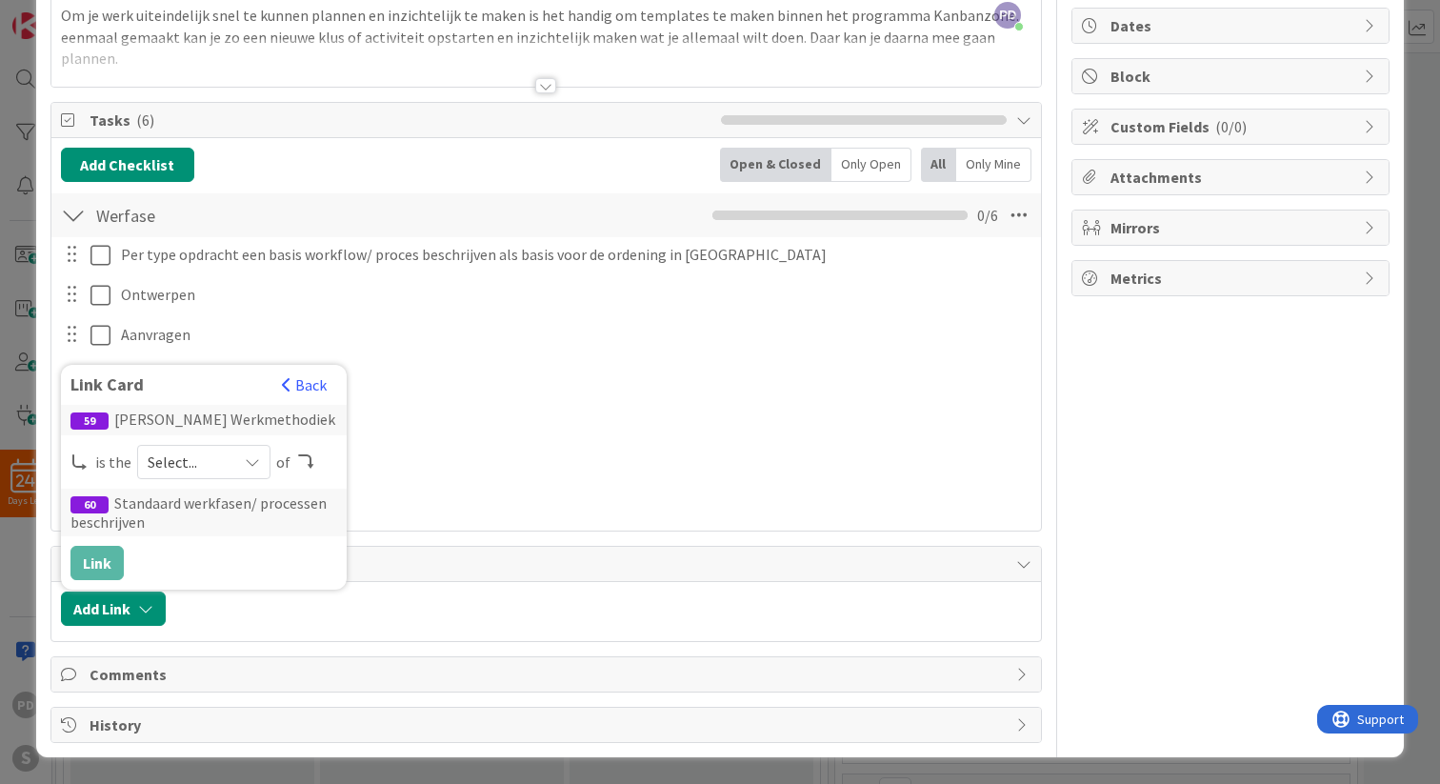
click at [199, 462] on span "Select..." at bounding box center [188, 461] width 80 height 27
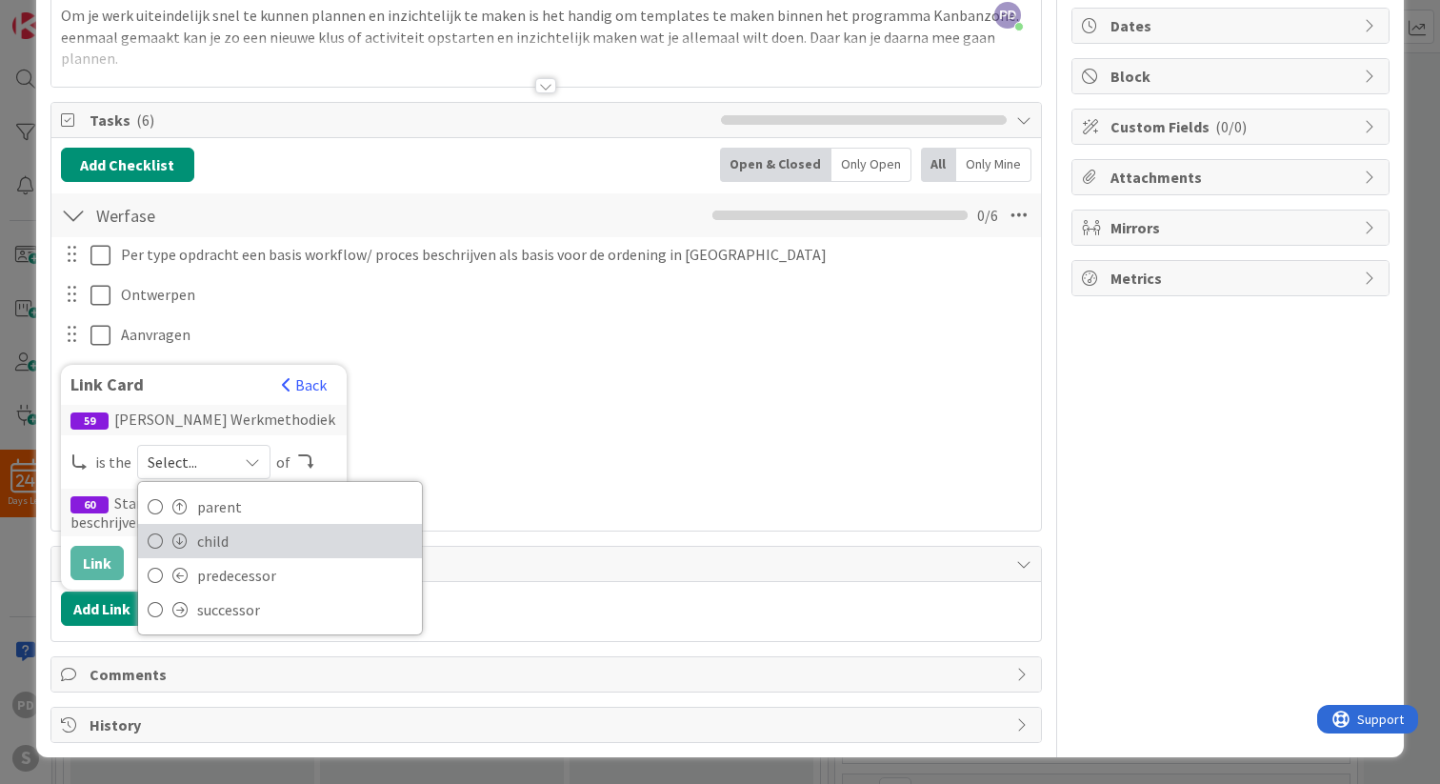
click at [209, 541] on span "child" at bounding box center [304, 541] width 215 height 29
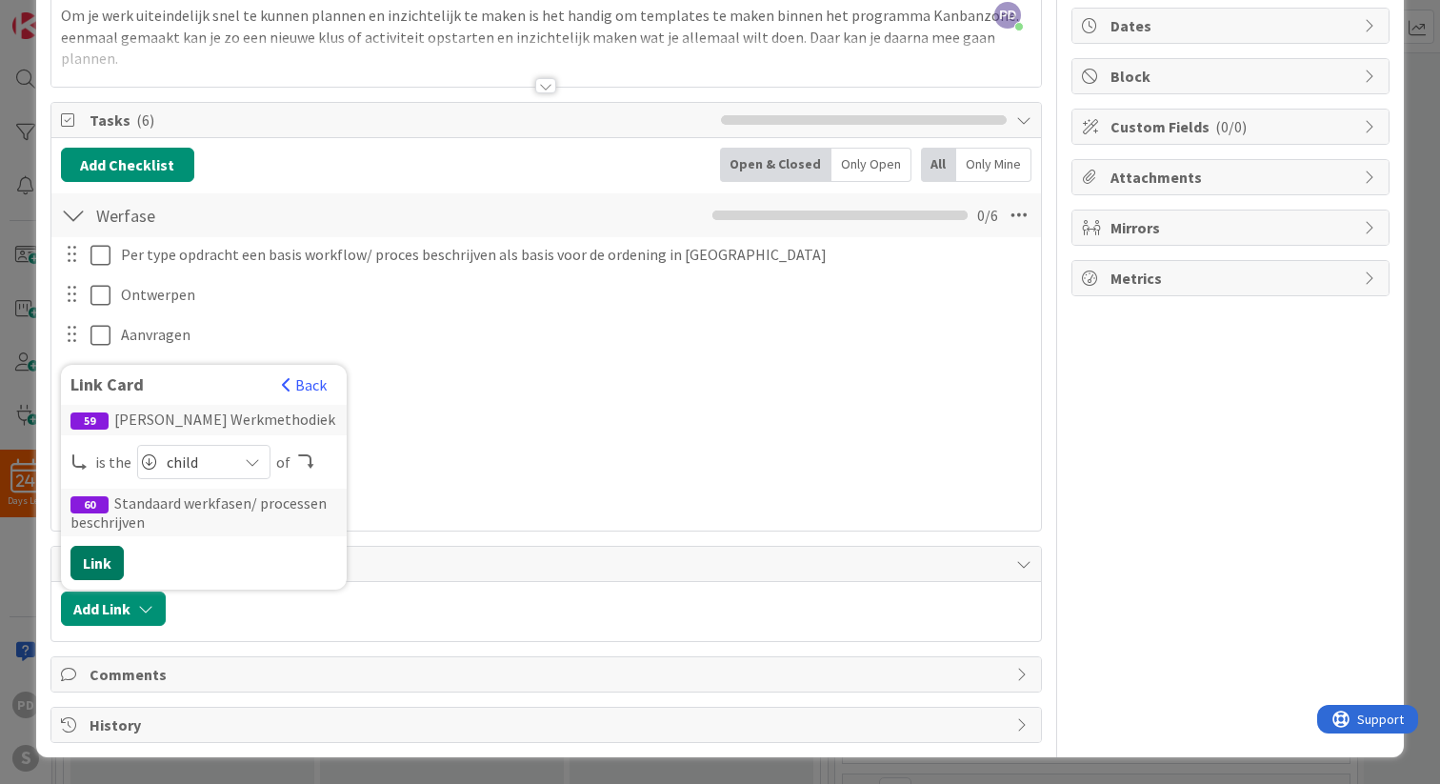
click at [96, 559] on button "Link" at bounding box center [96, 563] width 53 height 34
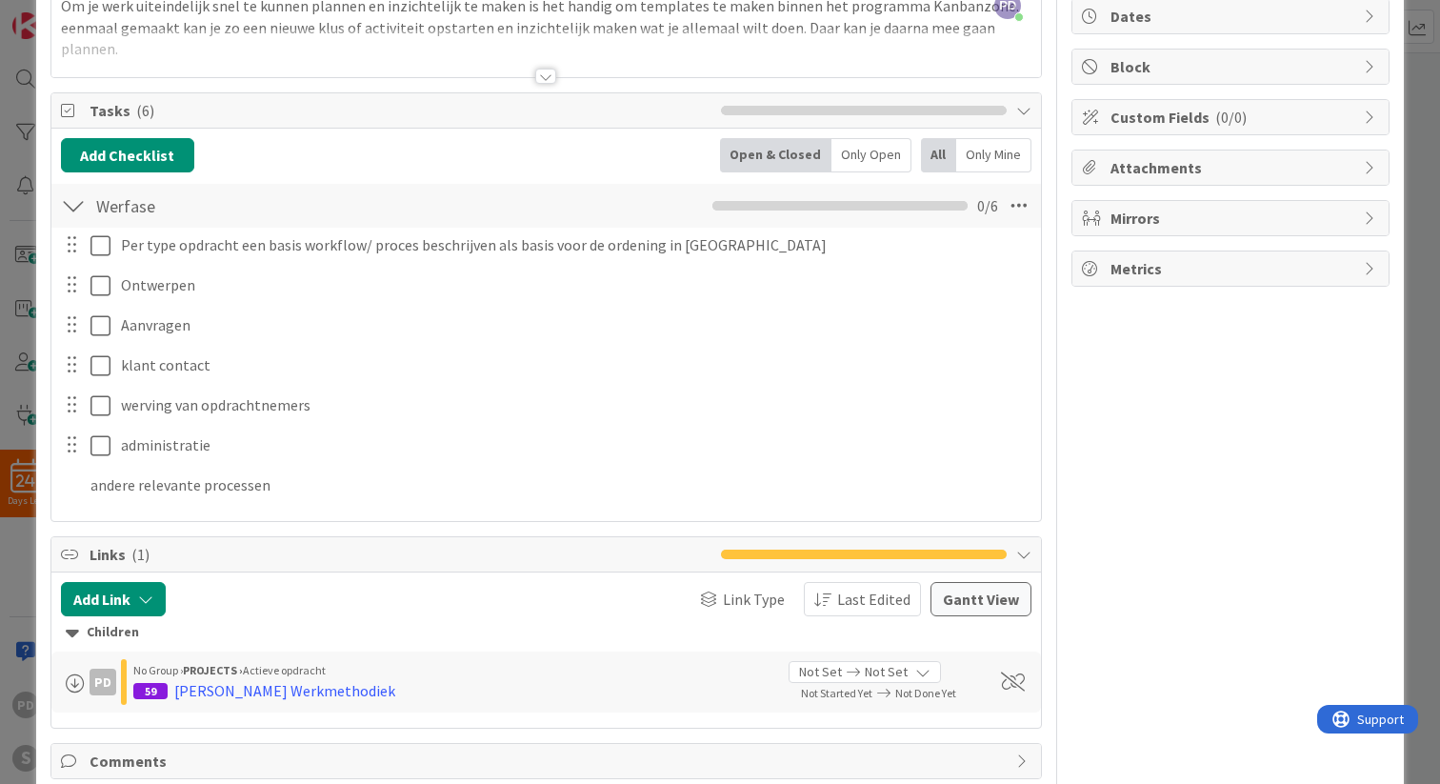
scroll to position [190, 0]
click at [924, 669] on icon at bounding box center [922, 671] width 15 height 15
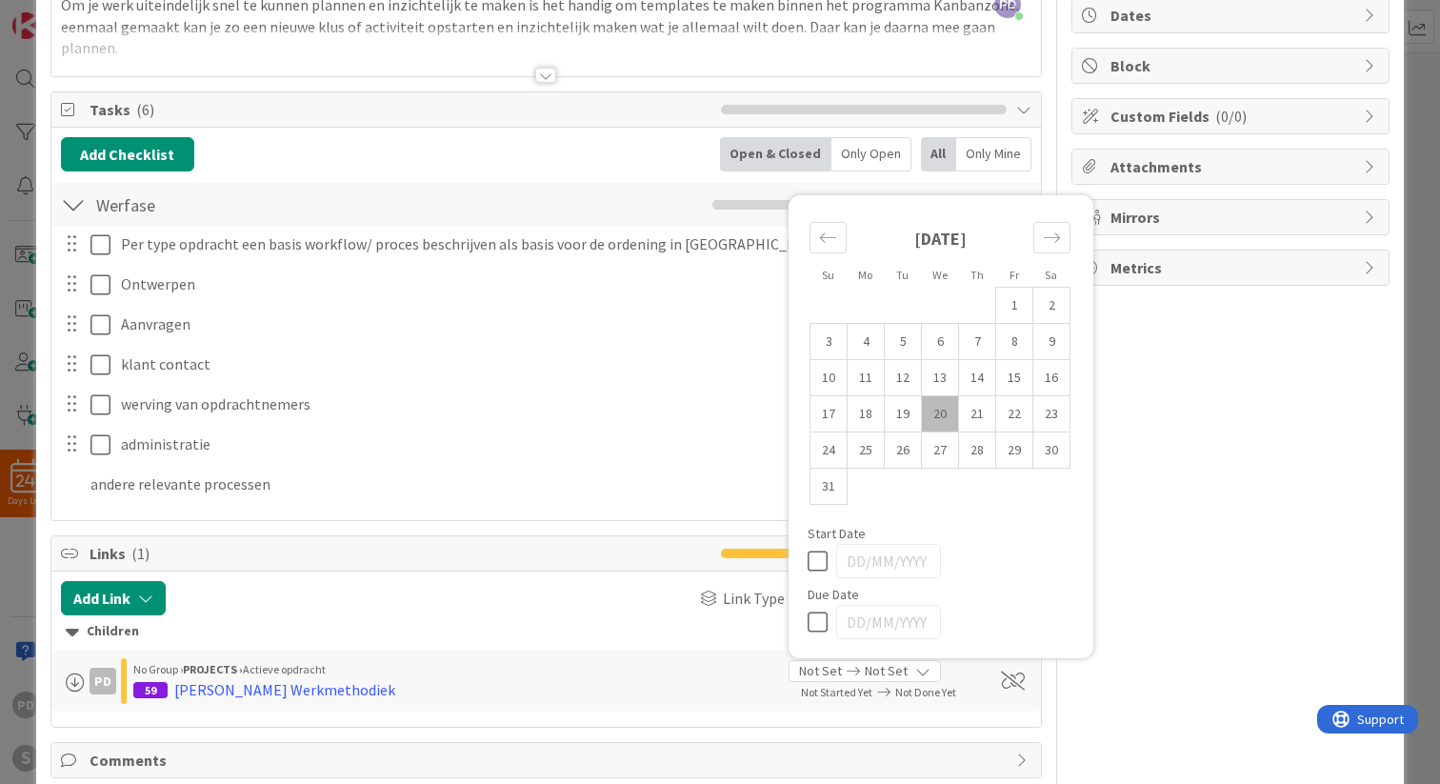
click at [924, 669] on icon at bounding box center [922, 671] width 15 height 15
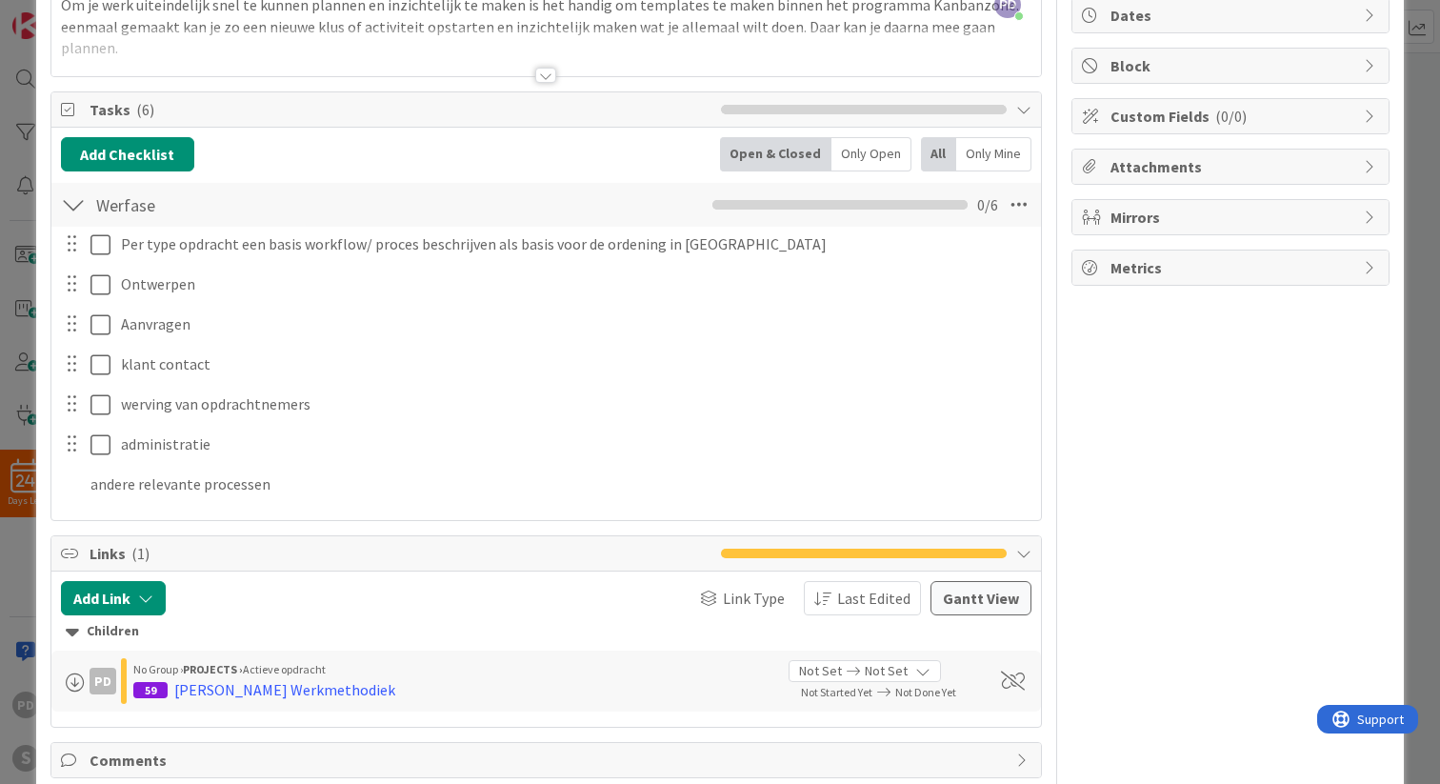
scroll to position [0, 0]
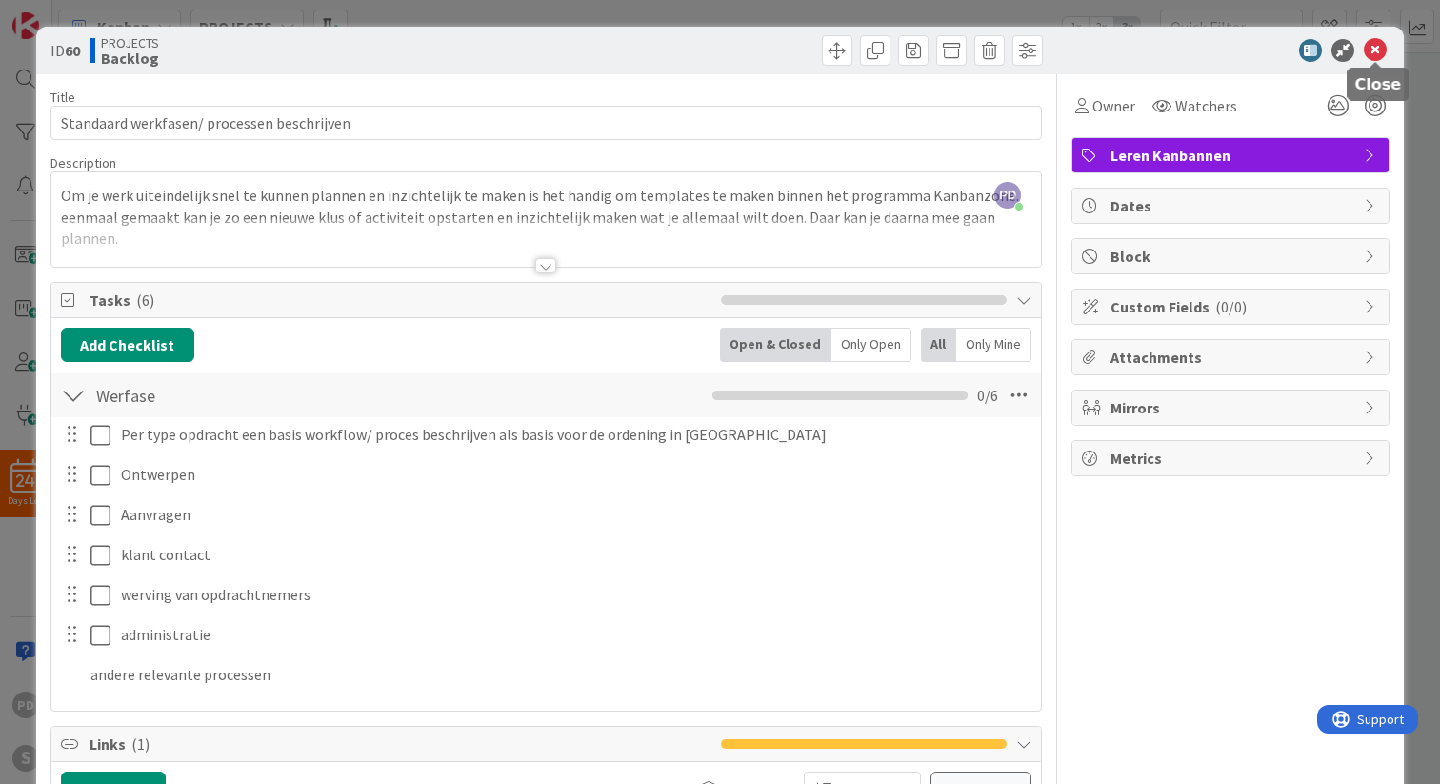
click at [1377, 41] on icon at bounding box center [1375, 50] width 23 height 23
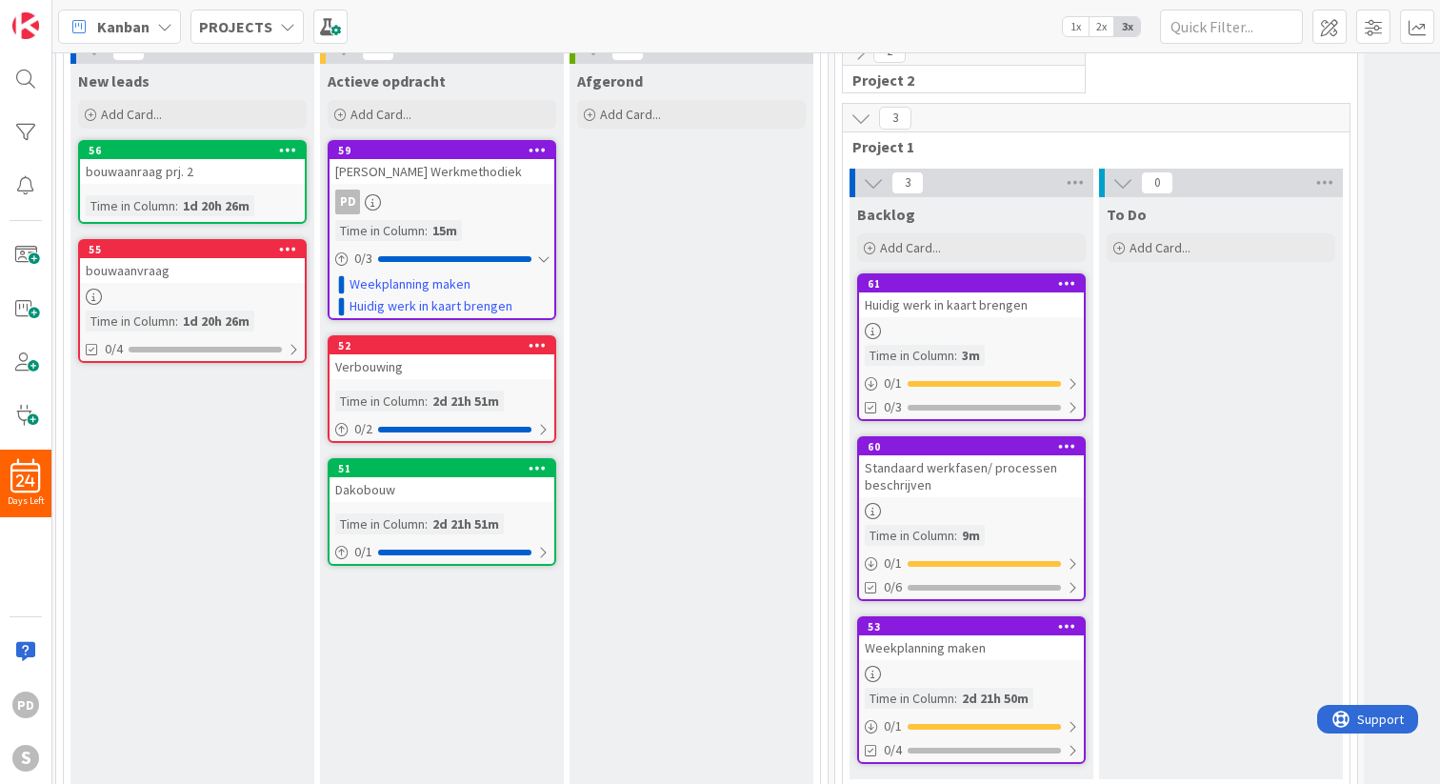
scroll to position [0, 4]
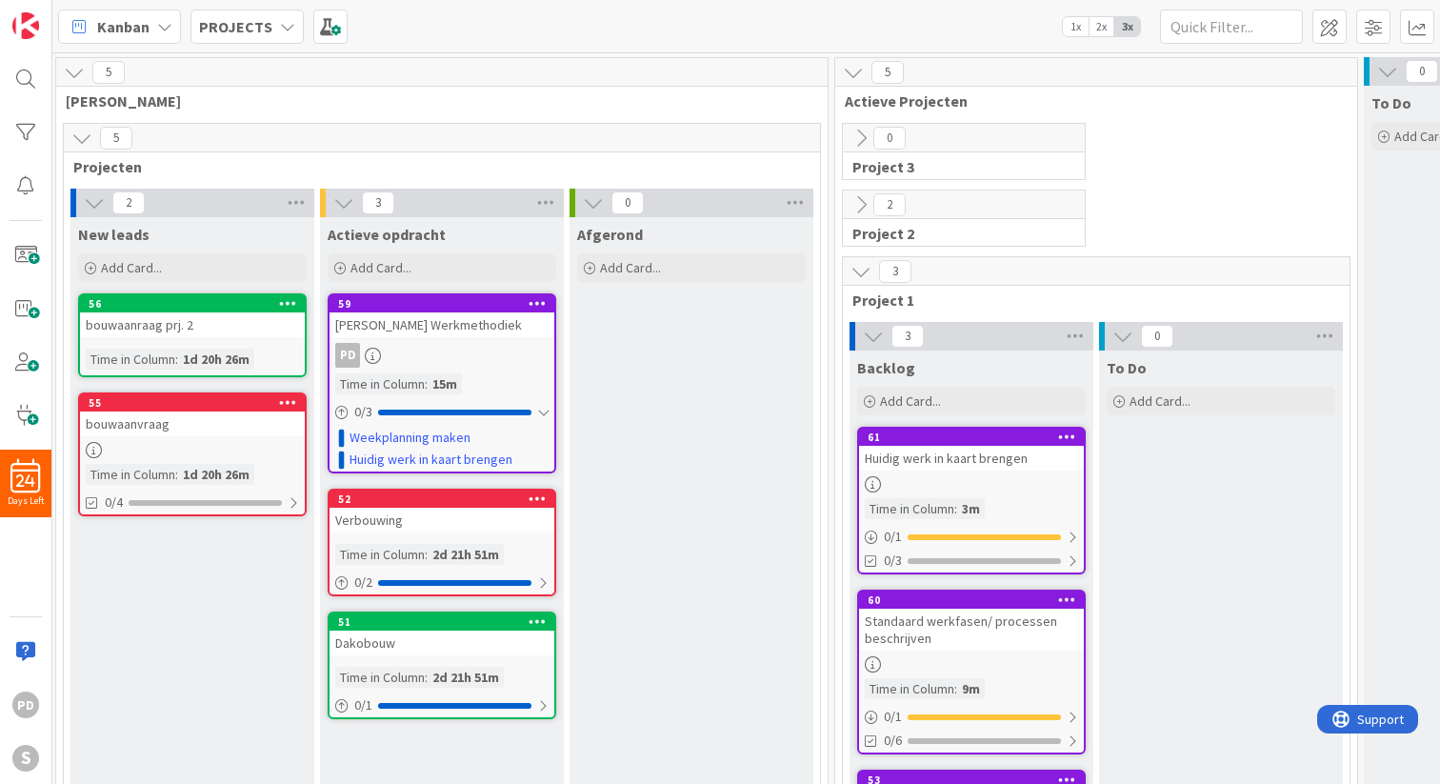
click at [903, 297] on span "Project 1" at bounding box center [1088, 299] width 473 height 19
click at [934, 298] on span "Project 1" at bounding box center [1088, 299] width 473 height 19
click at [1323, 26] on span at bounding box center [1329, 27] width 34 height 34
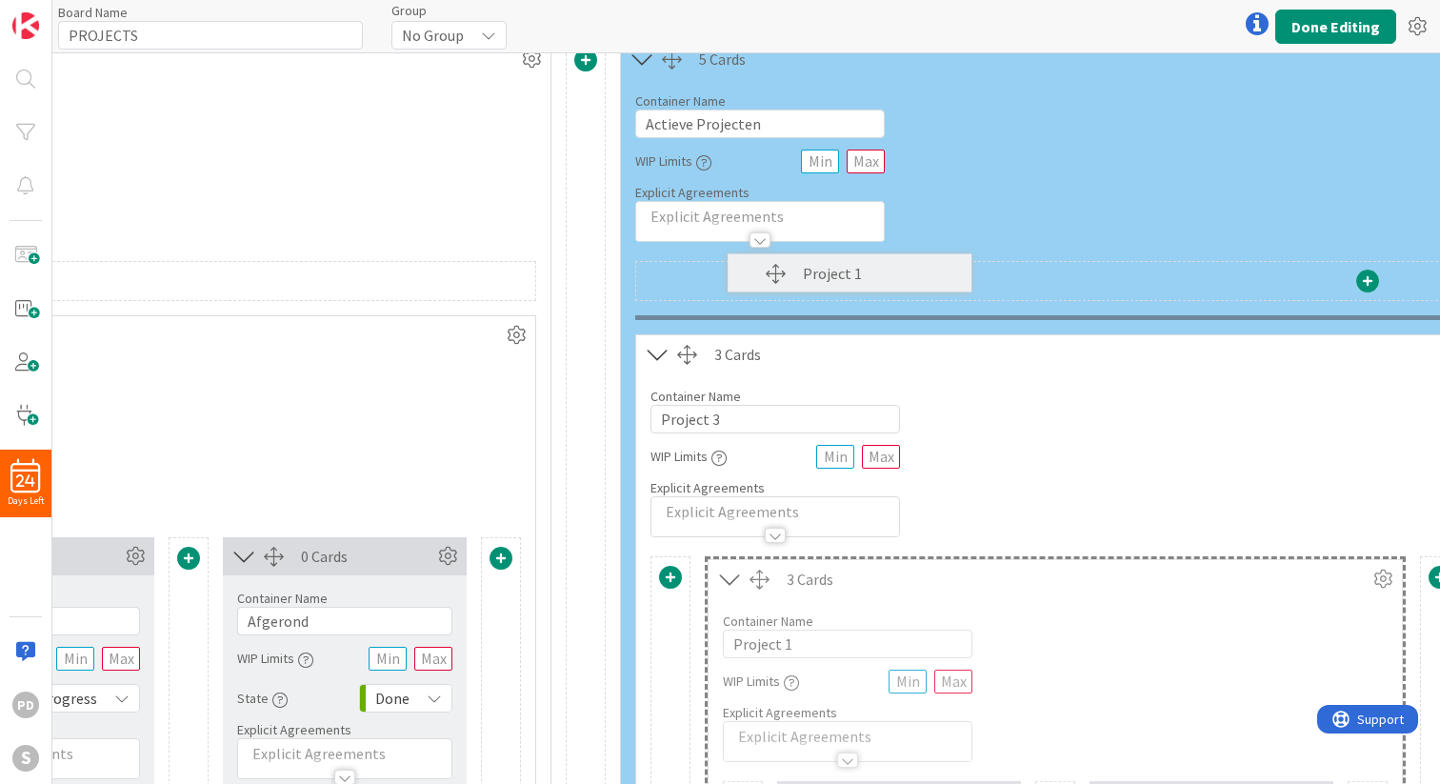
scroll to position [0, 603]
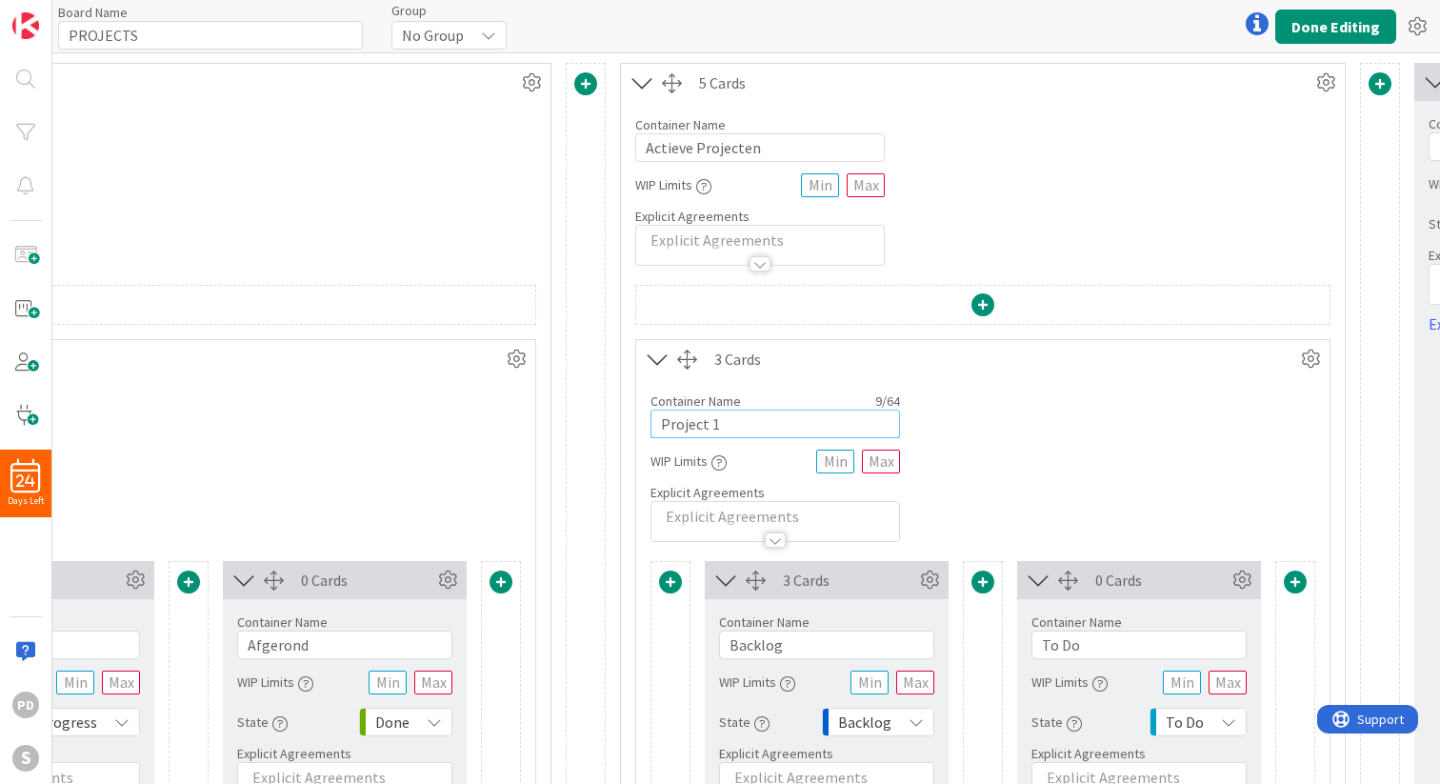
click at [730, 425] on input "Project 1" at bounding box center [774, 423] width 249 height 29
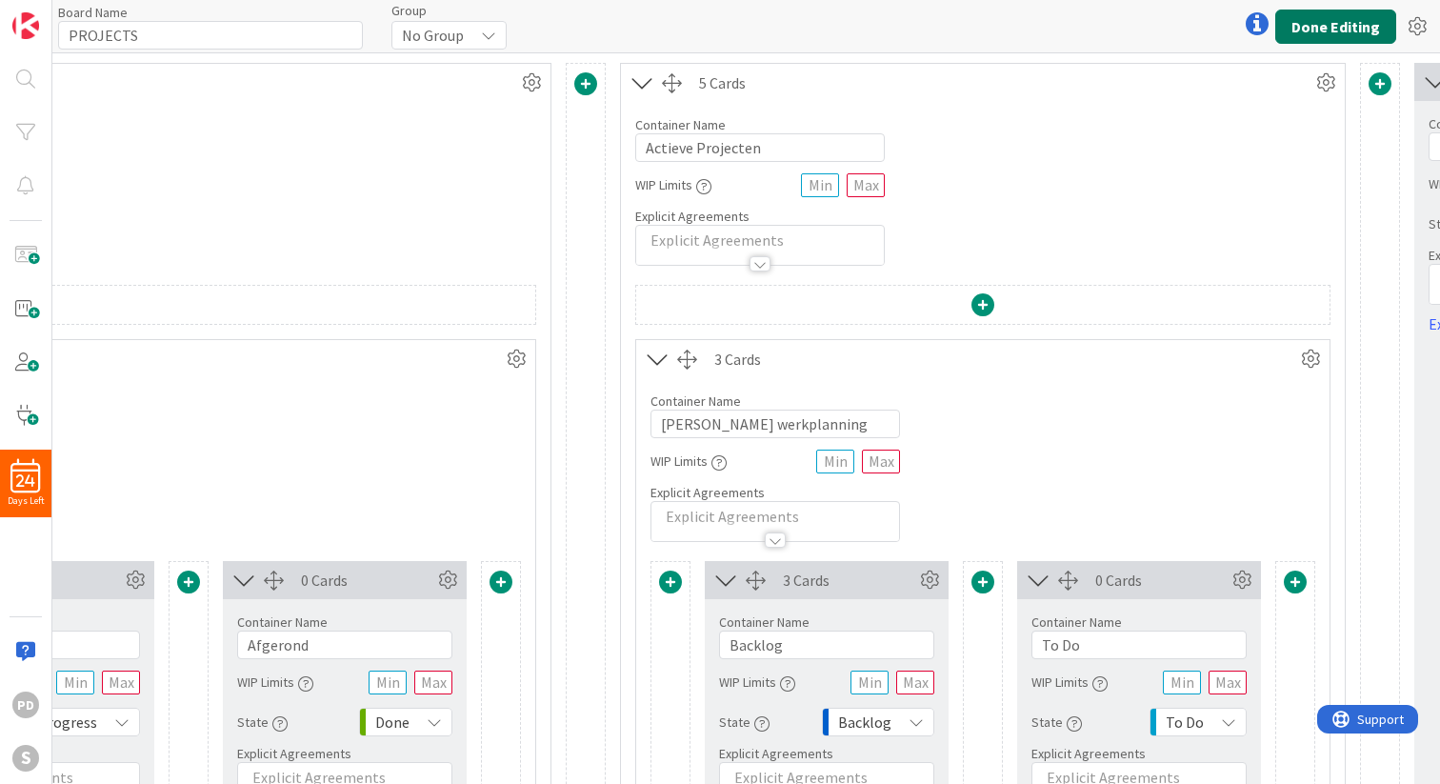
click at [1329, 39] on button "Done Editing" at bounding box center [1335, 27] width 121 height 34
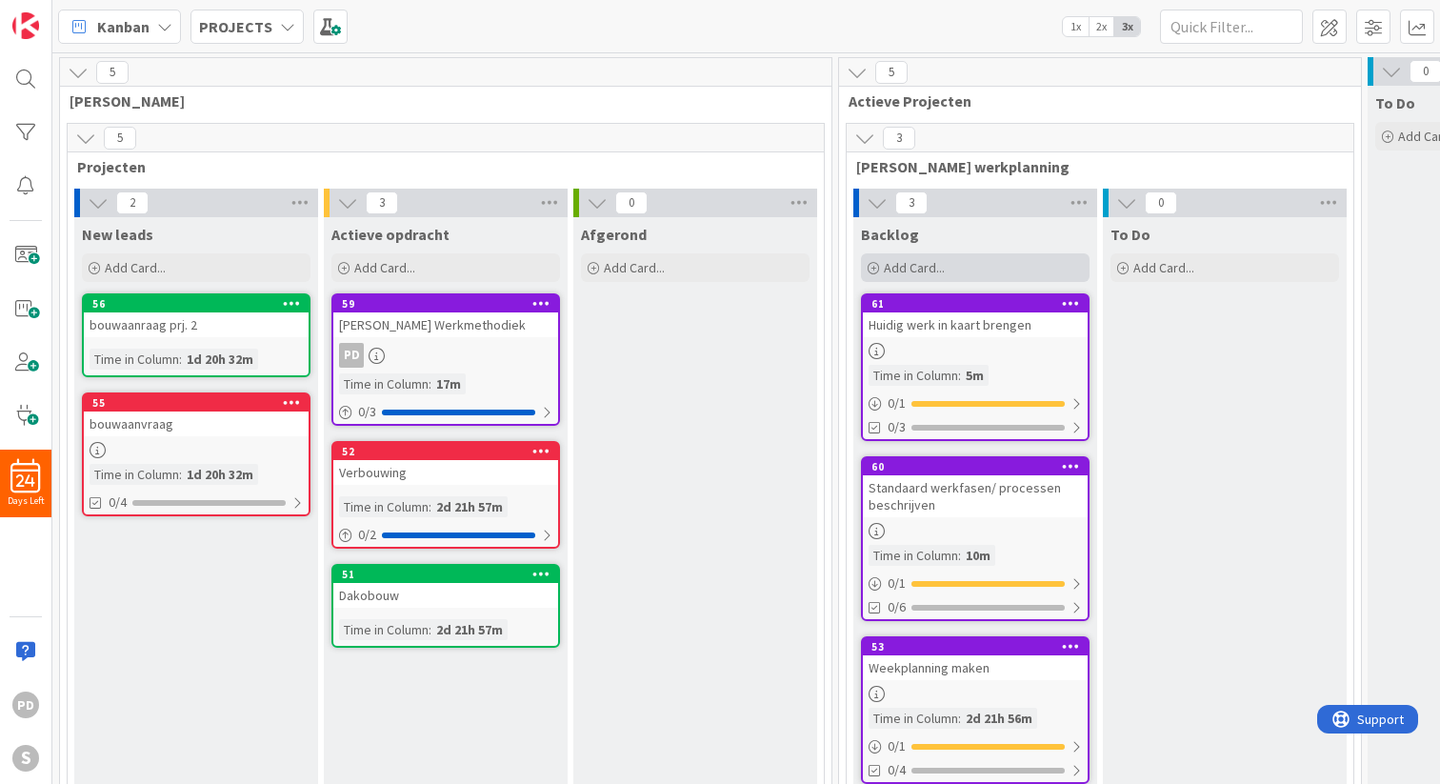
click at [907, 269] on span "Add Card..." at bounding box center [914, 267] width 61 height 17
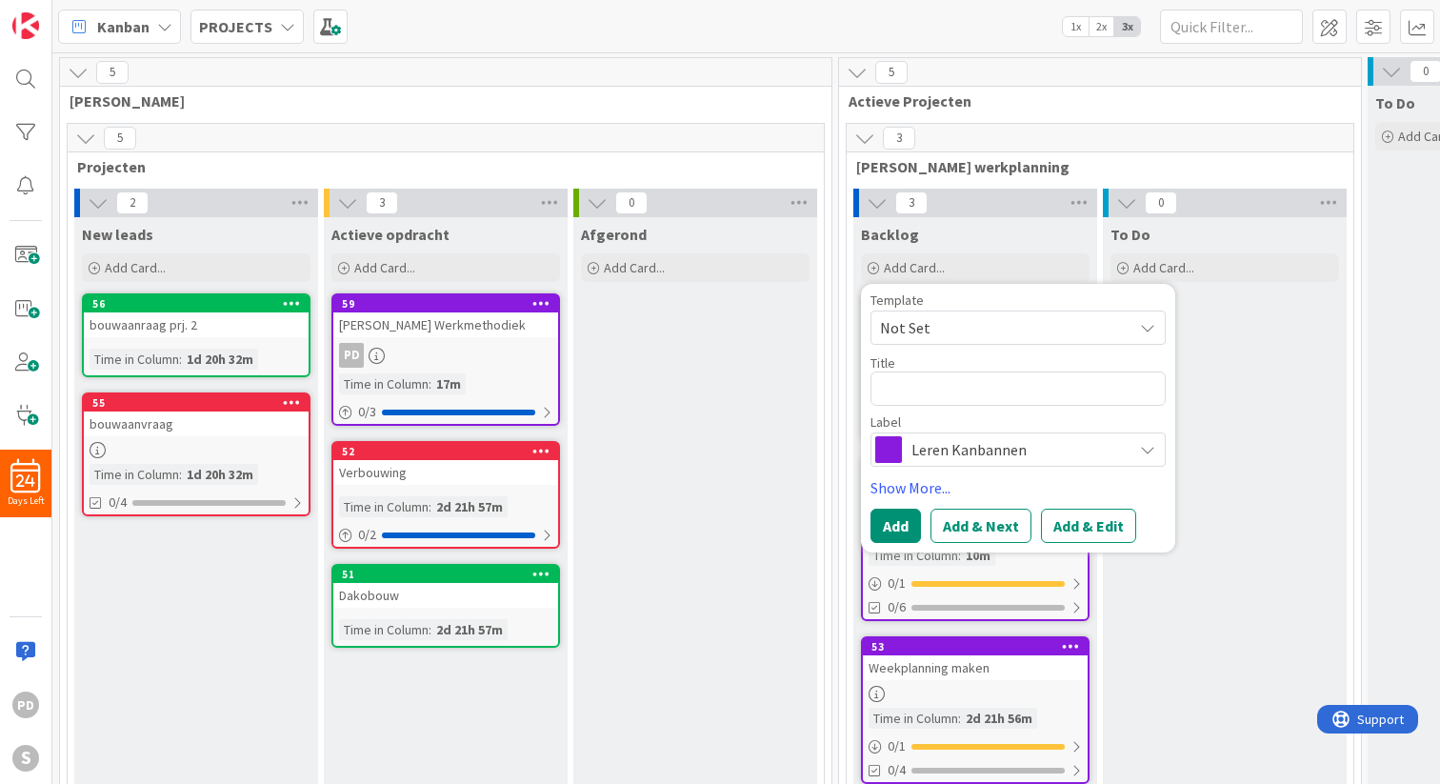
click at [966, 325] on span "Not Set" at bounding box center [999, 327] width 238 height 25
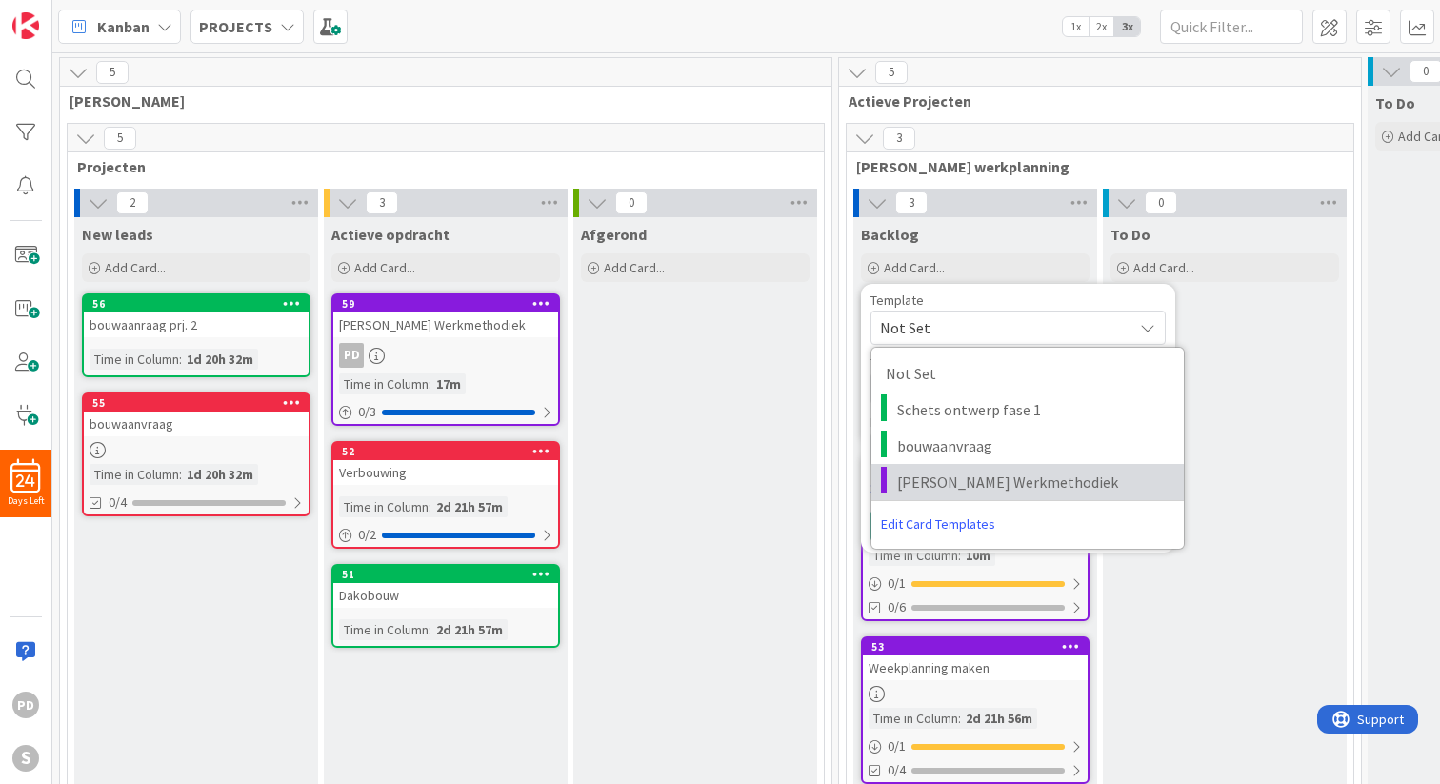
click at [968, 481] on span "[PERSON_NAME] Werkmethodiek" at bounding box center [1033, 481] width 272 height 25
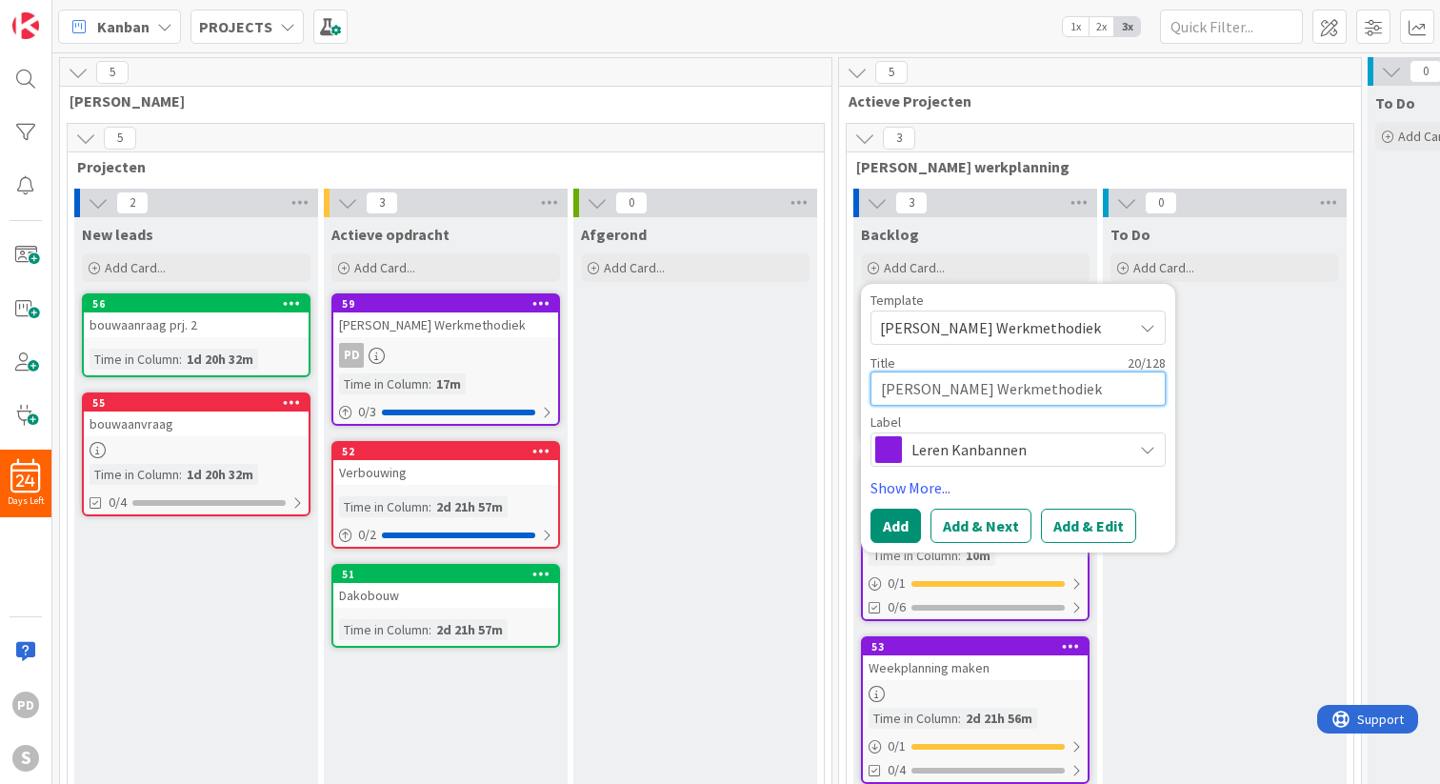
click at [981, 388] on textarea "[PERSON_NAME] Werkmethodiek" at bounding box center [1017, 388] width 295 height 34
click at [899, 525] on button "Add" at bounding box center [895, 525] width 50 height 34
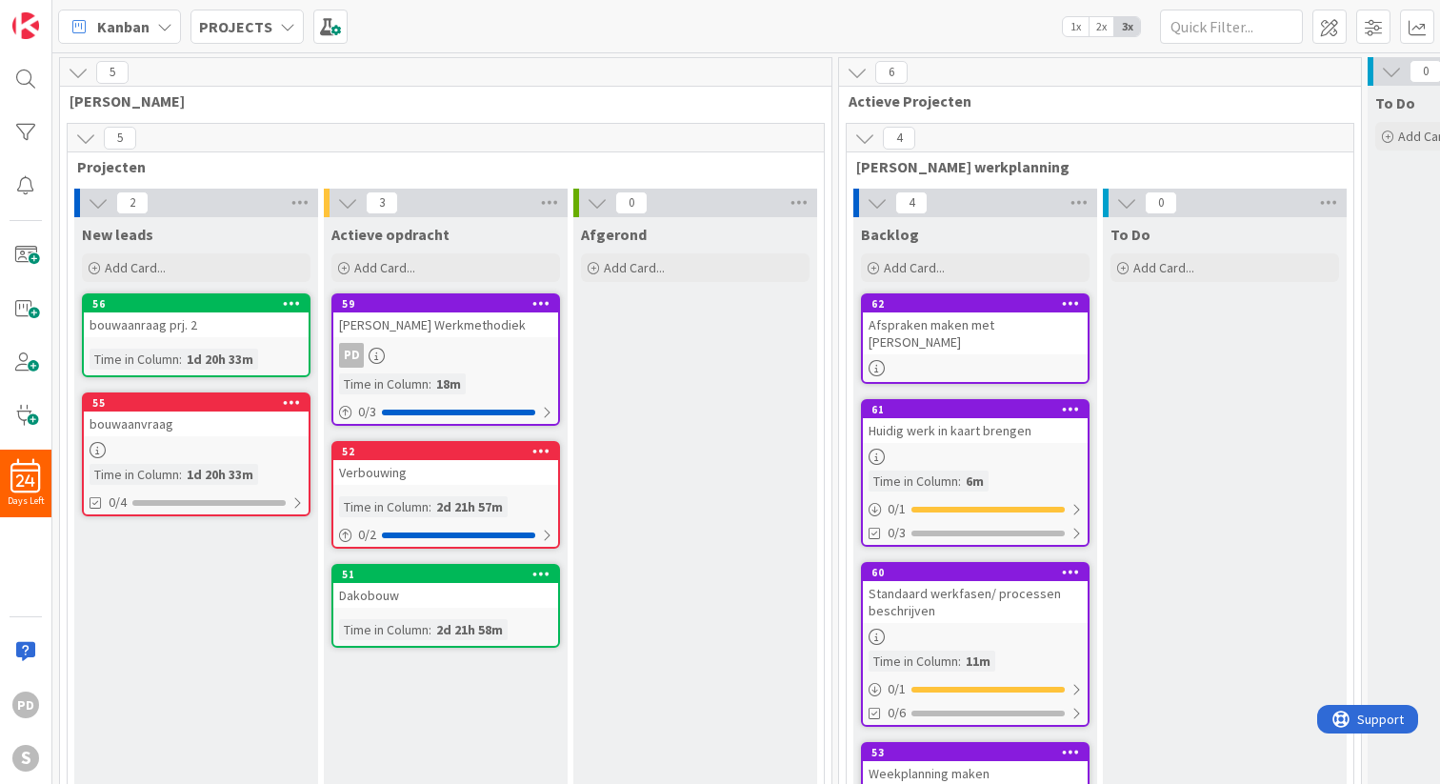
click at [1070, 303] on icon at bounding box center [1071, 302] width 18 height 13
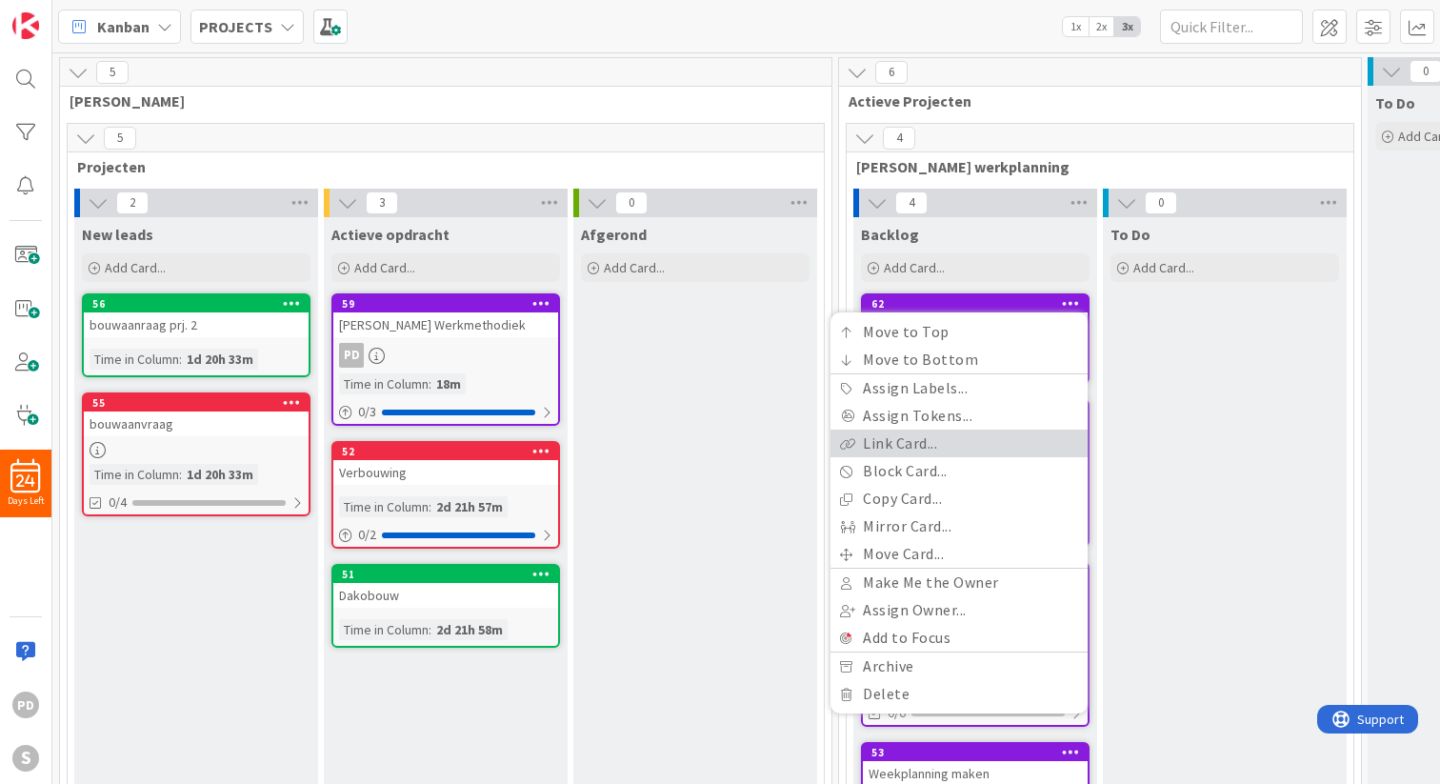
click at [945, 453] on link "Link Card..." at bounding box center [958, 443] width 257 height 28
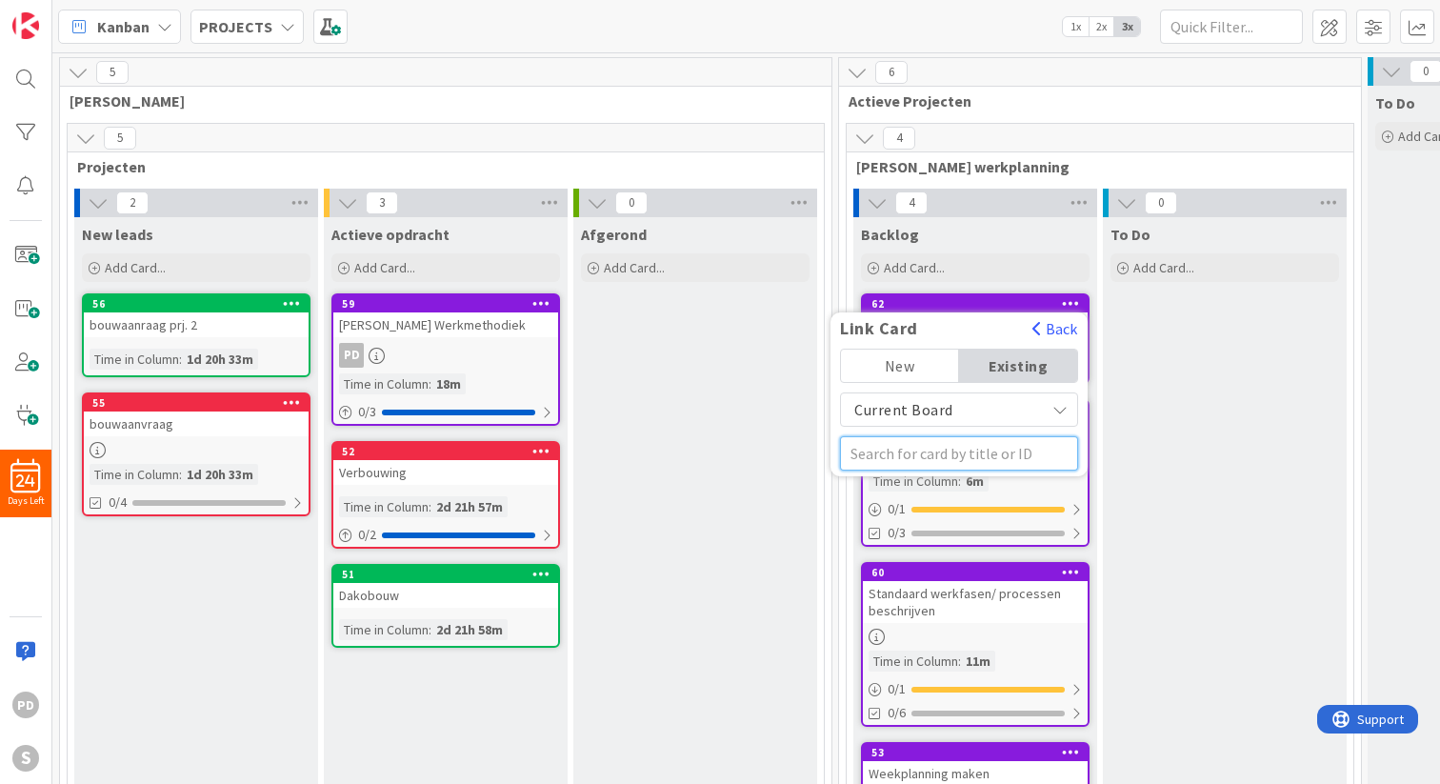
click at [979, 457] on input "text" at bounding box center [959, 453] width 238 height 34
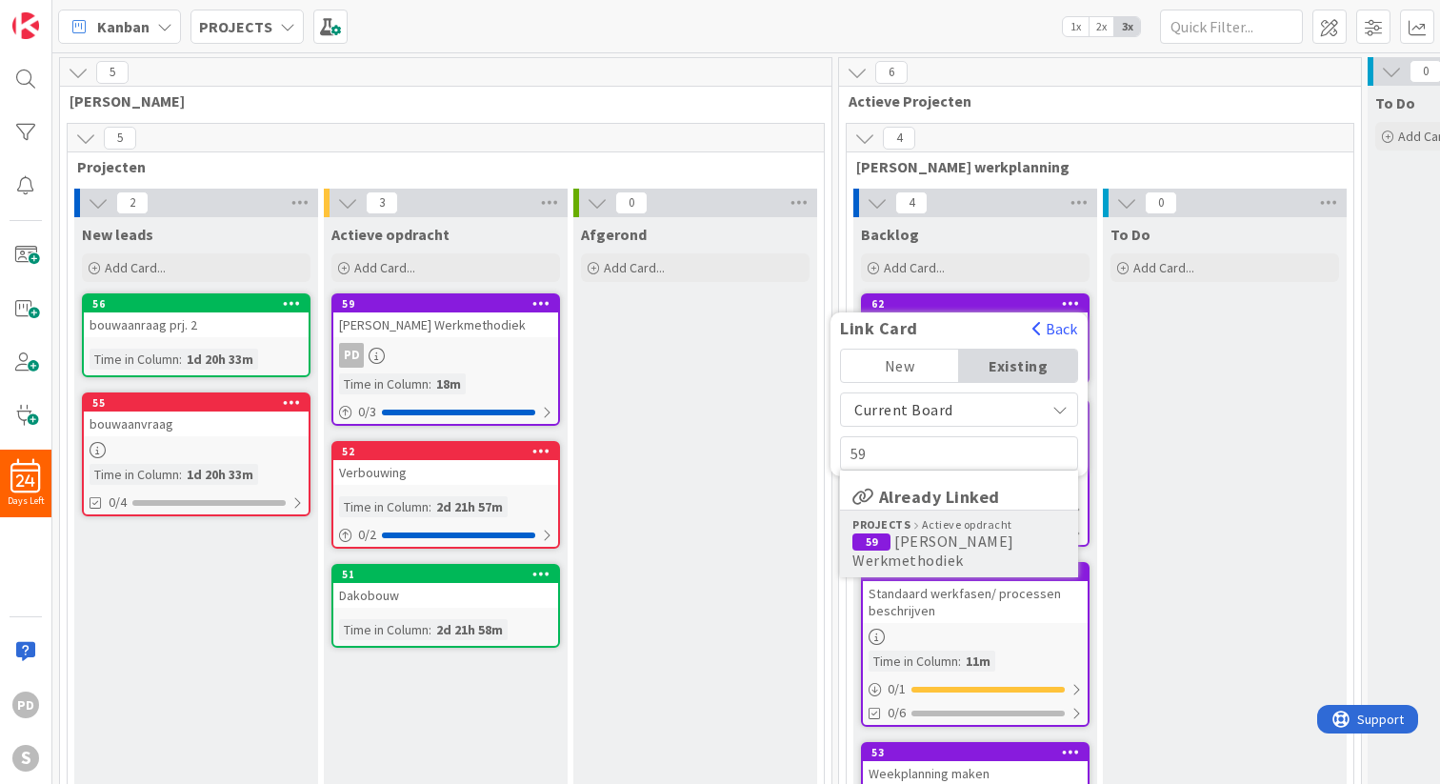
click at [941, 541] on span "[PERSON_NAME] Werkmethodiek" at bounding box center [933, 550] width 162 height 38
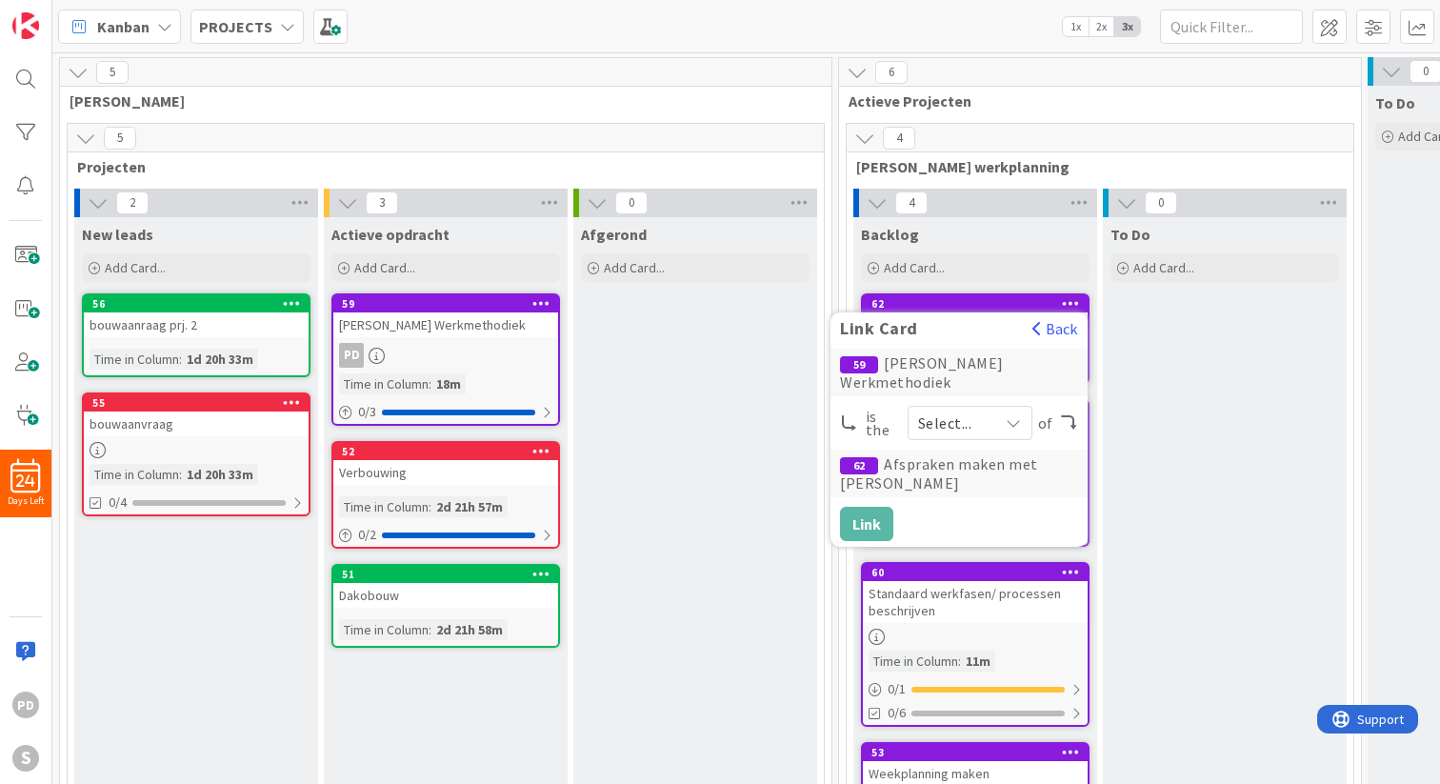
click at [973, 409] on span "Select..." at bounding box center [953, 422] width 70 height 27
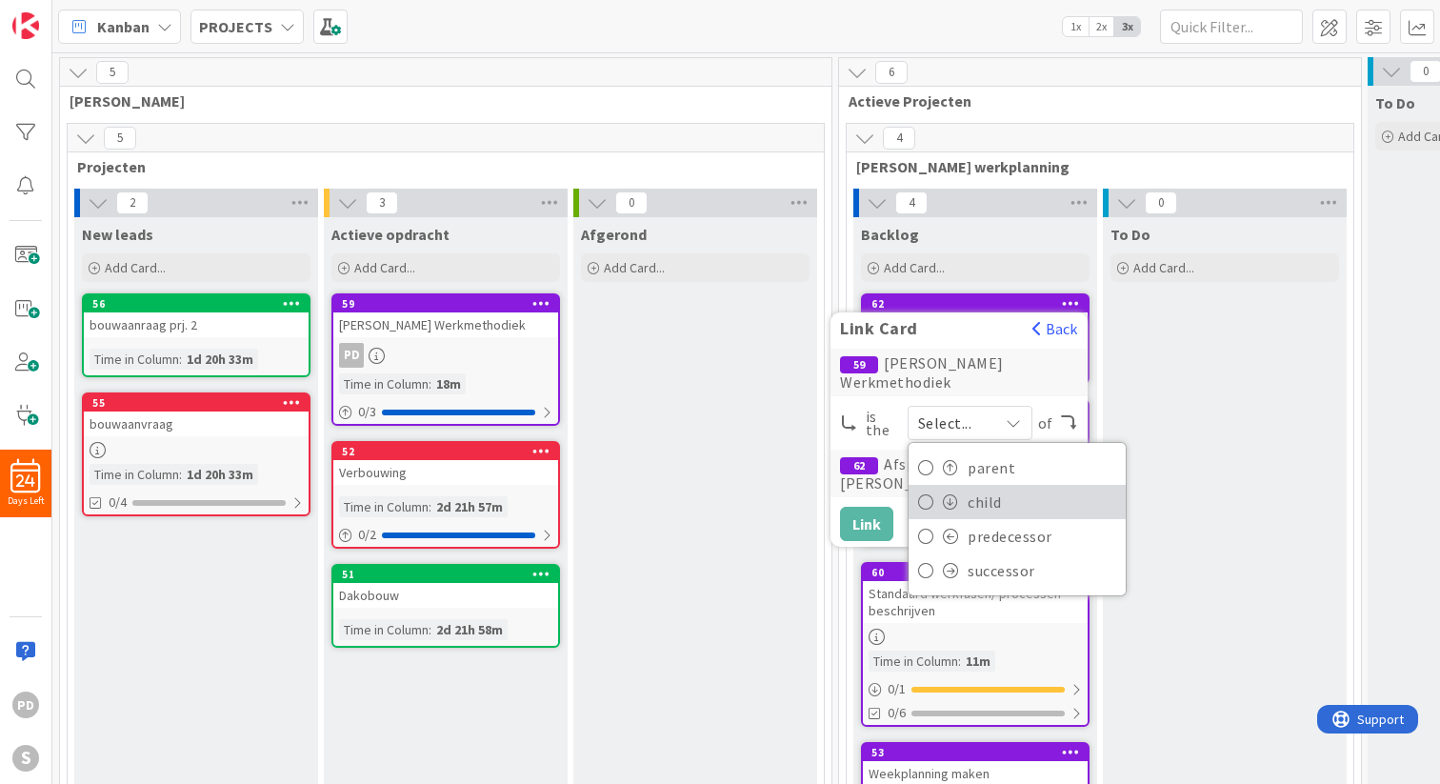
click at [979, 488] on span "child" at bounding box center [1041, 502] width 149 height 29
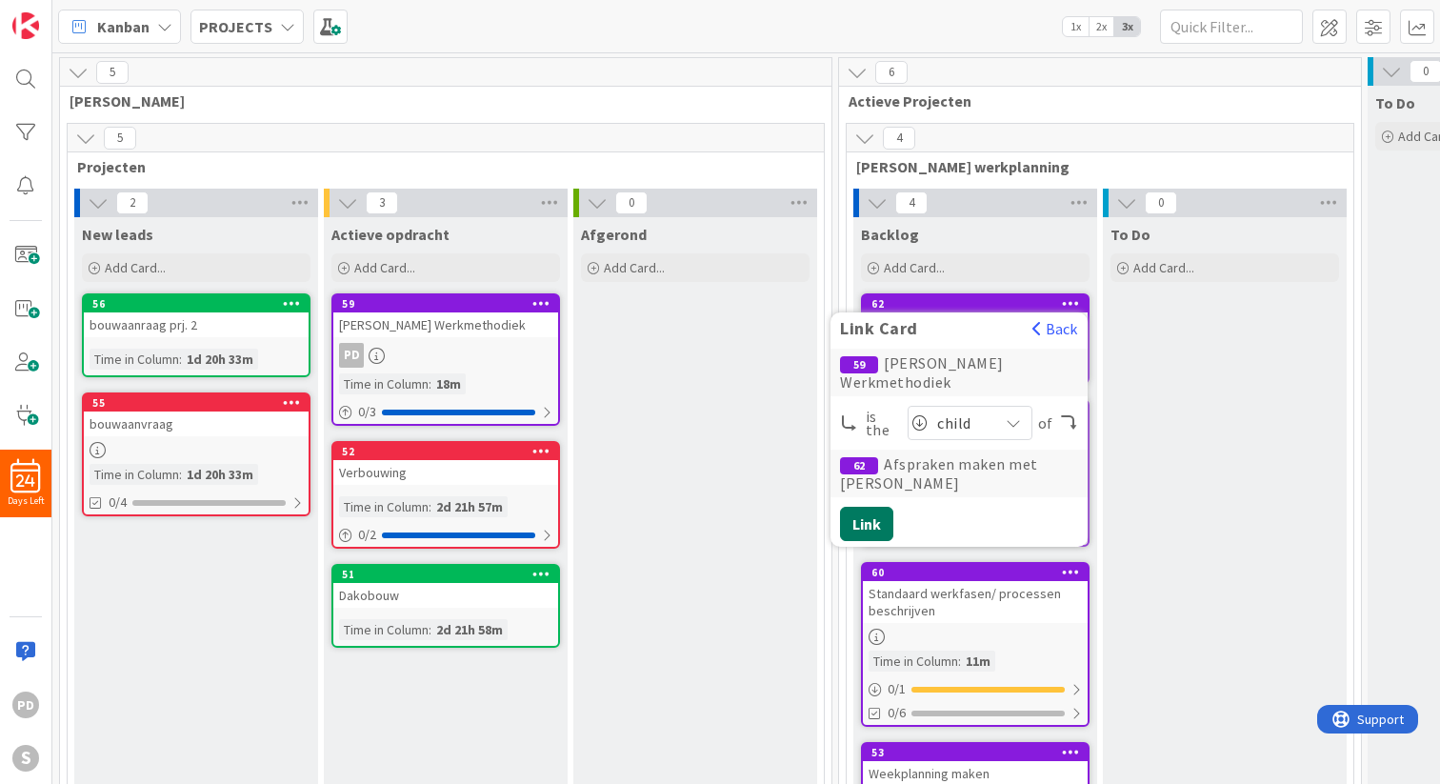
click at [869, 507] on button "Link" at bounding box center [866, 524] width 53 height 34
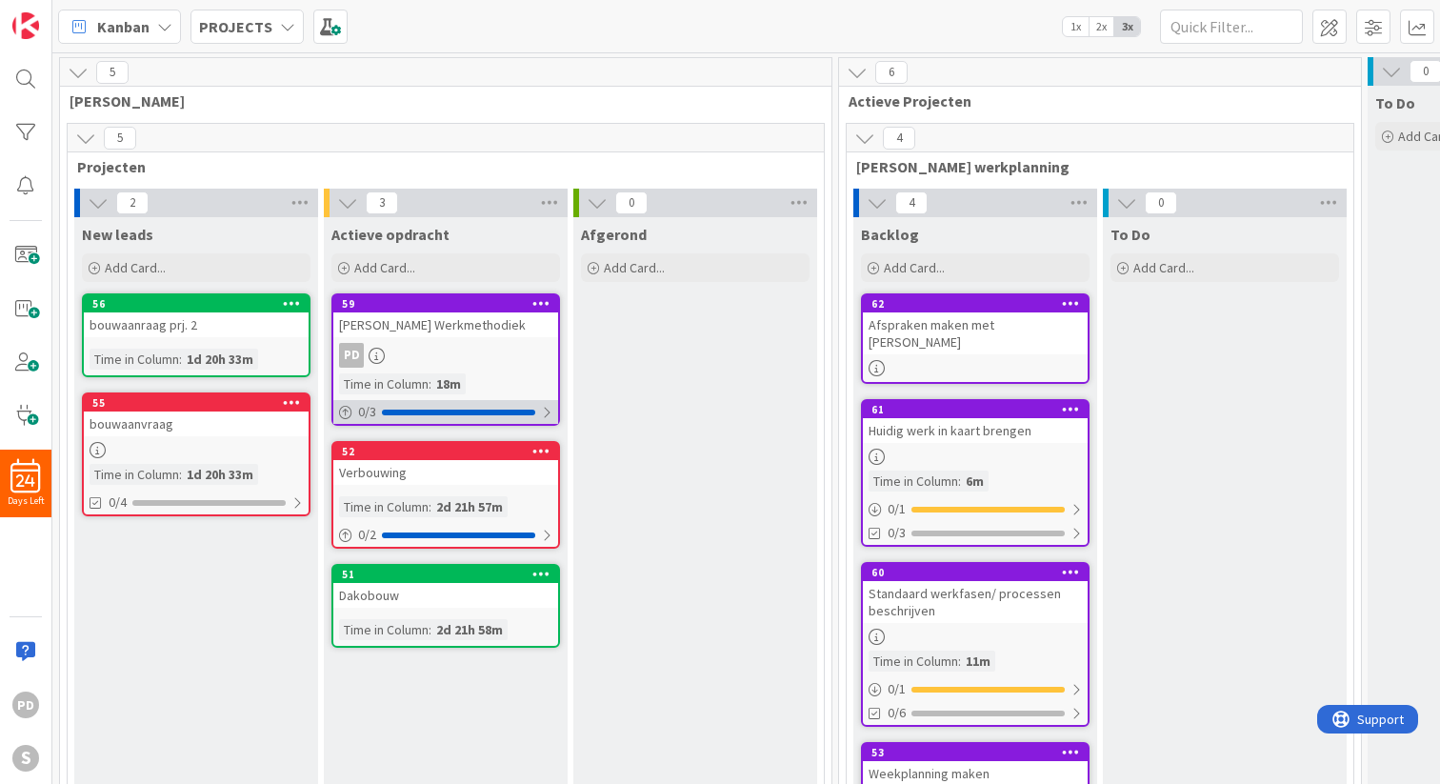
click at [551, 411] on div at bounding box center [546, 412] width 11 height 15
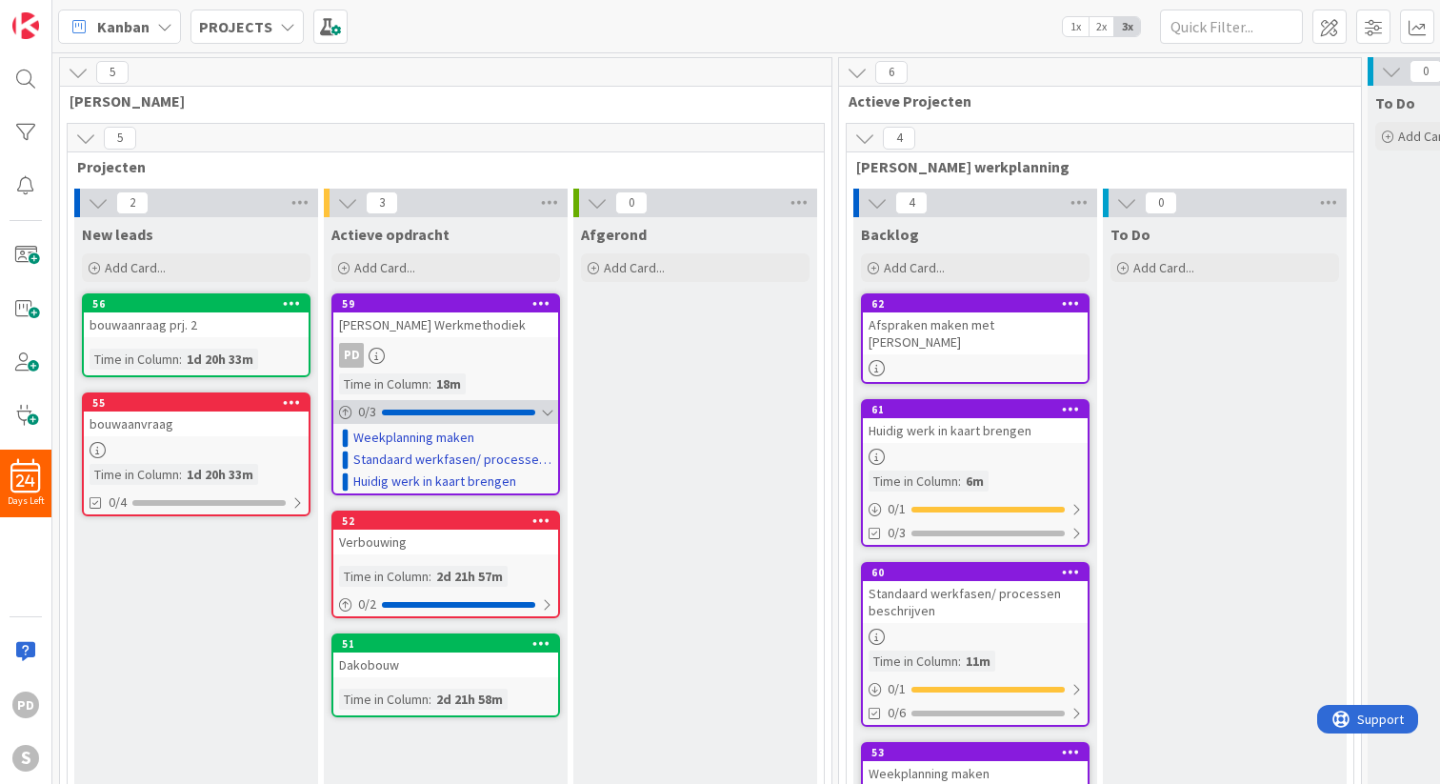
click at [551, 411] on div at bounding box center [546, 412] width 11 height 15
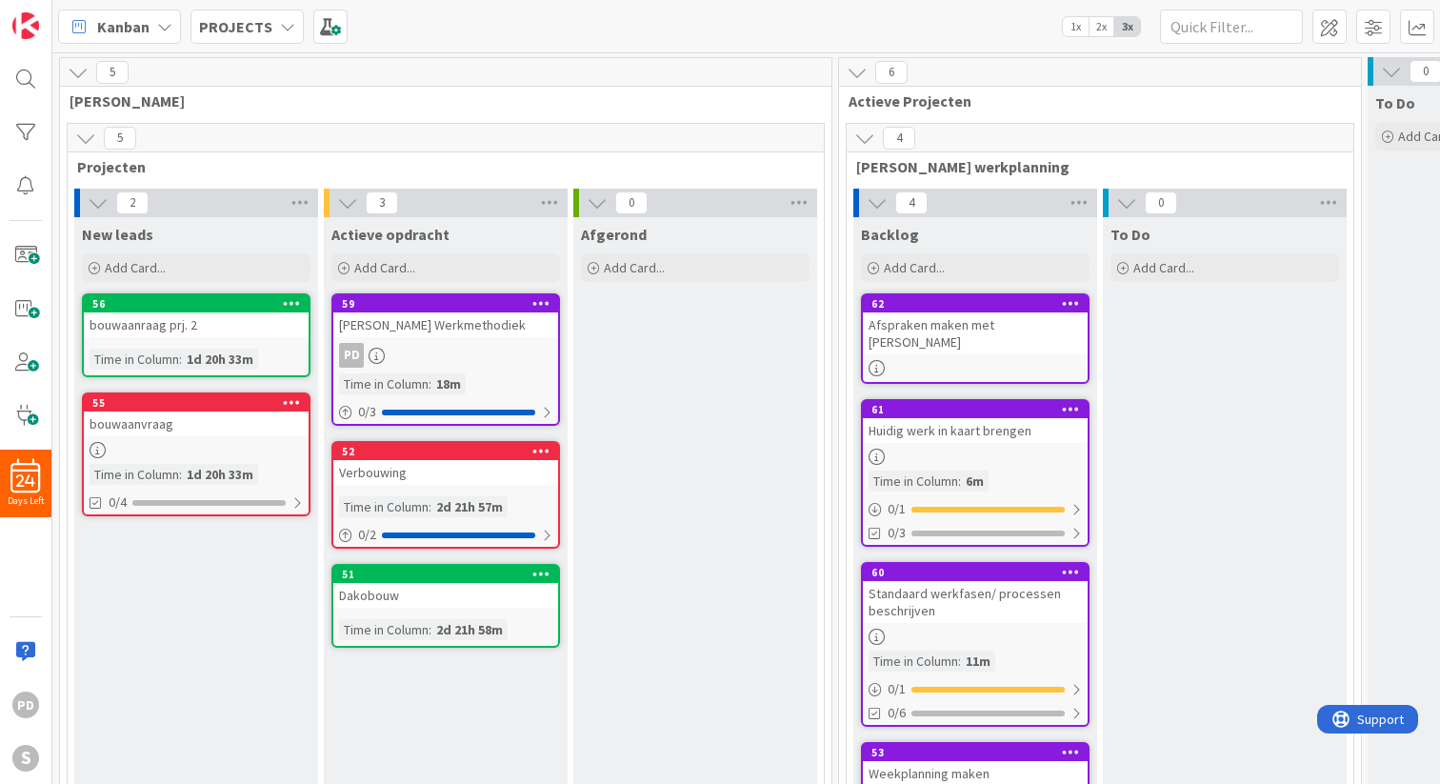
click at [380, 355] on icon at bounding box center [376, 356] width 16 height 16
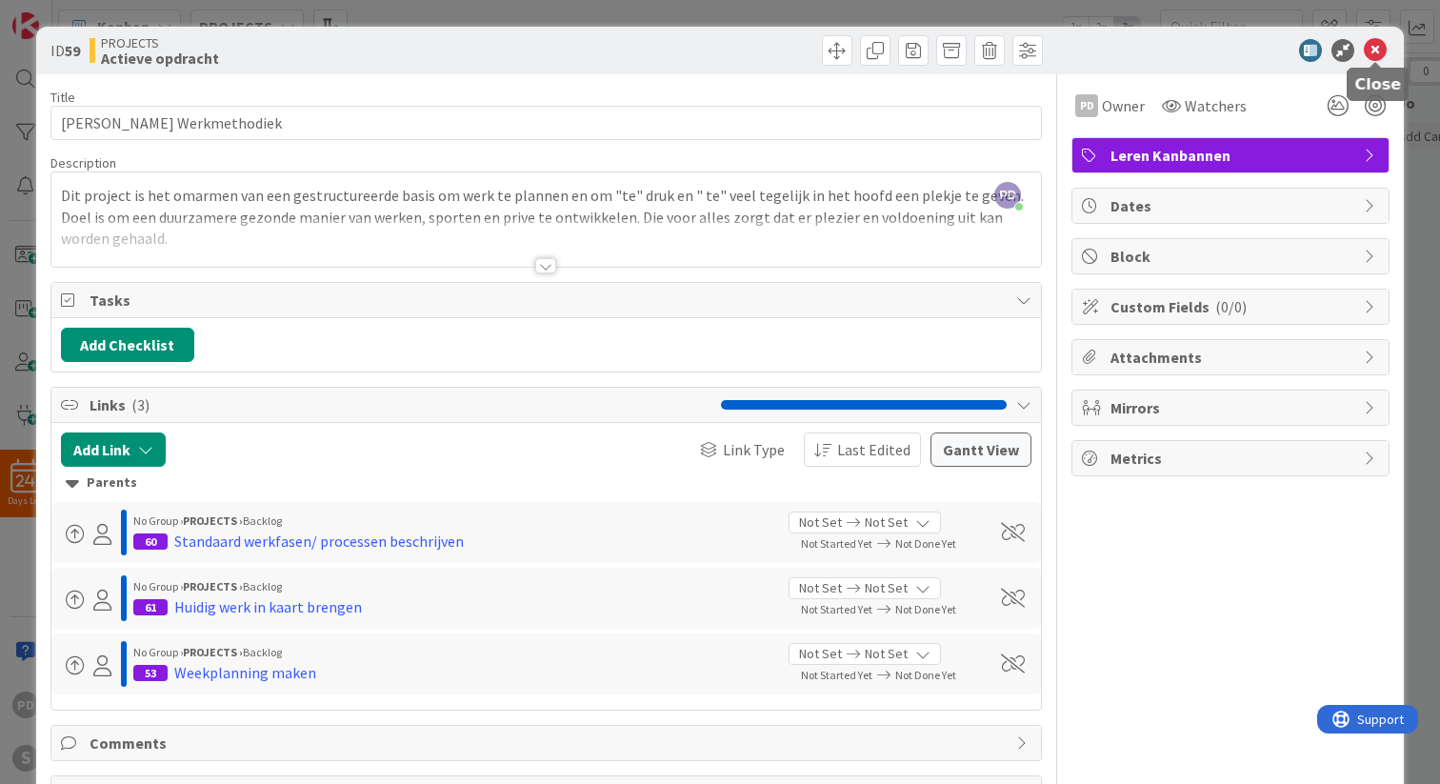
click at [1372, 51] on icon at bounding box center [1375, 50] width 23 height 23
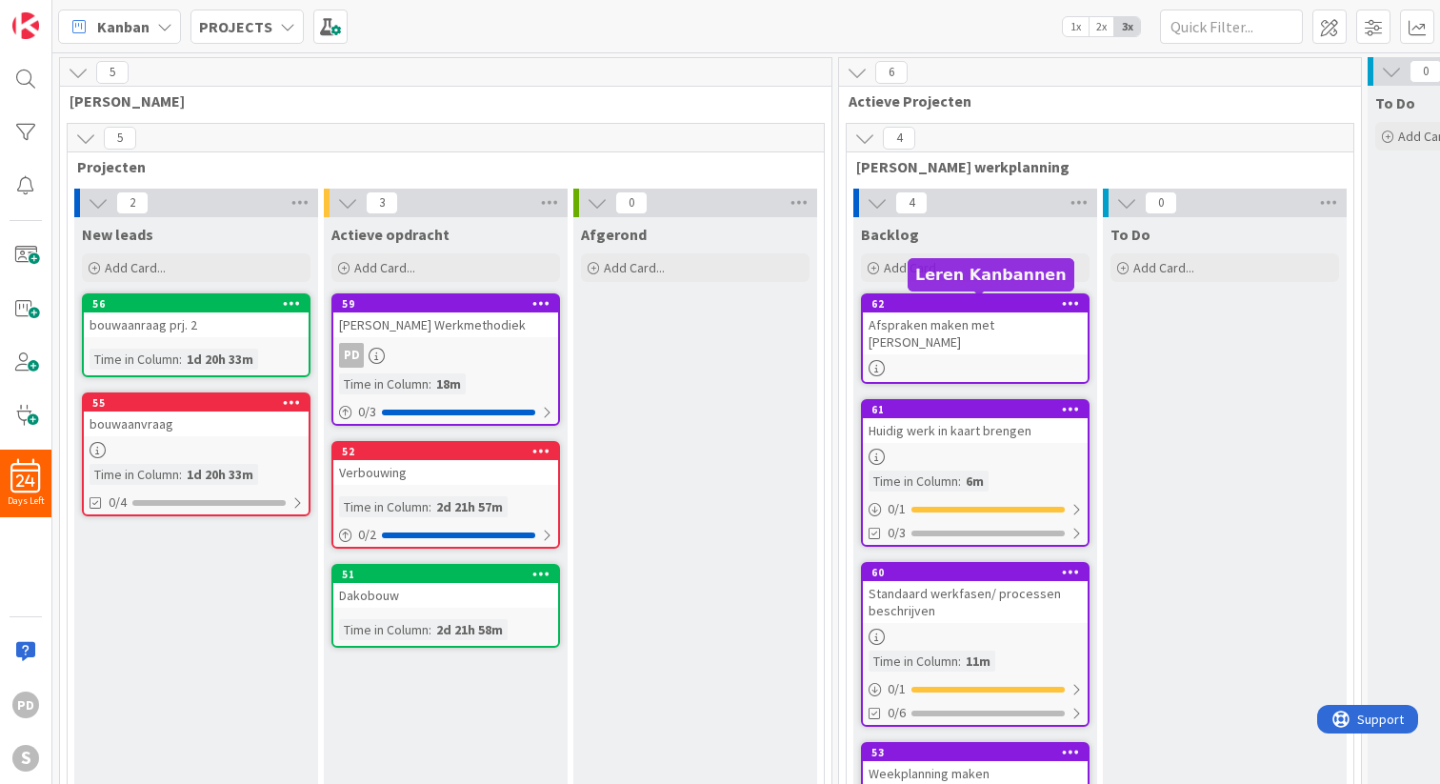
click at [1025, 305] on div "62" at bounding box center [979, 303] width 216 height 13
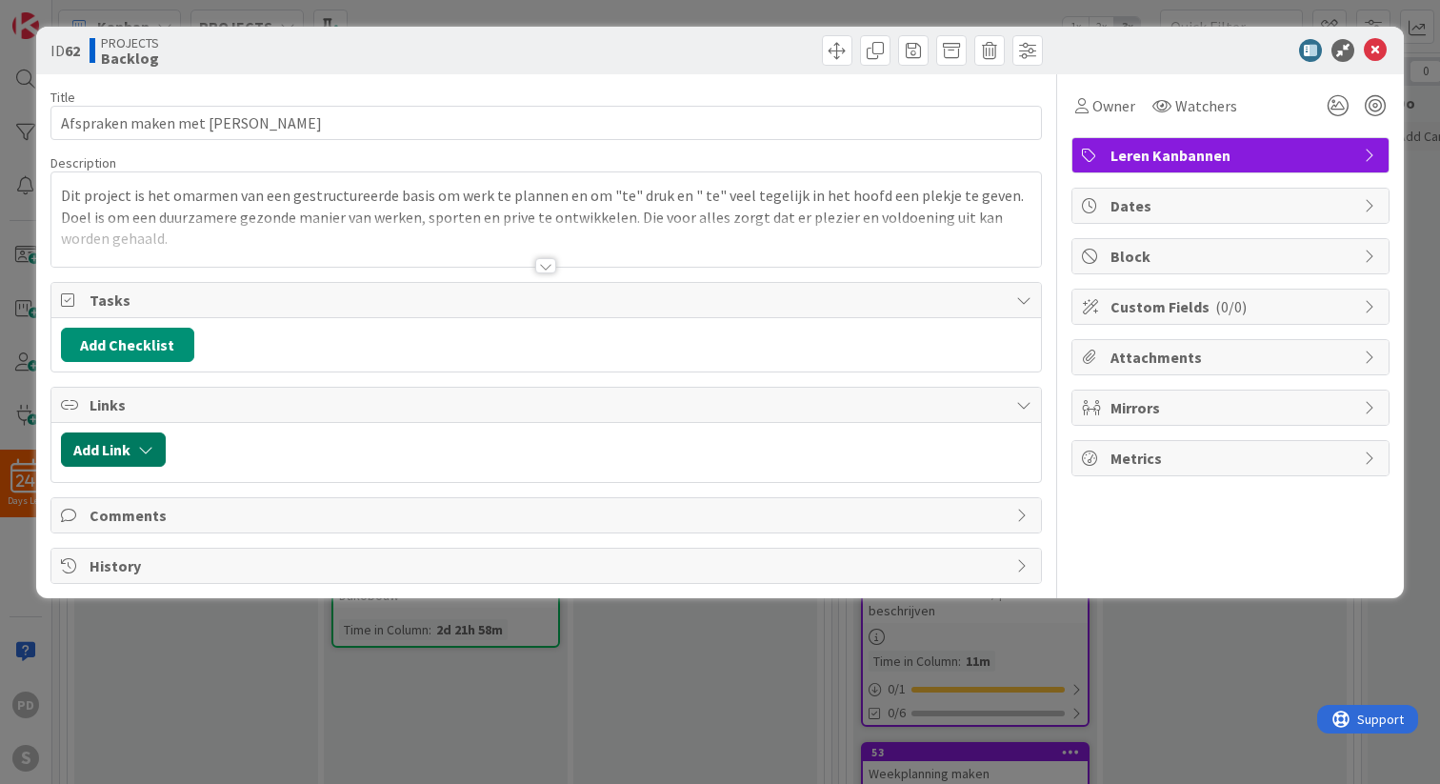
click at [110, 447] on button "Add Link" at bounding box center [113, 449] width 105 height 34
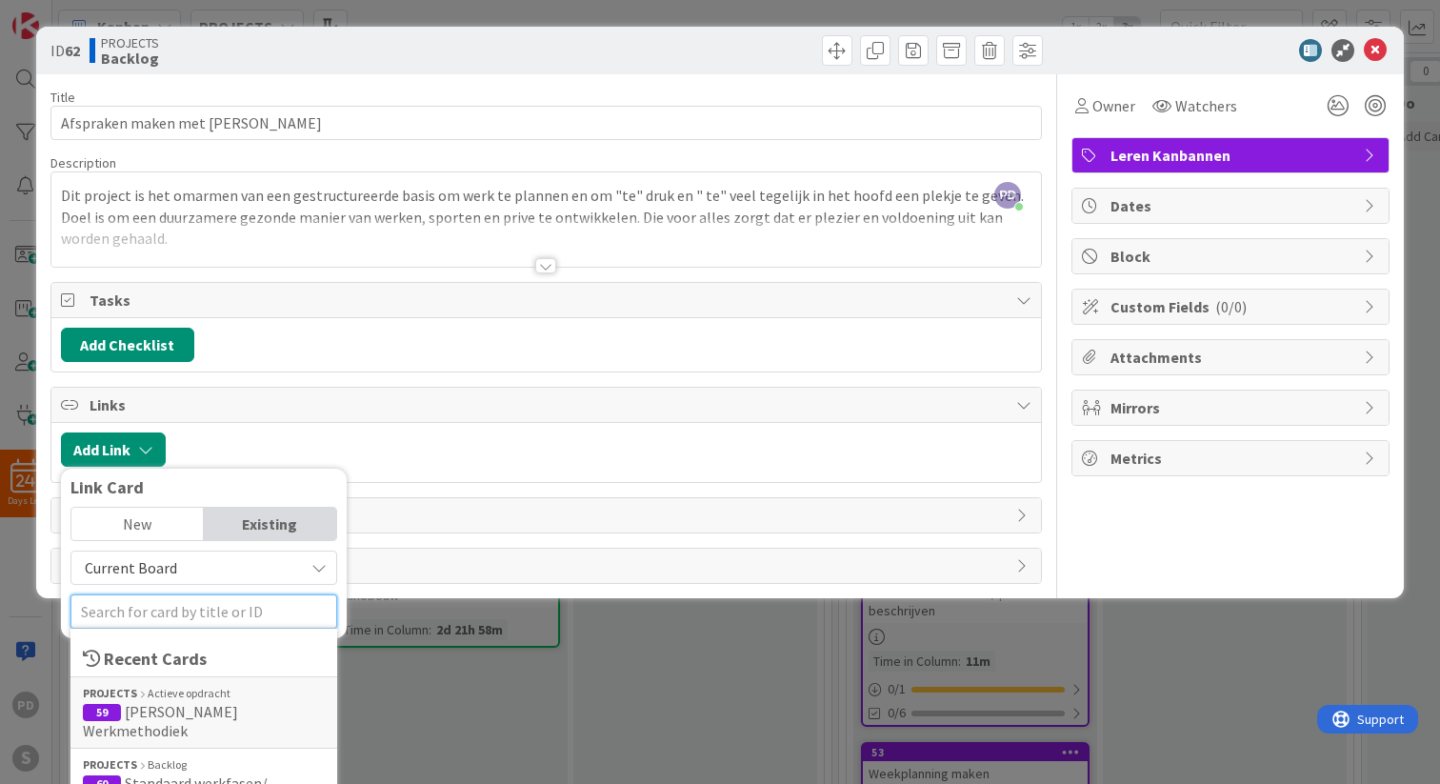
click at [134, 612] on input "text" at bounding box center [203, 611] width 267 height 34
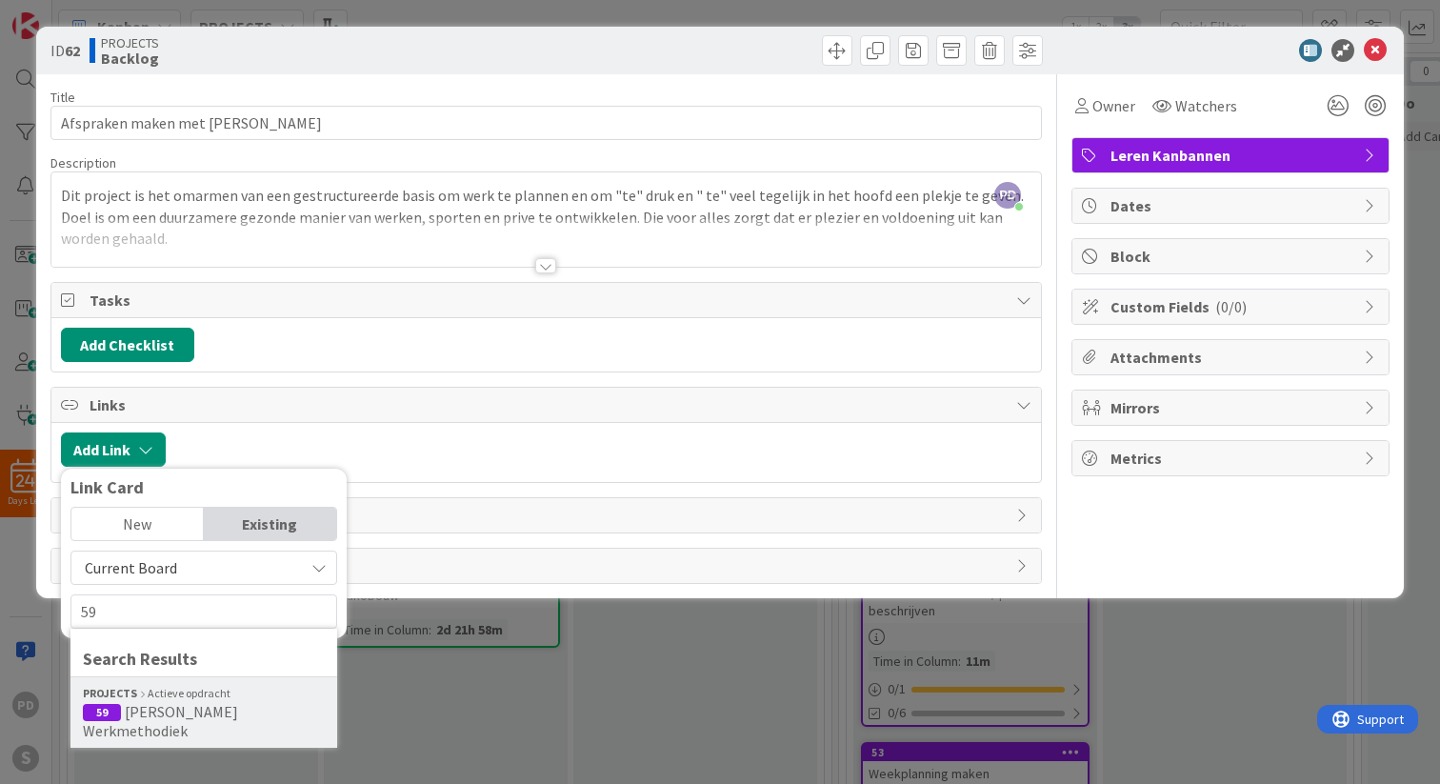
click at [146, 706] on span "[PERSON_NAME] Werkmethodiek" at bounding box center [160, 721] width 155 height 38
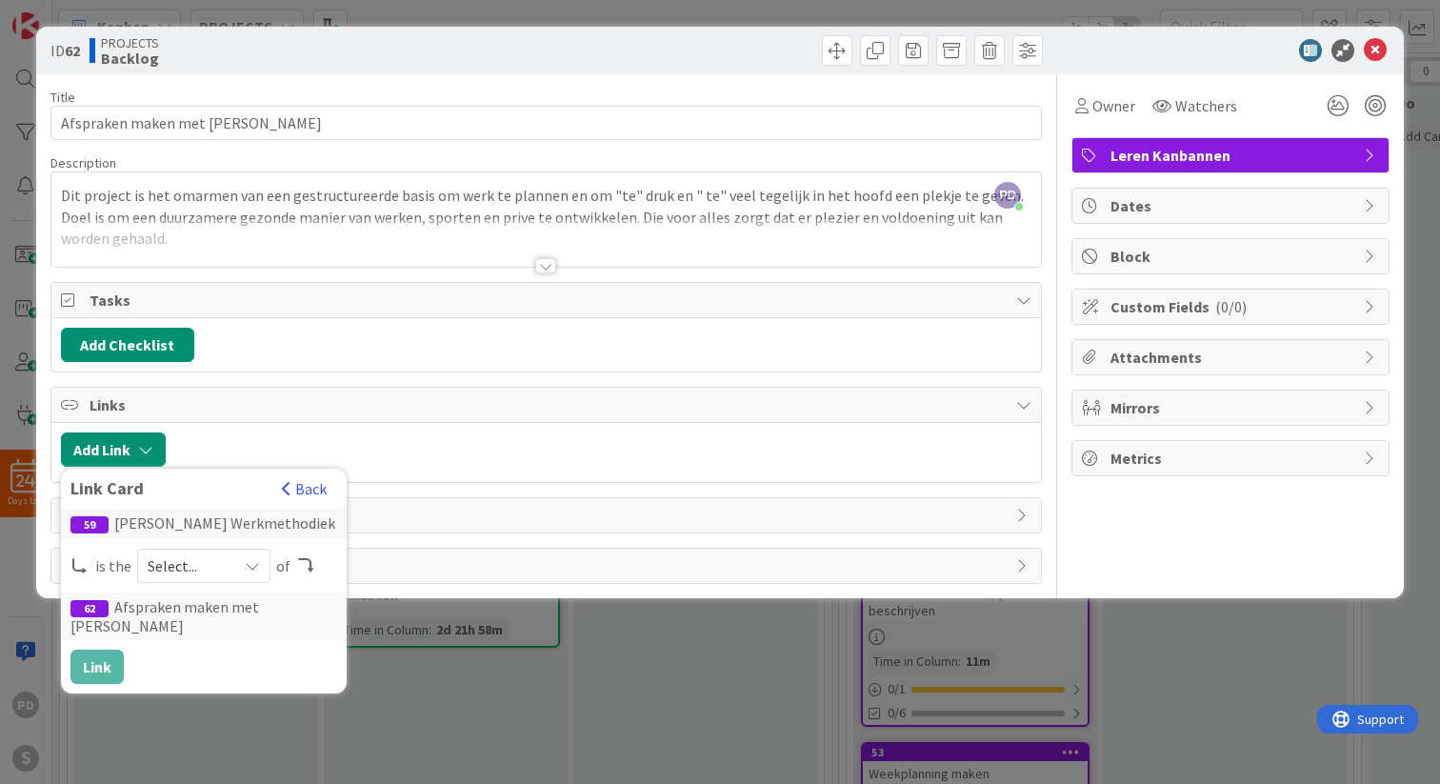
click at [177, 568] on span "Select..." at bounding box center [188, 565] width 80 height 27
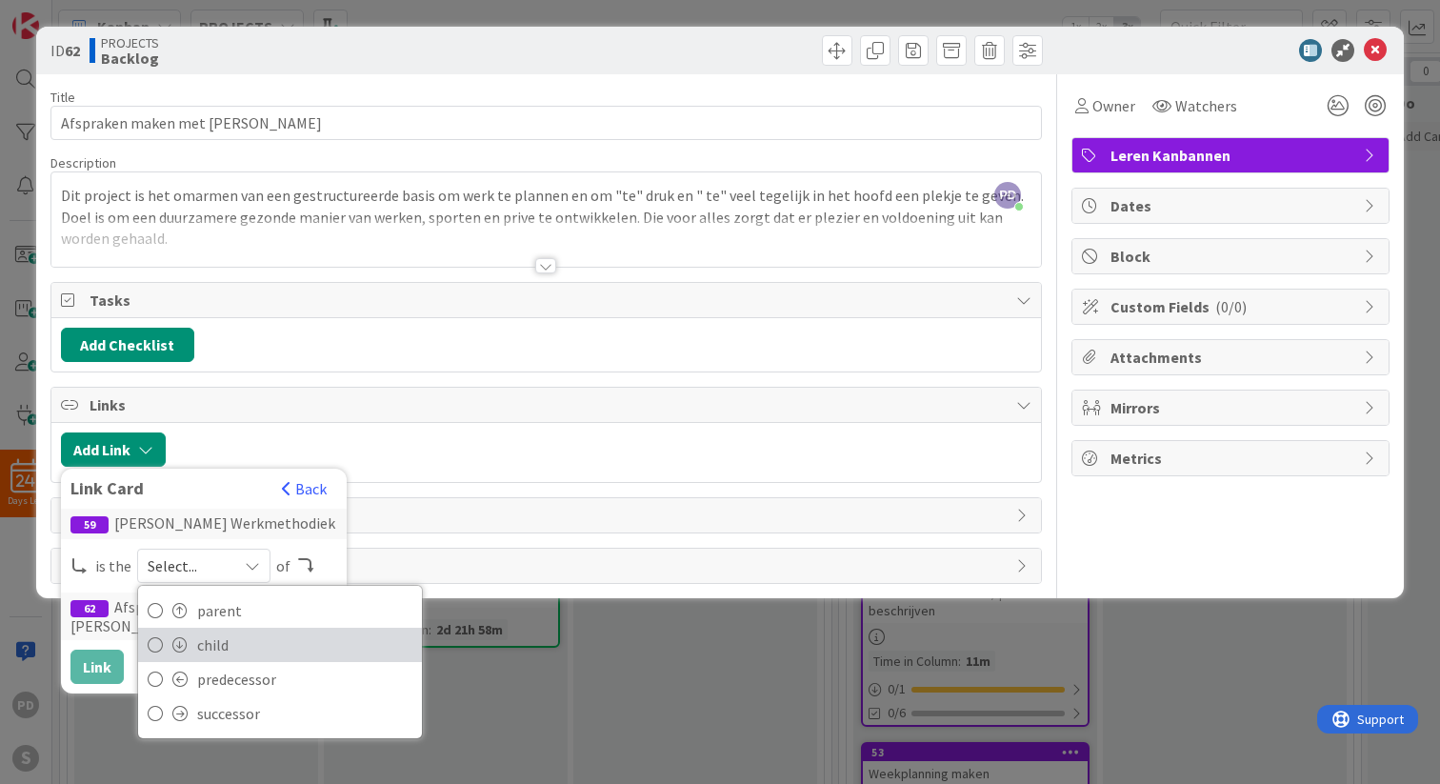
click at [197, 645] on span "child" at bounding box center [304, 644] width 215 height 29
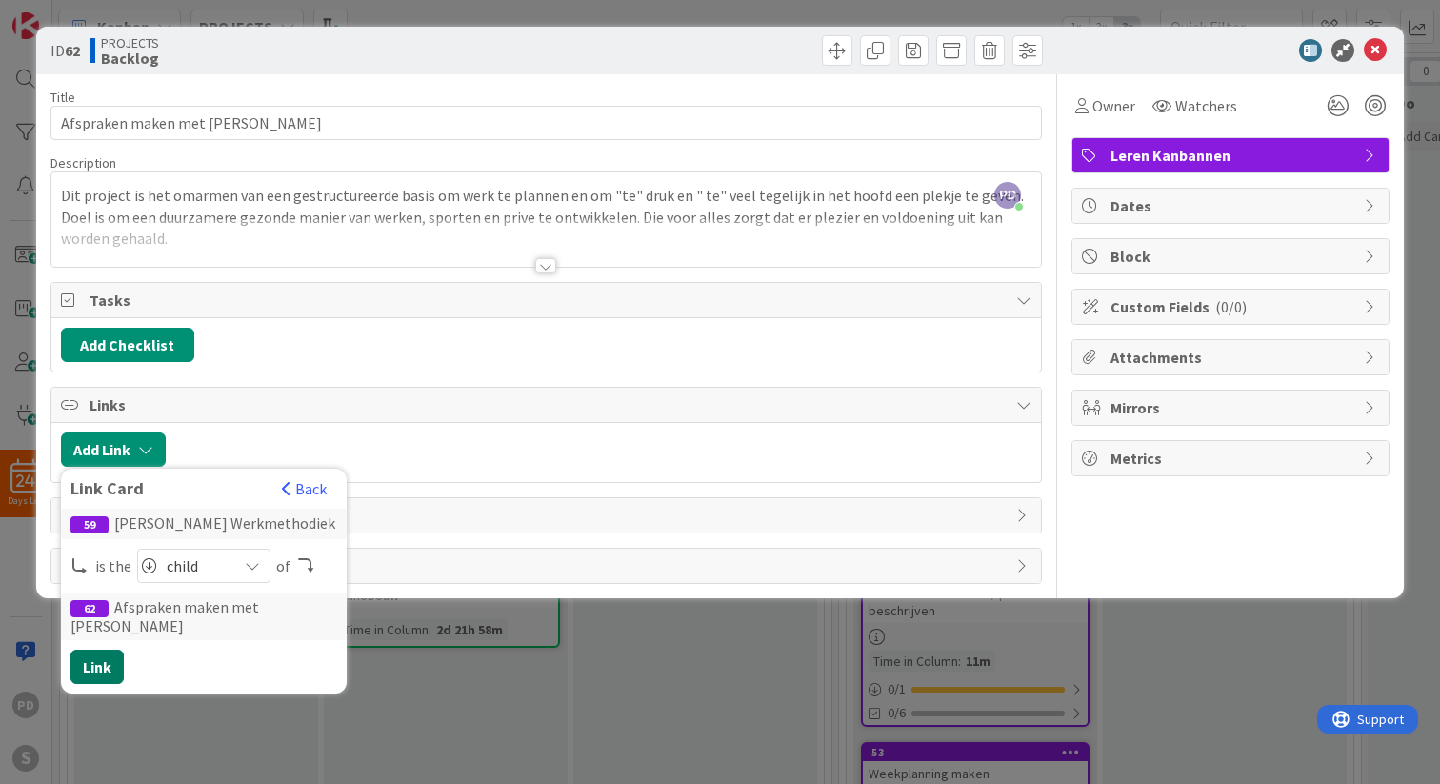
click at [95, 652] on button "Link" at bounding box center [96, 666] width 53 height 34
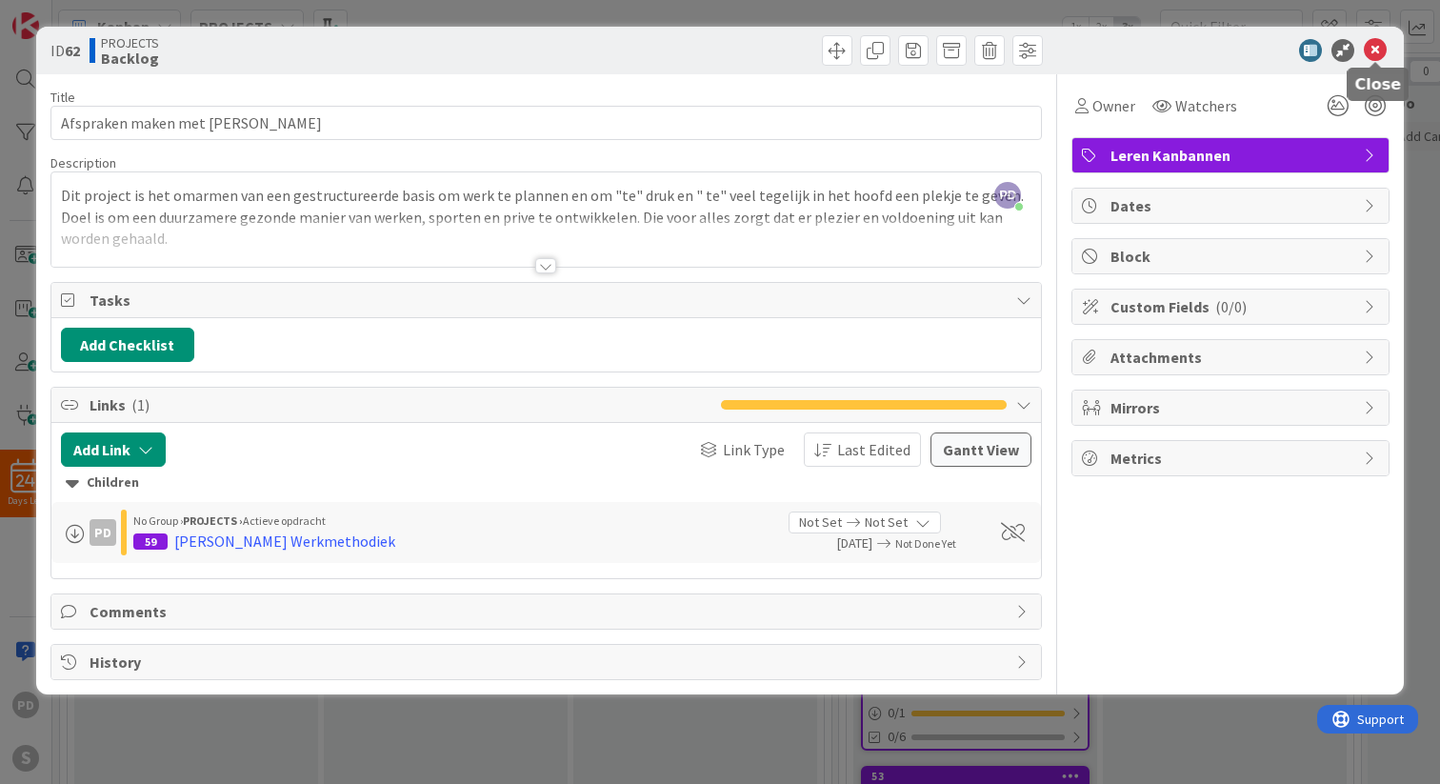
click at [1373, 51] on icon at bounding box center [1375, 50] width 23 height 23
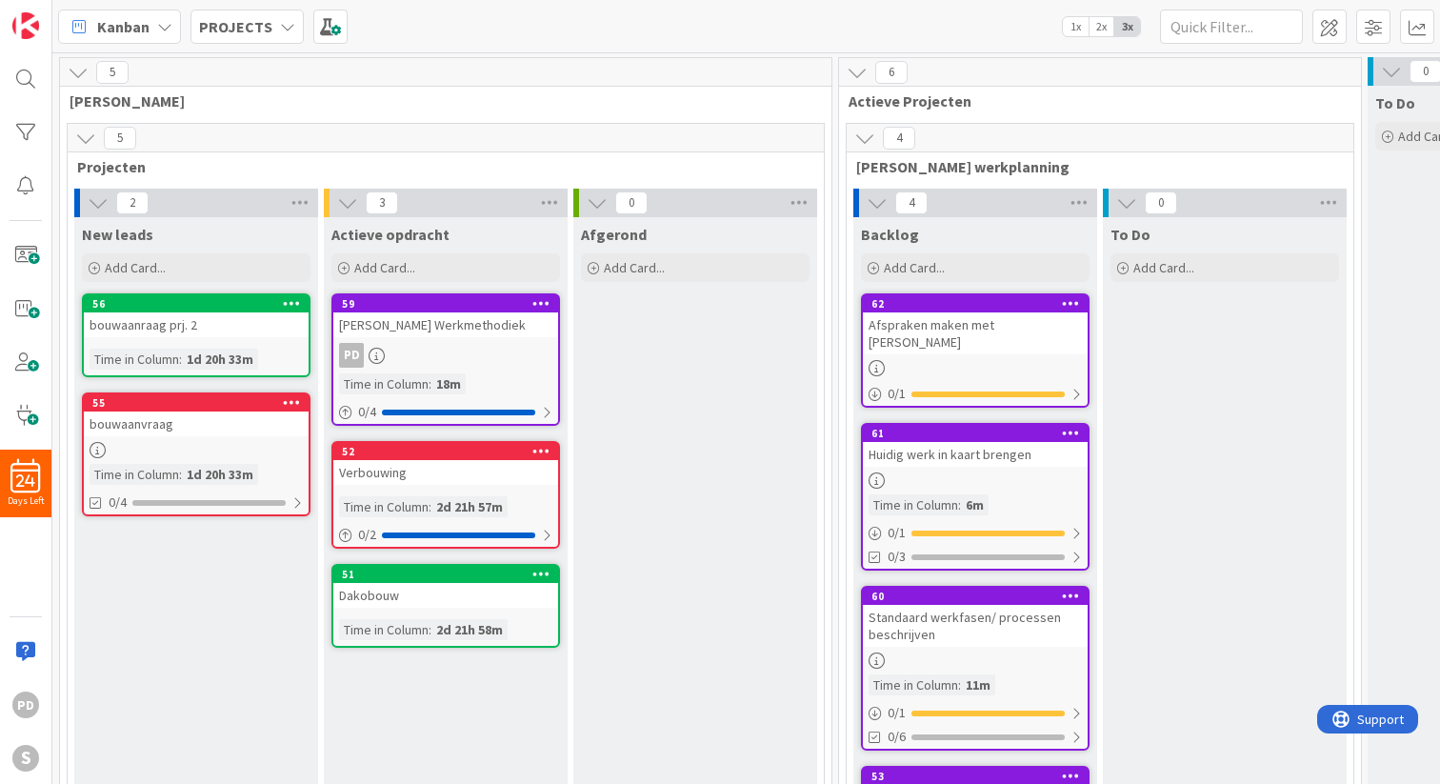
click at [987, 336] on div "Afspraken maken met [PERSON_NAME]" at bounding box center [975, 333] width 225 height 42
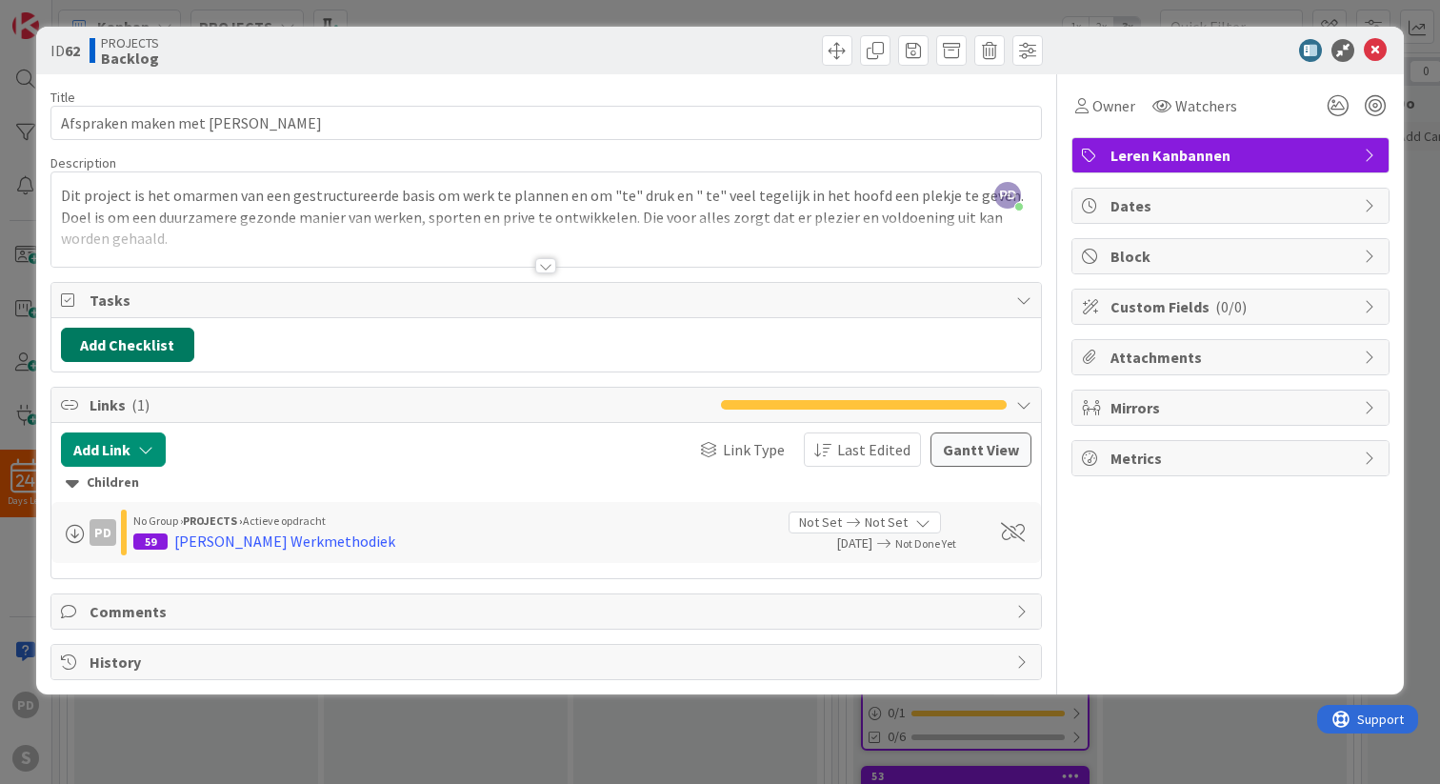
click at [138, 346] on button "Add Checklist" at bounding box center [127, 345] width 133 height 34
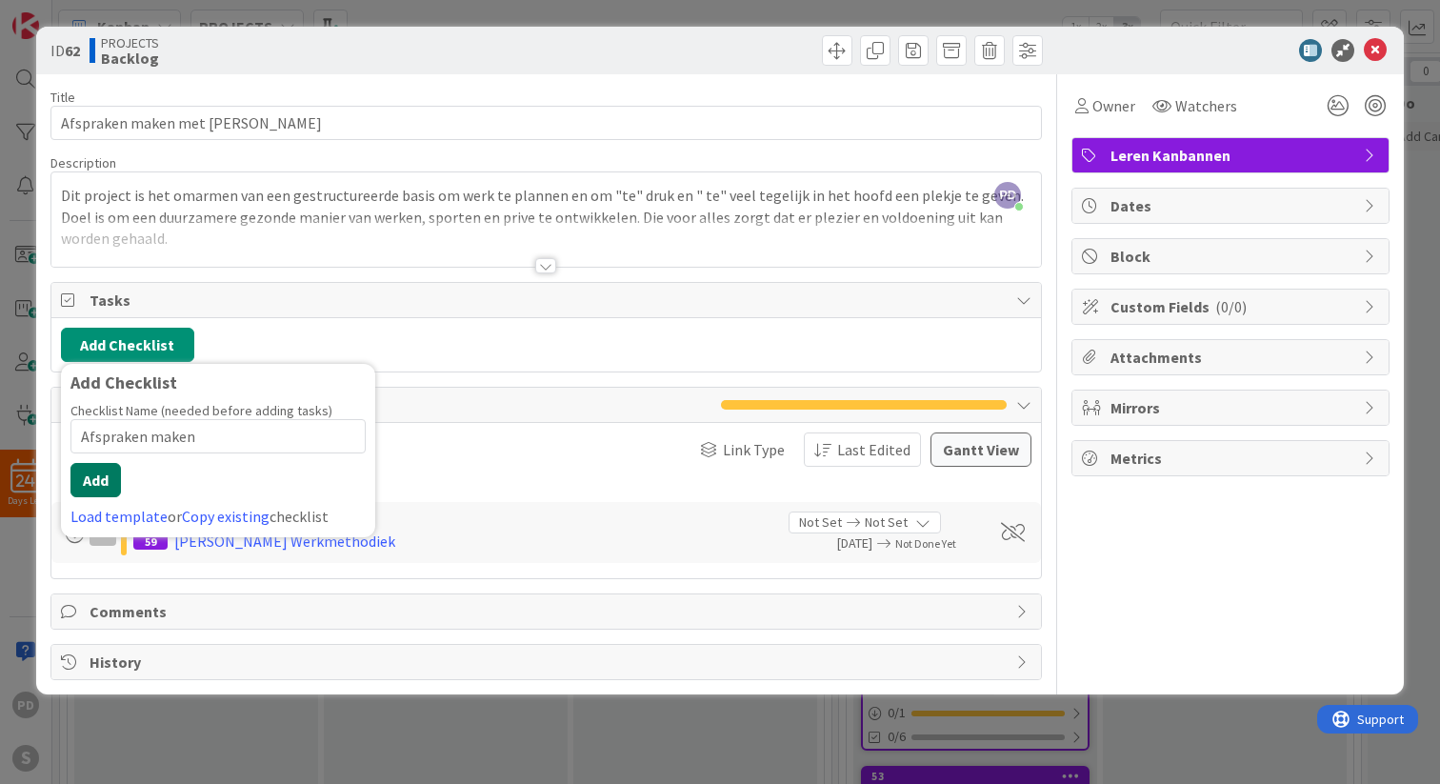
click at [83, 488] on button "Add" at bounding box center [95, 480] width 50 height 34
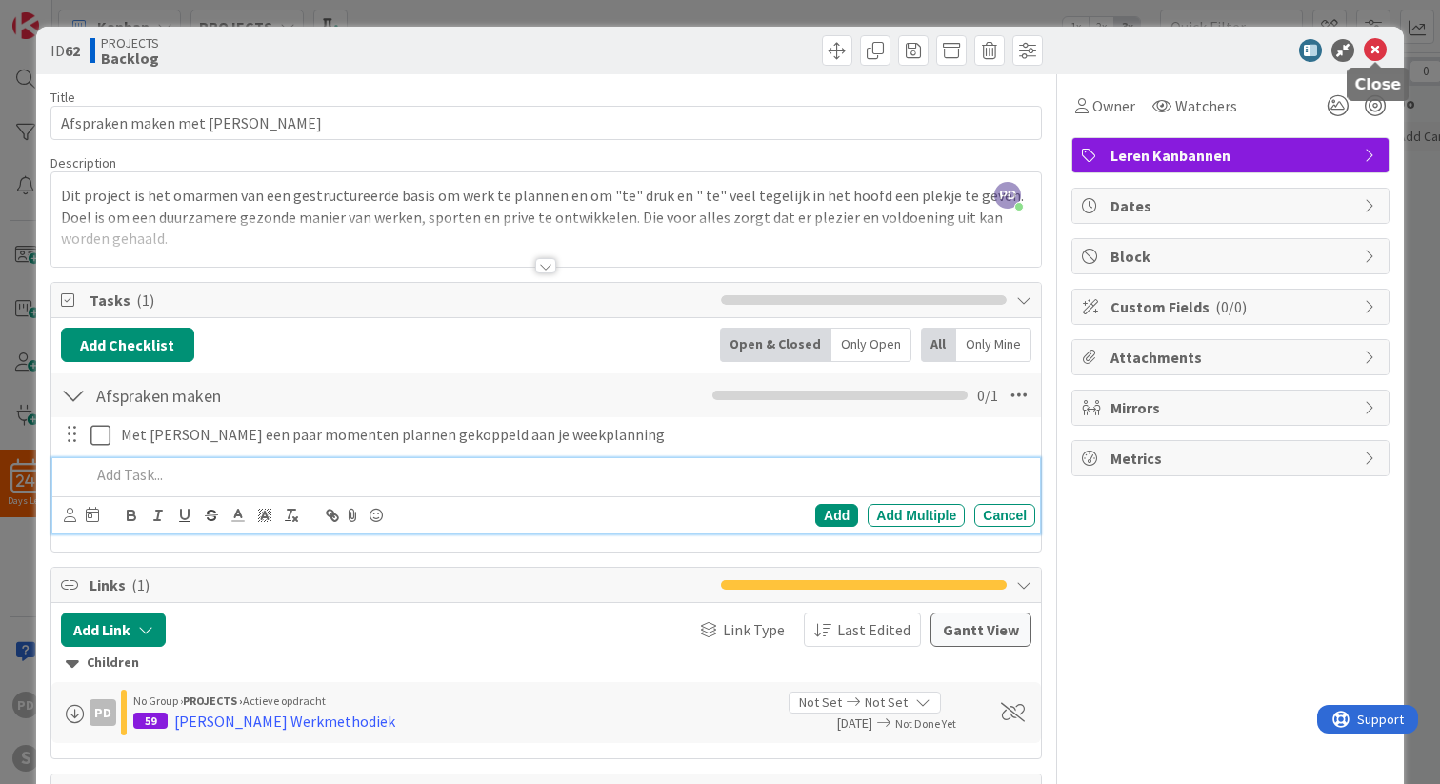
click at [1375, 45] on icon at bounding box center [1375, 50] width 23 height 23
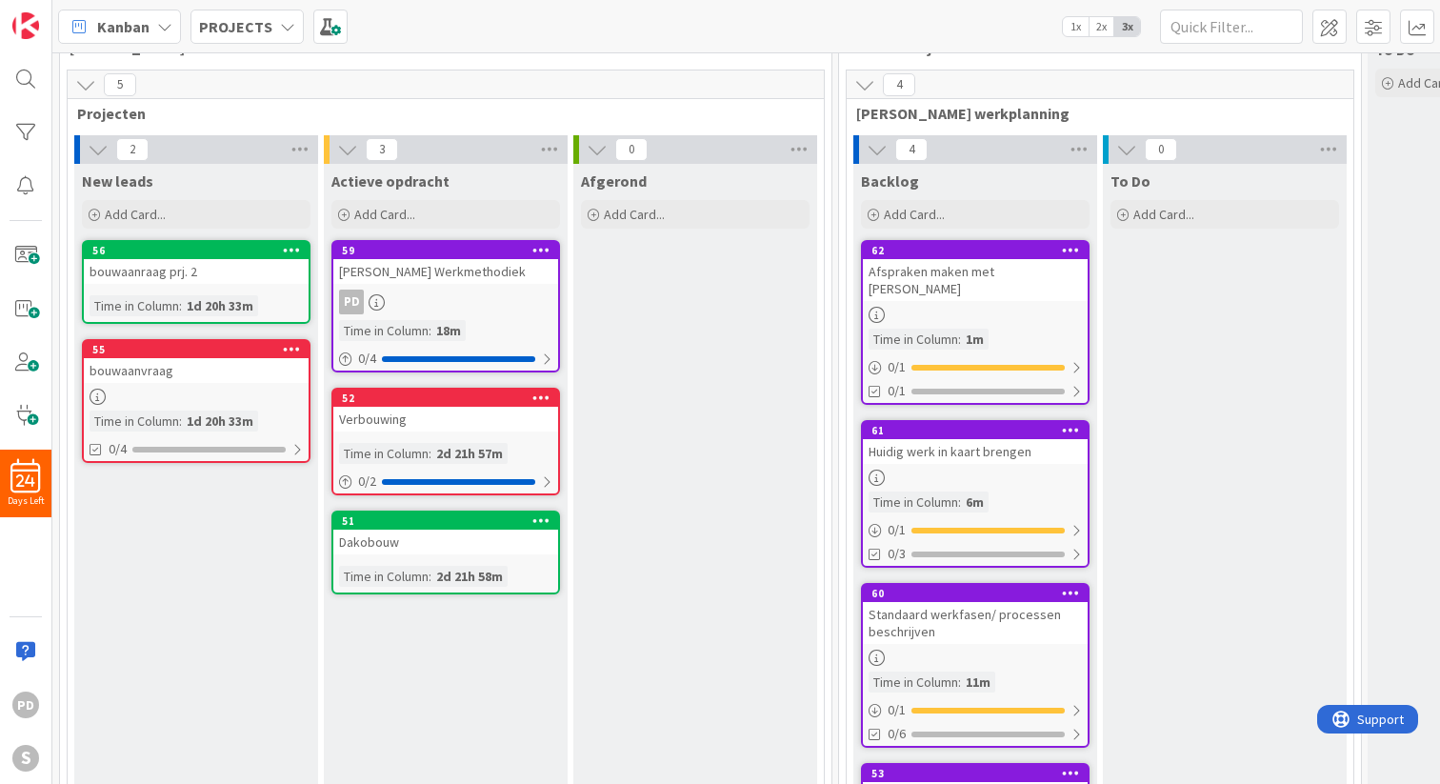
scroll to position [67, 0]
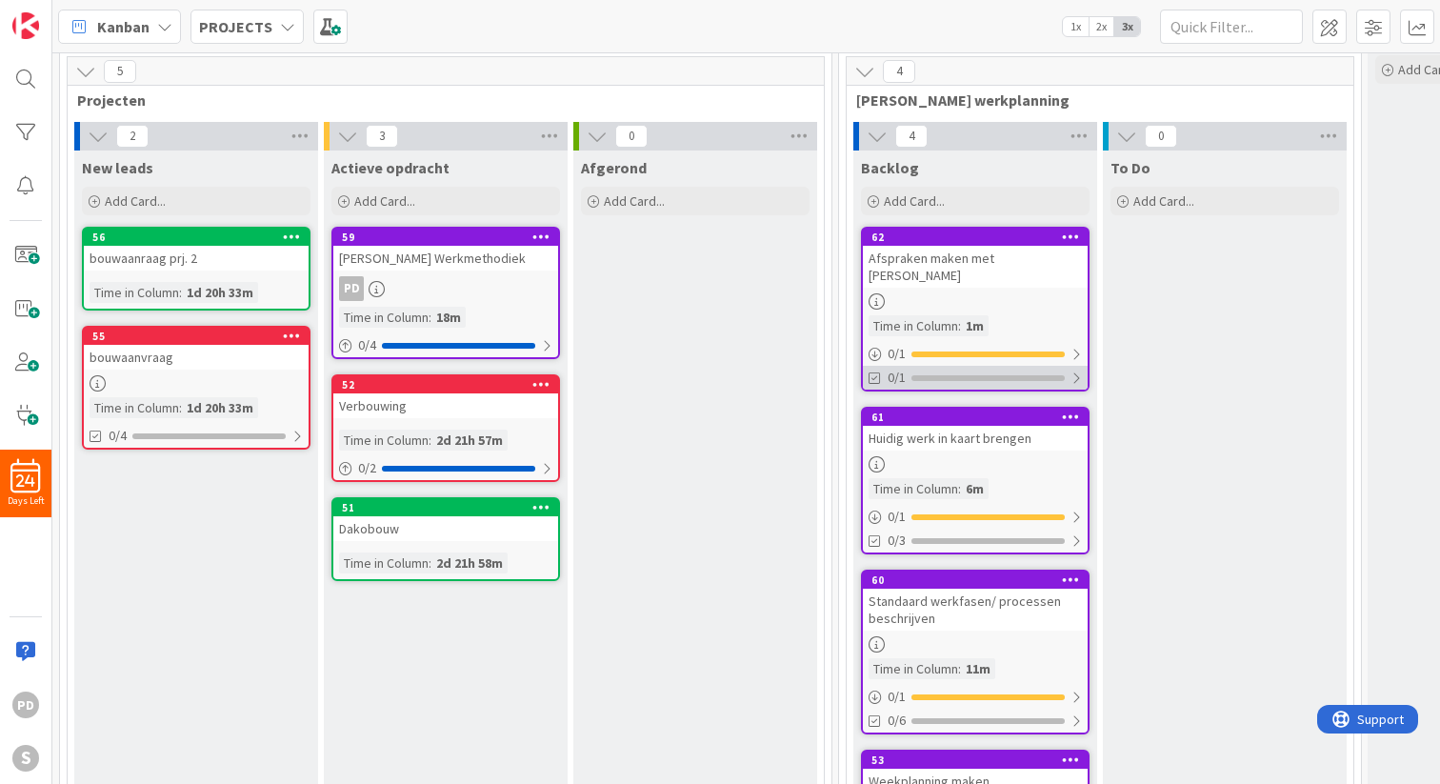
click at [1080, 370] on div at bounding box center [1075, 377] width 11 height 15
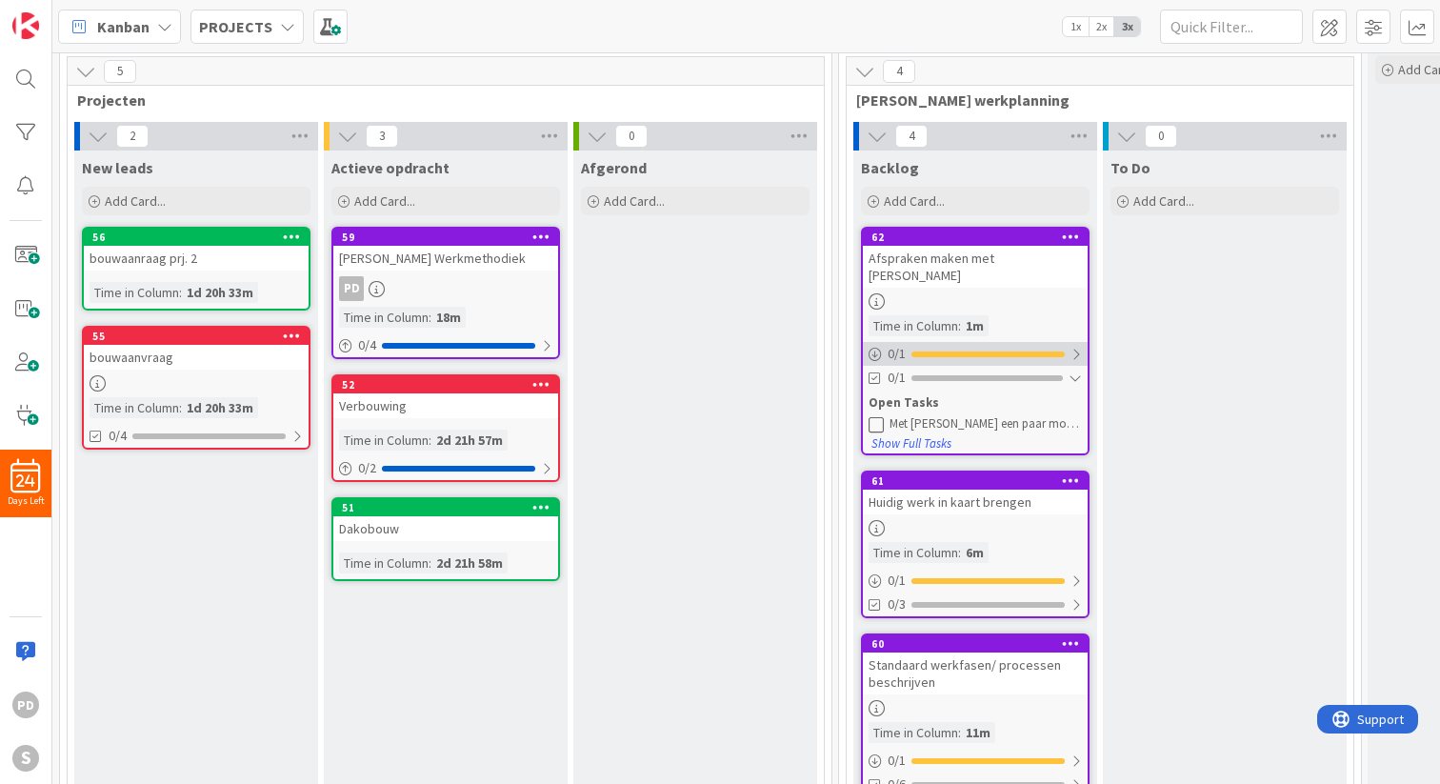
click at [1075, 347] on div at bounding box center [1075, 354] width 11 height 15
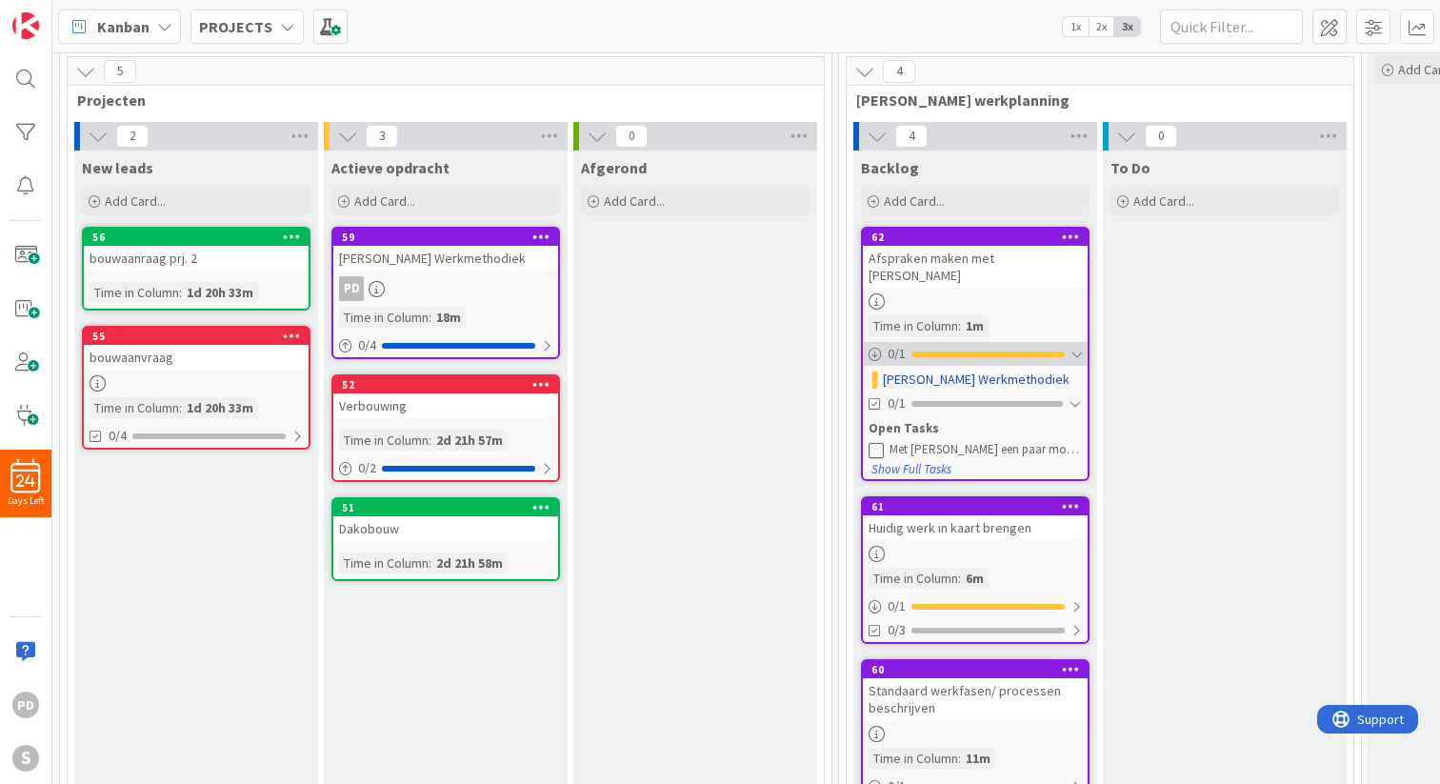
click at [1074, 347] on div at bounding box center [1075, 354] width 11 height 15
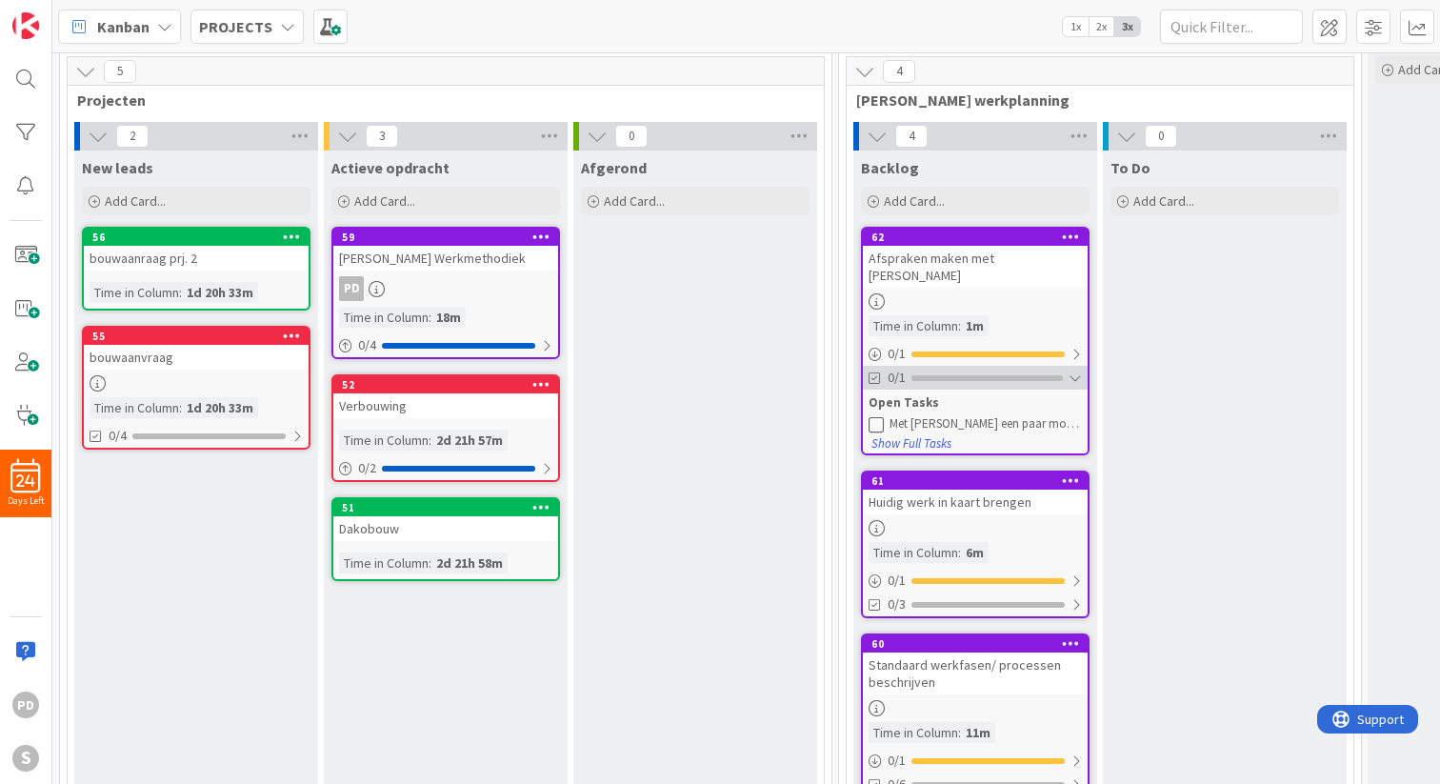
click at [1076, 370] on div at bounding box center [1074, 377] width 13 height 15
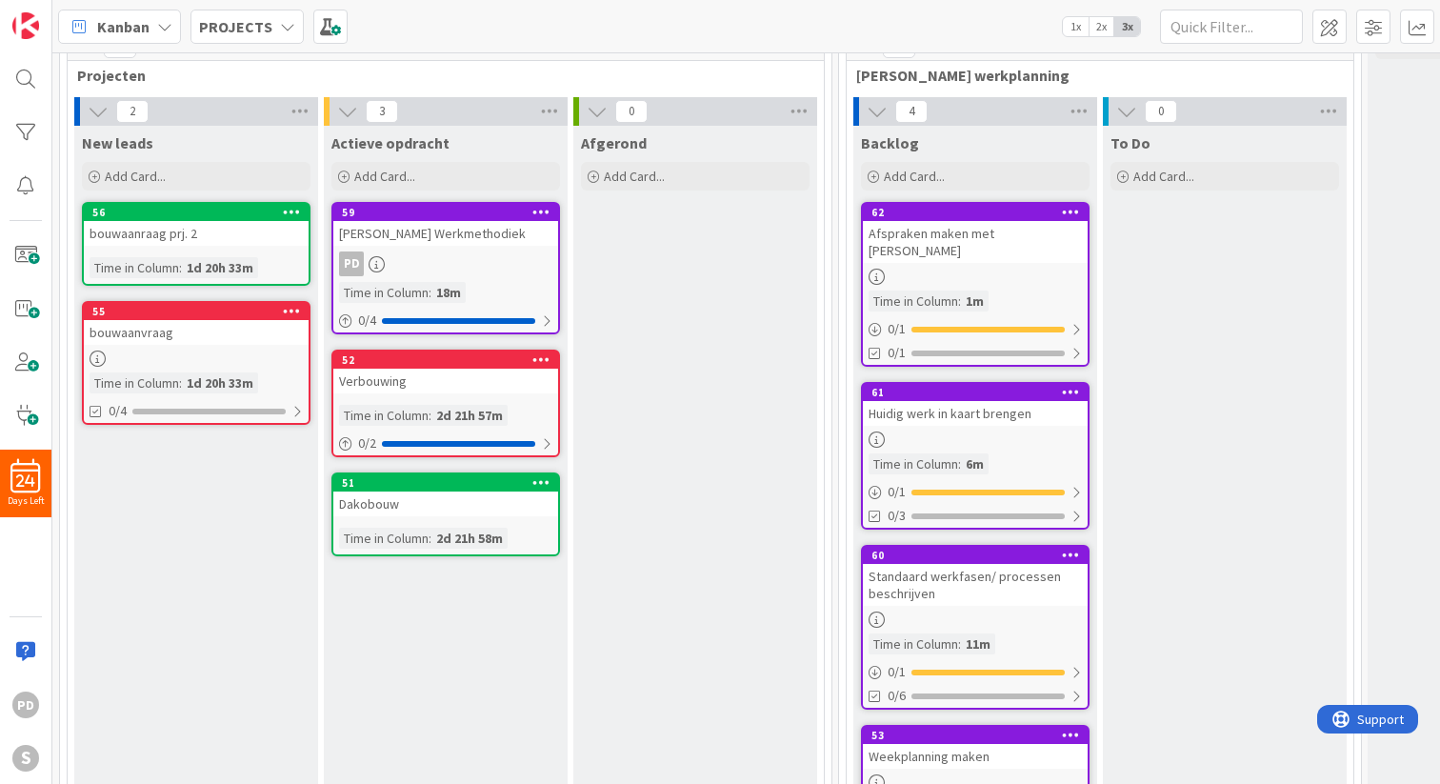
scroll to position [0, 0]
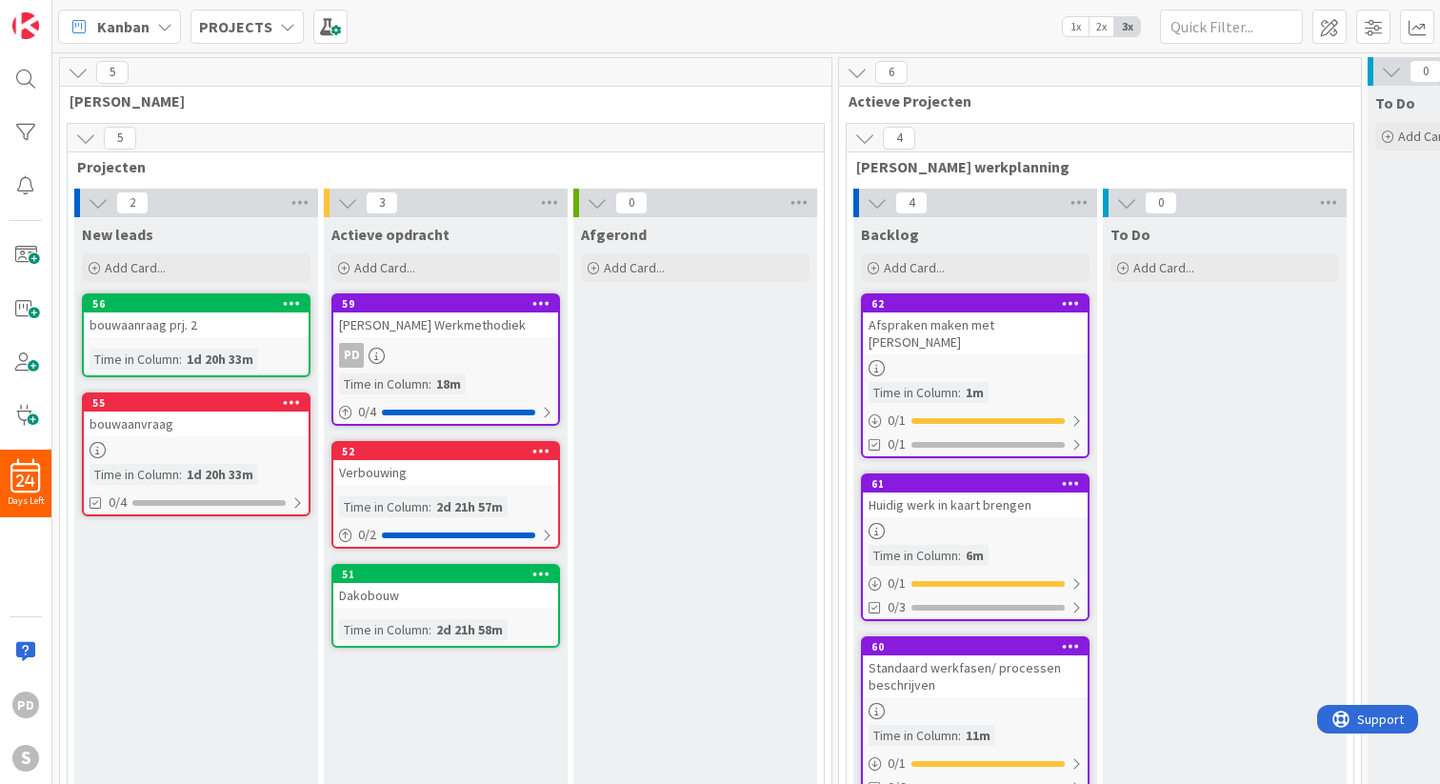
click at [293, 304] on icon at bounding box center [292, 302] width 18 height 13
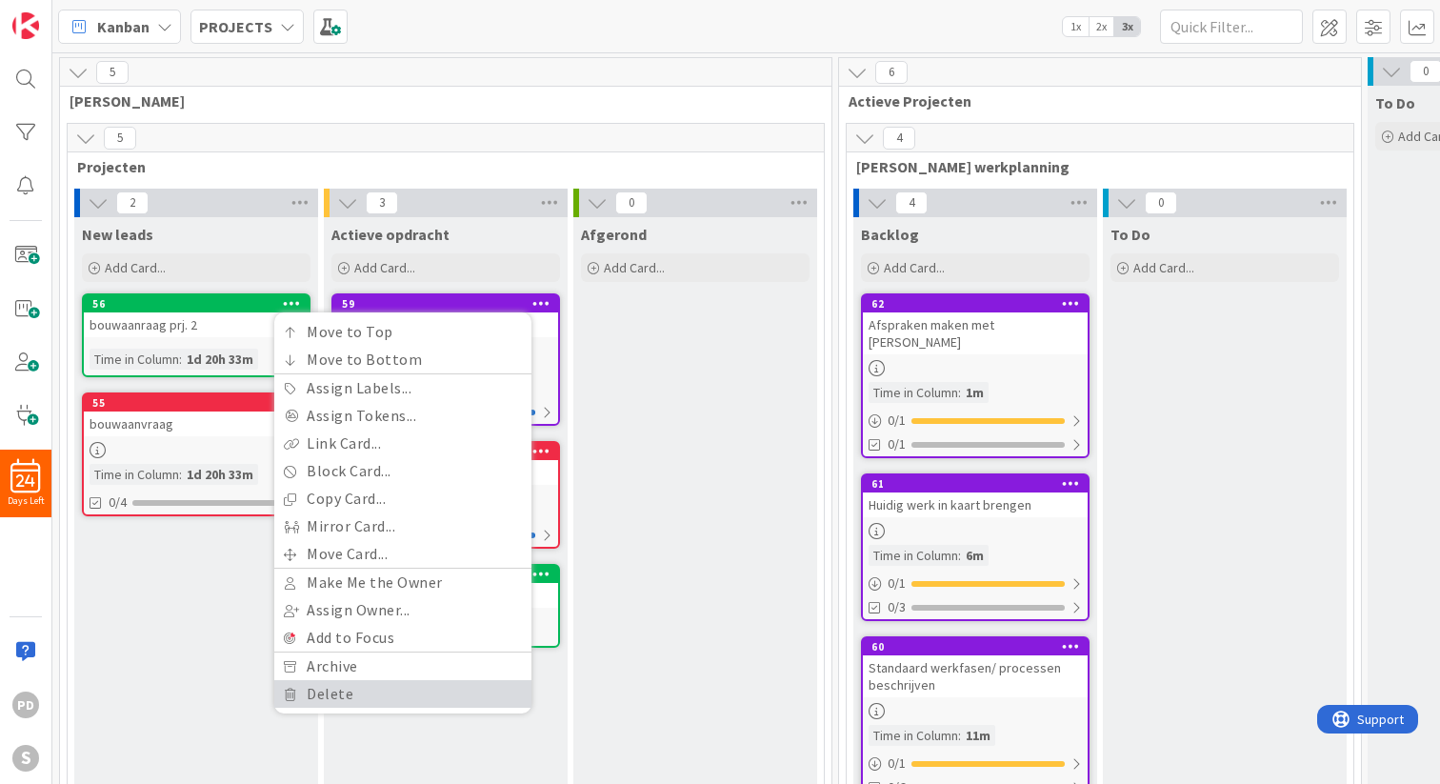
click at [361, 694] on link "Delete" at bounding box center [402, 694] width 257 height 28
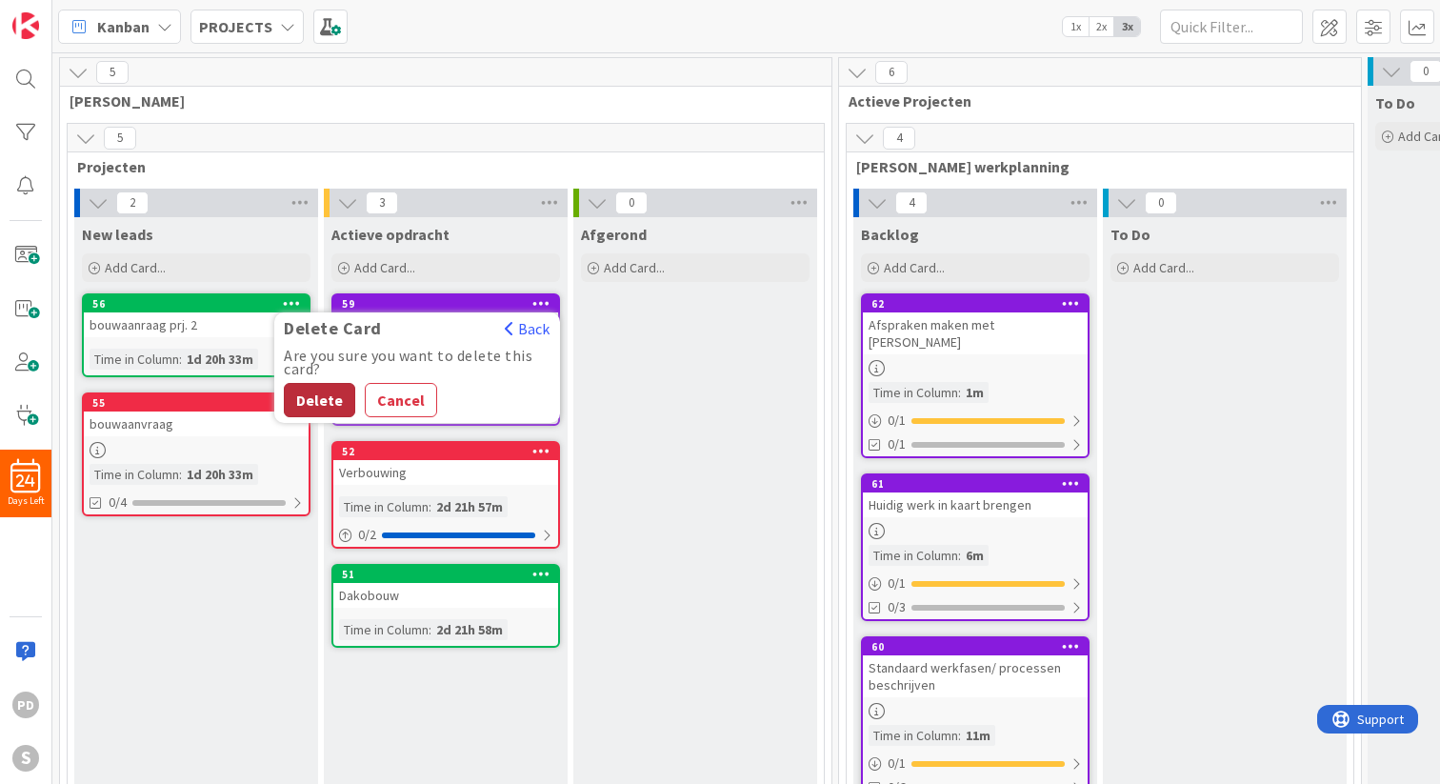
click at [329, 391] on button "Delete" at bounding box center [319, 400] width 71 height 34
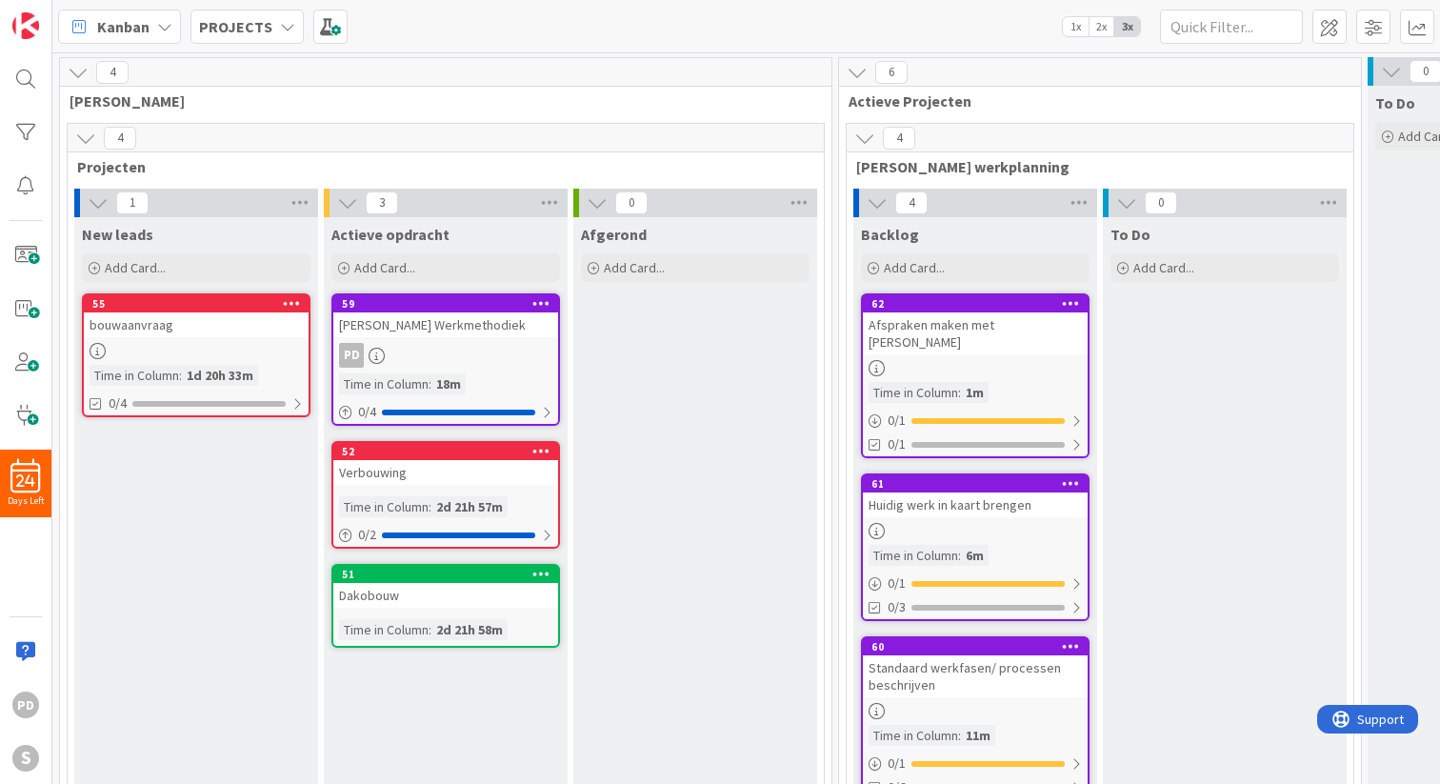
click at [289, 308] on icon at bounding box center [292, 302] width 18 height 13
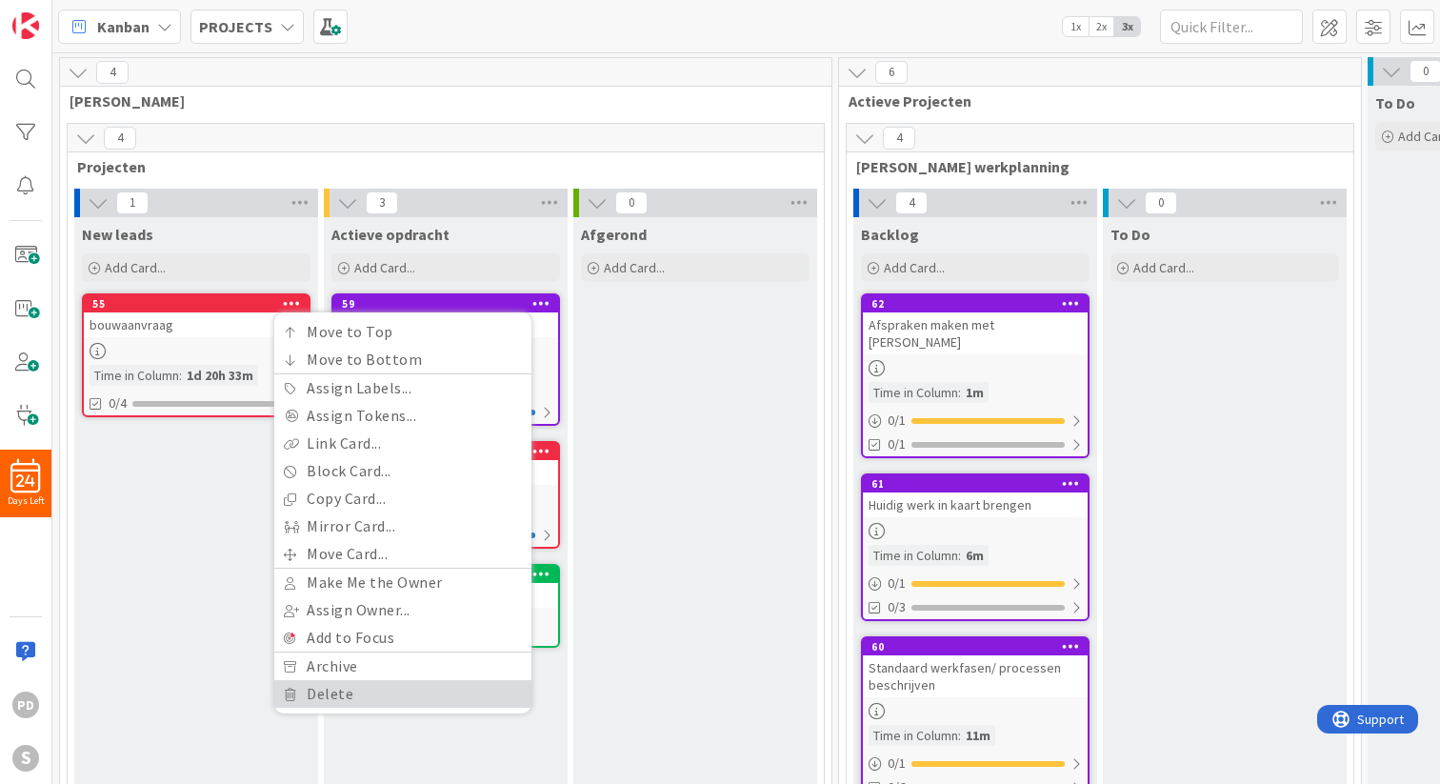
click at [312, 695] on link "Delete" at bounding box center [402, 694] width 257 height 28
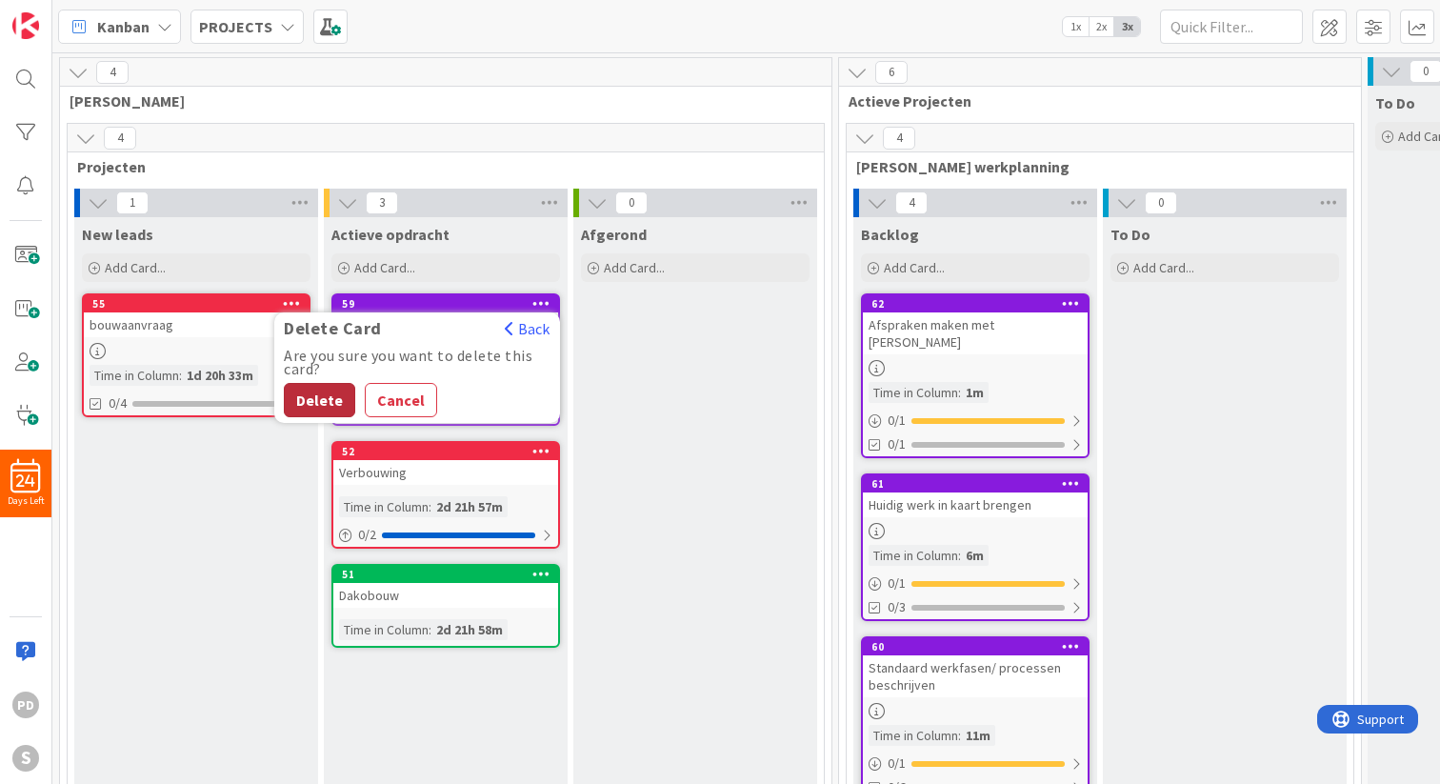
click at [293, 390] on button "Delete" at bounding box center [319, 400] width 71 height 34
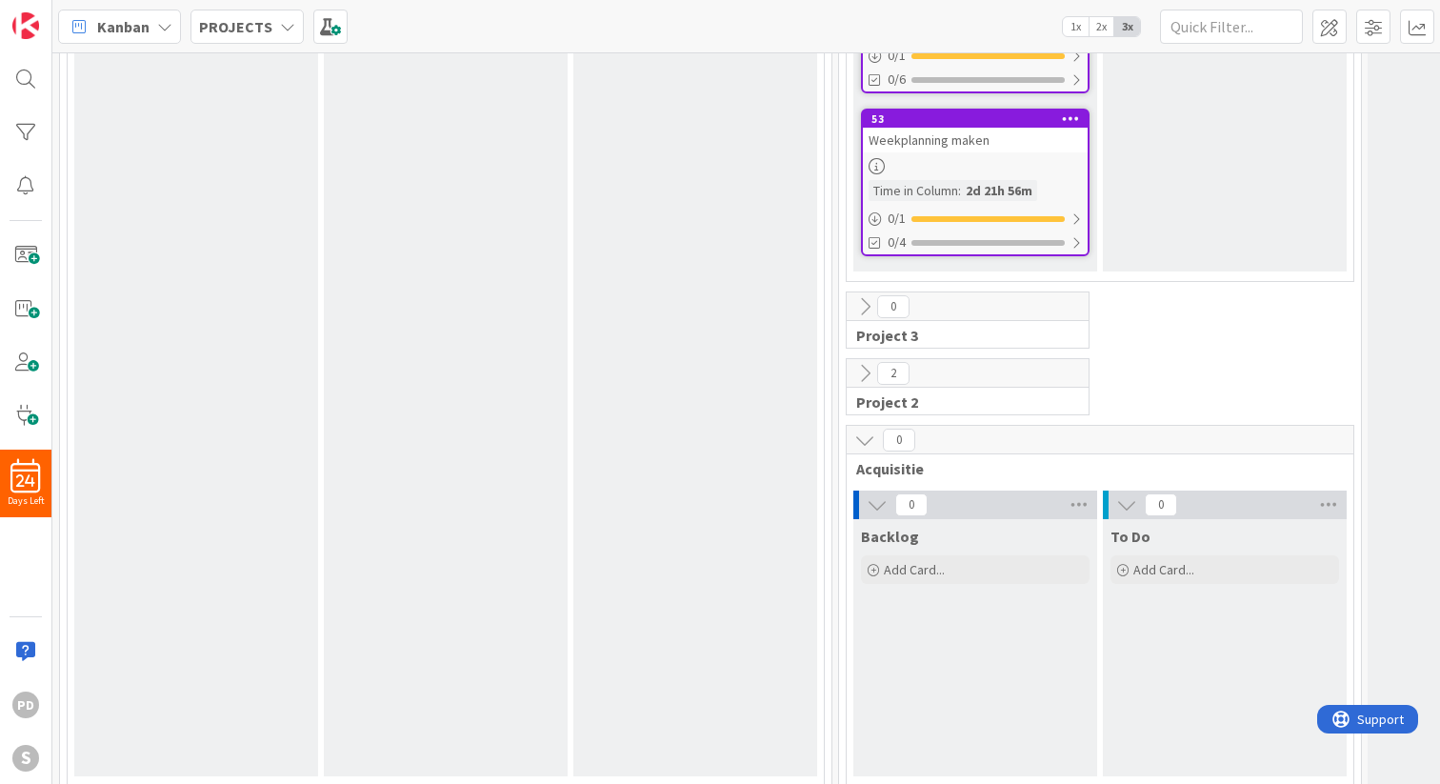
scroll to position [713, 0]
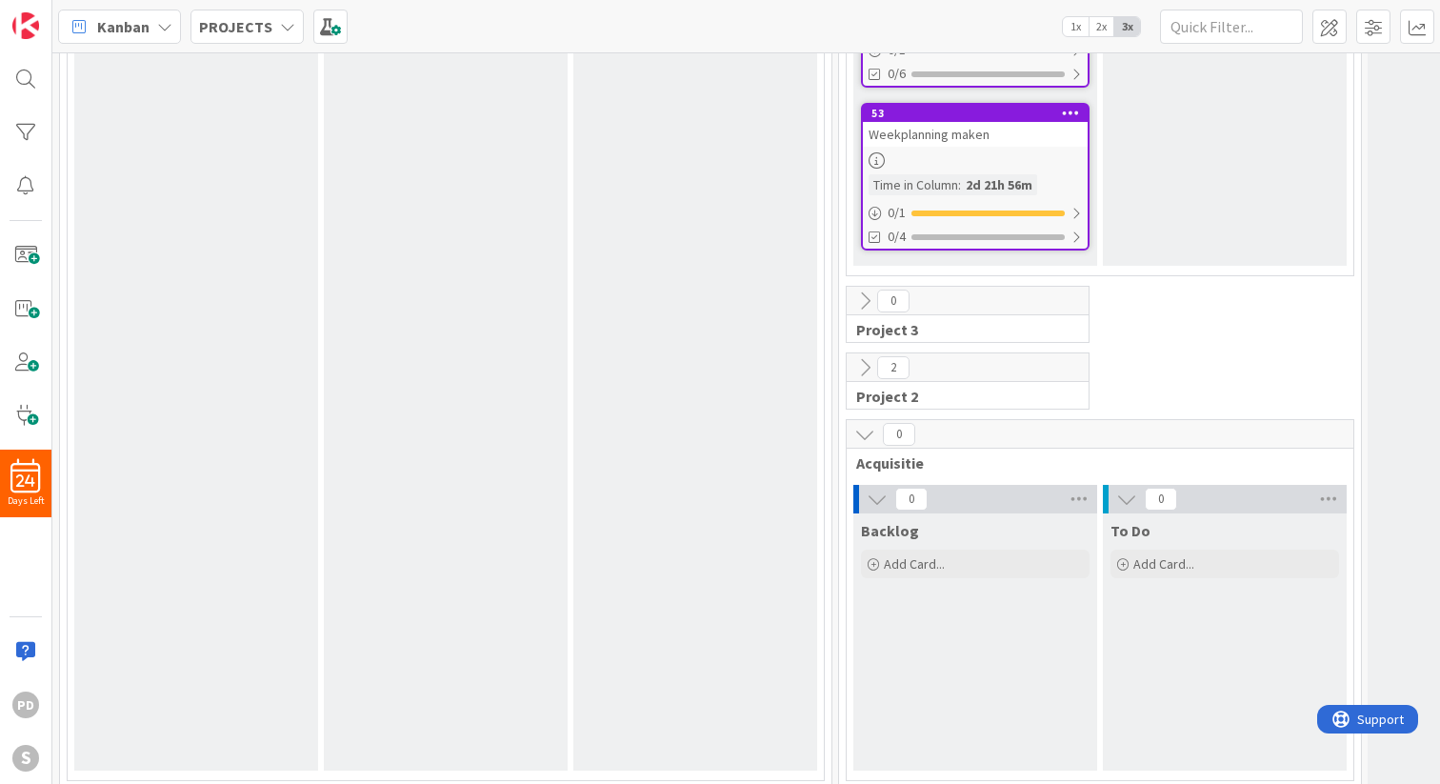
click at [865, 357] on icon at bounding box center [864, 367] width 21 height 21
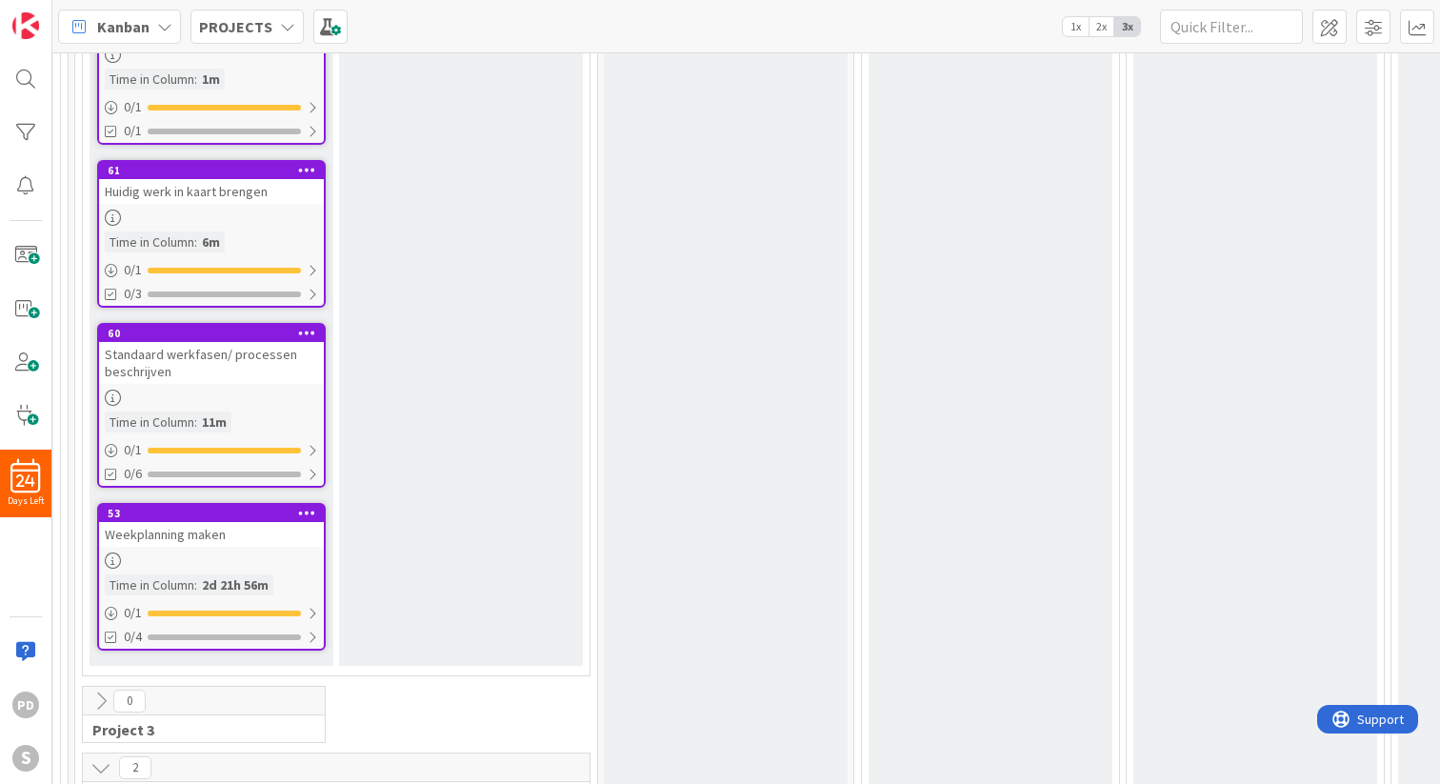
scroll to position [0, 764]
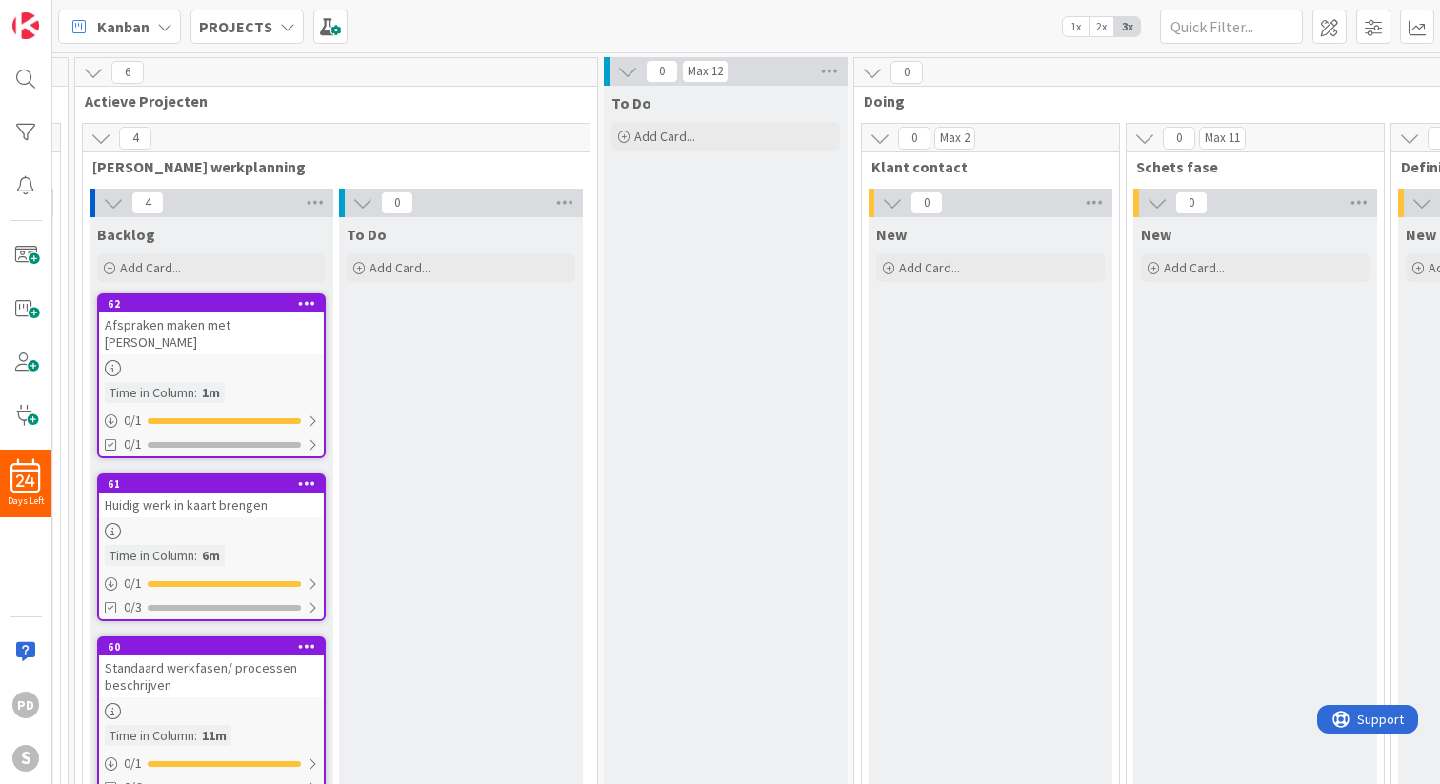
click at [868, 76] on icon at bounding box center [872, 72] width 21 height 21
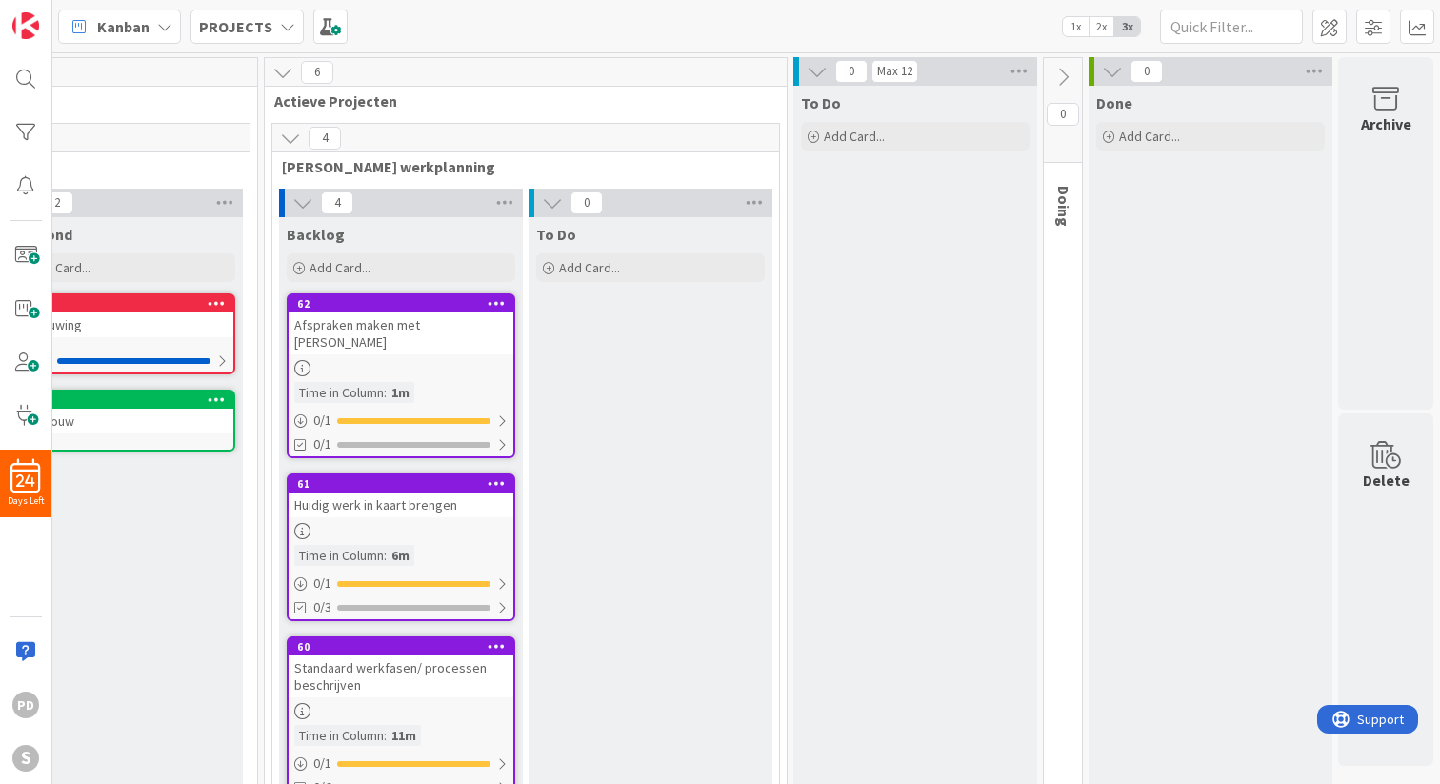
scroll to position [0, 574]
click at [815, 70] on icon at bounding box center [816, 71] width 21 height 21
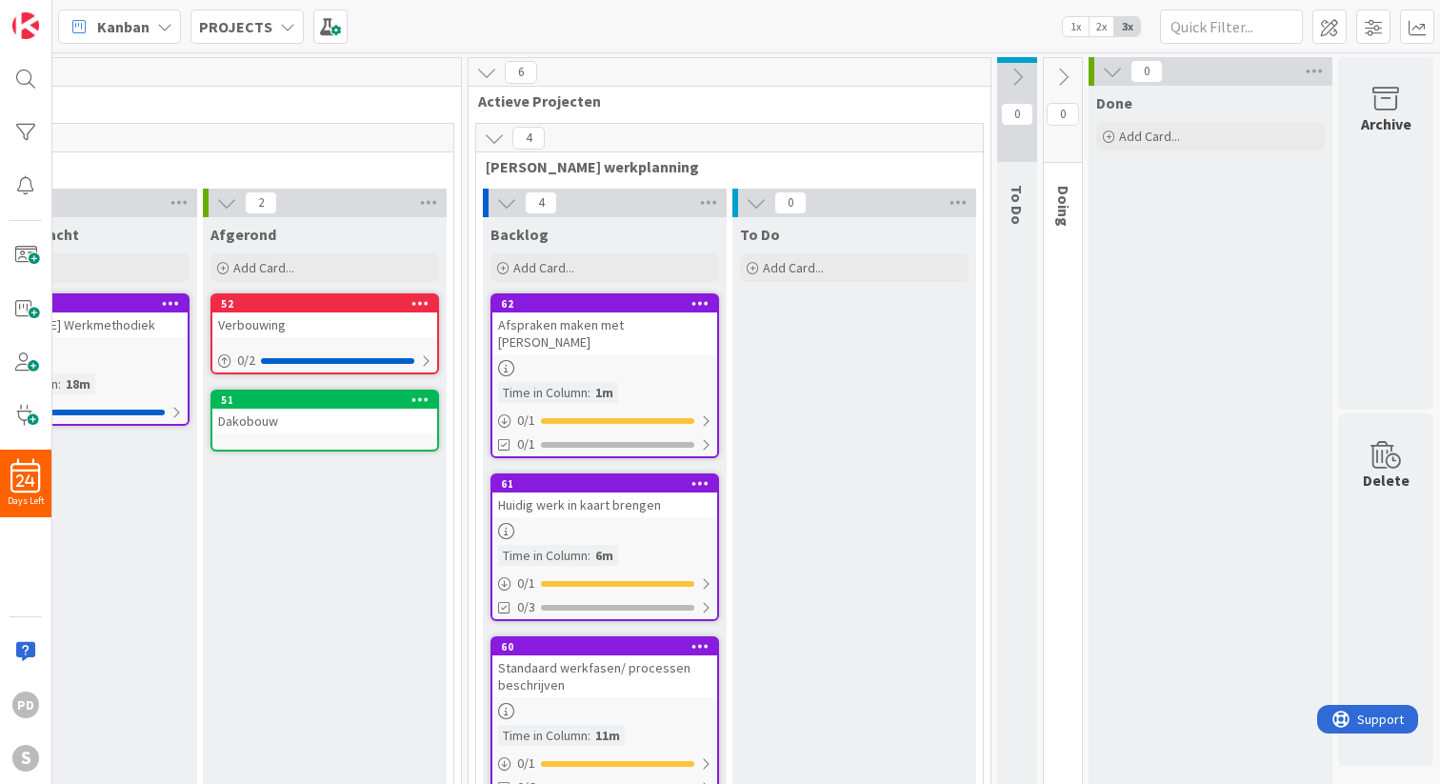
scroll to position [0, 370]
click at [1065, 75] on icon at bounding box center [1062, 77] width 21 height 21
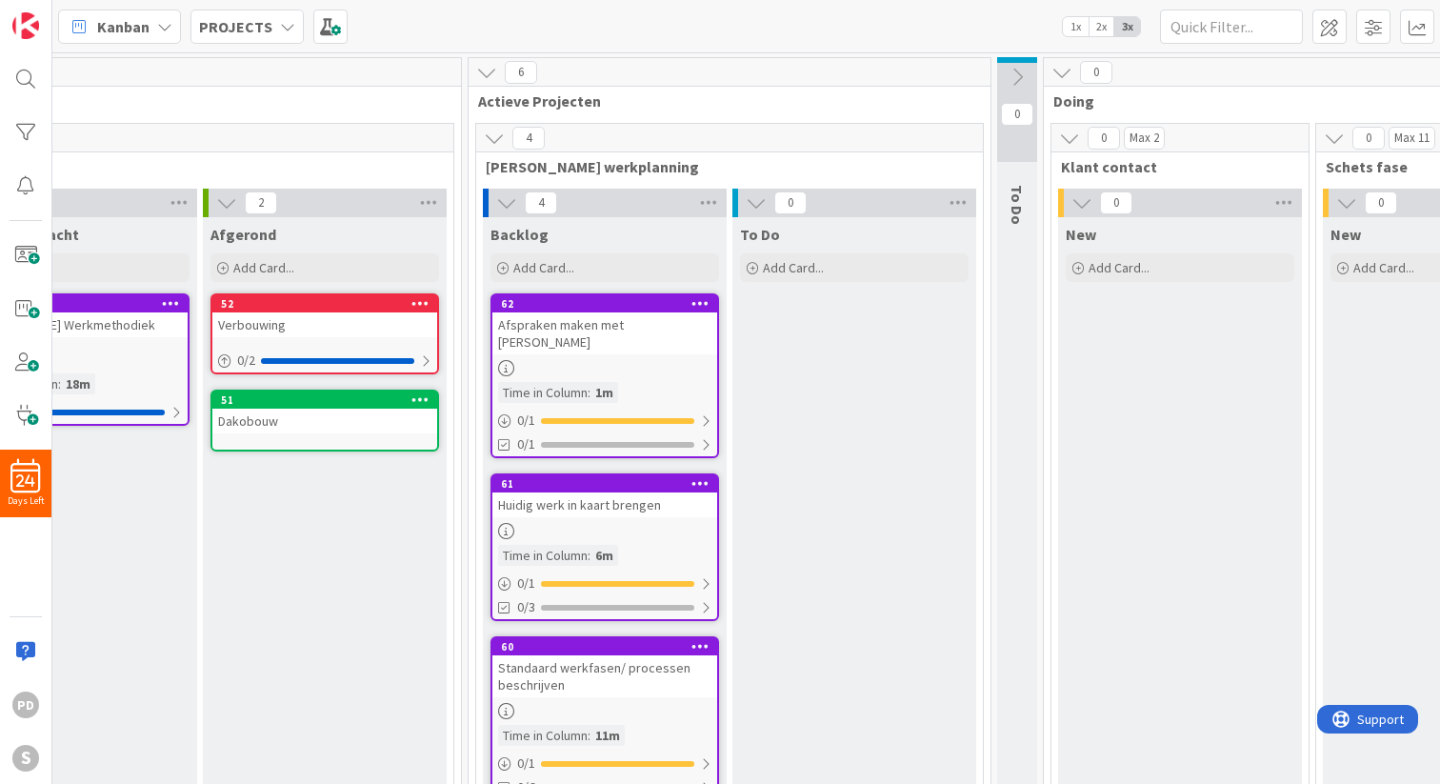
click at [1065, 72] on icon at bounding box center [1061, 72] width 21 height 21
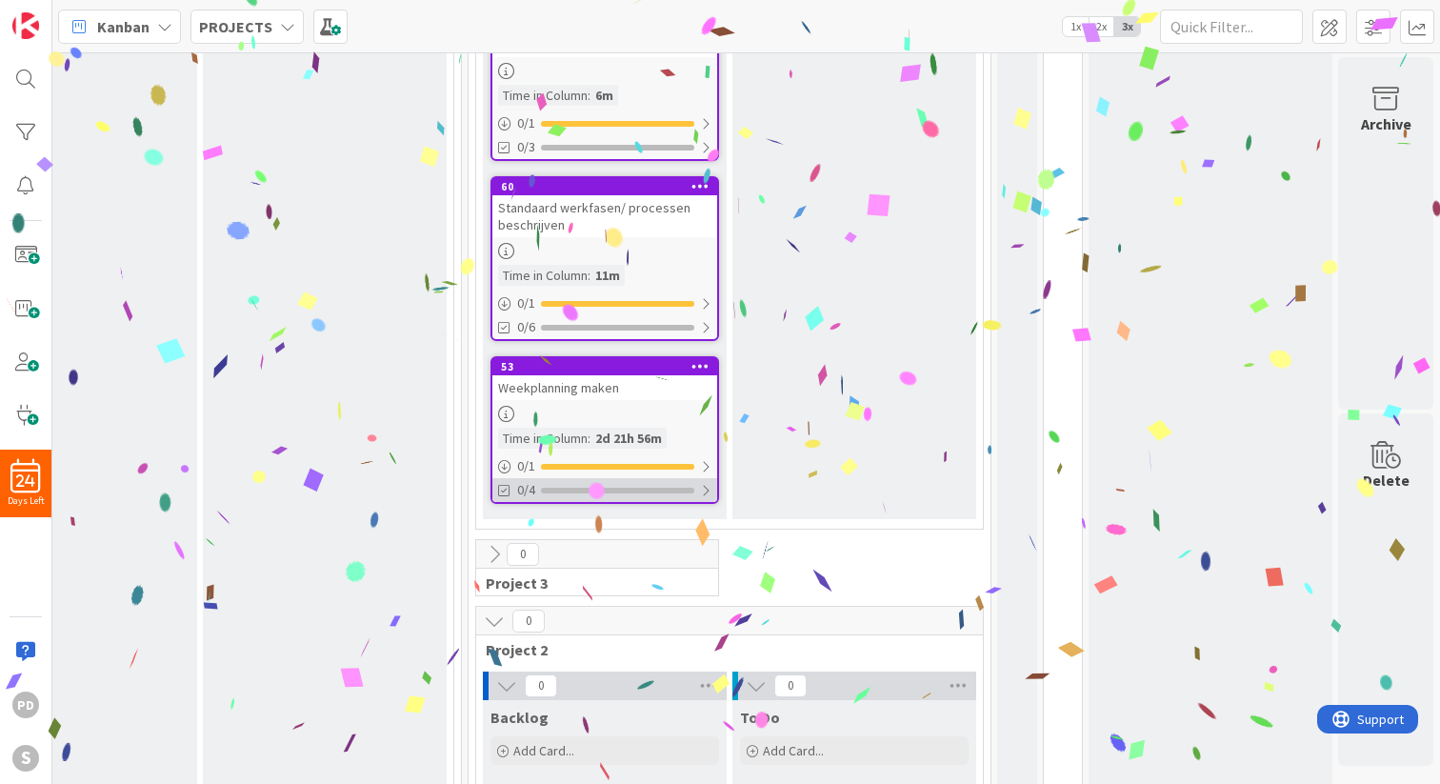
scroll to position [459, 370]
